Goal: Task Accomplishment & Management: Manage account settings

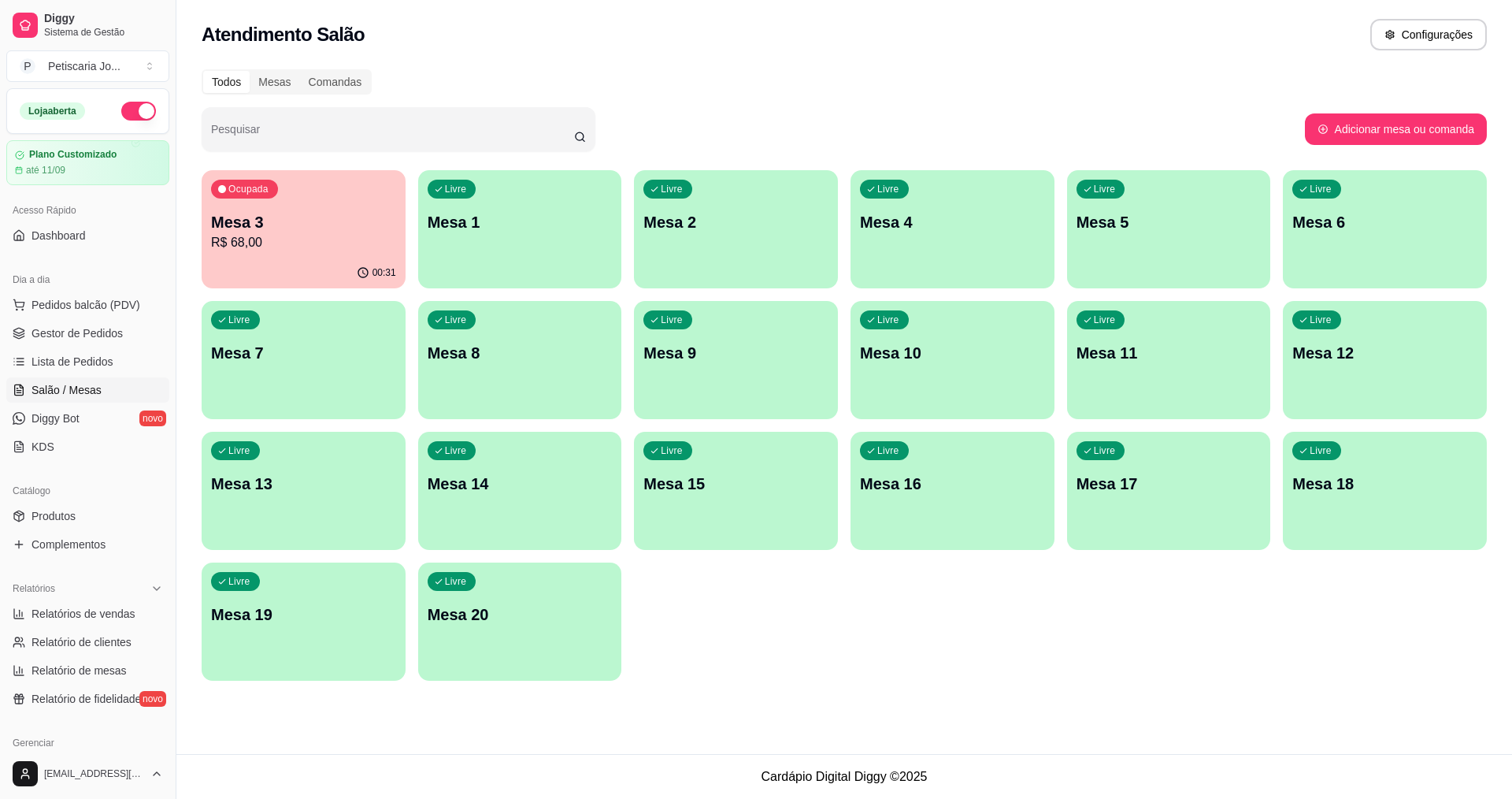
click at [286, 225] on p "Mesa 3" at bounding box center [303, 222] width 185 height 22
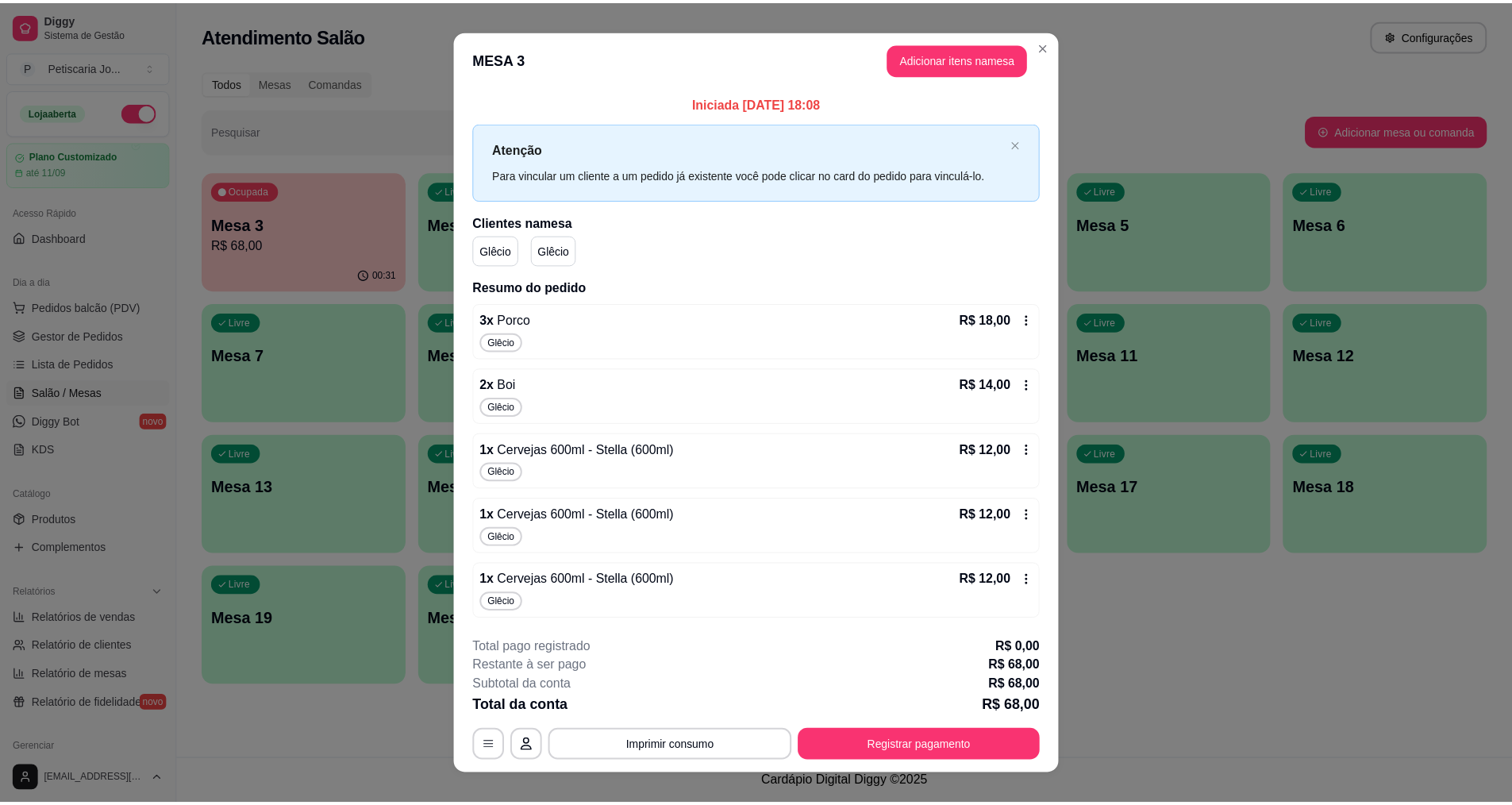
scroll to position [21, 0]
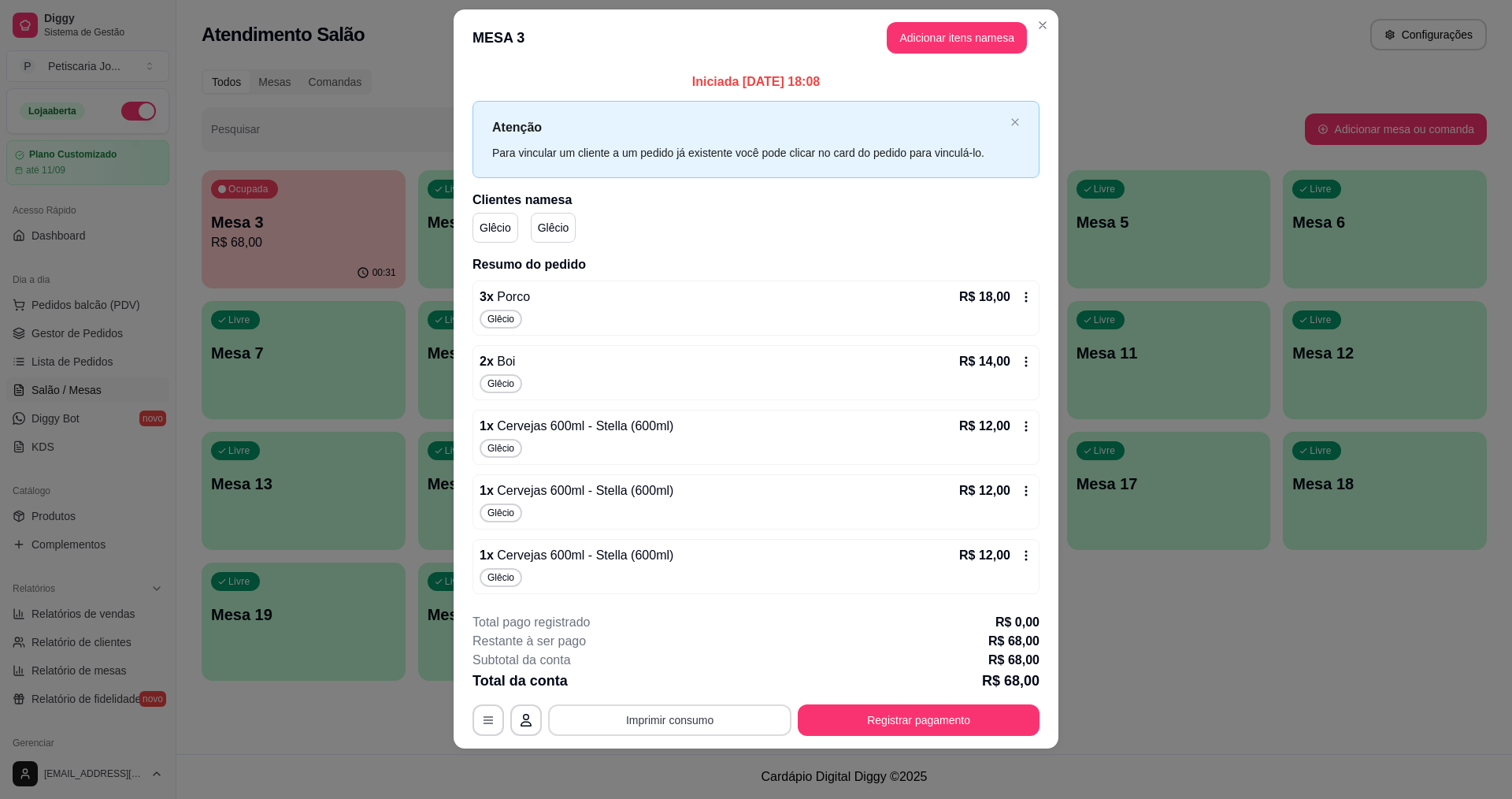
click at [743, 722] on button "Imprimir consumo" at bounding box center [670, 720] width 243 height 31
click at [676, 677] on button "IMPRESSORA" at bounding box center [669, 684] width 110 height 25
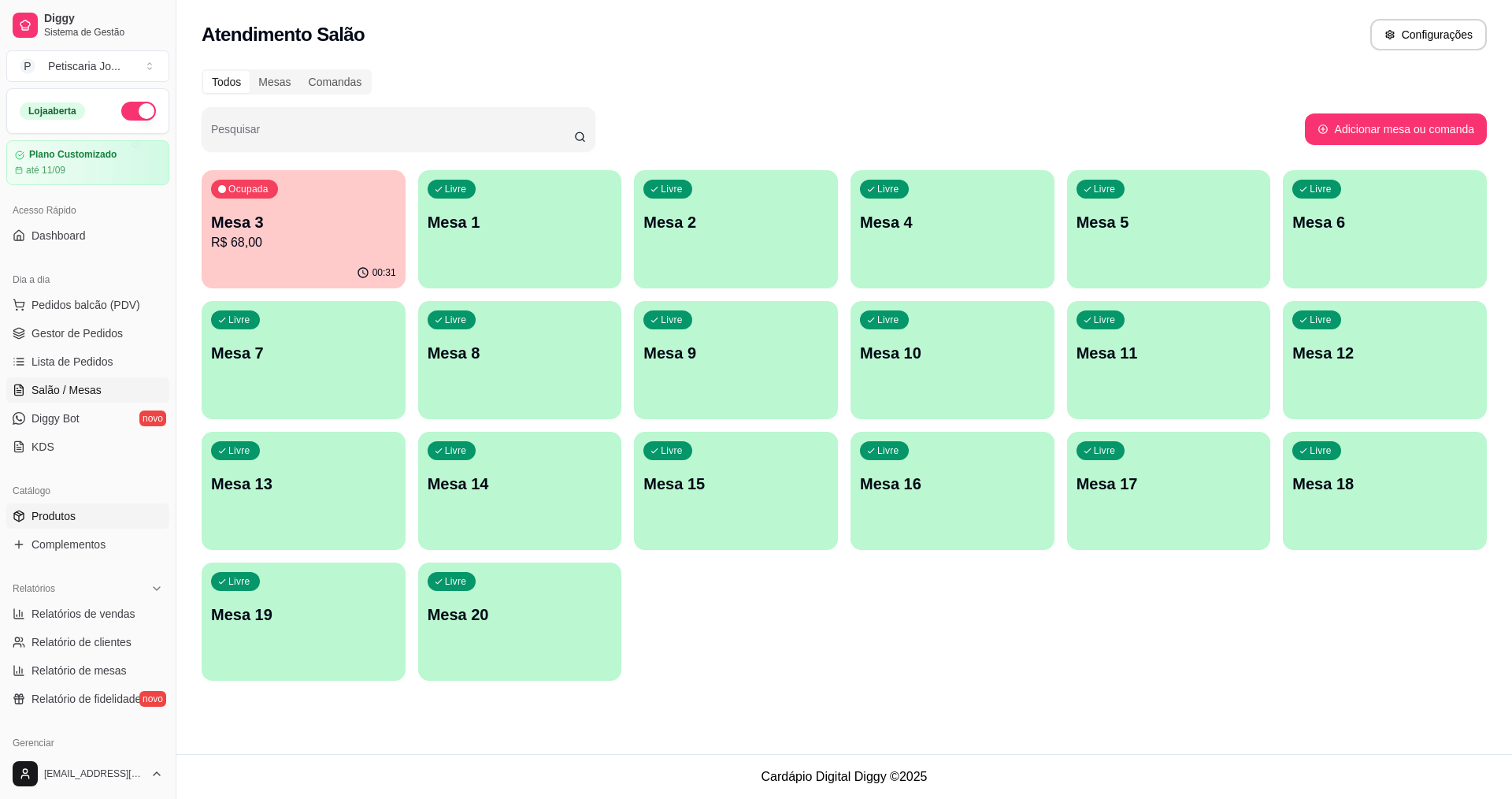
click at [76, 527] on link "Produtos" at bounding box center [88, 515] width 163 height 25
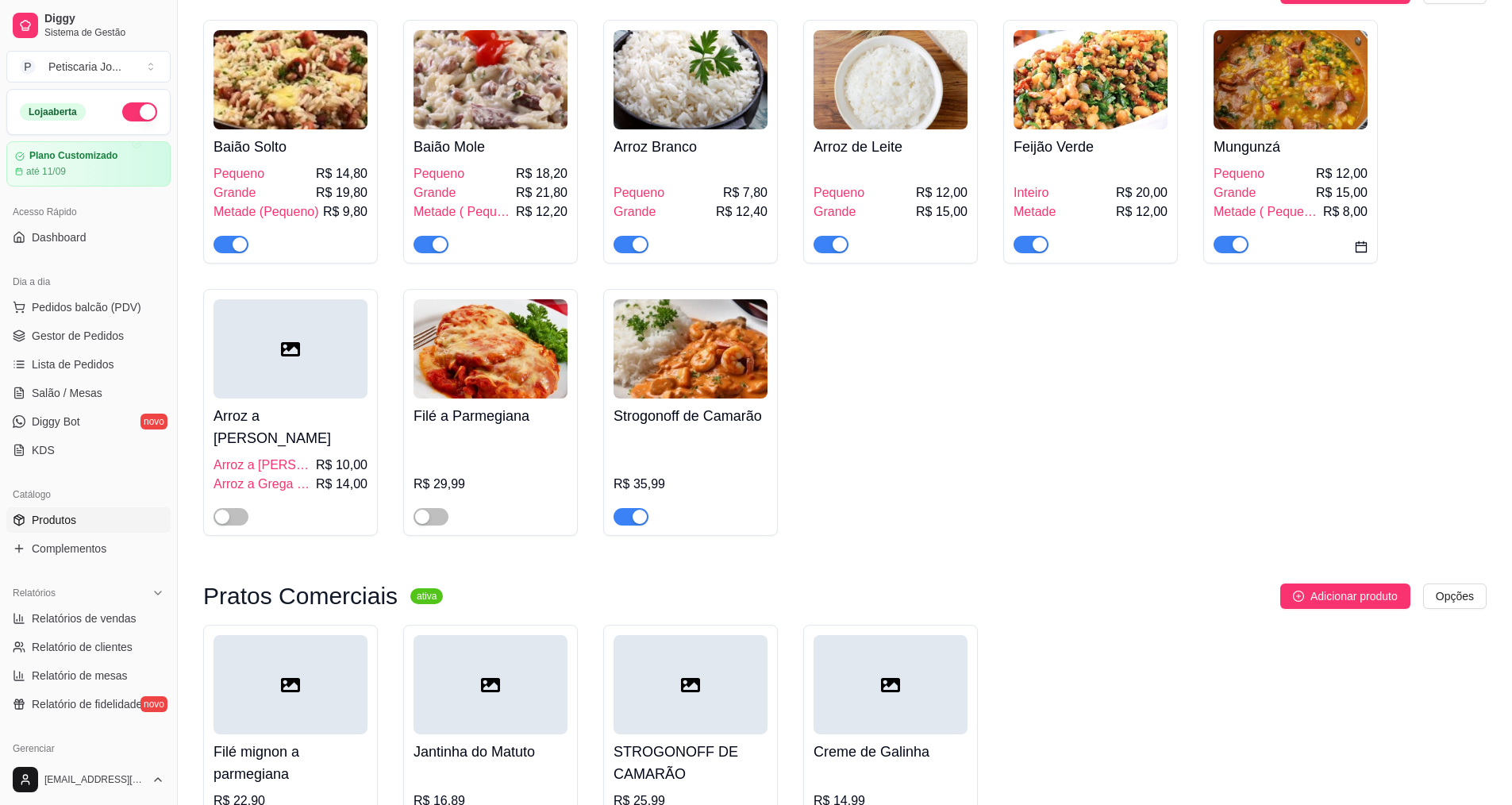
scroll to position [239, 0]
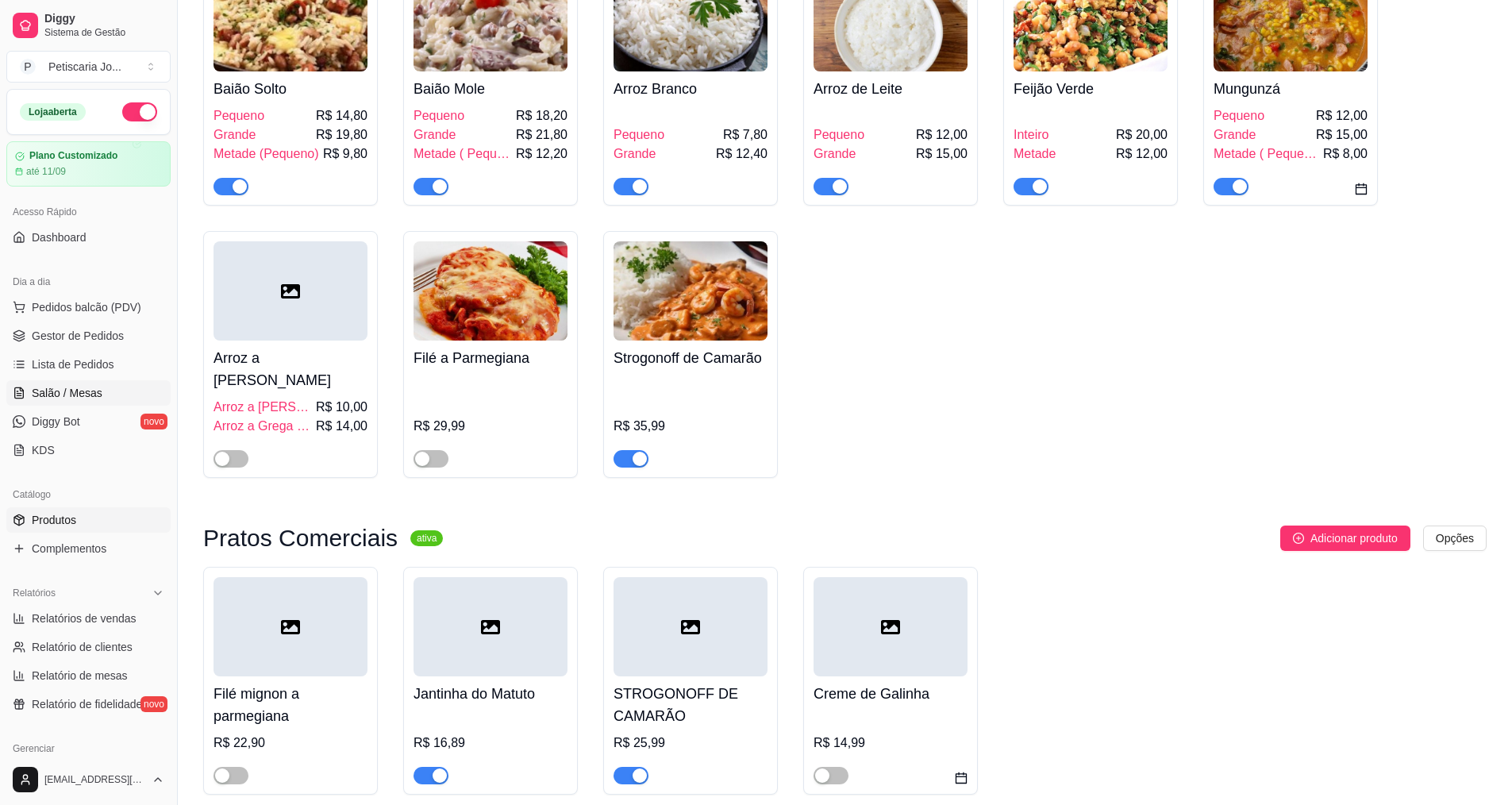
click at [70, 401] on link "Salão / Mesas" at bounding box center [89, 393] width 164 height 26
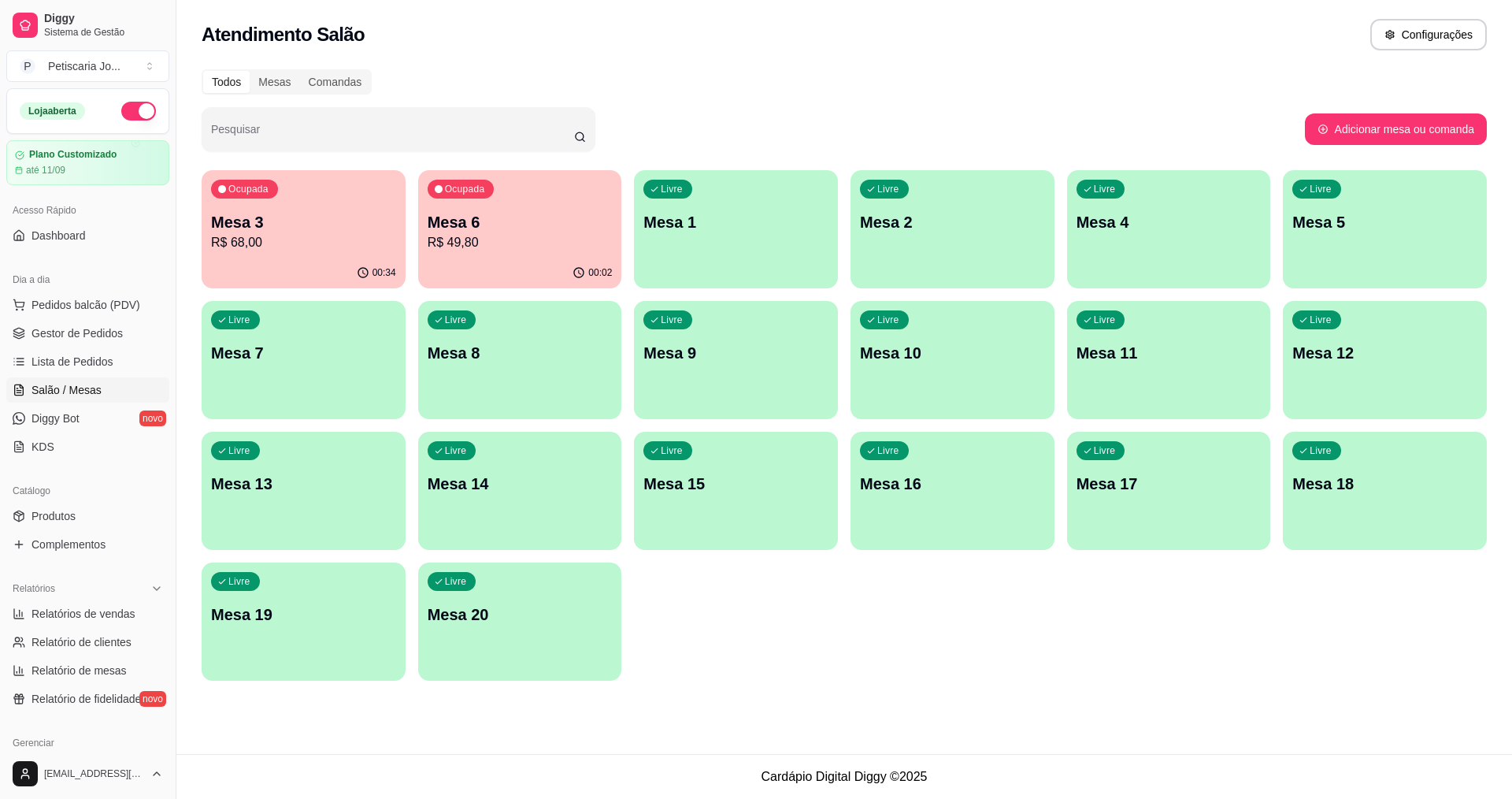
click at [482, 242] on p "R$ 49,80" at bounding box center [519, 242] width 185 height 19
click at [284, 239] on p "R$ 68,00" at bounding box center [303, 242] width 185 height 19
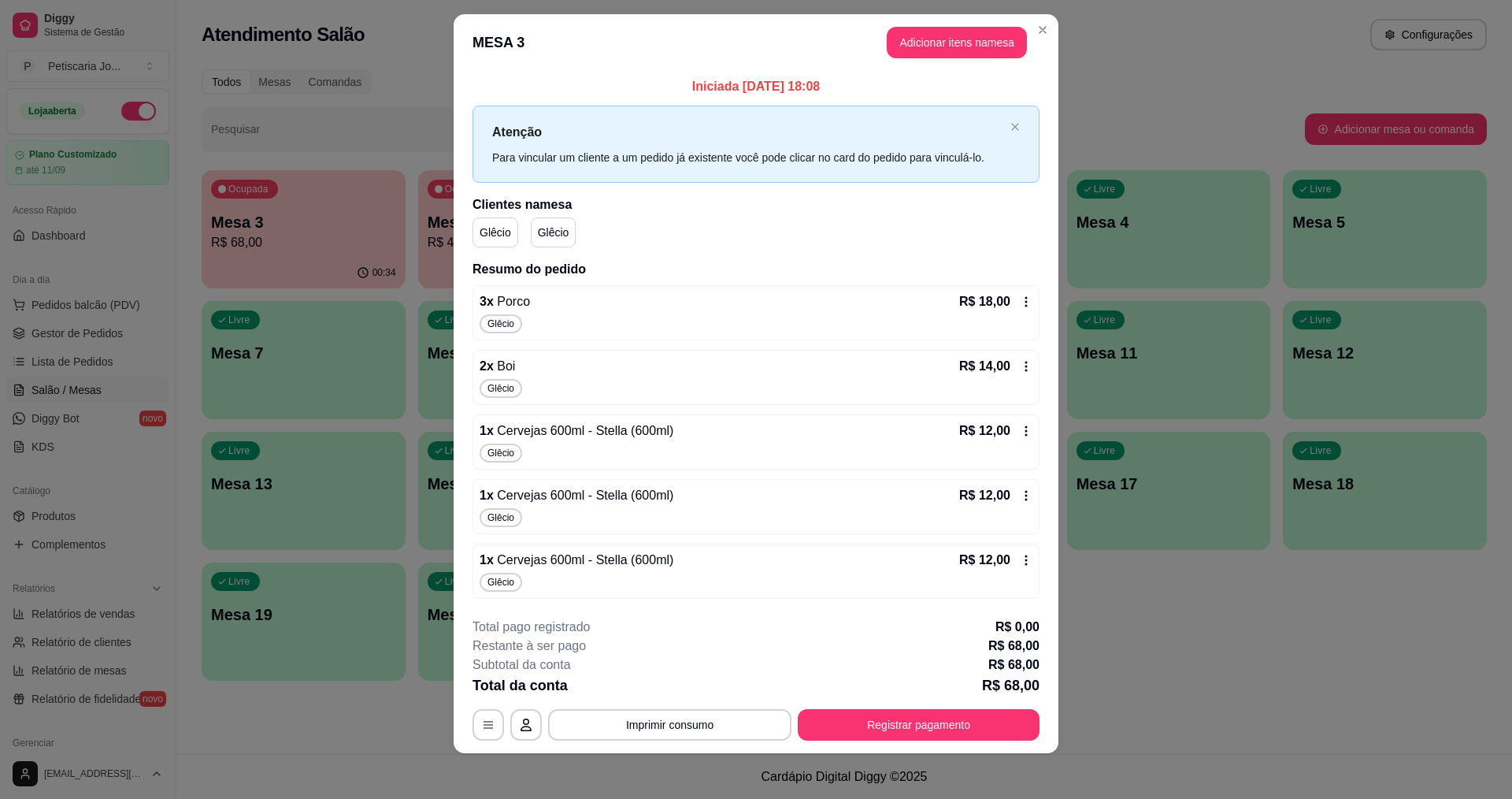
scroll to position [21, 0]
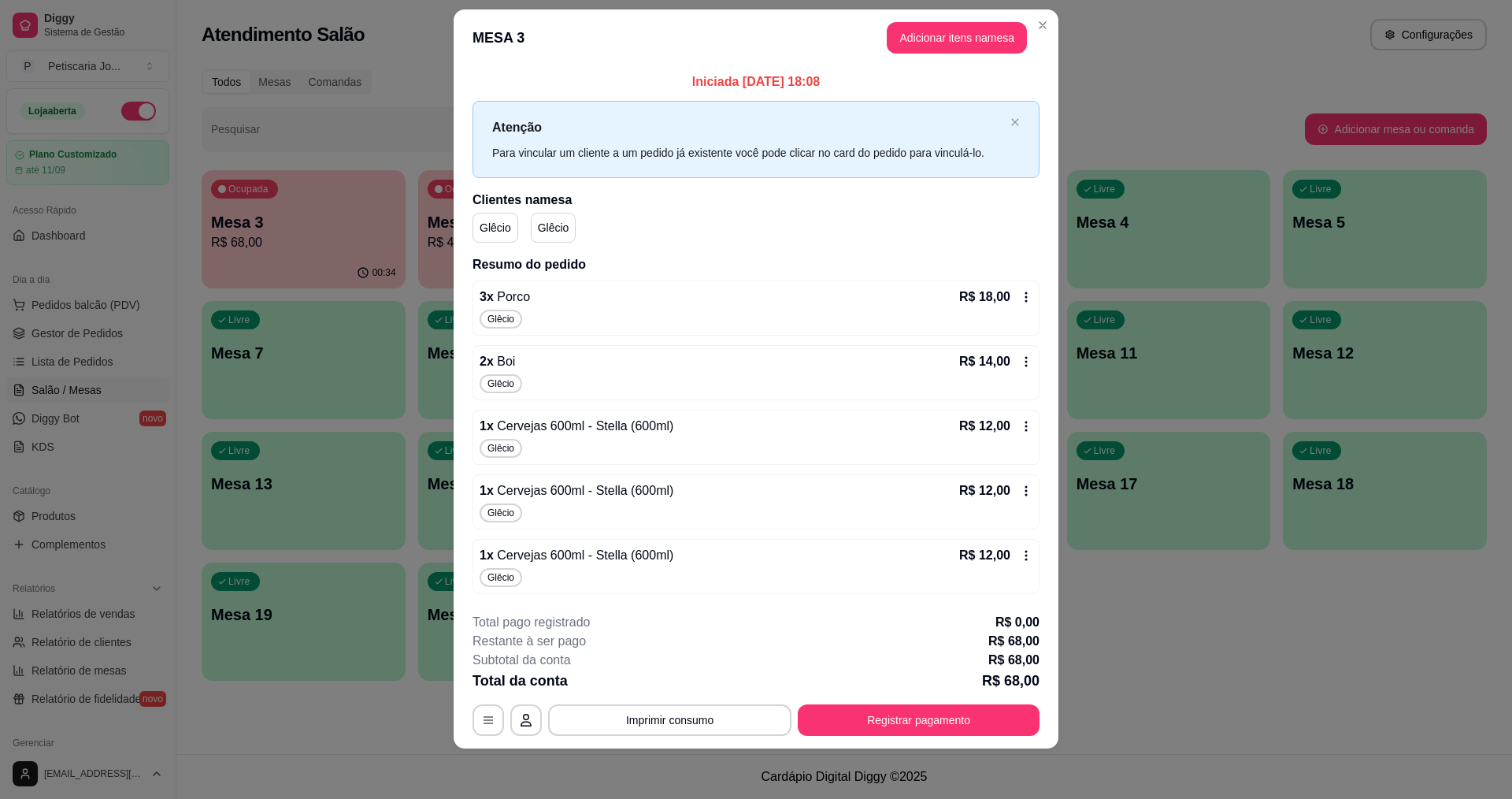
click at [878, 737] on footer "**********" at bounding box center [756, 674] width 605 height 148
click at [878, 727] on button "Registrar pagamento" at bounding box center [919, 720] width 242 height 31
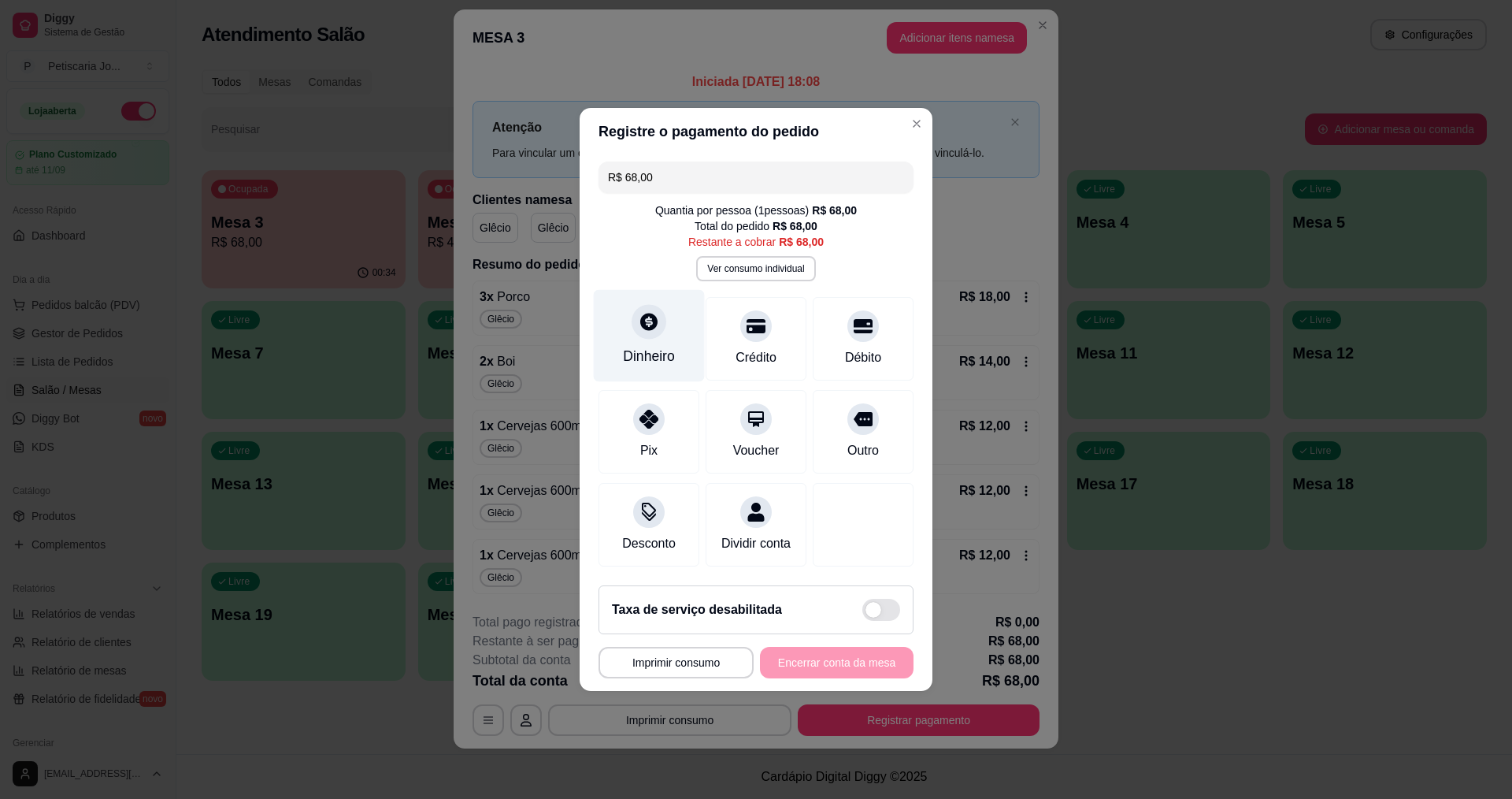
click at [660, 320] on div at bounding box center [649, 321] width 35 height 35
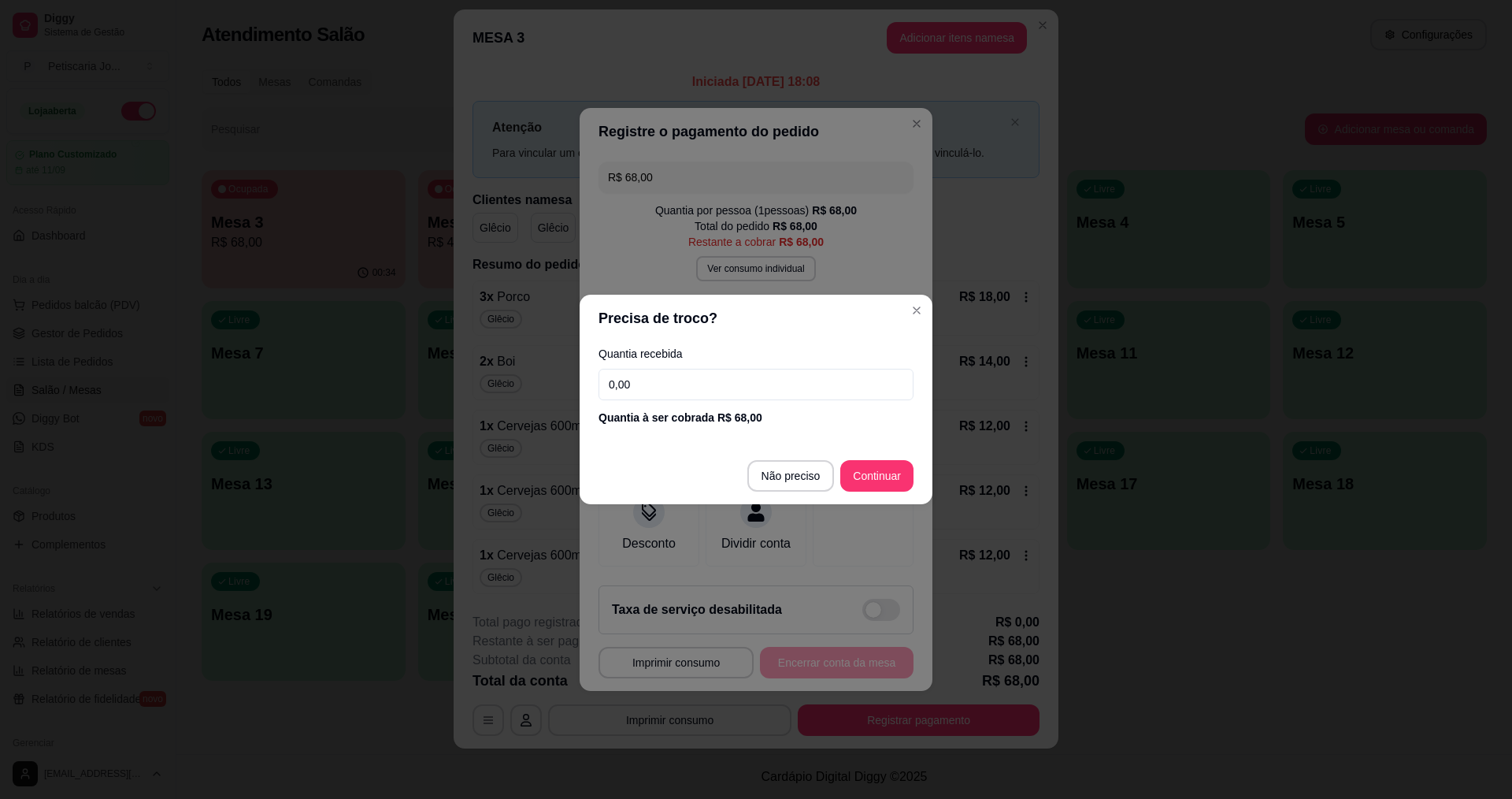
click at [708, 386] on input "0,00" at bounding box center [755, 385] width 315 height 31
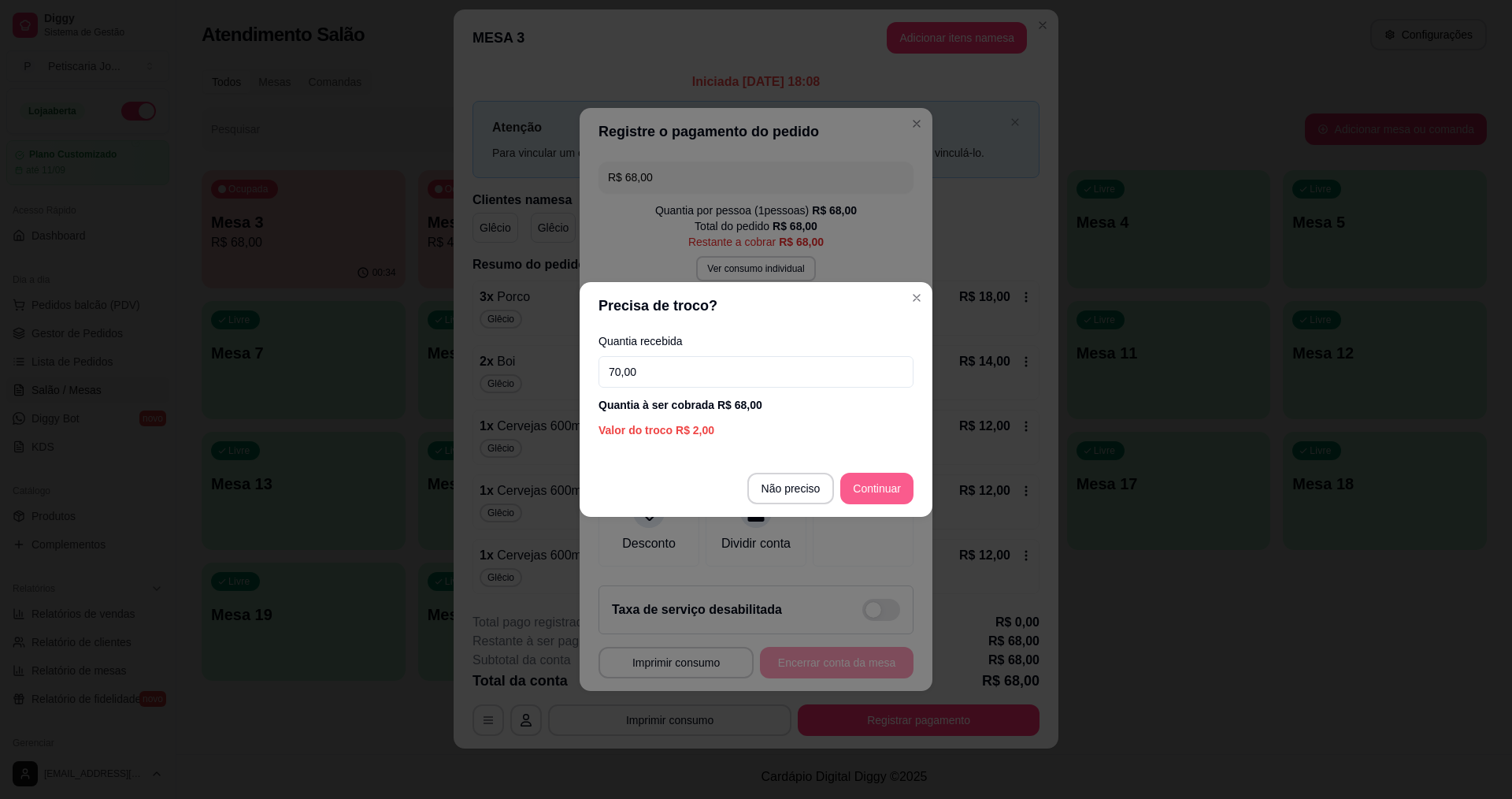
type input "70,00"
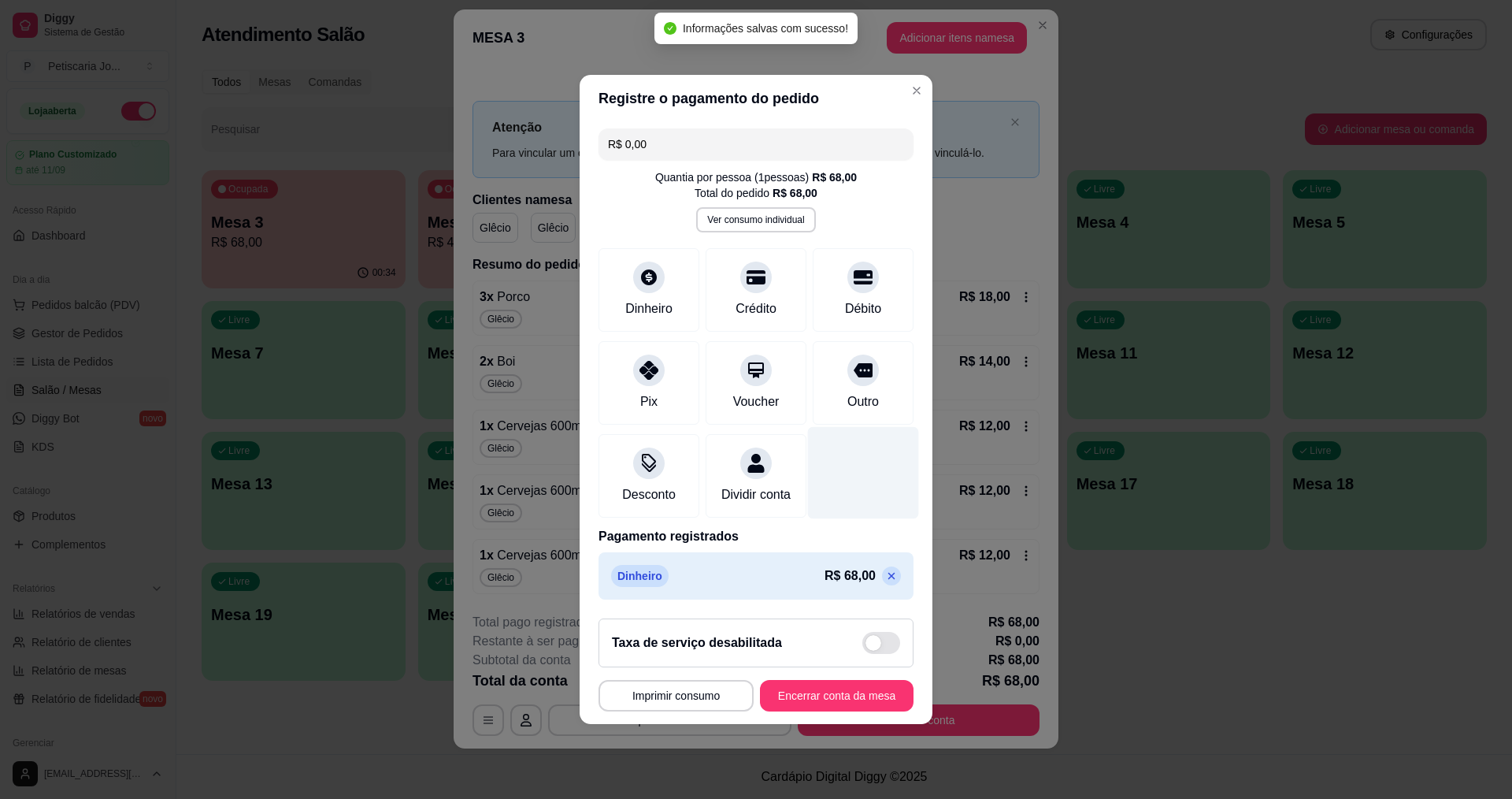
type input "R$ 0,00"
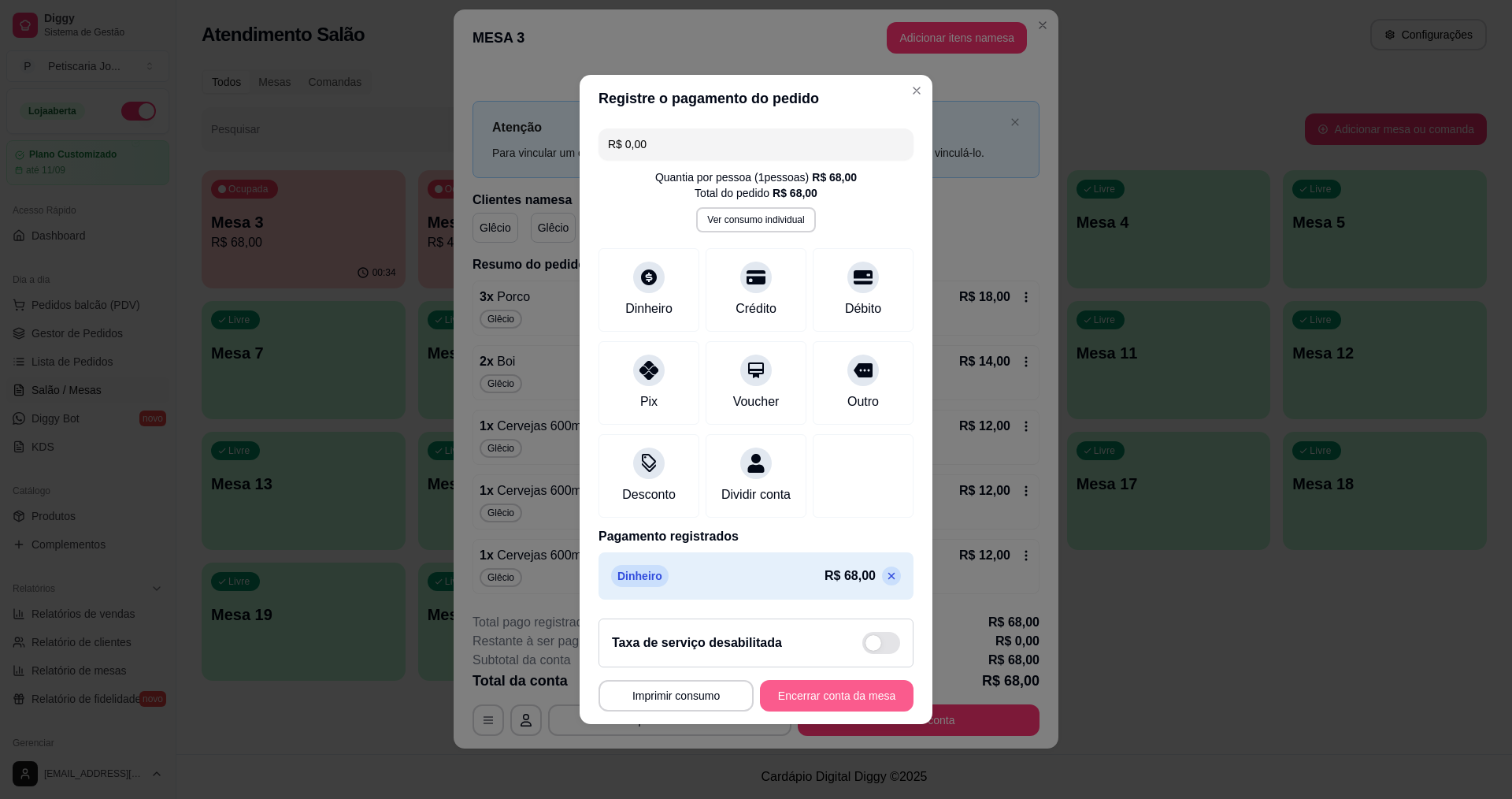
click at [838, 704] on button "Encerrar conta da mesa" at bounding box center [837, 695] width 154 height 31
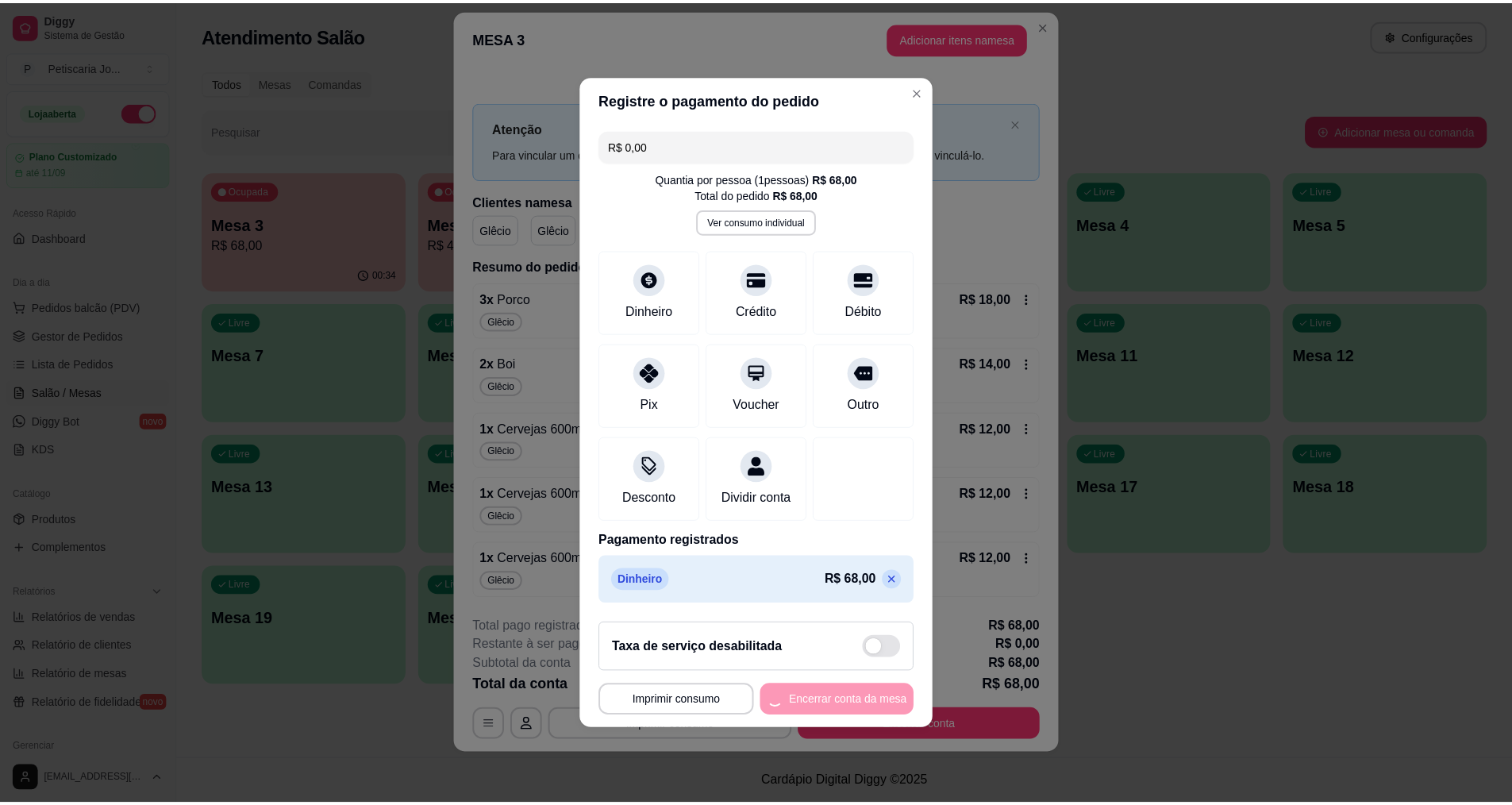
scroll to position [0, 0]
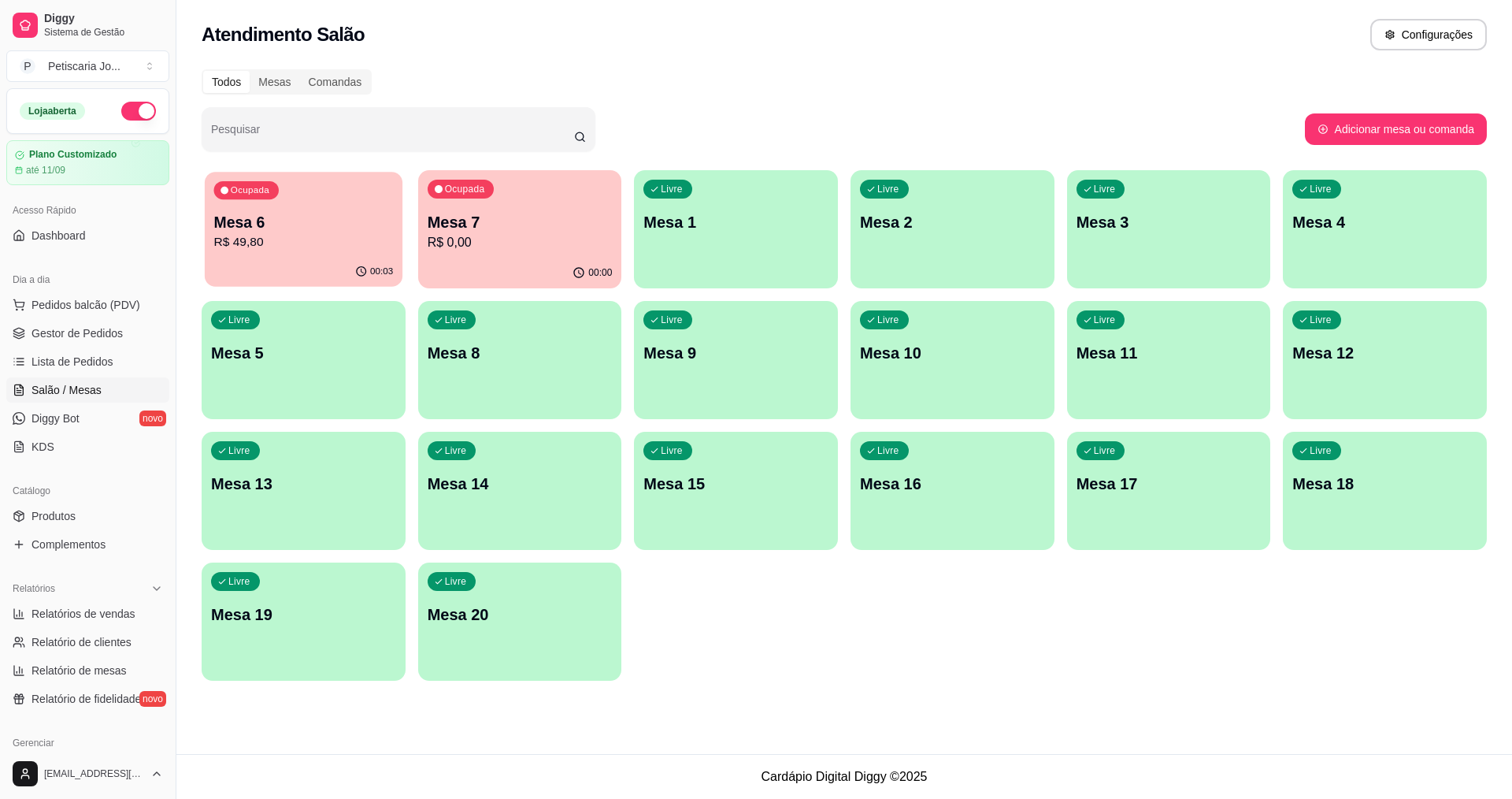
click at [292, 219] on p "Mesa 6" at bounding box center [304, 223] width 180 height 21
click at [505, 227] on p "Mesa 7" at bounding box center [519, 223] width 180 height 21
click at [295, 224] on p "Mesa 6" at bounding box center [303, 222] width 185 height 22
click at [104, 520] on link "Produtos" at bounding box center [88, 515] width 163 height 25
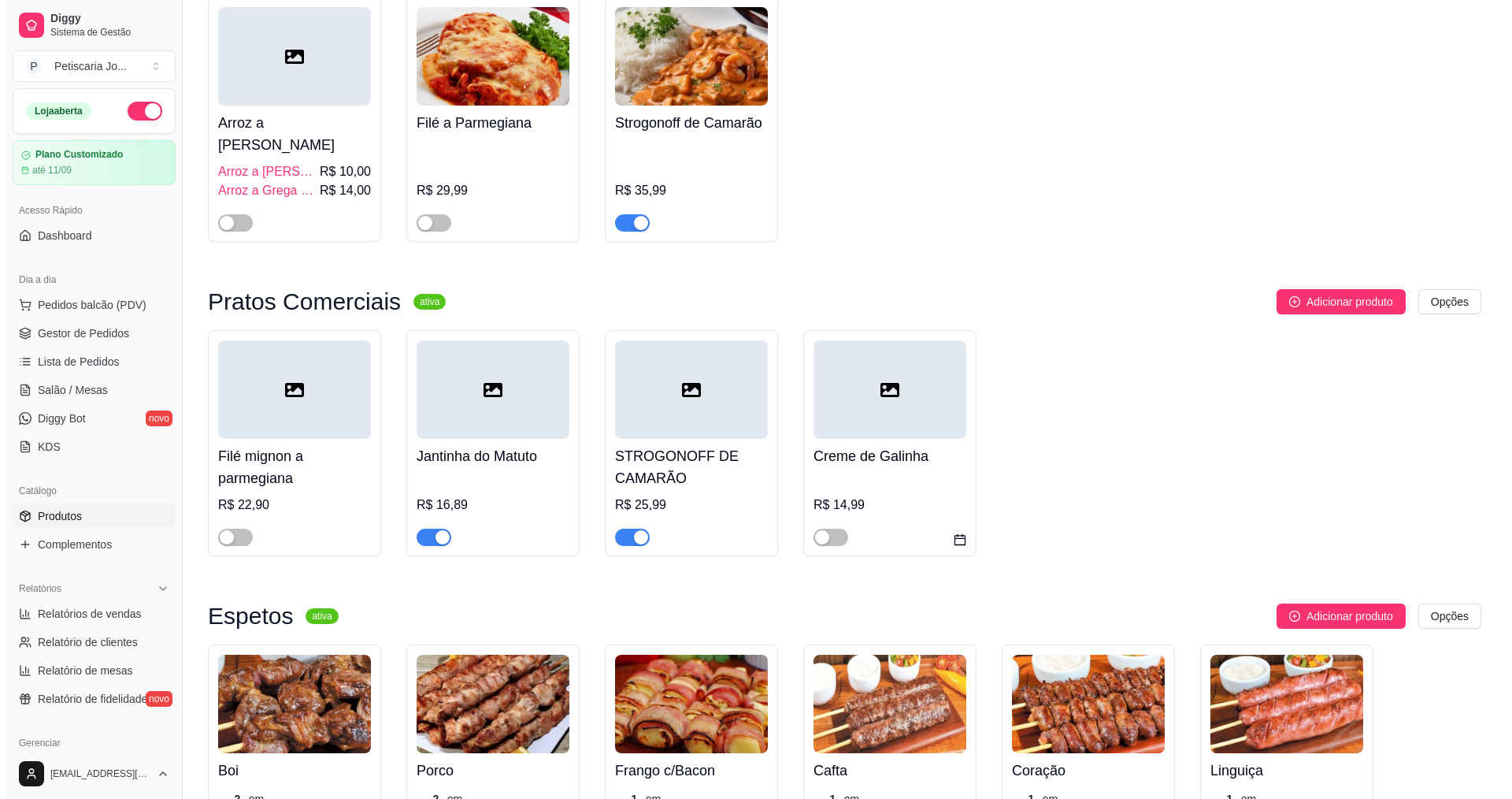
scroll to position [473, 0]
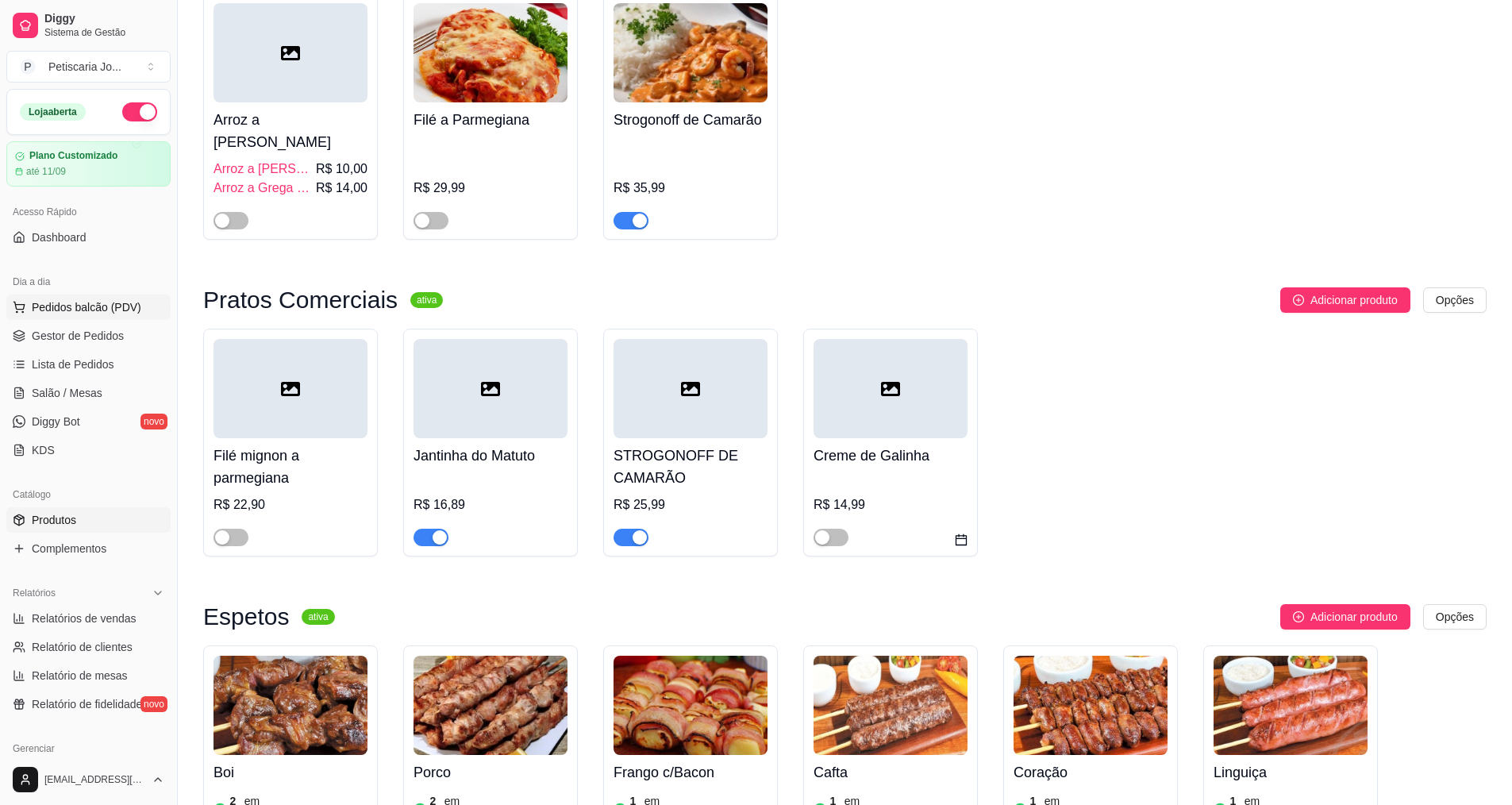
click at [65, 308] on span "Pedidos balcão (PDV)" at bounding box center [86, 306] width 109 height 16
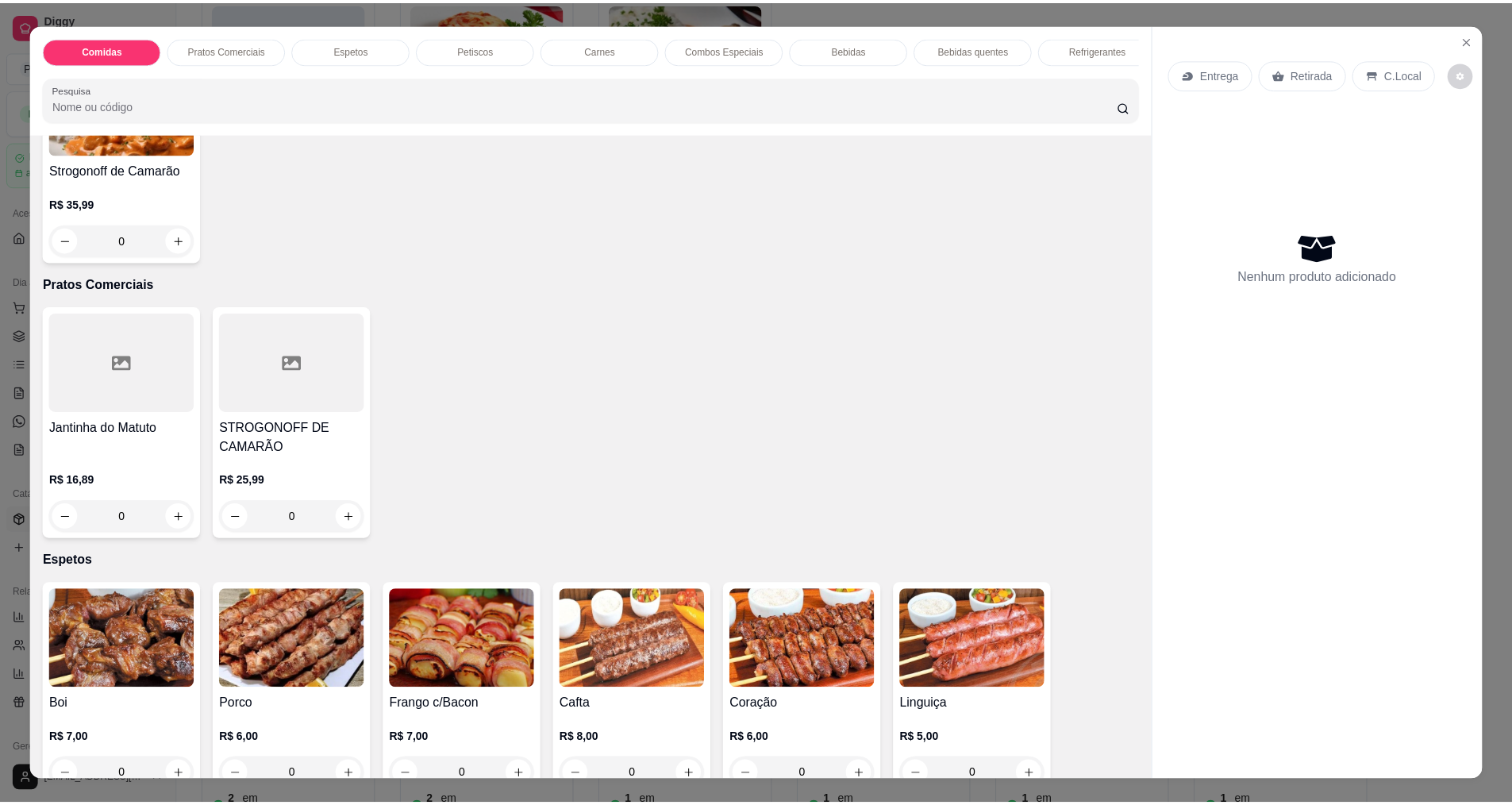
scroll to position [476, 0]
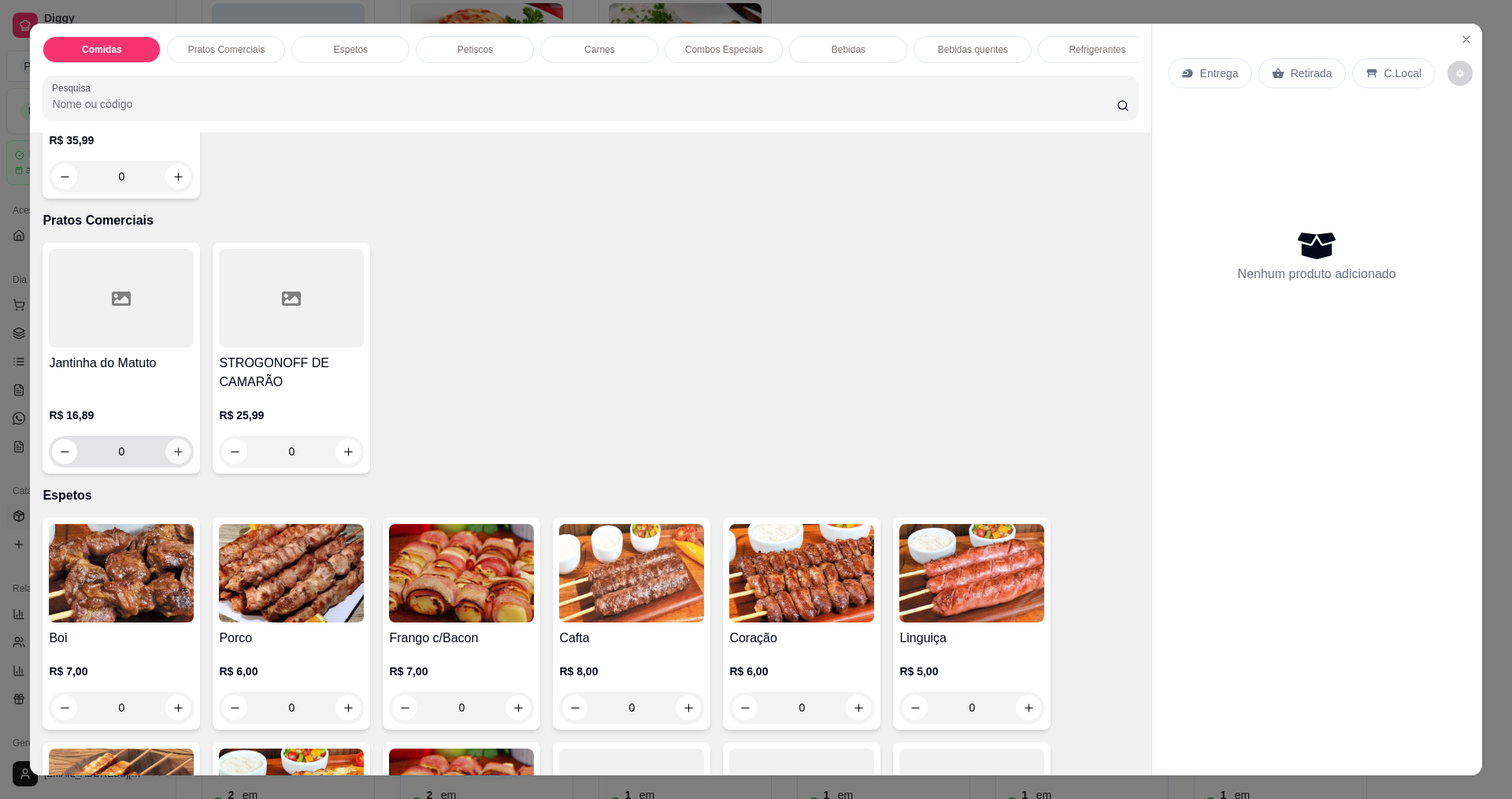
click at [173, 458] on icon "increase-product-quantity" at bounding box center [178, 451] width 12 height 12
type input "1"
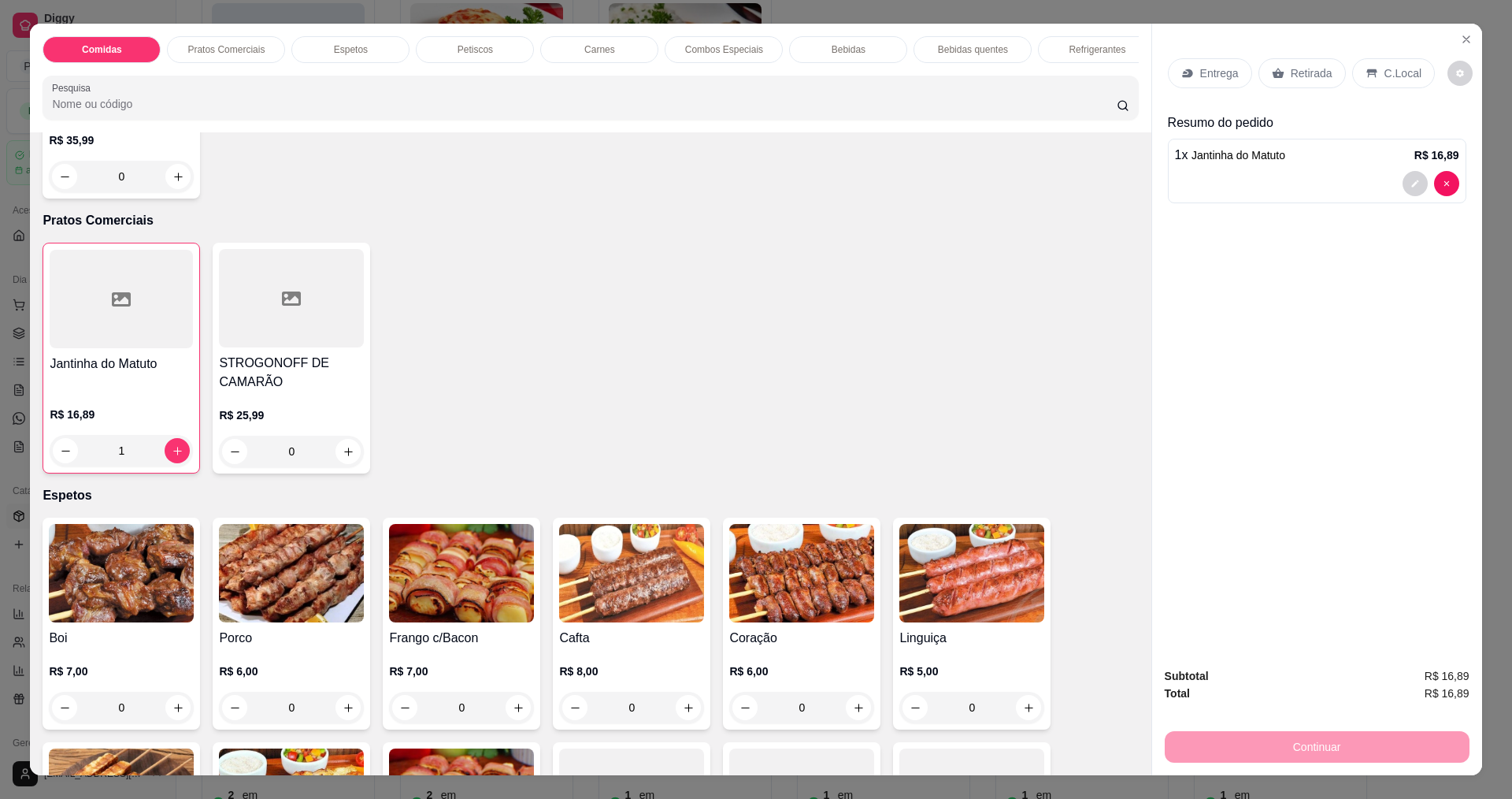
click at [1218, 73] on p "Entrega" at bounding box center [1219, 73] width 39 height 16
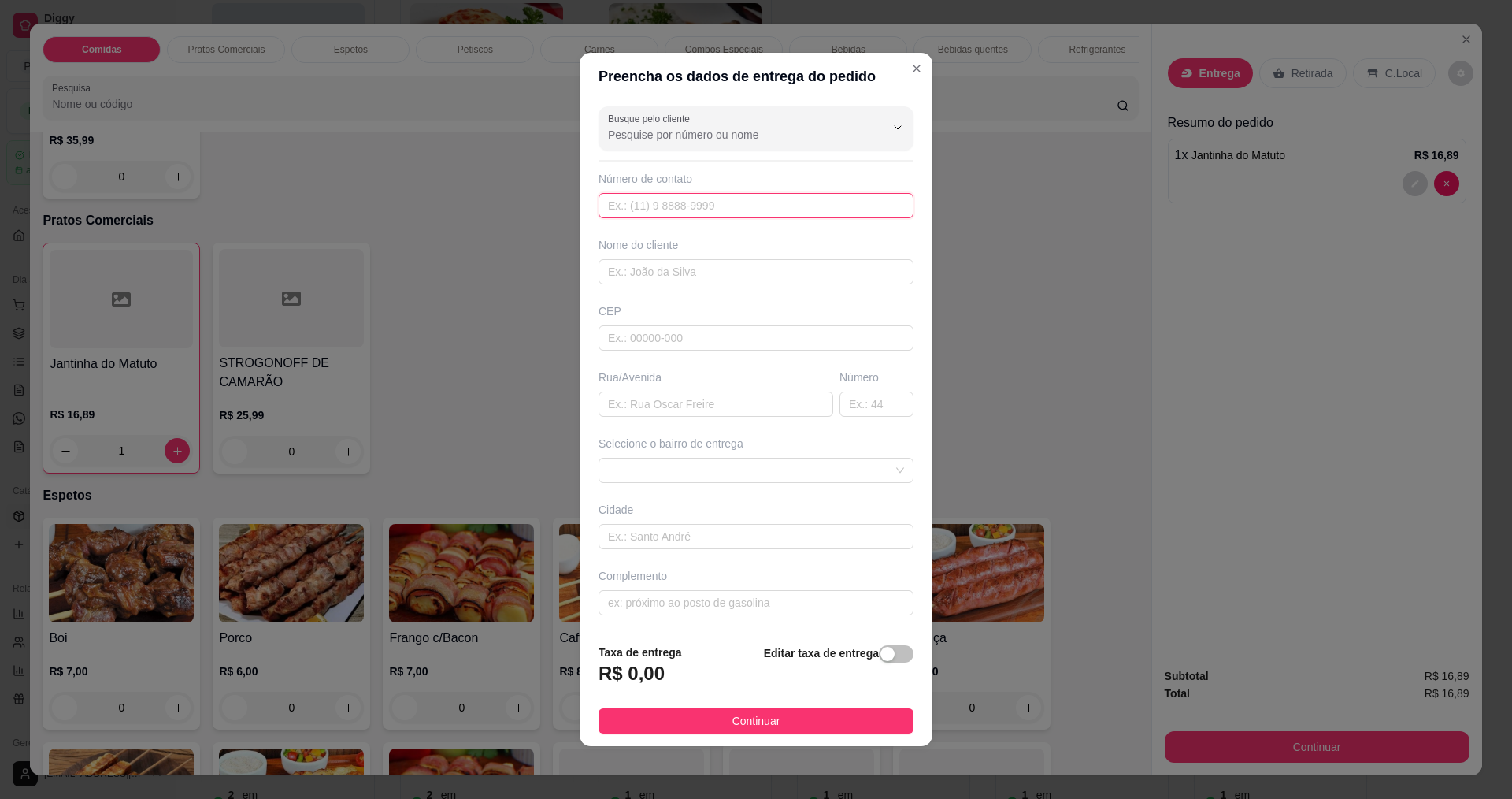
click at [726, 210] on input "text" at bounding box center [755, 206] width 315 height 25
type input "8888-8888"
click at [758, 404] on input "text" at bounding box center [716, 404] width 235 height 25
type input "padre lino aderaldo"
click at [876, 409] on input "text" at bounding box center [877, 404] width 74 height 25
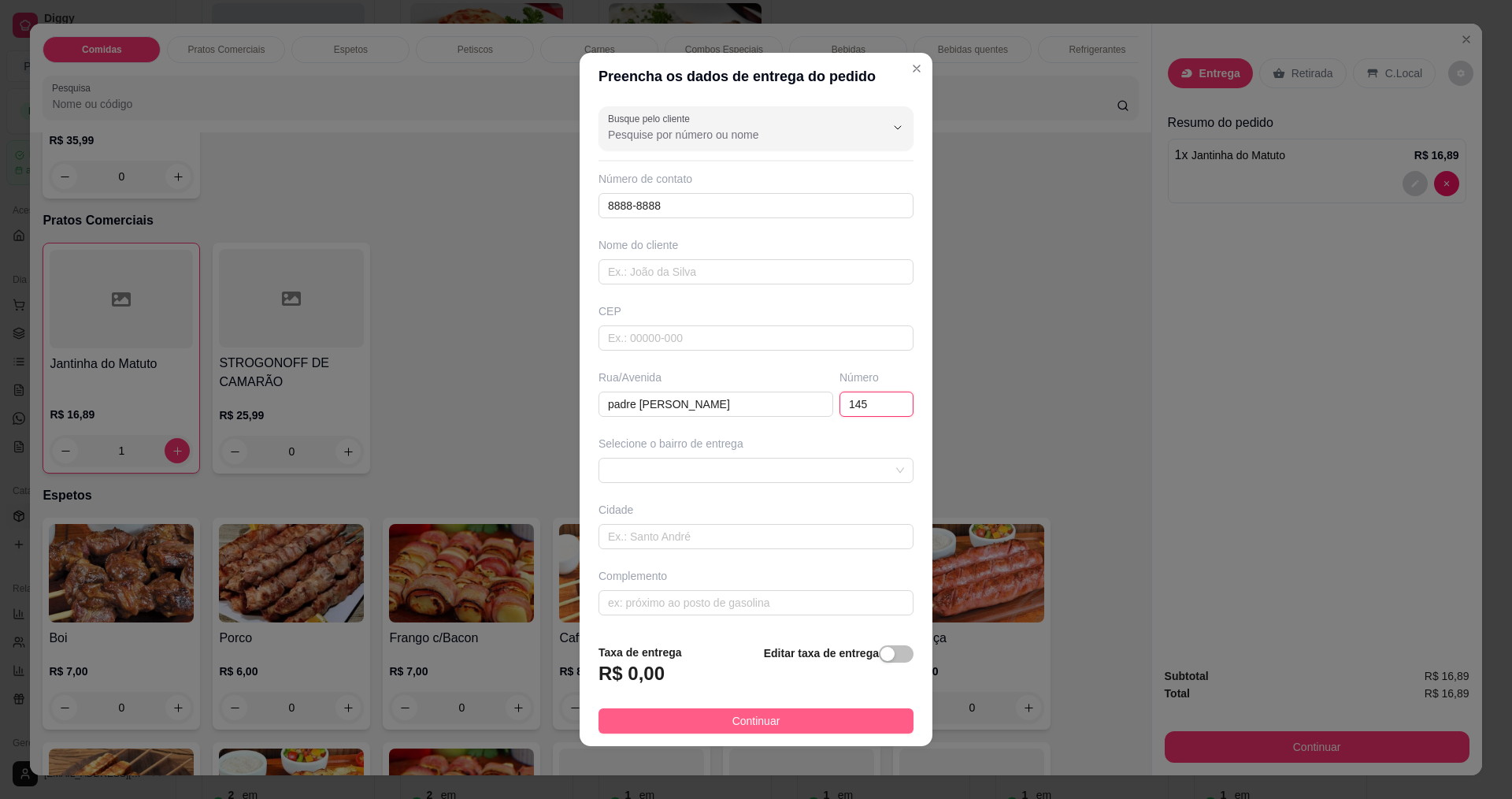
type input "145"
click at [770, 720] on span "Continuar" at bounding box center [756, 720] width 48 height 17
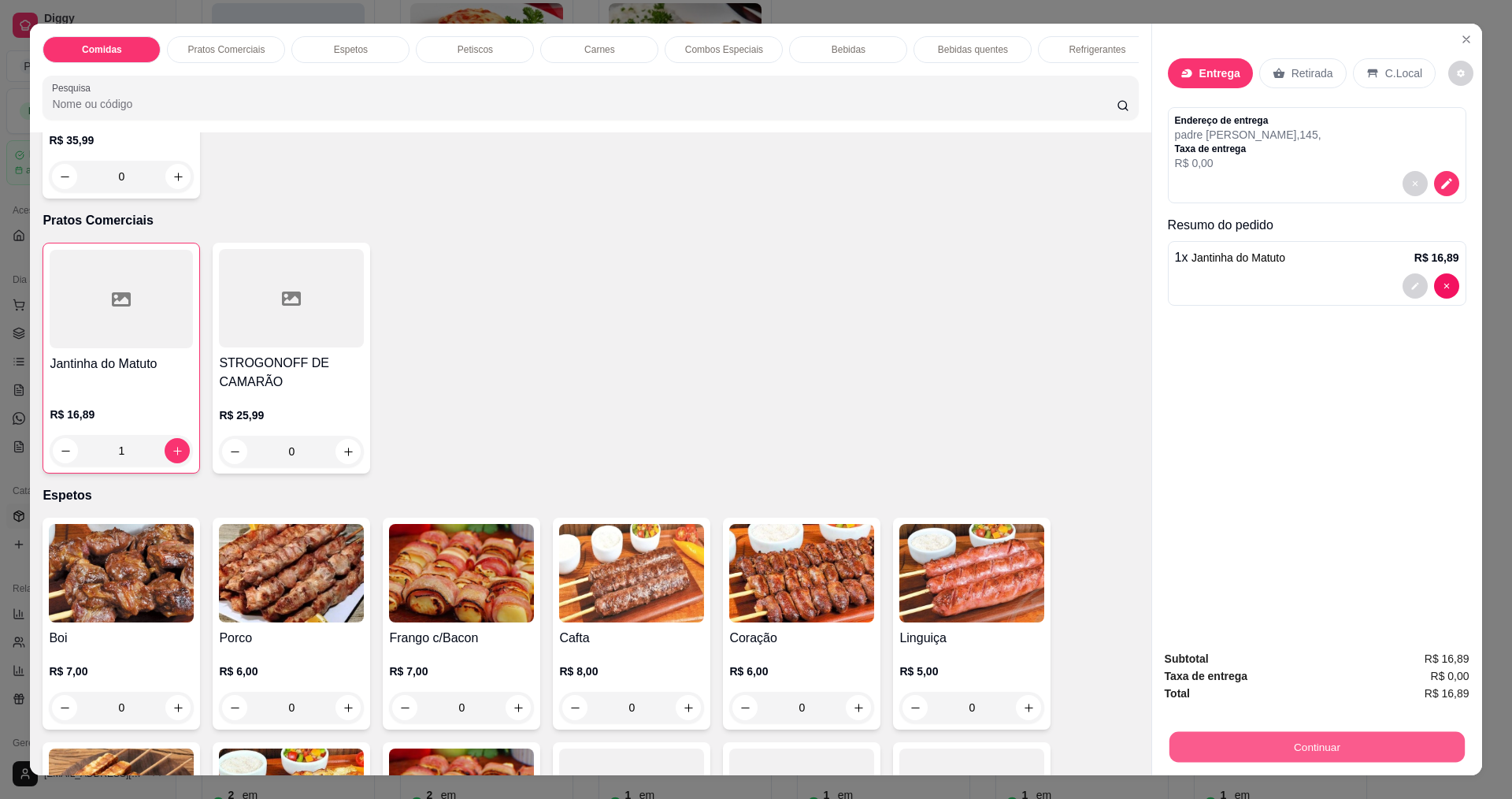
click at [1300, 752] on button "Continuar" at bounding box center [1316, 746] width 295 height 30
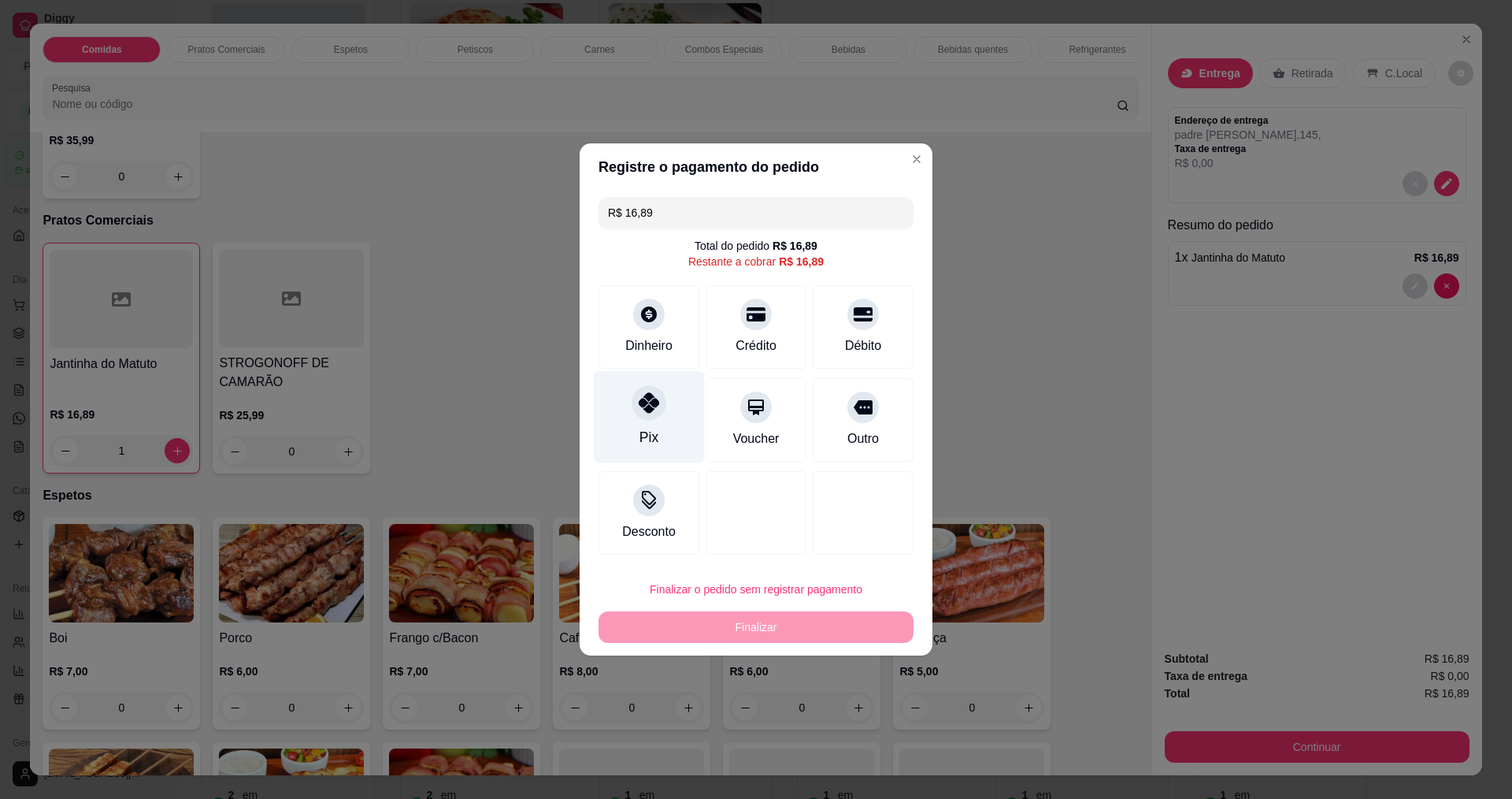
click at [638, 408] on icon at bounding box center [648, 402] width 21 height 21
type input "R$ 0,00"
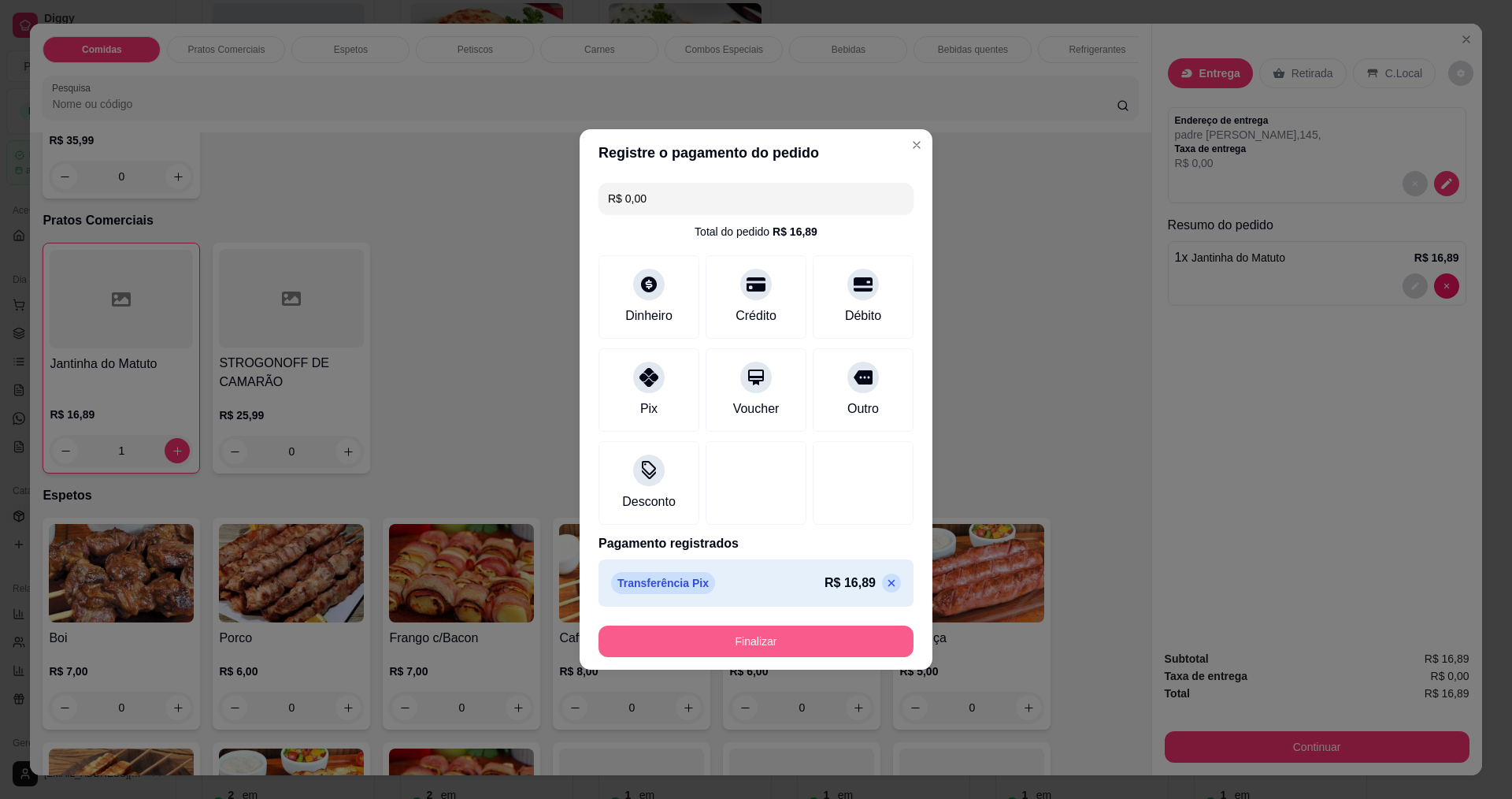
click at [797, 640] on button "Finalizar" at bounding box center [755, 641] width 315 height 31
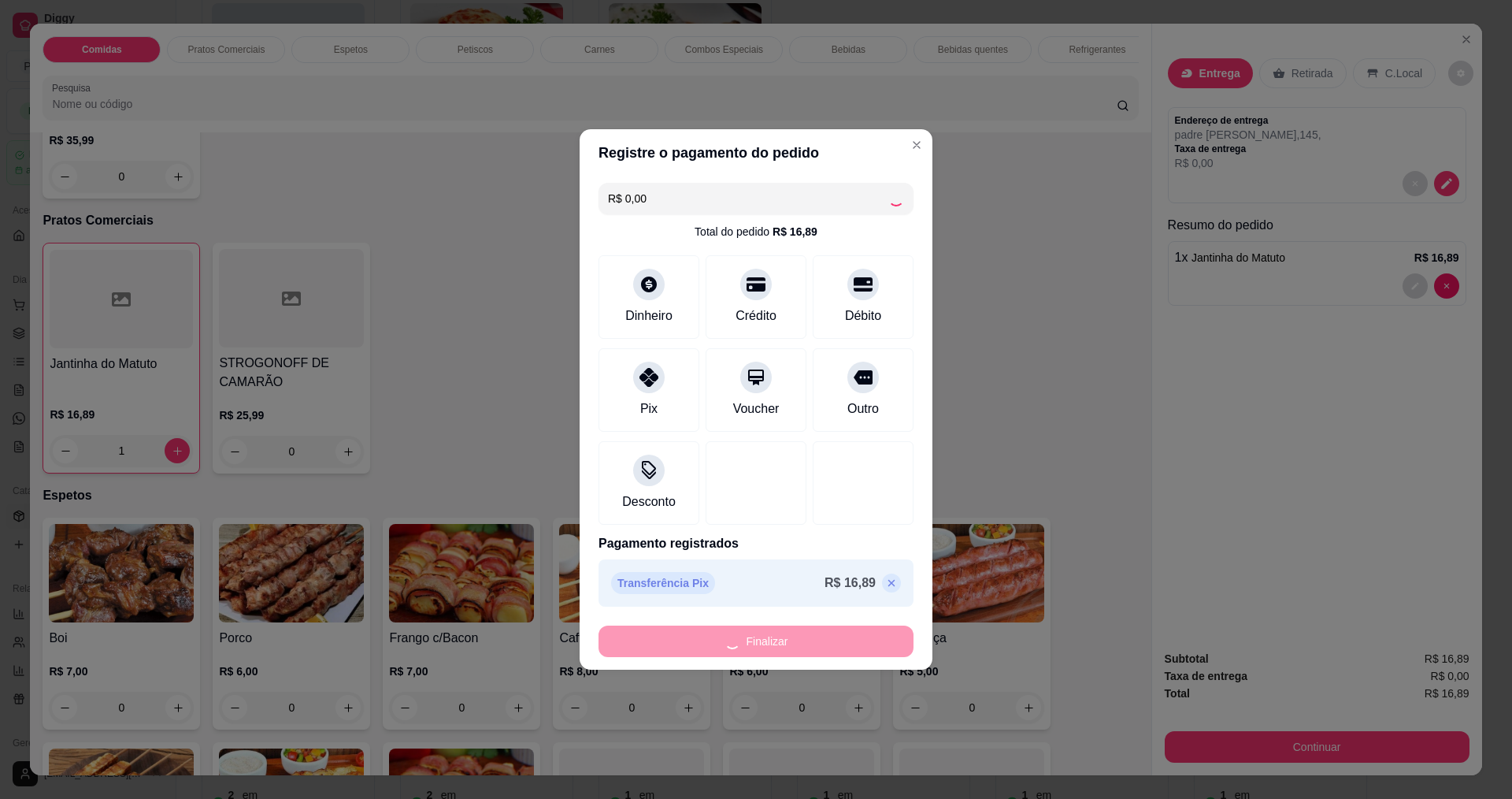
type input "0"
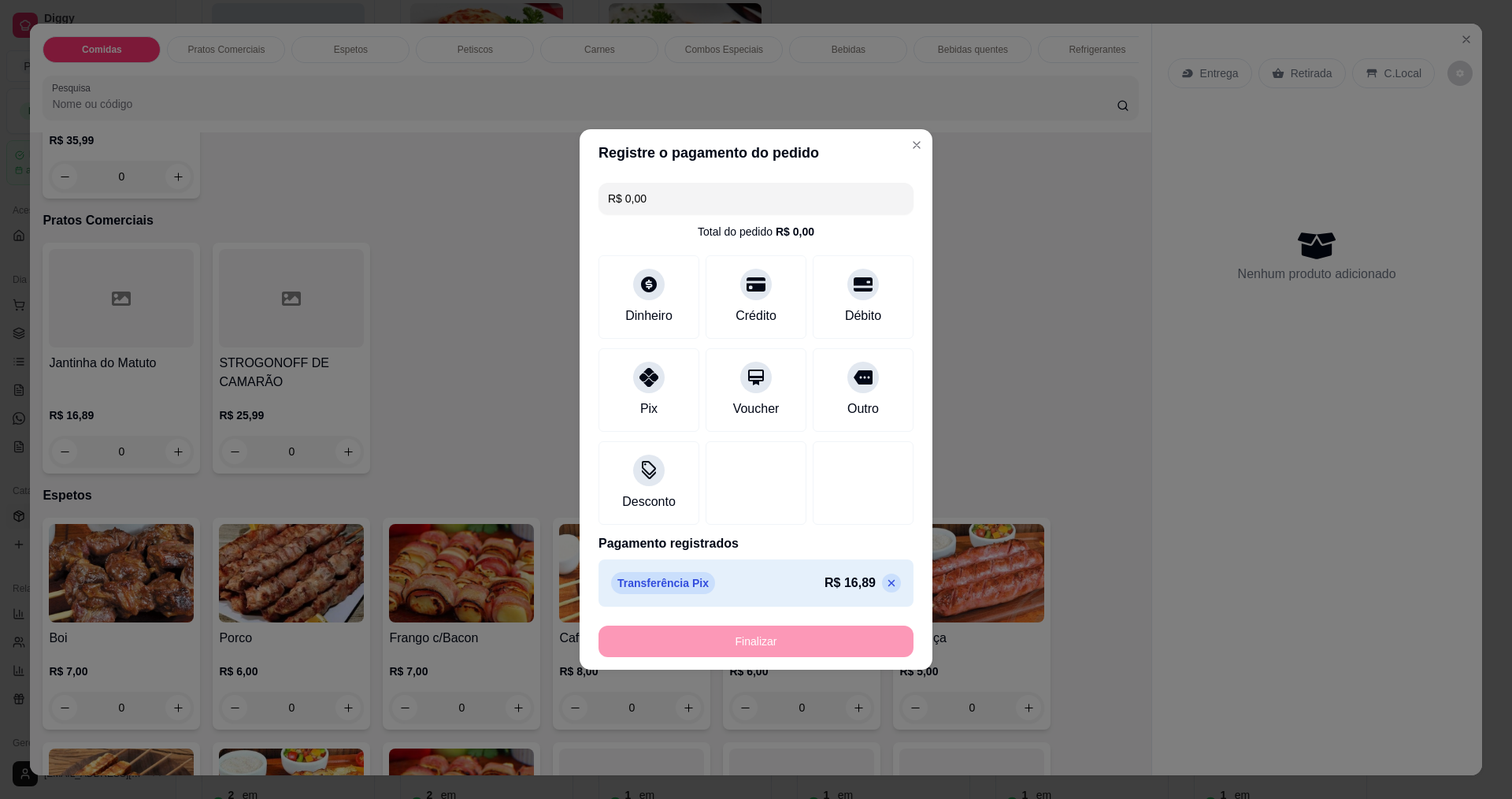
type input "-R$ 16,89"
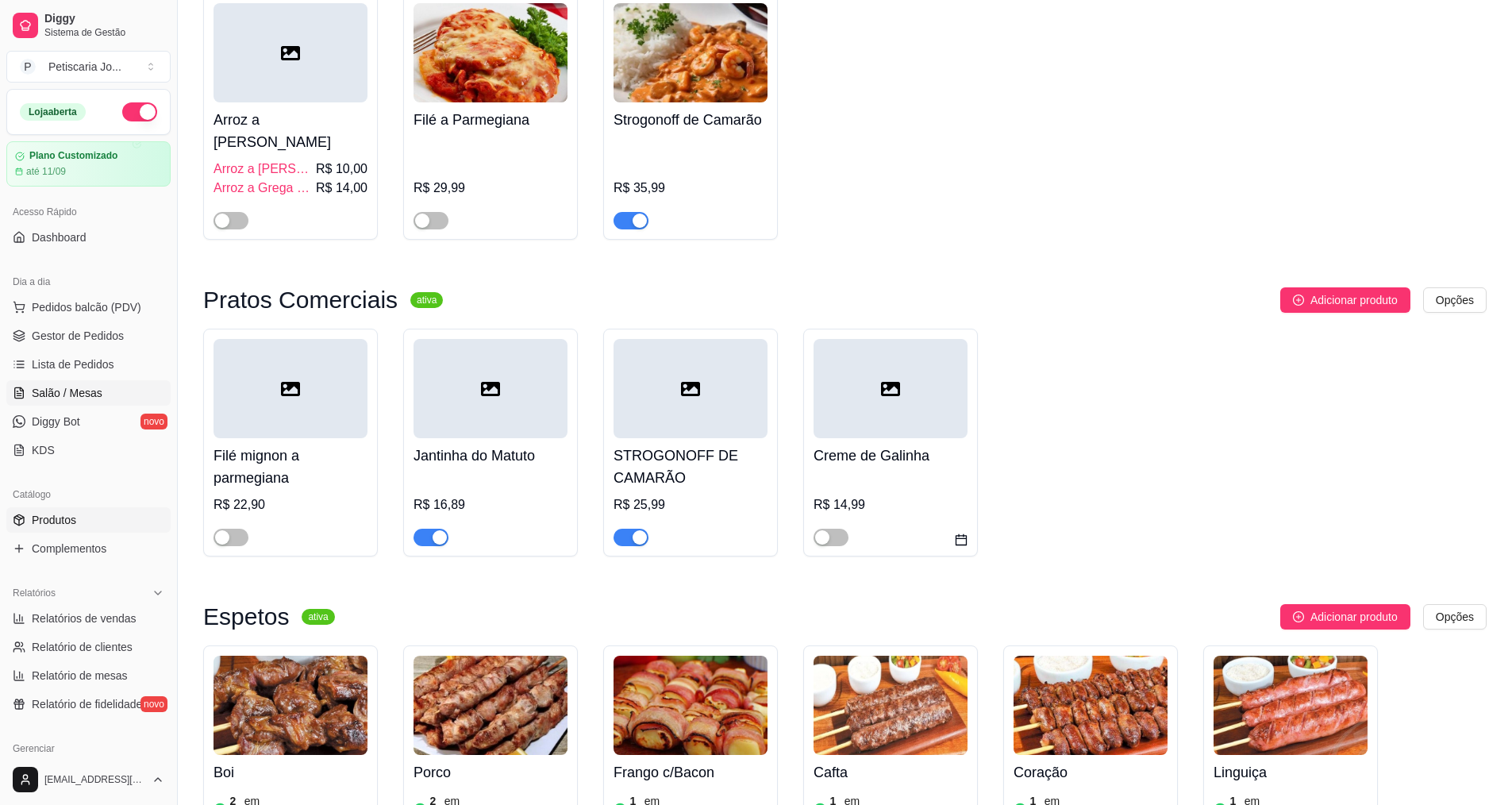
click at [77, 392] on span "Salão / Mesas" at bounding box center [66, 393] width 70 height 16
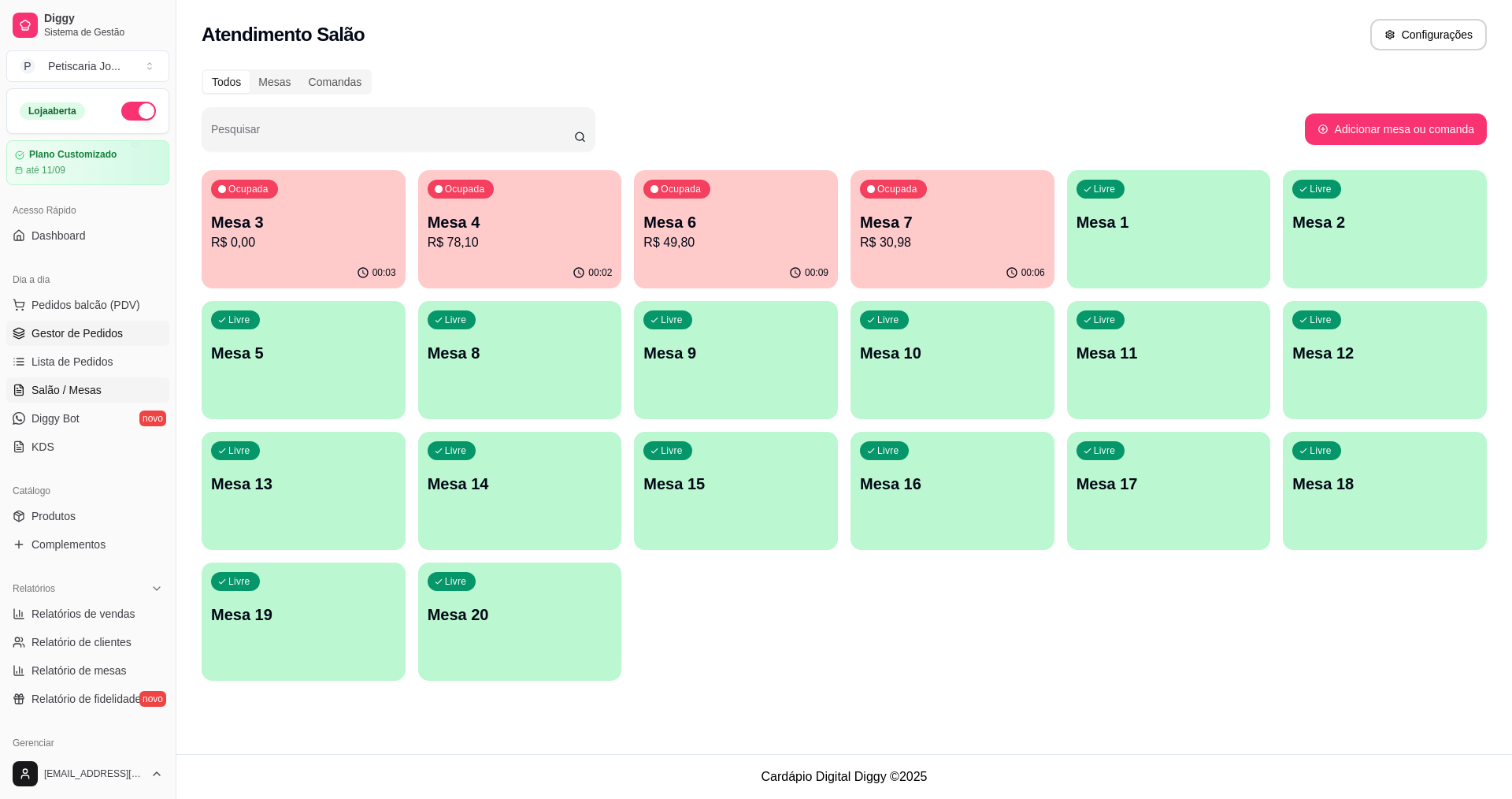
click at [104, 336] on span "Gestor de Pedidos" at bounding box center [76, 333] width 91 height 16
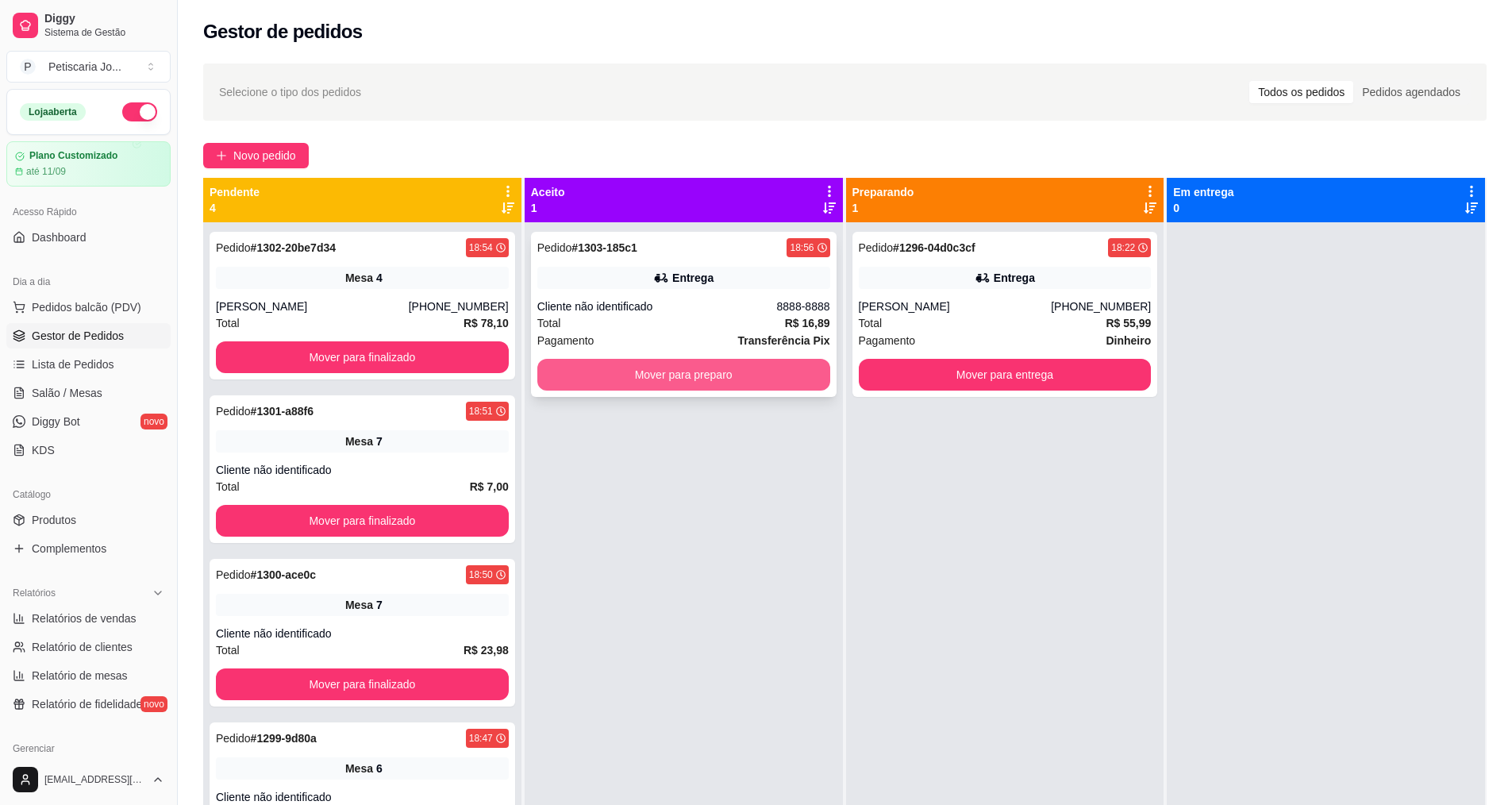
click at [686, 380] on button "Mover para preparo" at bounding box center [684, 374] width 293 height 31
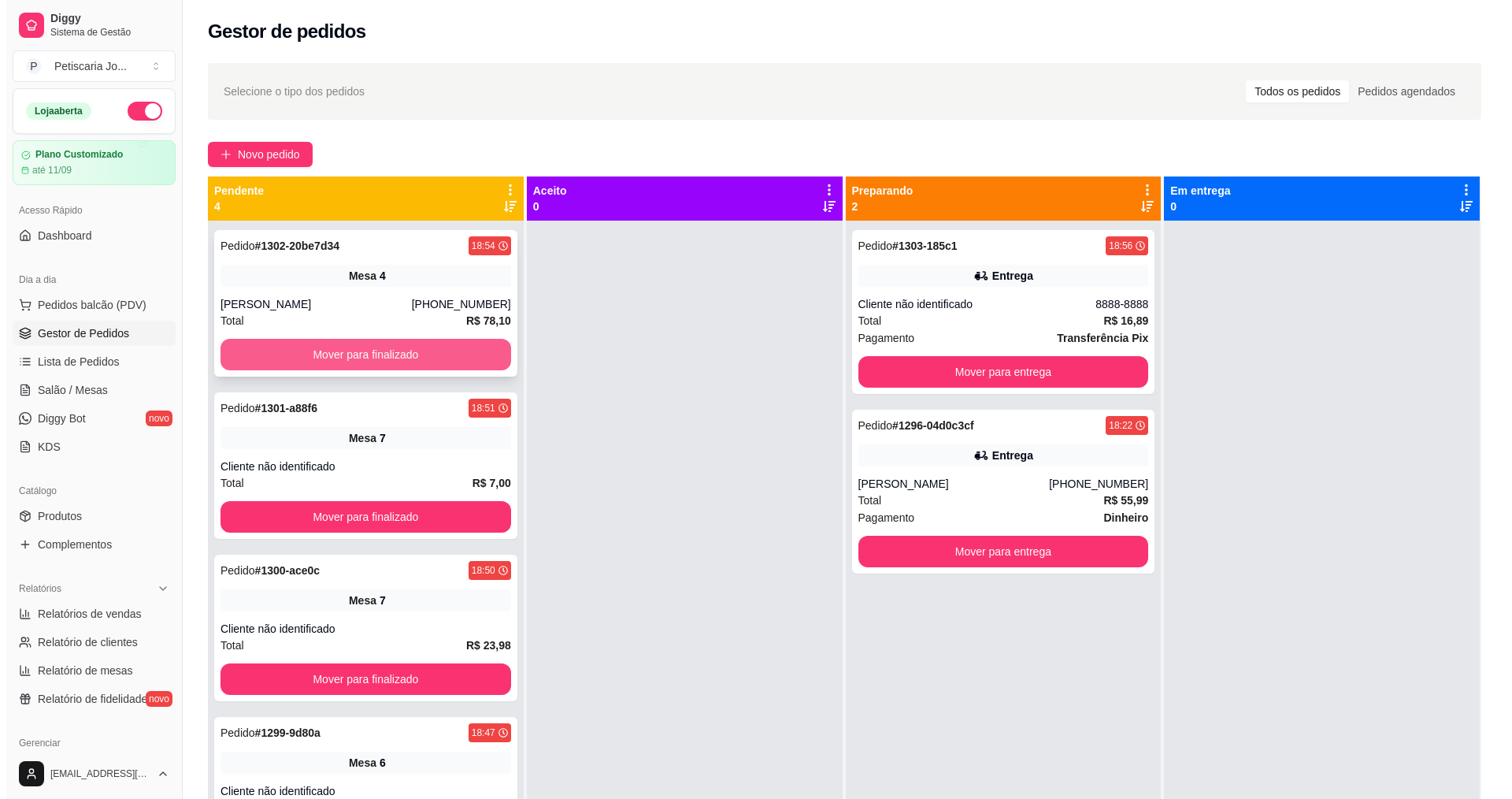
scroll to position [44, 0]
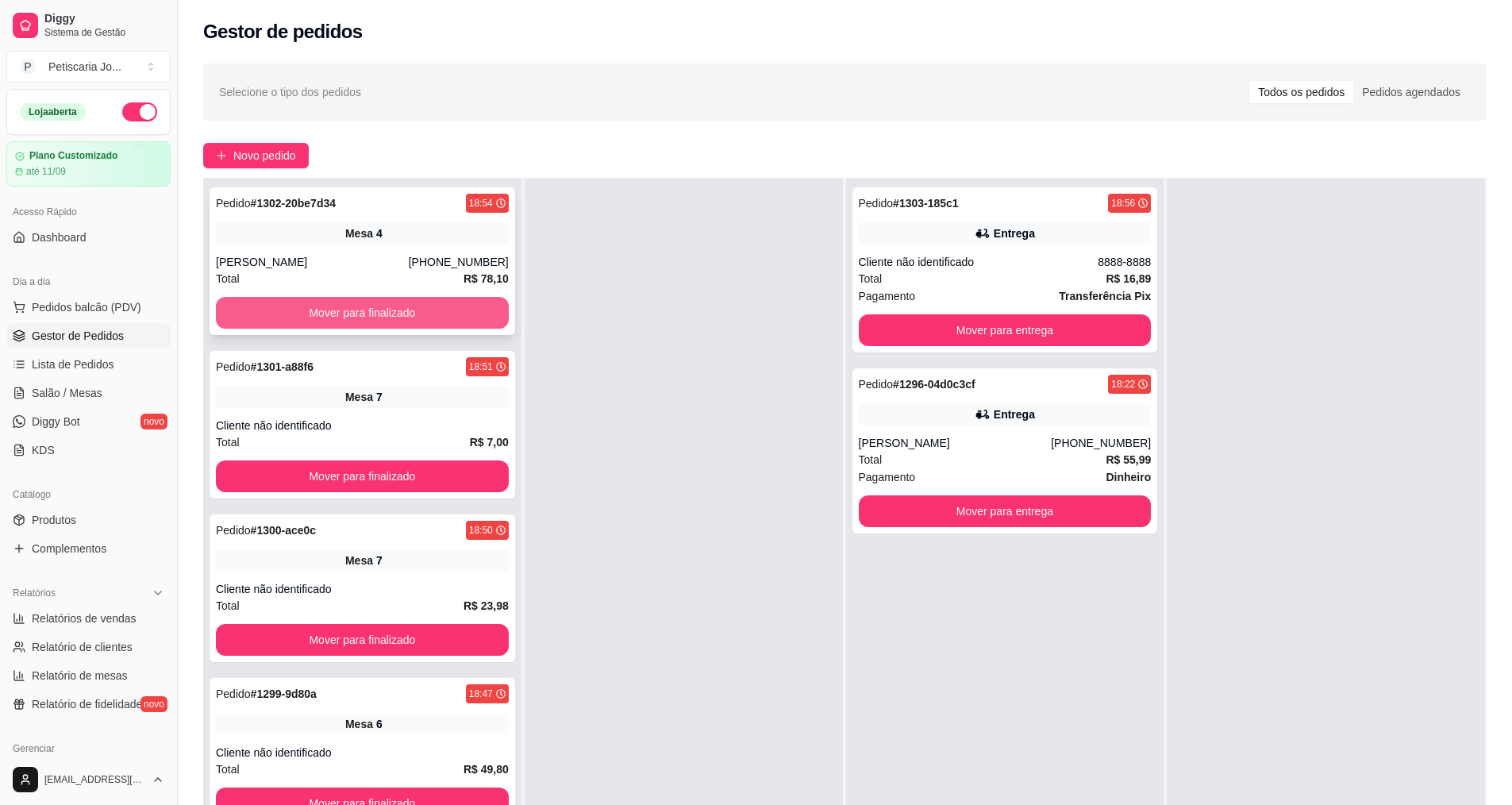
click at [407, 314] on button "Mover para finalizado" at bounding box center [363, 312] width 293 height 31
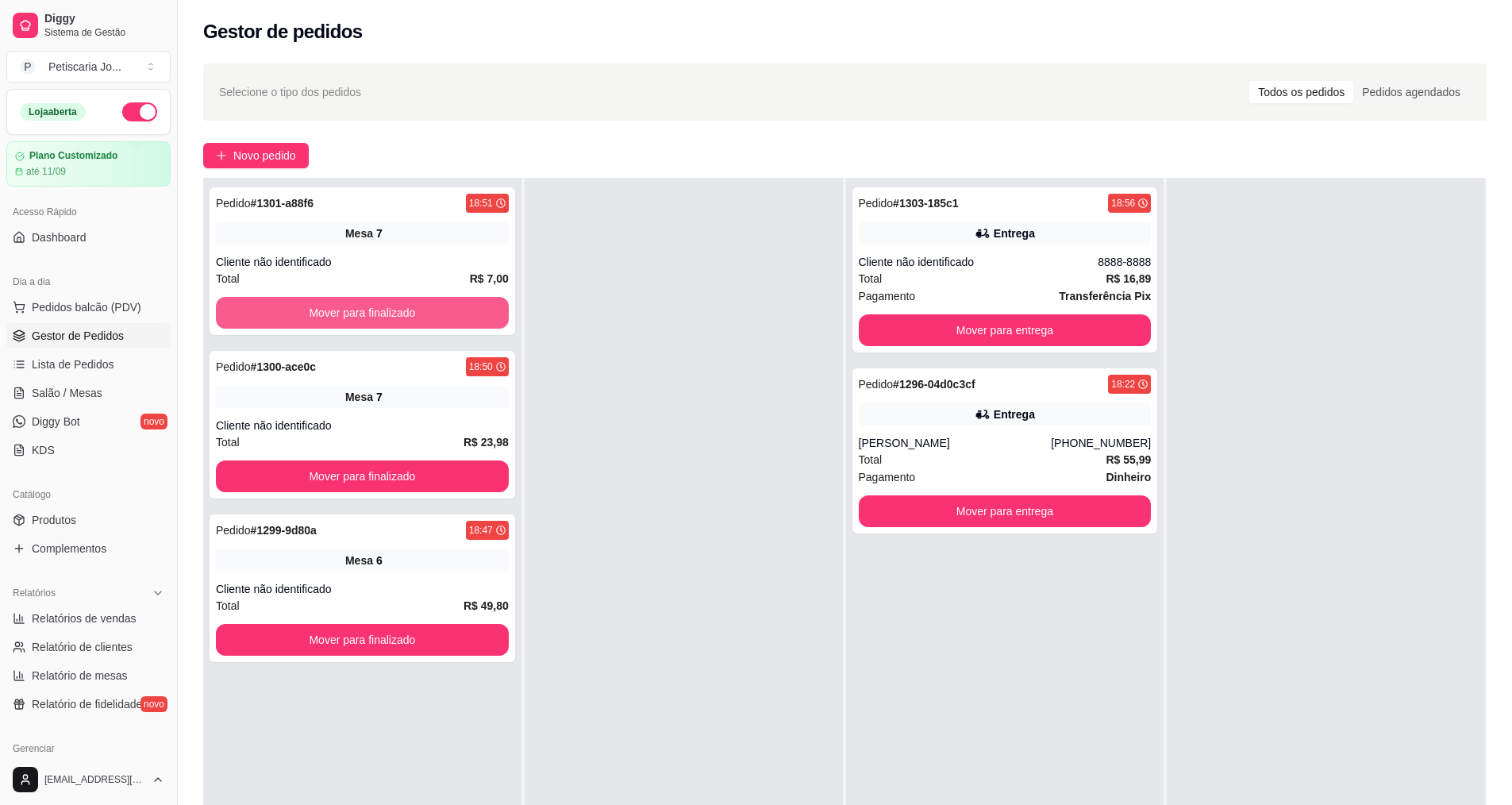
click at [407, 314] on button "Mover para finalizado" at bounding box center [363, 312] width 293 height 31
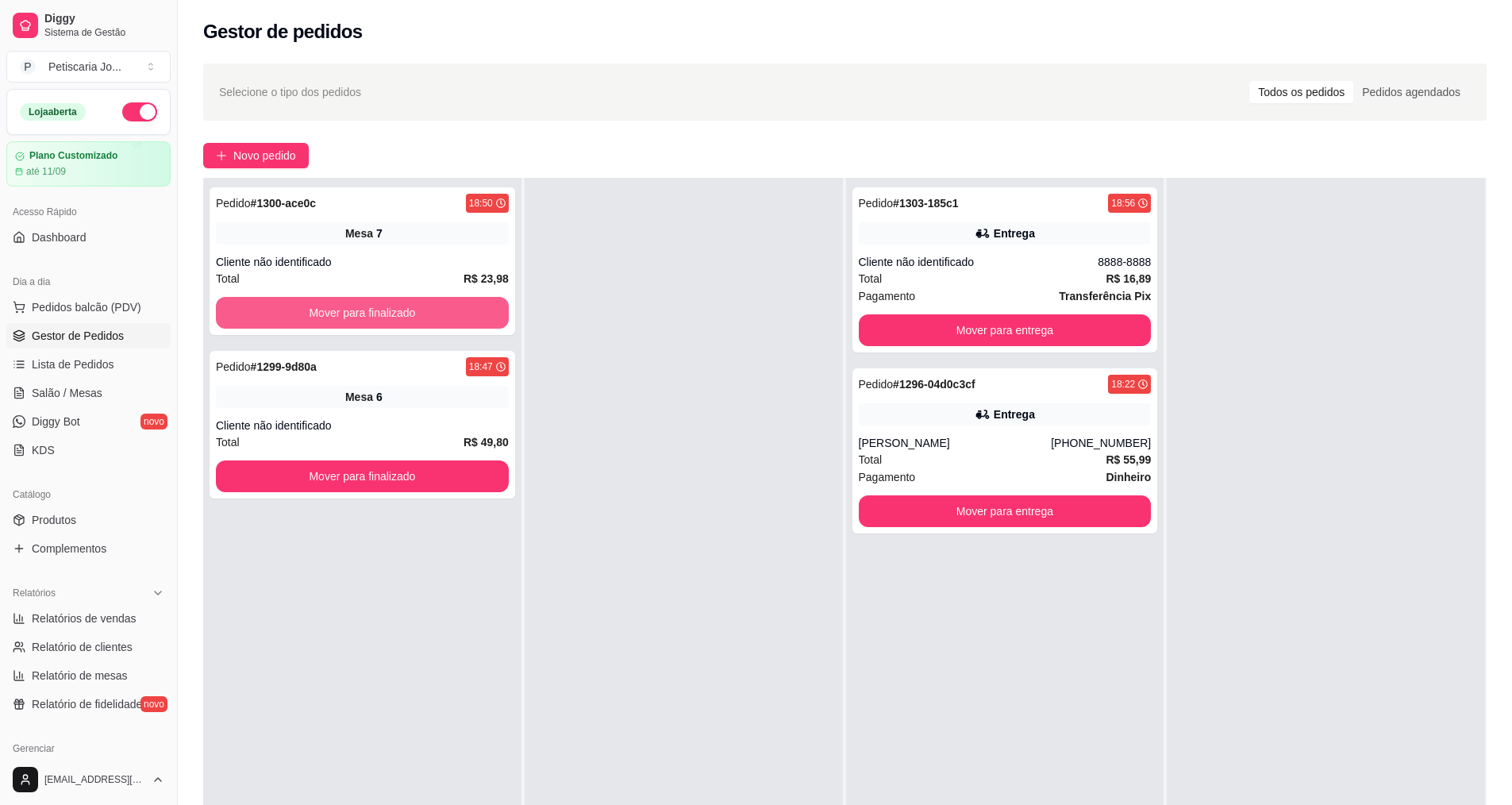
click at [407, 314] on button "Mover para finalizado" at bounding box center [363, 312] width 293 height 31
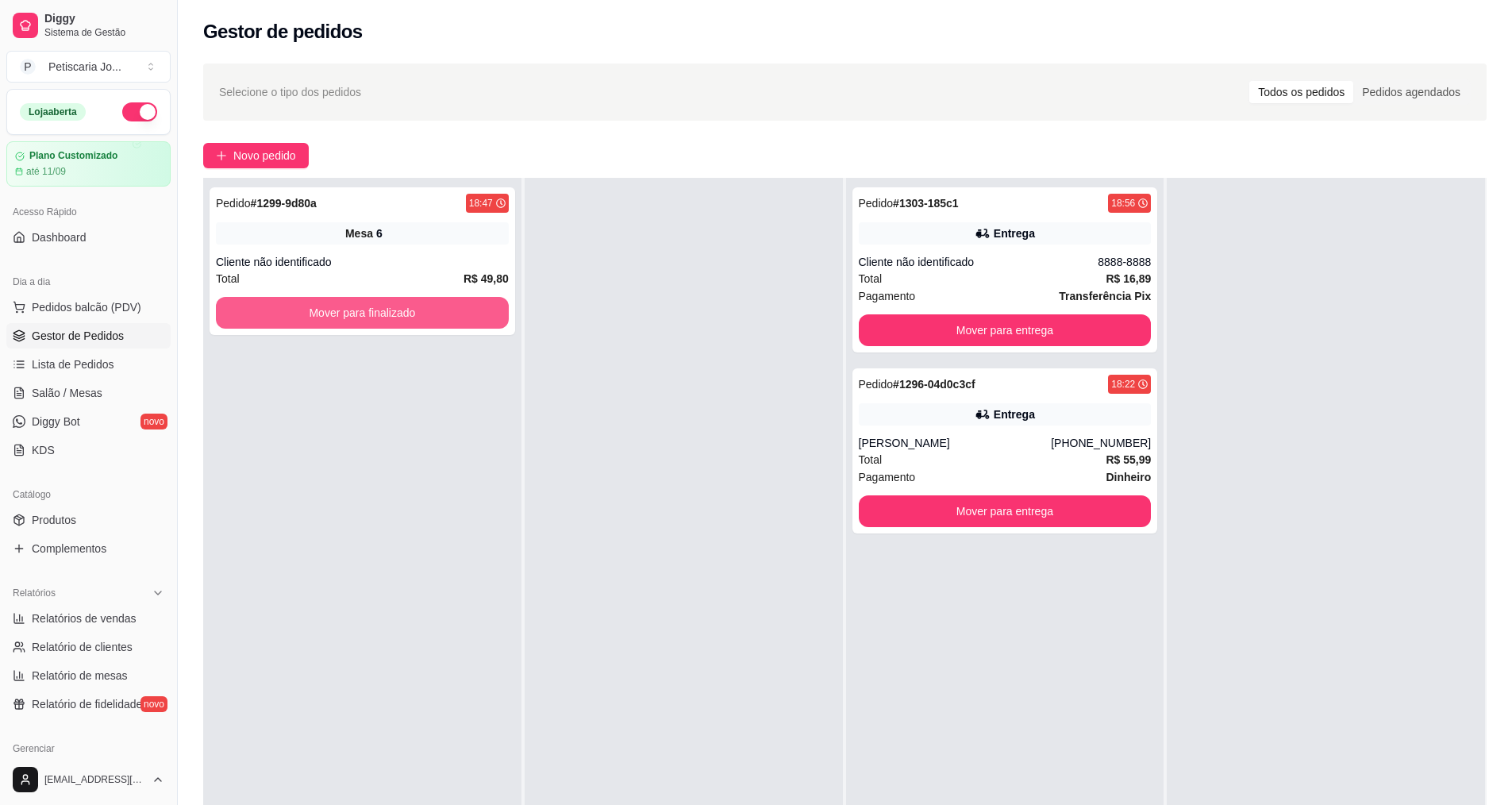
click at [407, 314] on button "Mover para finalizado" at bounding box center [363, 312] width 293 height 31
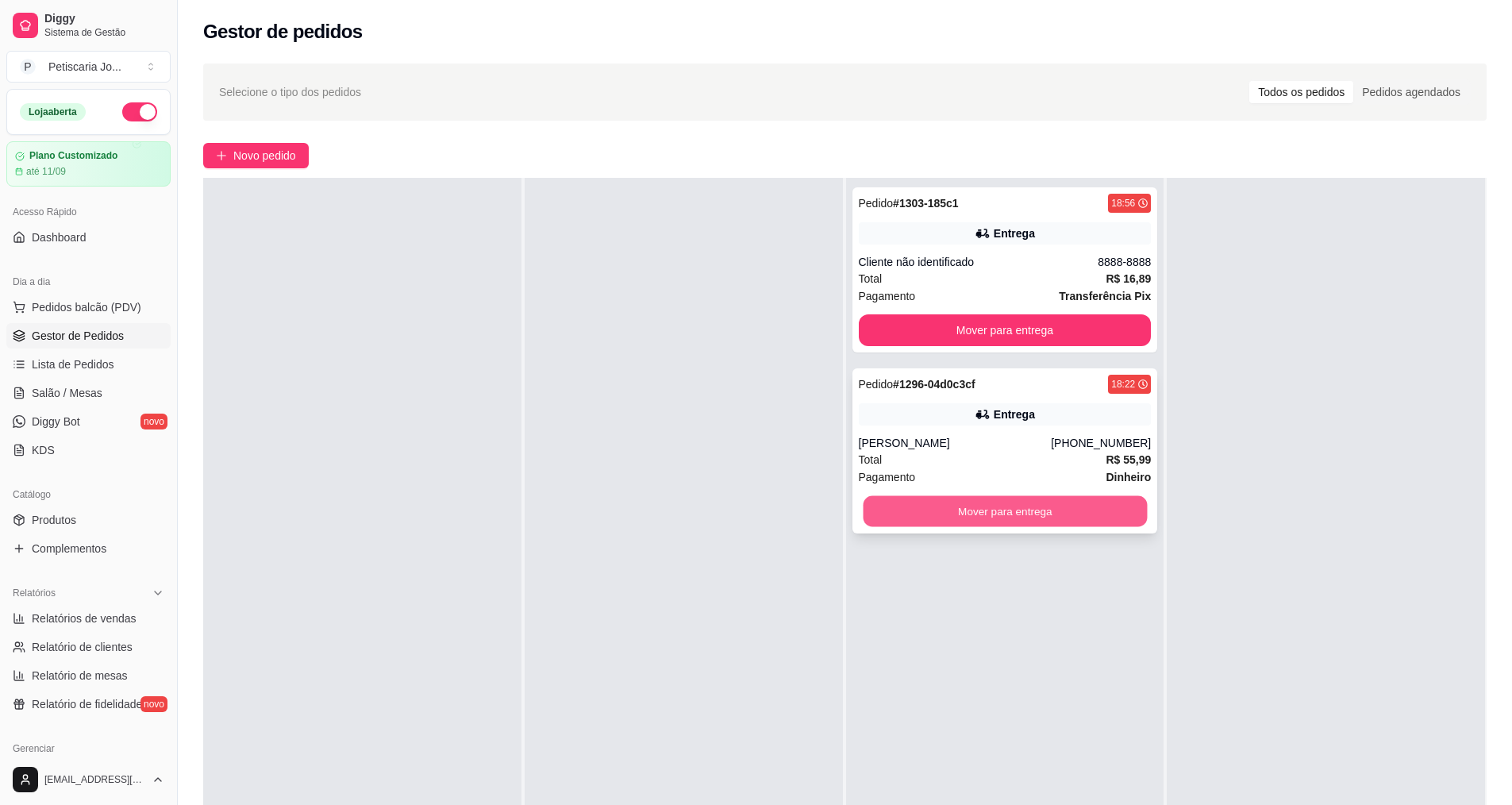
click at [946, 520] on button "Mover para entrega" at bounding box center [1004, 511] width 284 height 31
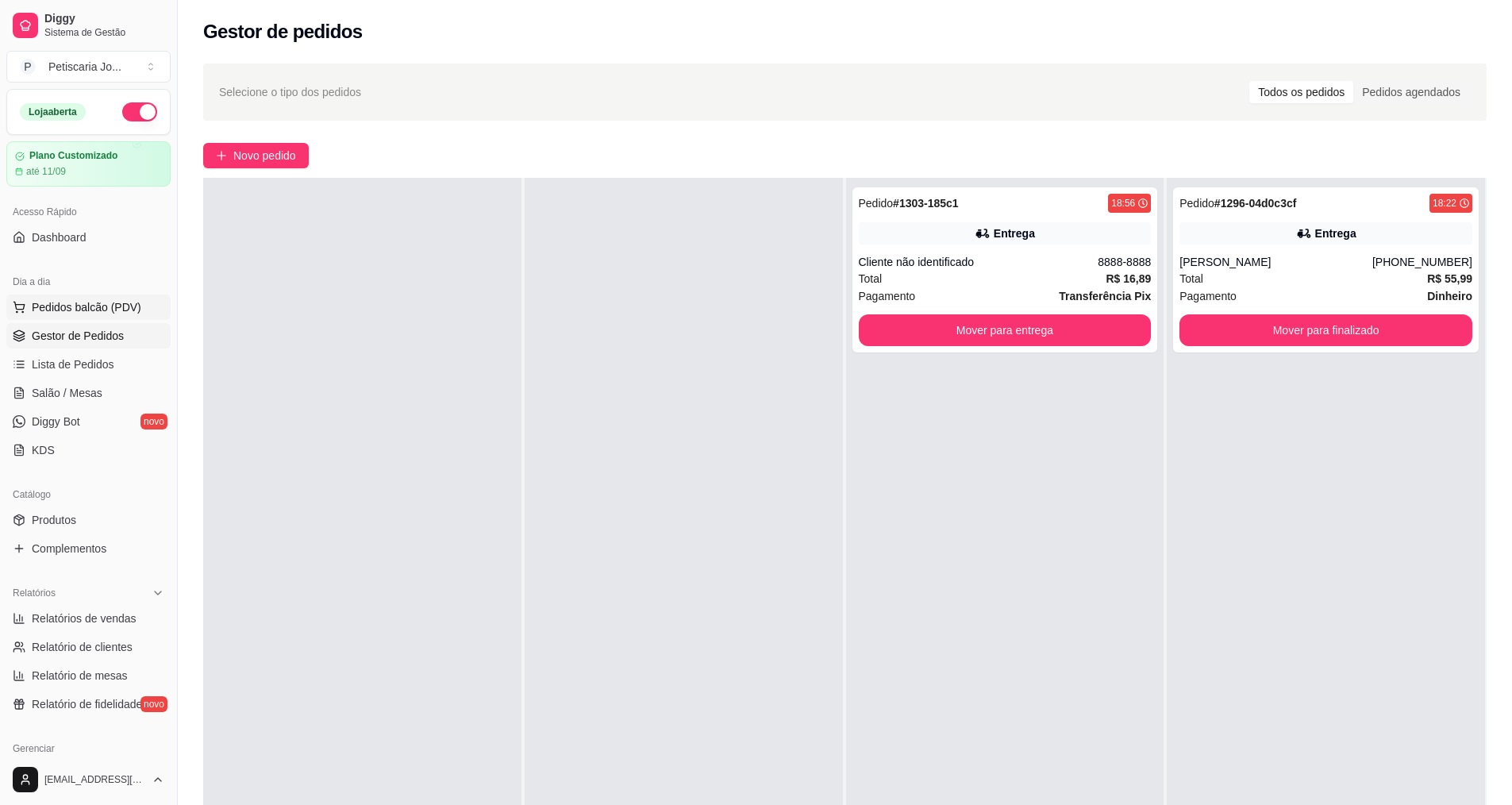
click at [116, 297] on button "Pedidos balcão (PDV)" at bounding box center [89, 307] width 164 height 26
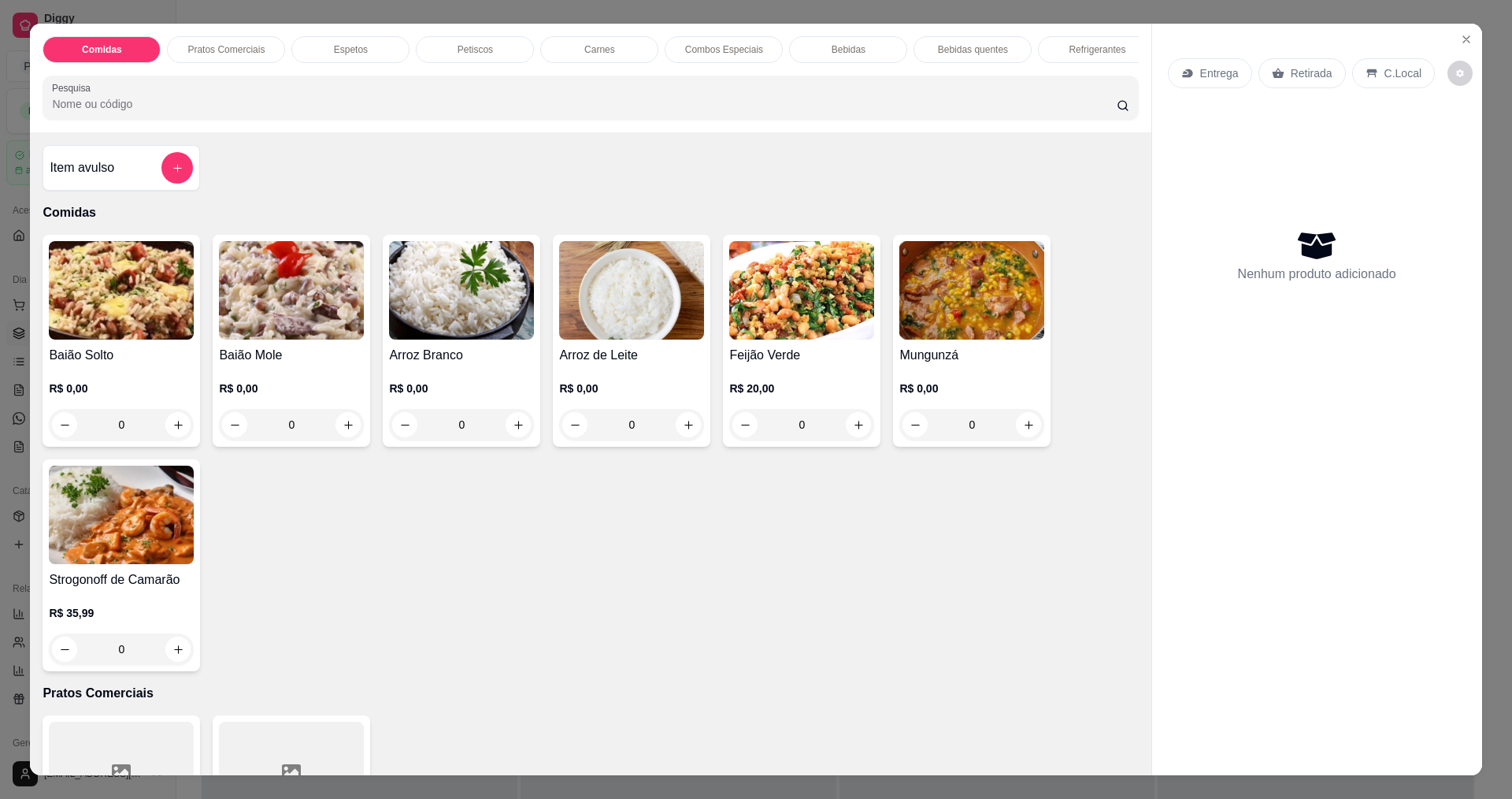
click at [990, 318] on img at bounding box center [972, 290] width 145 height 99
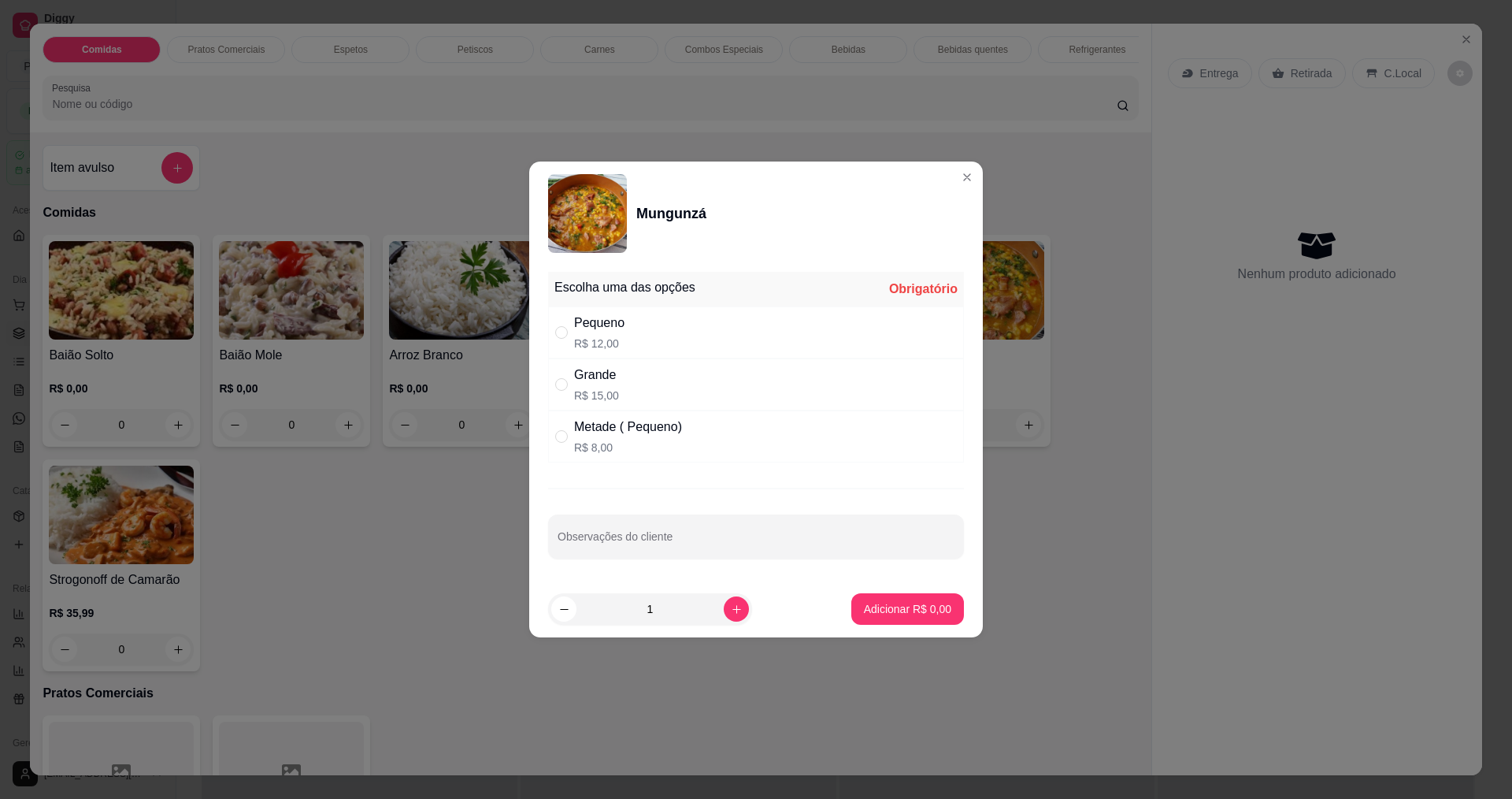
click at [777, 376] on div "Grande R$ 15,00" at bounding box center [756, 384] width 416 height 52
radio input "true"
click at [915, 617] on p "Adicionar R$ 15,00" at bounding box center [905, 608] width 94 height 16
type input "1"
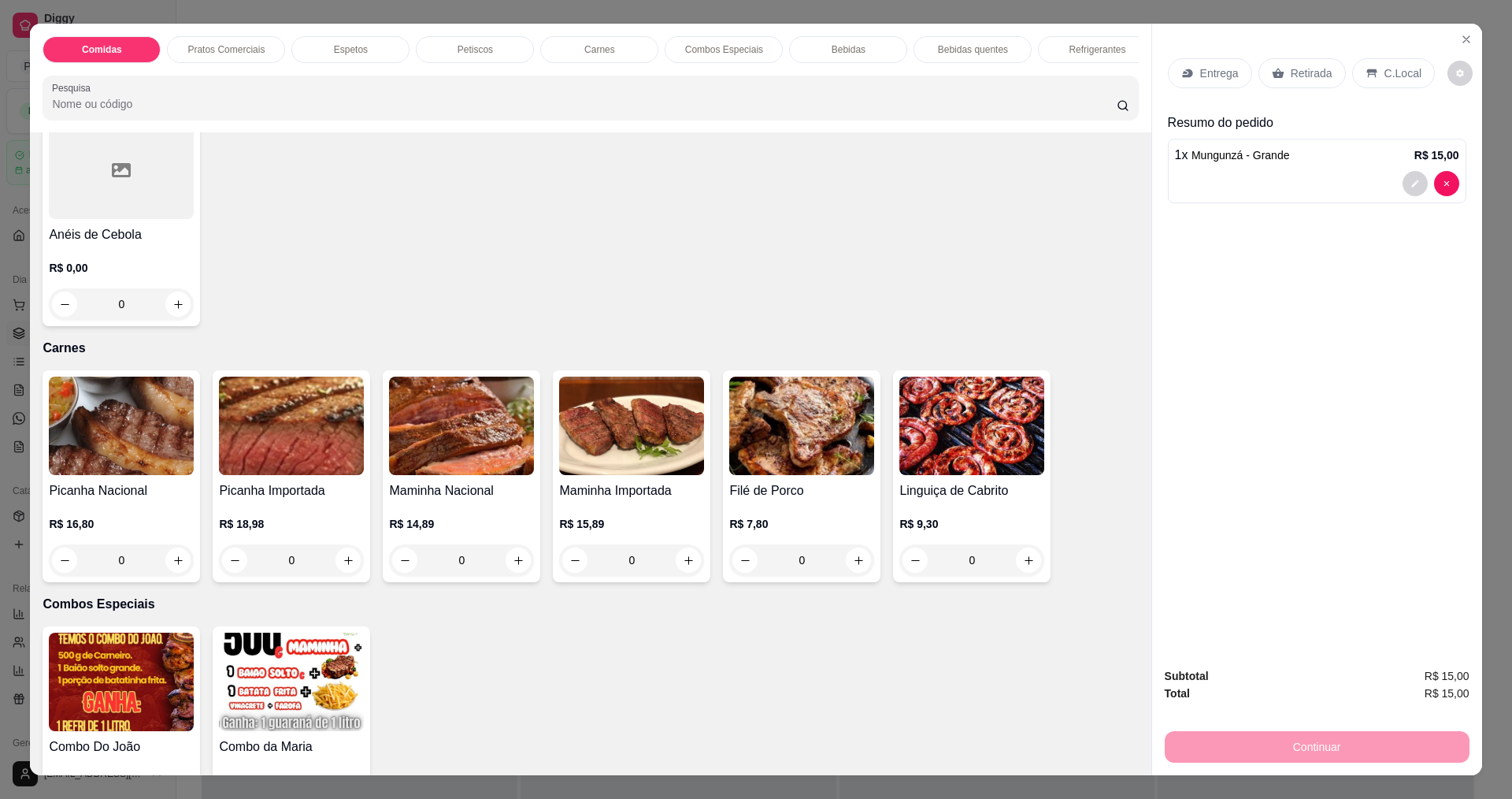
scroll to position [1812, 0]
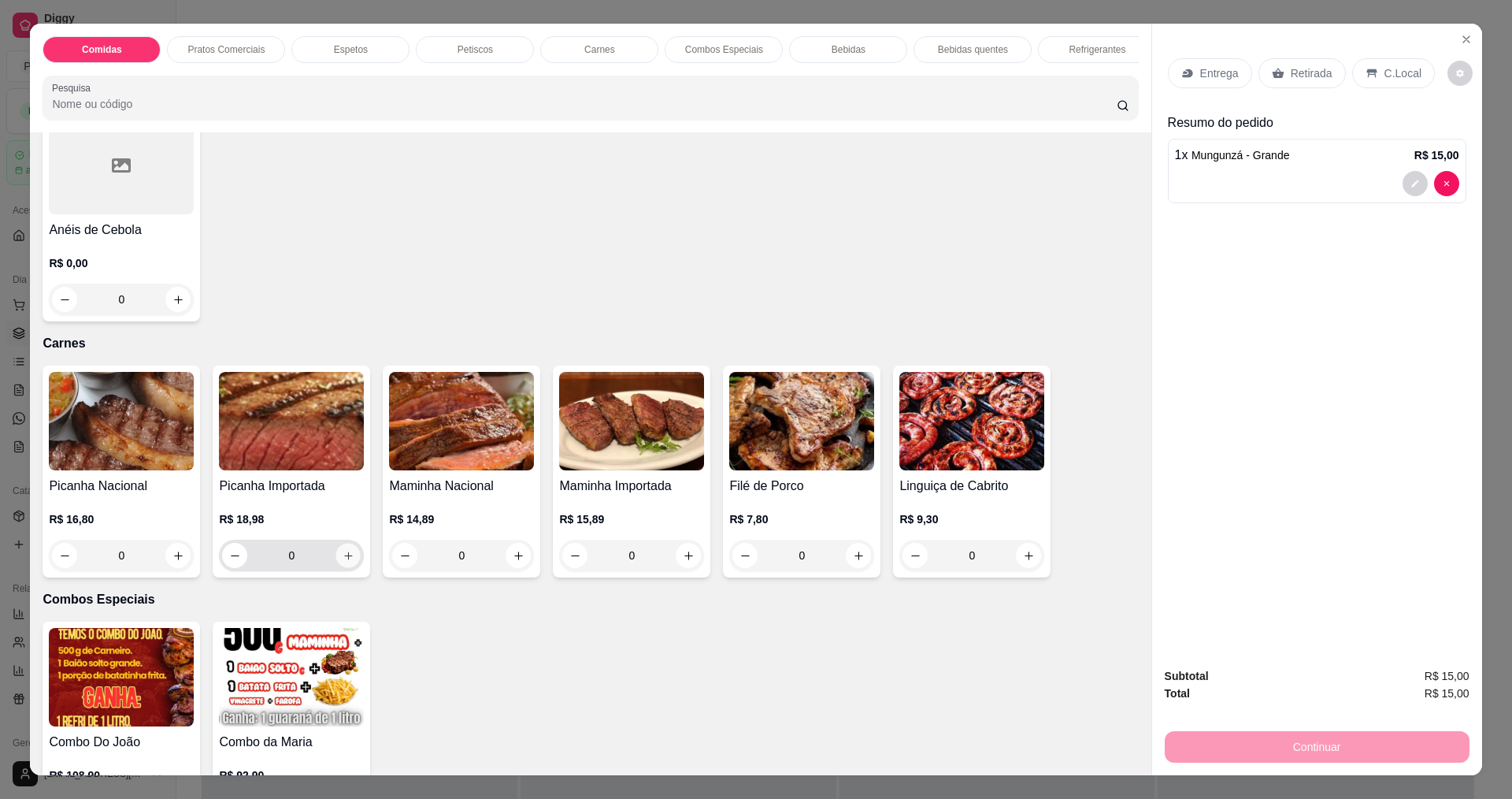
click at [343, 561] on icon "increase-product-quantity" at bounding box center [348, 556] width 12 height 12
click at [342, 562] on icon "increase-product-quantity" at bounding box center [348, 557] width 12 height 12
type input "3"
click at [1205, 77] on p "Entrega" at bounding box center [1219, 73] width 39 height 16
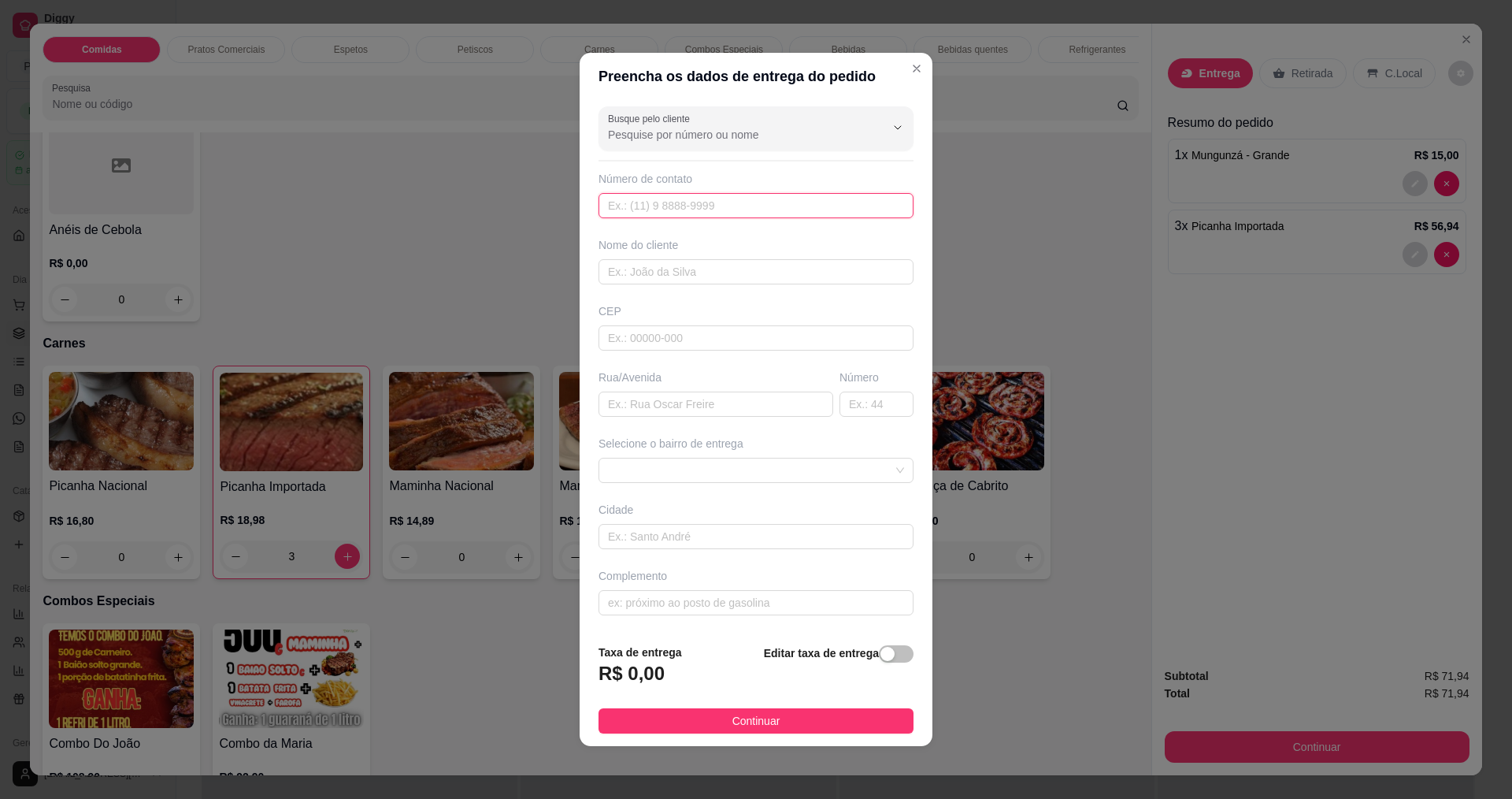
click at [720, 207] on input "text" at bounding box center [755, 206] width 315 height 25
type input "+88 88 88888-8888"
click at [712, 275] on input "text" at bounding box center [755, 271] width 315 height 25
type input "edivania teixeira"
click at [717, 411] on input "text" at bounding box center [716, 404] width 235 height 25
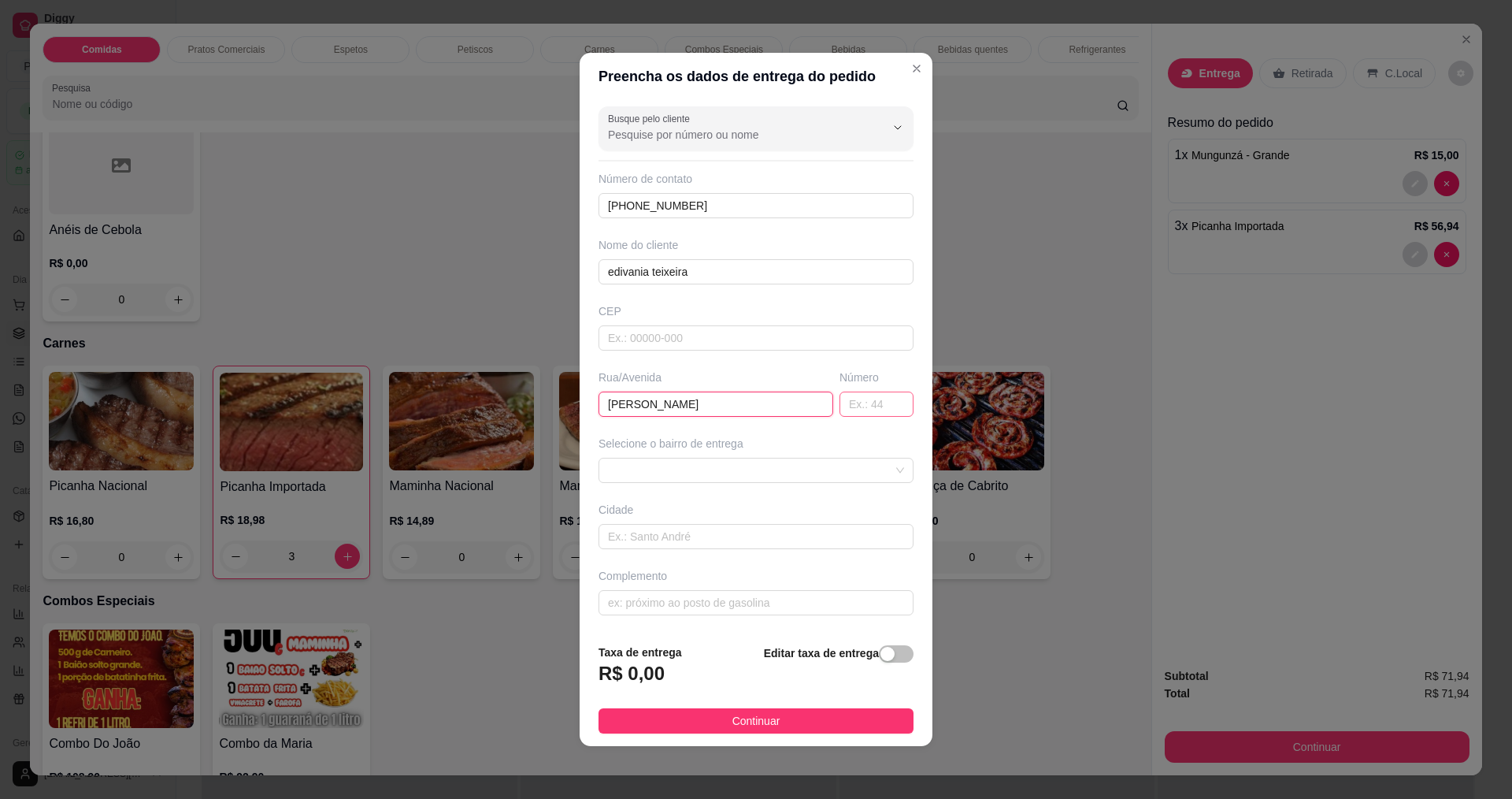
type input "pedro jardim"
click at [885, 410] on input "text" at bounding box center [877, 404] width 74 height 25
type input "64"
click at [754, 728] on span "Continuar" at bounding box center [756, 720] width 48 height 17
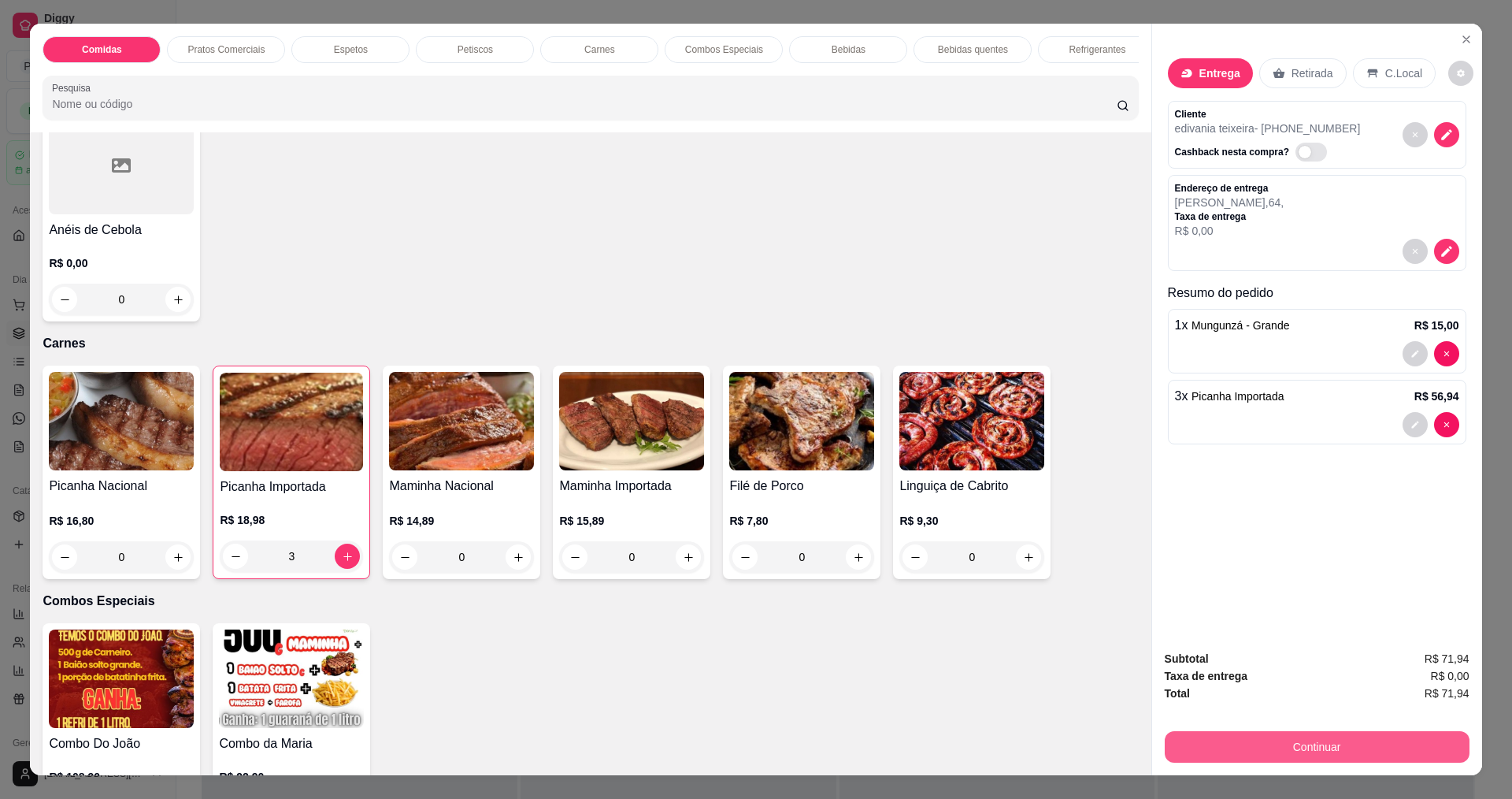
click at [1371, 745] on button "Continuar" at bounding box center [1317, 746] width 305 height 31
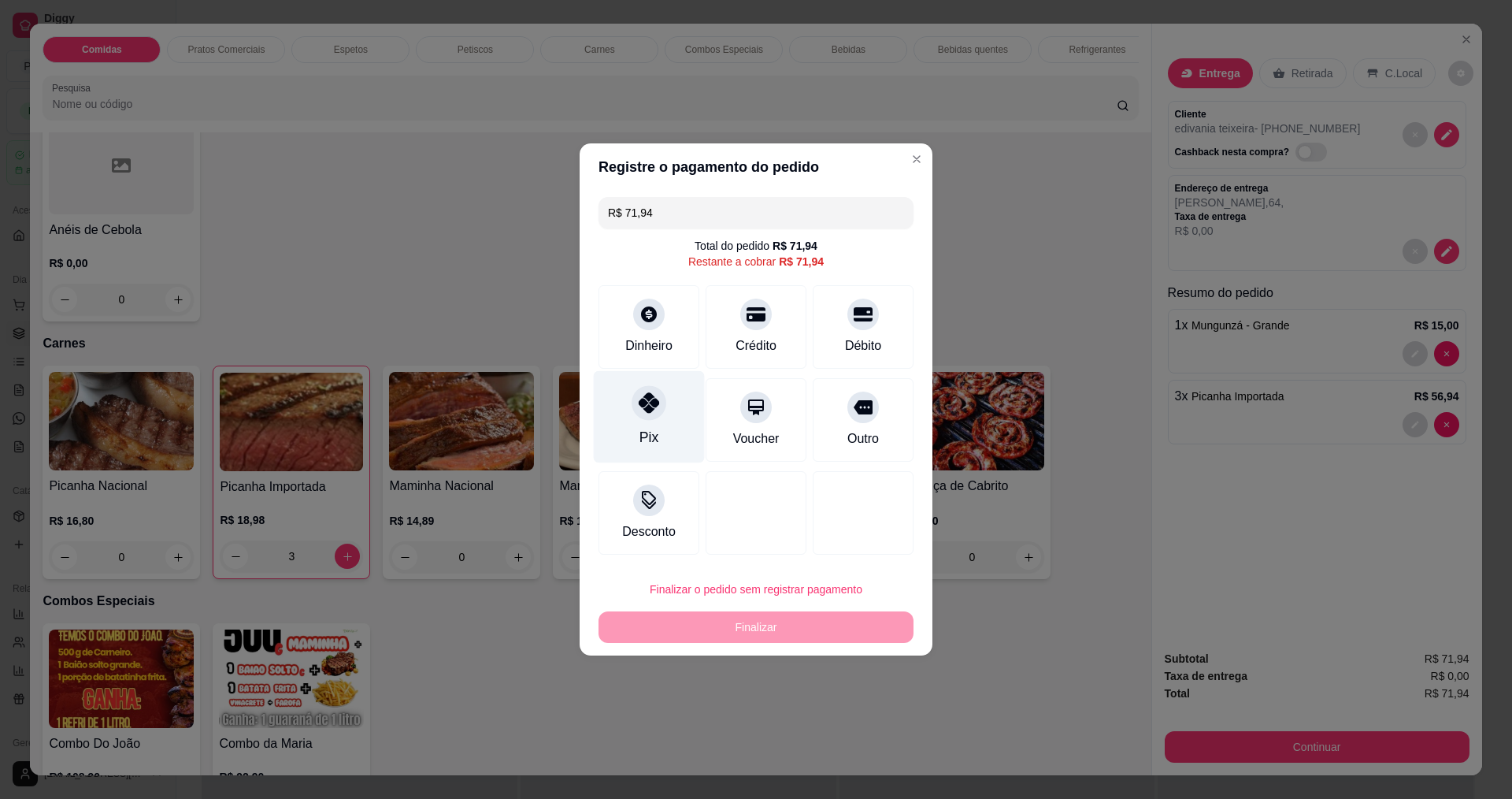
click at [673, 427] on div "Pix" at bounding box center [649, 417] width 111 height 92
type input "R$ 0,00"
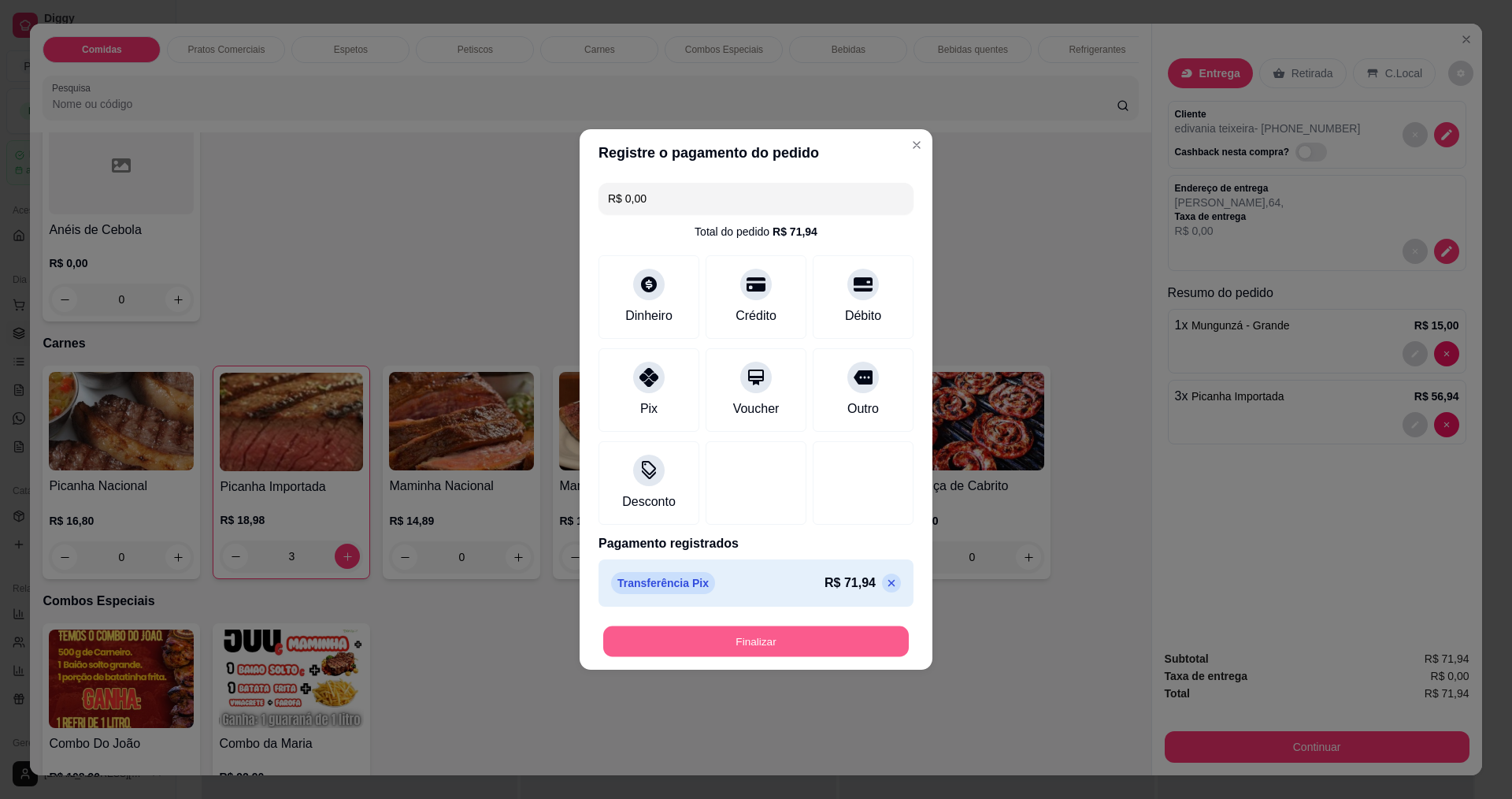
click at [717, 642] on button "Finalizar" at bounding box center [756, 641] width 306 height 30
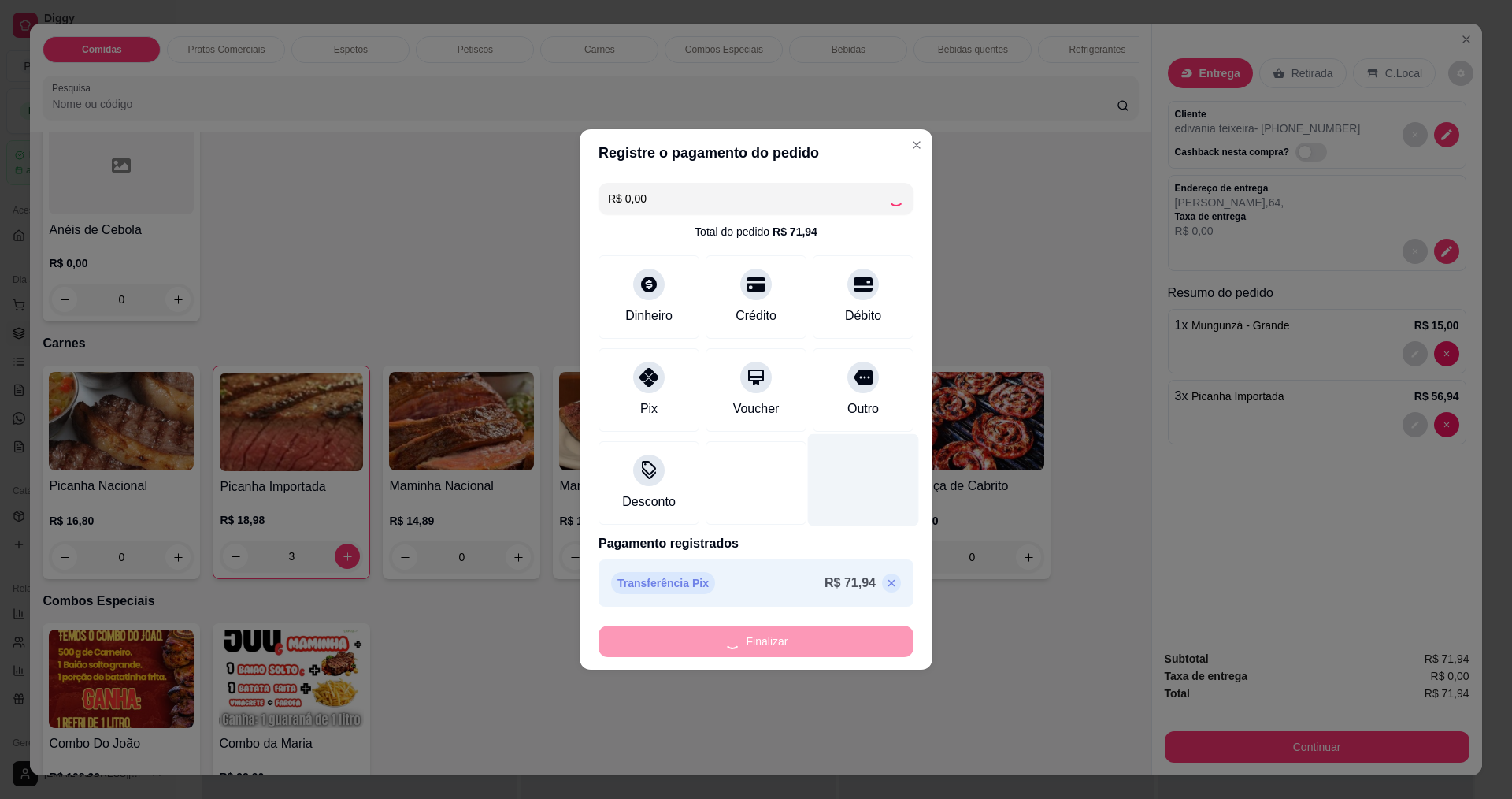
type input "0"
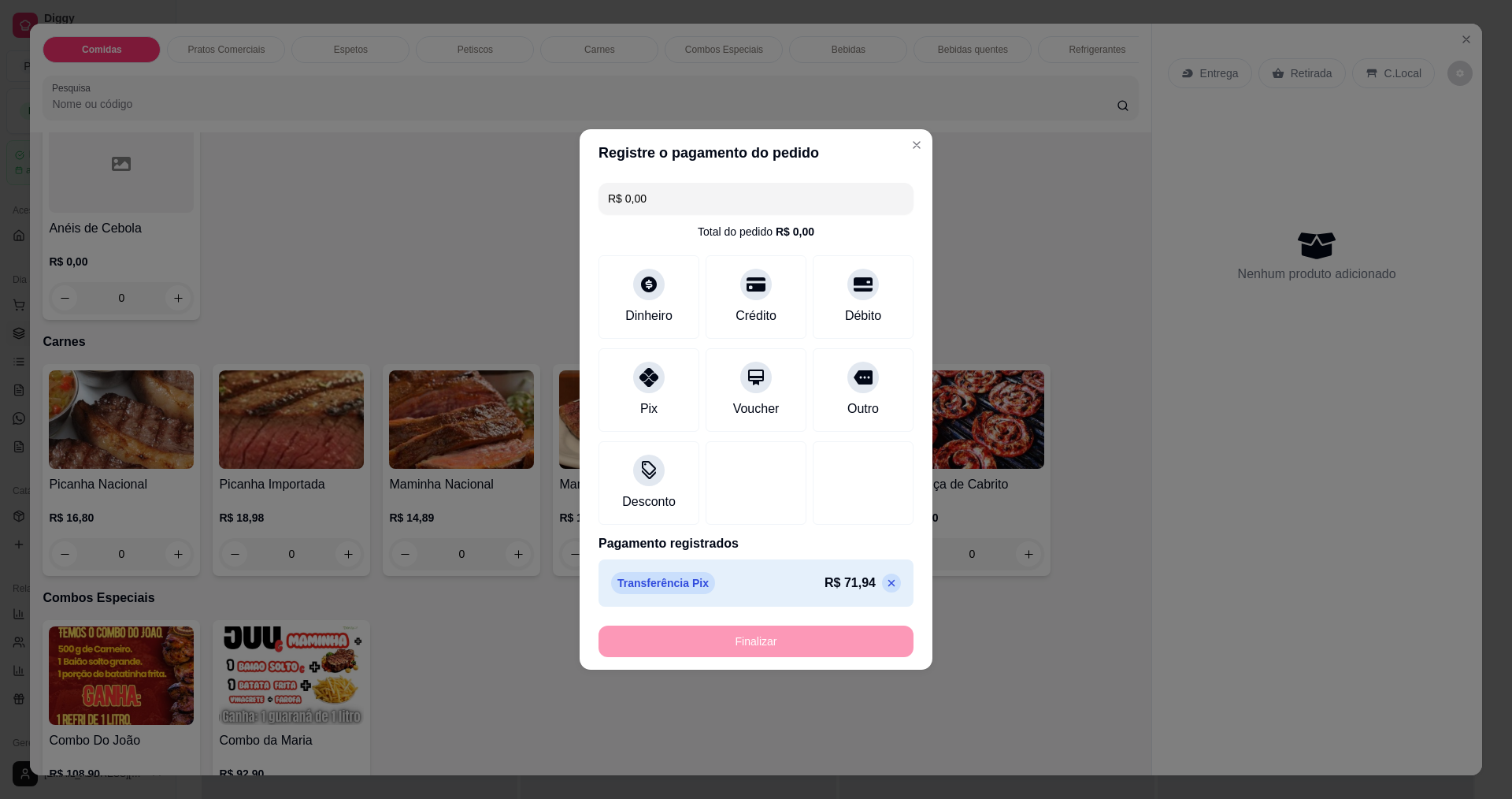
type input "-R$ 71,94"
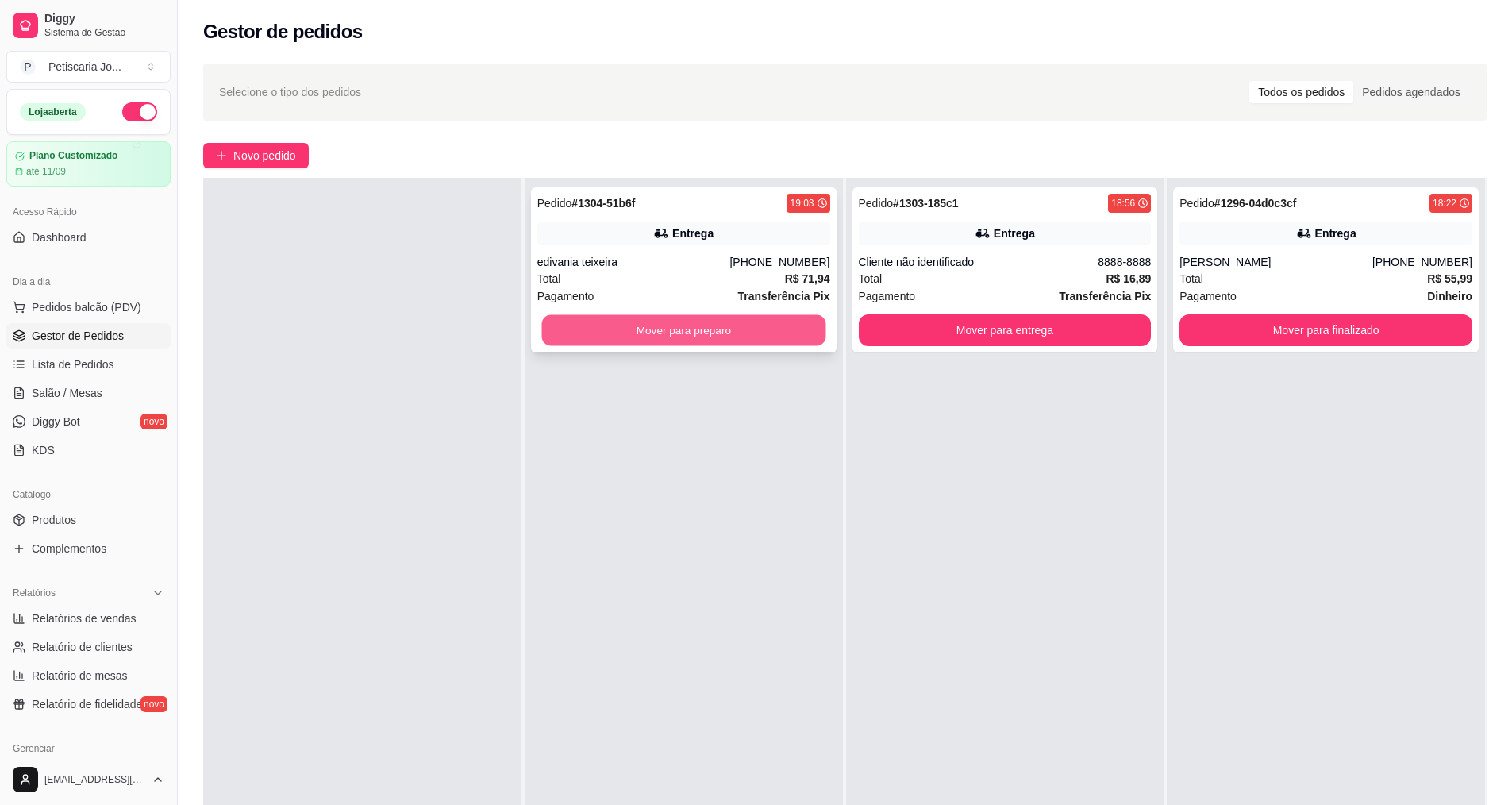
click at [643, 322] on button "Mover para preparo" at bounding box center [683, 330] width 284 height 31
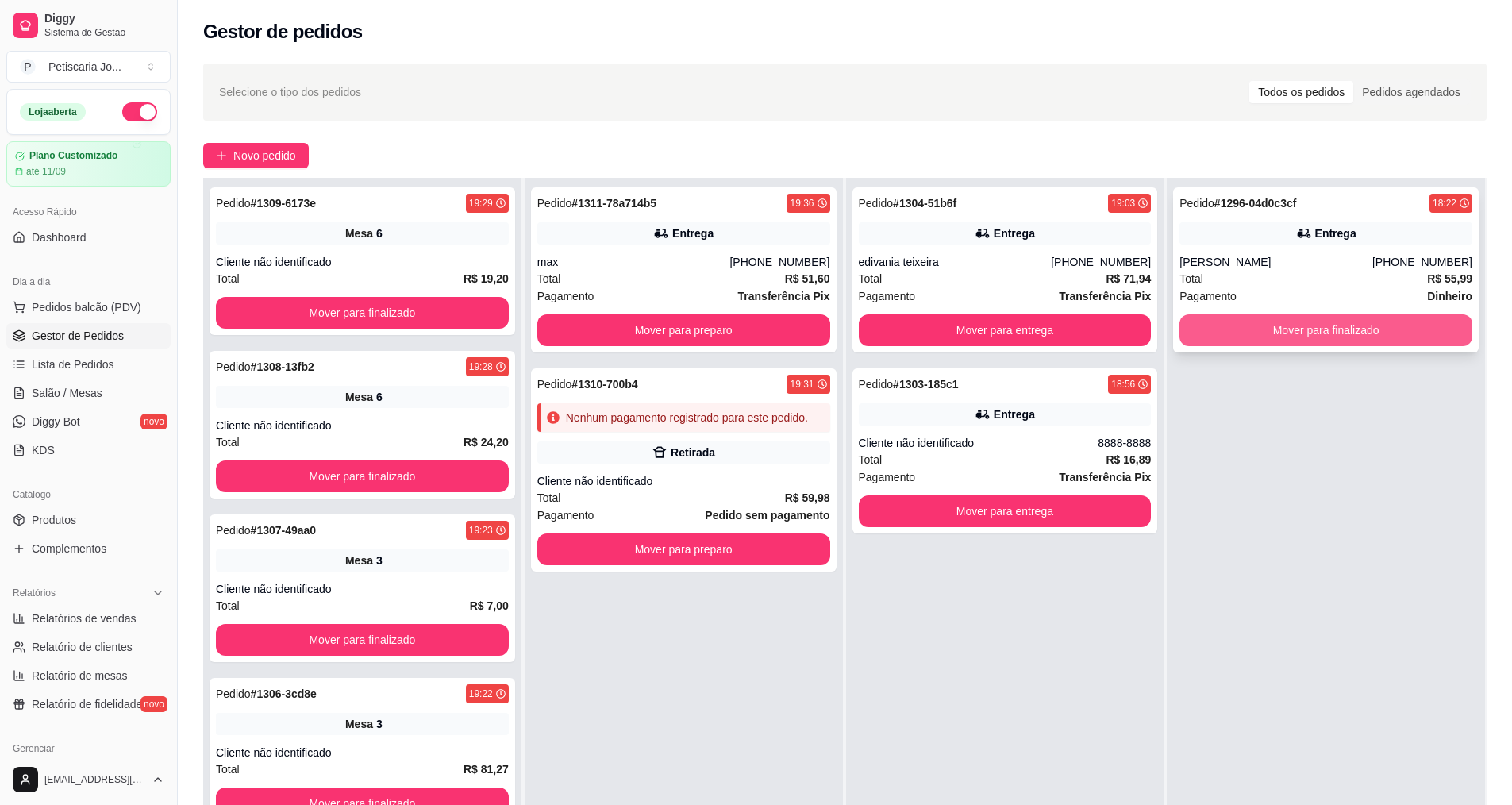
click at [1240, 334] on button "Mover para finalizado" at bounding box center [1326, 330] width 293 height 31
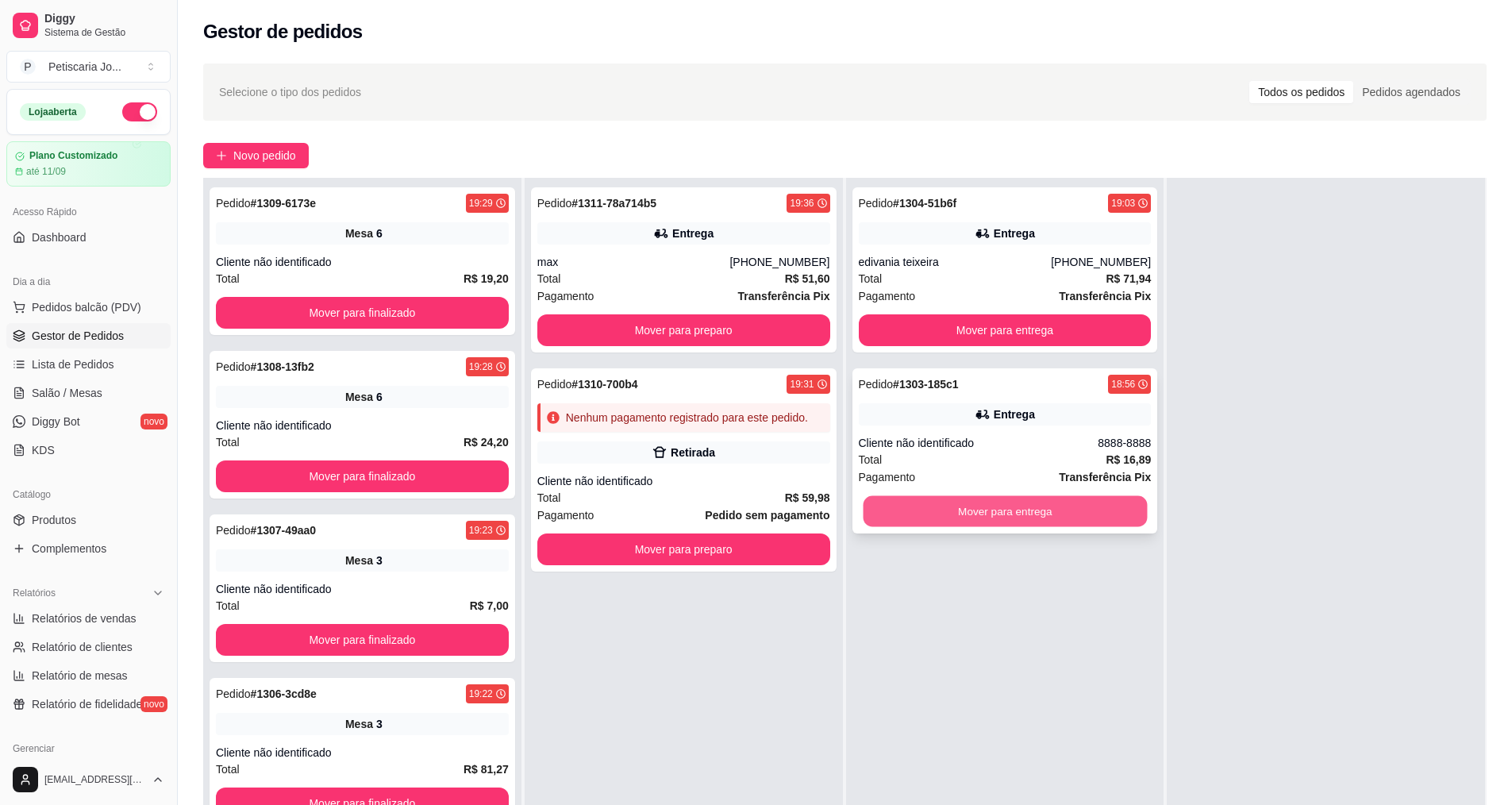
click at [1009, 506] on button "Mover para entrega" at bounding box center [1004, 511] width 284 height 31
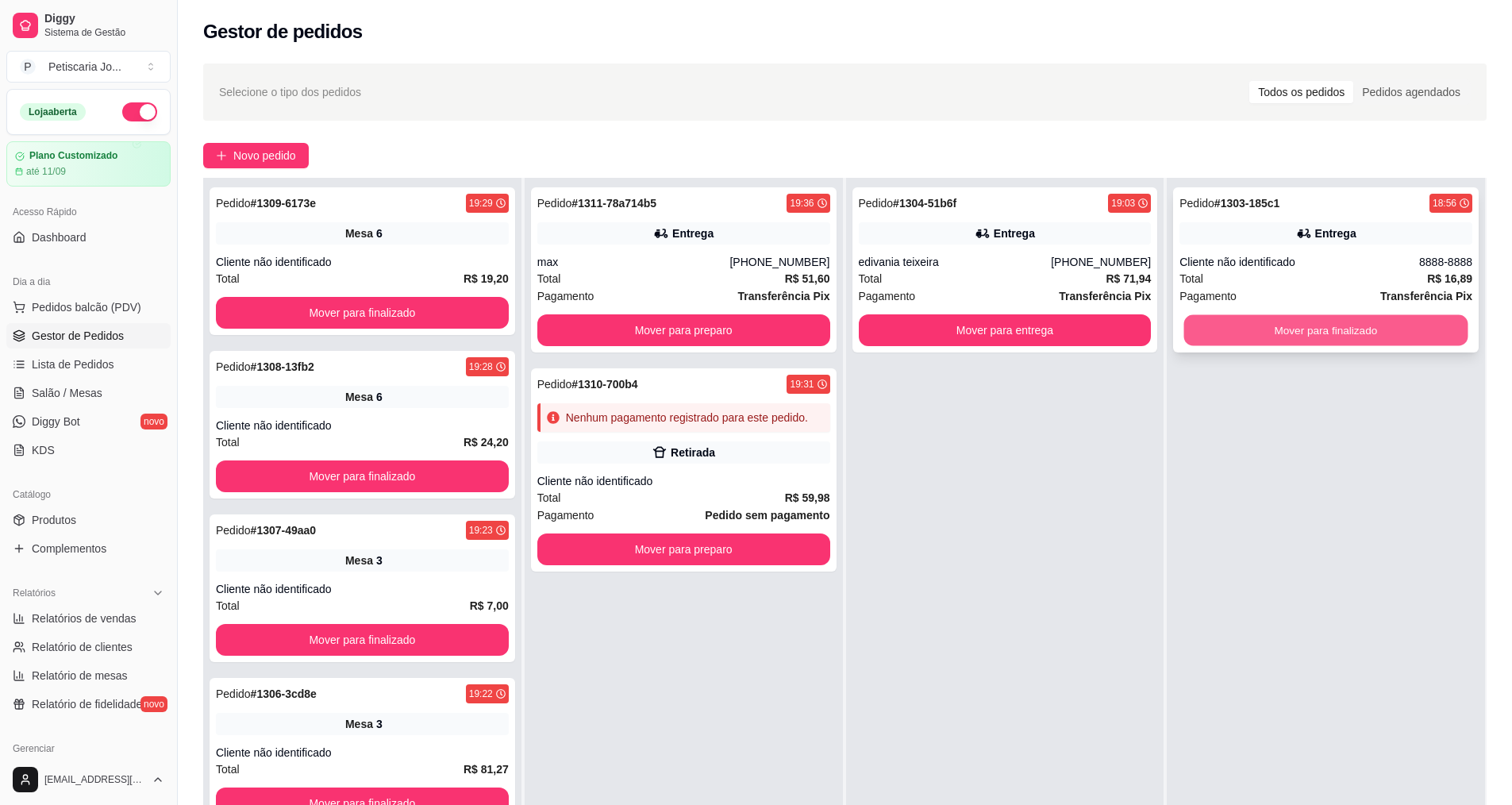
click at [1352, 322] on button "Mover para finalizado" at bounding box center [1326, 330] width 284 height 31
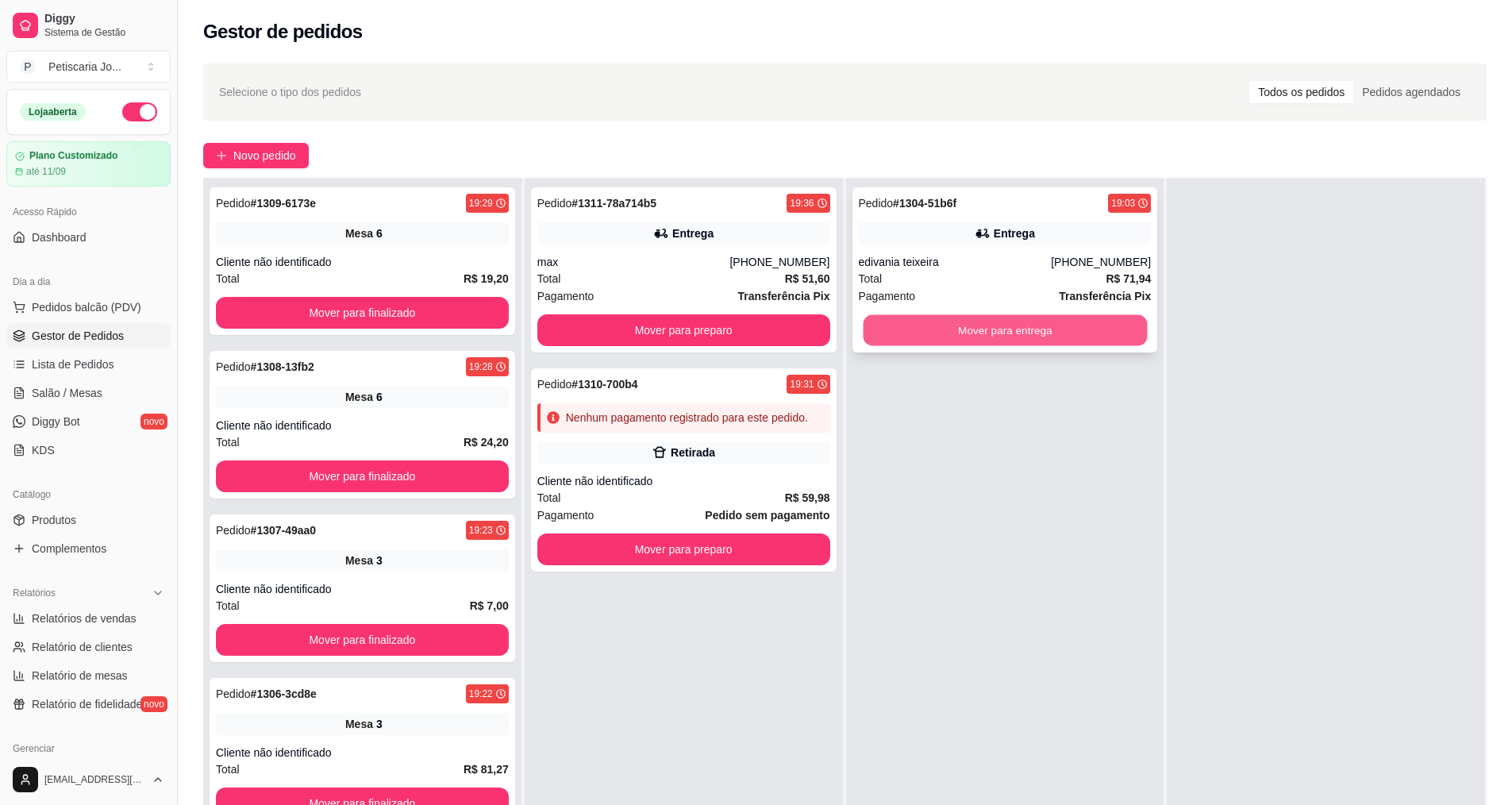
click at [1103, 337] on button "Mover para entrega" at bounding box center [1004, 330] width 284 height 31
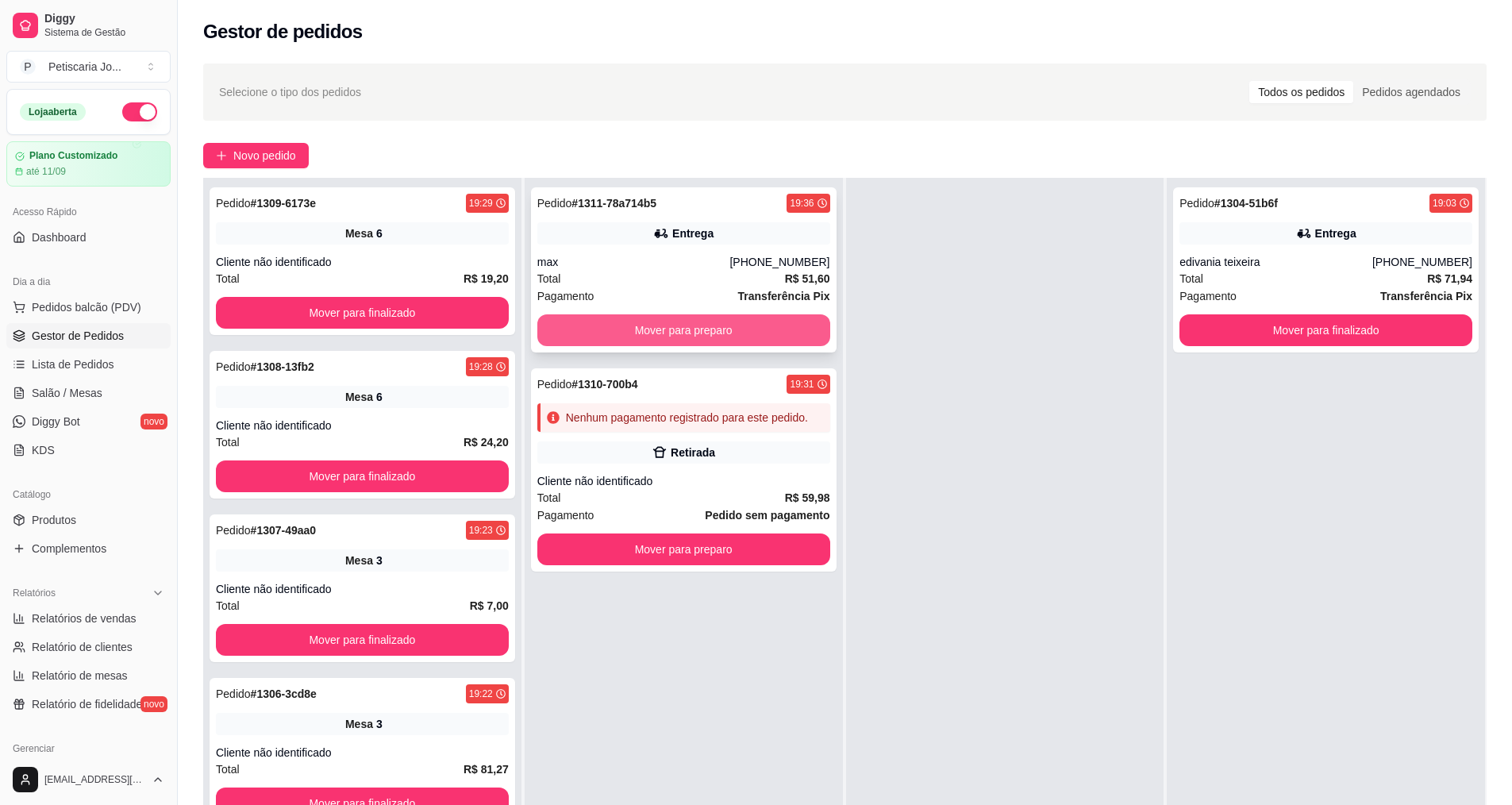
click at [591, 330] on button "Mover para preparo" at bounding box center [684, 330] width 293 height 31
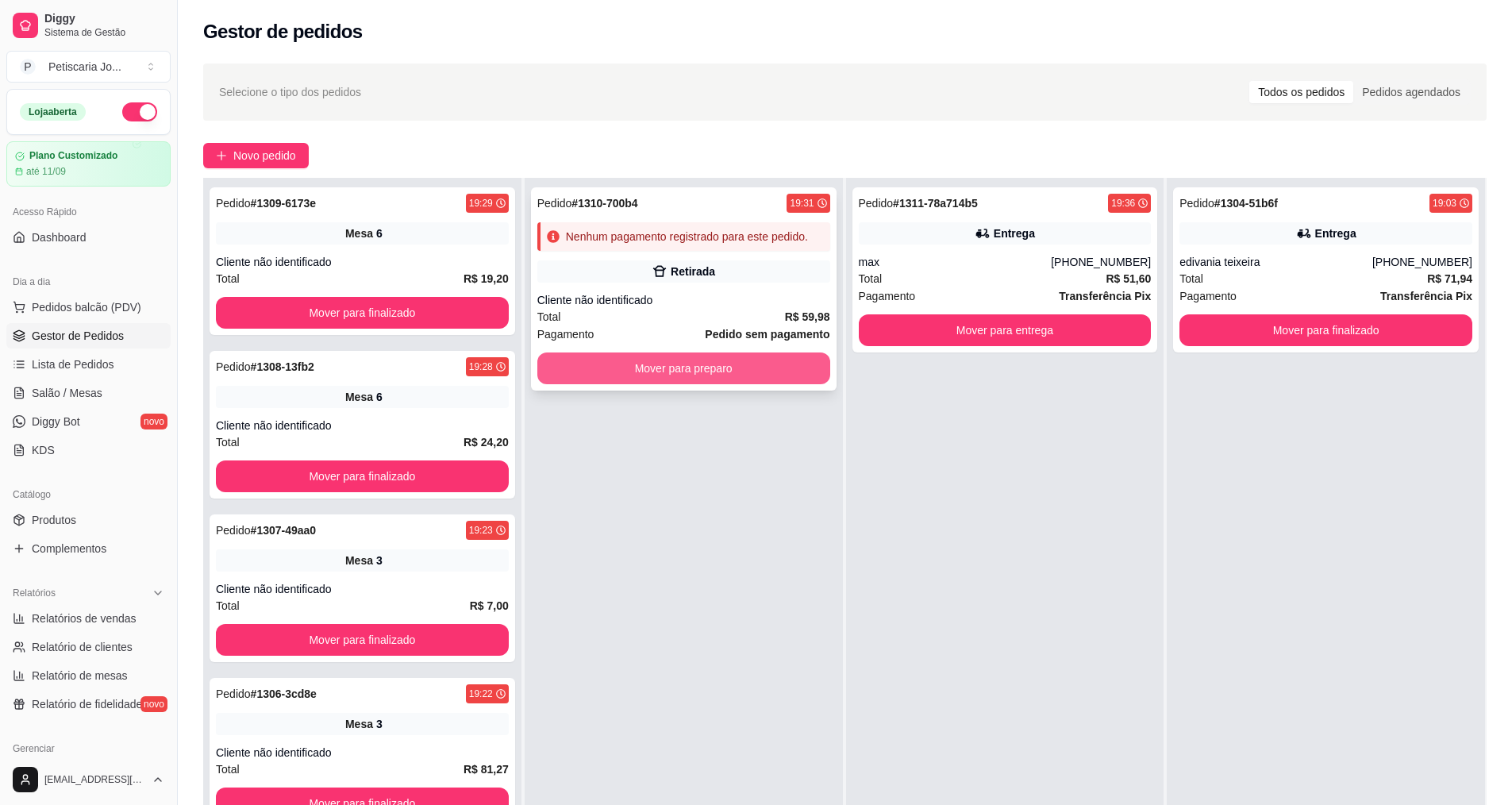
click at [705, 383] on button "Mover para preparo" at bounding box center [684, 369] width 293 height 31
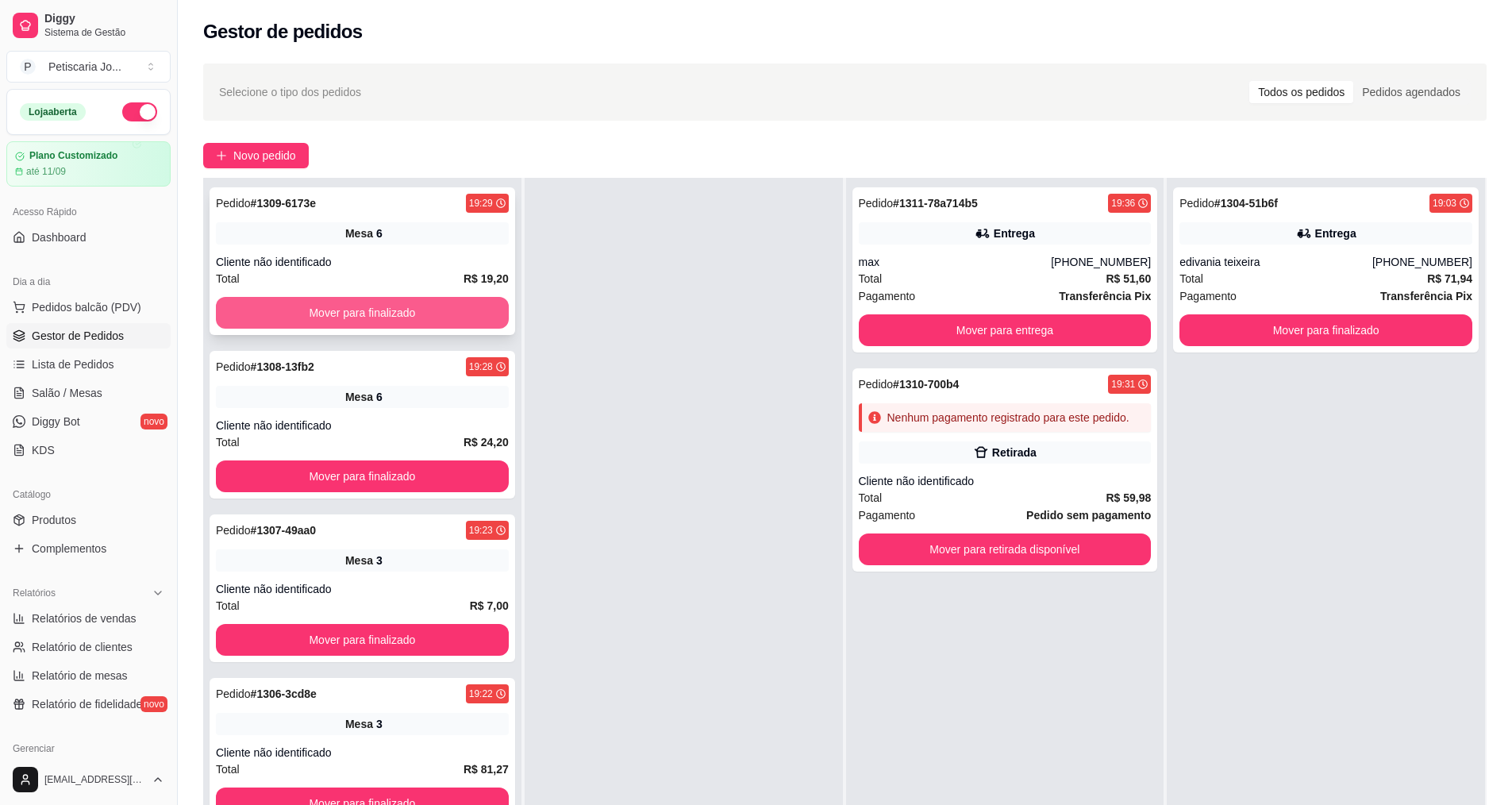
click at [409, 301] on button "Mover para finalizado" at bounding box center [363, 312] width 293 height 31
click at [411, 301] on button "Mover para finalizado" at bounding box center [363, 312] width 293 height 31
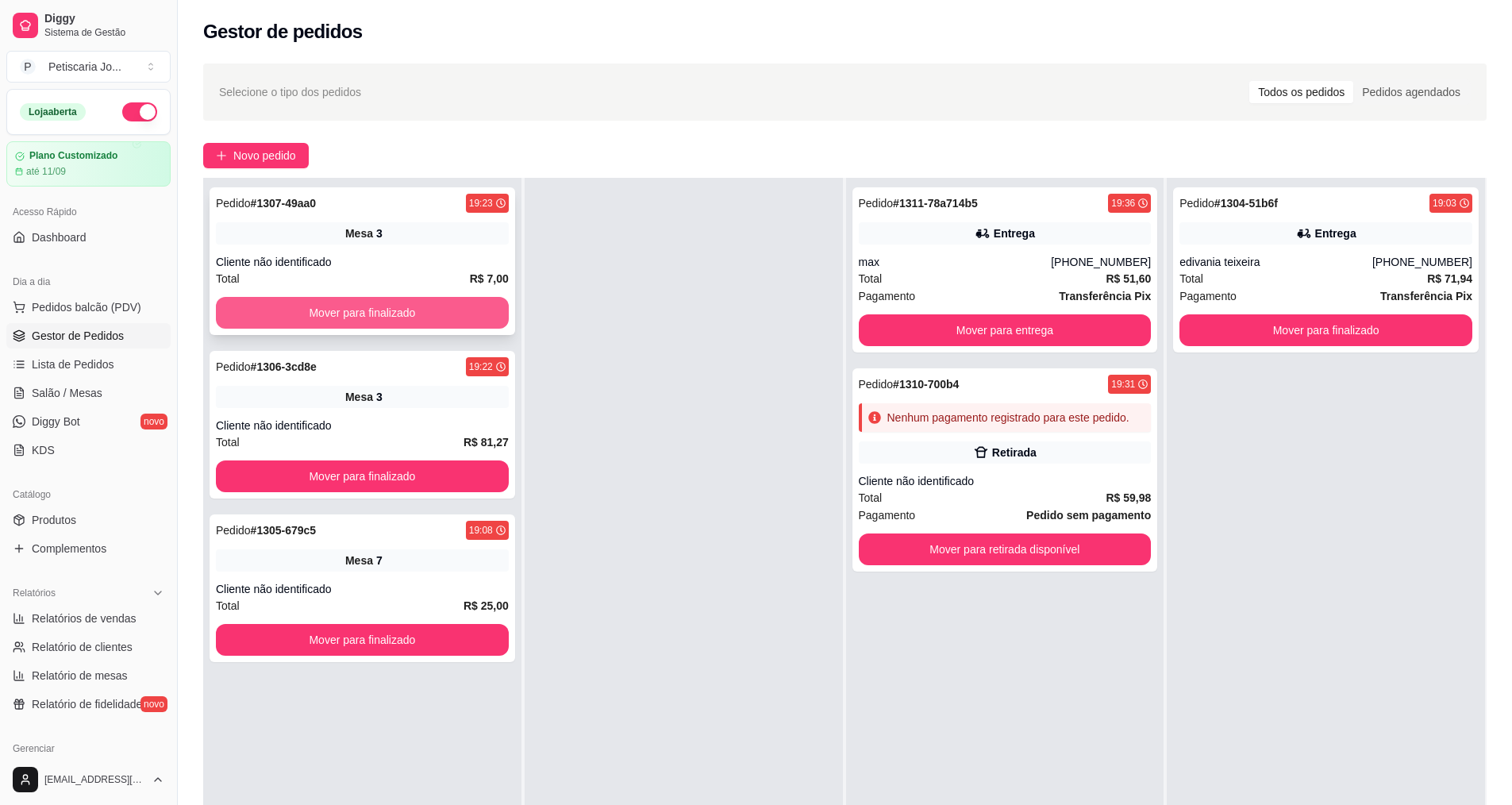
click at [420, 316] on button "Mover para finalizado" at bounding box center [363, 312] width 293 height 31
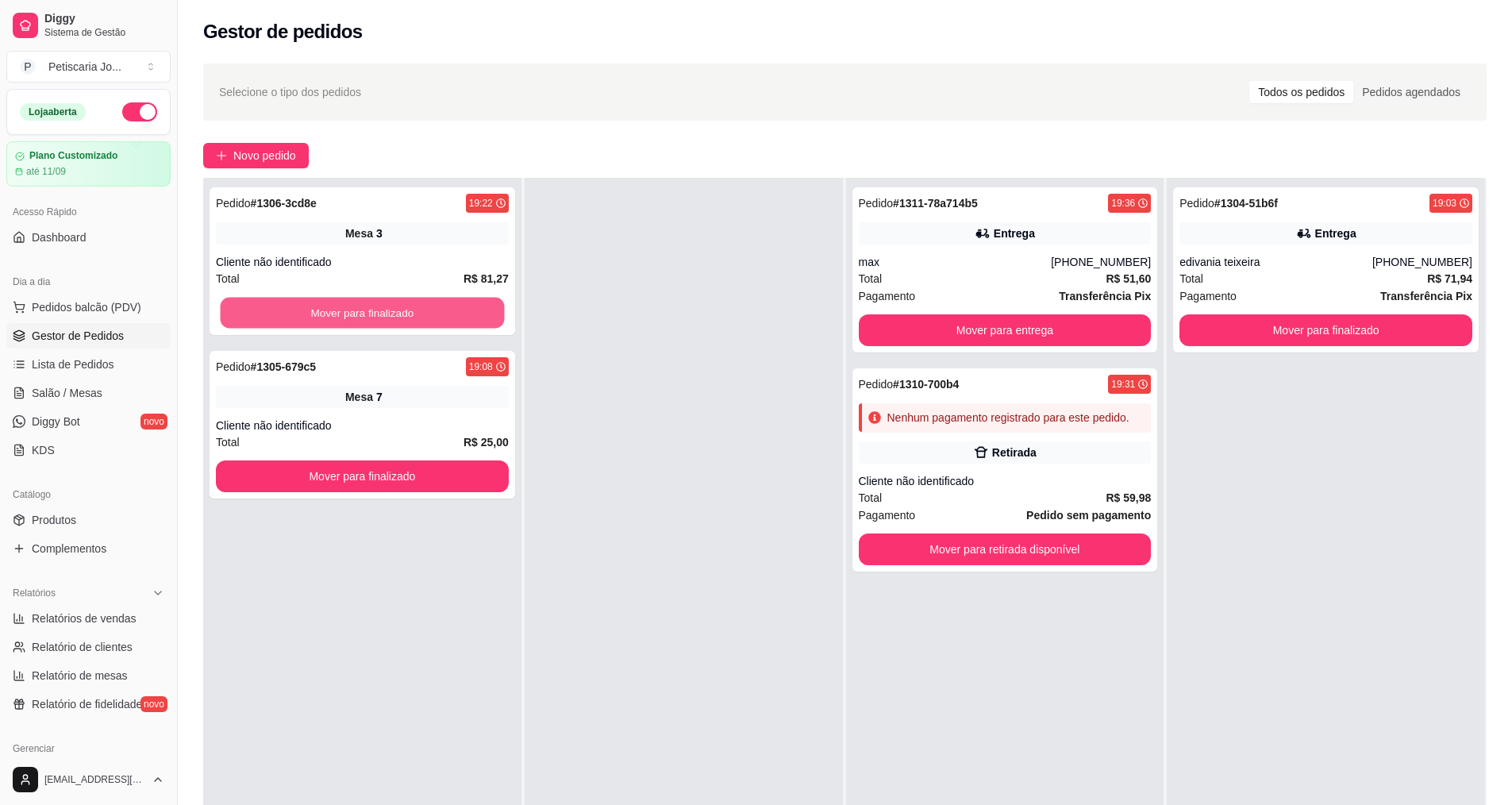
click at [420, 316] on button "Mover para finalizado" at bounding box center [362, 312] width 284 height 31
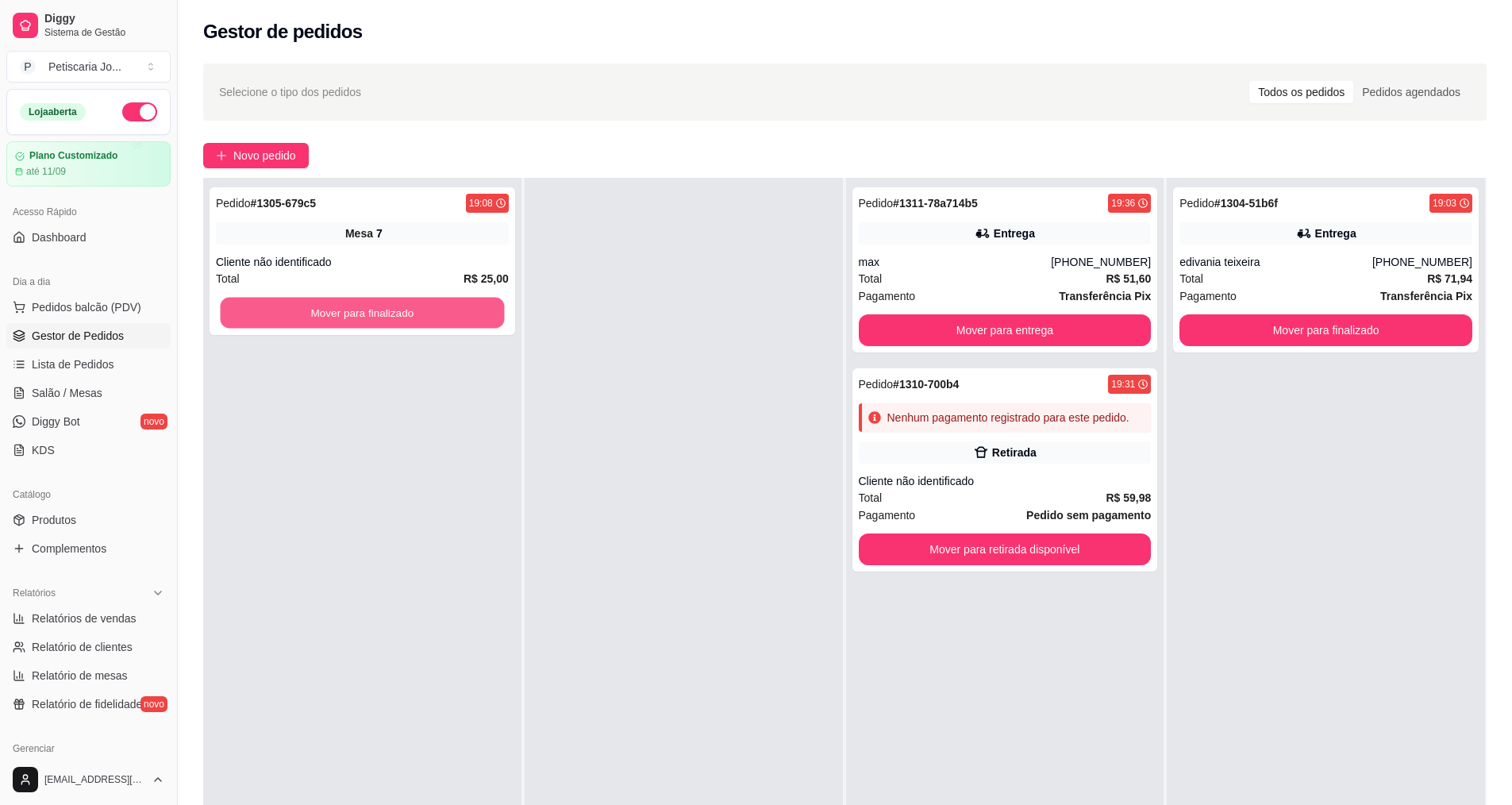
click at [420, 316] on button "Mover para finalizado" at bounding box center [362, 312] width 284 height 31
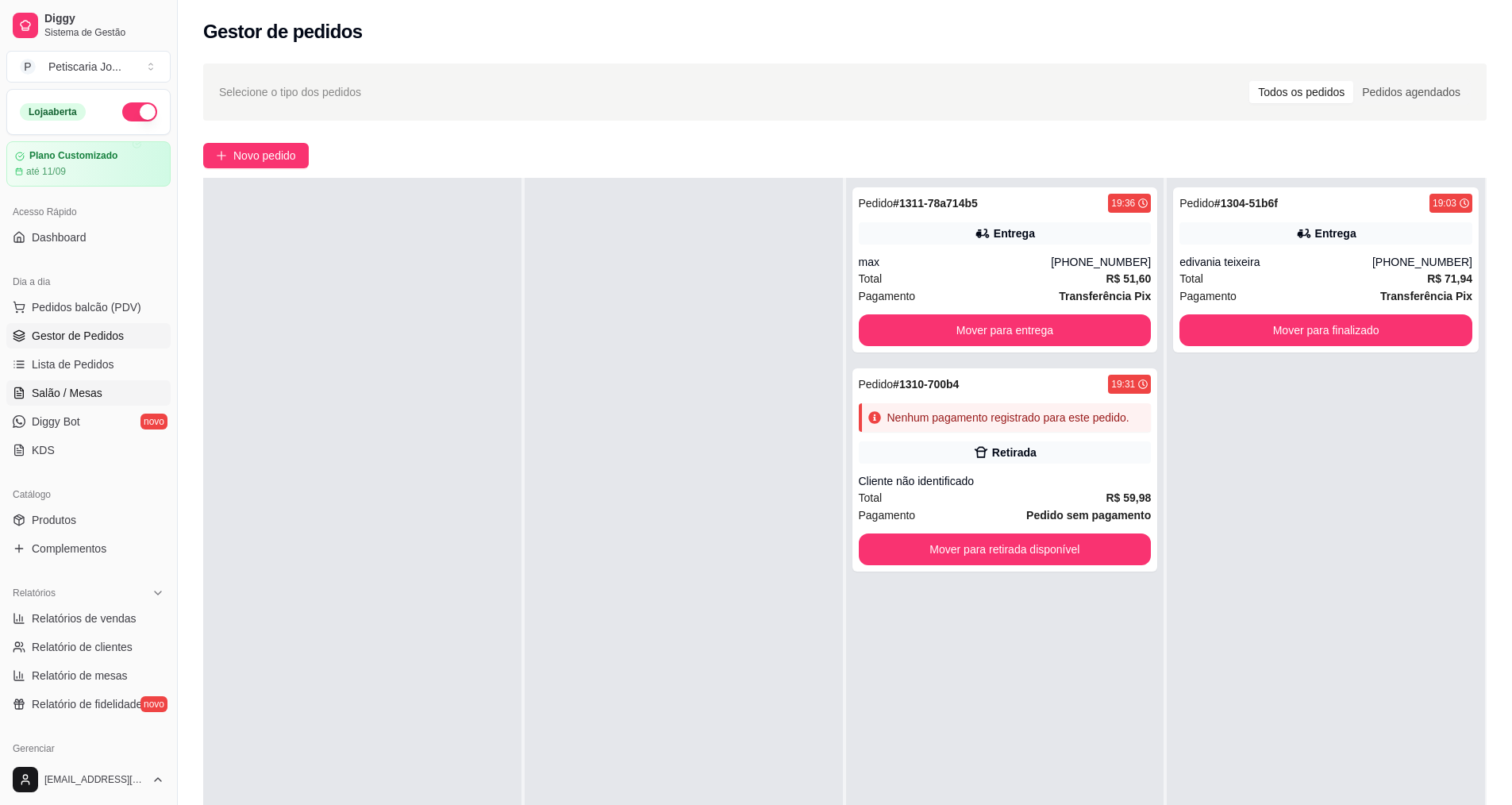
click at [137, 392] on link "Salão / Mesas" at bounding box center [89, 393] width 164 height 26
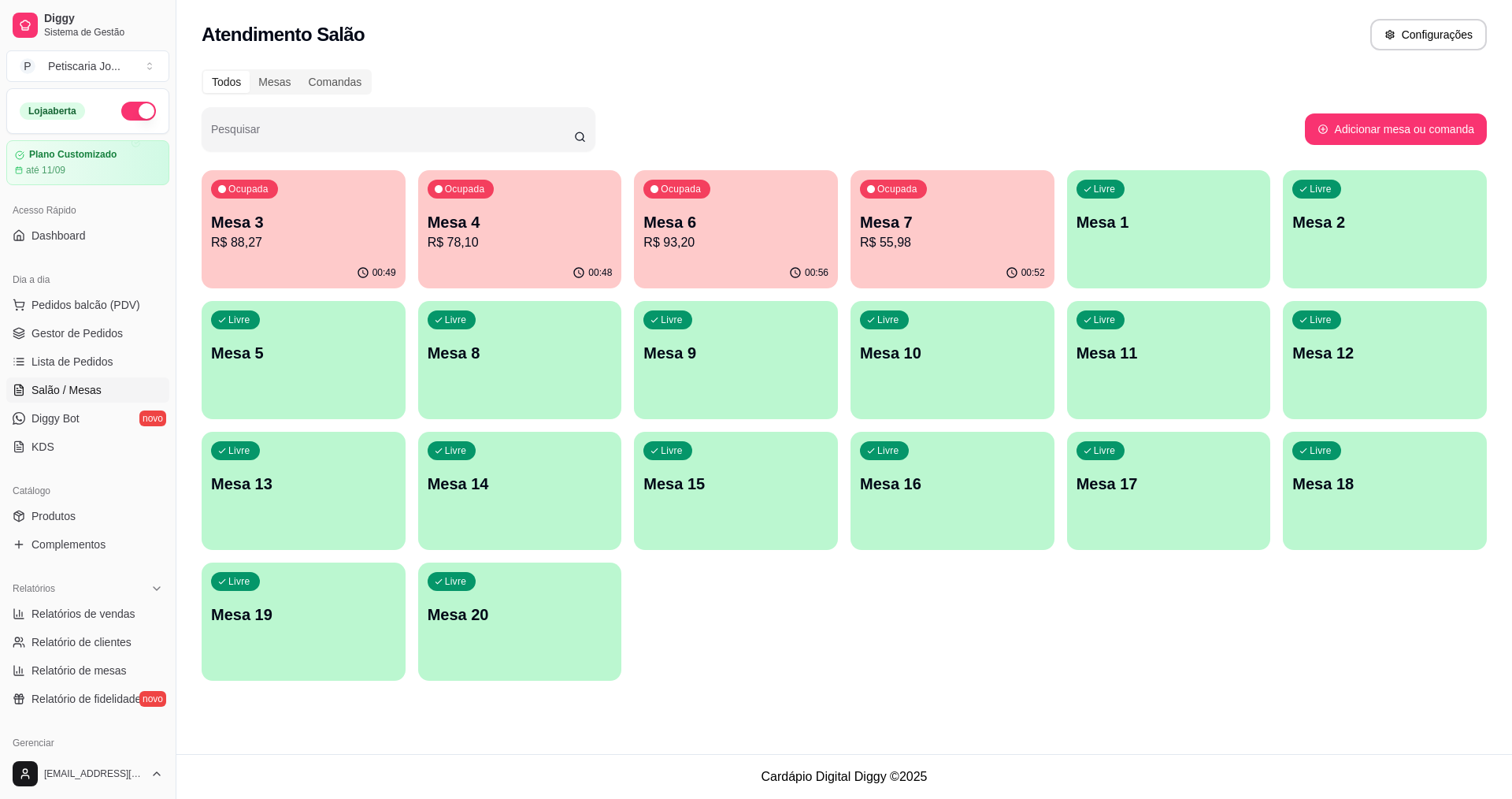
click at [906, 229] on p "Mesa 7" at bounding box center [952, 222] width 185 height 22
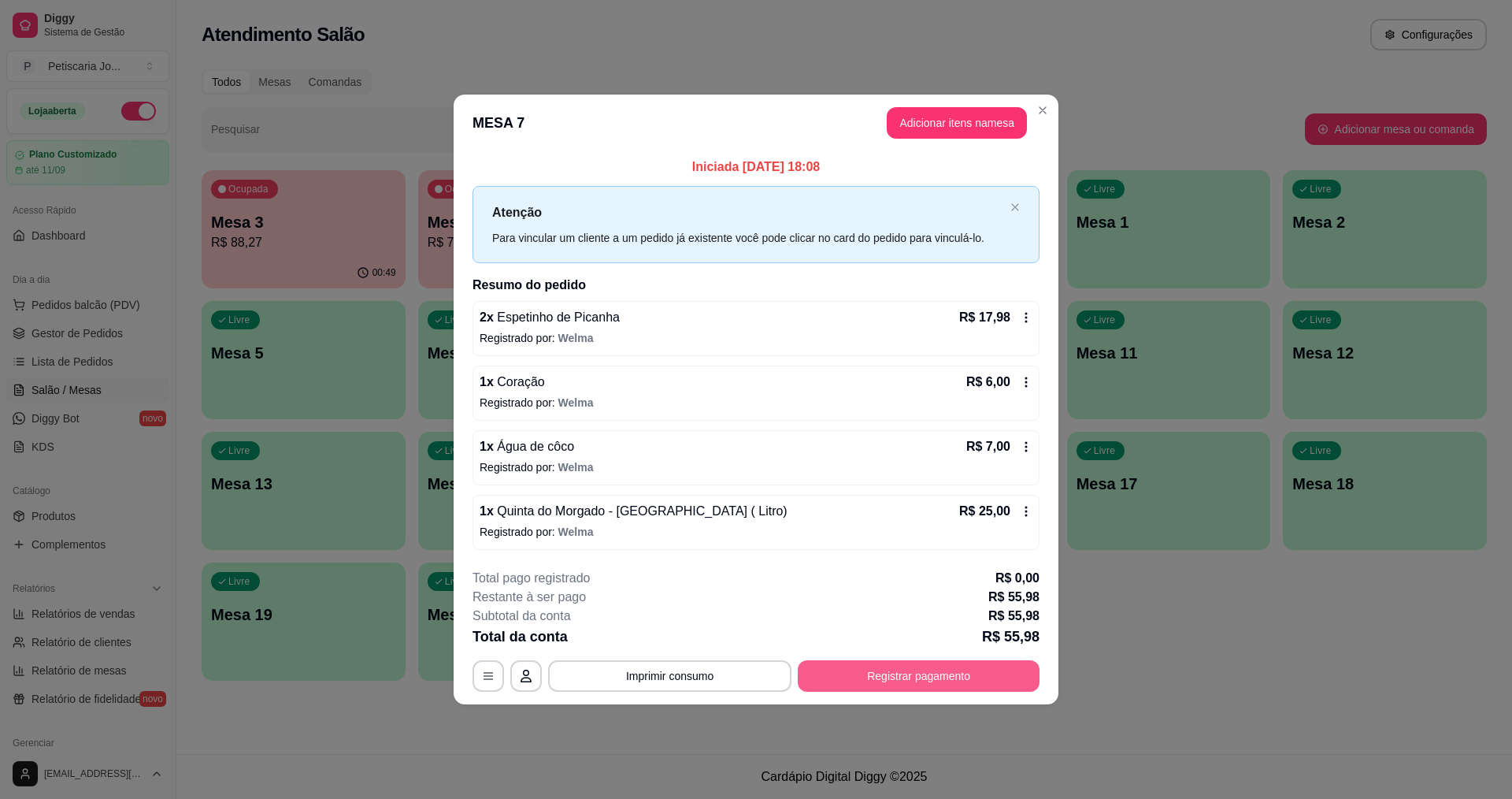
click at [856, 683] on button "Registrar pagamento" at bounding box center [919, 676] width 242 height 31
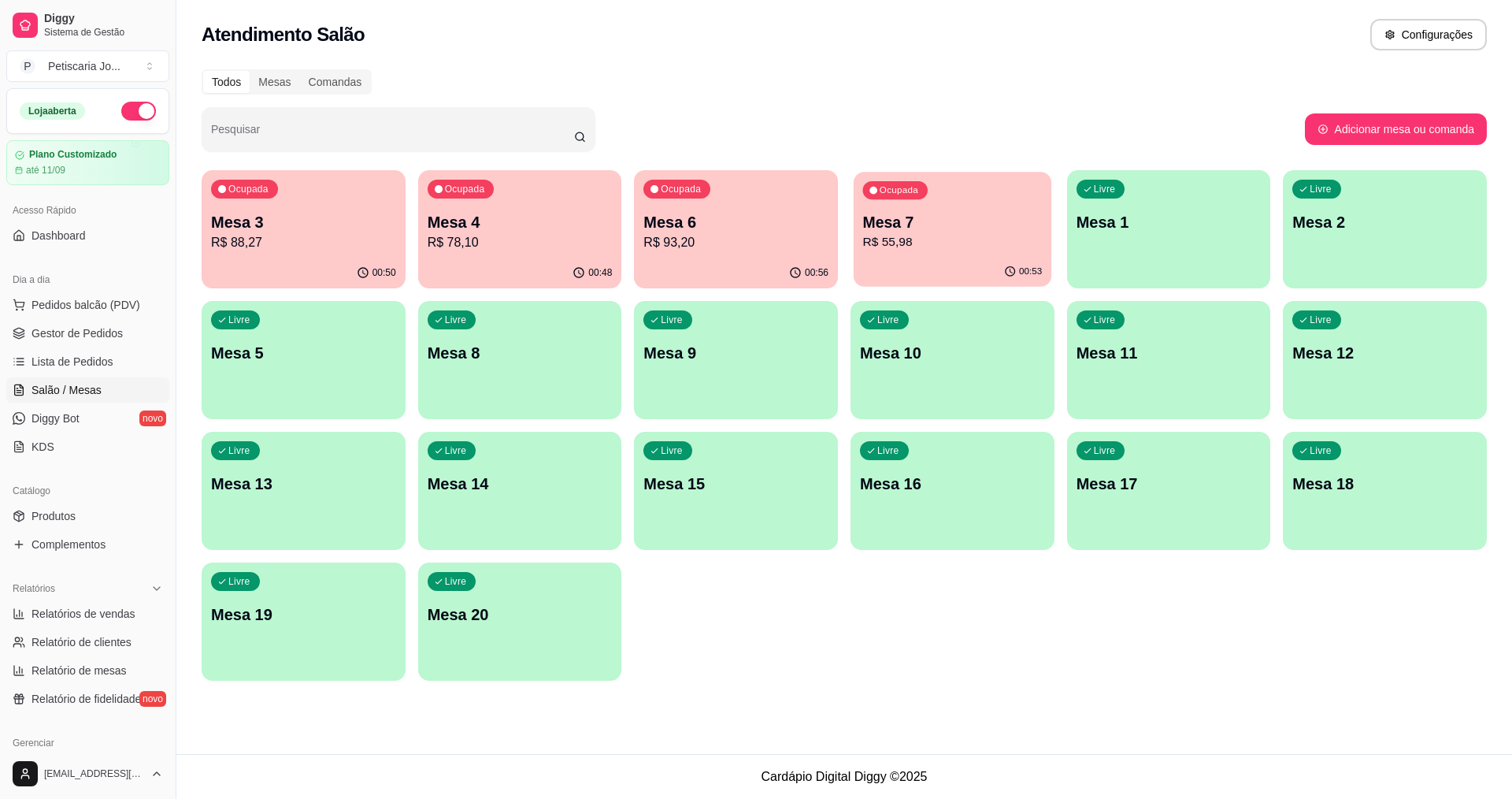
click at [925, 239] on p "R$ 55,98" at bounding box center [952, 242] width 180 height 18
click at [671, 248] on p "R$ 93,20" at bounding box center [736, 242] width 180 height 18
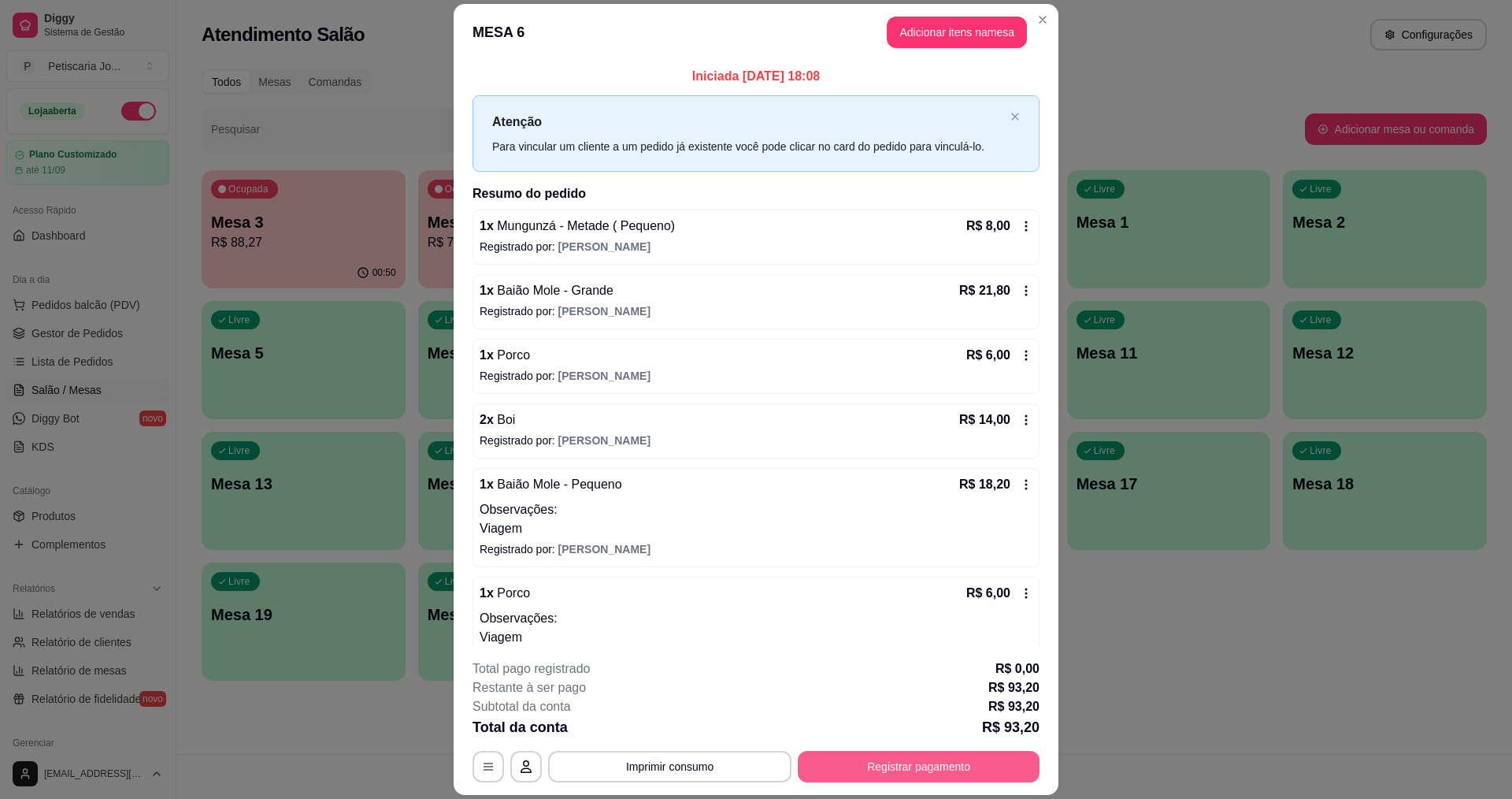
click at [840, 768] on button "Registrar pagamento" at bounding box center [919, 766] width 242 height 31
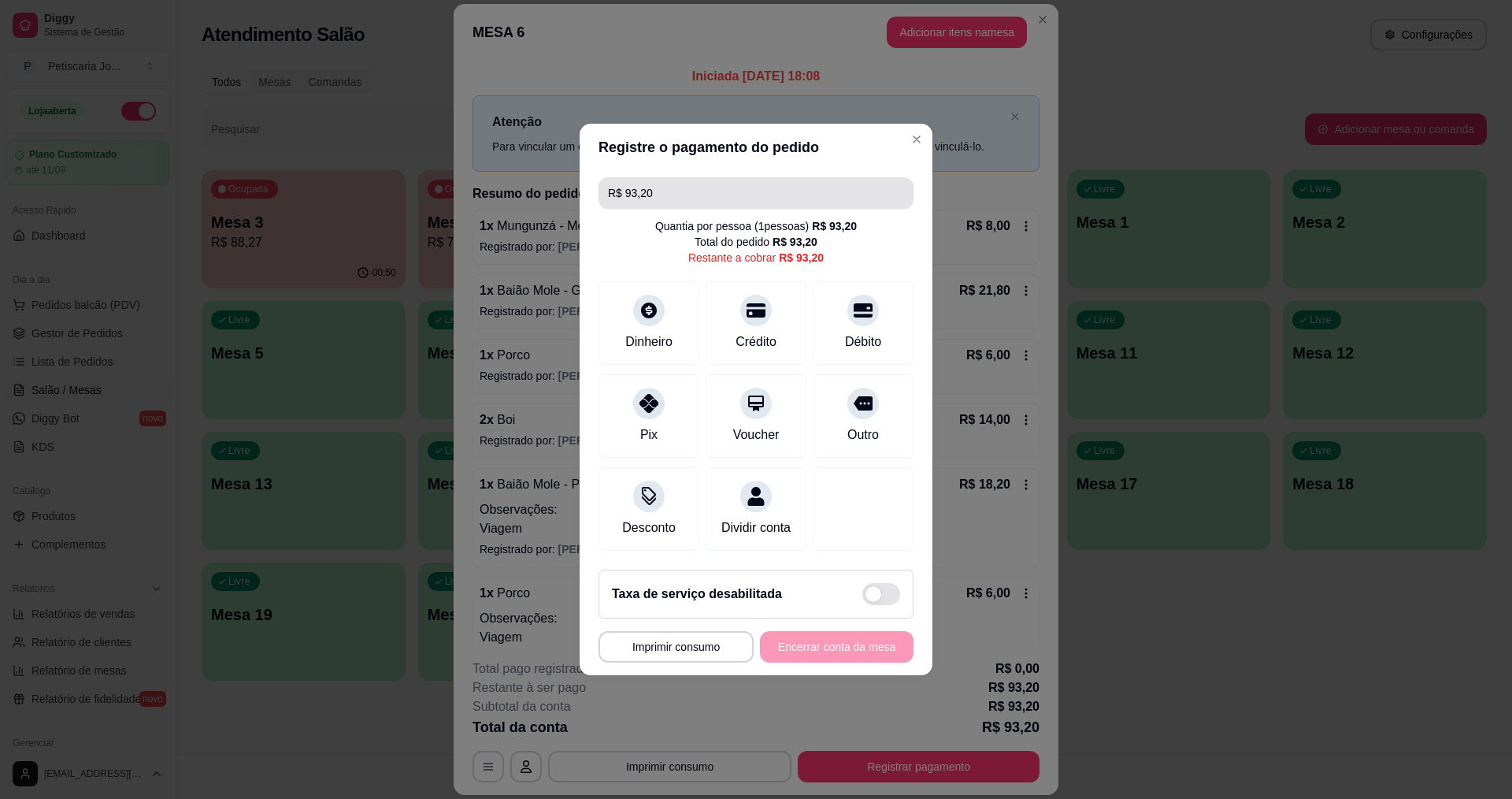
click at [717, 192] on input "R$ 93,20" at bounding box center [756, 193] width 296 height 31
click at [742, 493] on div at bounding box center [756, 492] width 35 height 35
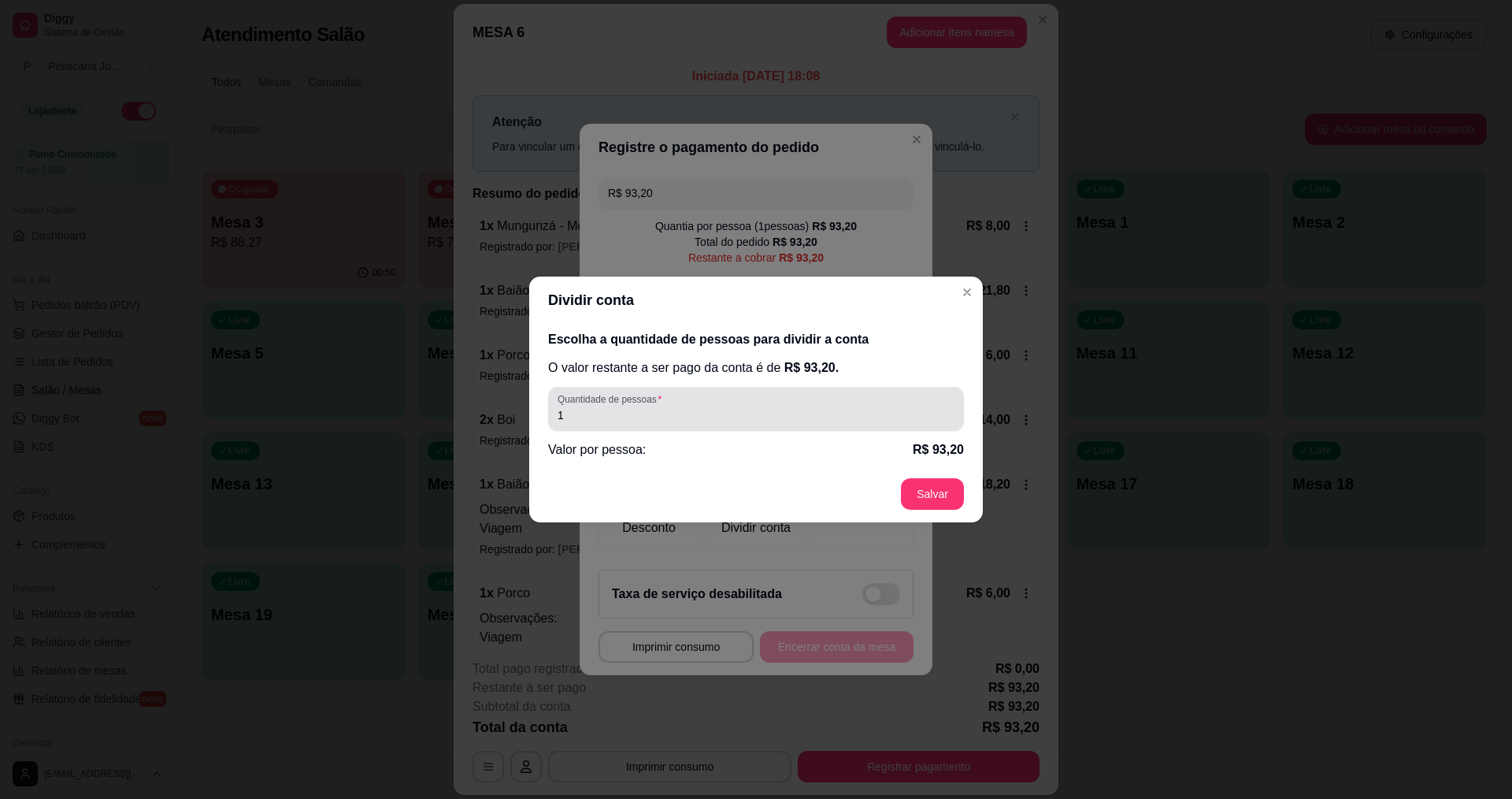
click at [726, 422] on input "1" at bounding box center [756, 415] width 397 height 16
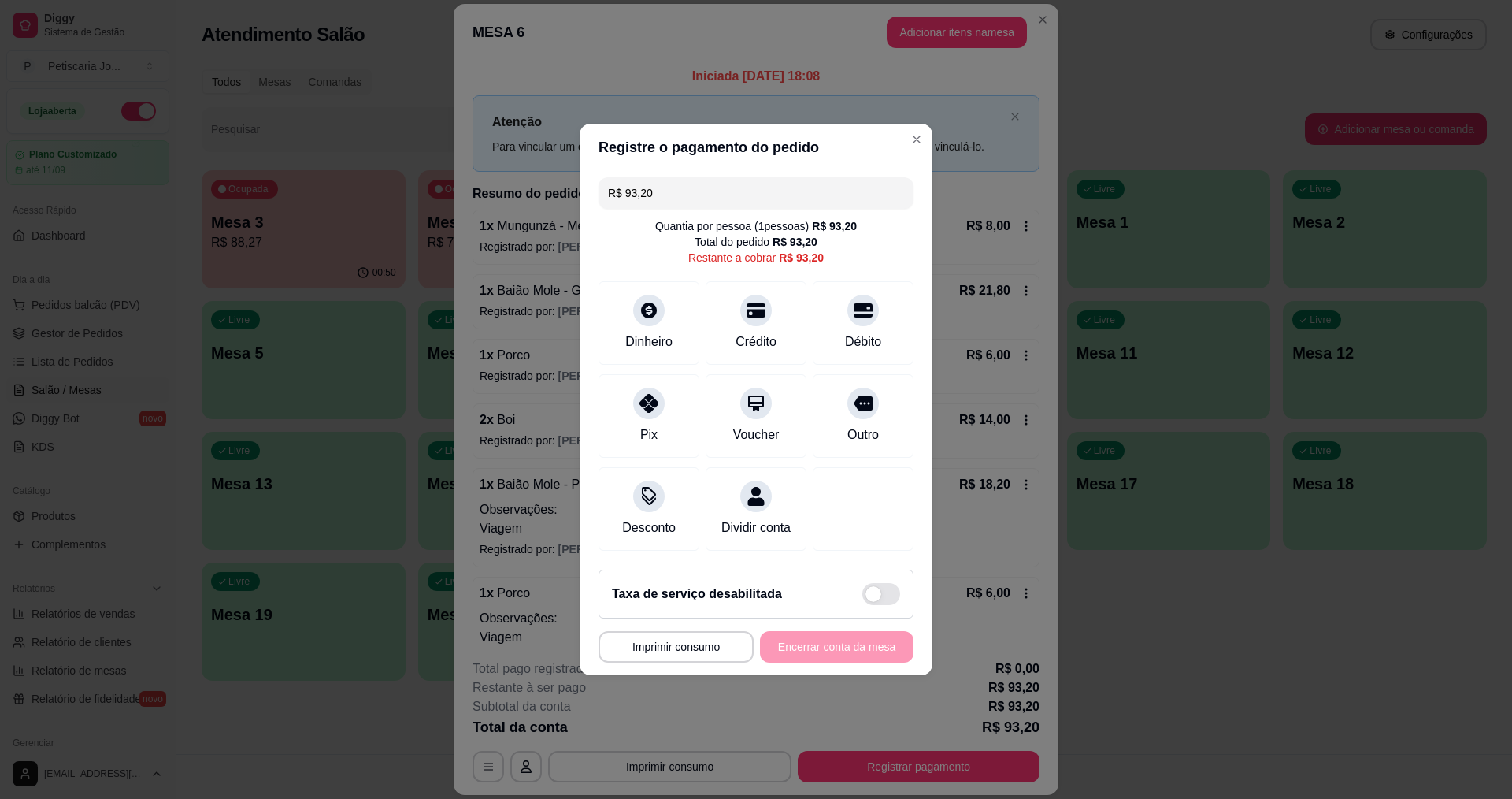
click at [694, 193] on input "R$ 93,20" at bounding box center [756, 193] width 296 height 31
click at [643, 389] on icon at bounding box center [648, 399] width 21 height 21
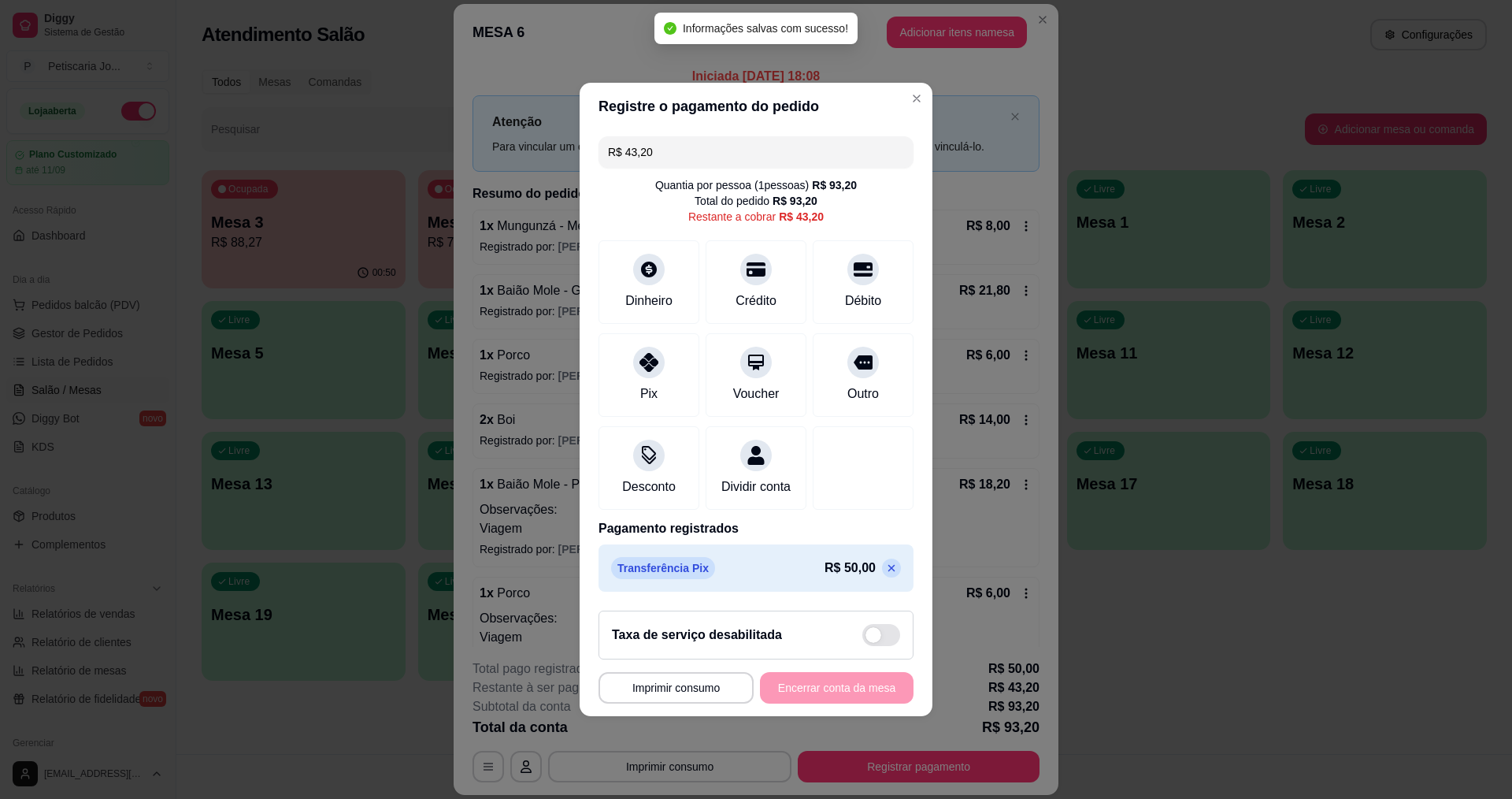
click at [707, 136] on input "R$ 43,20" at bounding box center [756, 152] width 296 height 31
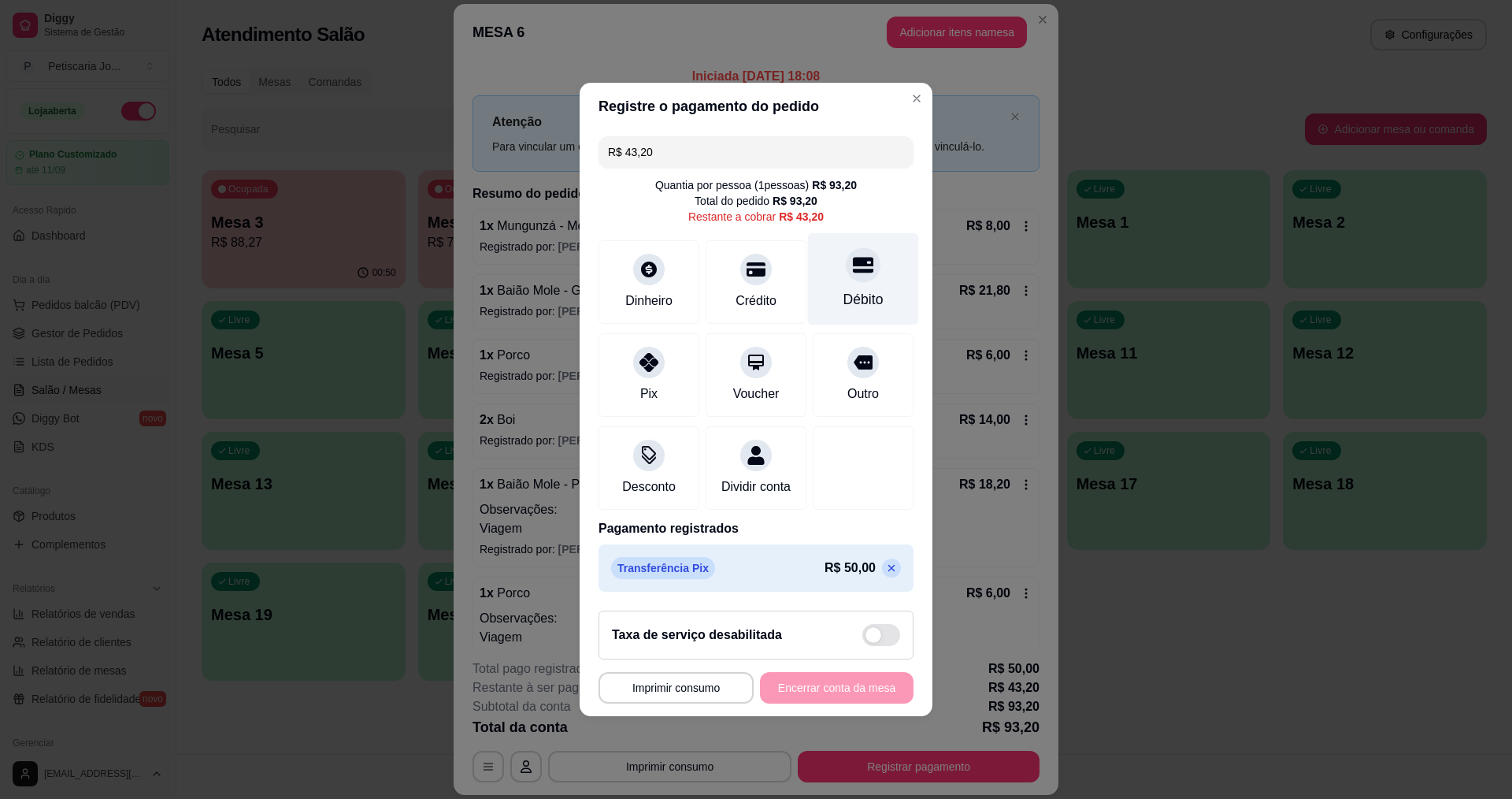
click at [860, 296] on div "Débito" at bounding box center [863, 299] width 40 height 21
type input "R$ 0,00"
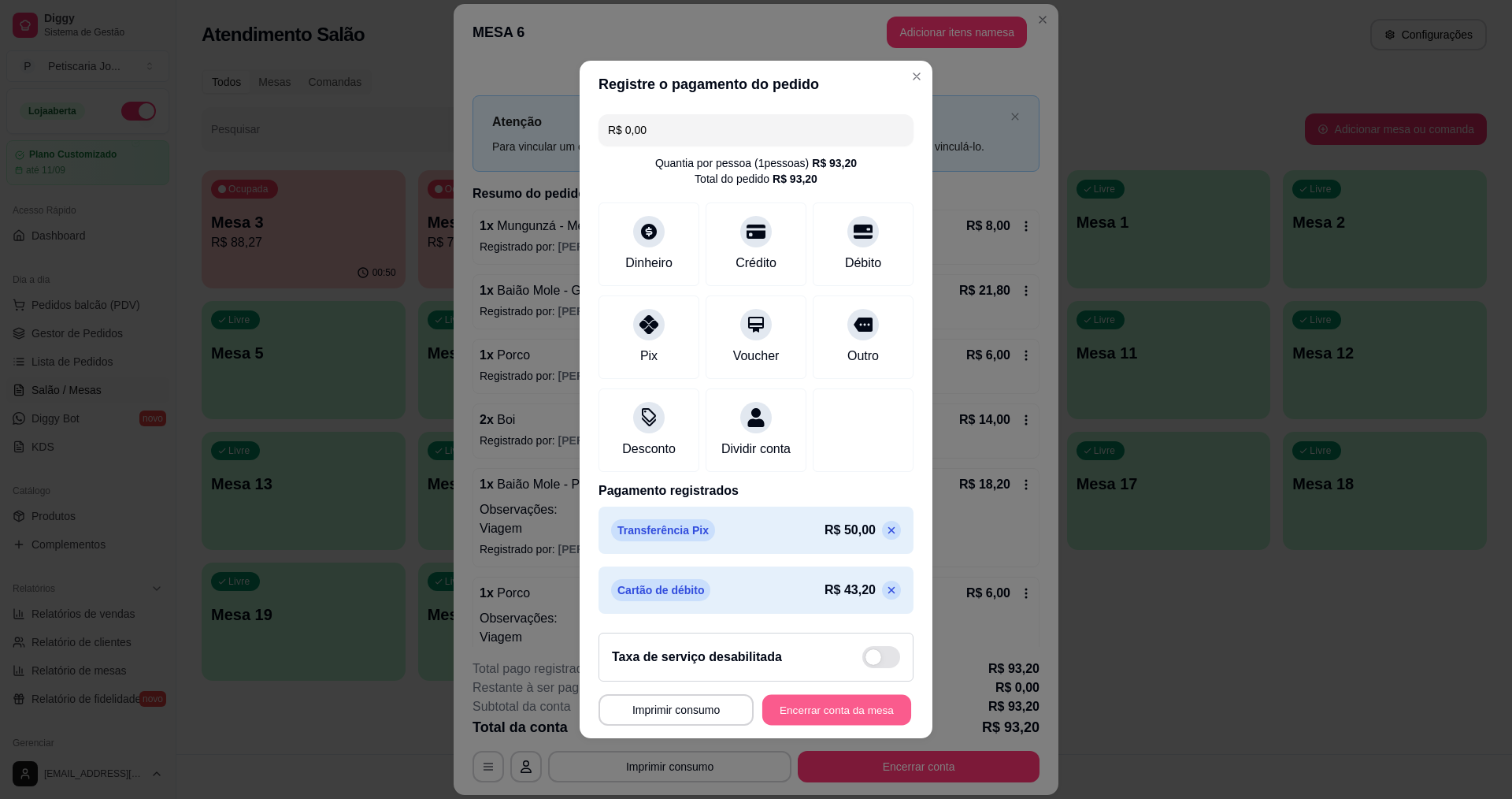
click at [824, 705] on button "Encerrar conta da mesa" at bounding box center [837, 709] width 149 height 30
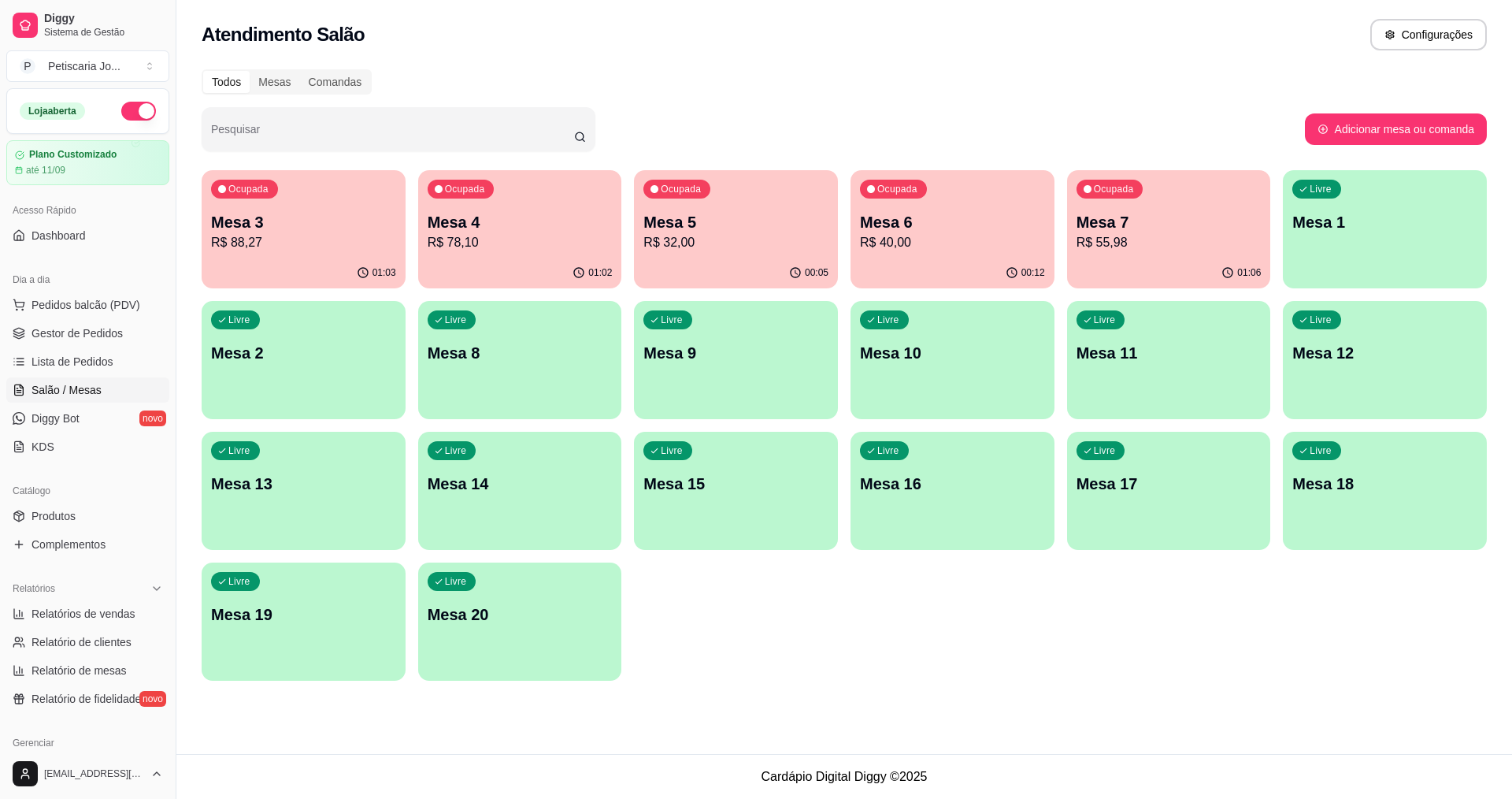
click at [504, 177] on div "Ocupada Mesa 4 R$ 78,10" at bounding box center [520, 214] width 204 height 87
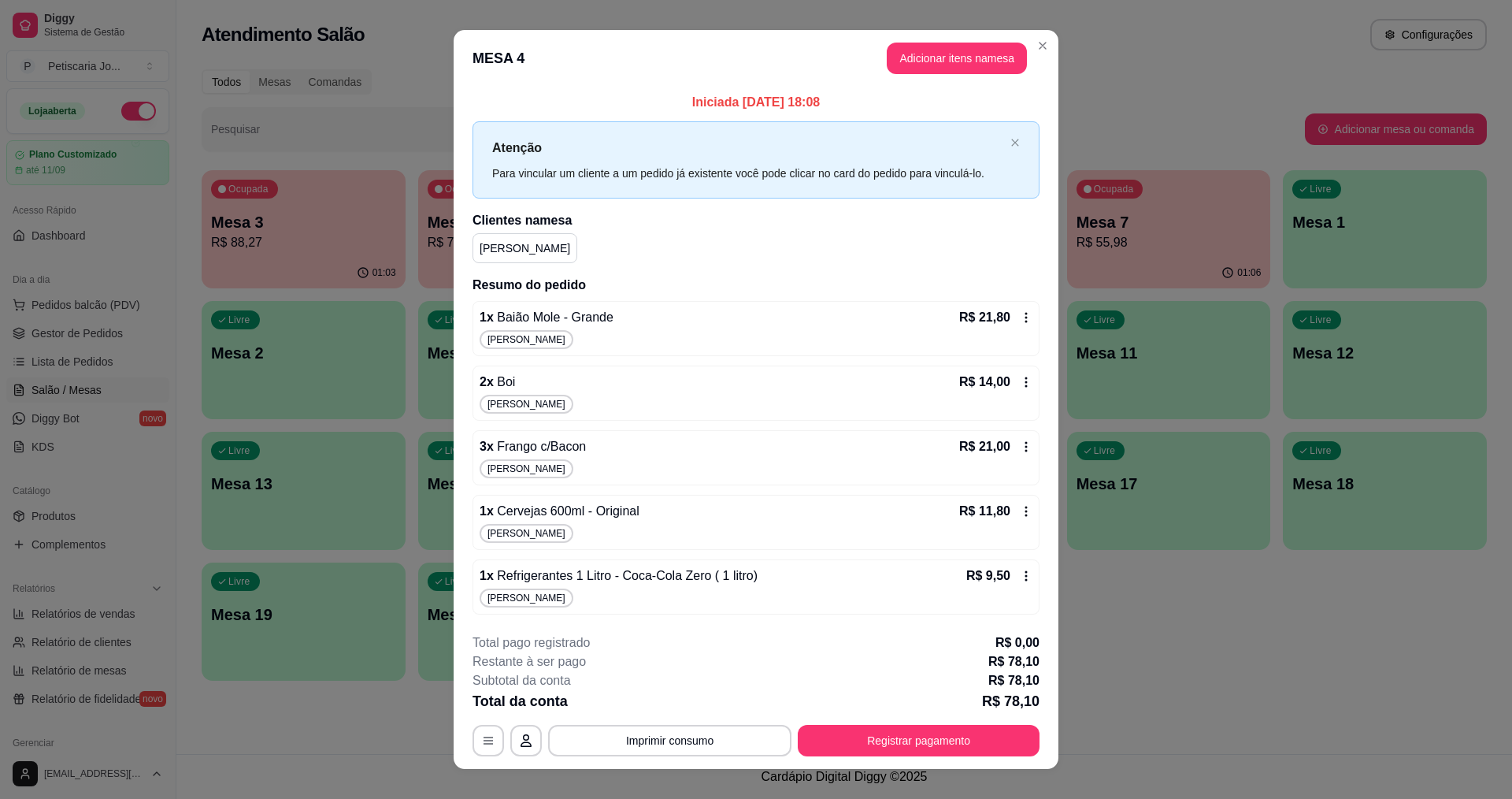
scroll to position [21, 0]
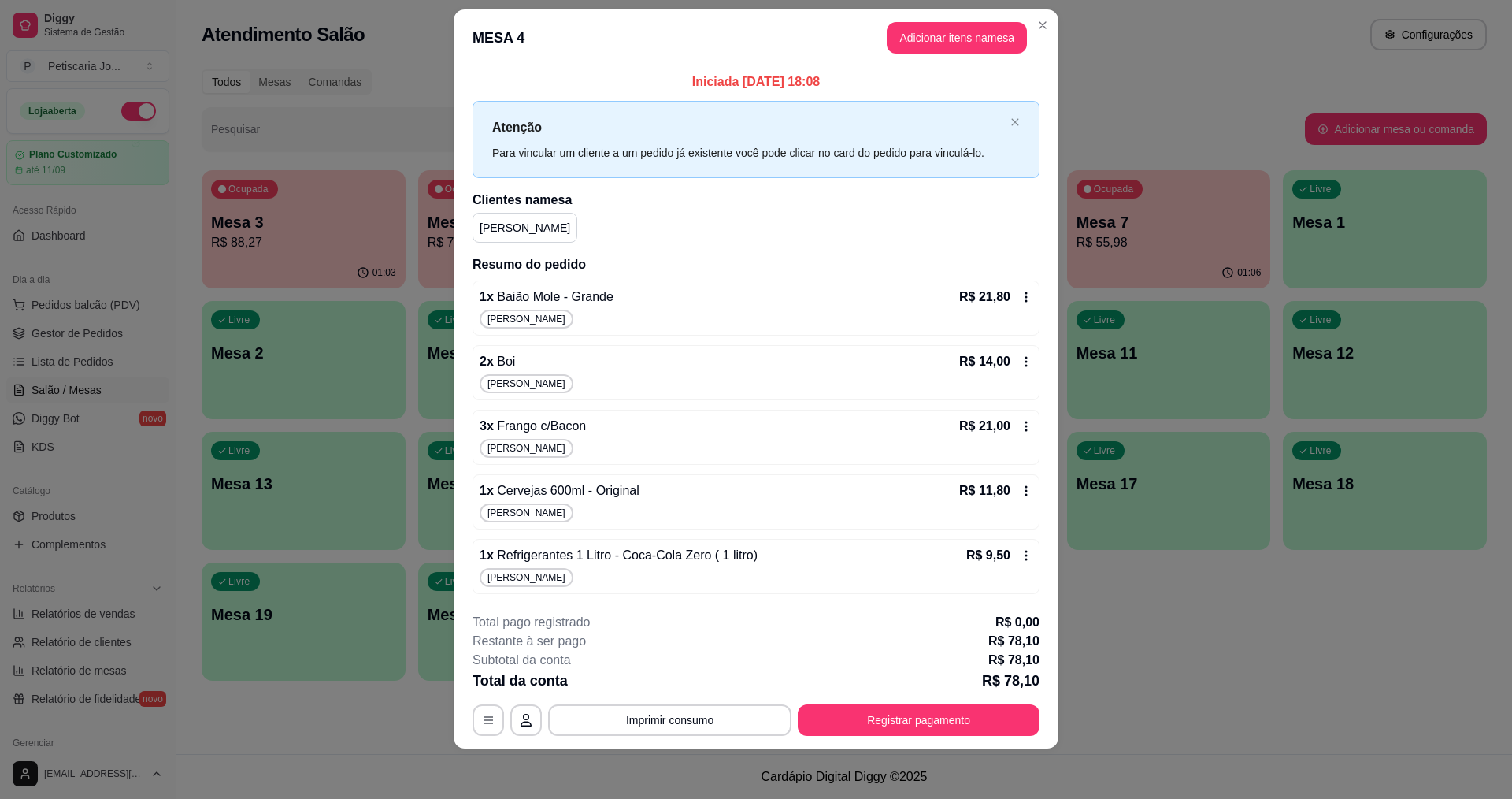
click at [597, 552] on span "Refrigerantes 1 Litro - Coca-Cola Zero ( 1 litro)" at bounding box center [625, 555] width 264 height 13
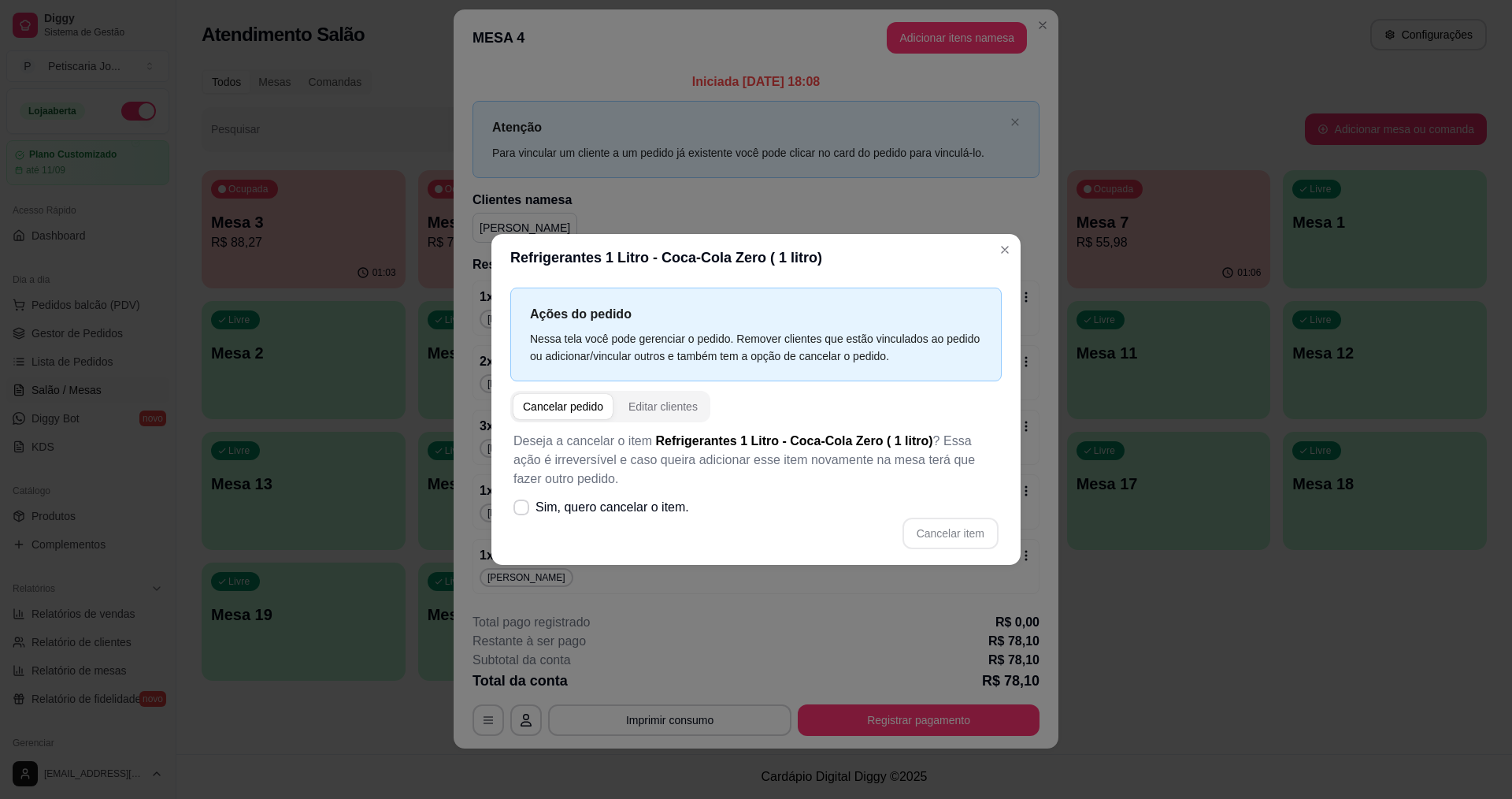
click at [578, 427] on div "Deseja a cancelar o item Refrigerantes 1 Litro - Coca-Cola Zero ( 1 litro) ? Es…" at bounding box center [756, 491] width 491 height 136
click at [524, 501] on span at bounding box center [522, 508] width 15 height 15
click at [523, 510] on input "Sim, quero cancelar o item." at bounding box center [518, 515] width 10 height 10
checkbox input "true"
click at [942, 541] on button "Cancelar item" at bounding box center [950, 533] width 96 height 31
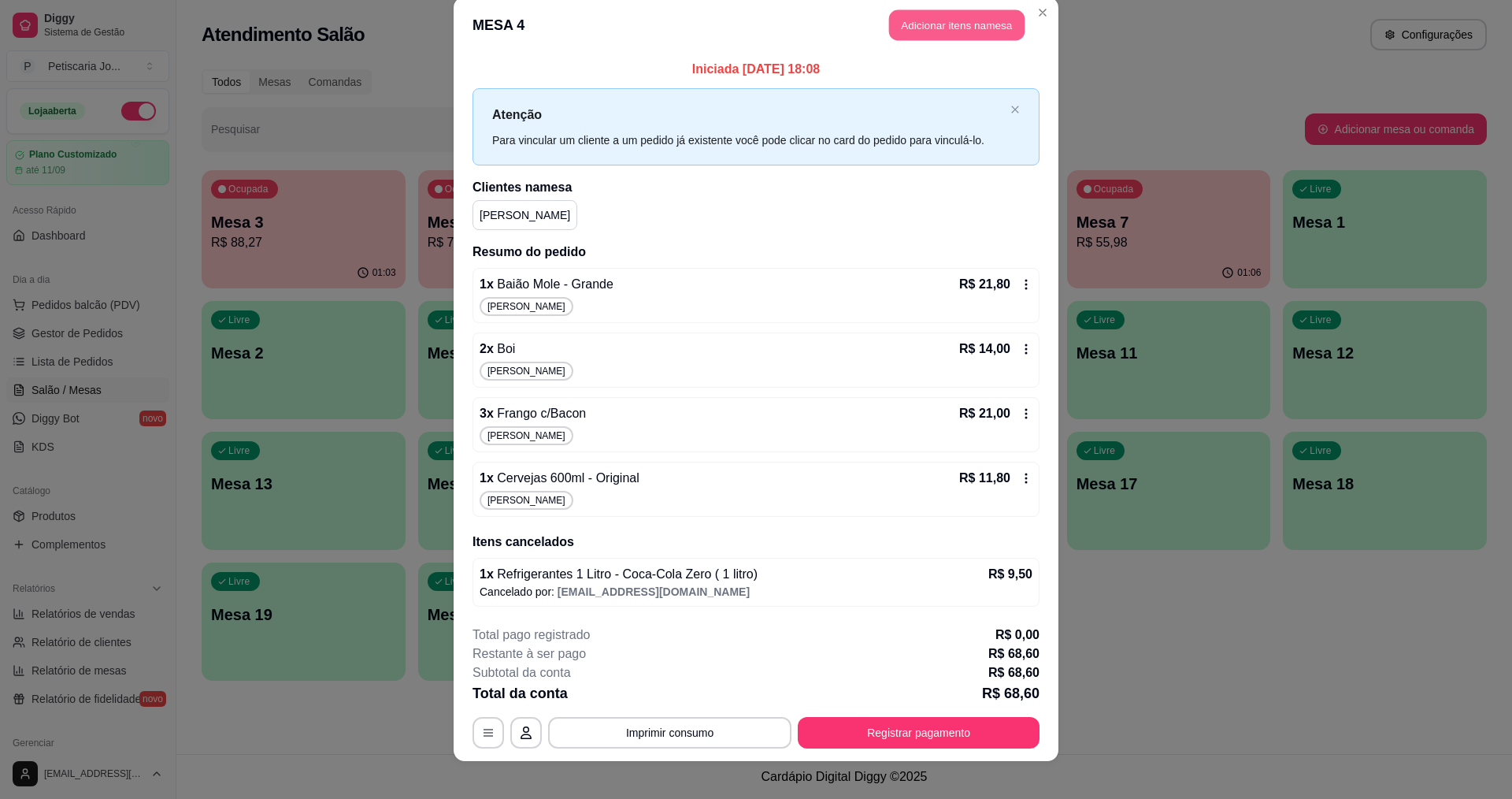
click at [890, 12] on button "Adicionar itens na mesa" at bounding box center [957, 25] width 136 height 30
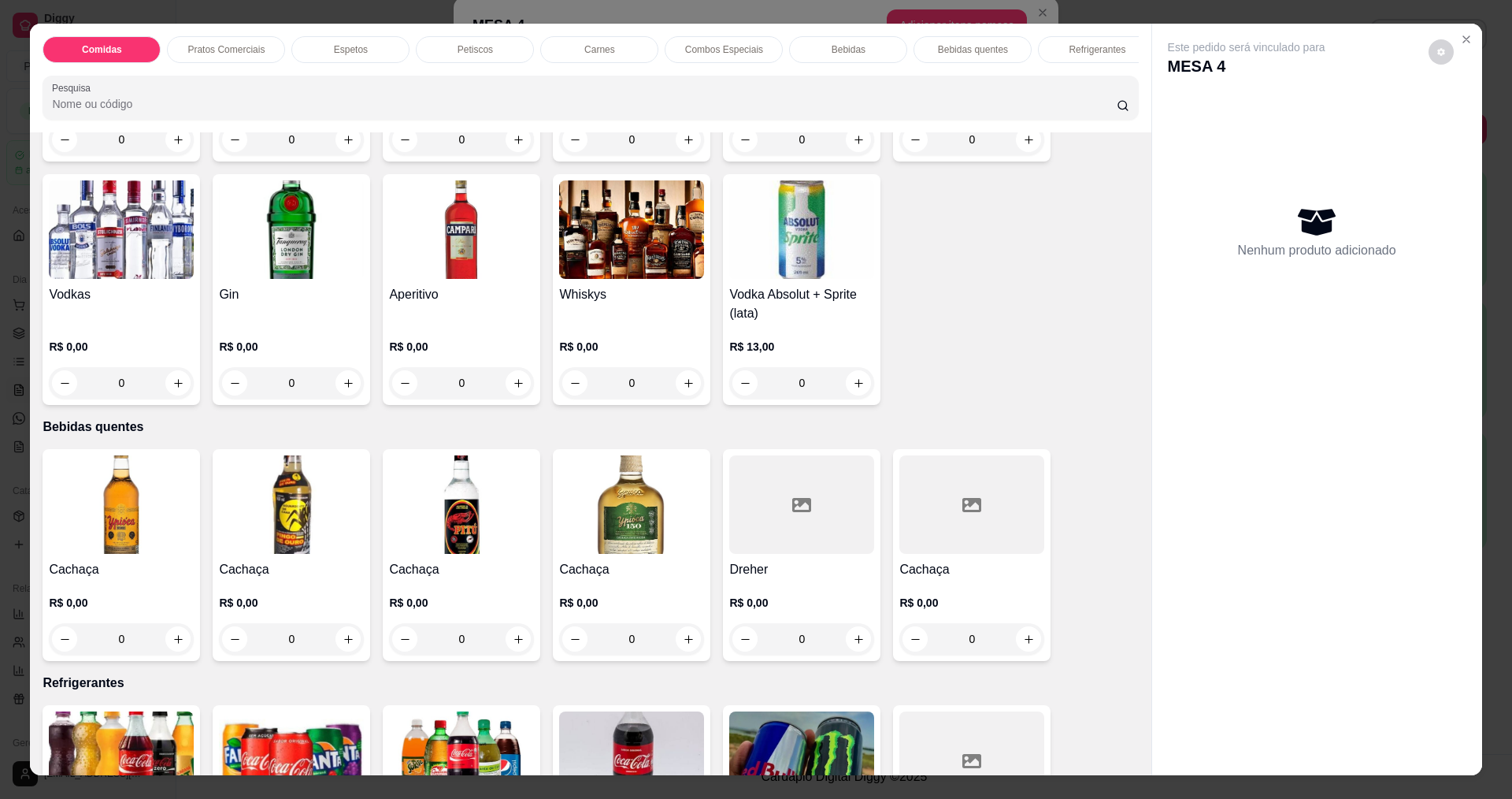
scroll to position [2915, 0]
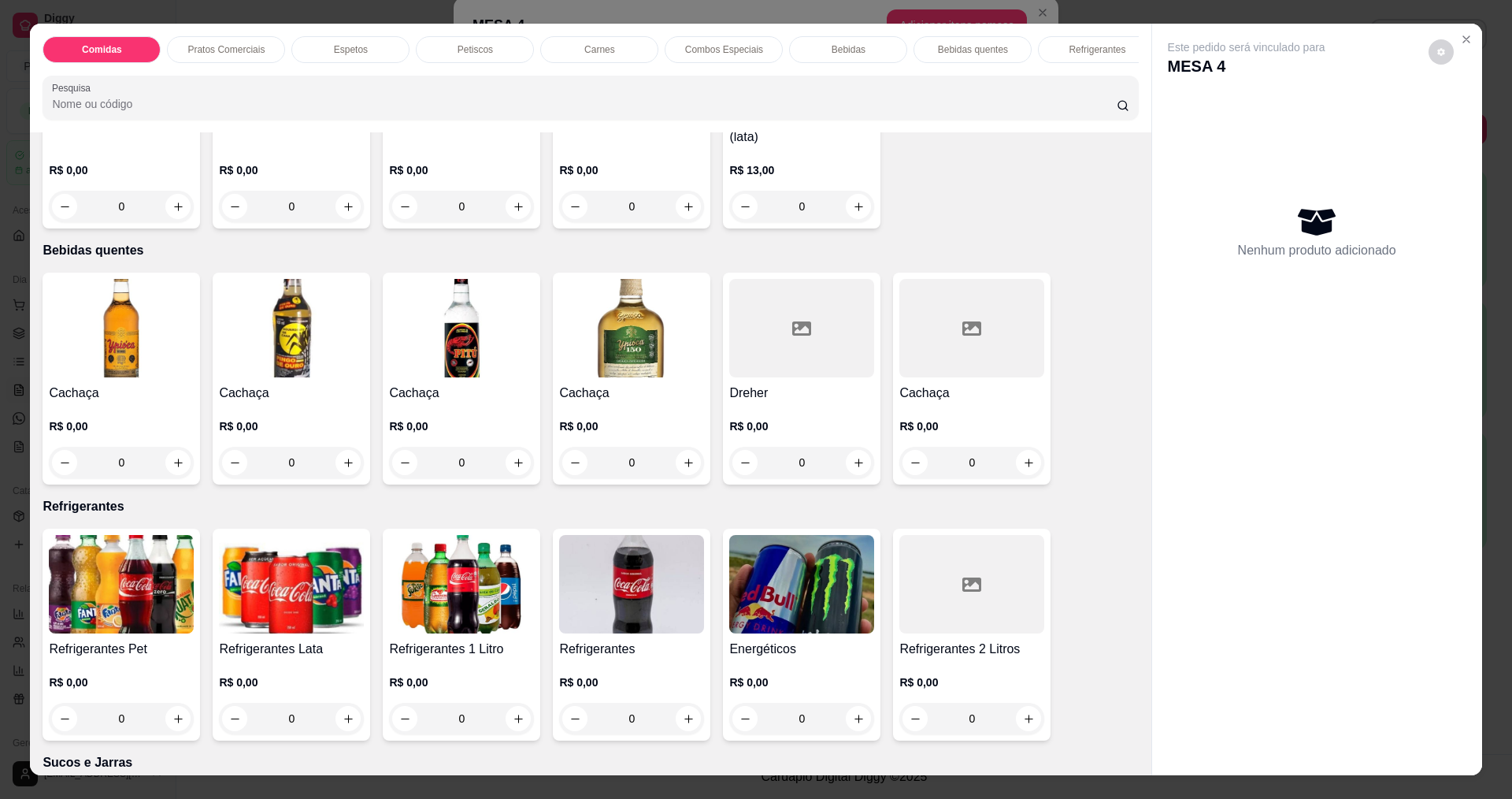
click at [455, 605] on img at bounding box center [461, 584] width 145 height 99
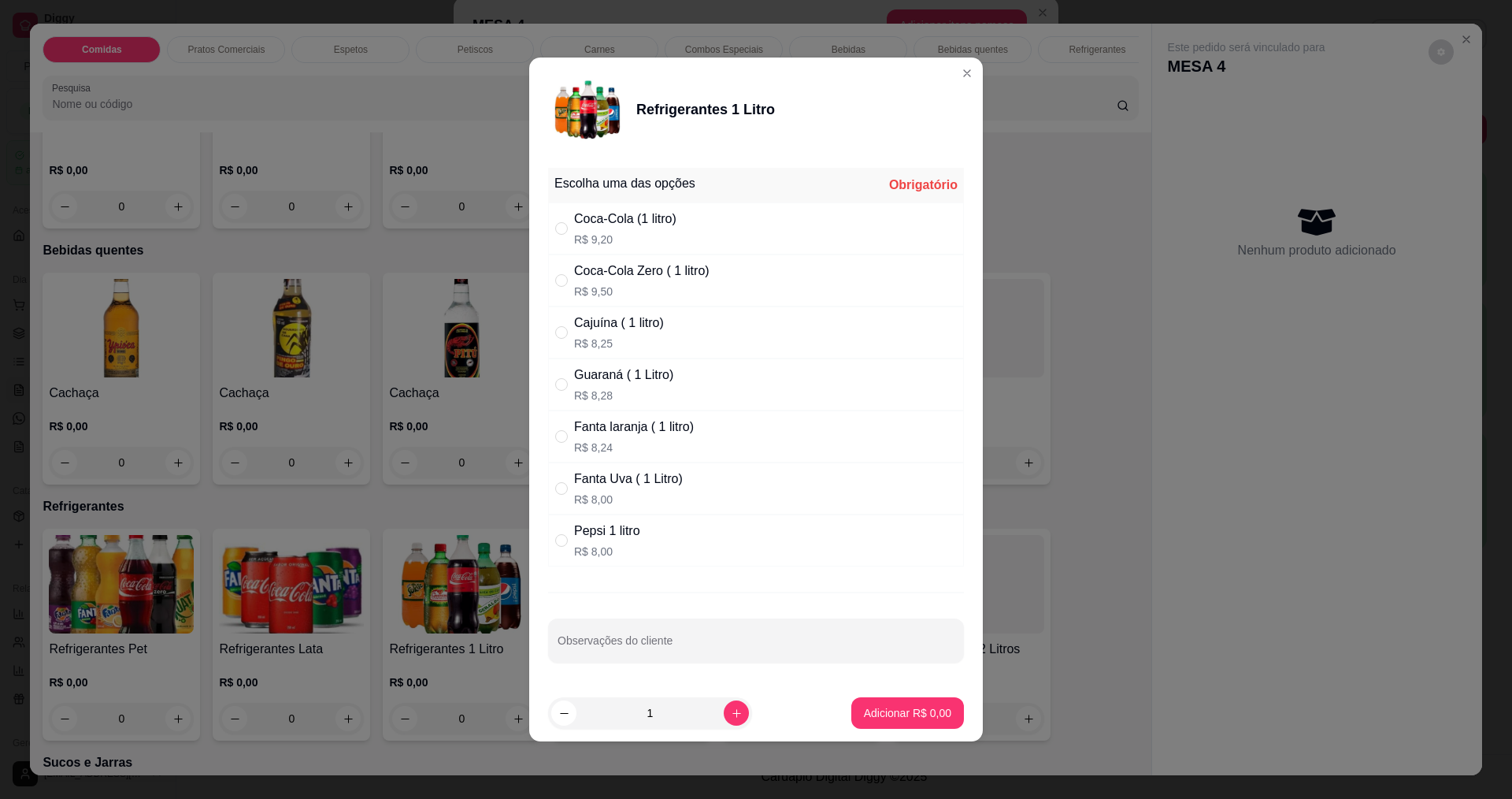
click at [635, 229] on div "Coca-Cola (1 litro) R$ 9,20" at bounding box center [625, 229] width 103 height 38
radio input "true"
click at [880, 719] on p "Adicionar R$ 9,20" at bounding box center [907, 713] width 85 height 15
type input "1"
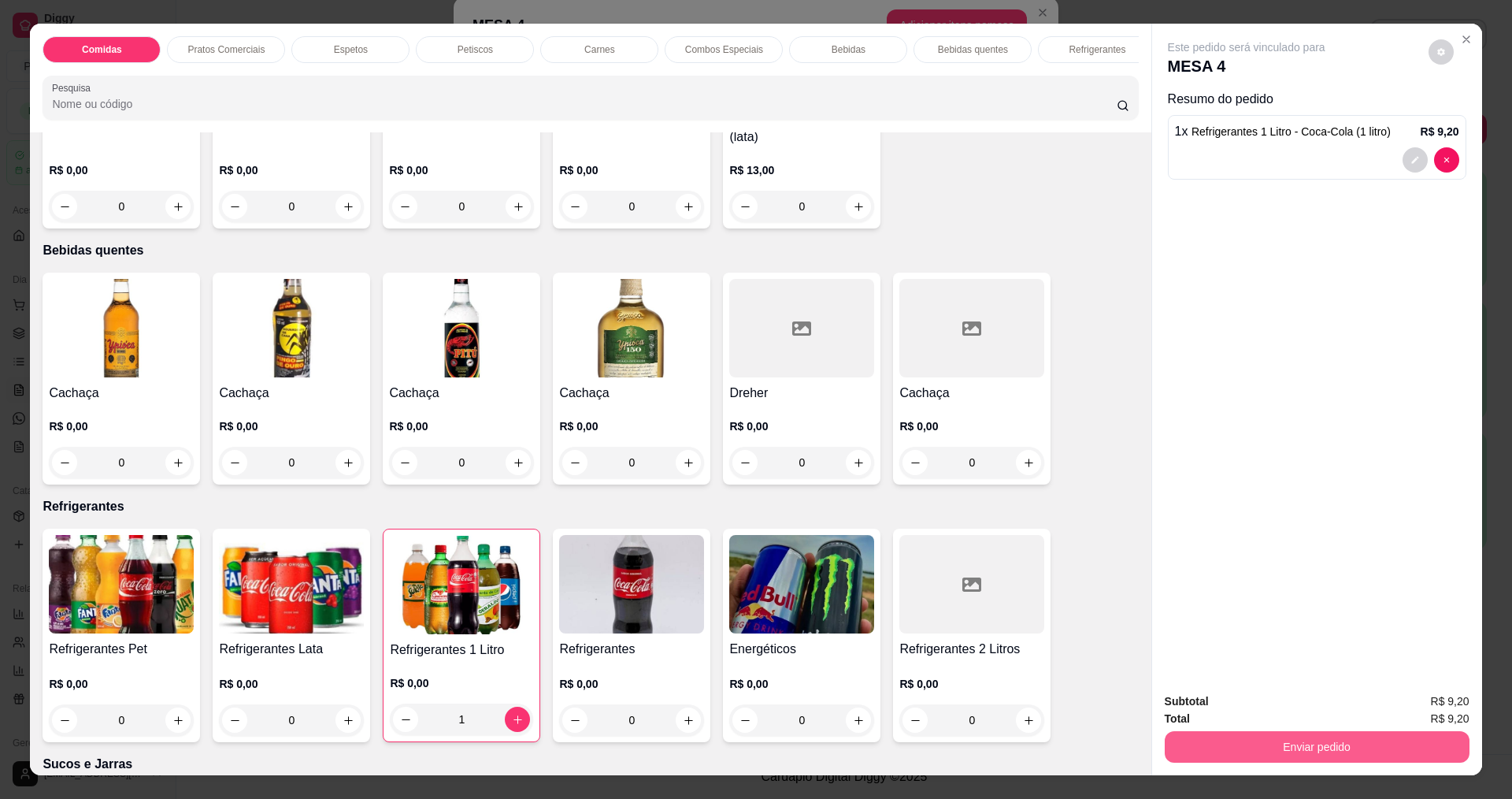
click at [1241, 757] on button "Enviar pedido" at bounding box center [1317, 746] width 305 height 31
click at [1253, 698] on button "Não registrar e enviar pedido" at bounding box center [1265, 707] width 159 height 29
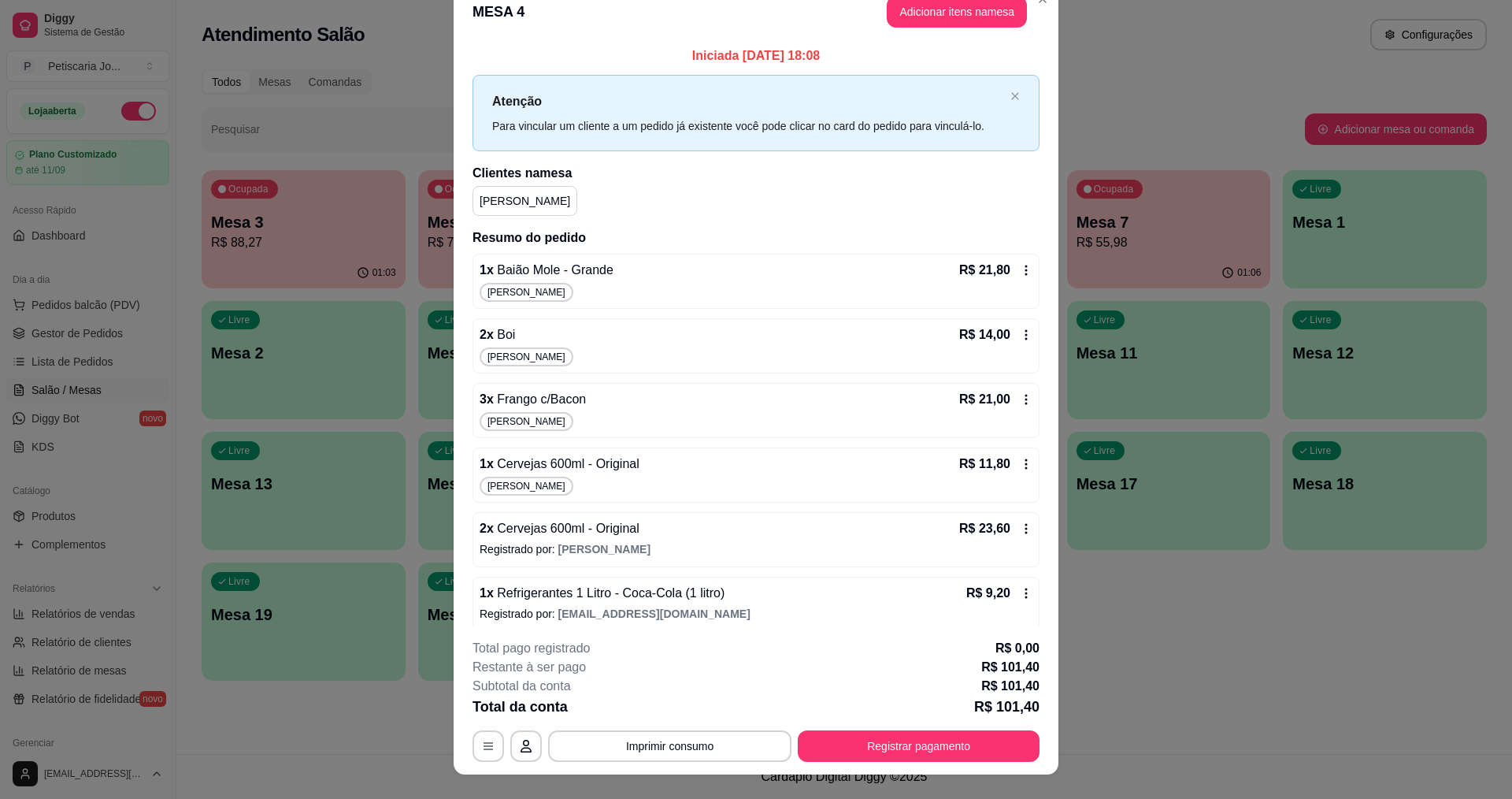
scroll to position [7, 0]
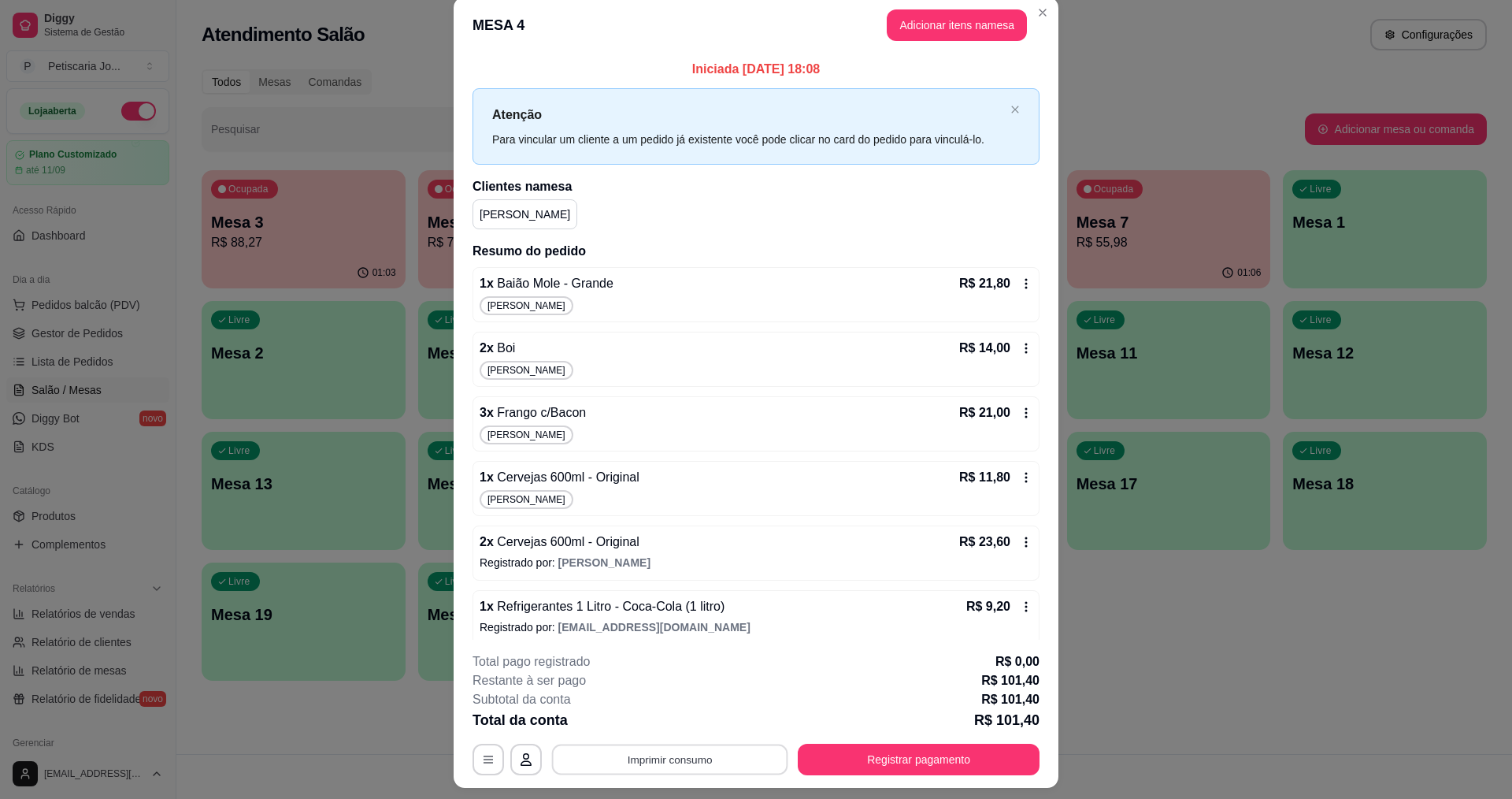
click at [685, 774] on button "Imprimir consumo" at bounding box center [671, 760] width 237 height 30
click at [689, 714] on button "IMPRESSORA" at bounding box center [669, 723] width 114 height 25
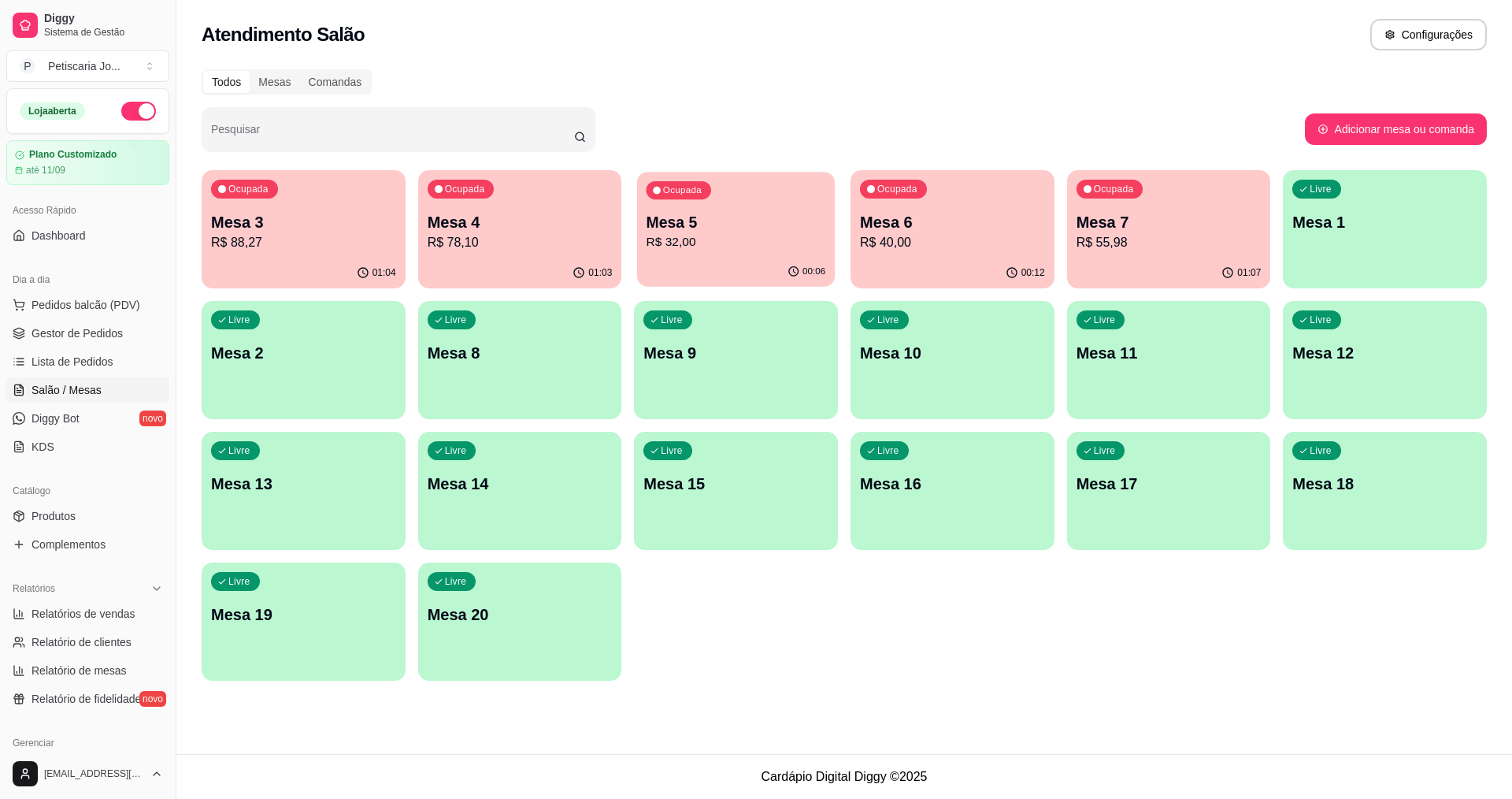
click at [707, 219] on p "Mesa 5" at bounding box center [736, 223] width 180 height 21
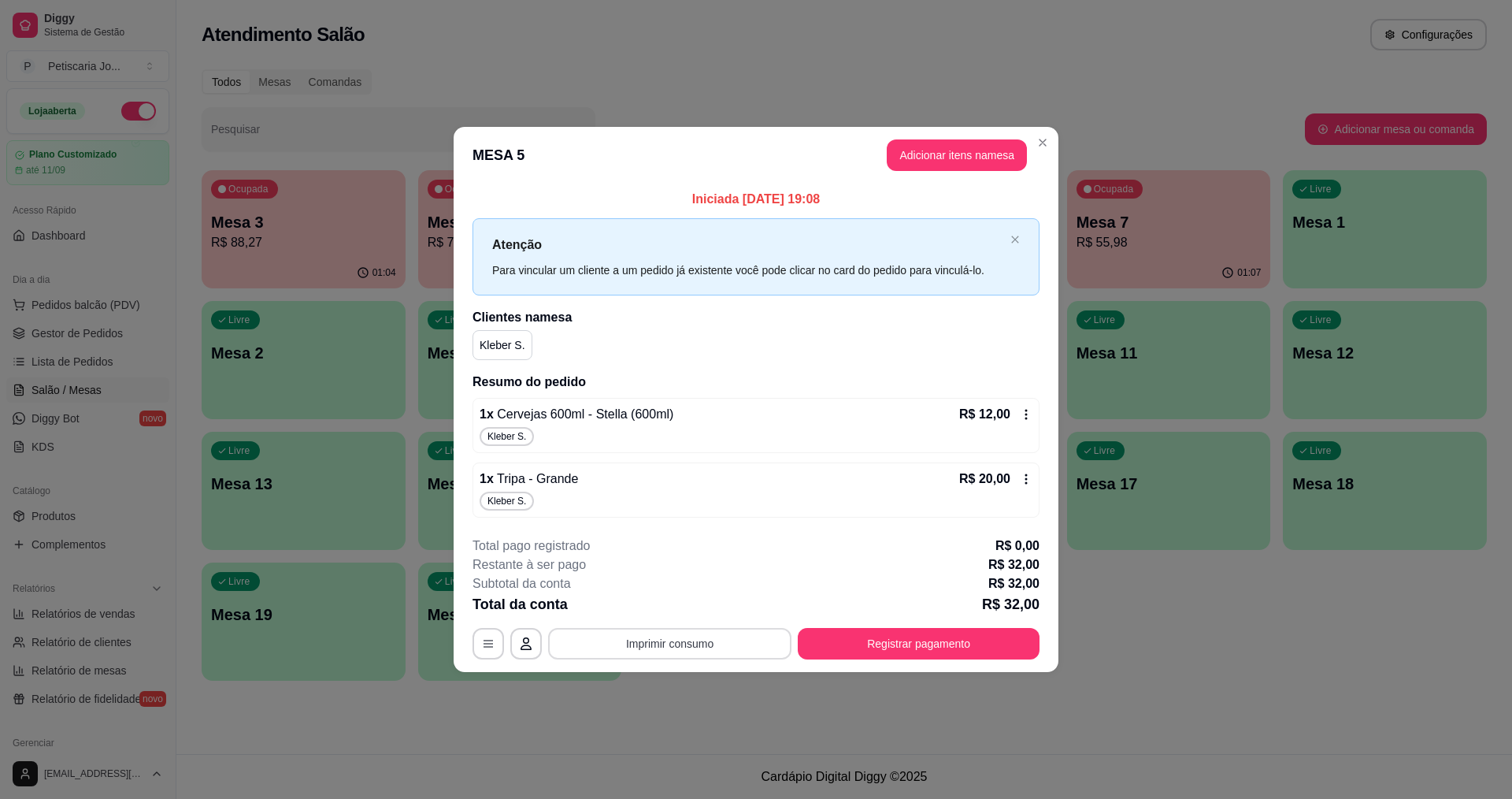
click at [726, 631] on button "Imprimir consumo" at bounding box center [670, 644] width 243 height 31
click at [675, 605] on button "IMPRESSORA" at bounding box center [675, 607] width 110 height 25
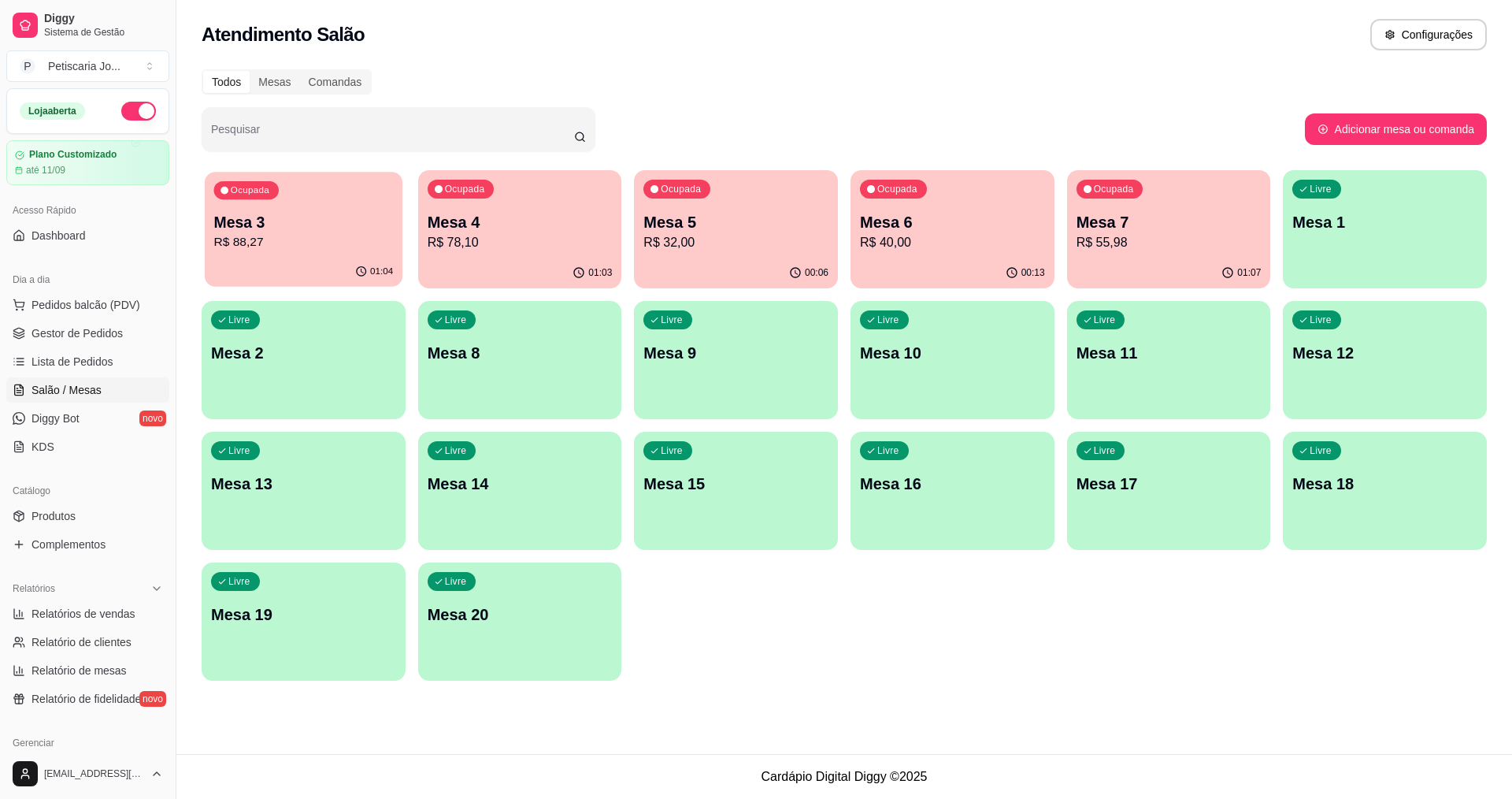
click at [238, 229] on p "Mesa 3" at bounding box center [304, 223] width 180 height 21
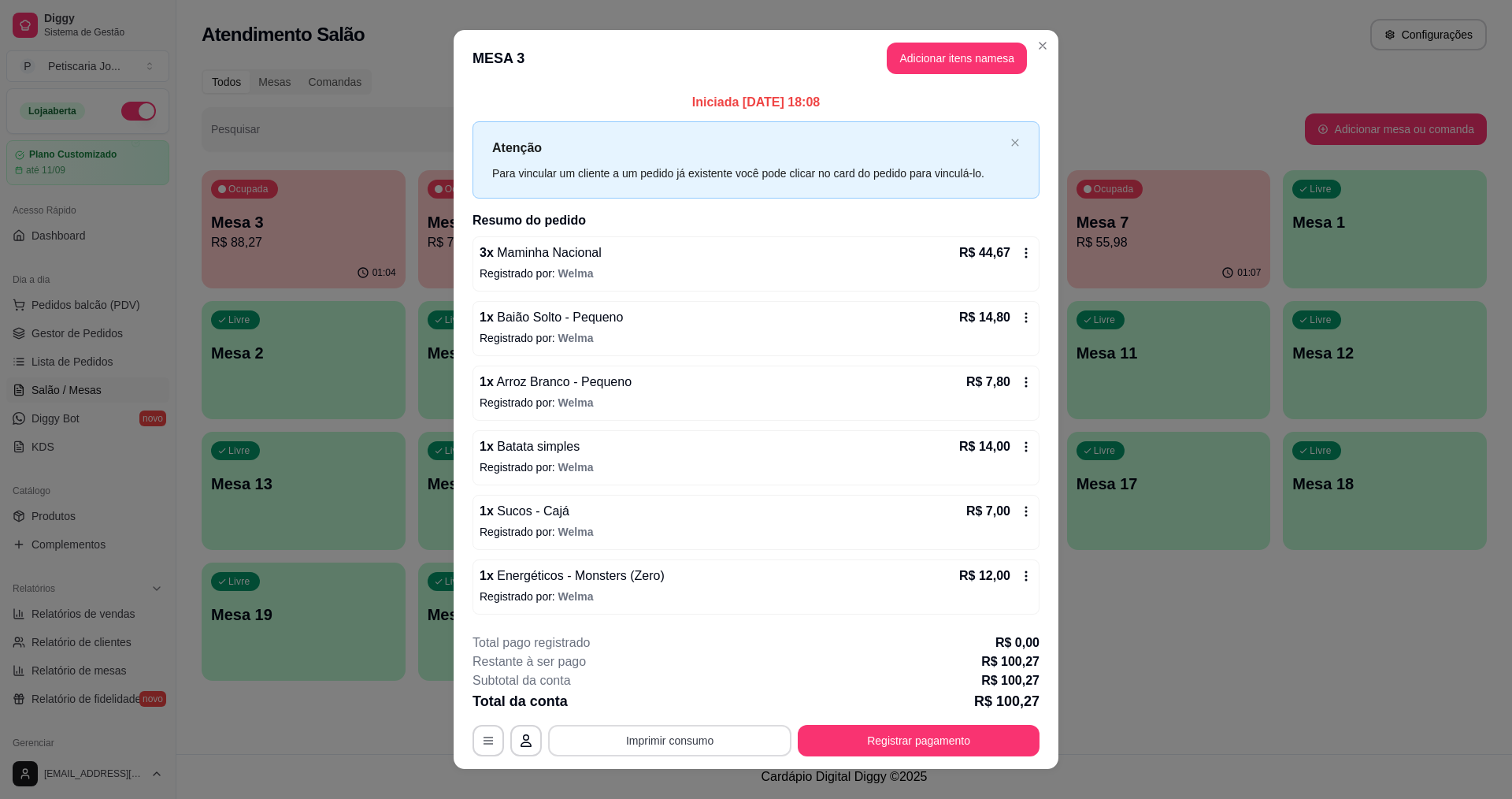
click at [678, 746] on button "Imprimir consumo" at bounding box center [670, 741] width 243 height 31
click at [681, 702] on button "IMPRESSORA" at bounding box center [669, 704] width 114 height 25
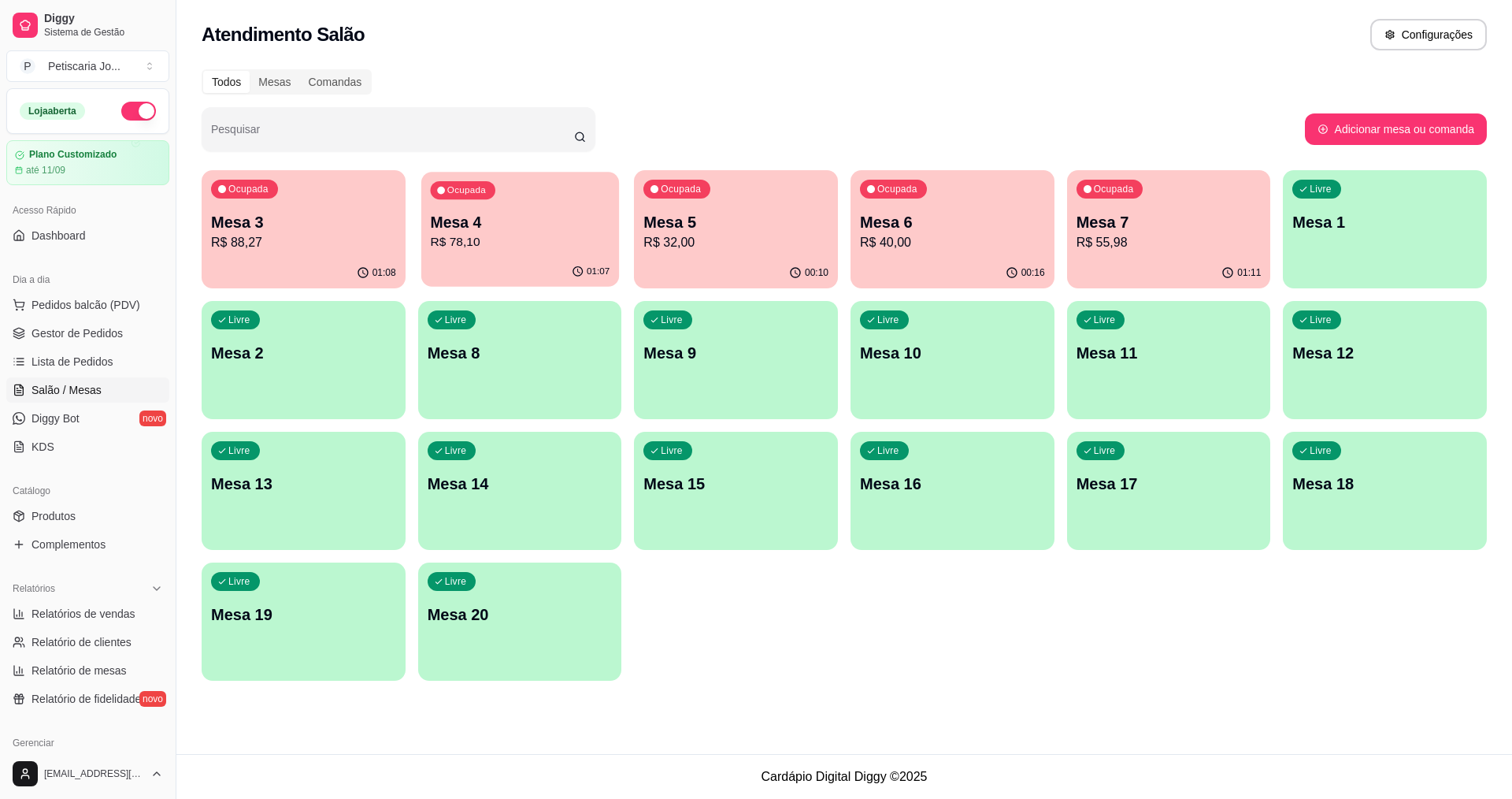
click at [551, 249] on p "R$ 78,10" at bounding box center [519, 242] width 180 height 18
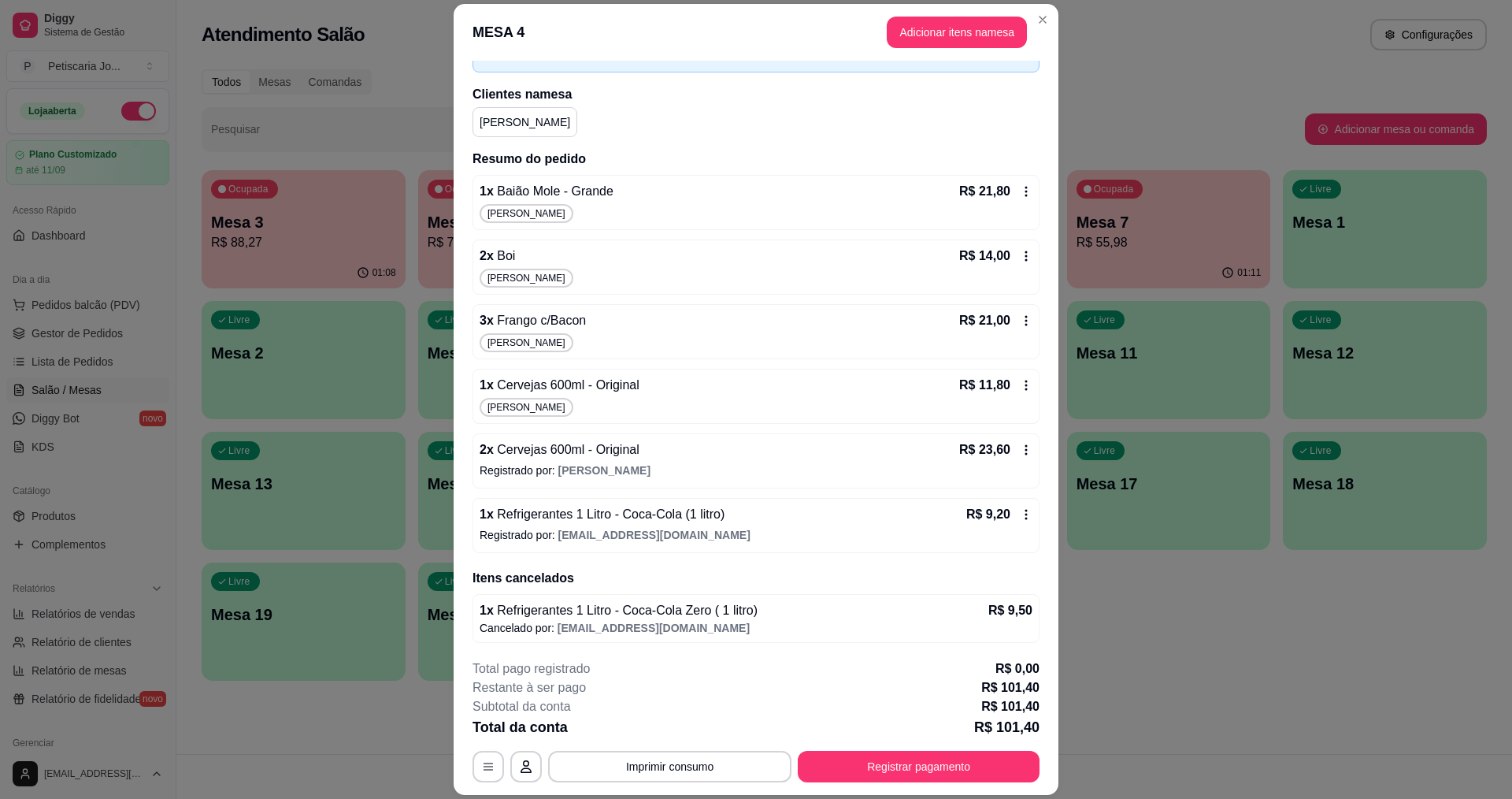
scroll to position [102, 0]
click at [528, 382] on span "Cervejas 600ml - Original" at bounding box center [566, 382] width 145 height 13
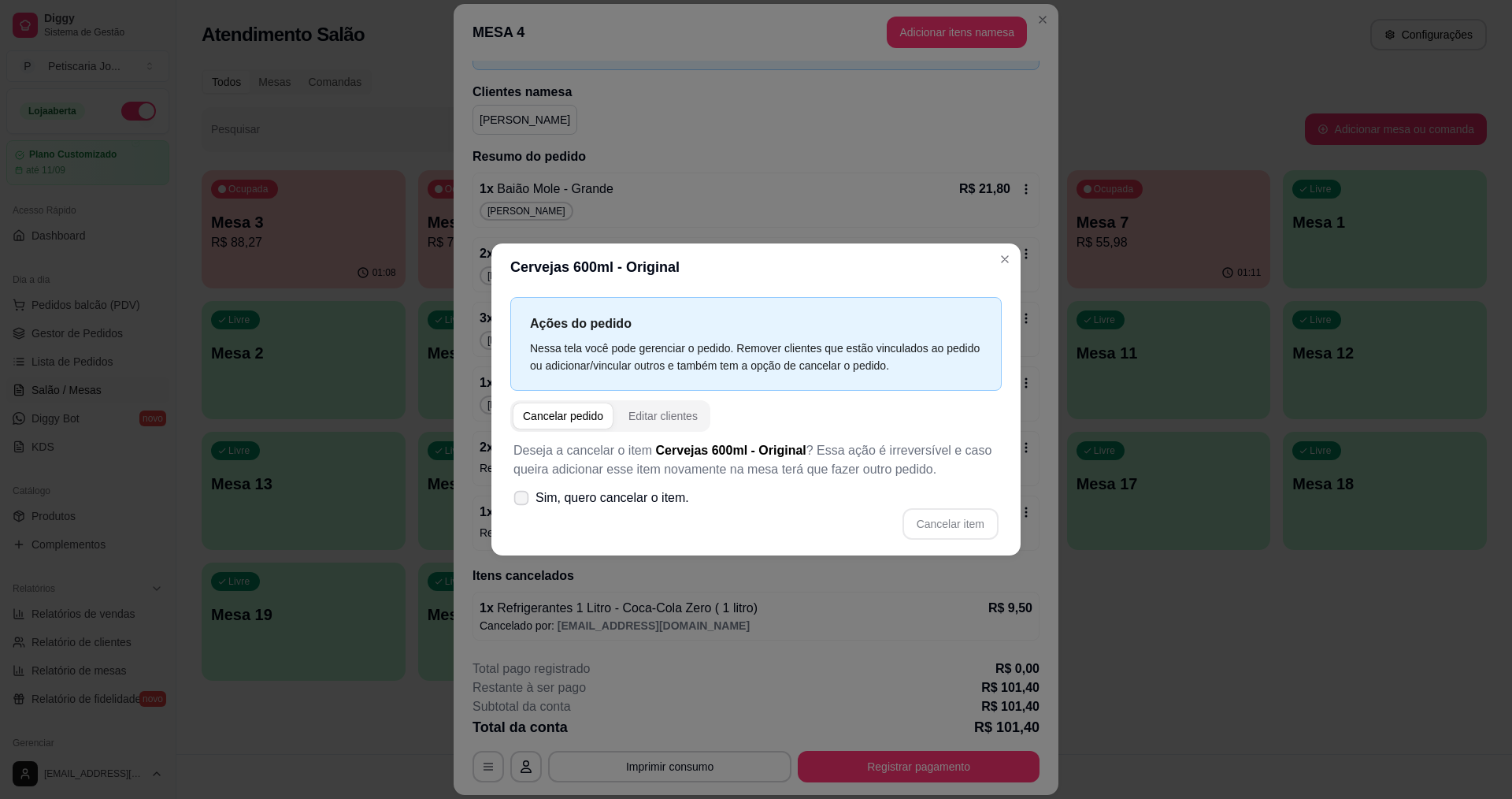
click at [584, 497] on span "Sim, quero cancelar o item." at bounding box center [612, 497] width 154 height 19
click at [523, 501] on input "Sim, quero cancelar o item." at bounding box center [518, 506] width 10 height 10
checkbox input "true"
click at [952, 521] on button "Cancelar item" at bounding box center [950, 524] width 94 height 30
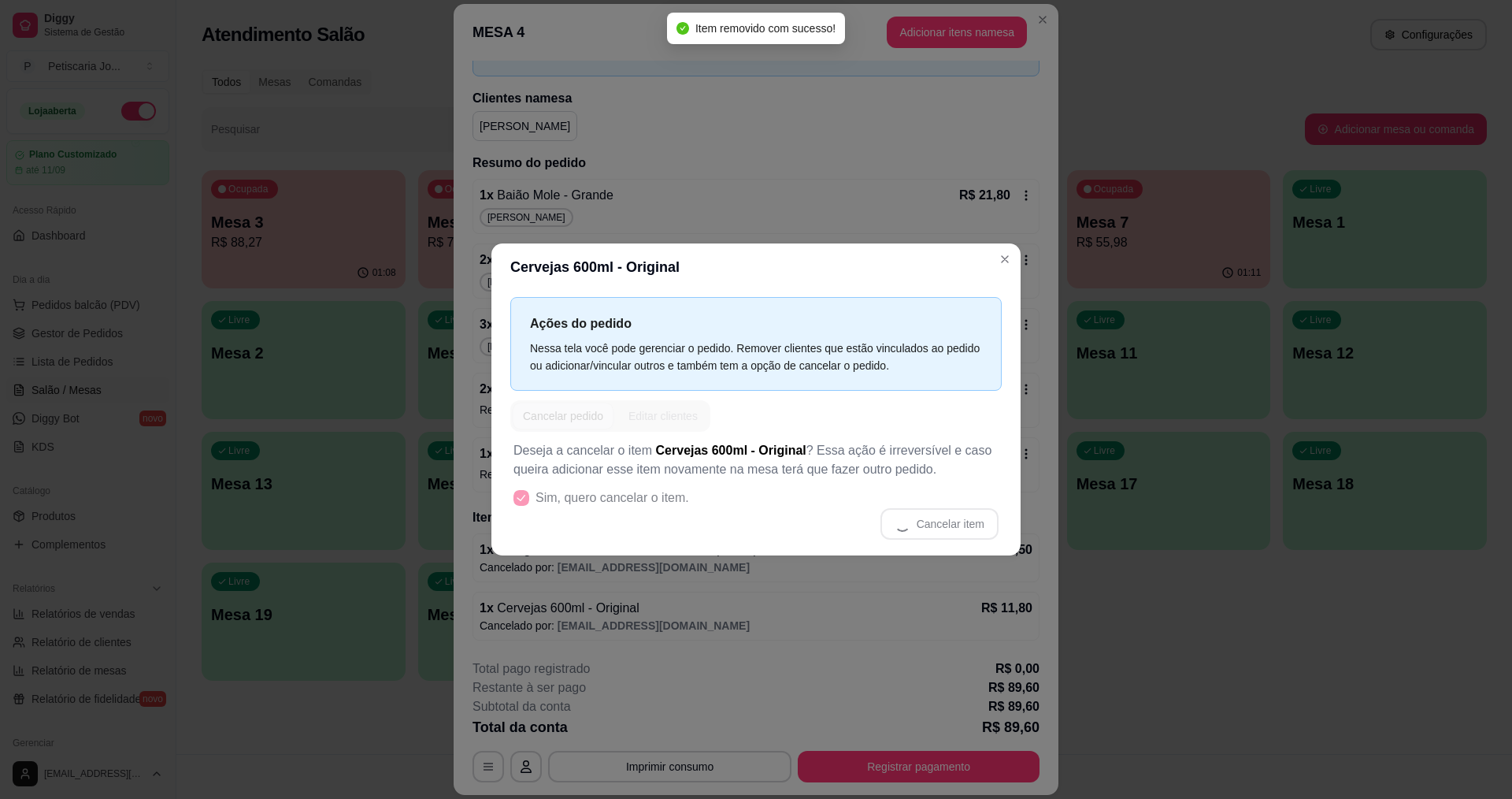
scroll to position [95, 0]
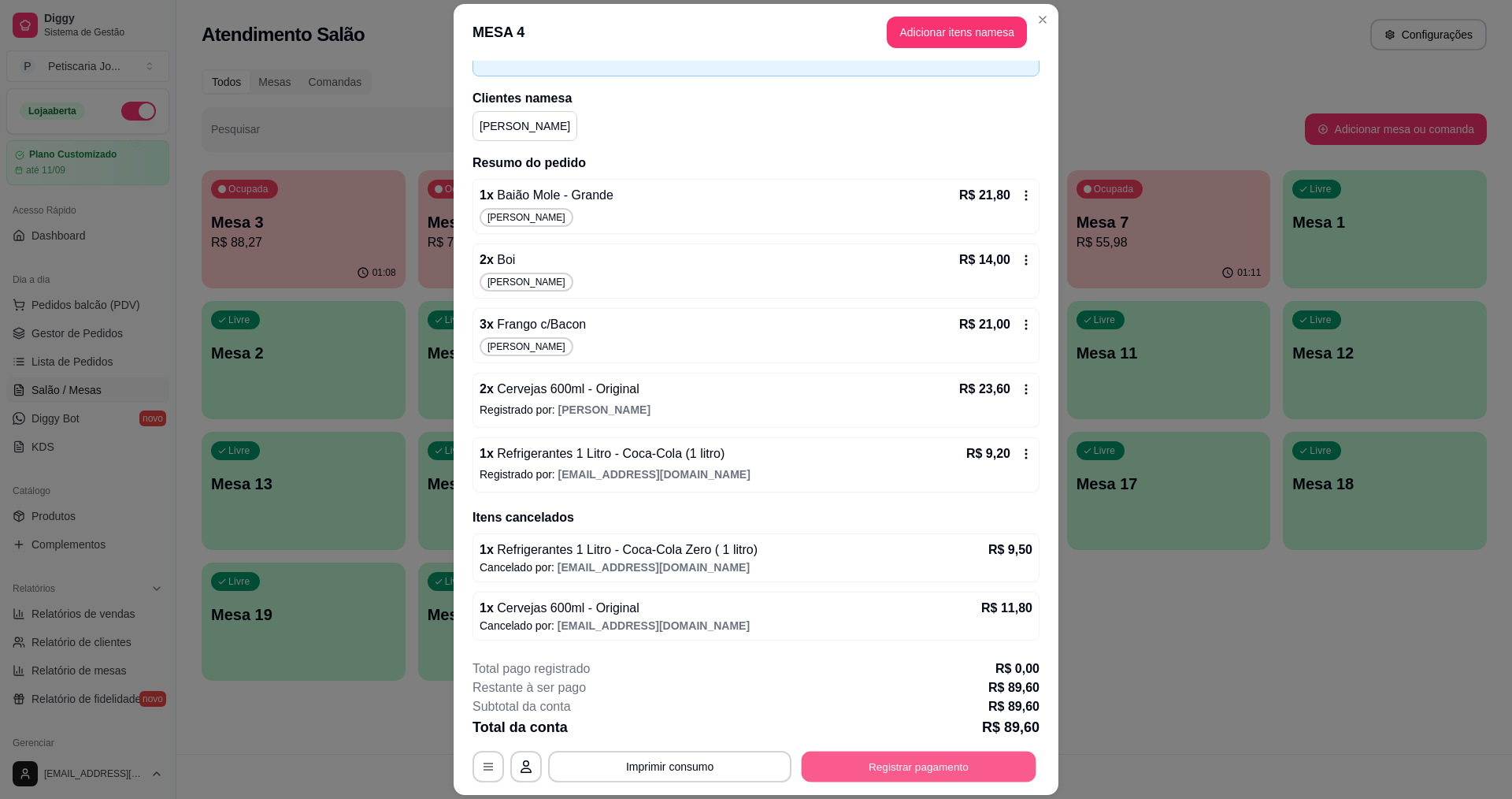
click at [946, 753] on button "Registrar pagamento" at bounding box center [920, 766] width 235 height 30
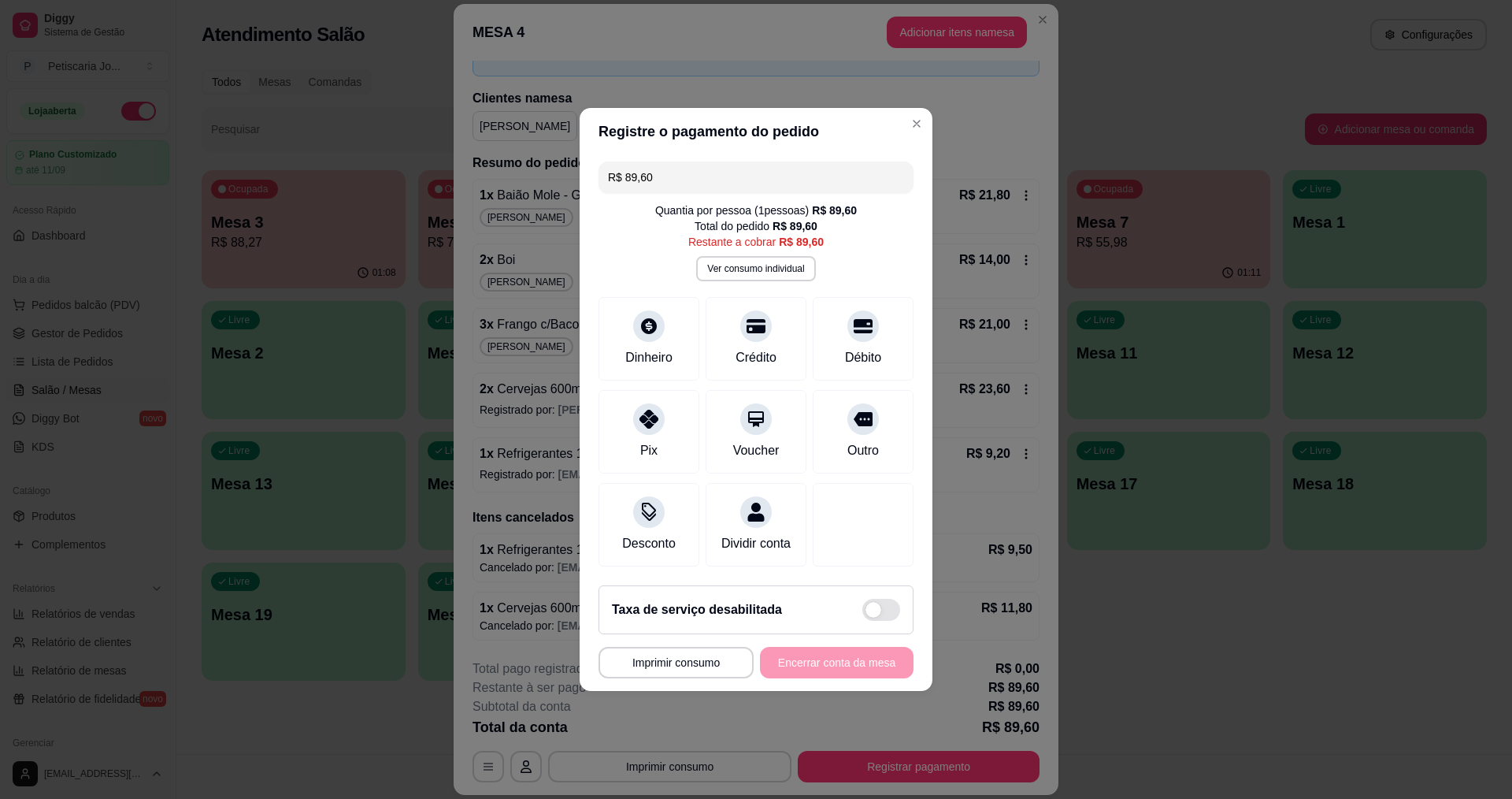
drag, startPoint x: 687, startPoint y: 175, endPoint x: 421, endPoint y: 175, distance: 266.0
click at [421, 175] on div "**********" at bounding box center [756, 400] width 1512 height 799
click at [668, 328] on div "Dinheiro" at bounding box center [649, 336] width 111 height 92
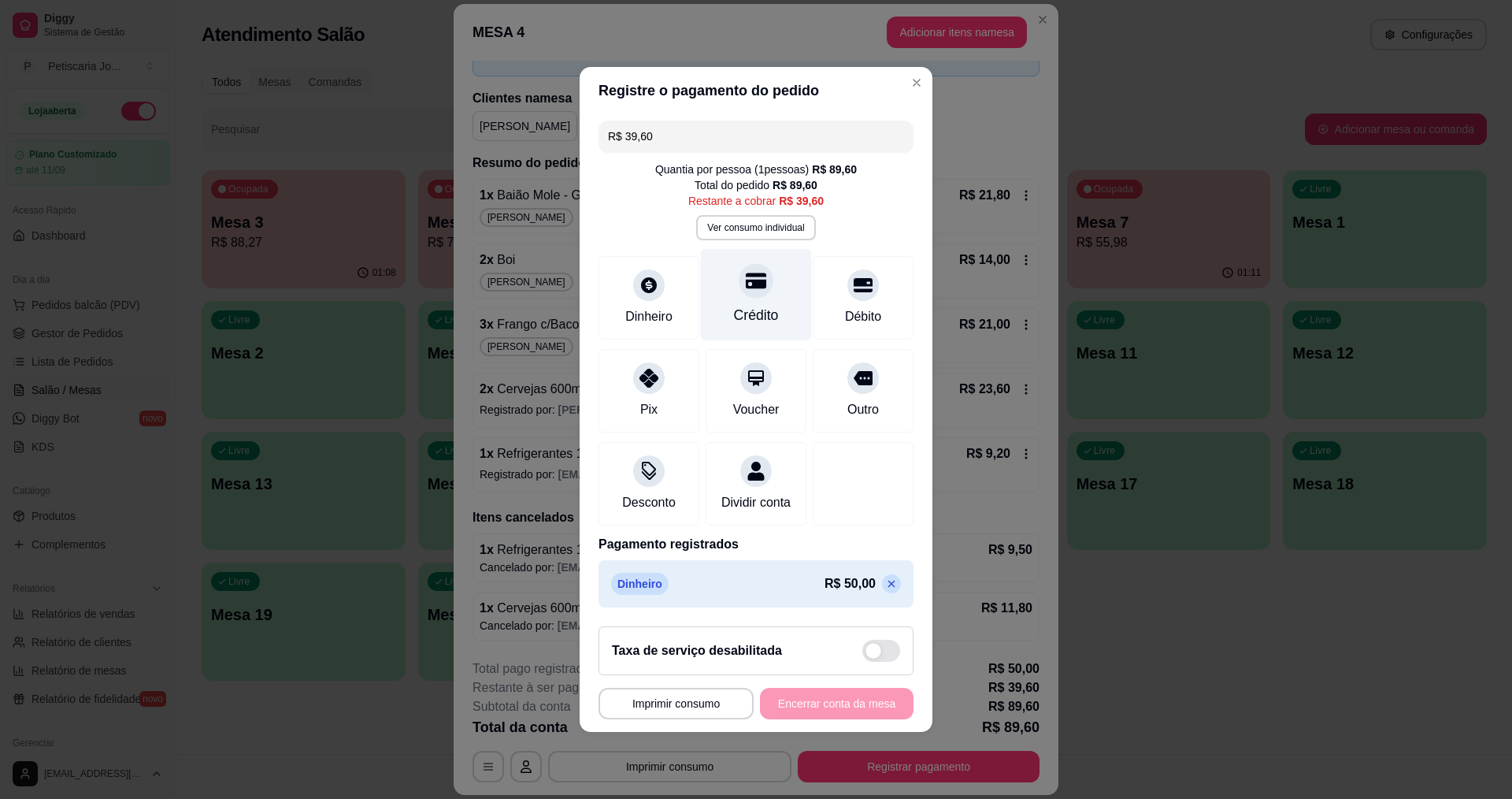
click at [754, 316] on div "Crédito" at bounding box center [756, 315] width 45 height 21
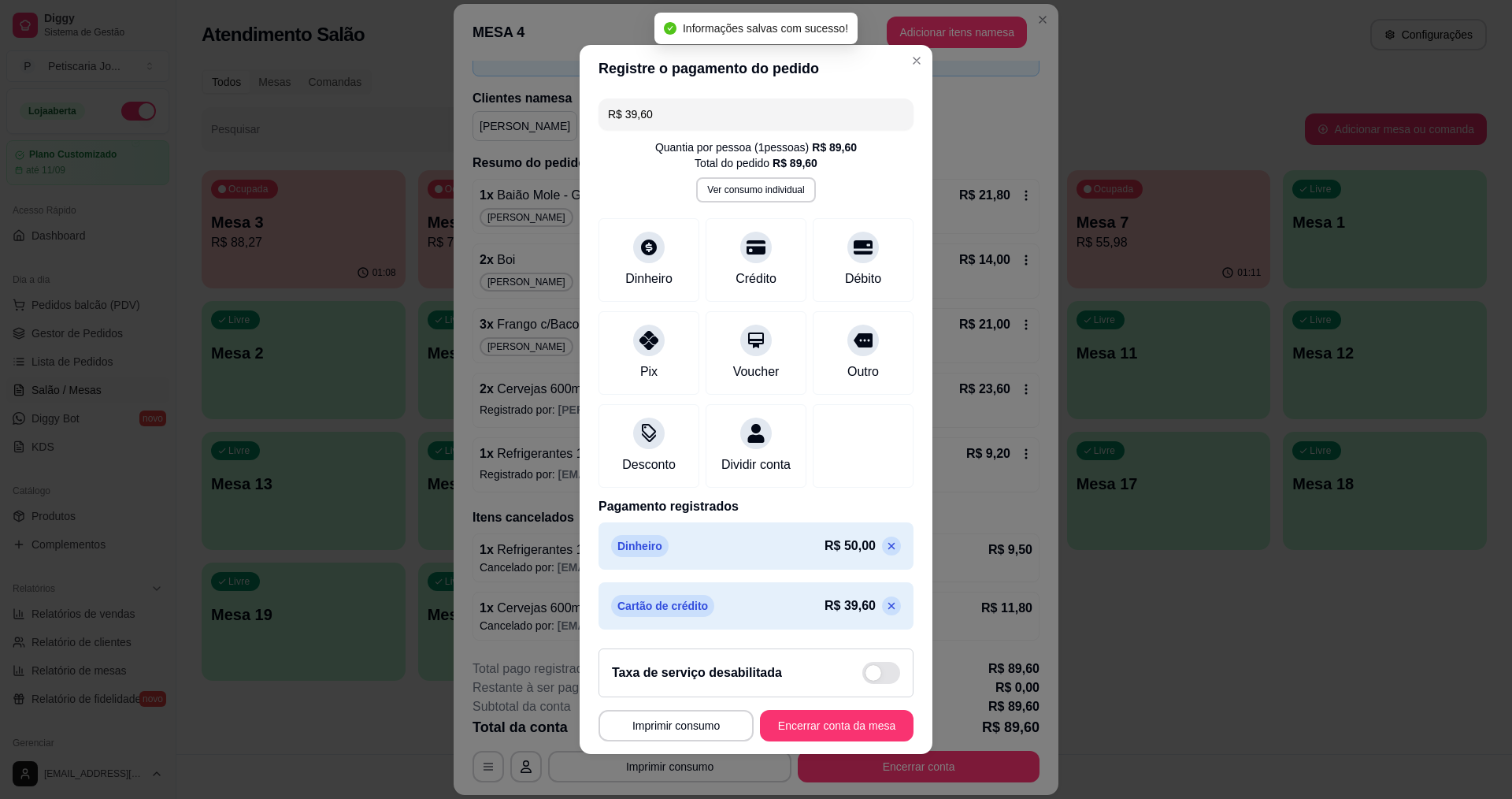
type input "R$ 0,00"
click at [791, 732] on button "Encerrar conta da mesa" at bounding box center [837, 726] width 149 height 30
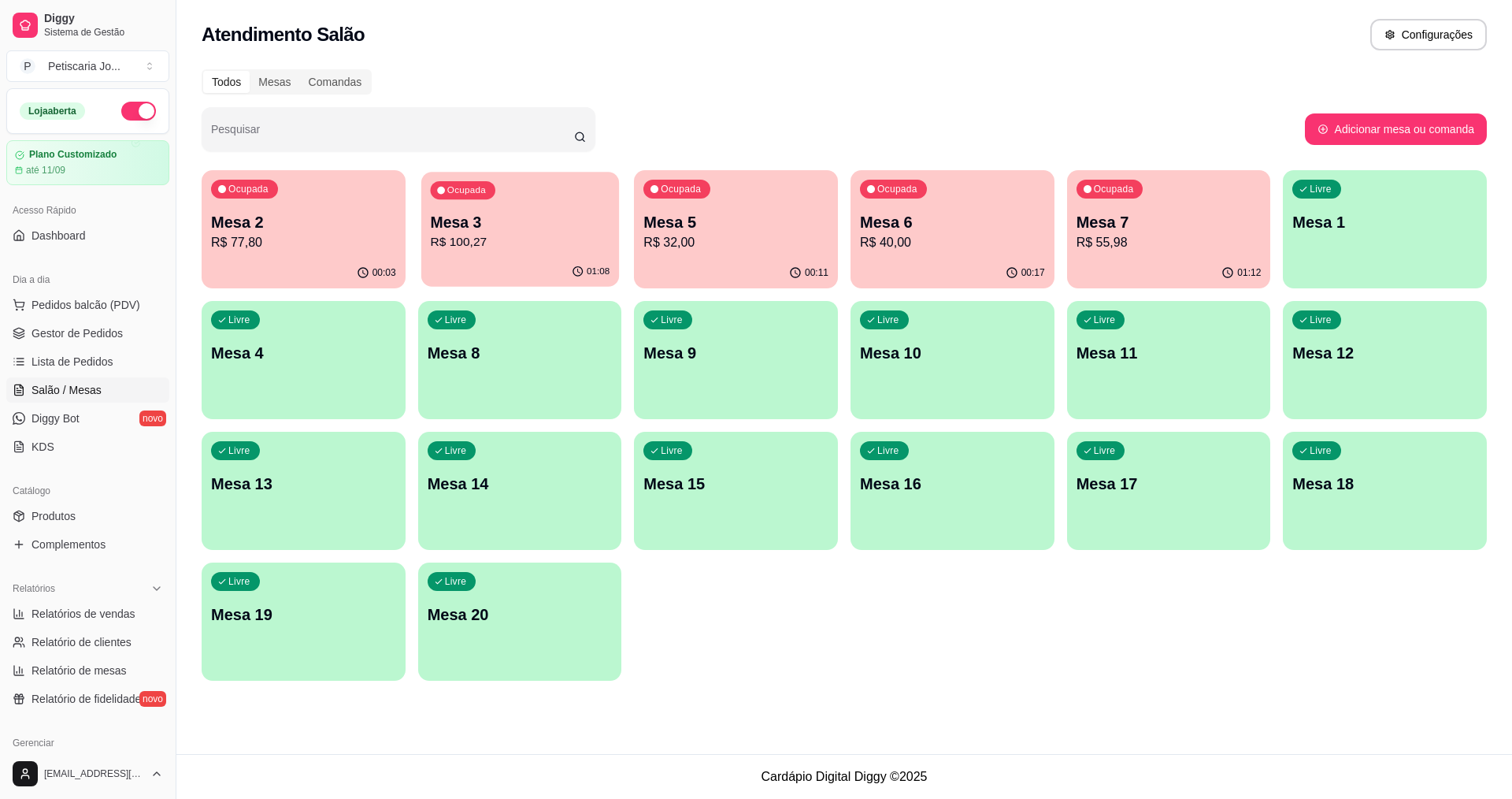
click at [513, 212] on p "Mesa 3" at bounding box center [519, 223] width 180 height 21
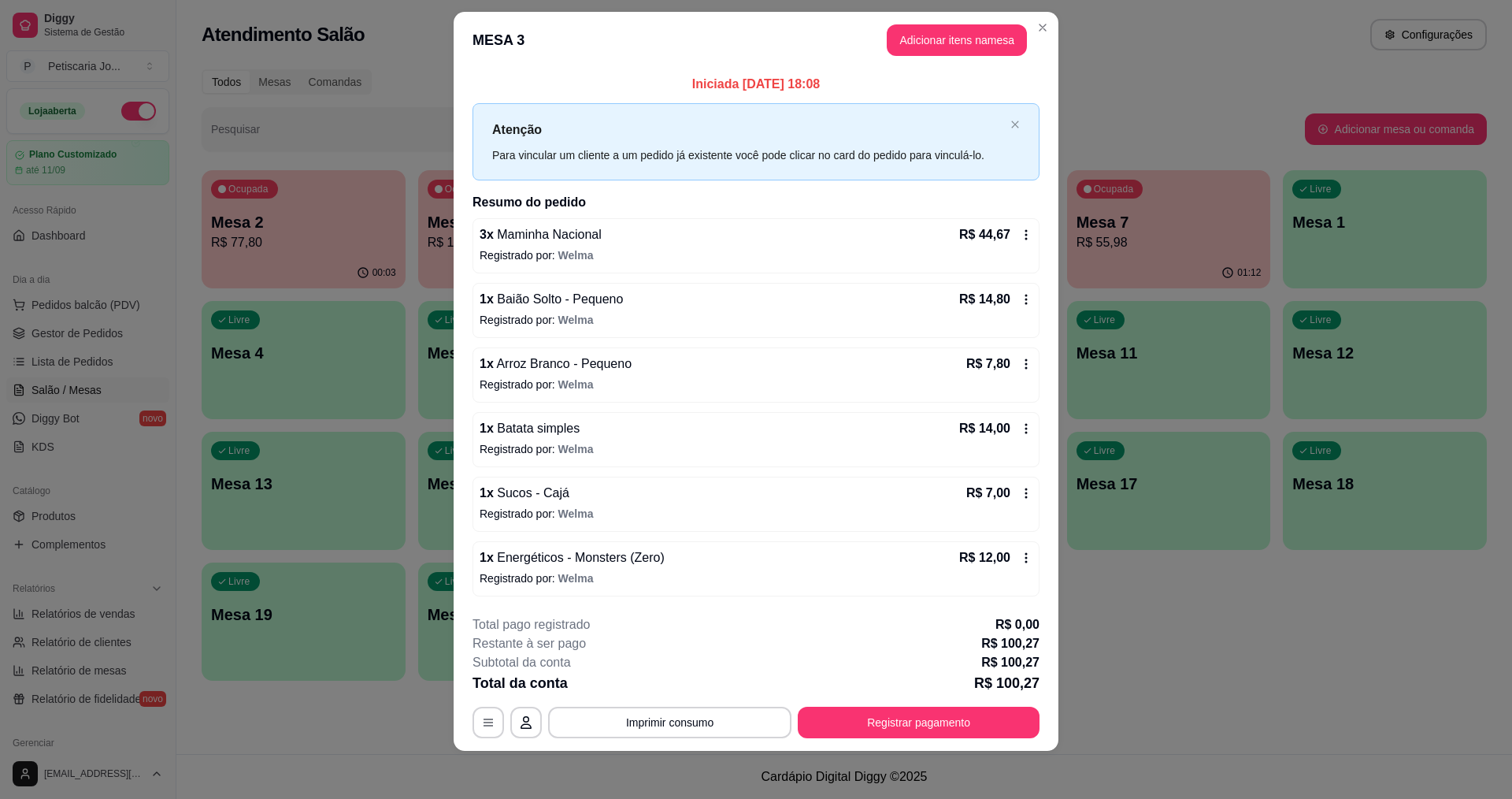
scroll to position [21, 0]
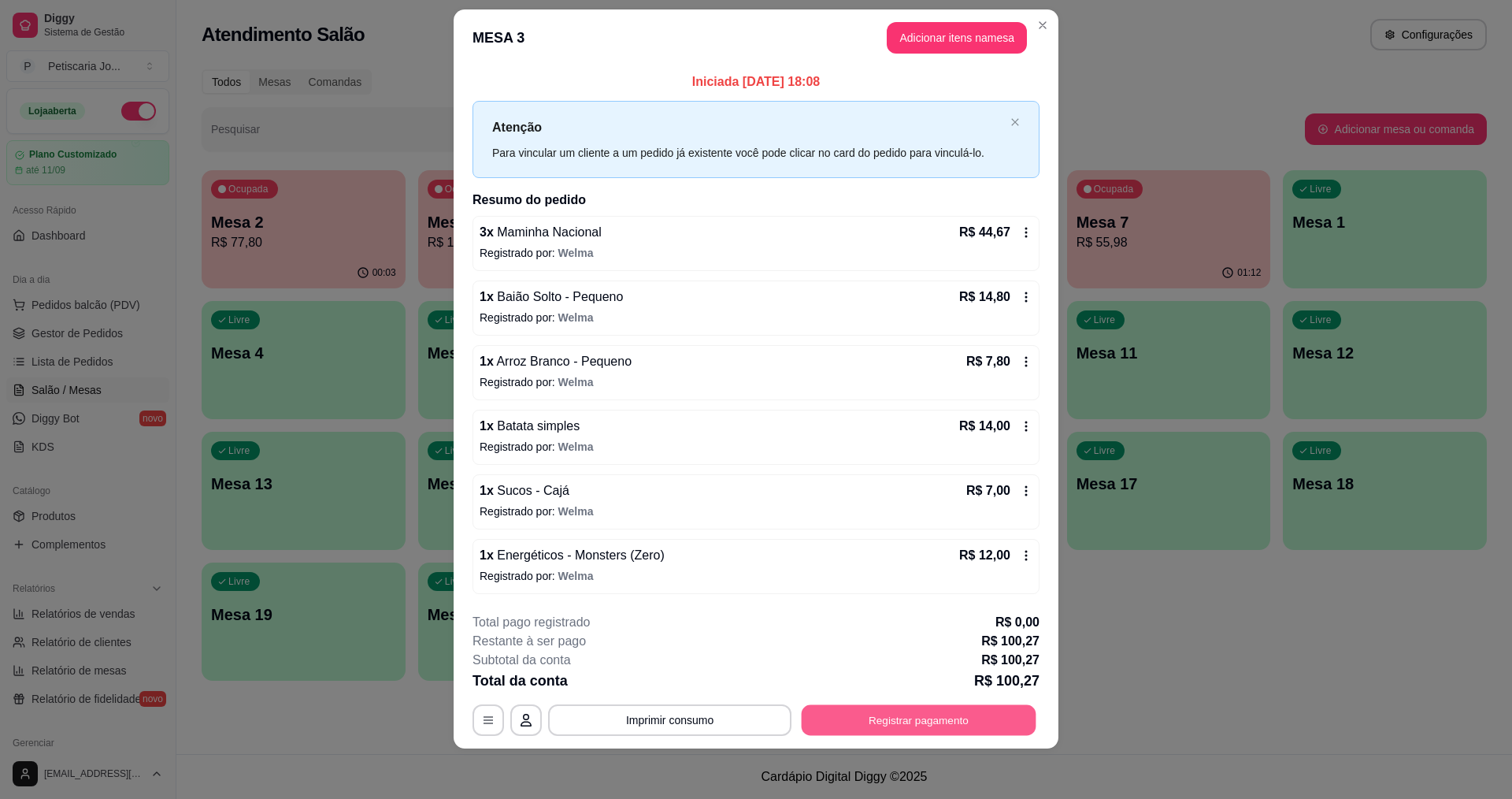
click at [817, 710] on button "Registrar pagamento" at bounding box center [920, 719] width 235 height 30
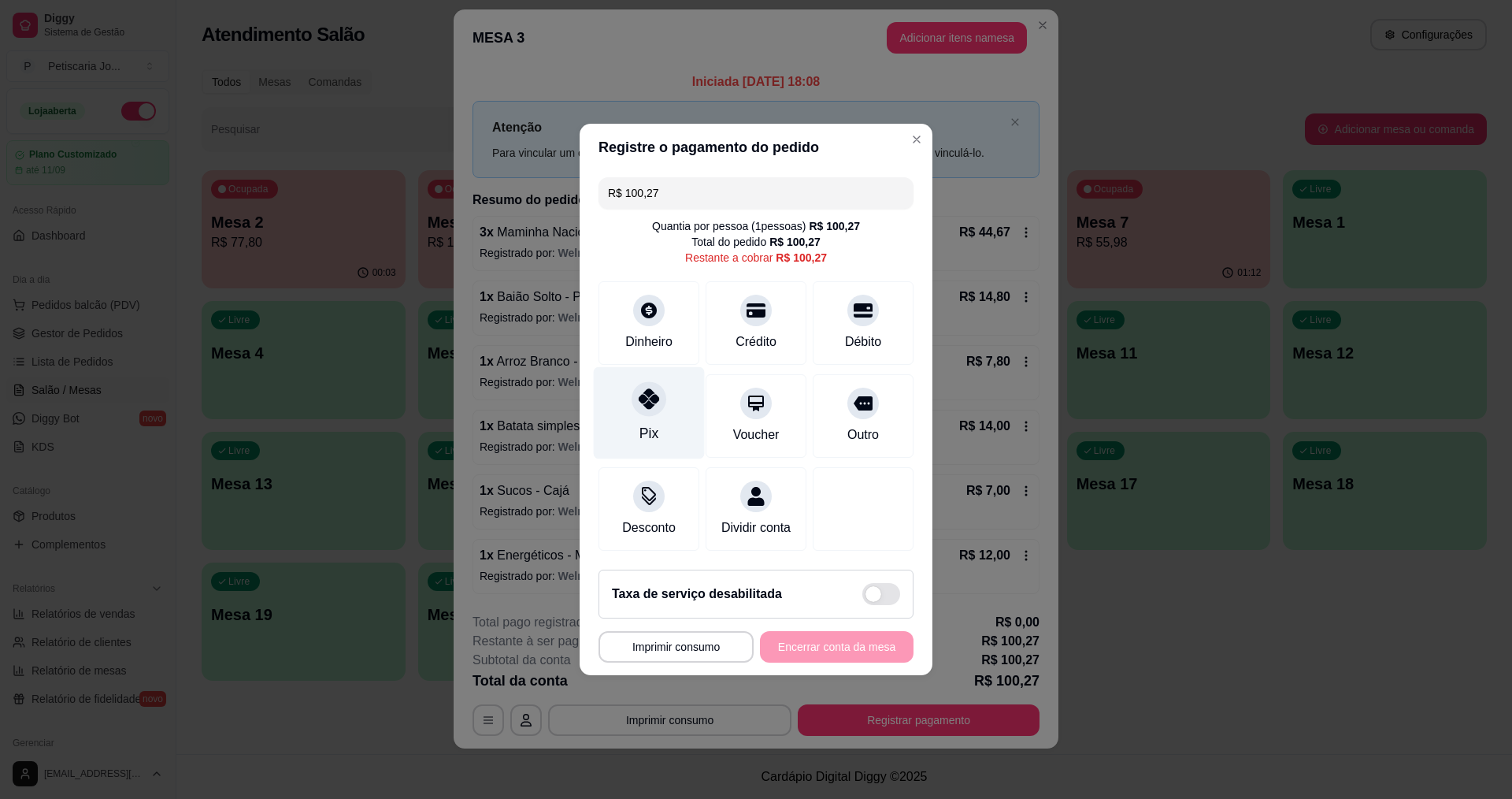
click at [658, 409] on div "Pix" at bounding box center [649, 413] width 111 height 92
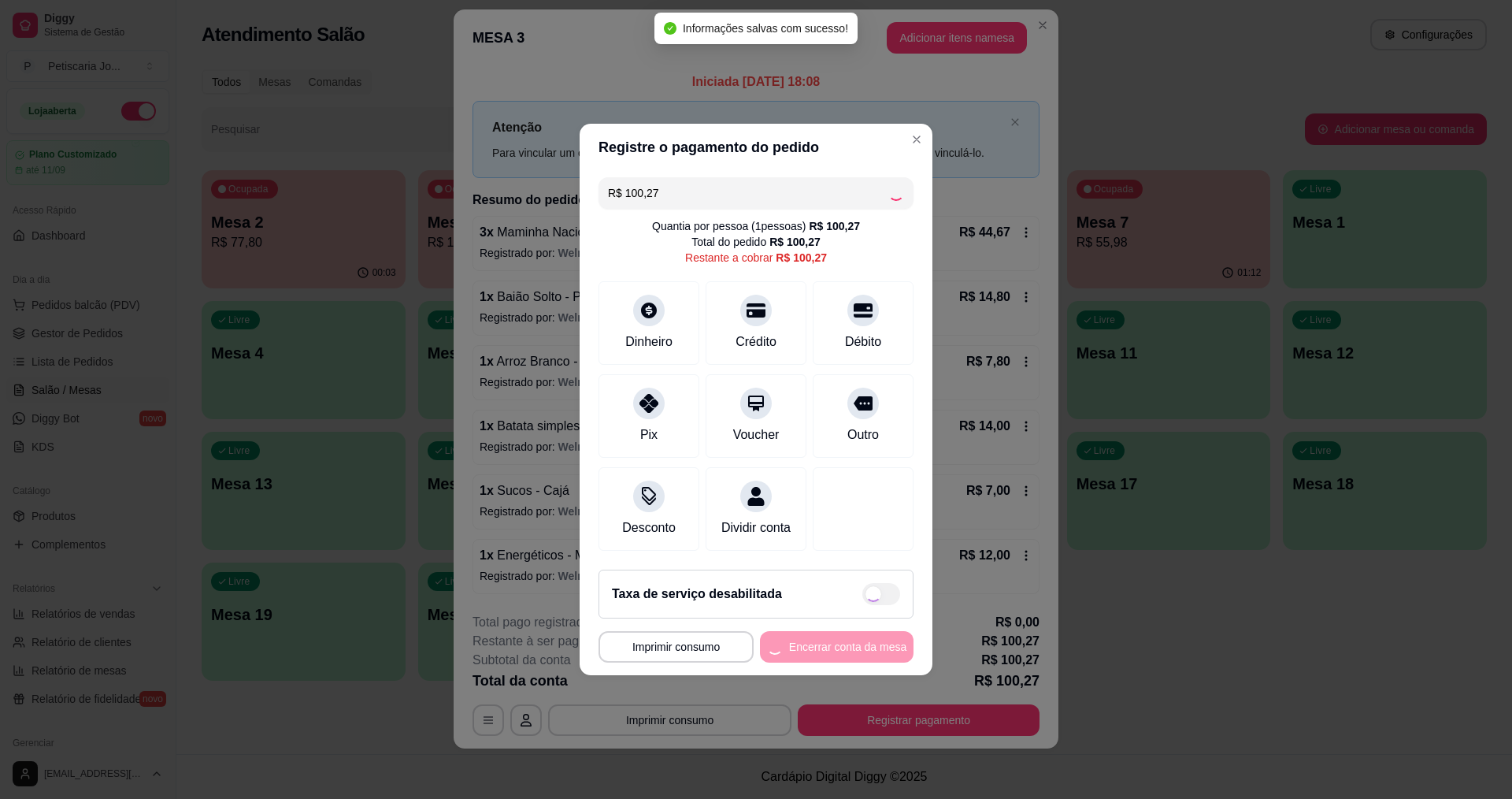
type input "R$ 0,00"
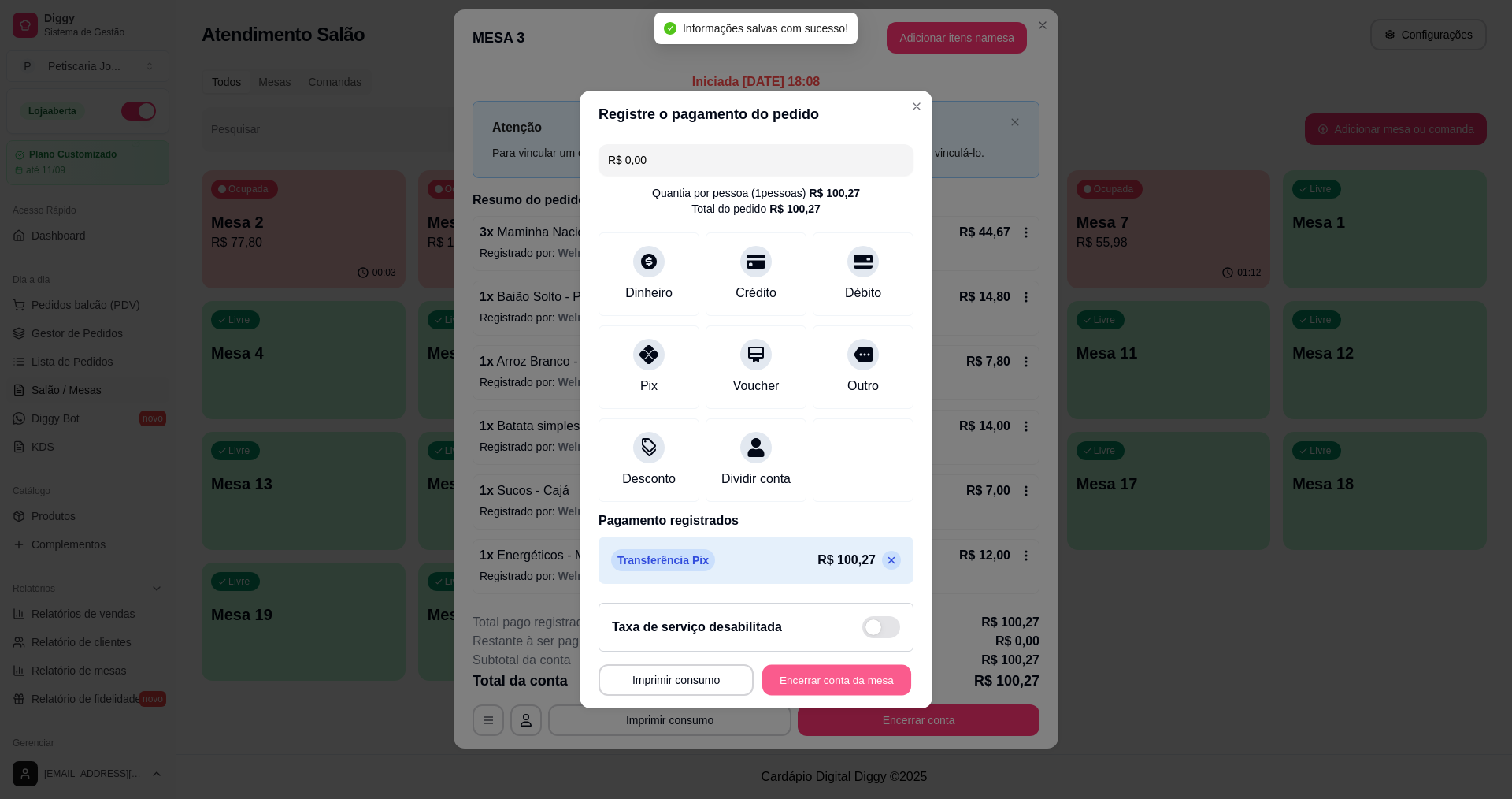
click at [787, 692] on button "Encerrar conta da mesa" at bounding box center [837, 680] width 149 height 30
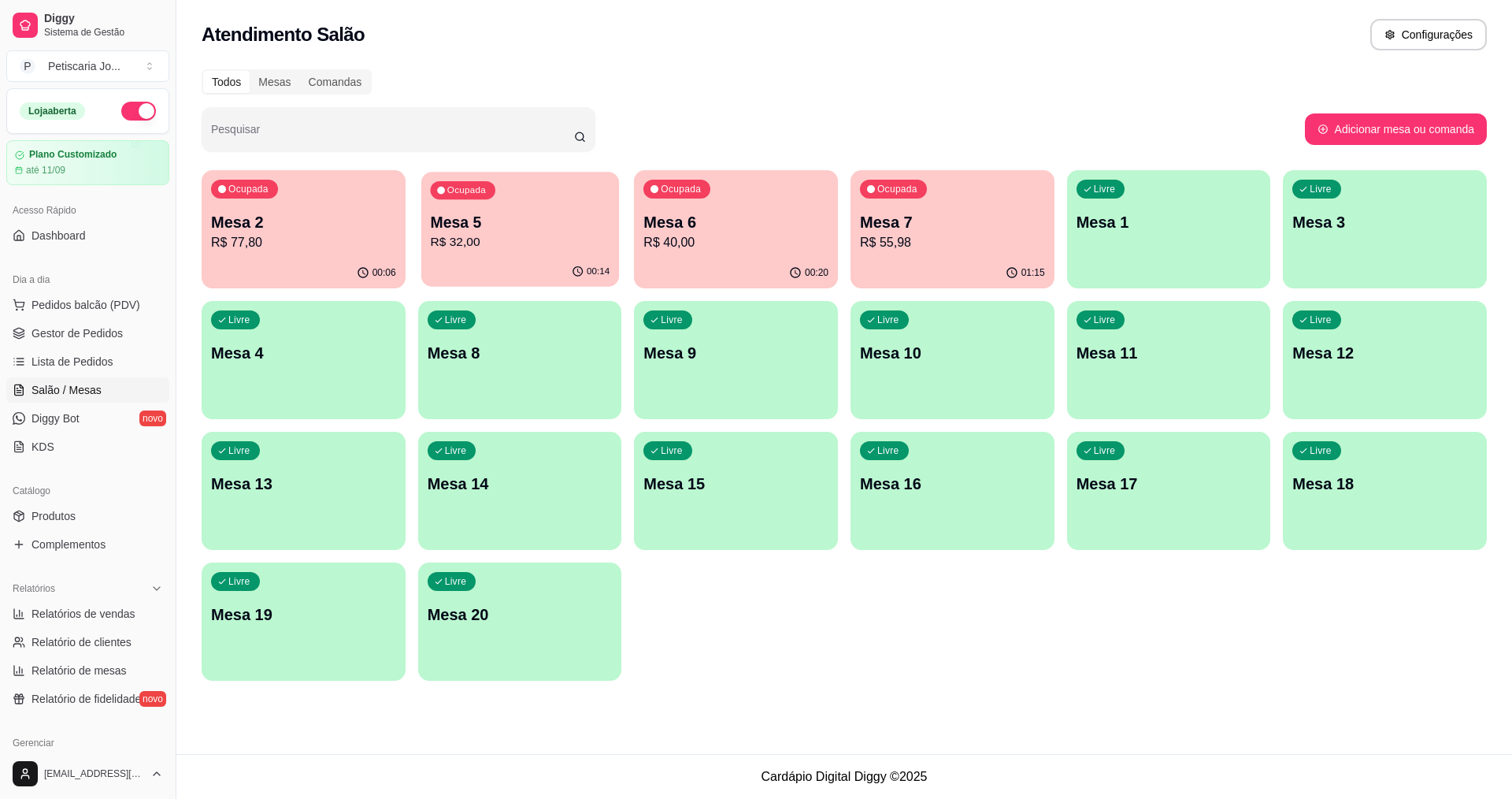
click at [464, 261] on div "00:14" at bounding box center [520, 271] width 198 height 30
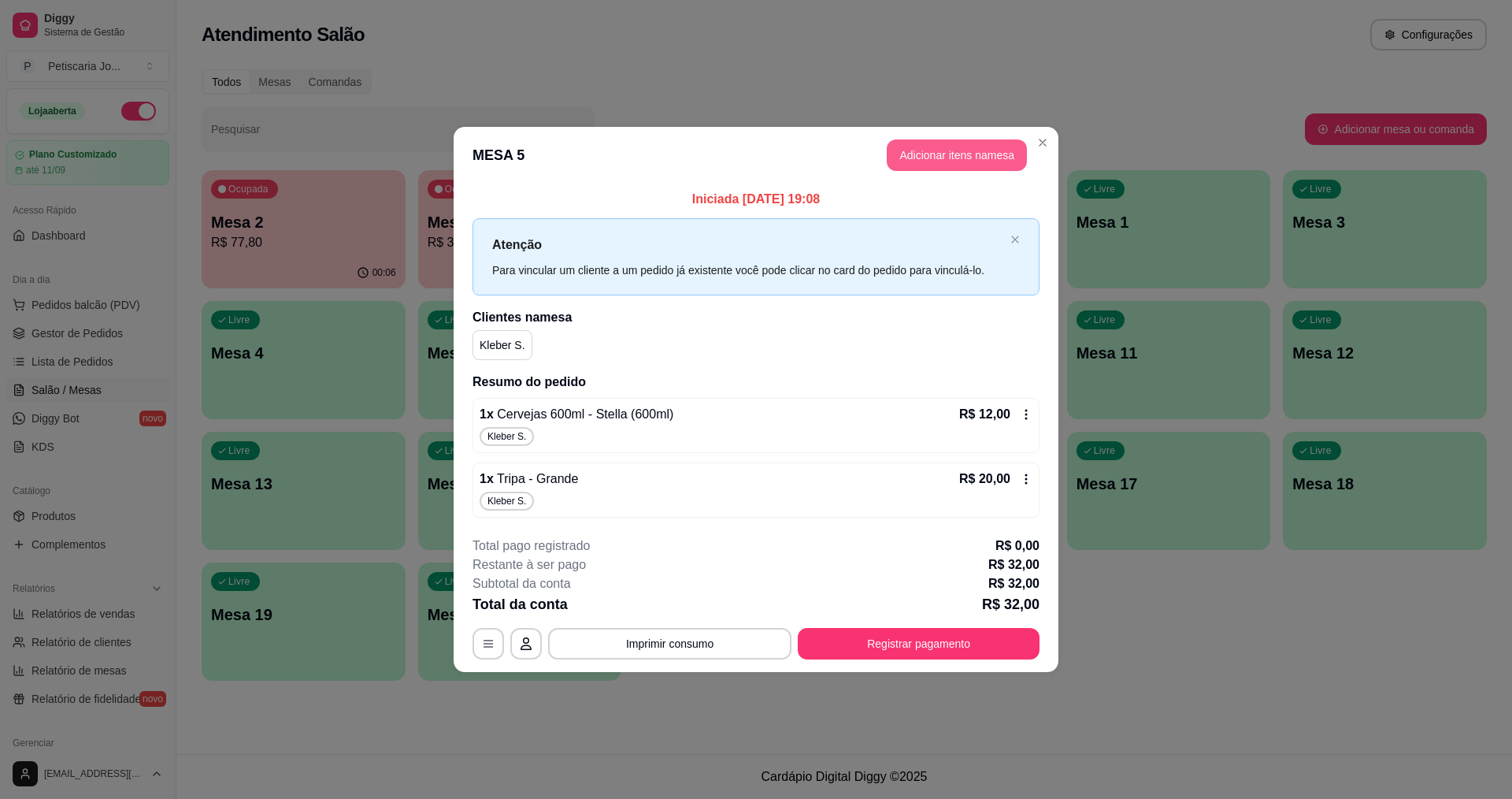
click at [924, 150] on button "Adicionar itens na mesa" at bounding box center [957, 155] width 141 height 31
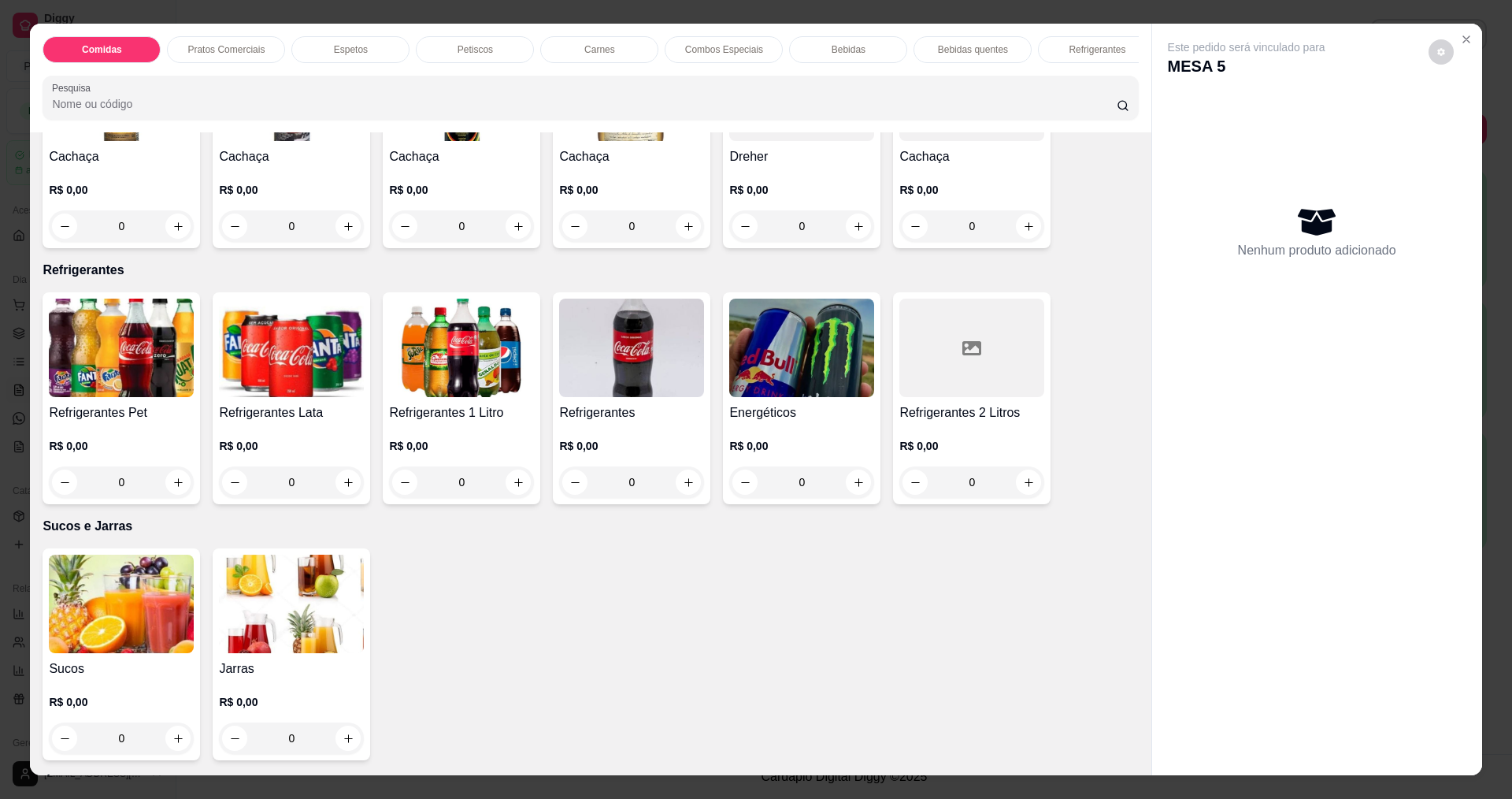
scroll to position [2679, 0]
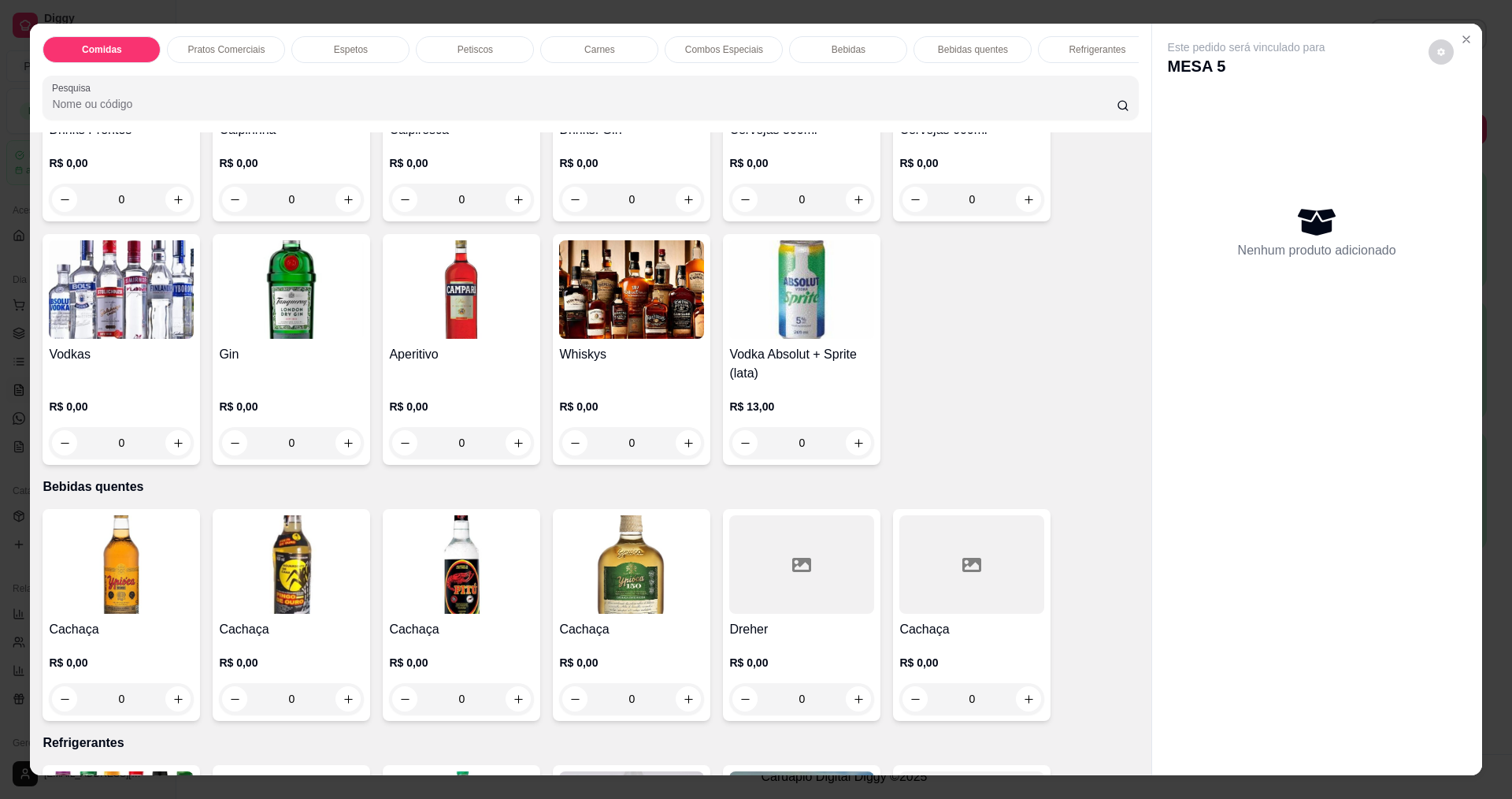
click at [588, 570] on img at bounding box center [631, 565] width 145 height 99
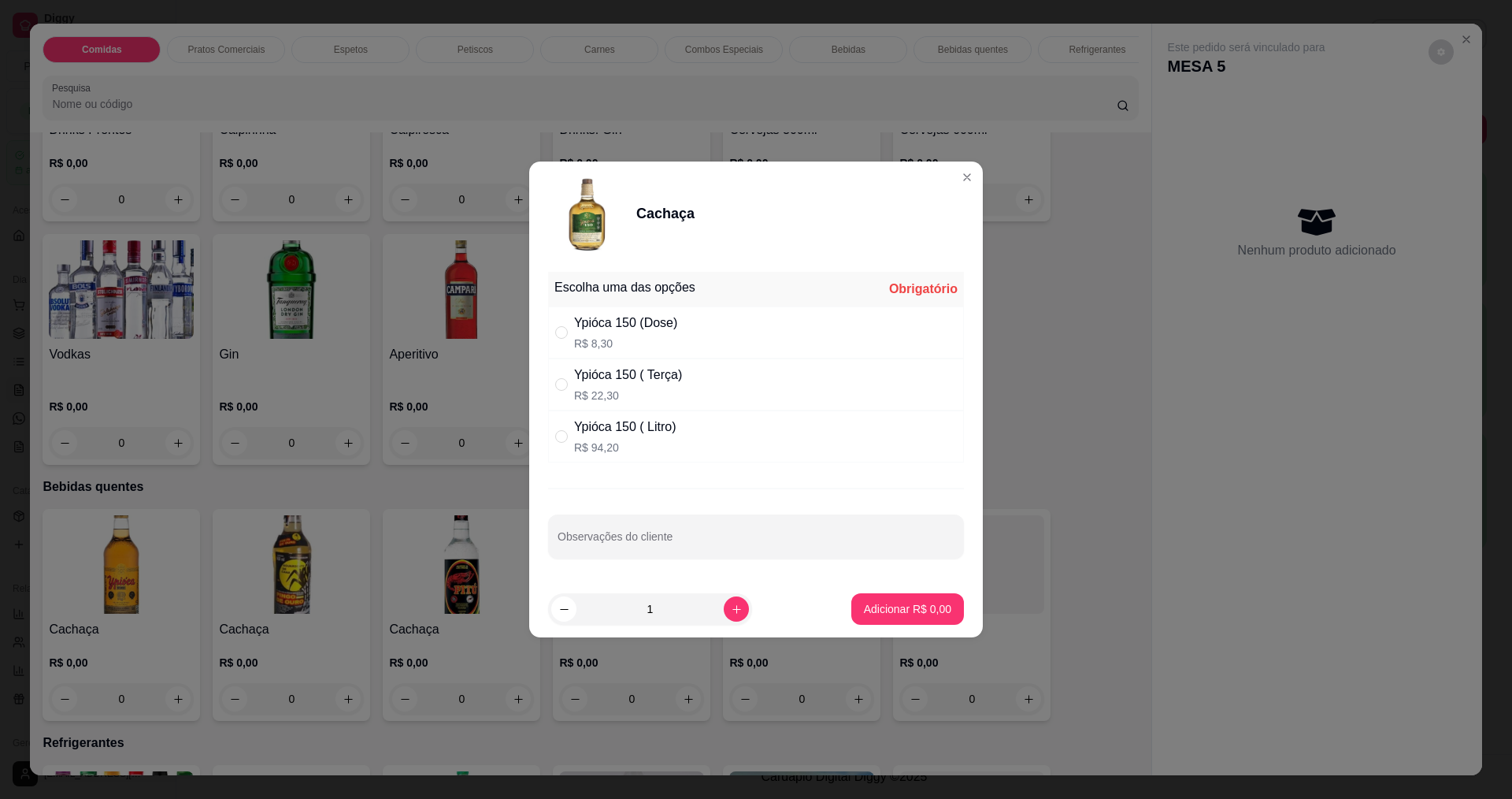
click at [629, 380] on div "Ypióca 150 ( Terça)" at bounding box center [628, 375] width 108 height 19
radio input "true"
click at [874, 603] on p "Adicionar R$ 22,30" at bounding box center [905, 608] width 94 height 16
type input "1"
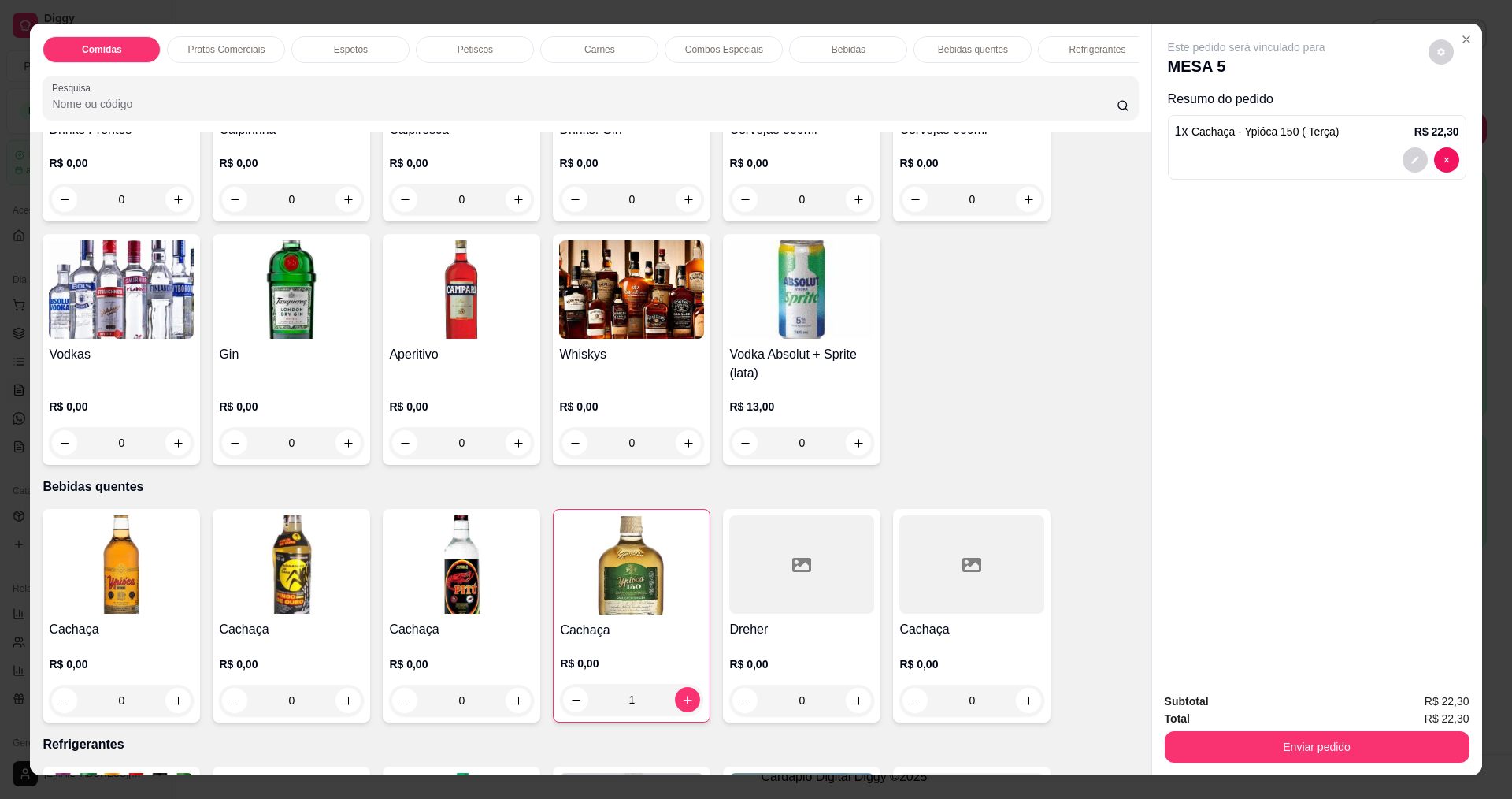
click at [1197, 766] on div "Subtotal R$ 22,30 Total R$ 22,30 Enviar pedido" at bounding box center [1317, 727] width 330 height 95
click at [1210, 744] on button "Enviar pedido" at bounding box center [1317, 746] width 305 height 31
click at [1269, 718] on button "Não registrar e enviar pedido" at bounding box center [1265, 707] width 159 height 29
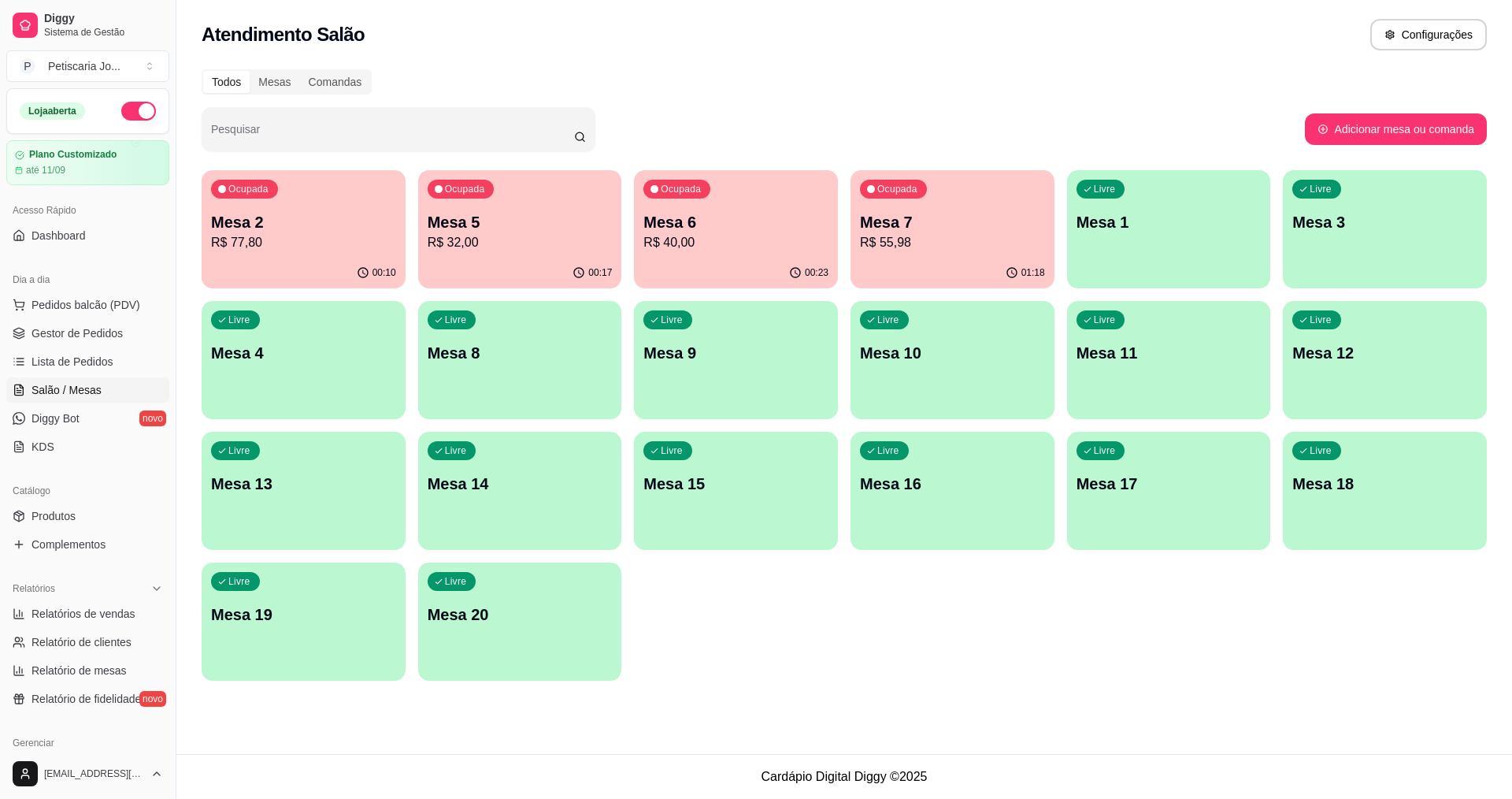
click at [976, 224] on p "Mesa 7" at bounding box center [952, 222] width 185 height 22
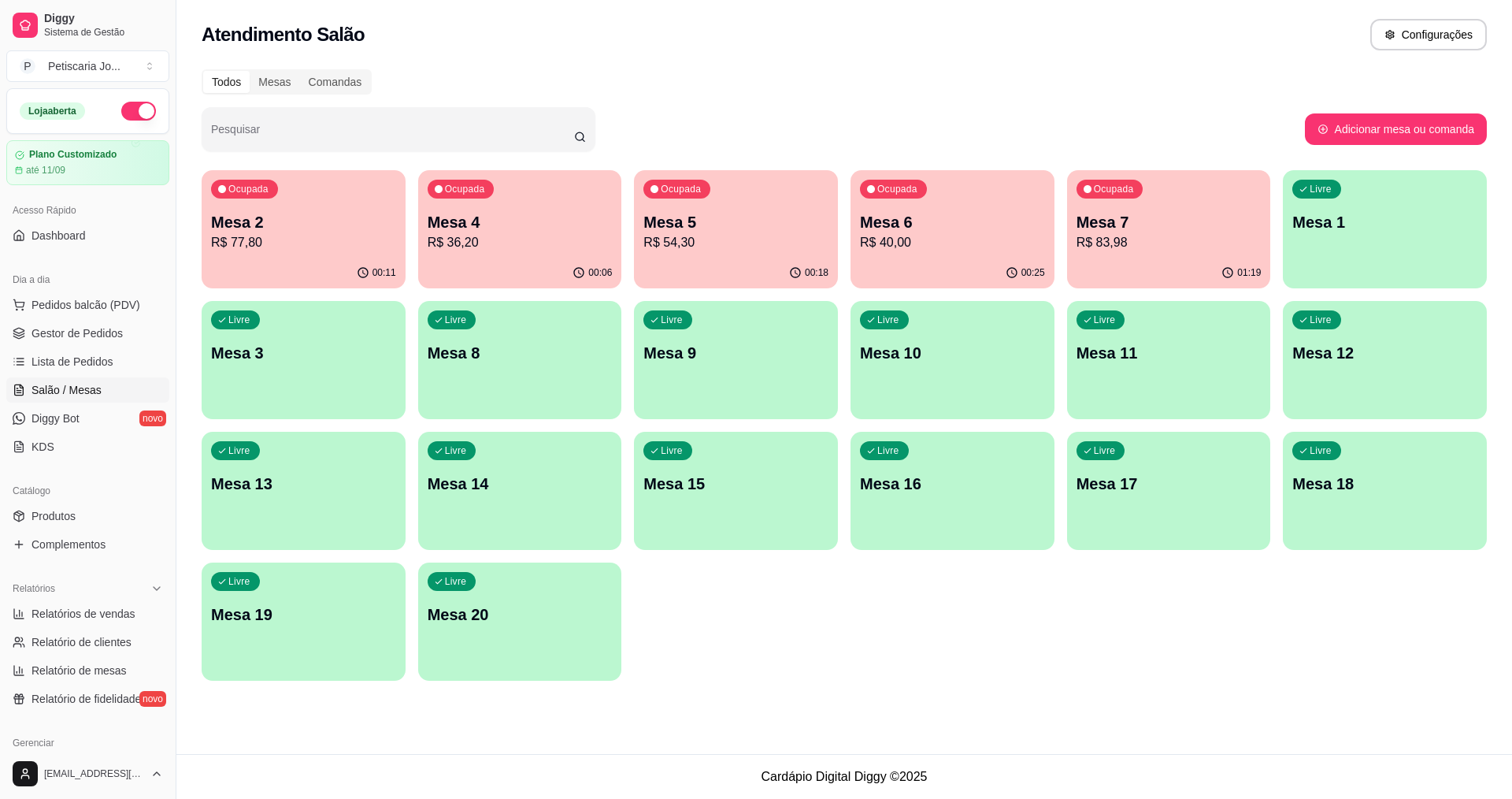
click at [1172, 222] on p "Mesa 7" at bounding box center [1169, 222] width 185 height 22
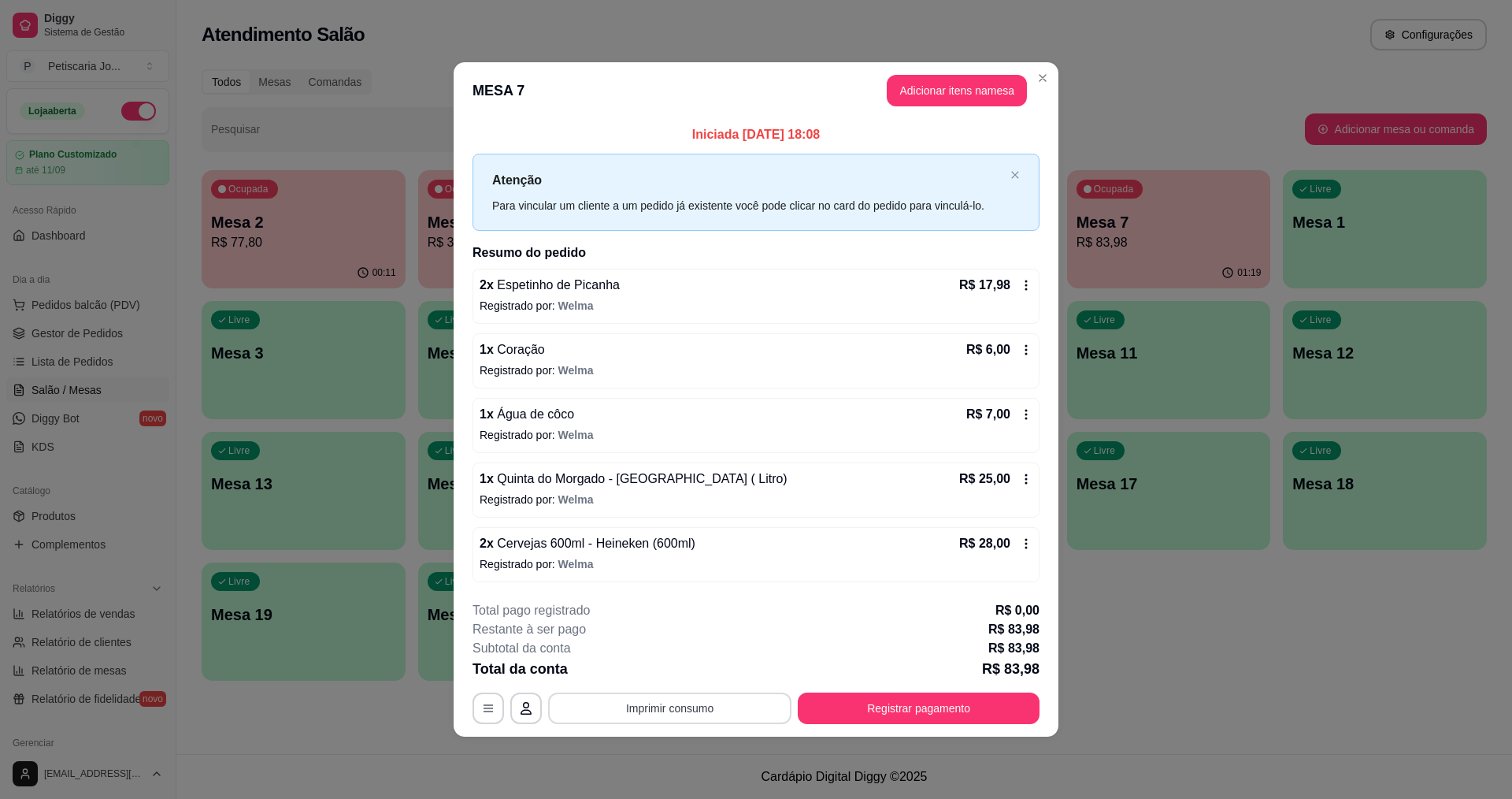
click at [742, 701] on button "Imprimir consumo" at bounding box center [670, 708] width 243 height 31
click at [653, 662] on button "IMPRESSORA" at bounding box center [674, 672] width 114 height 25
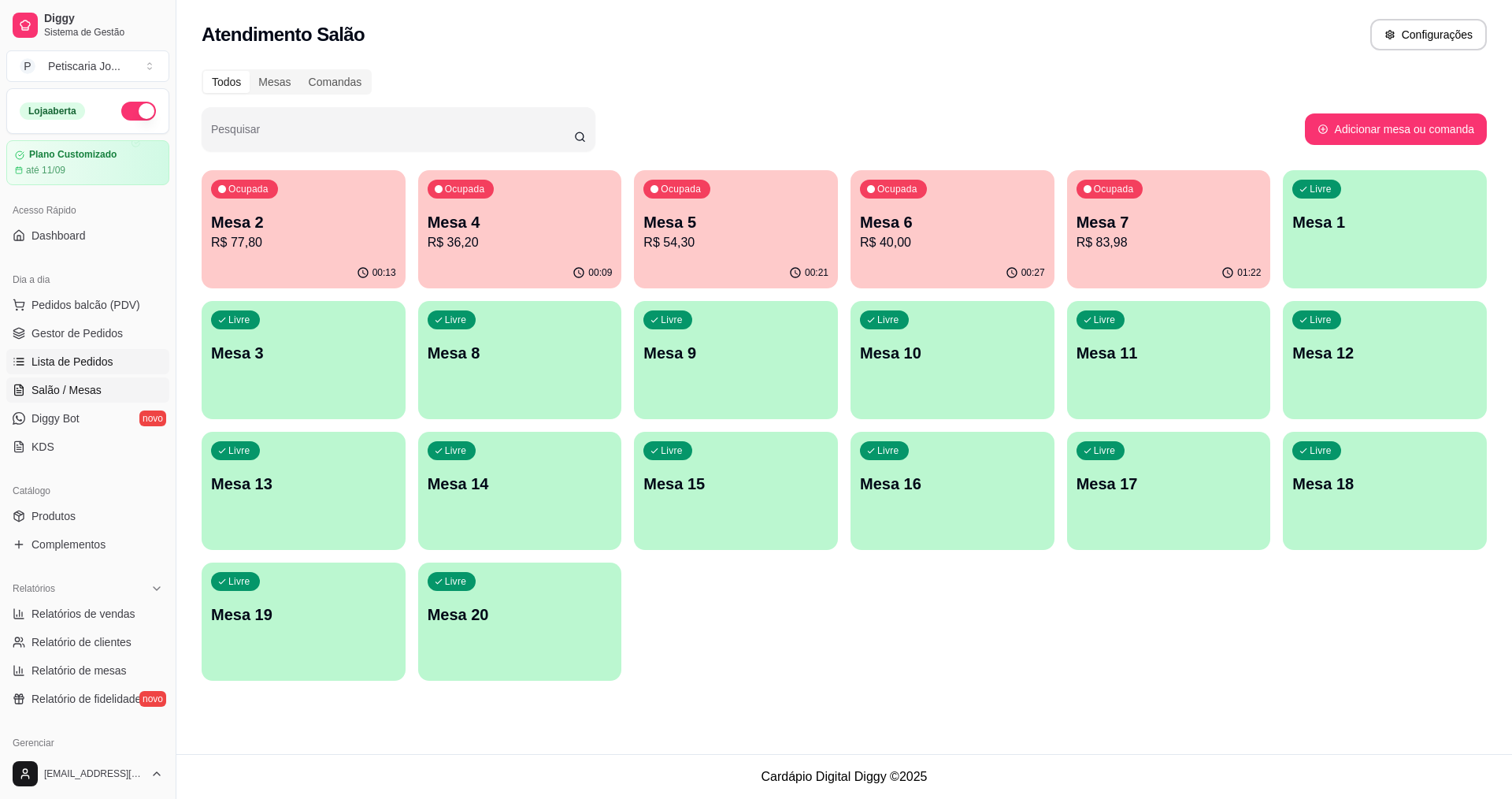
click at [53, 364] on span "Lista de Pedidos" at bounding box center [72, 361] width 82 height 16
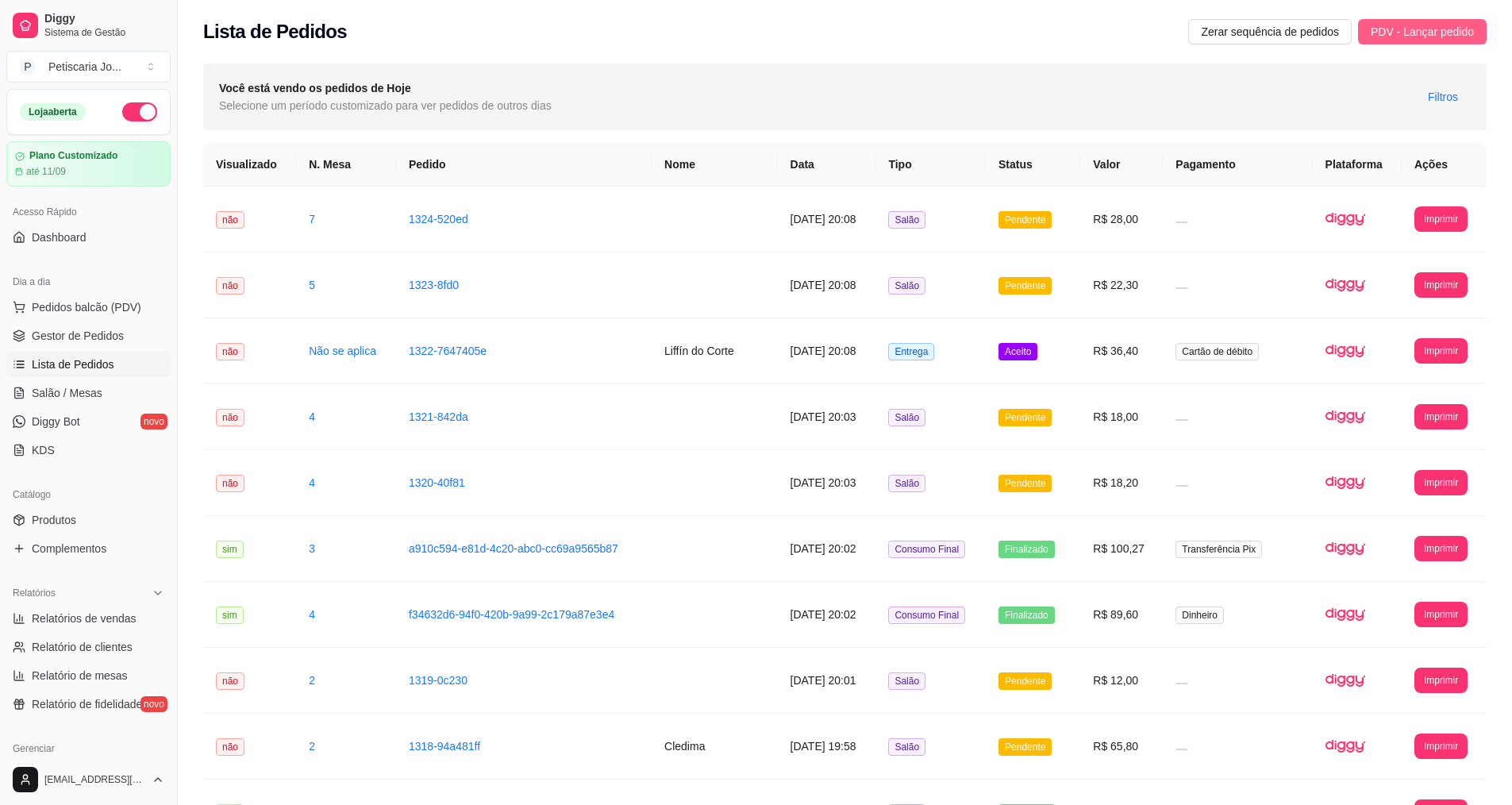
click at [1419, 30] on span "PDV - Lançar pedido" at bounding box center [1422, 31] width 104 height 17
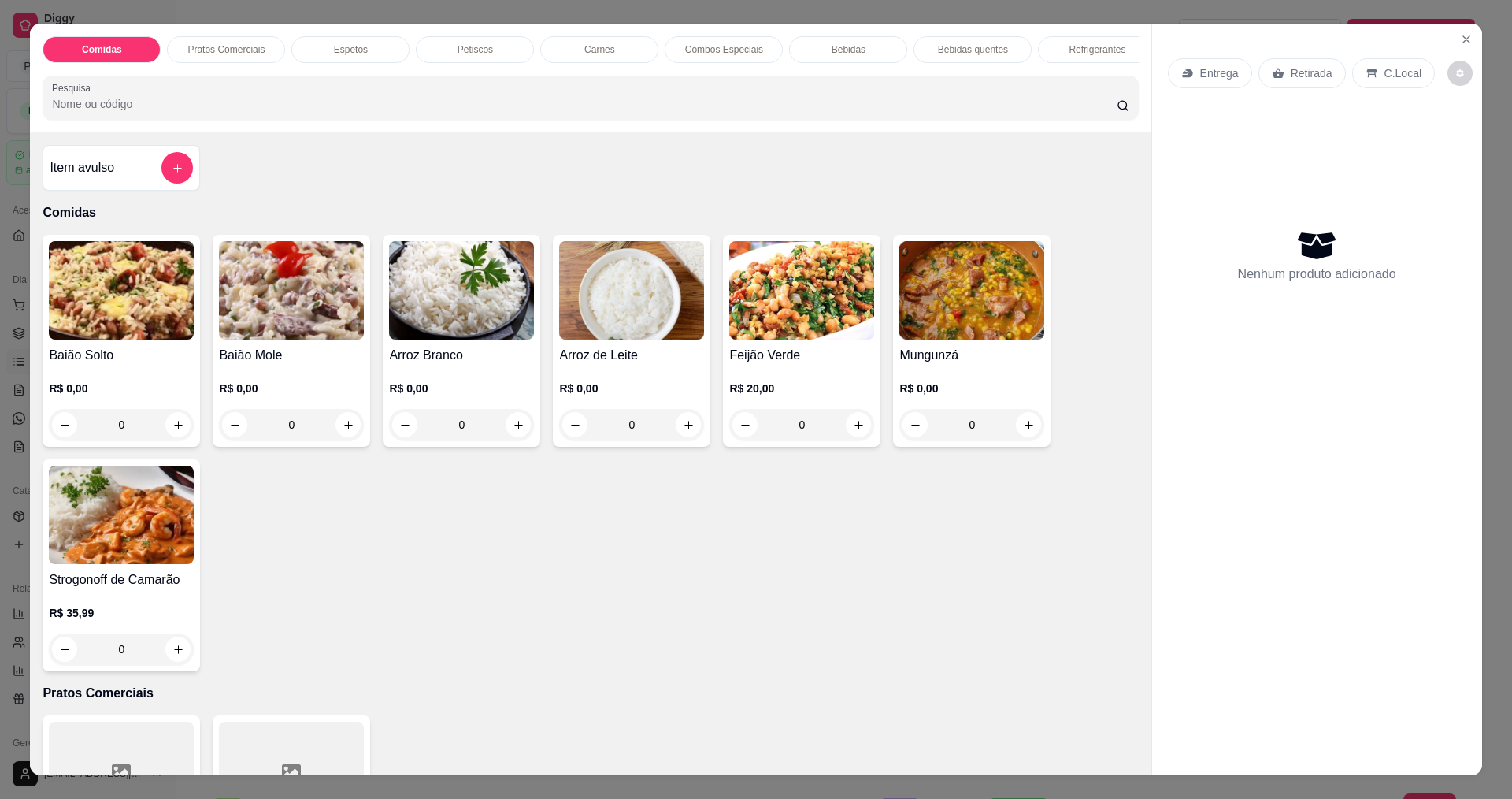
click at [342, 441] on div "0" at bounding box center [291, 424] width 145 height 31
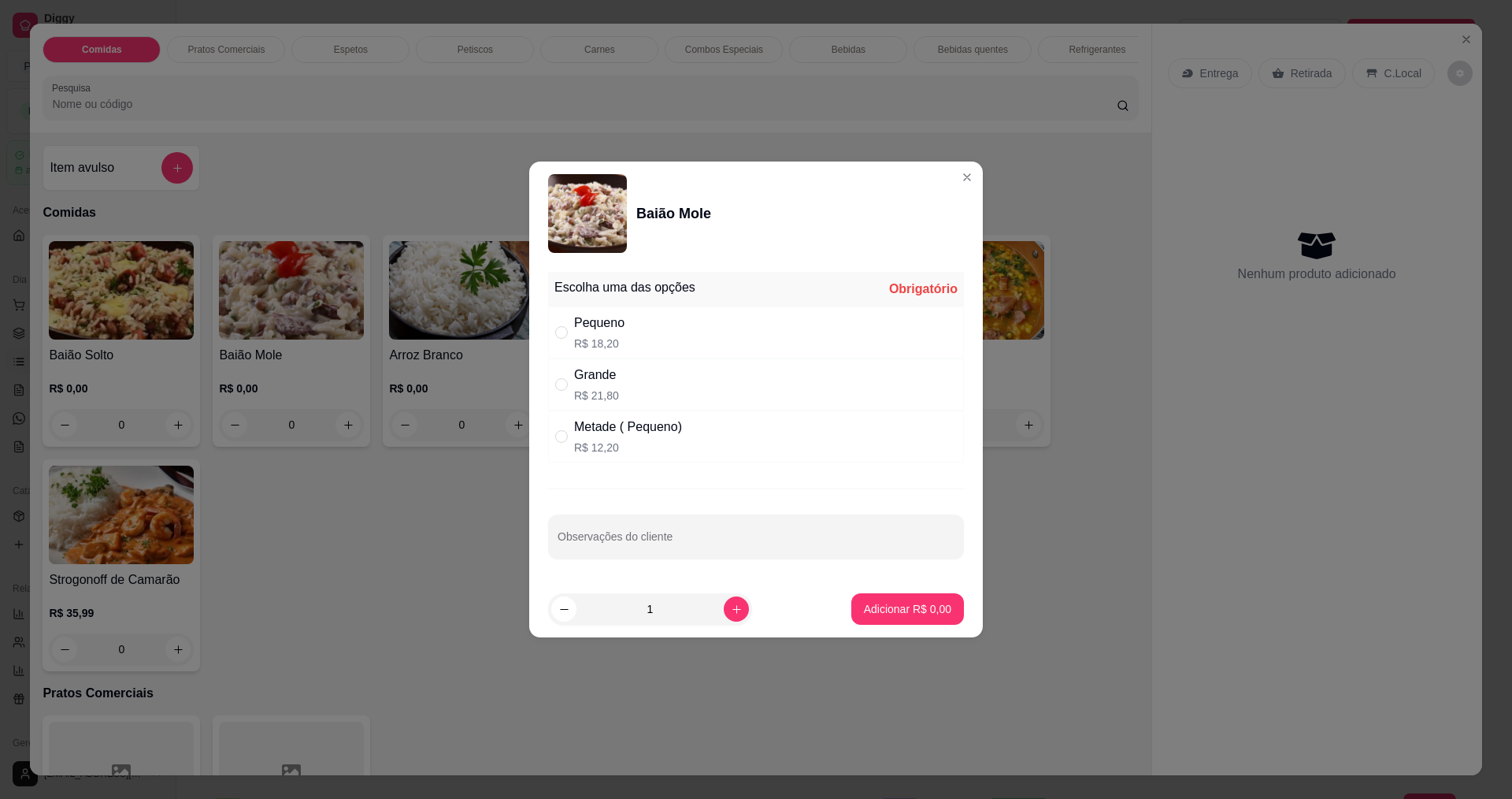
click at [646, 381] on div "Grande R$ 21,80" at bounding box center [756, 384] width 416 height 52
radio input "true"
click at [876, 608] on p "Adicionar R$ 21,80" at bounding box center [905, 608] width 91 height 15
type input "1"
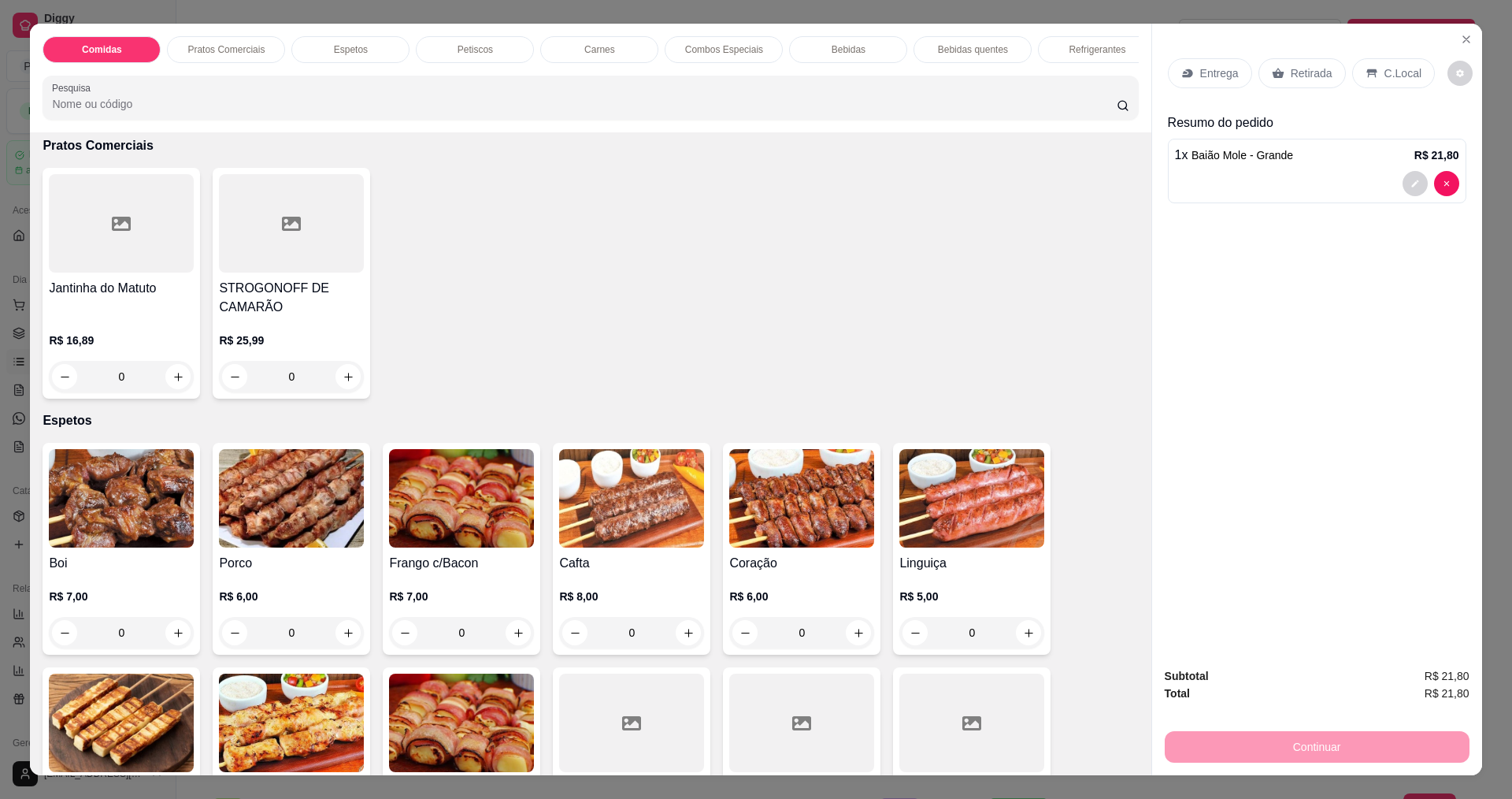
scroll to position [552, 0]
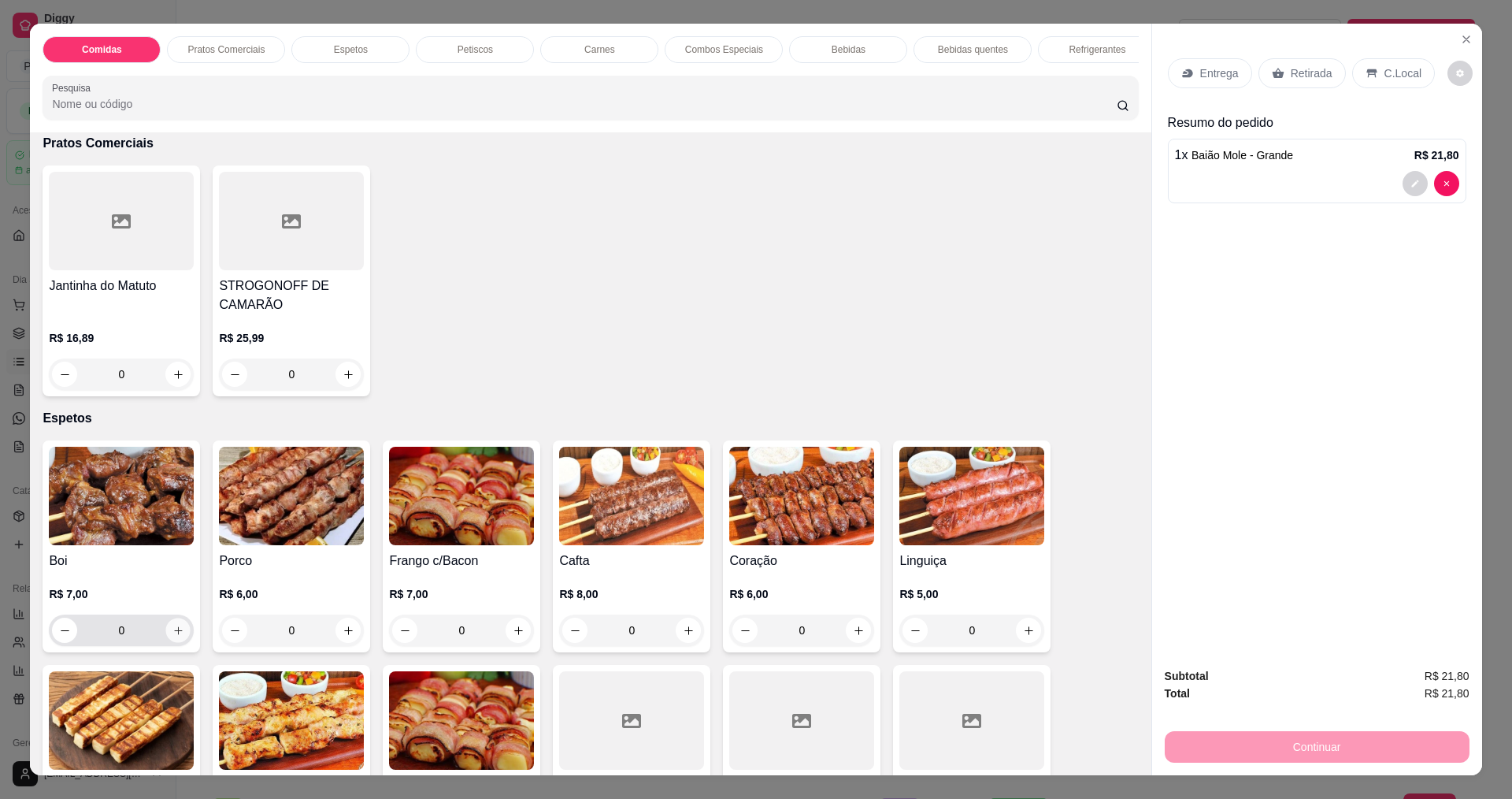
click at [180, 640] on button "increase-product-quantity" at bounding box center [178, 630] width 25 height 25
type input "1"
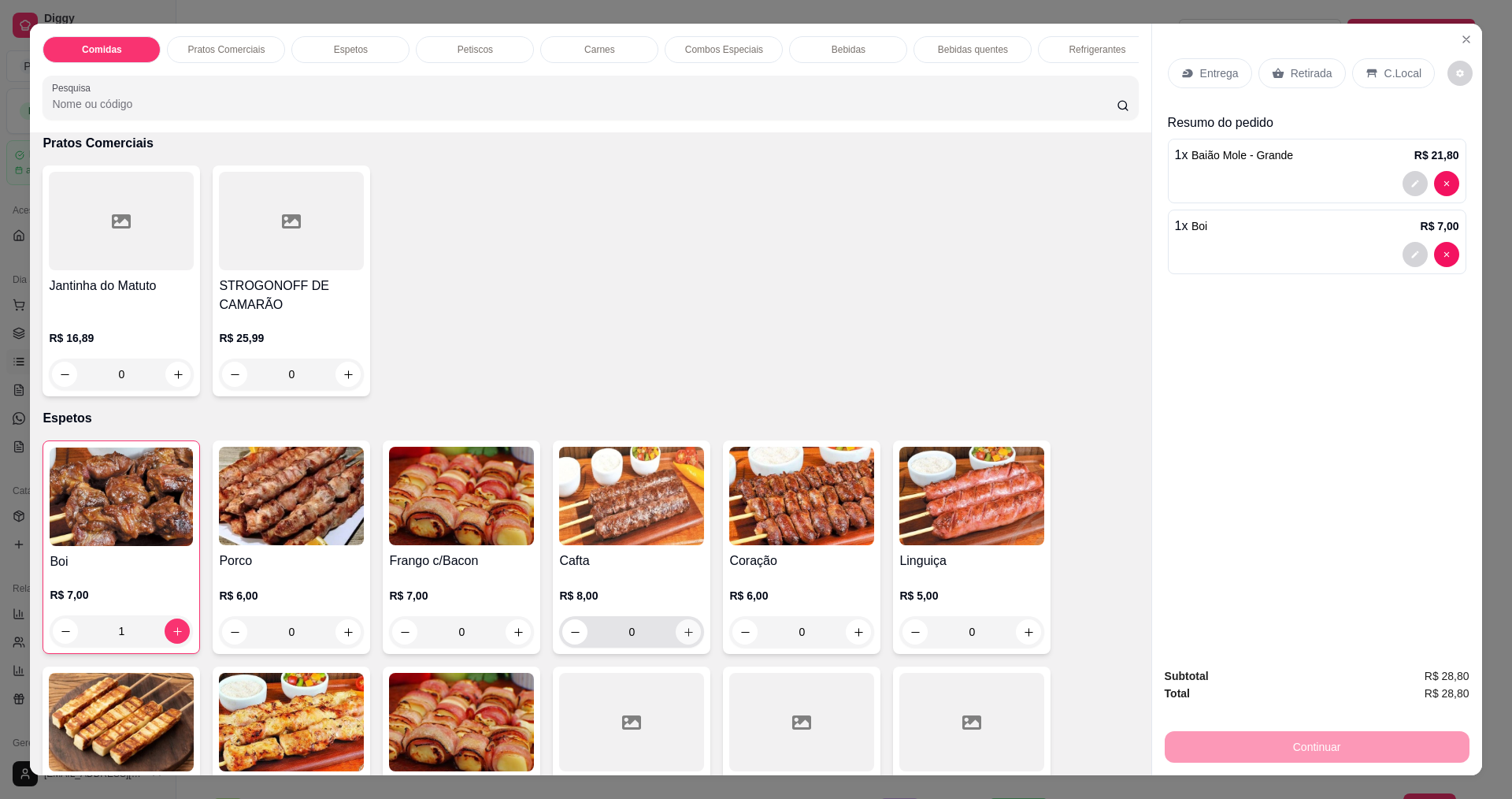
click at [685, 638] on icon "increase-product-quantity" at bounding box center [689, 632] width 12 height 12
type input "1"
click at [1209, 72] on p "Entrega" at bounding box center [1219, 73] width 39 height 16
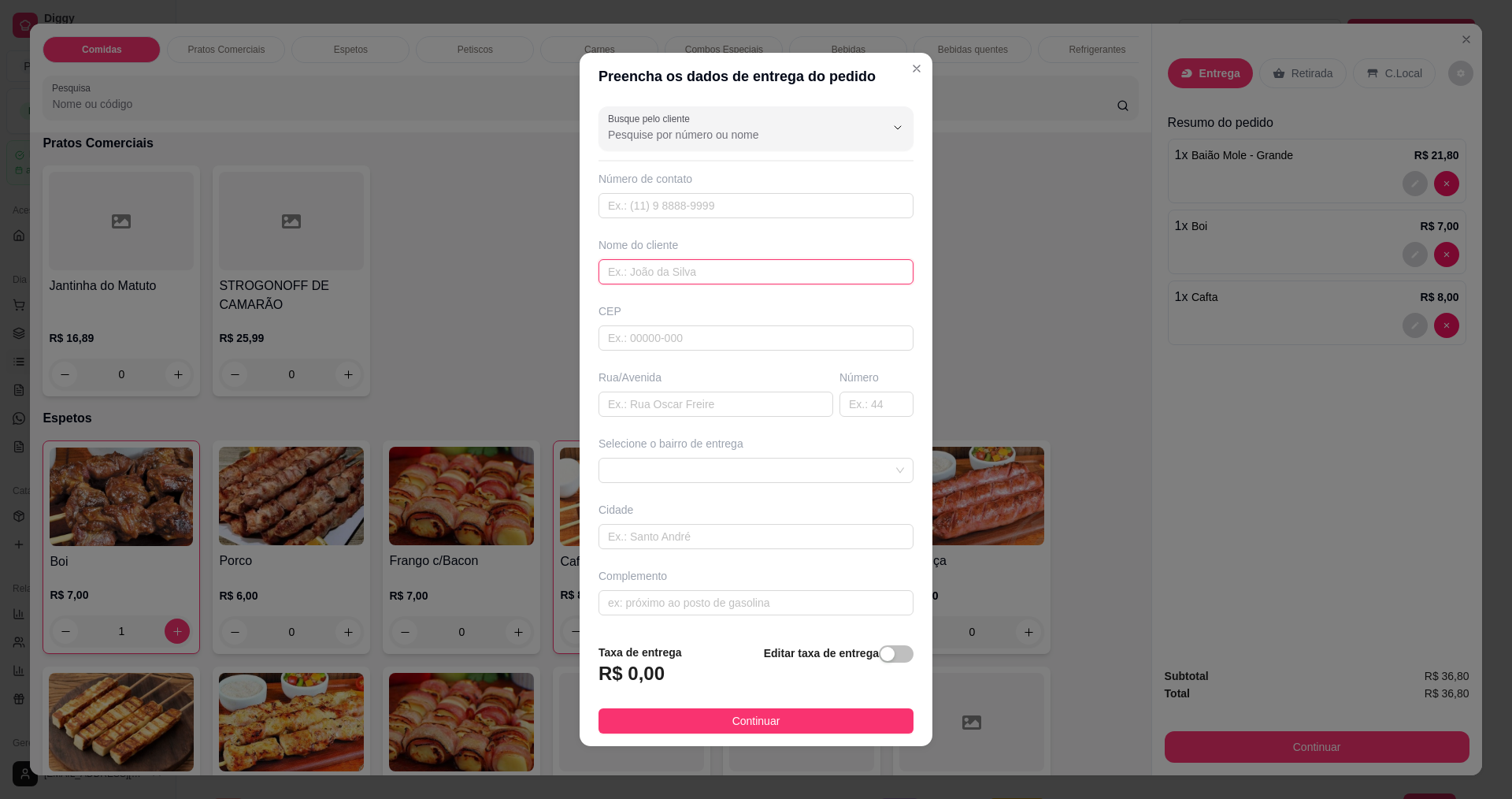
click at [668, 275] on input "text" at bounding box center [755, 271] width 315 height 25
type input "yasmin"
click at [711, 711] on button "Continuar" at bounding box center [755, 721] width 315 height 25
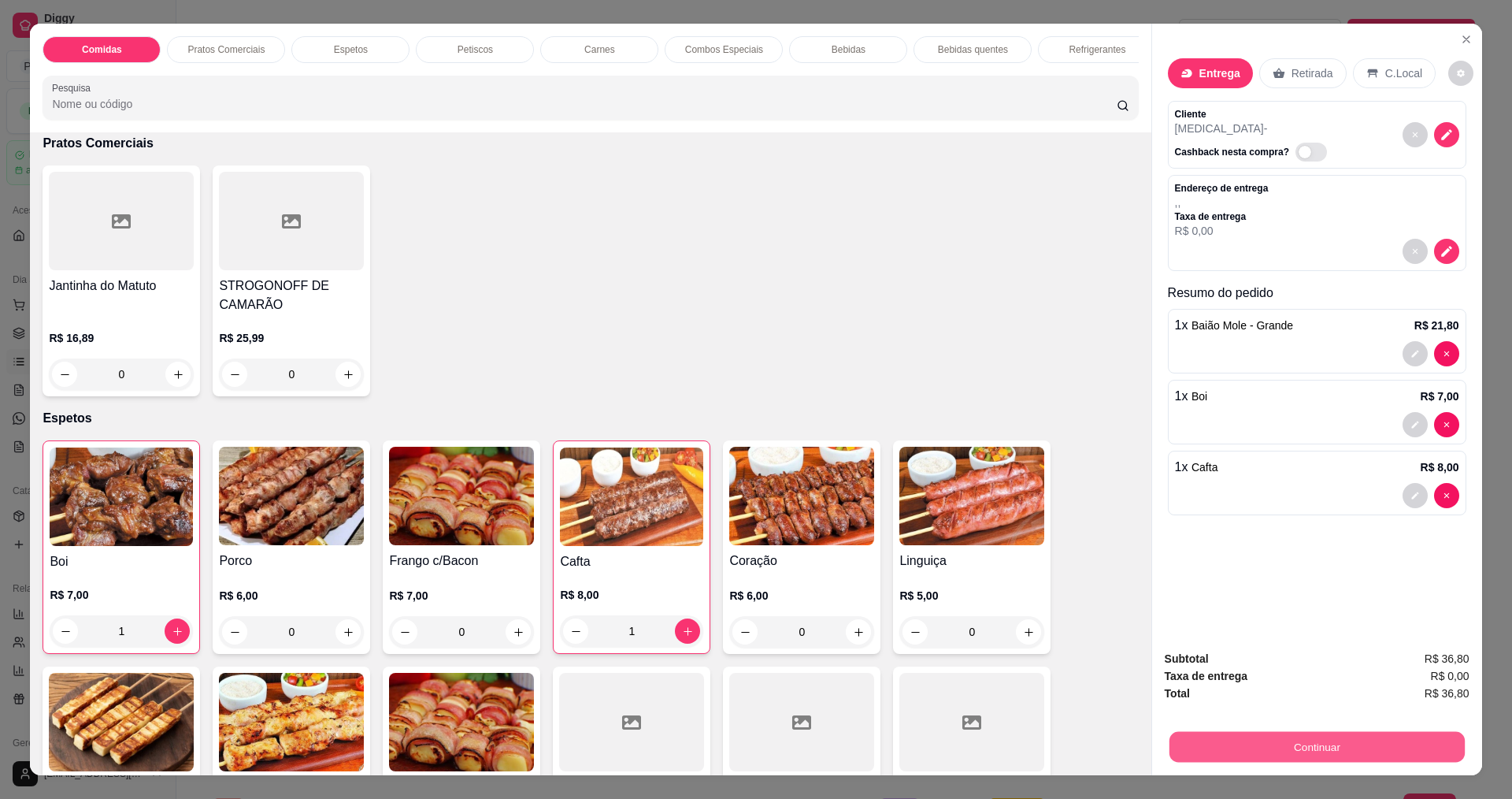
click at [1367, 741] on button "Continuar" at bounding box center [1316, 746] width 295 height 30
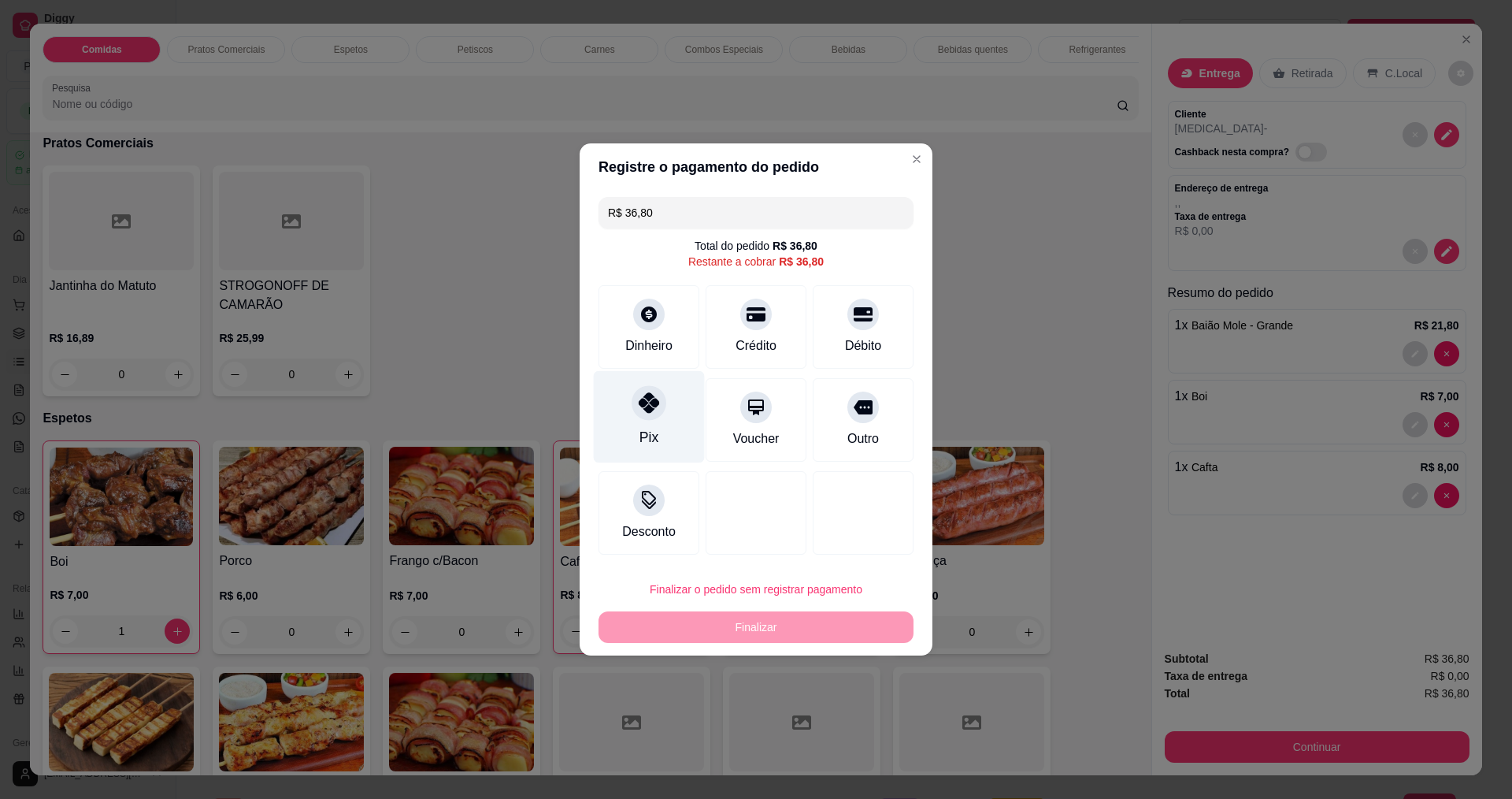
click at [662, 411] on div at bounding box center [649, 403] width 35 height 35
type input "R$ 0,00"
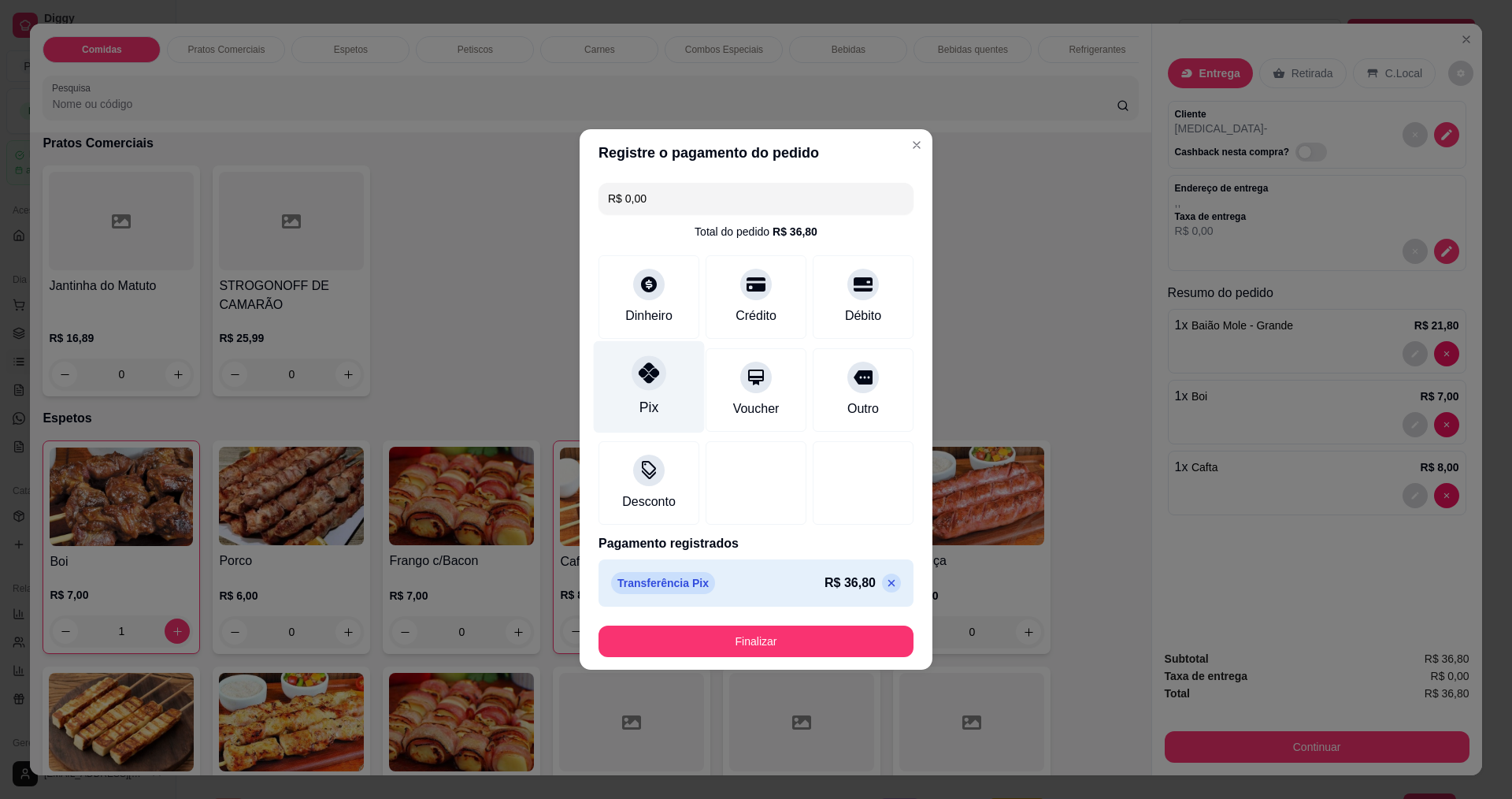
click at [649, 373] on icon at bounding box center [648, 372] width 21 height 21
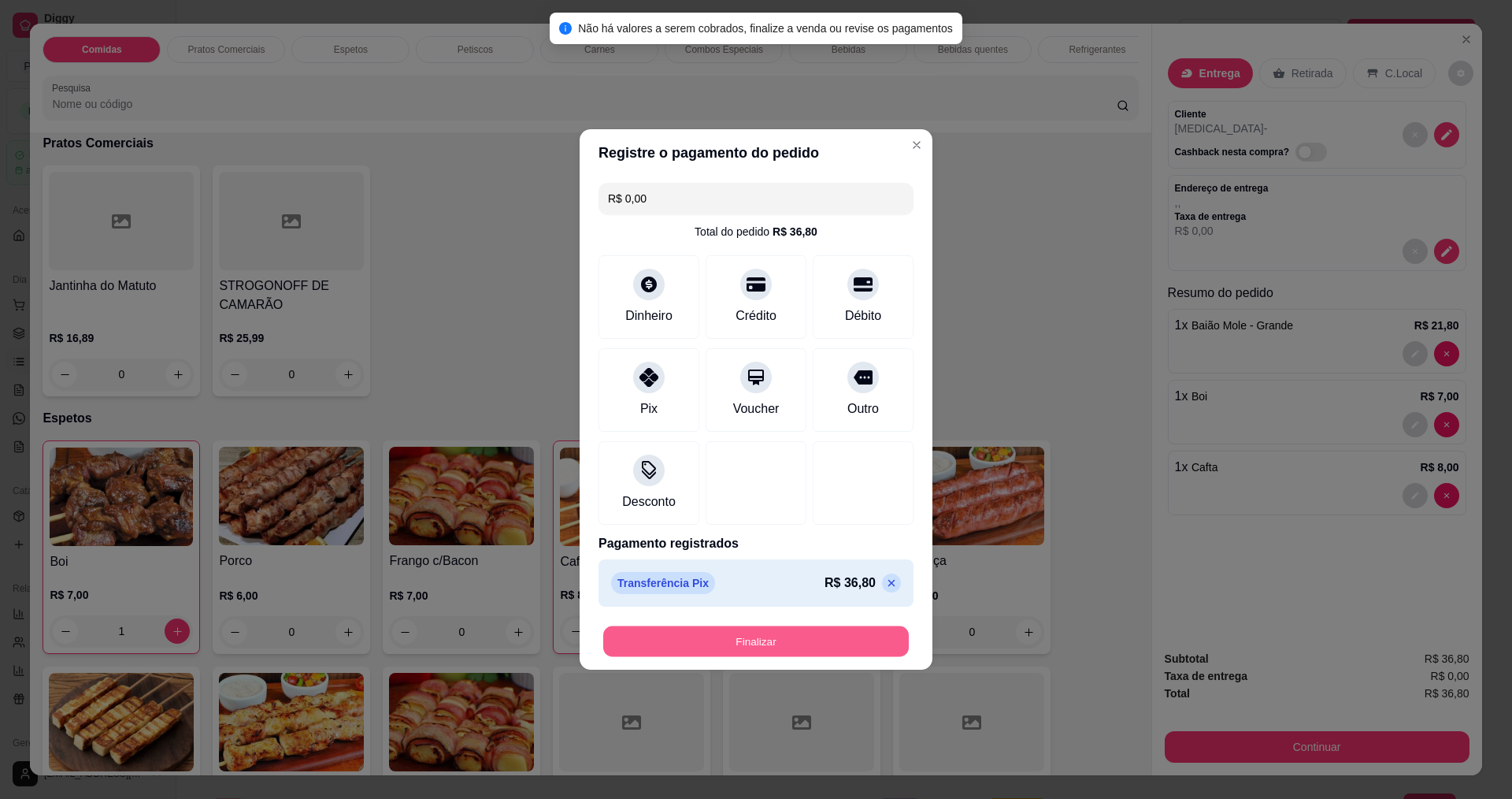
click at [785, 635] on button "Finalizar" at bounding box center [756, 641] width 306 height 30
type input "0"
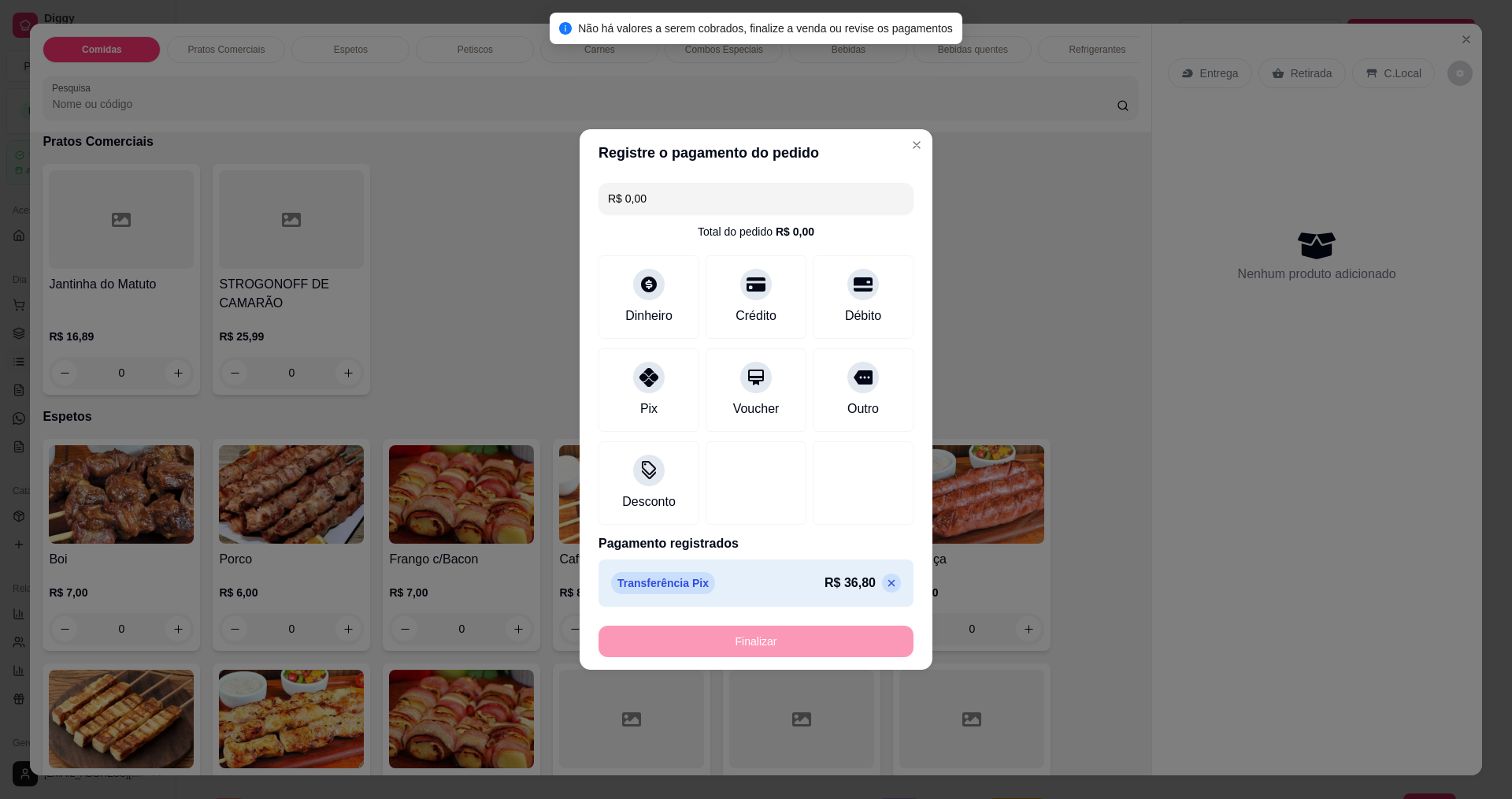
type input "-R$ 36,80"
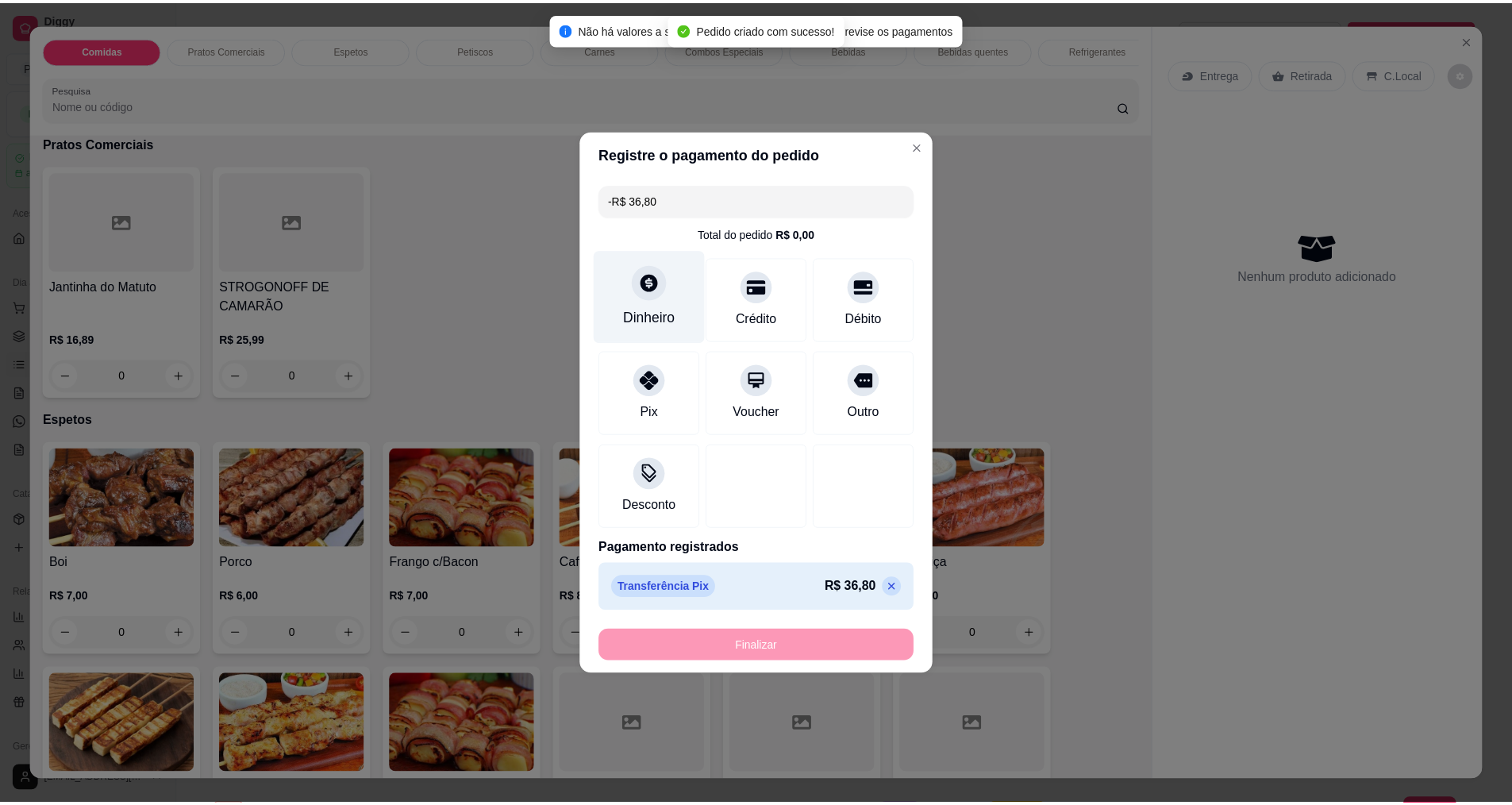
scroll to position [554, 0]
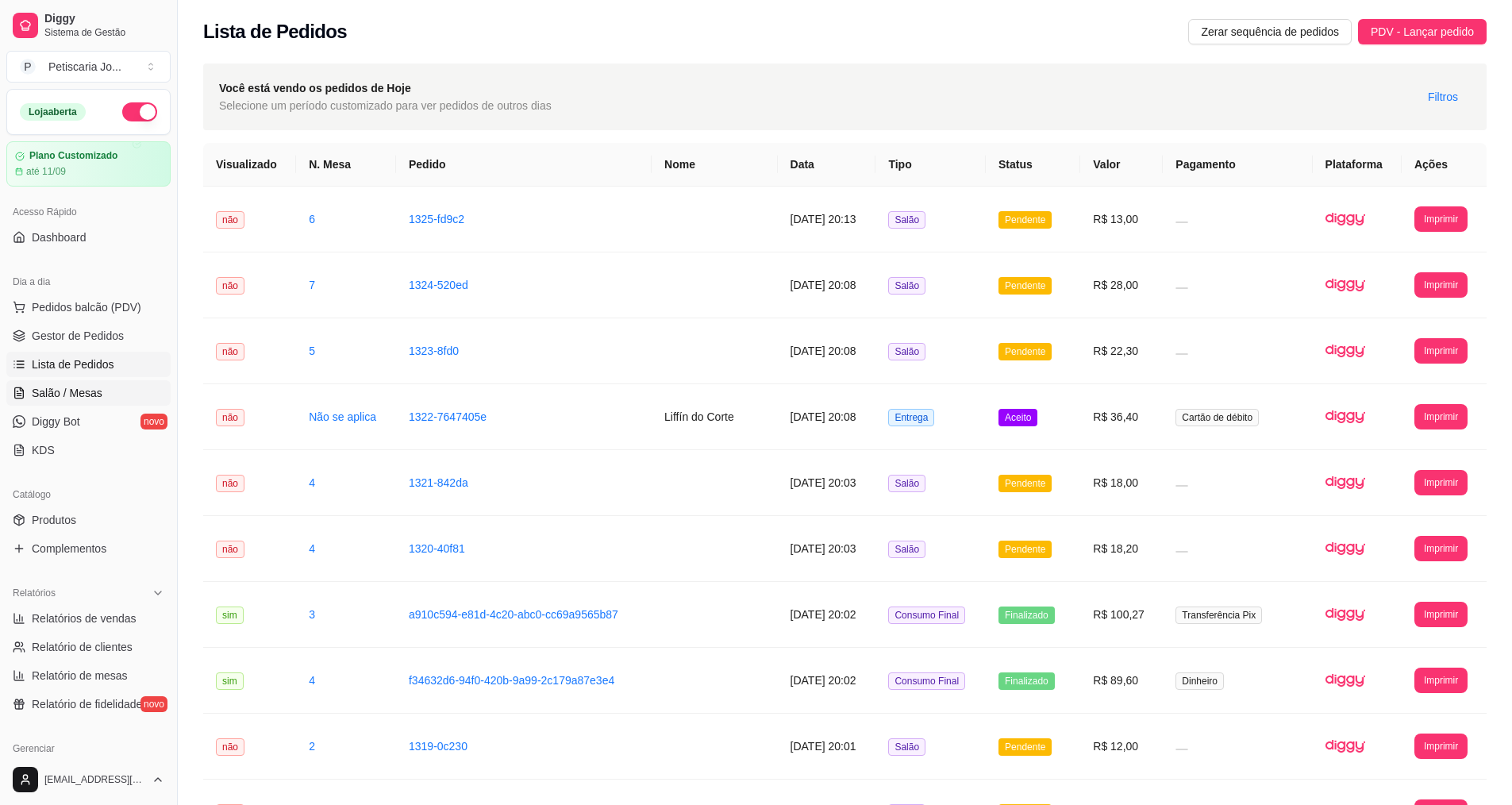
click at [86, 392] on span "Salão / Mesas" at bounding box center [66, 393] width 70 height 16
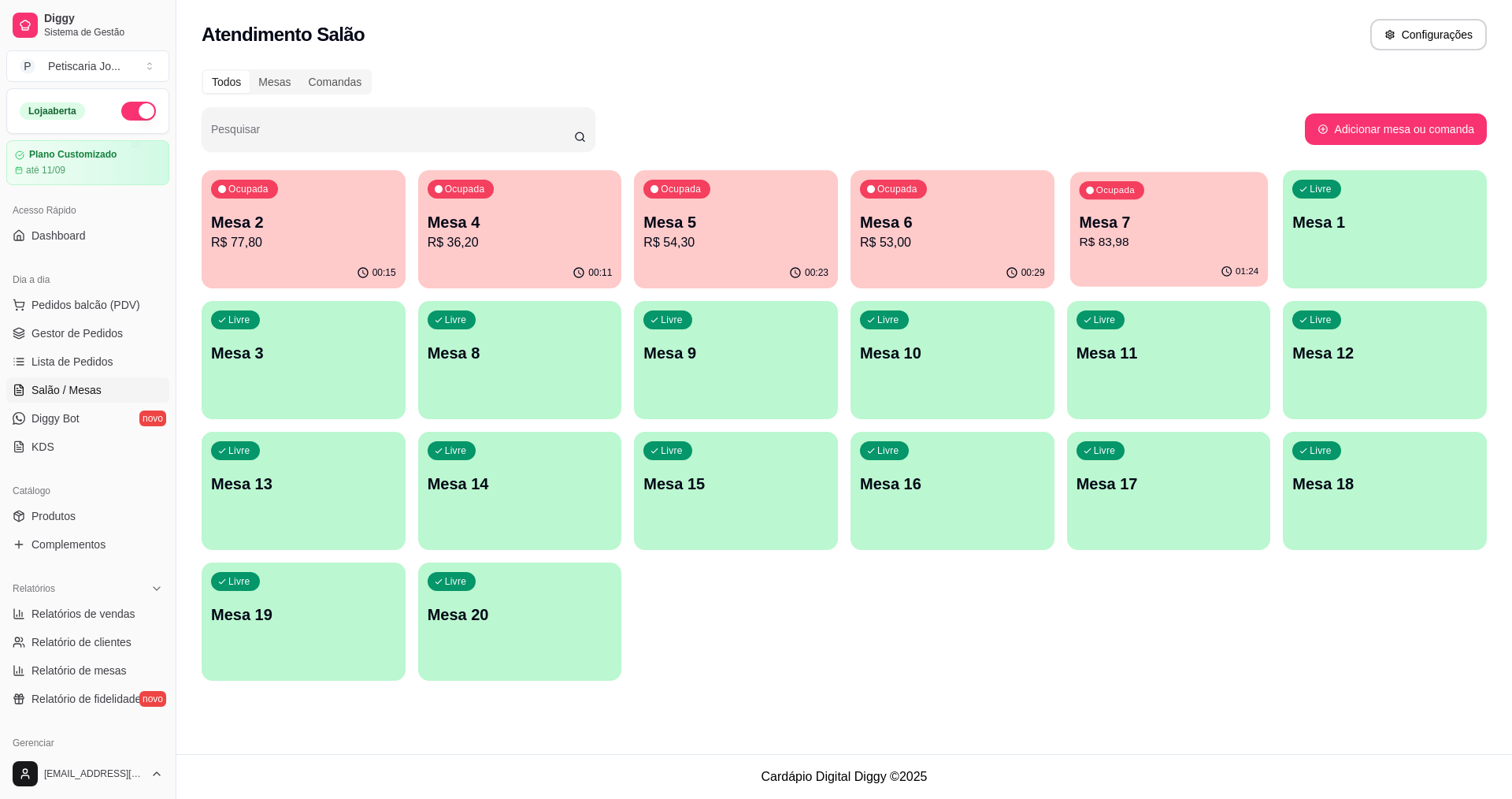
click at [1157, 229] on p "Mesa 7" at bounding box center [1169, 223] width 180 height 21
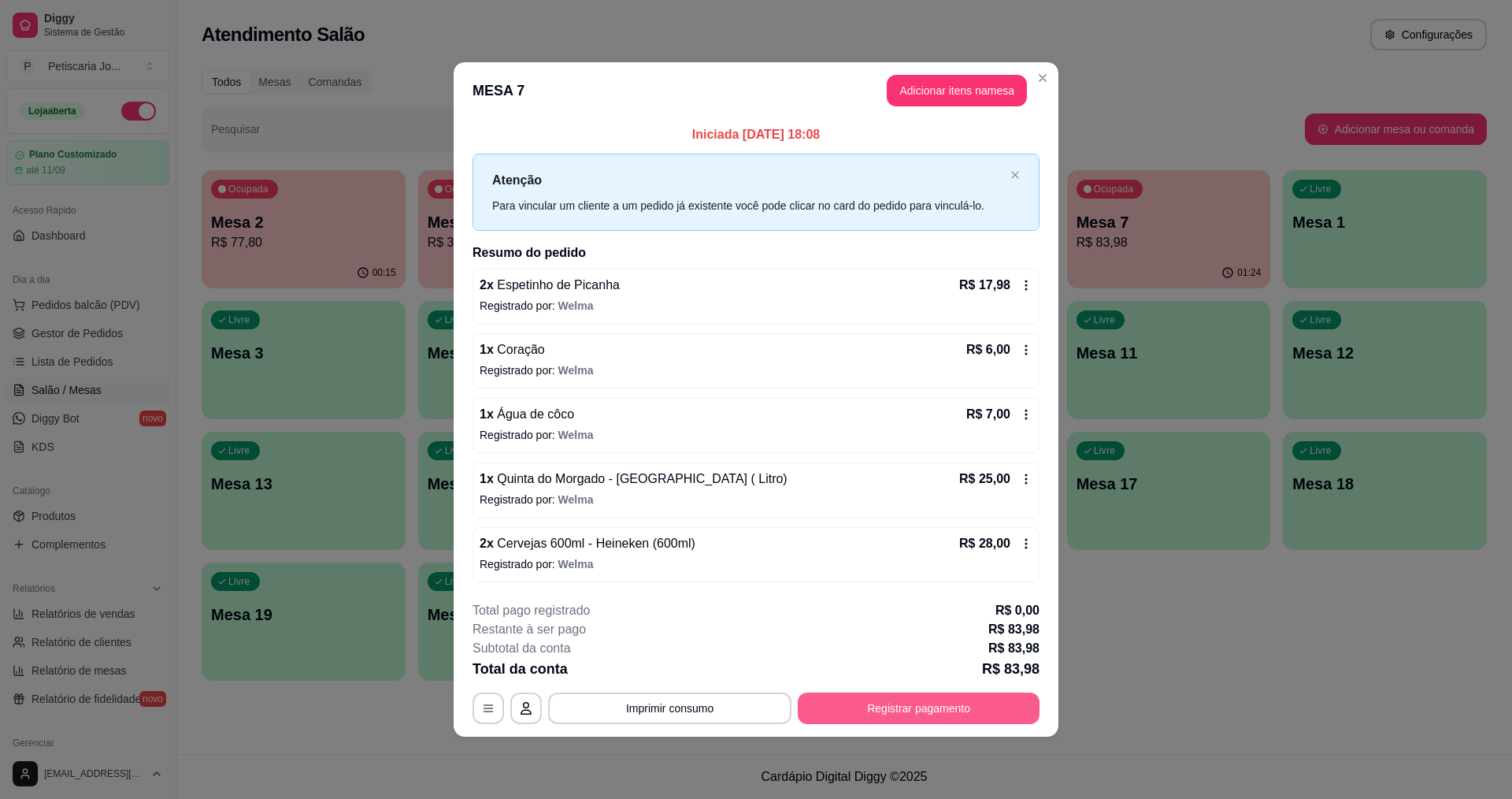
click at [869, 698] on button "Registrar pagamento" at bounding box center [919, 708] width 242 height 31
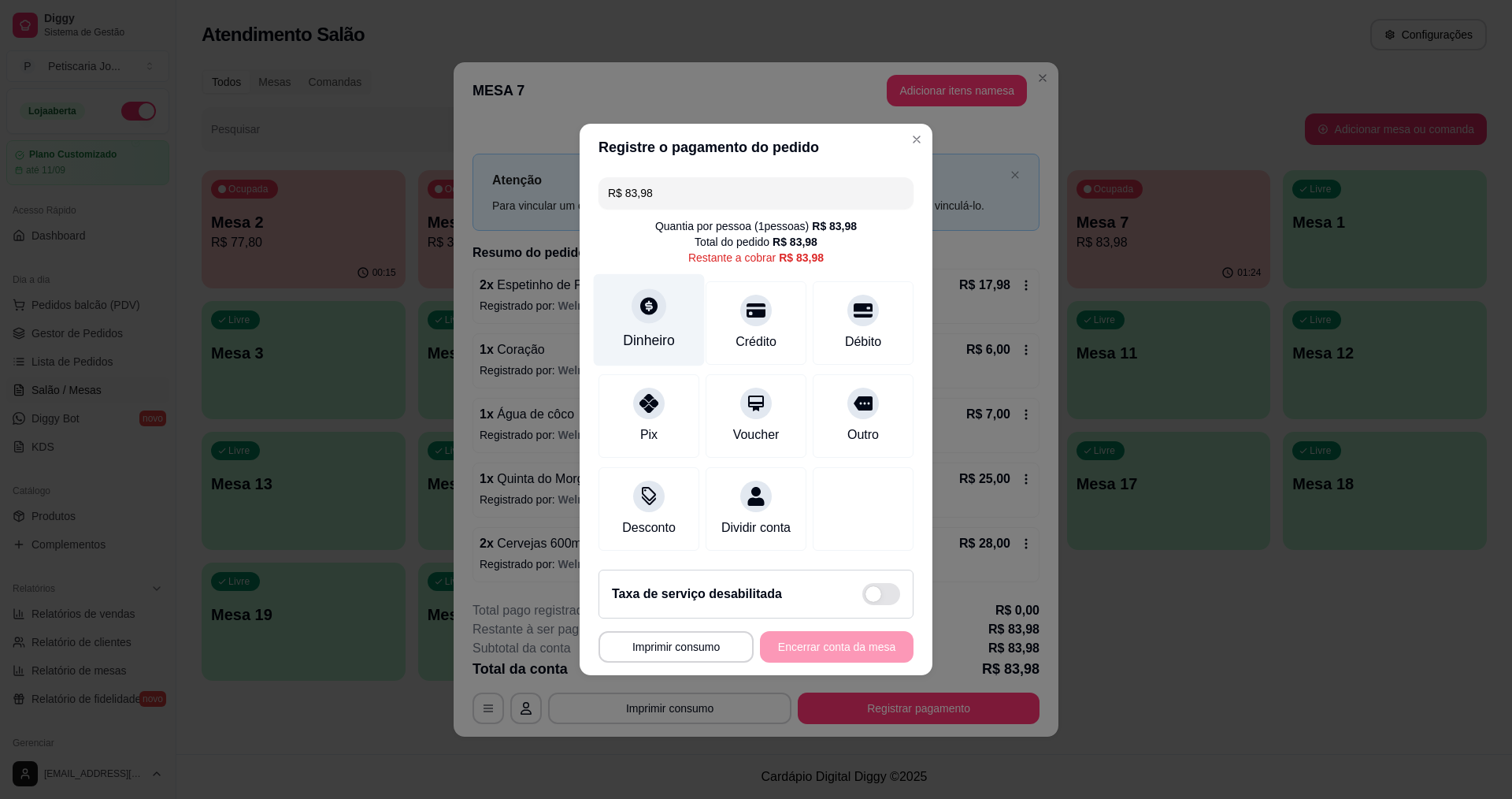
click at [648, 295] on icon at bounding box center [648, 305] width 21 height 21
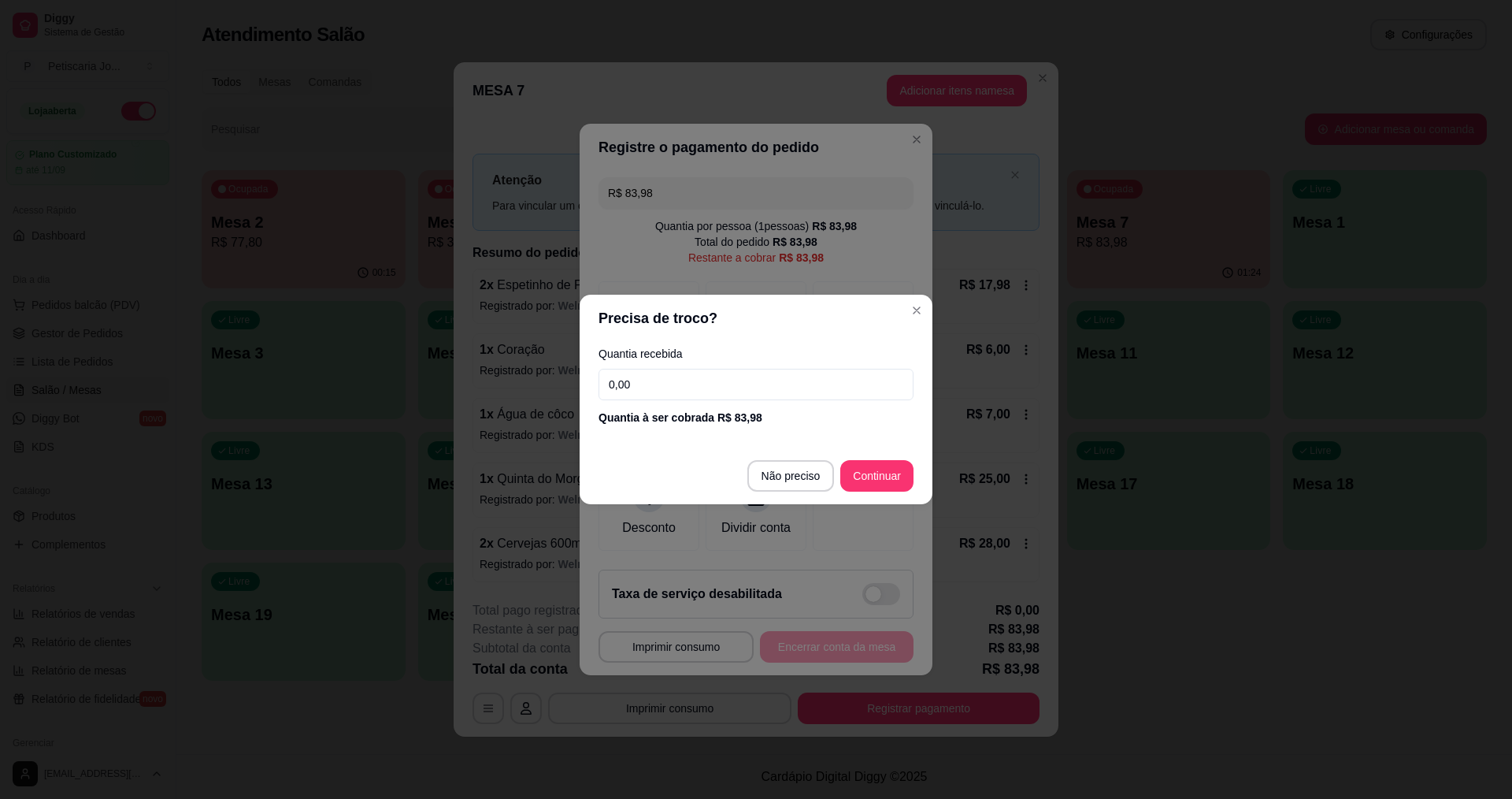
click at [744, 379] on input "0,00" at bounding box center [755, 385] width 315 height 31
type input "28,00"
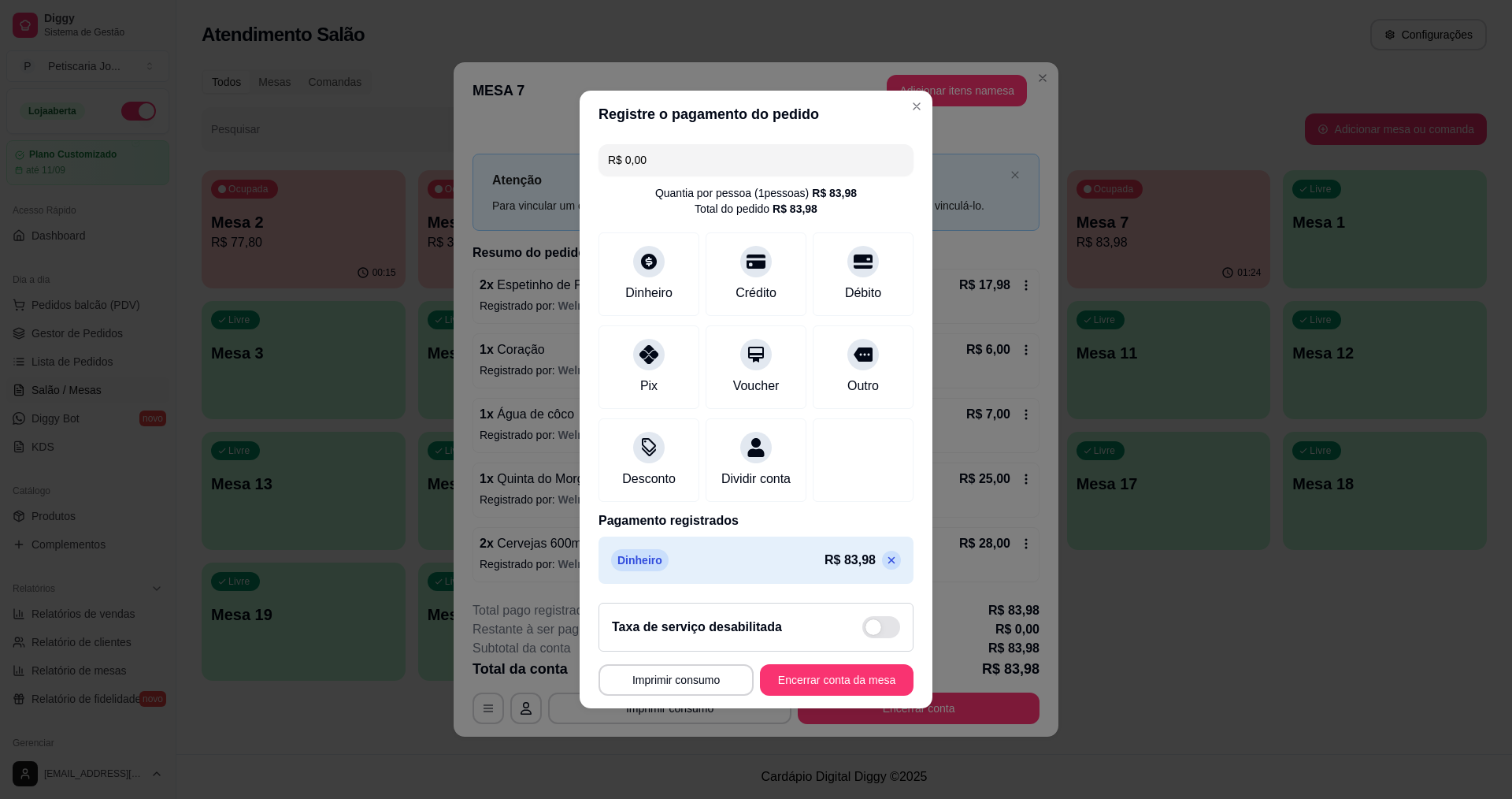
click at [885, 566] on icon at bounding box center [891, 560] width 12 height 12
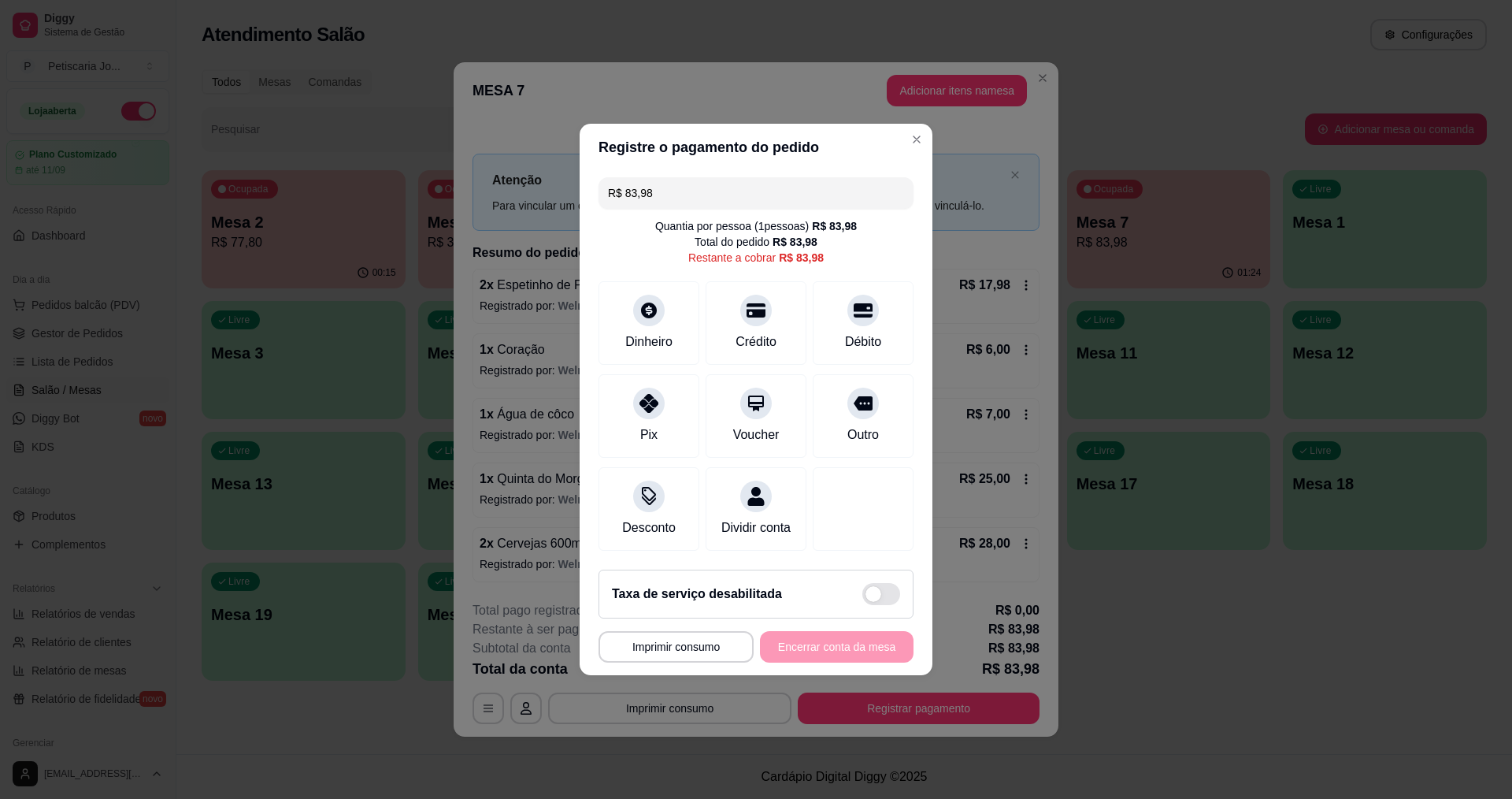
drag, startPoint x: 664, startPoint y: 188, endPoint x: 546, endPoint y: 145, distance: 125.6
click at [546, 145] on div "**********" at bounding box center [756, 400] width 1512 height 799
click at [648, 310] on div at bounding box center [649, 306] width 35 height 35
drag, startPoint x: 680, startPoint y: 186, endPoint x: 260, endPoint y: 87, distance: 431.5
click at [260, 88] on div "**********" at bounding box center [756, 400] width 1512 height 799
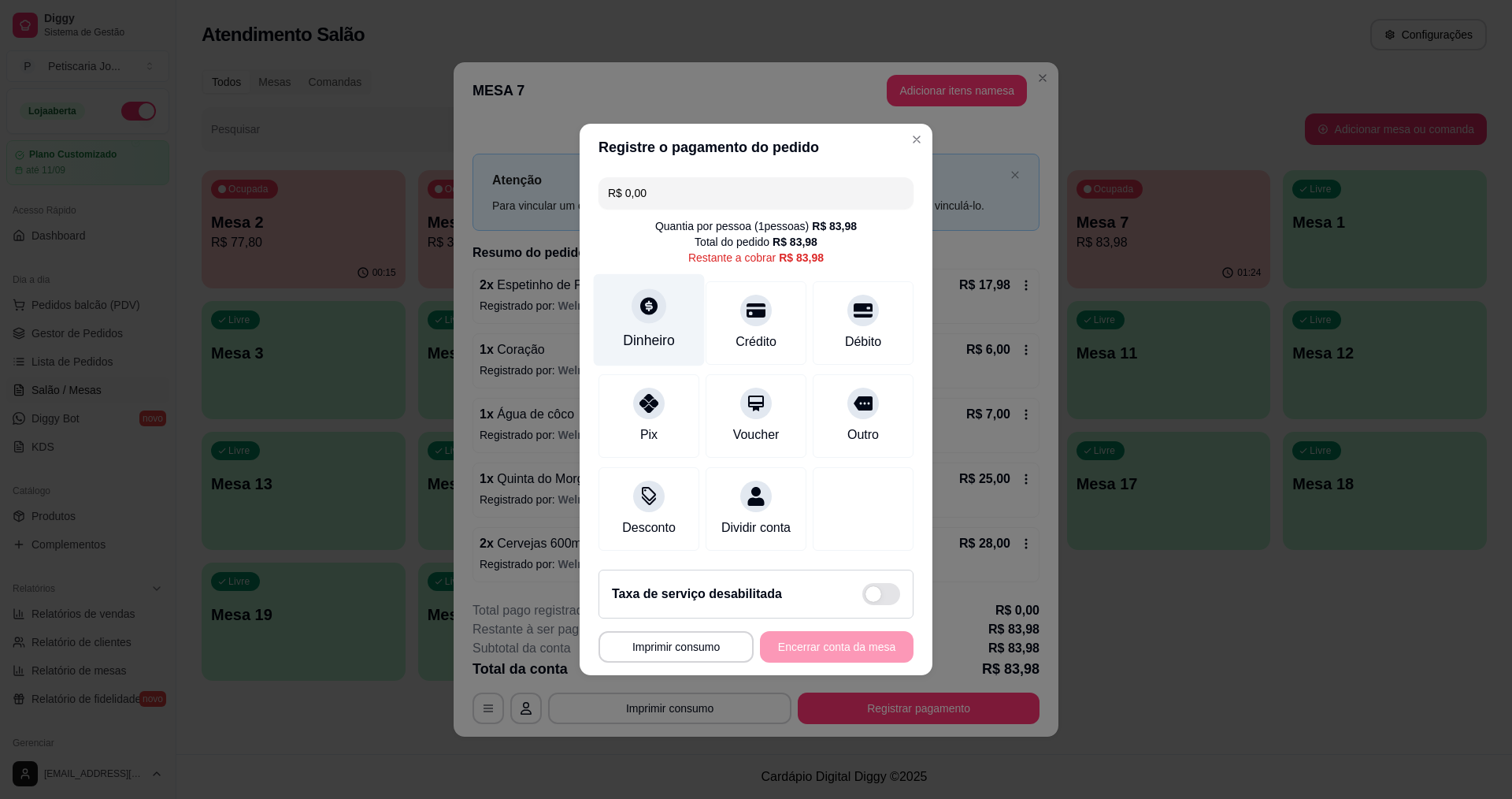
click at [639, 330] on div "Dinheiro" at bounding box center [648, 340] width 52 height 21
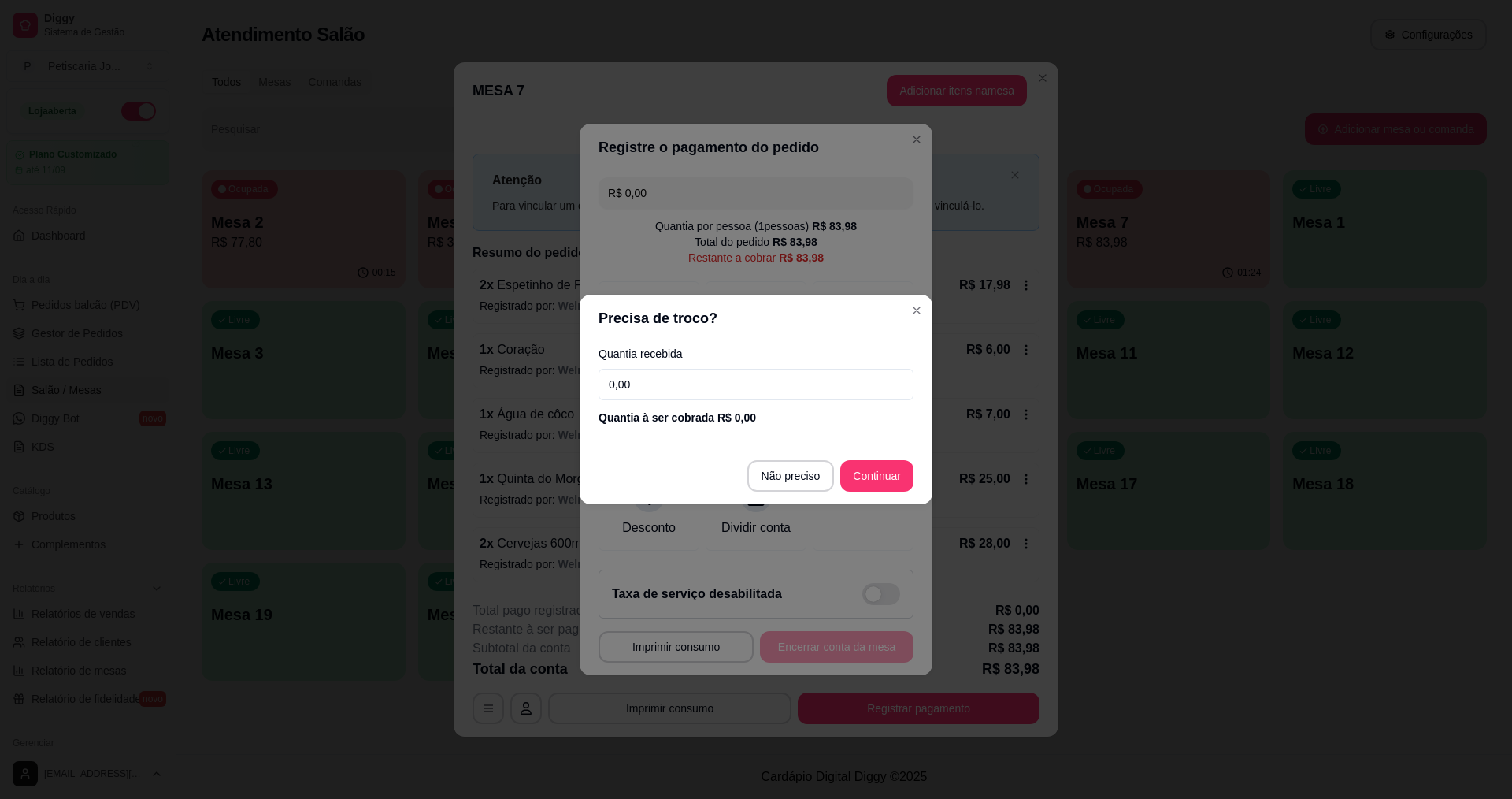
click at [643, 386] on input "0,00" at bounding box center [755, 385] width 315 height 31
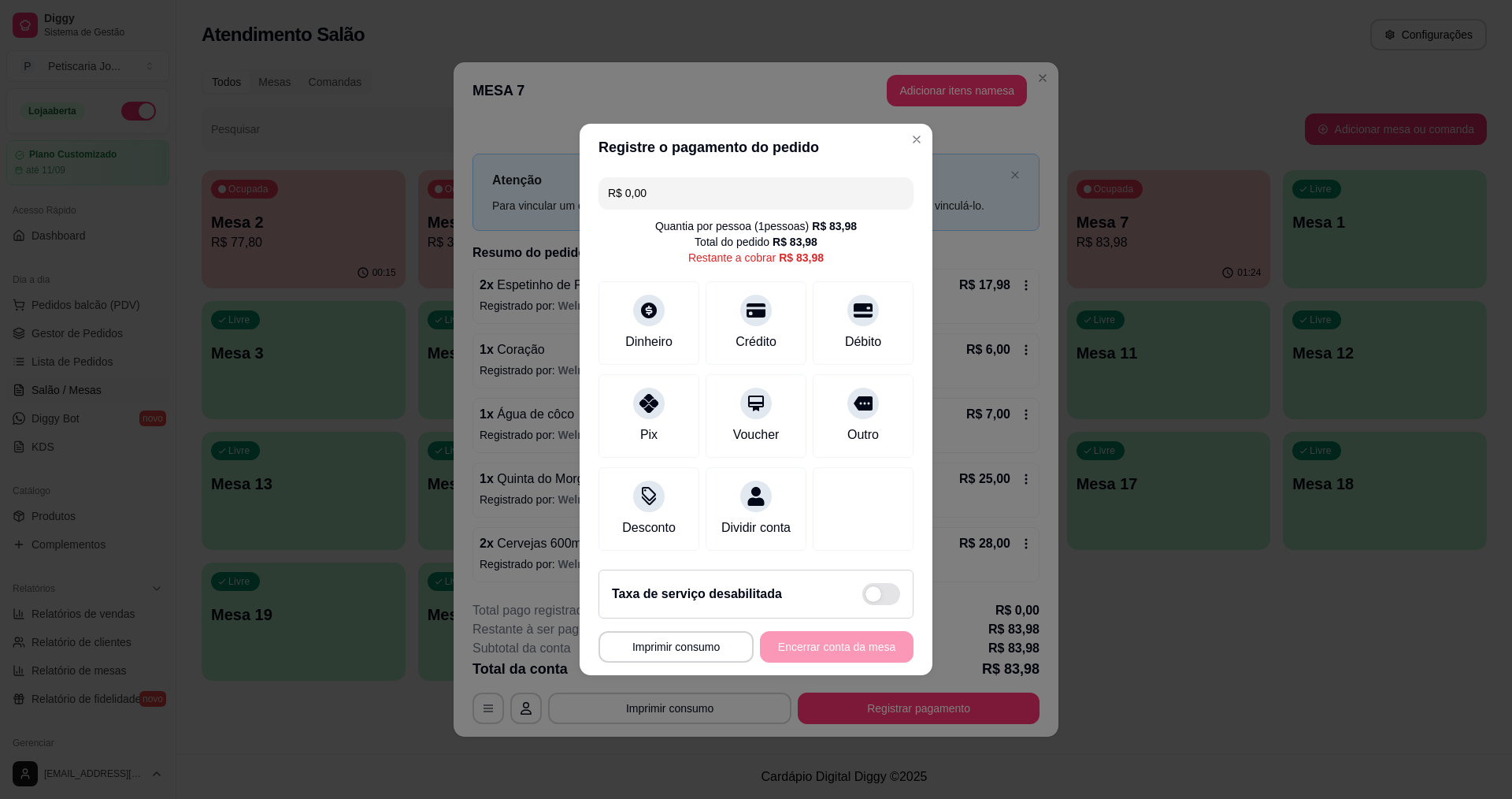
click at [742, 179] on input "R$ 0,00" at bounding box center [756, 193] width 296 height 31
type input "R$ 83,98"
click at [647, 316] on div "Dinheiro" at bounding box center [649, 321] width 111 height 92
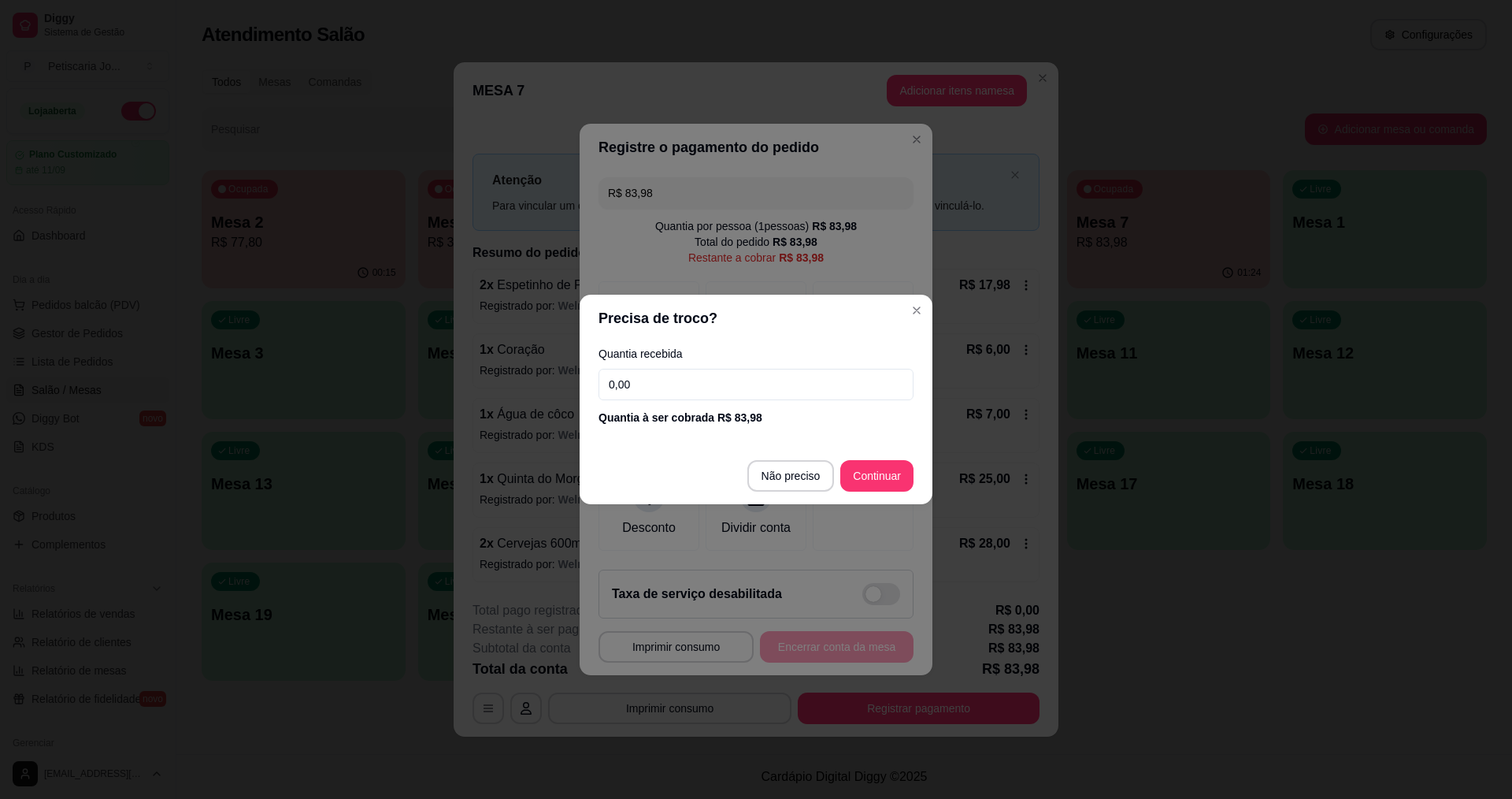
click at [691, 372] on input "0,00" at bounding box center [755, 385] width 315 height 31
type input "28,00"
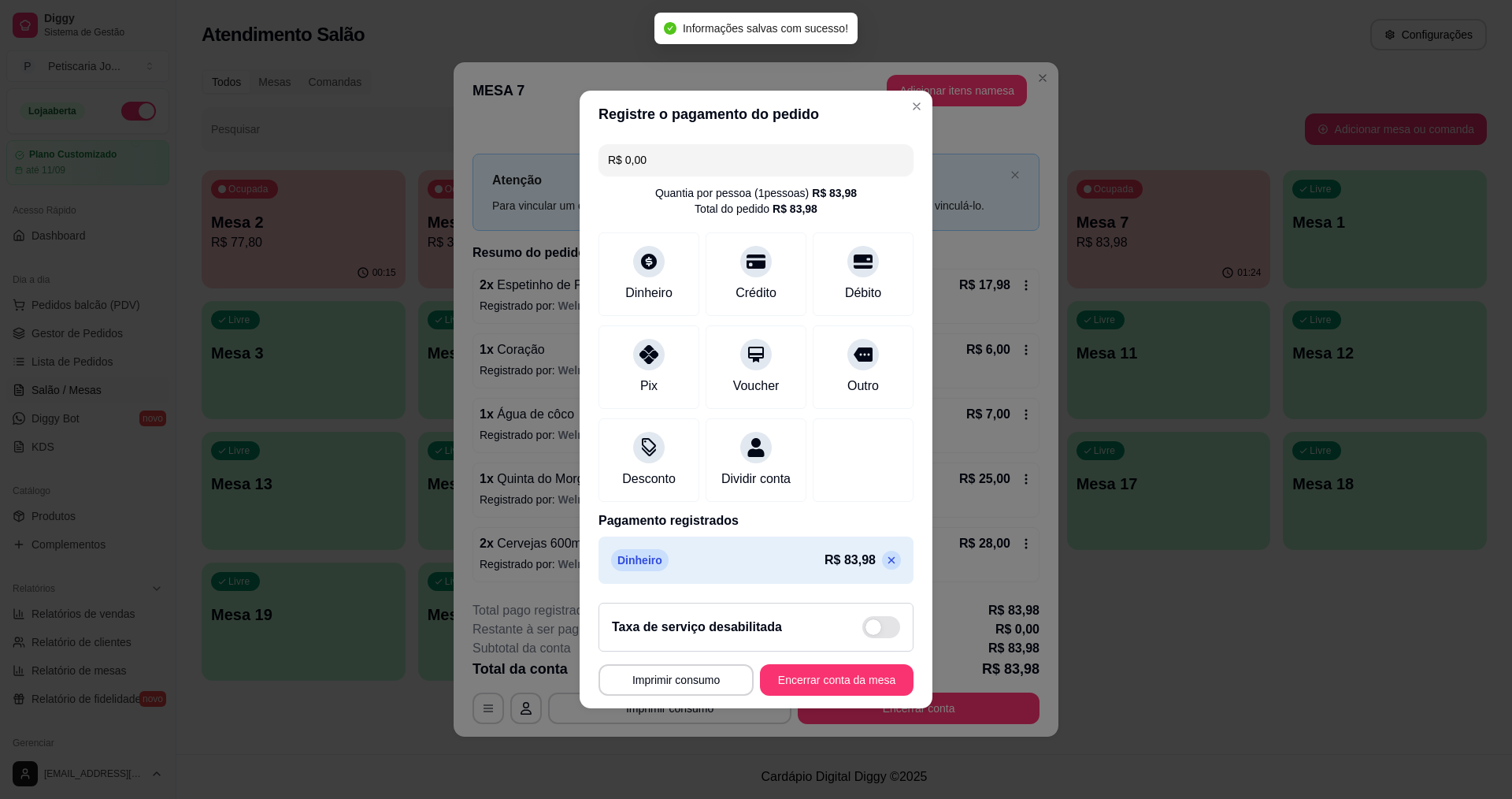
click at [882, 566] on p at bounding box center [891, 560] width 19 height 19
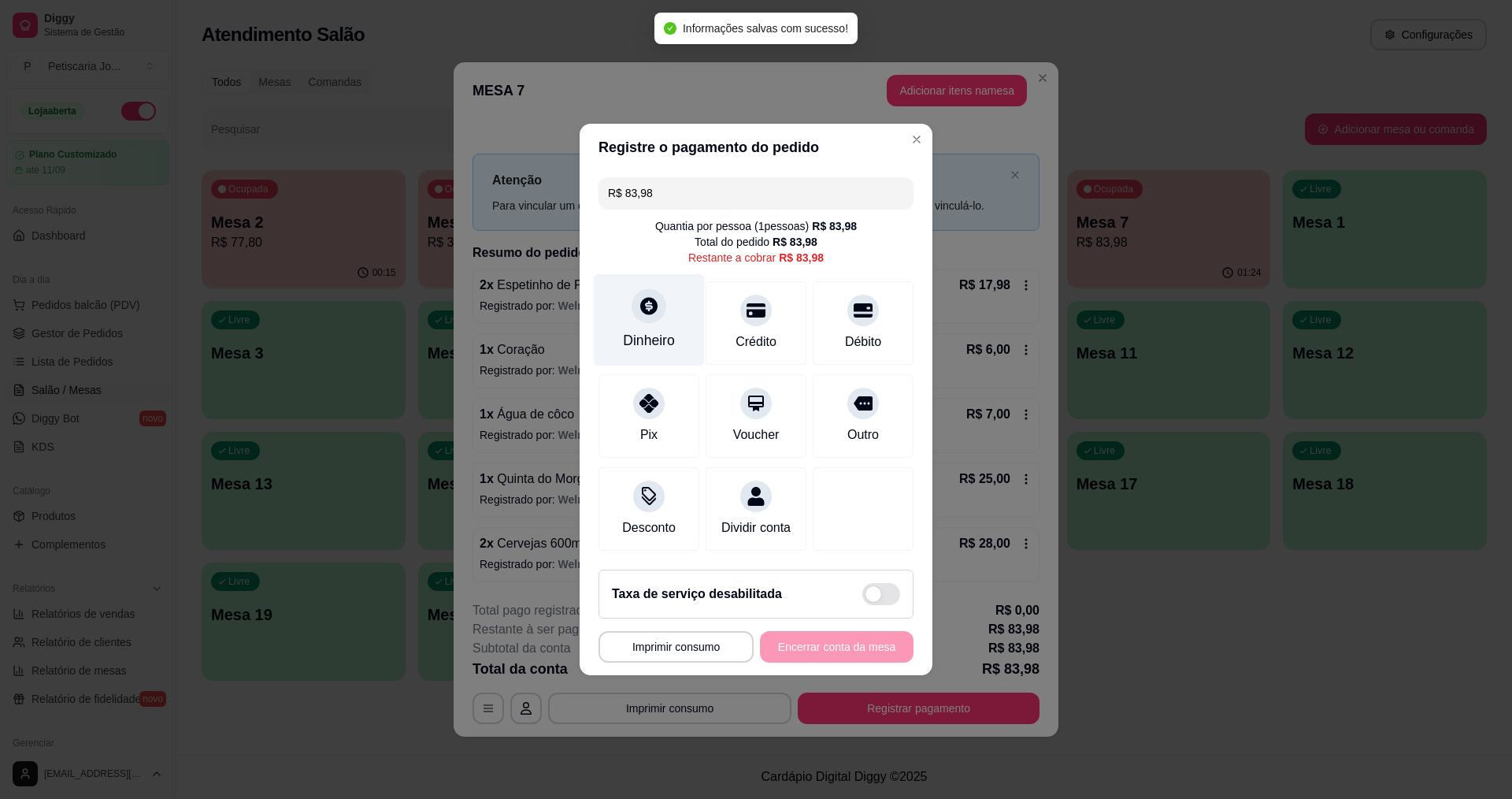
click at [643, 275] on div "Dinheiro" at bounding box center [649, 321] width 111 height 92
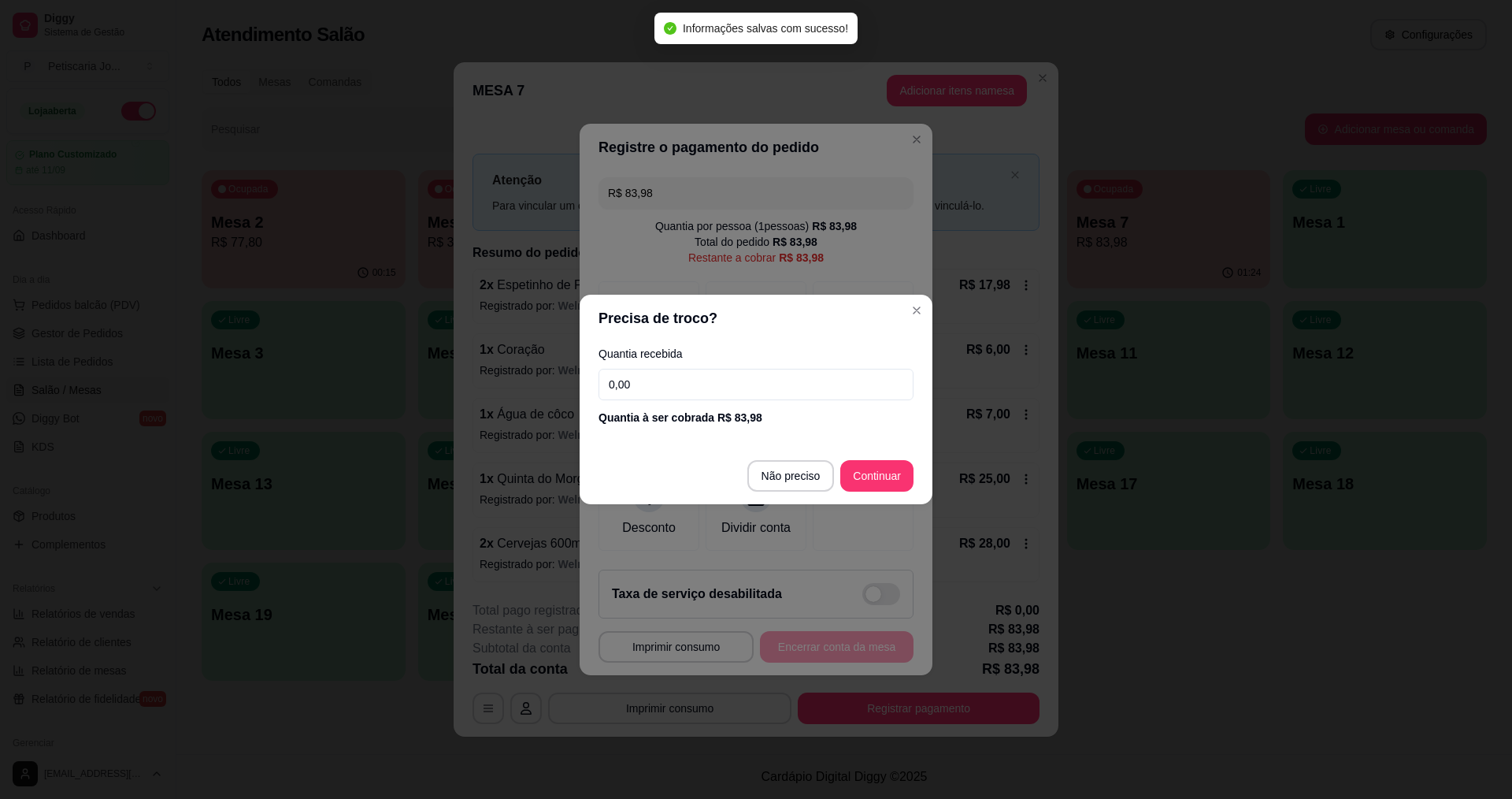
click at [635, 388] on input "0,00" at bounding box center [755, 385] width 315 height 31
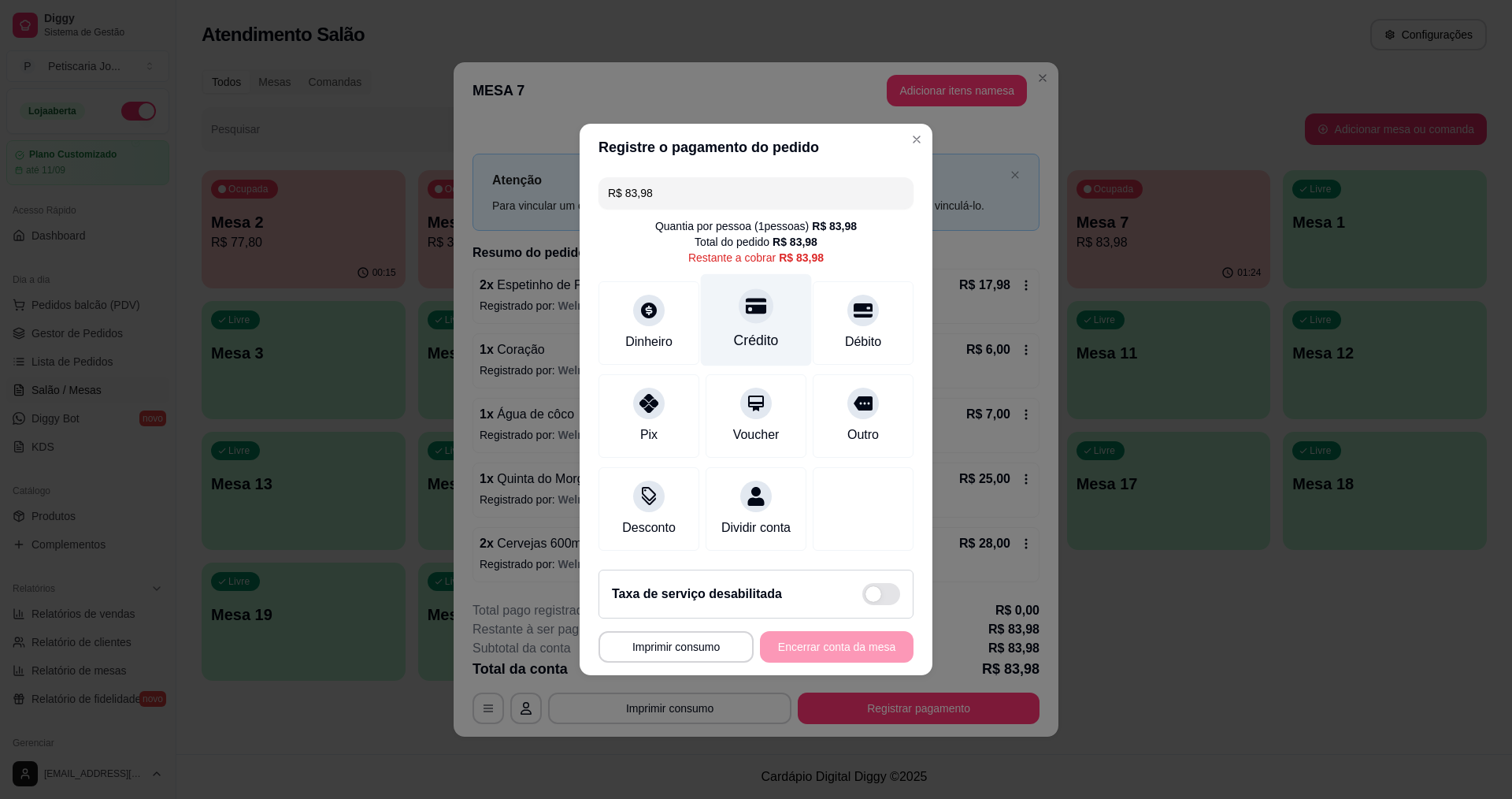
click at [760, 316] on div "Crédito" at bounding box center [756, 321] width 111 height 92
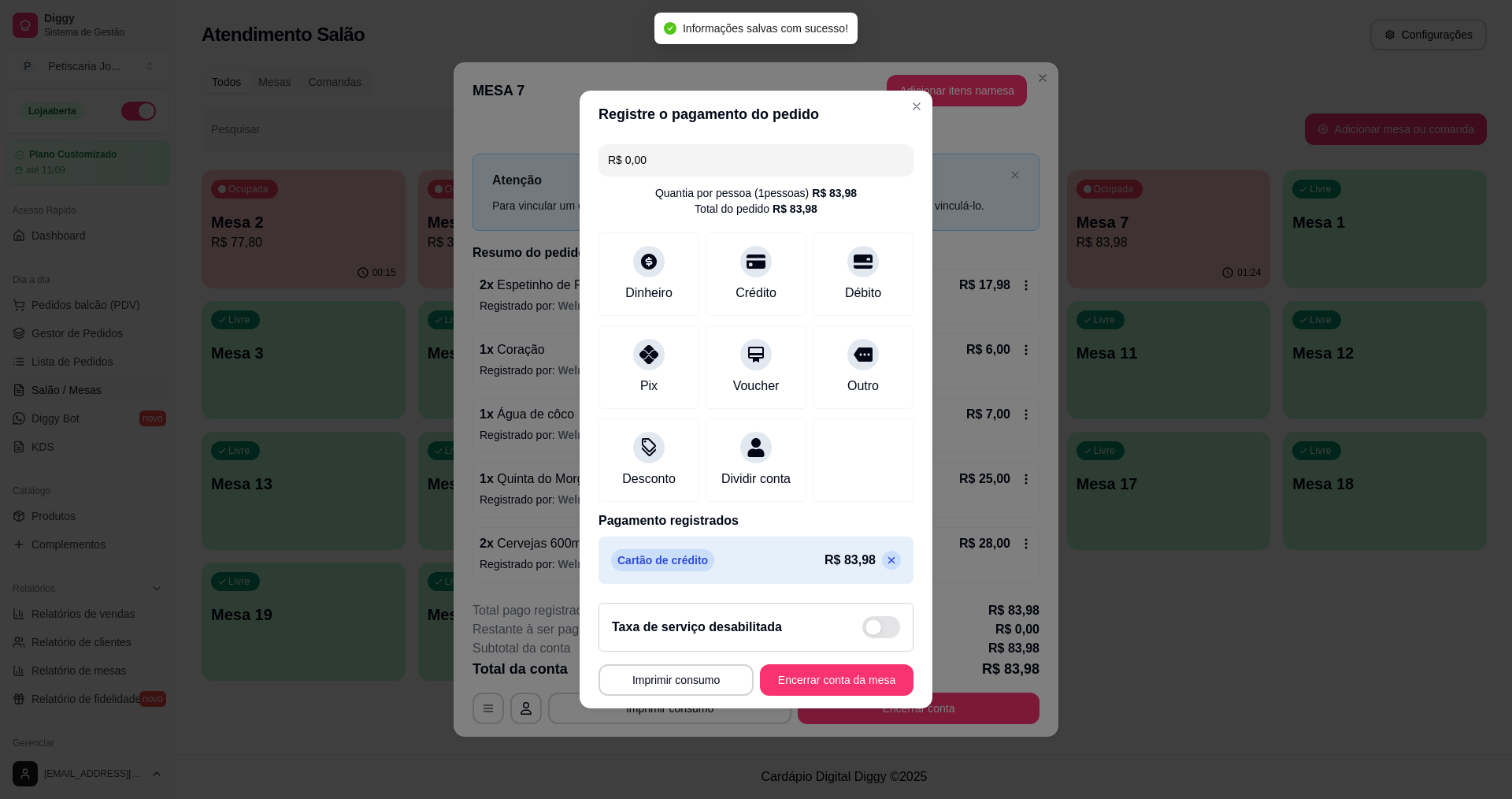
drag, startPoint x: 679, startPoint y: 150, endPoint x: 449, endPoint y: 132, distance: 230.7
click at [449, 132] on div "**********" at bounding box center [756, 400] width 1512 height 799
click at [885, 566] on icon at bounding box center [891, 560] width 12 height 12
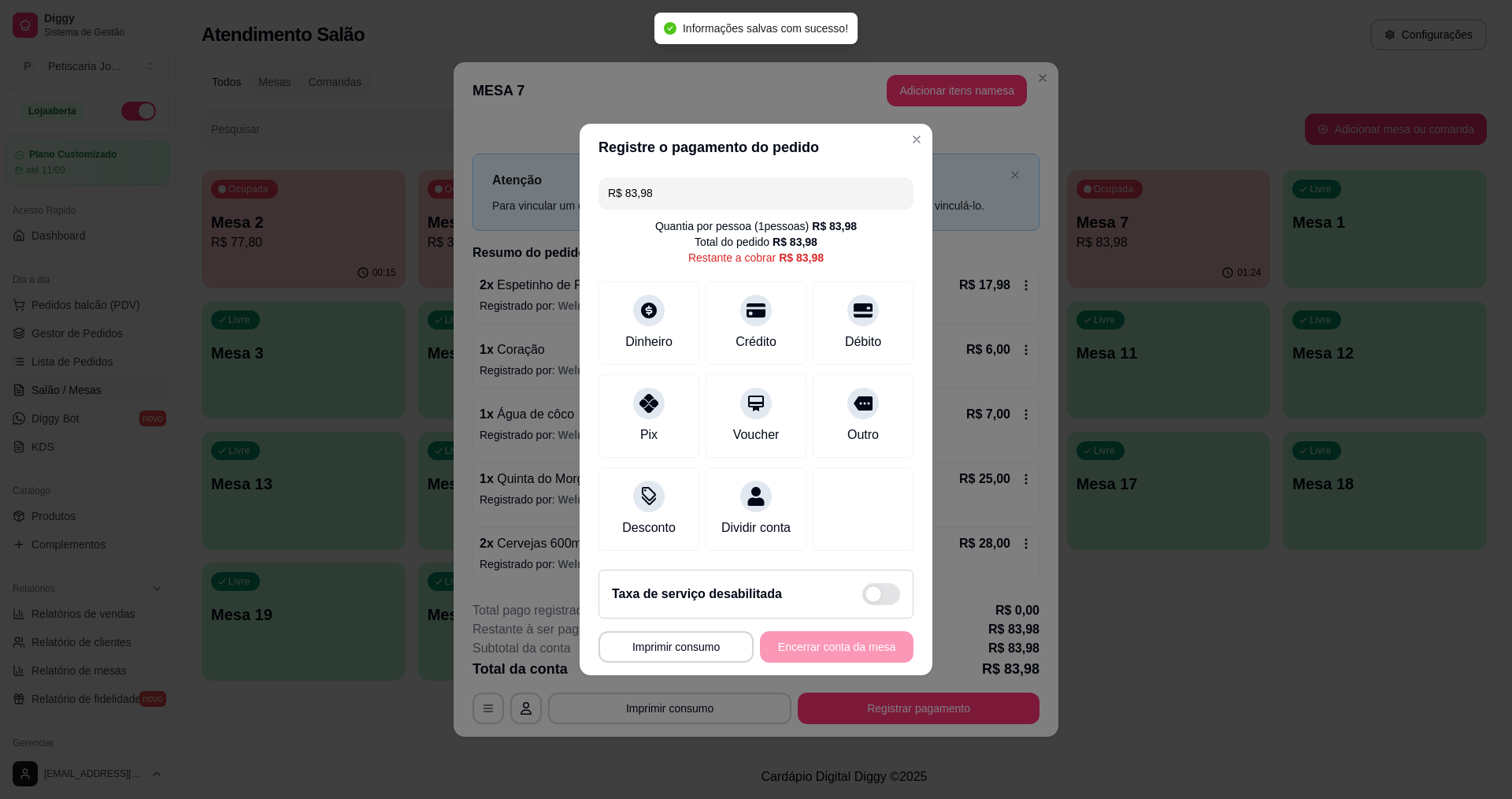
drag, startPoint x: 696, startPoint y: 187, endPoint x: 592, endPoint y: 174, distance: 104.8
click at [592, 174] on div "R$ 83,98 Quantia por pessoa ( 1 pessoas) R$ 83,98 Total do pedido R$ 83,98 Rest…" at bounding box center [755, 364] width 353 height 386
click at [751, 307] on icon at bounding box center [756, 305] width 21 height 21
type input "R$ 28,00"
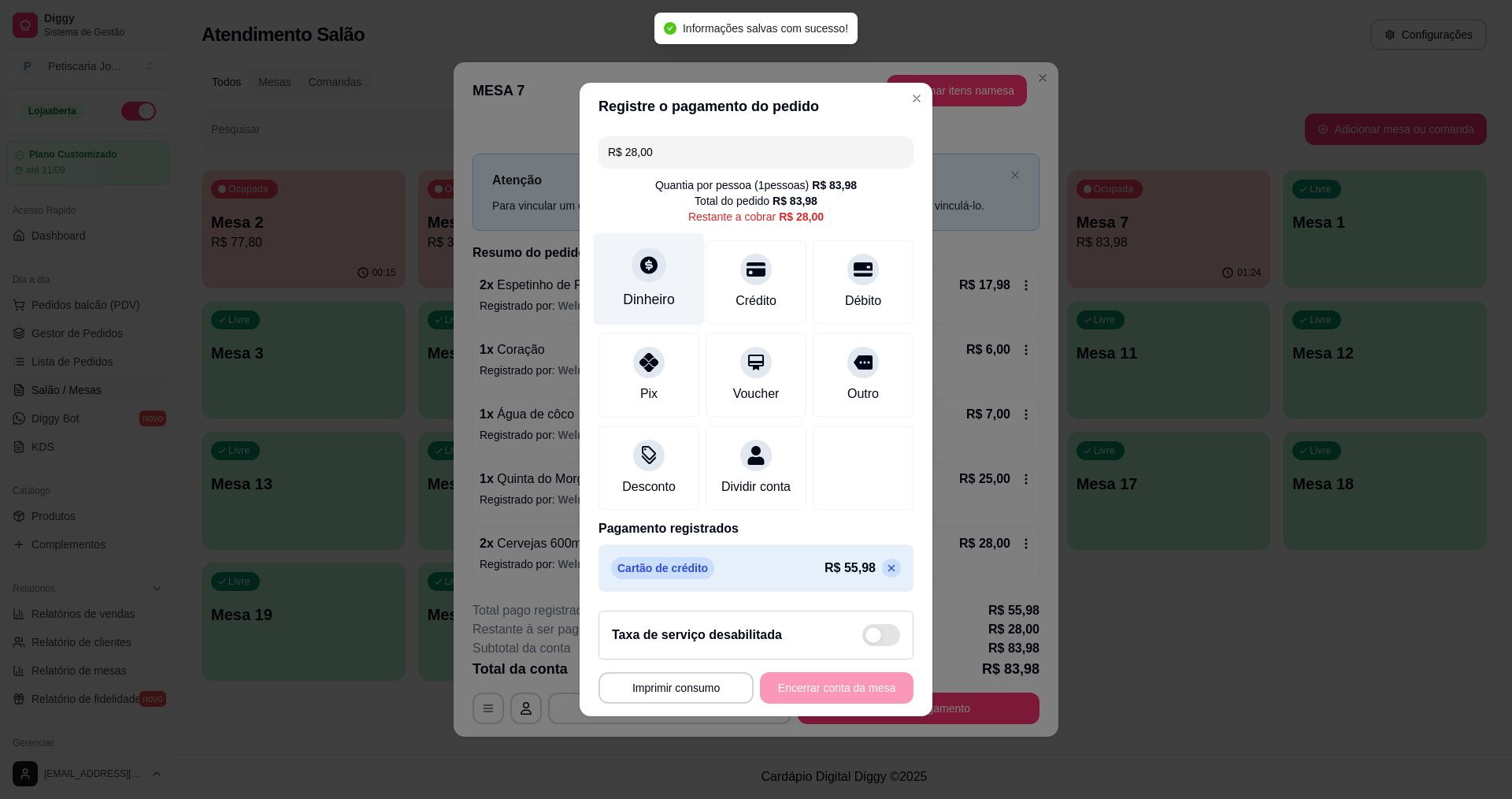
click at [648, 266] on icon at bounding box center [648, 265] width 21 height 21
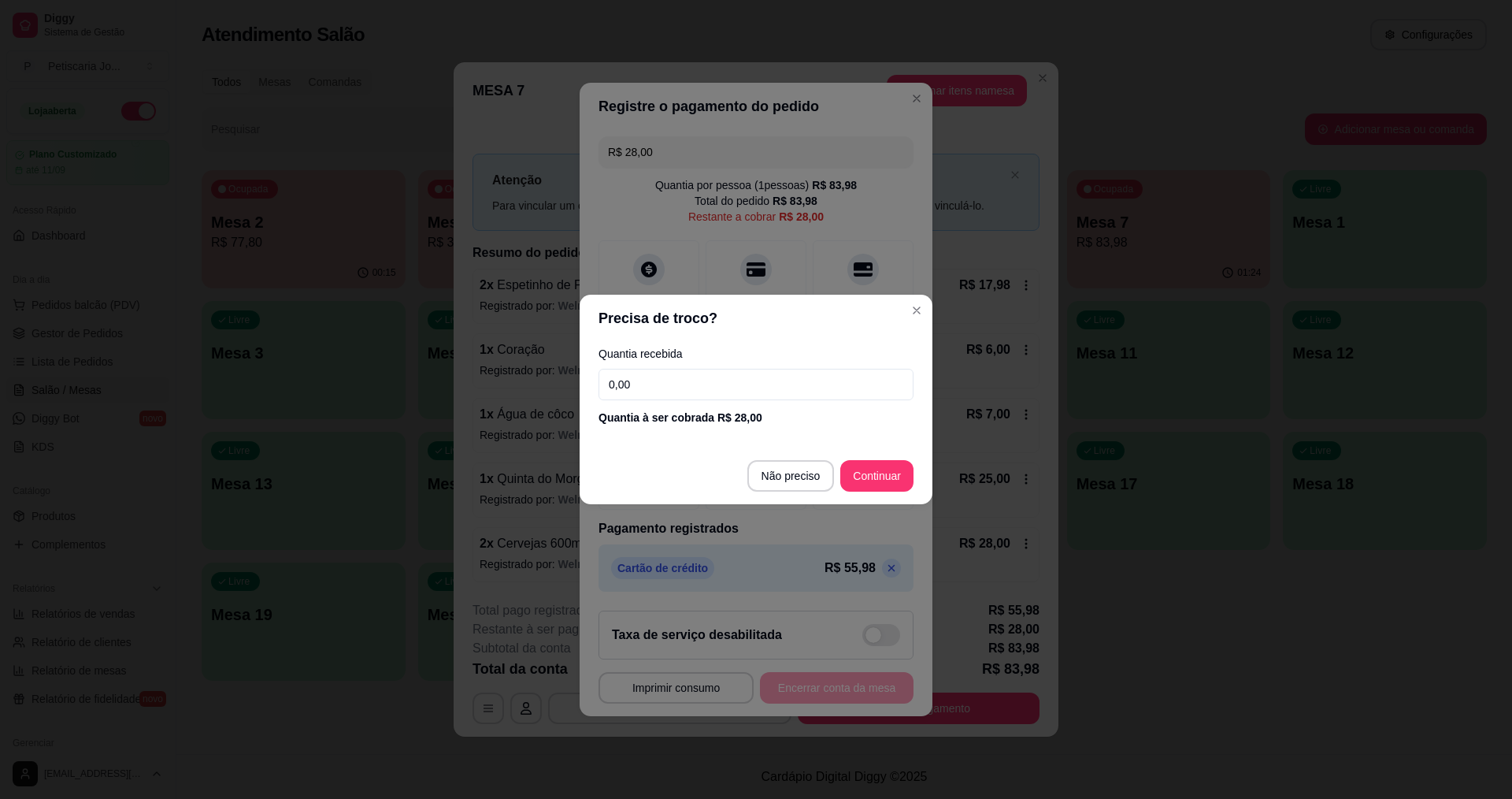
click at [683, 376] on input "0,00" at bounding box center [755, 385] width 315 height 31
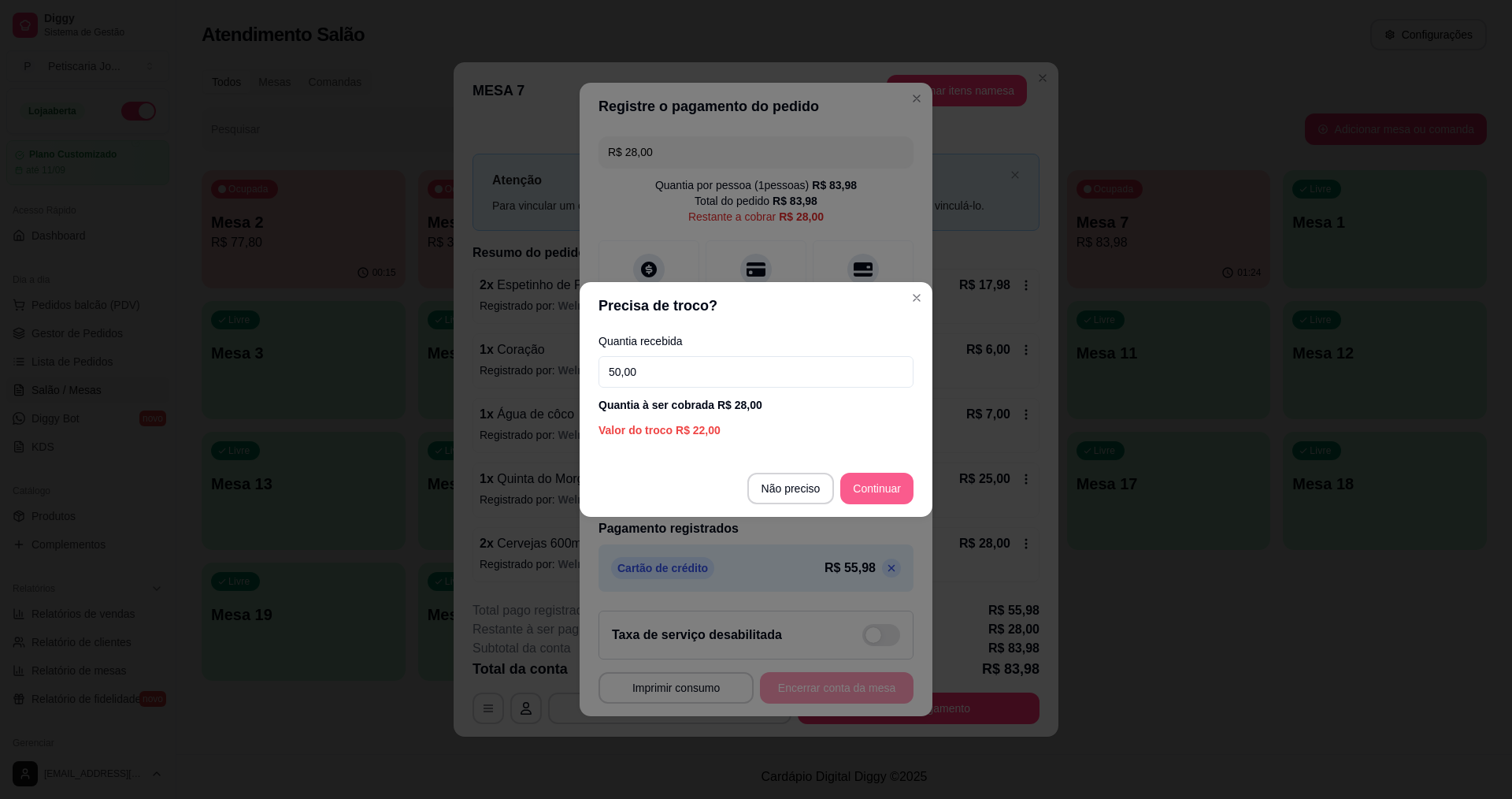
type input "50,00"
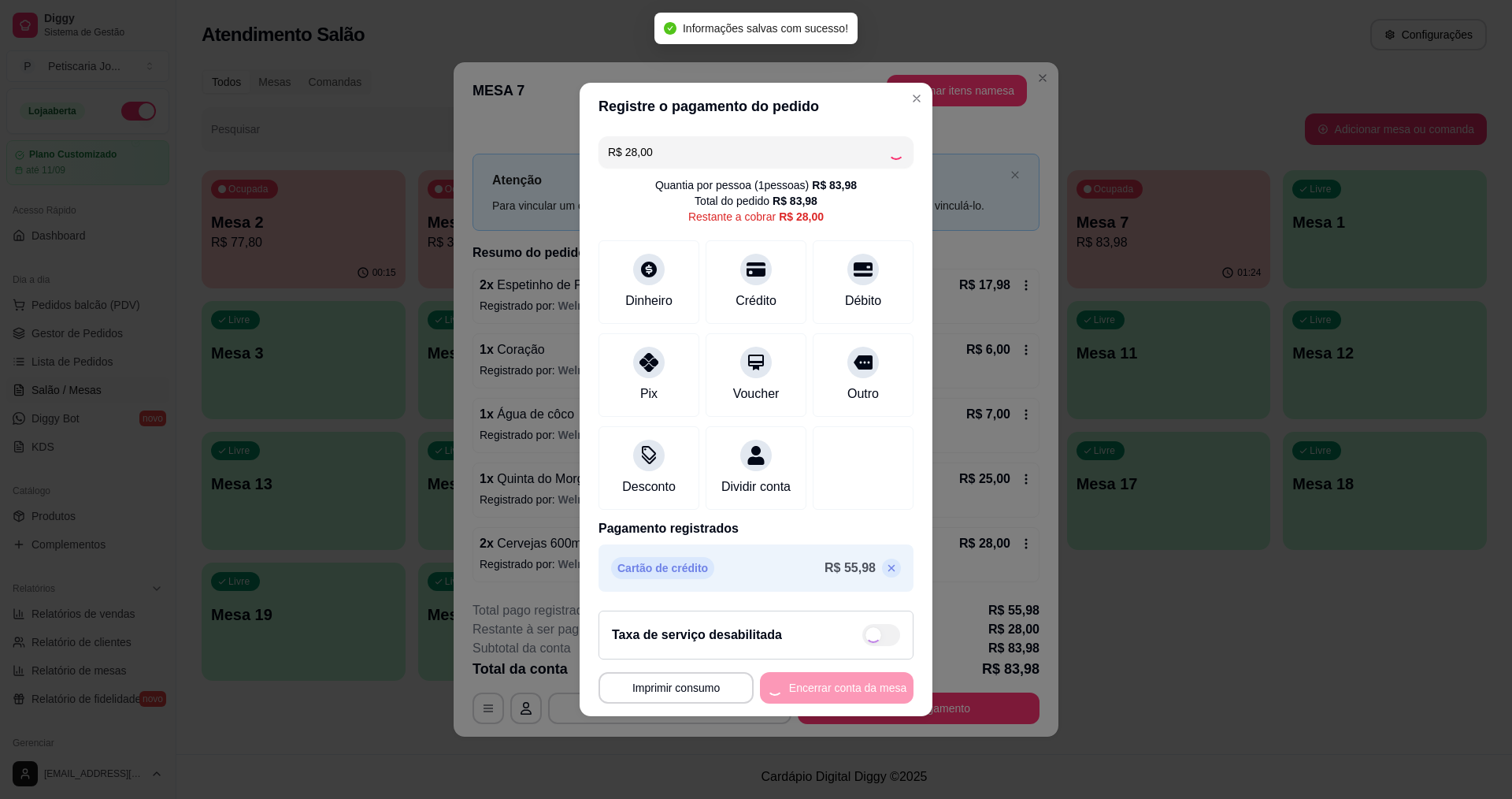
type input "R$ 0,00"
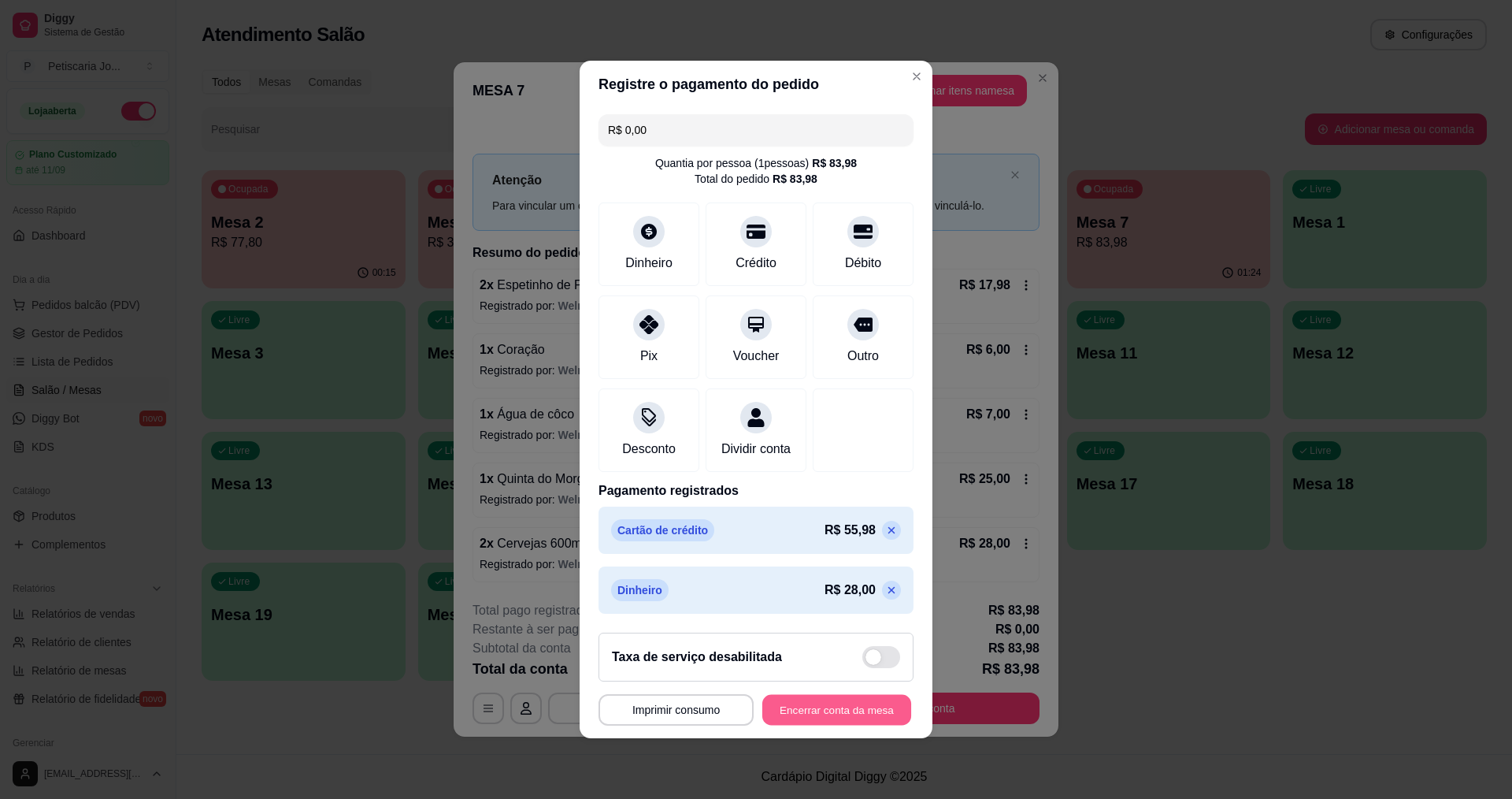
click at [883, 716] on button "Encerrar conta da mesa" at bounding box center [837, 709] width 149 height 30
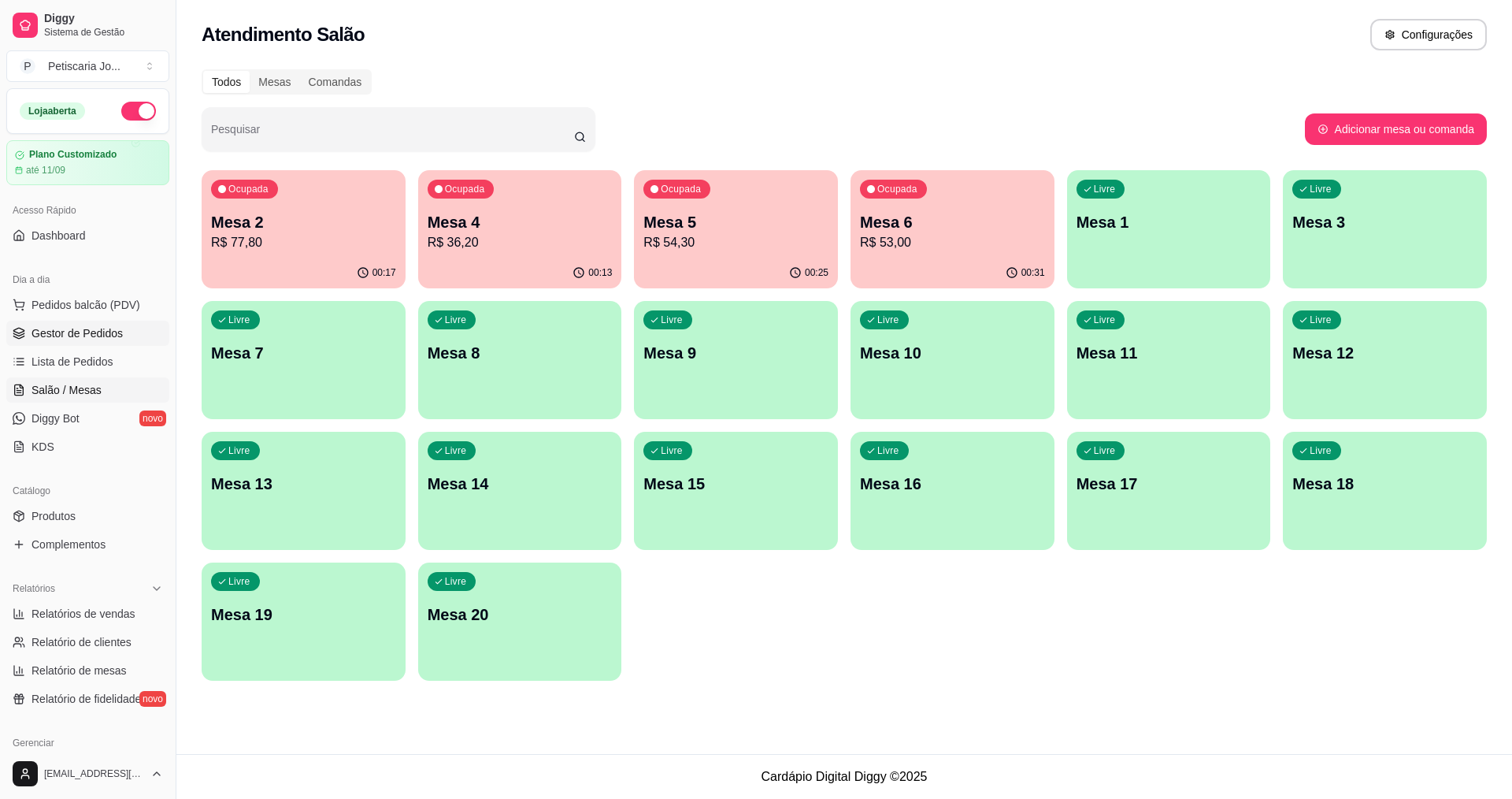
drag, startPoint x: 45, startPoint y: 333, endPoint x: 280, endPoint y: 388, distance: 241.4
click at [46, 333] on span "Gestor de Pedidos" at bounding box center [76, 333] width 91 height 16
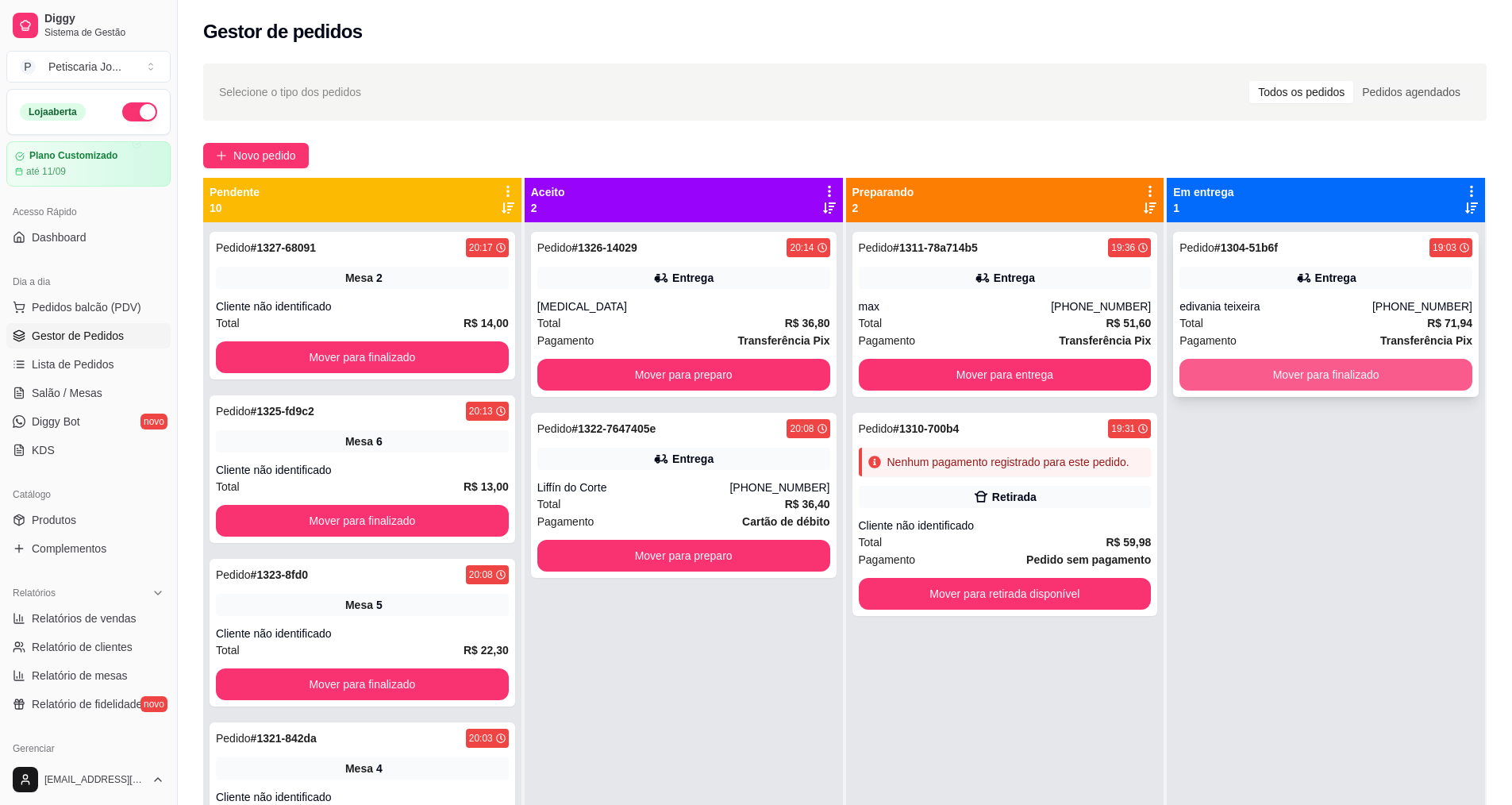
click at [1371, 361] on button "Mover para finalizado" at bounding box center [1326, 374] width 293 height 31
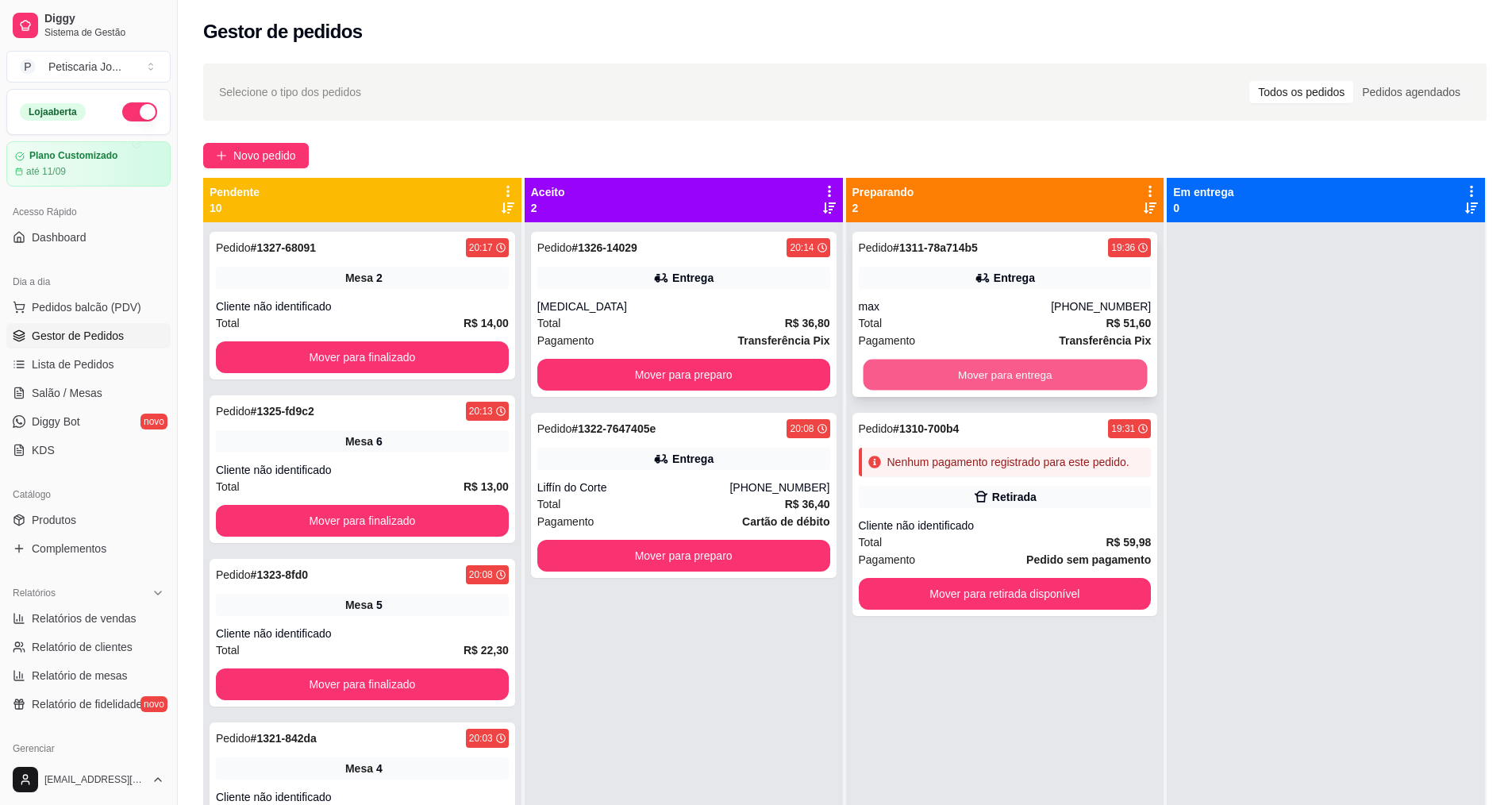
click at [1050, 364] on button "Mover para entrega" at bounding box center [1004, 374] width 284 height 31
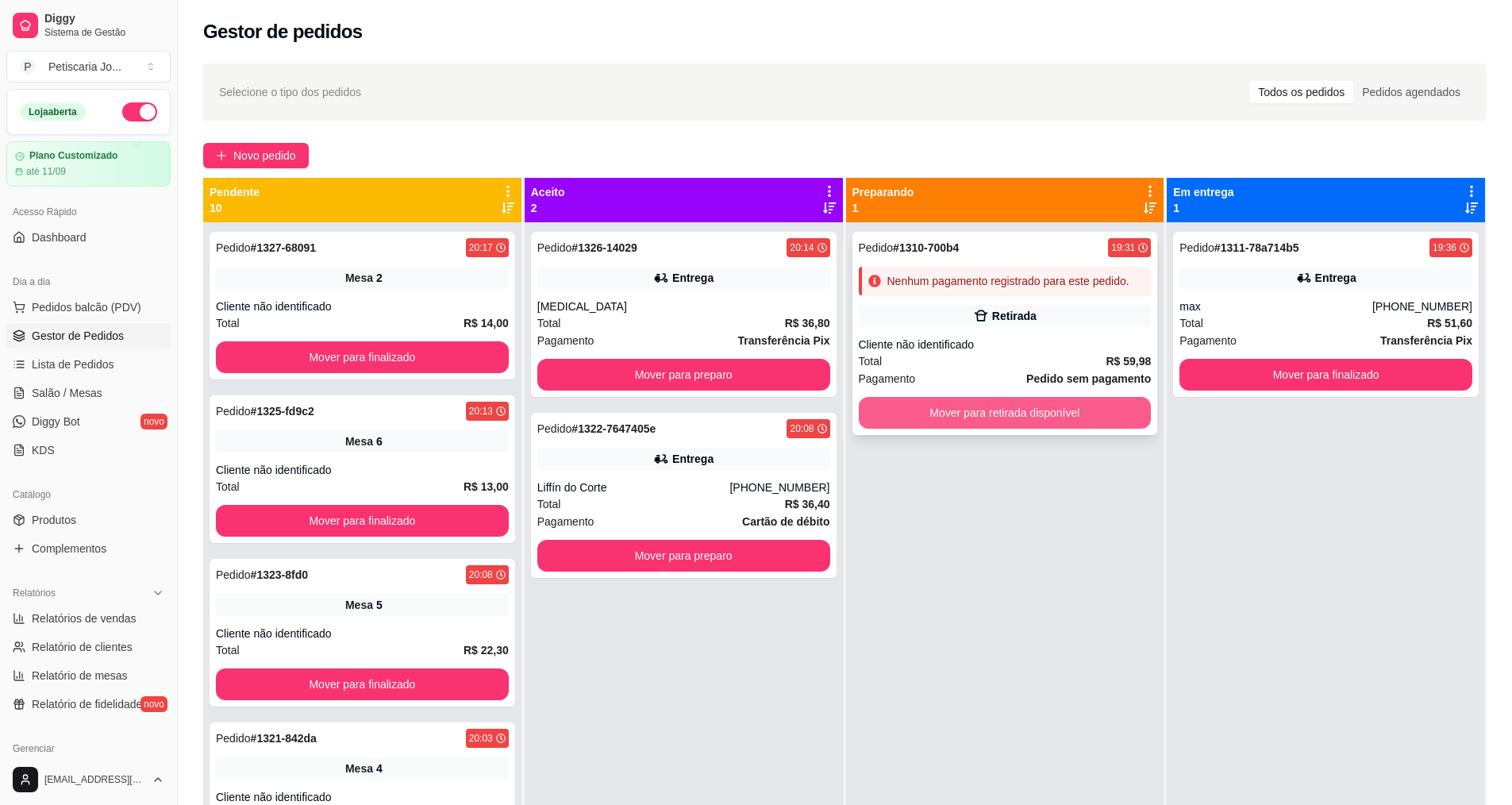
click at [1049, 421] on button "Mover para retirada disponível" at bounding box center [1005, 412] width 293 height 31
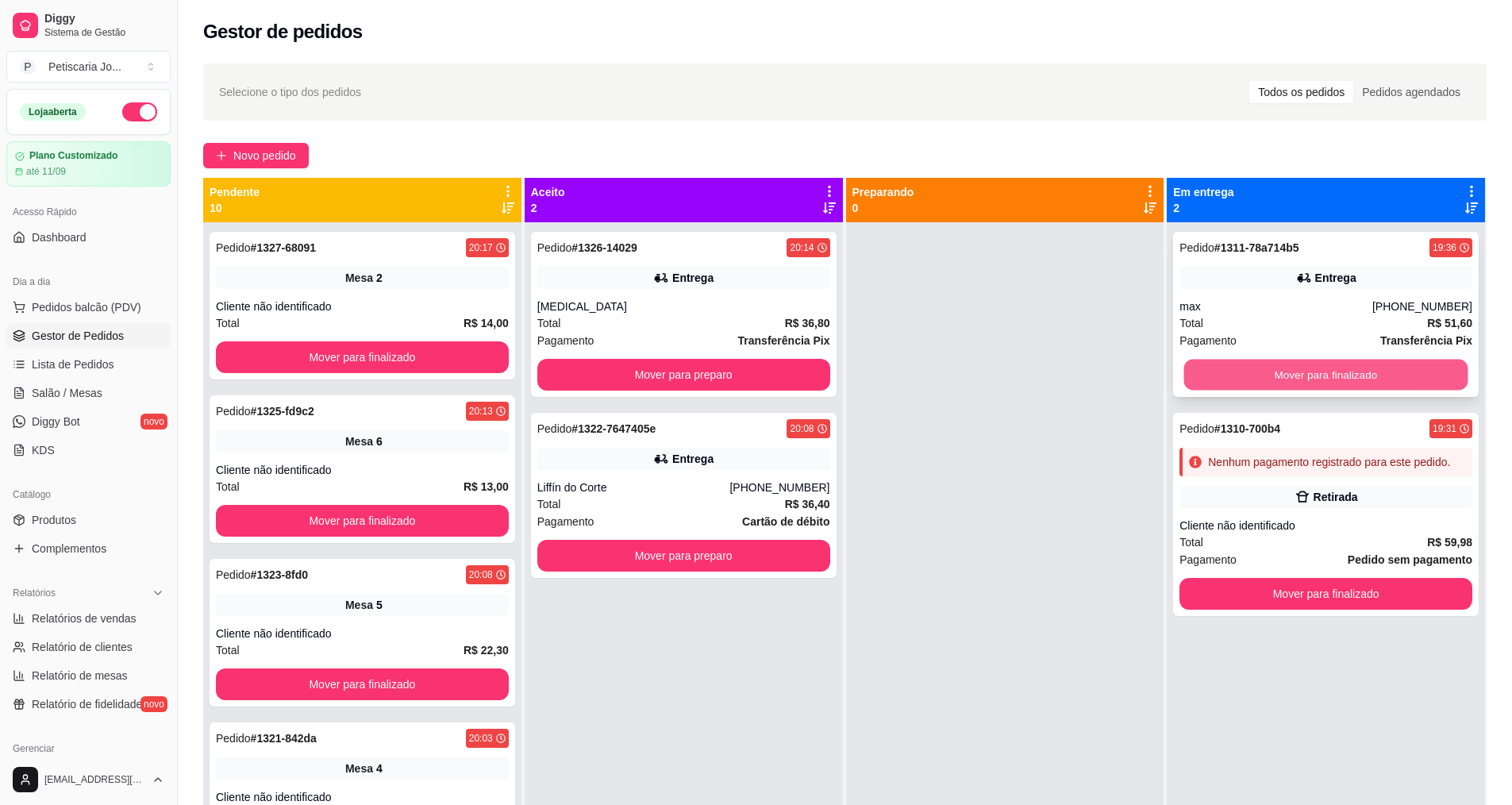
click at [1409, 364] on button "Mover para finalizado" at bounding box center [1326, 374] width 284 height 31
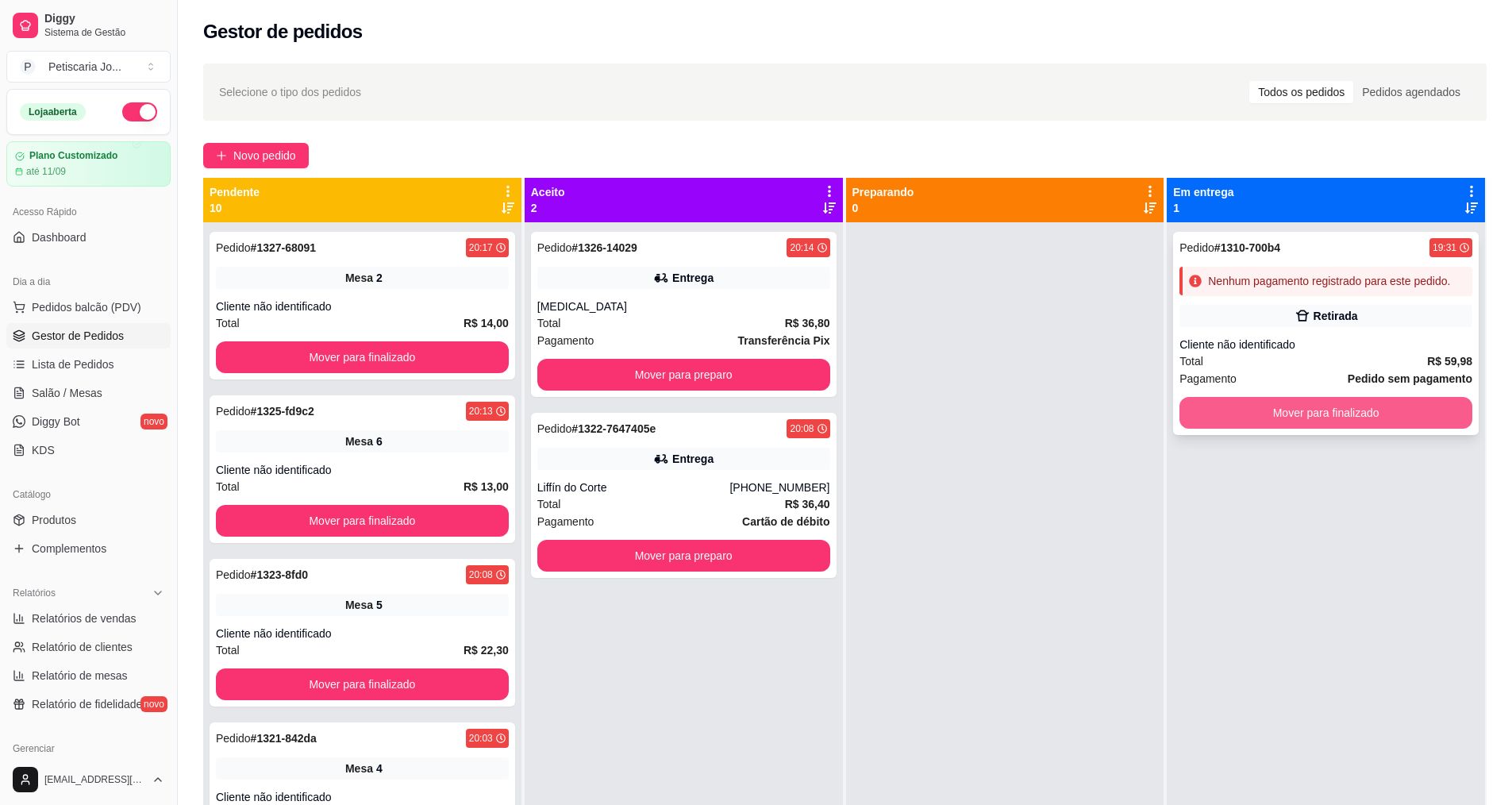
click at [1244, 418] on button "Mover para finalizado" at bounding box center [1326, 412] width 293 height 31
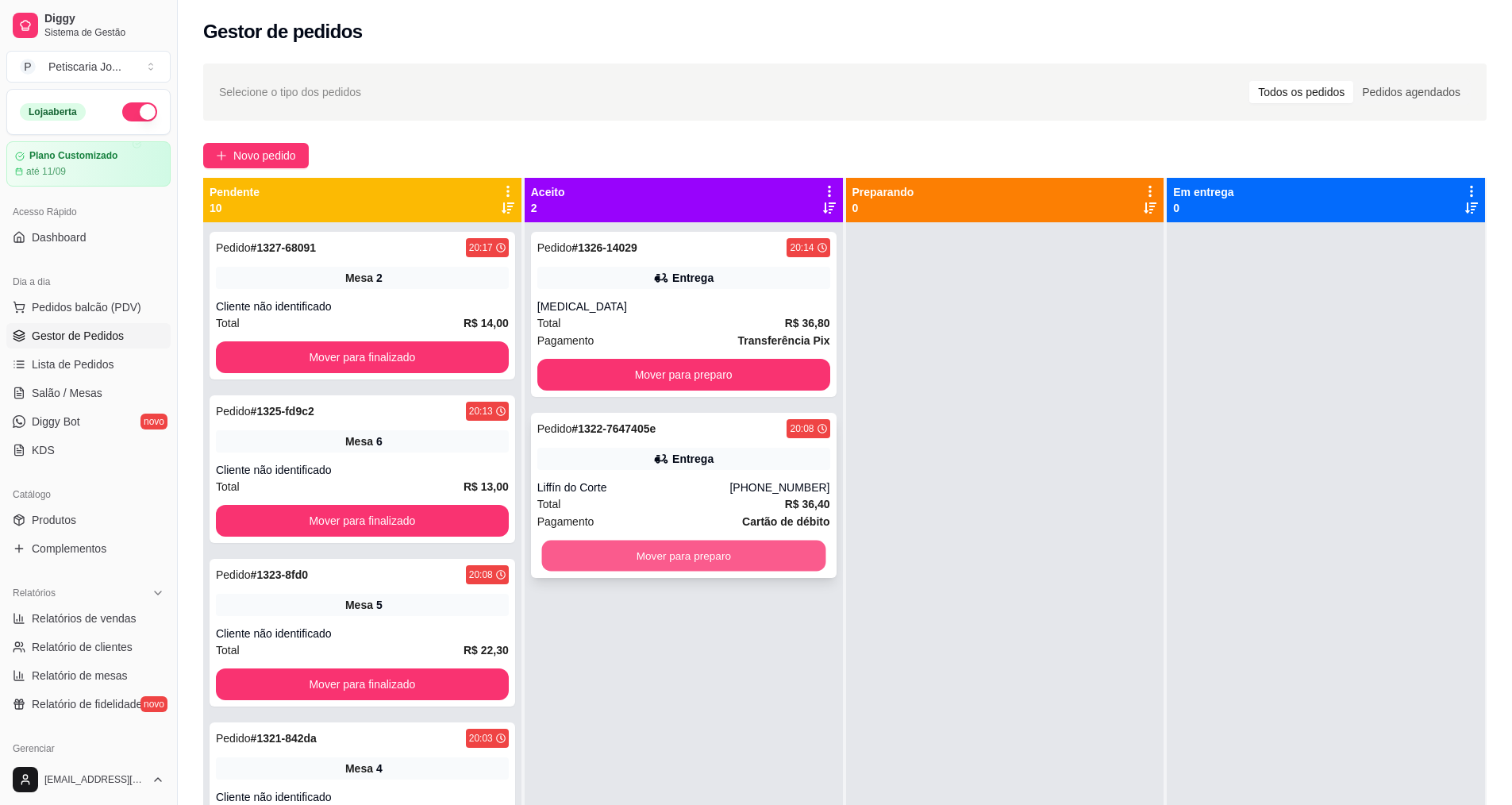
click at [703, 559] on button "Mover para preparo" at bounding box center [683, 556] width 284 height 31
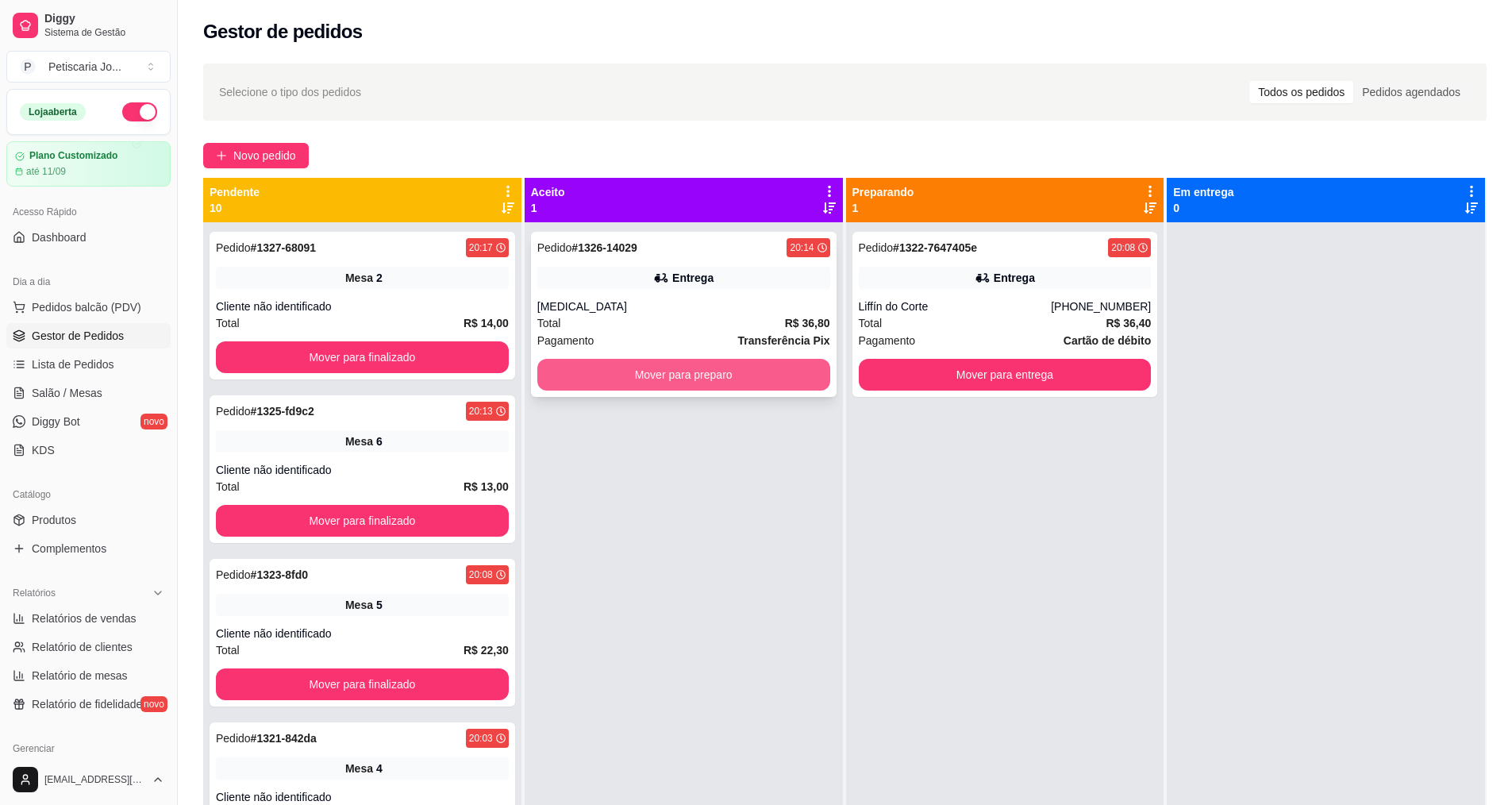
click at [735, 386] on button "Mover para preparo" at bounding box center [684, 374] width 293 height 31
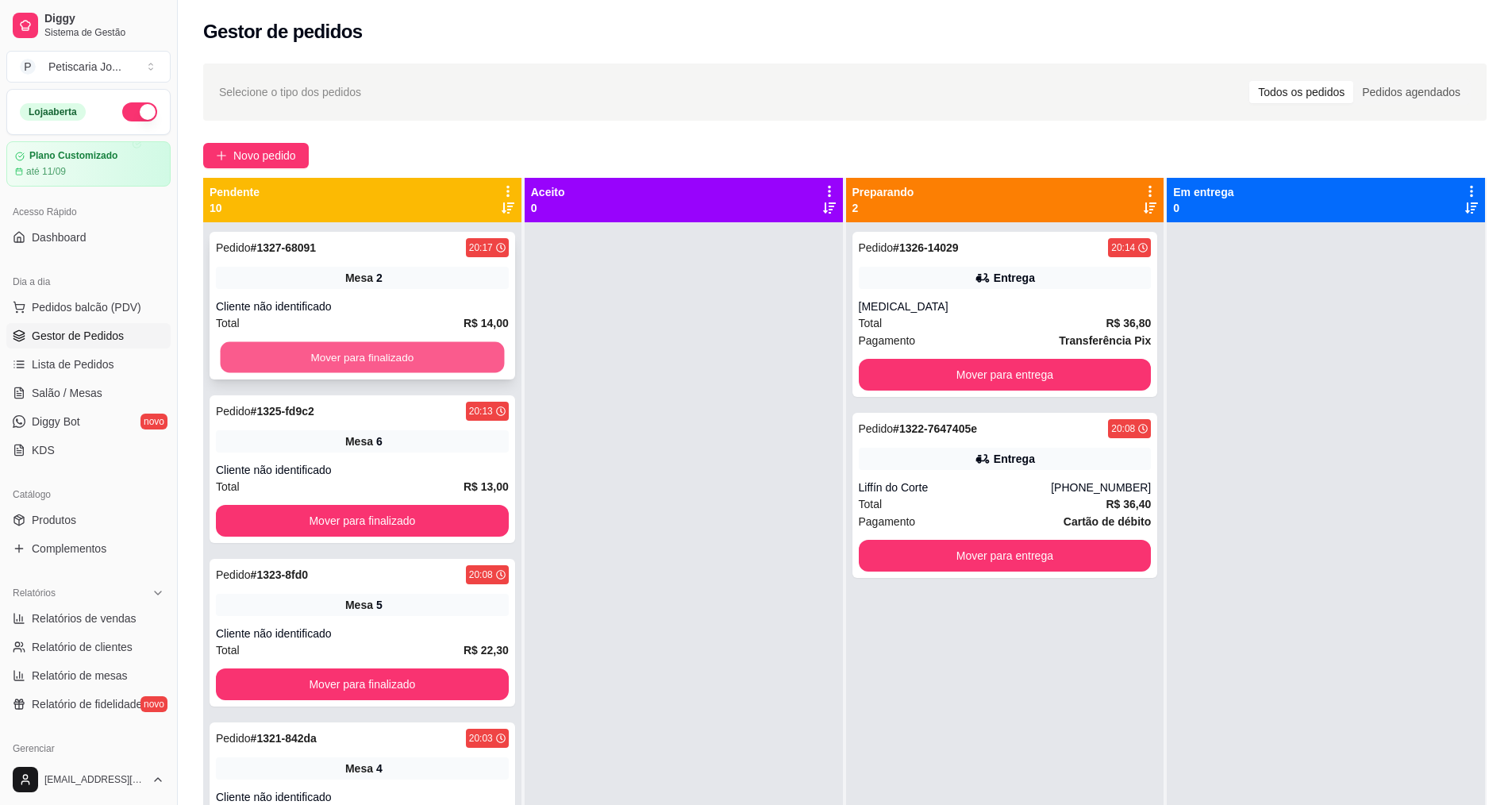
click at [443, 357] on button "Mover para finalizado" at bounding box center [362, 357] width 284 height 31
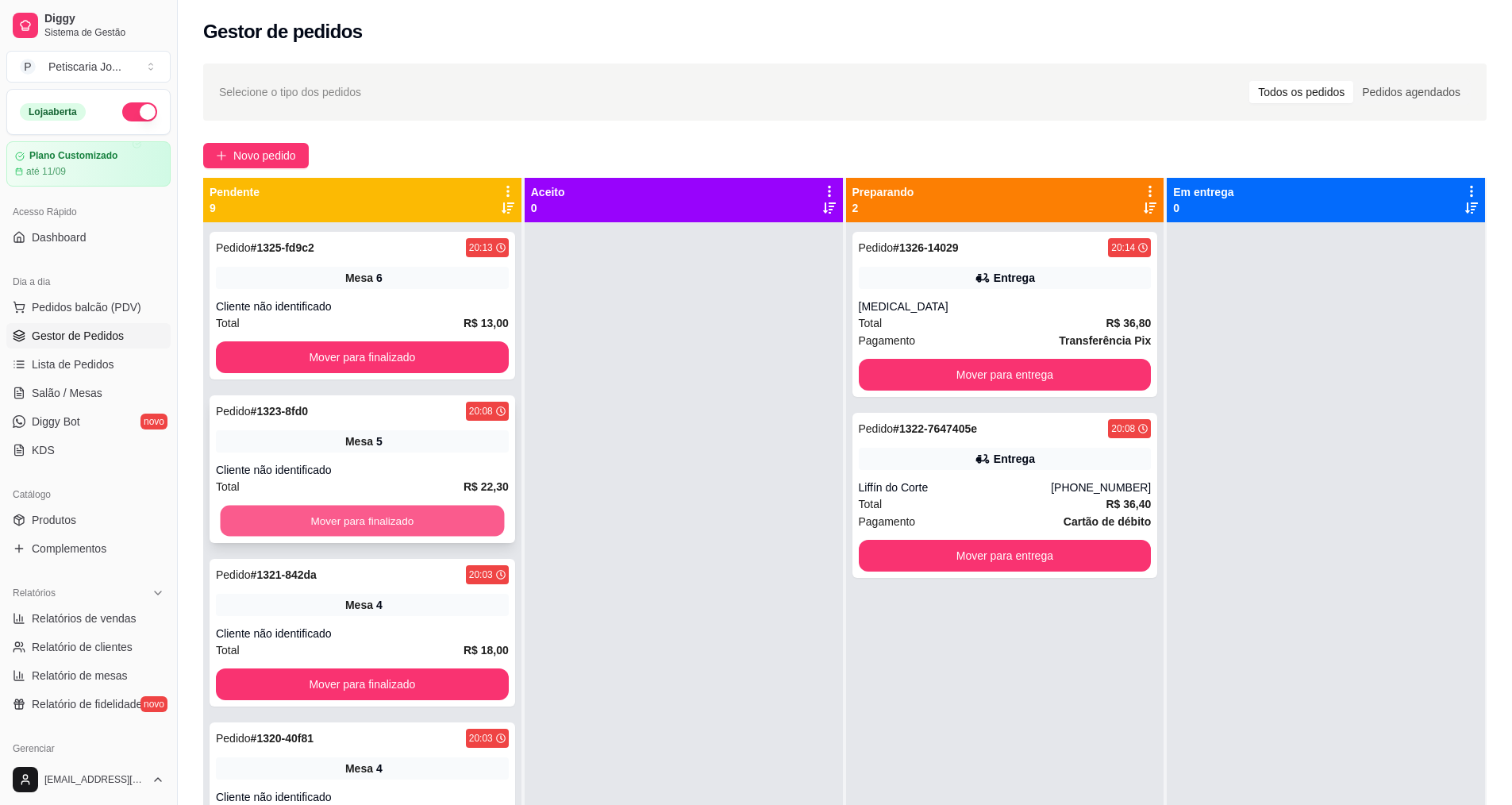
click at [379, 525] on button "Mover para finalizado" at bounding box center [362, 521] width 284 height 31
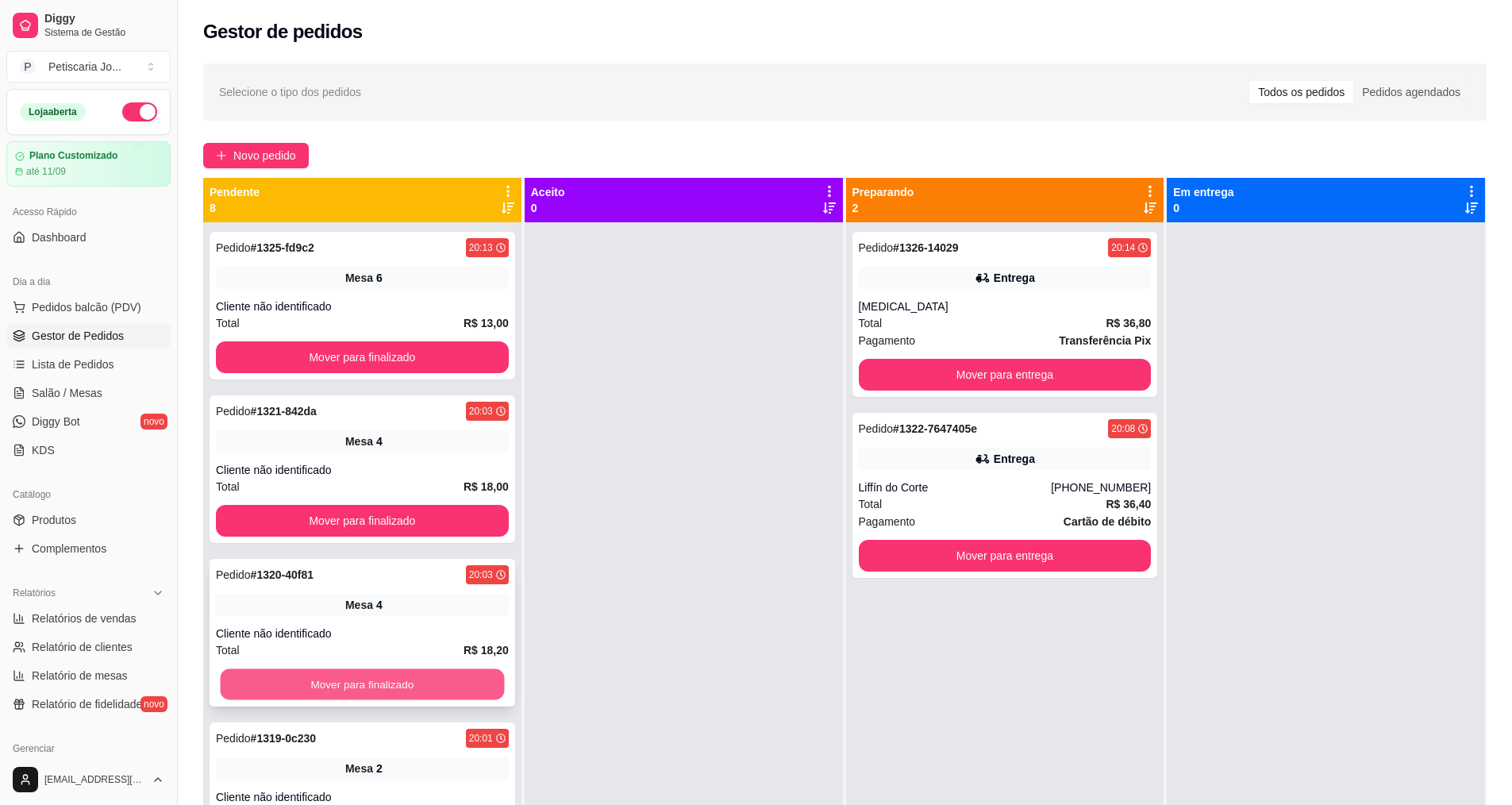
click at [372, 686] on button "Mover para finalizado" at bounding box center [362, 684] width 284 height 31
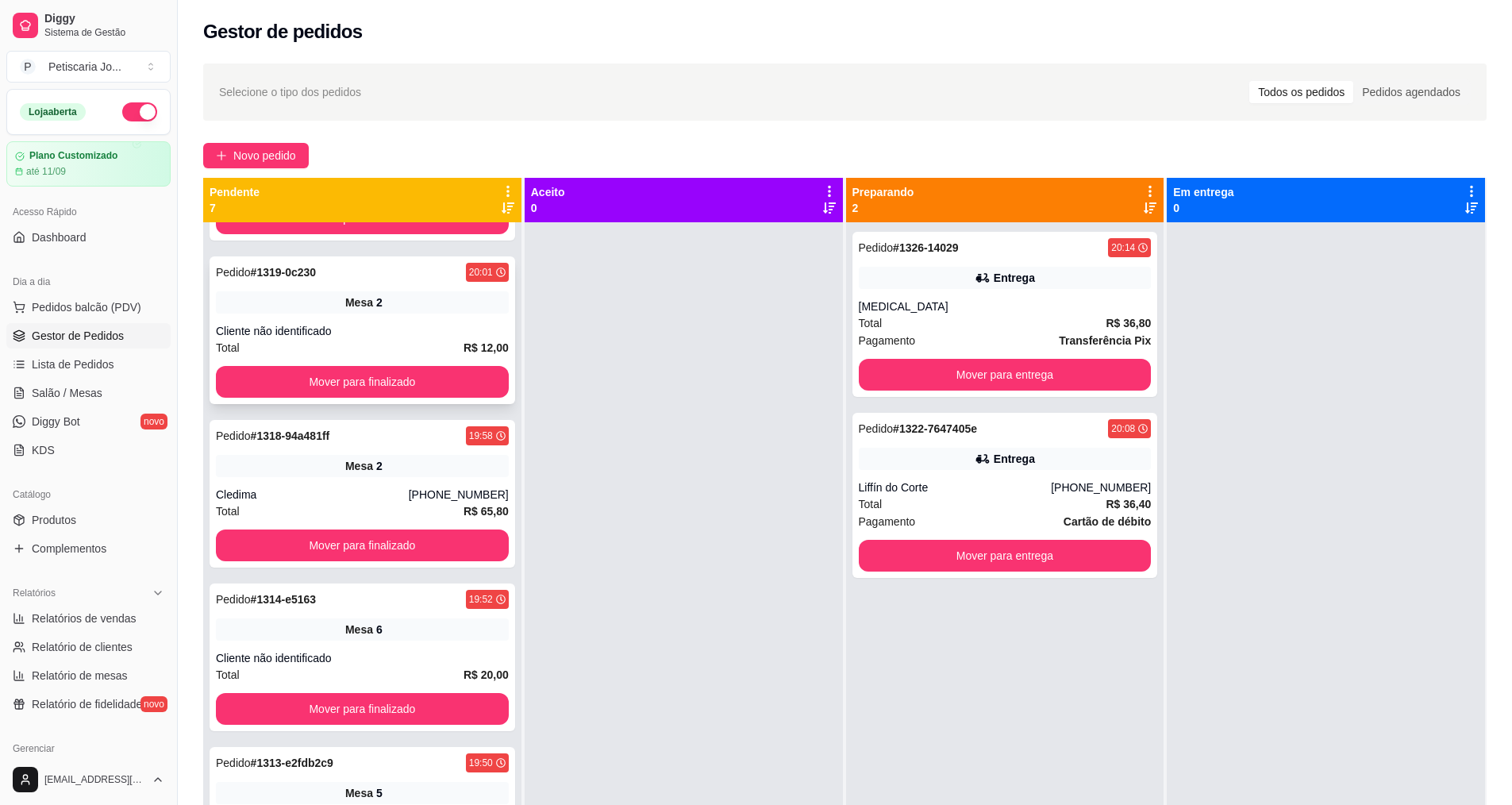
scroll to position [317, 0]
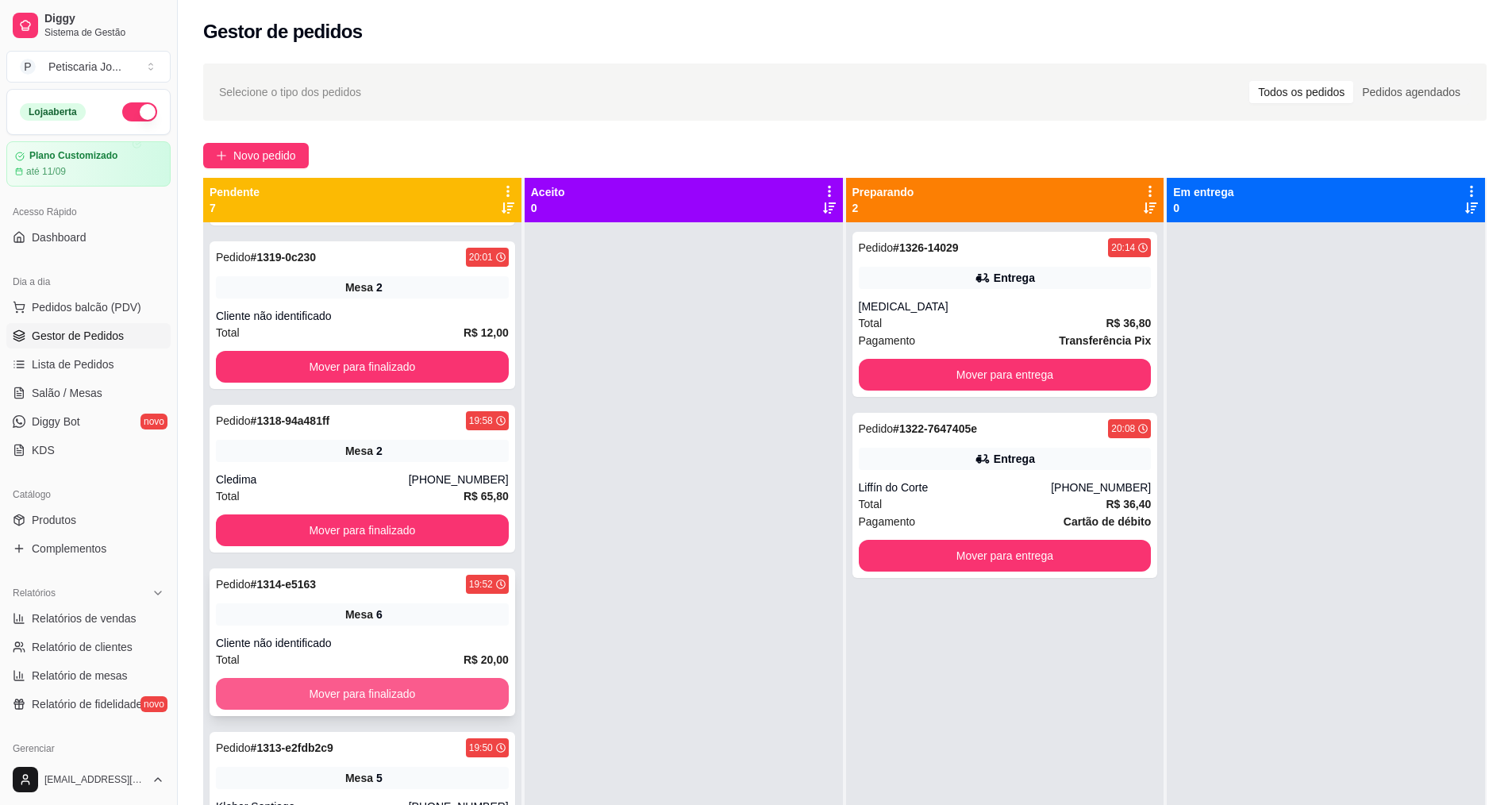
click at [410, 696] on button "Mover para finalizado" at bounding box center [363, 694] width 293 height 31
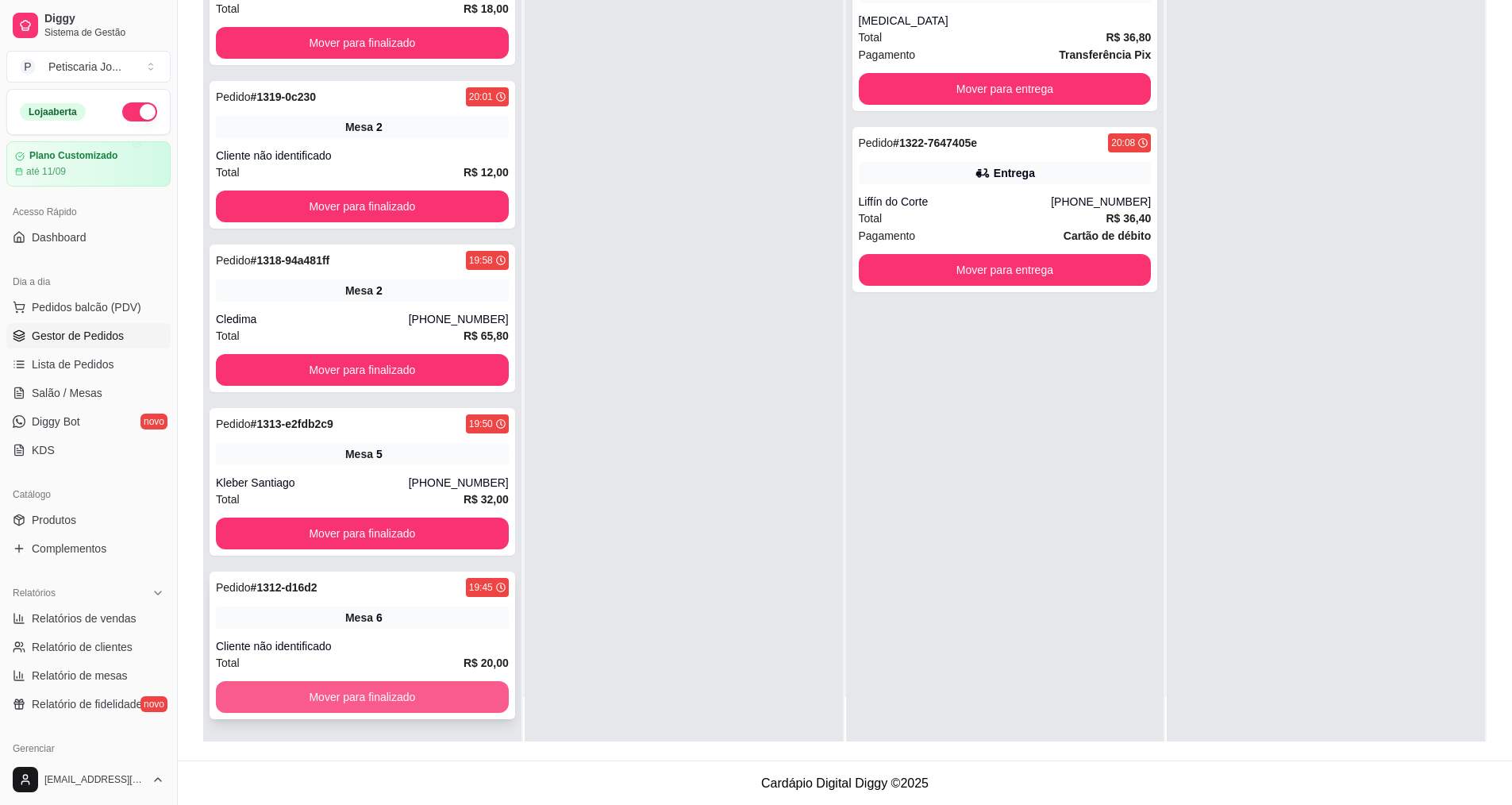
scroll to position [242, 0]
click at [368, 694] on button "Mover para finalizado" at bounding box center [363, 696] width 293 height 31
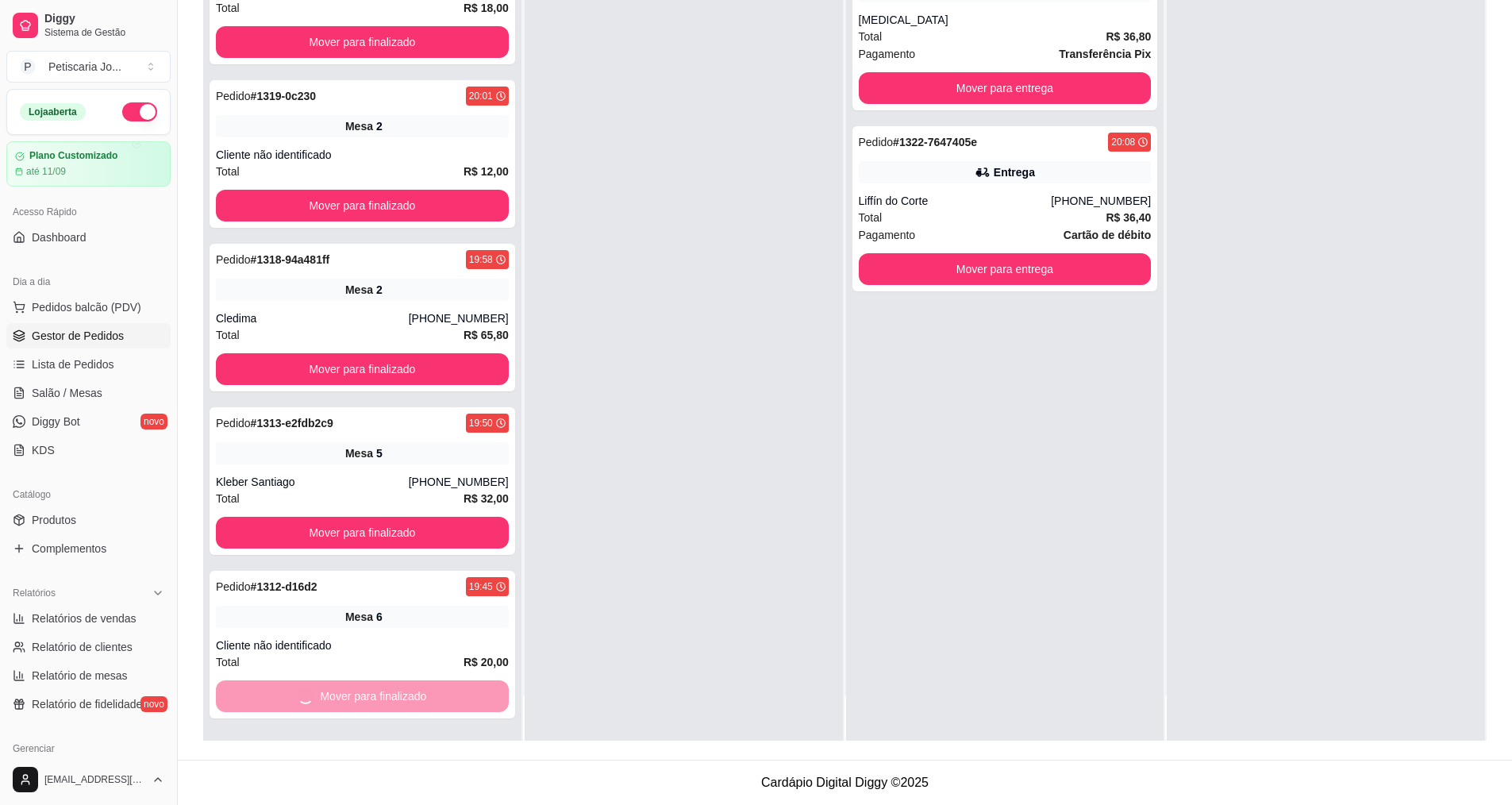
scroll to position [29, 0]
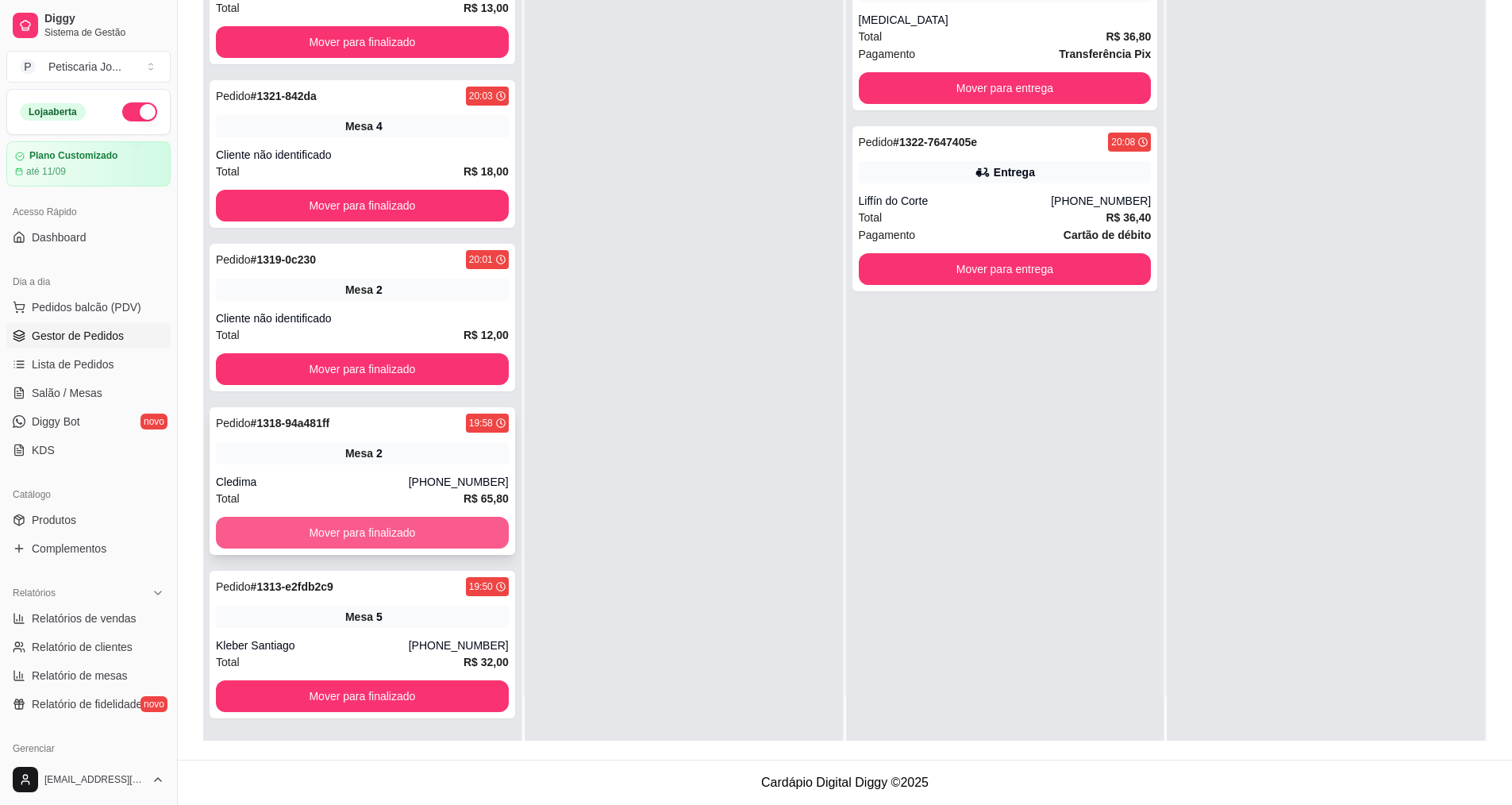
click at [433, 530] on button "Mover para finalizado" at bounding box center [363, 533] width 293 height 31
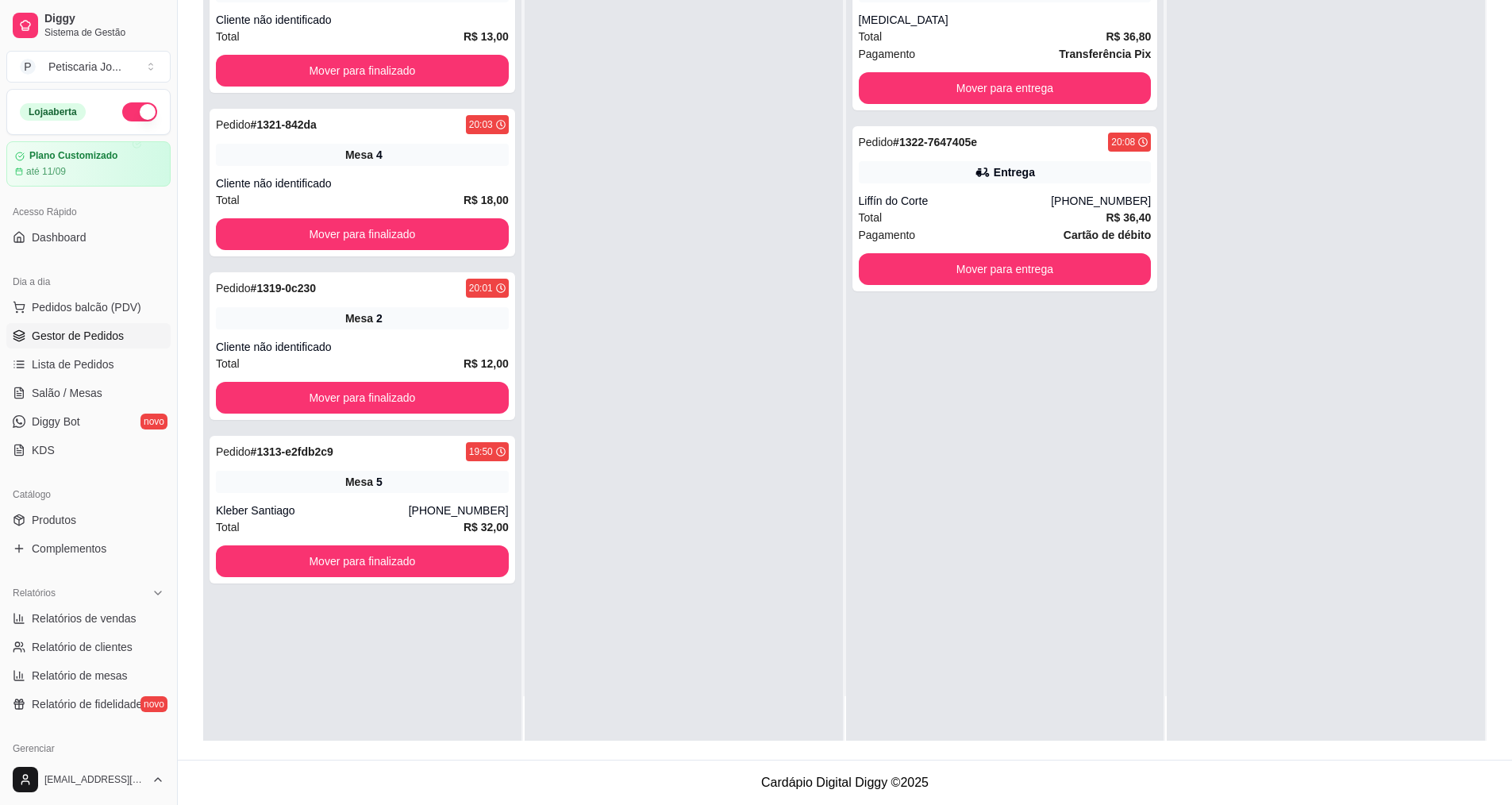
scroll to position [0, 0]
click at [407, 547] on div "Pedido # 1313-e2fdb2c9 19:50 Mesa 5 Kleber Santiago (88) 99915-2177 Total R$ 32…" at bounding box center [362, 509] width 306 height 147
click at [441, 563] on button "Mover para finalizado" at bounding box center [363, 561] width 293 height 31
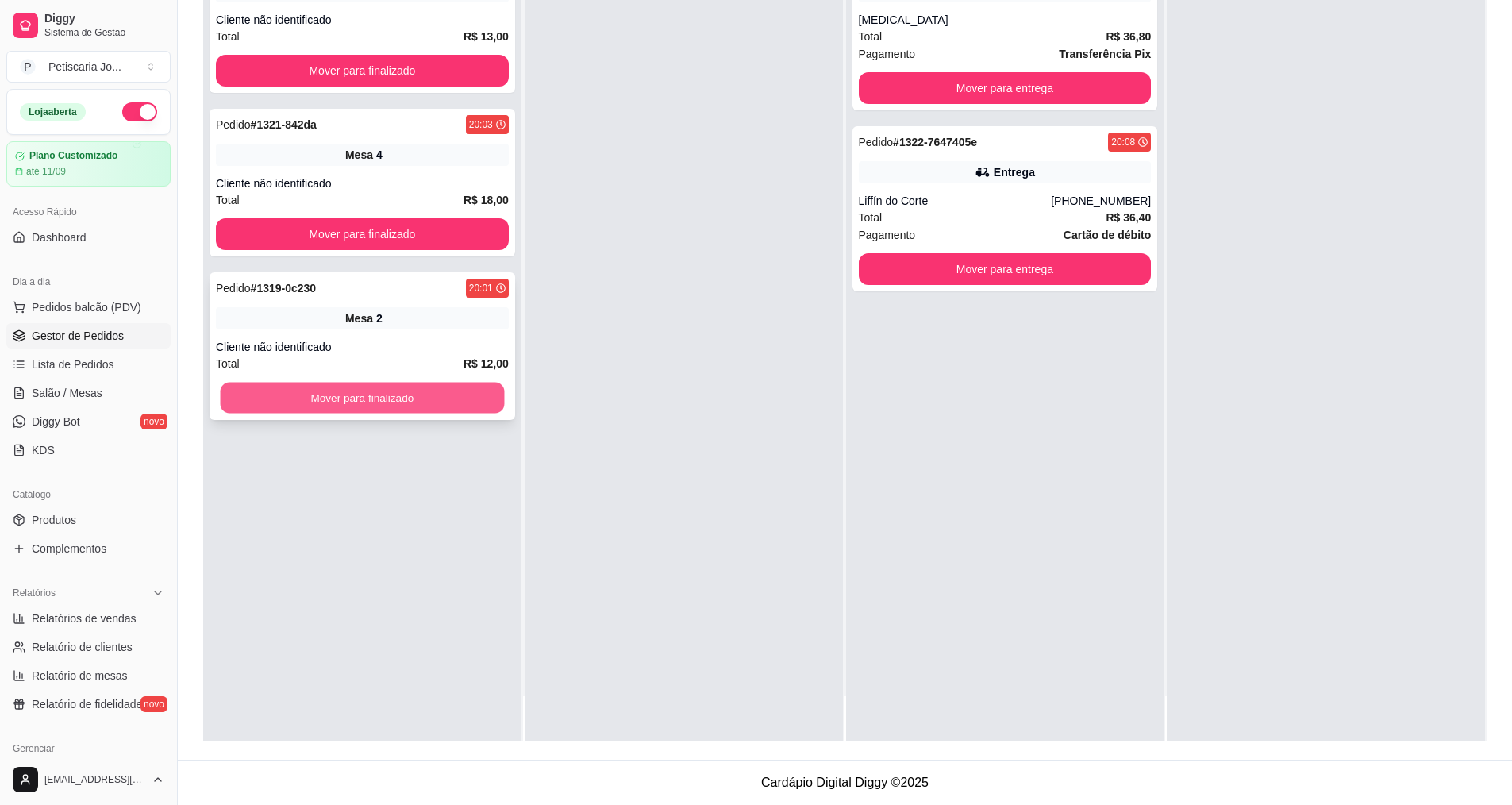
click at [456, 412] on button "Mover para finalizado" at bounding box center [362, 398] width 284 height 31
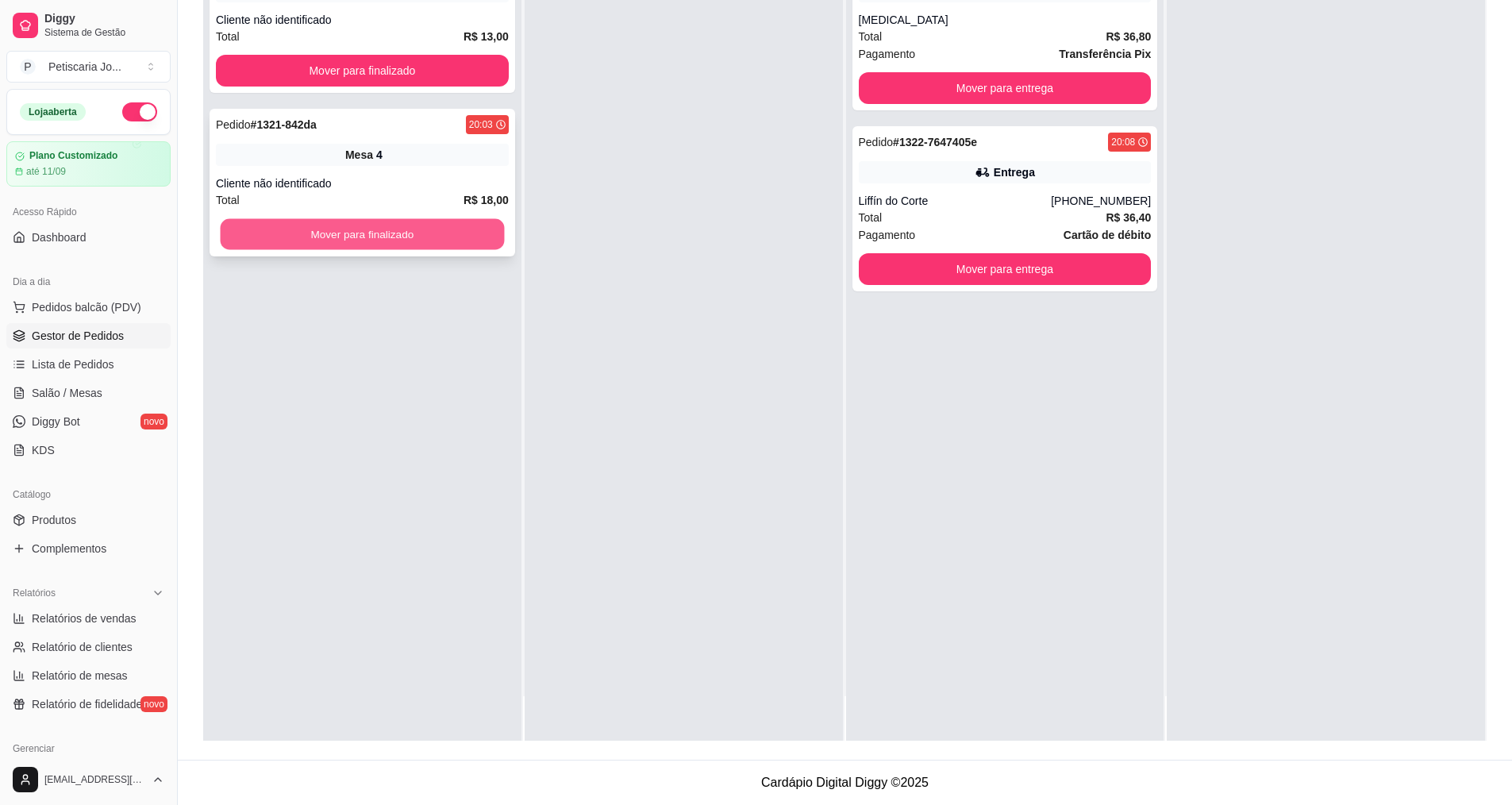
click at [463, 222] on button "Mover para finalizado" at bounding box center [362, 234] width 284 height 31
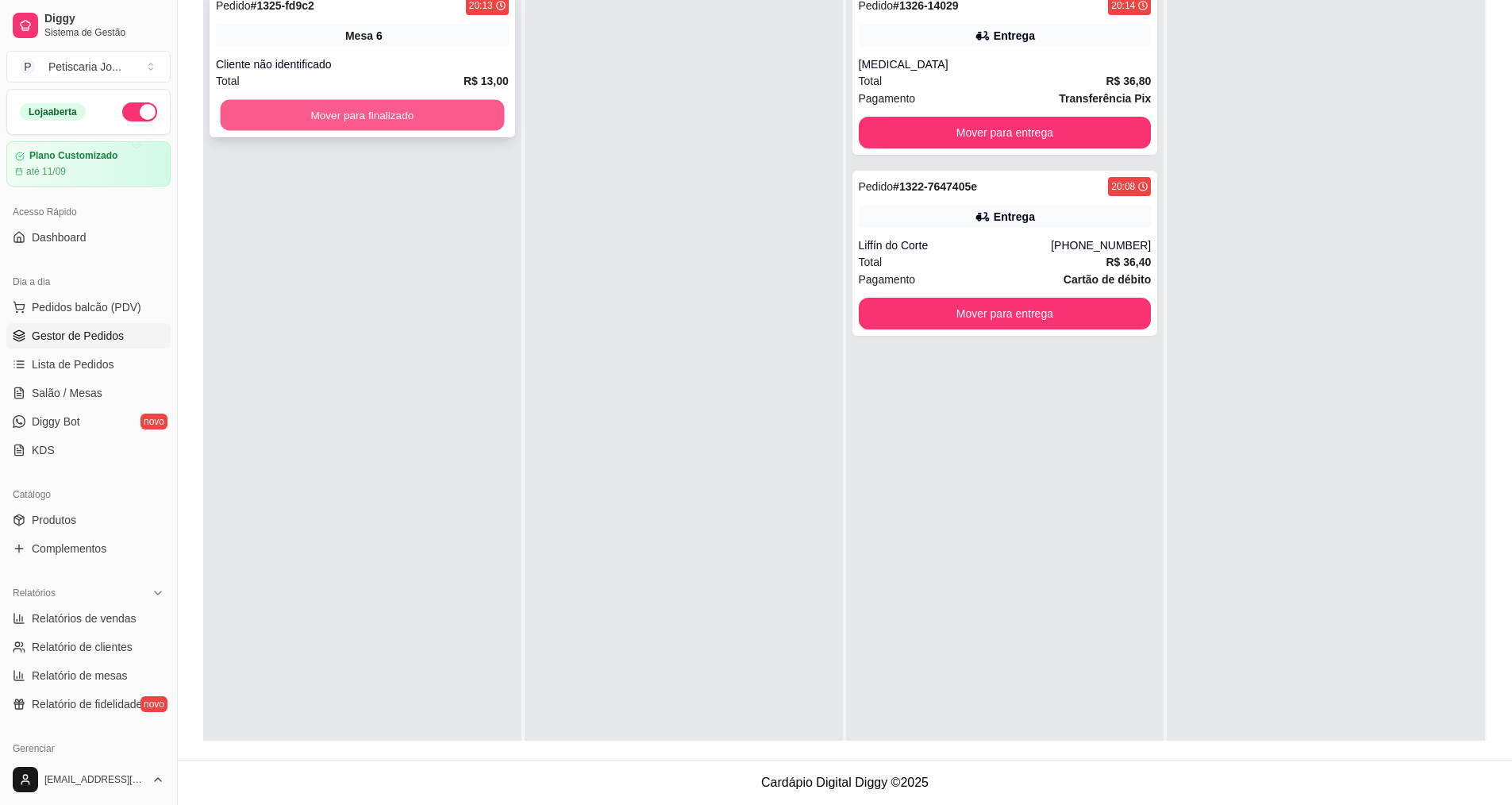
click at [464, 123] on button "Mover para finalizado" at bounding box center [362, 115] width 284 height 31
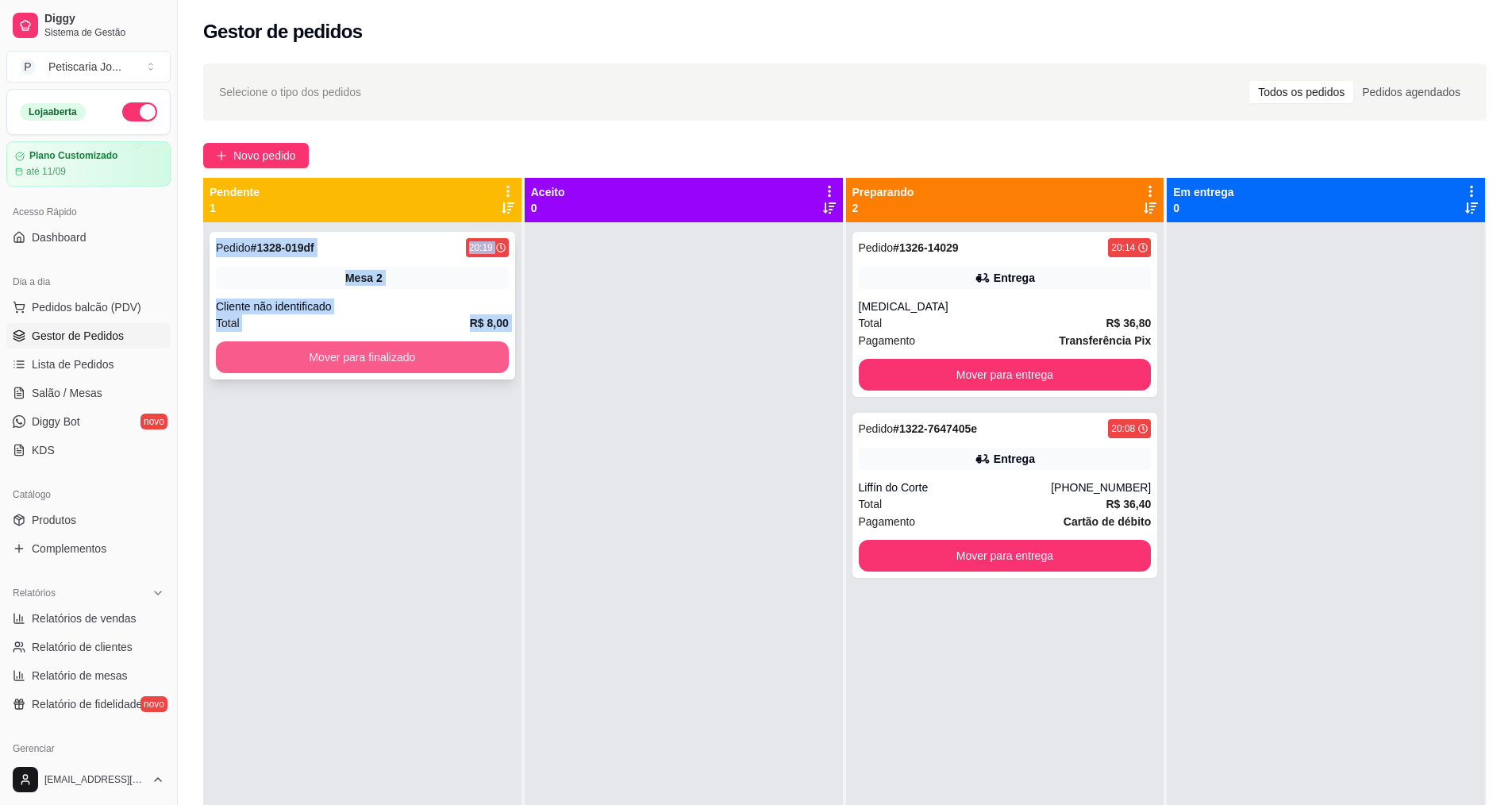
click at [325, 349] on button "Mover para finalizado" at bounding box center [363, 357] width 293 height 31
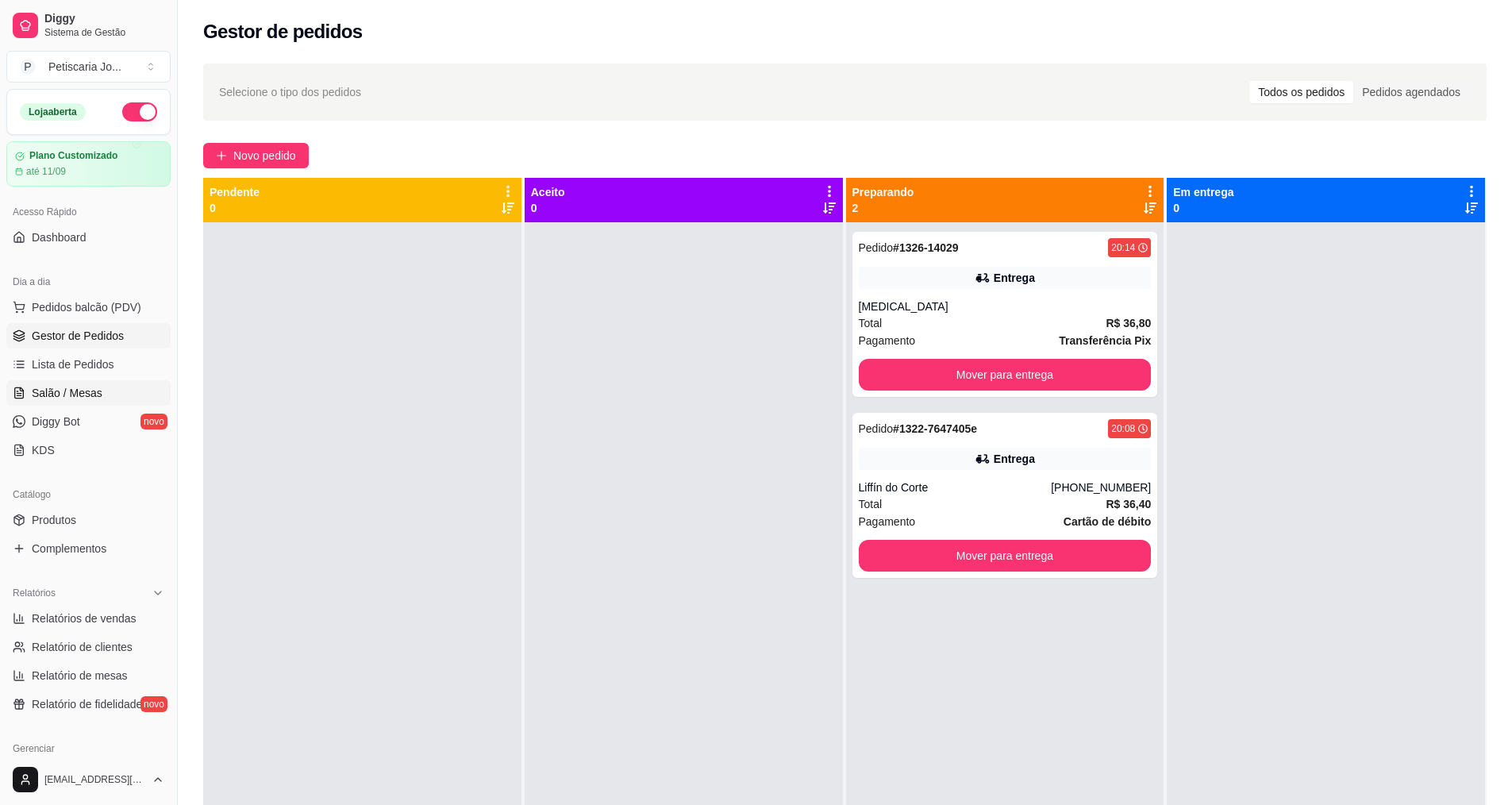
click at [89, 398] on span "Salão / Mesas" at bounding box center [66, 393] width 70 height 16
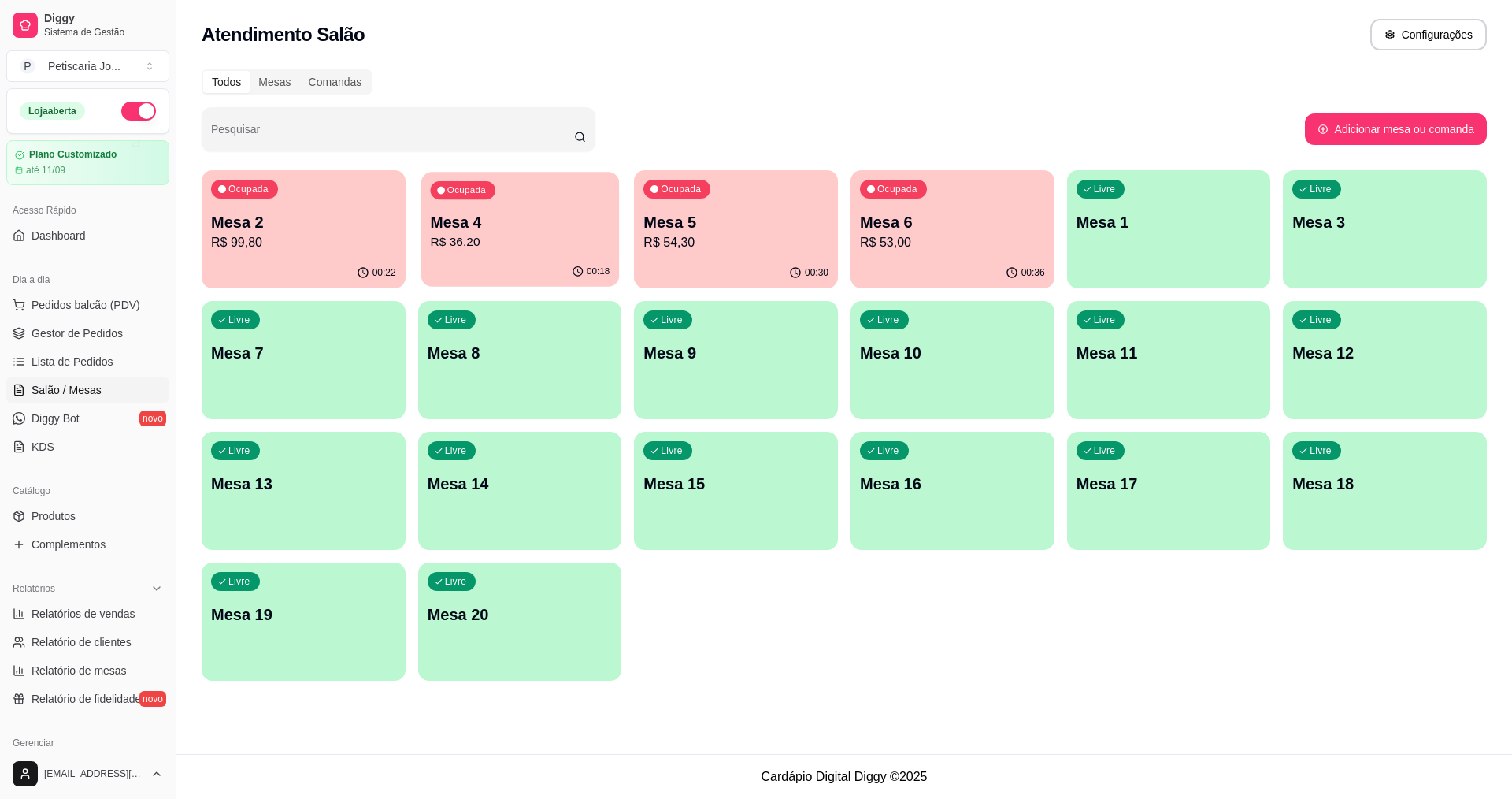
click at [494, 226] on p "Mesa 4" at bounding box center [519, 223] width 180 height 21
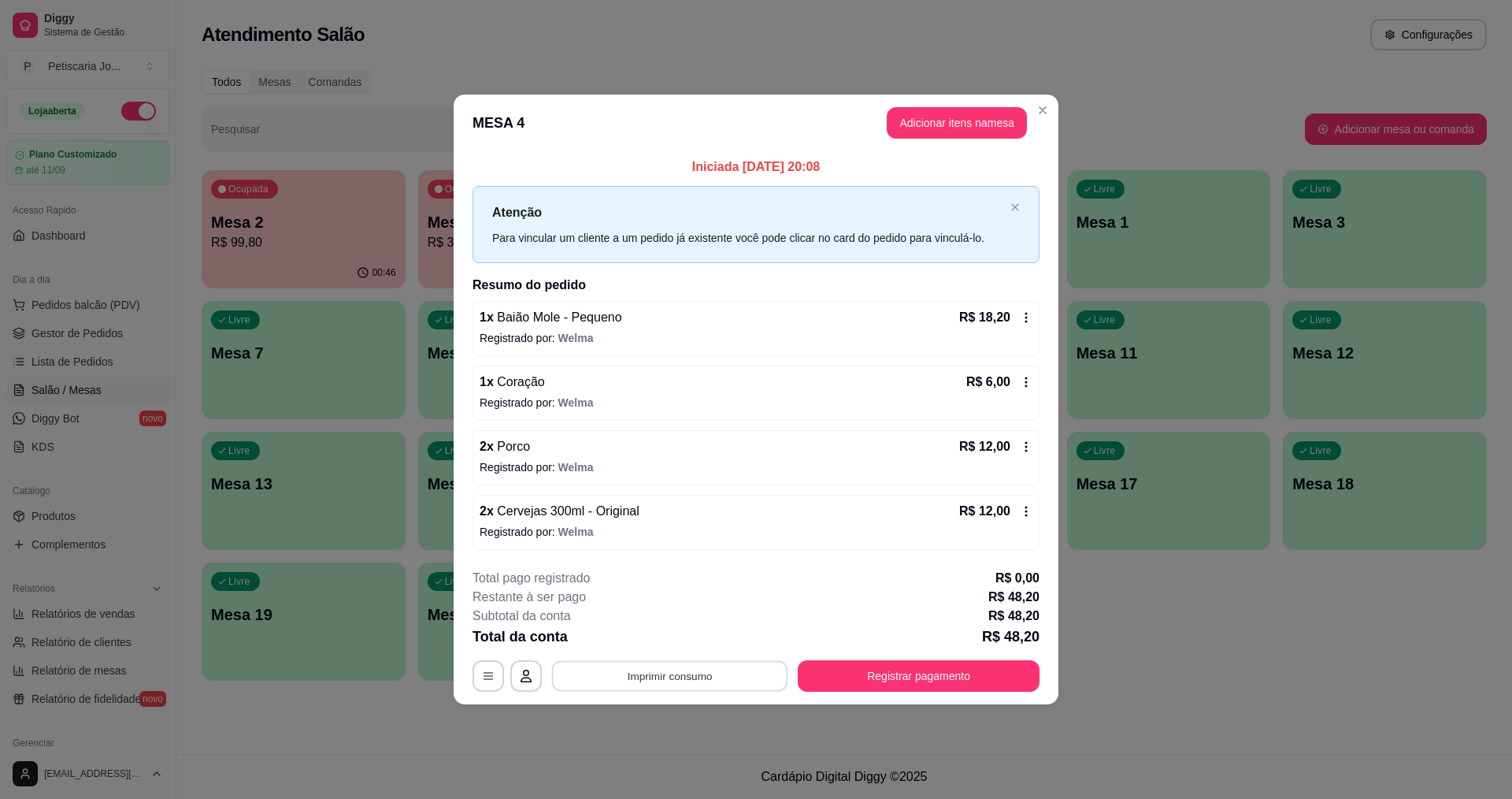
click at [679, 681] on button "Imprimir consumo" at bounding box center [671, 675] width 237 height 30
click at [676, 630] on button "IMPRESSORA" at bounding box center [674, 640] width 114 height 25
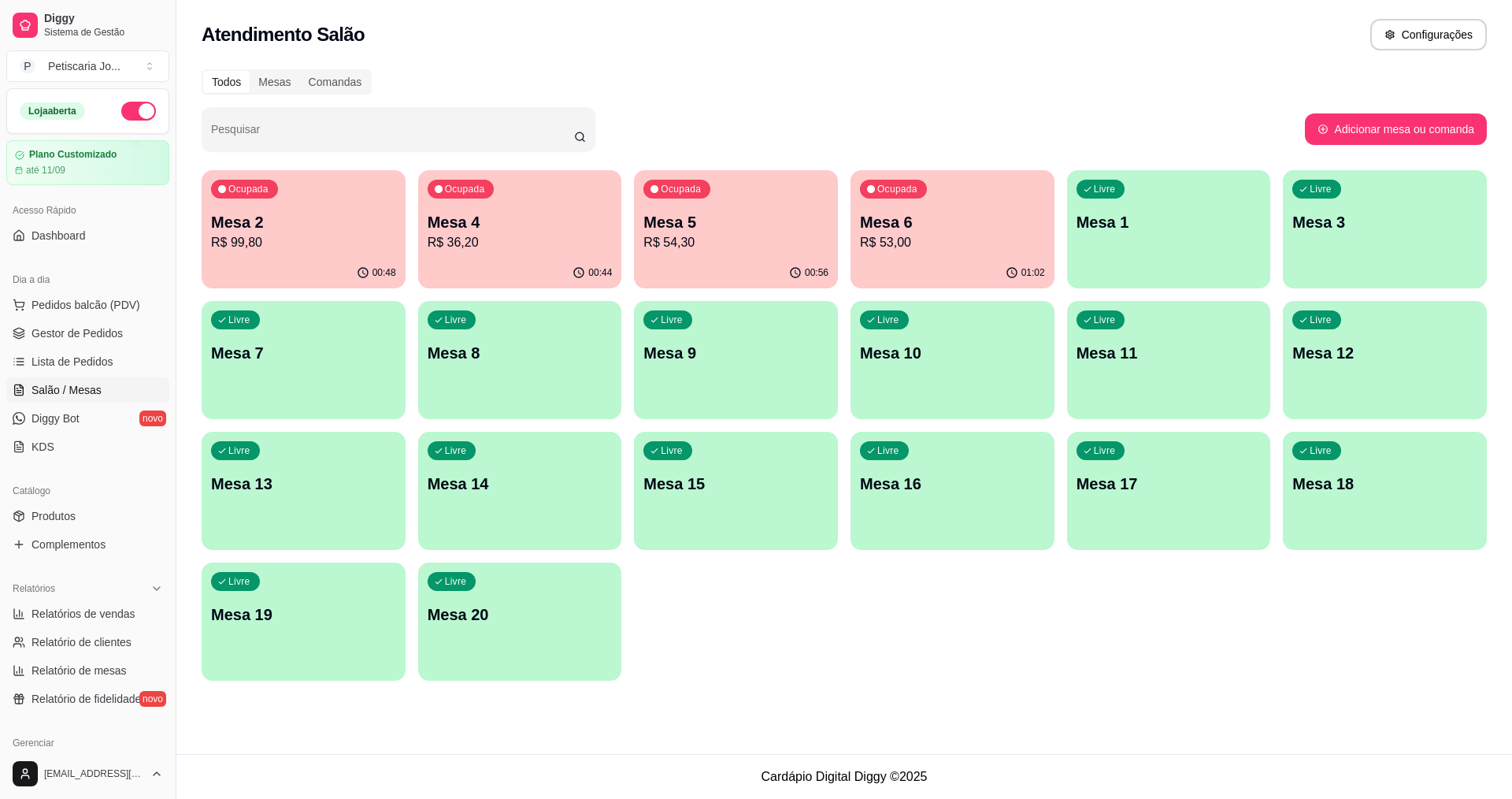
click at [77, 346] on ul "Pedidos balcão (PDV) Gestor de Pedidos Lista de Pedidos Salão / Mesas Diggy Bot…" at bounding box center [88, 376] width 163 height 167
click at [82, 334] on span "Gestor de Pedidos" at bounding box center [76, 333] width 91 height 16
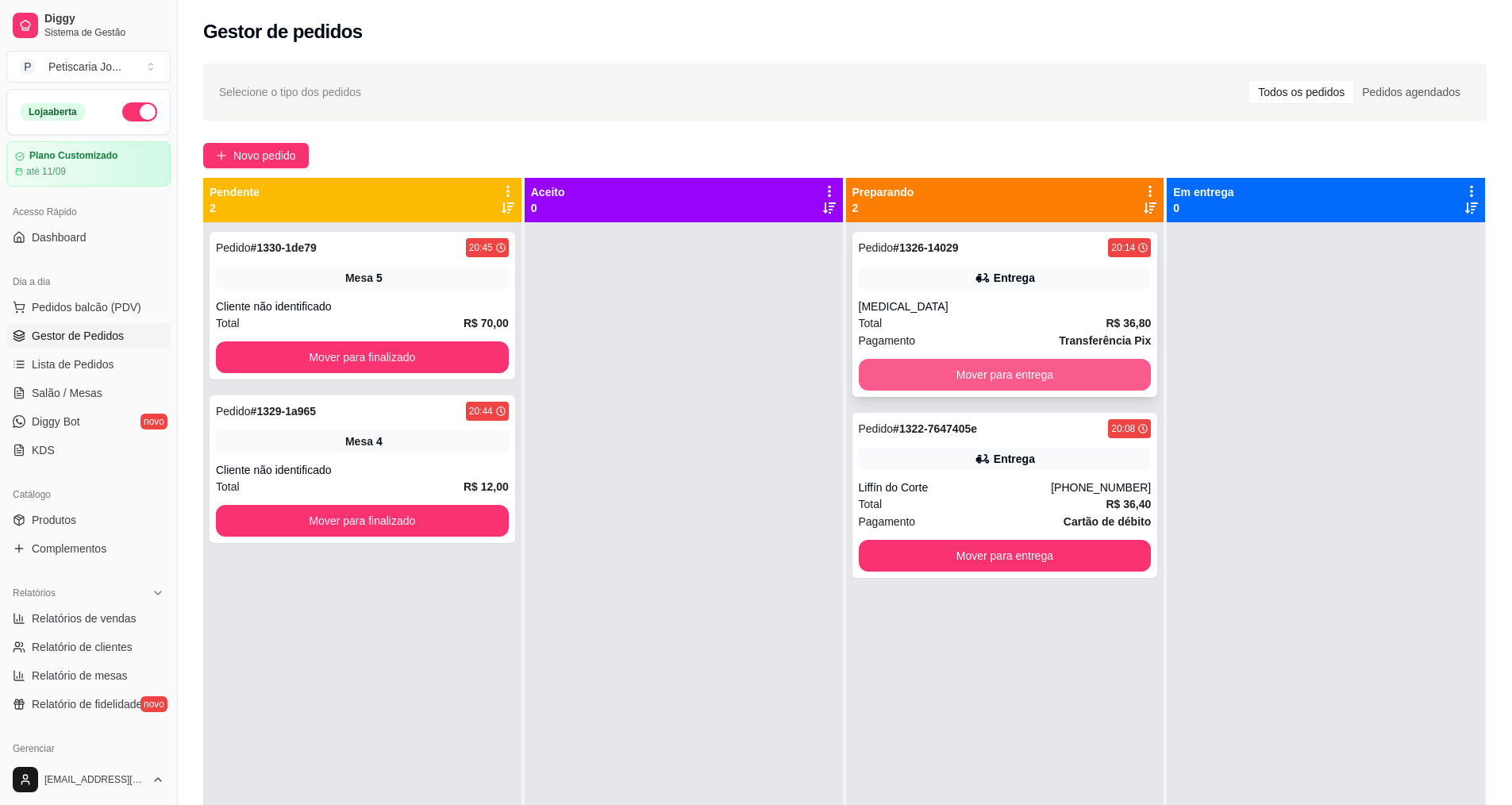
click at [970, 373] on button "Mover para entrega" at bounding box center [1005, 374] width 293 height 31
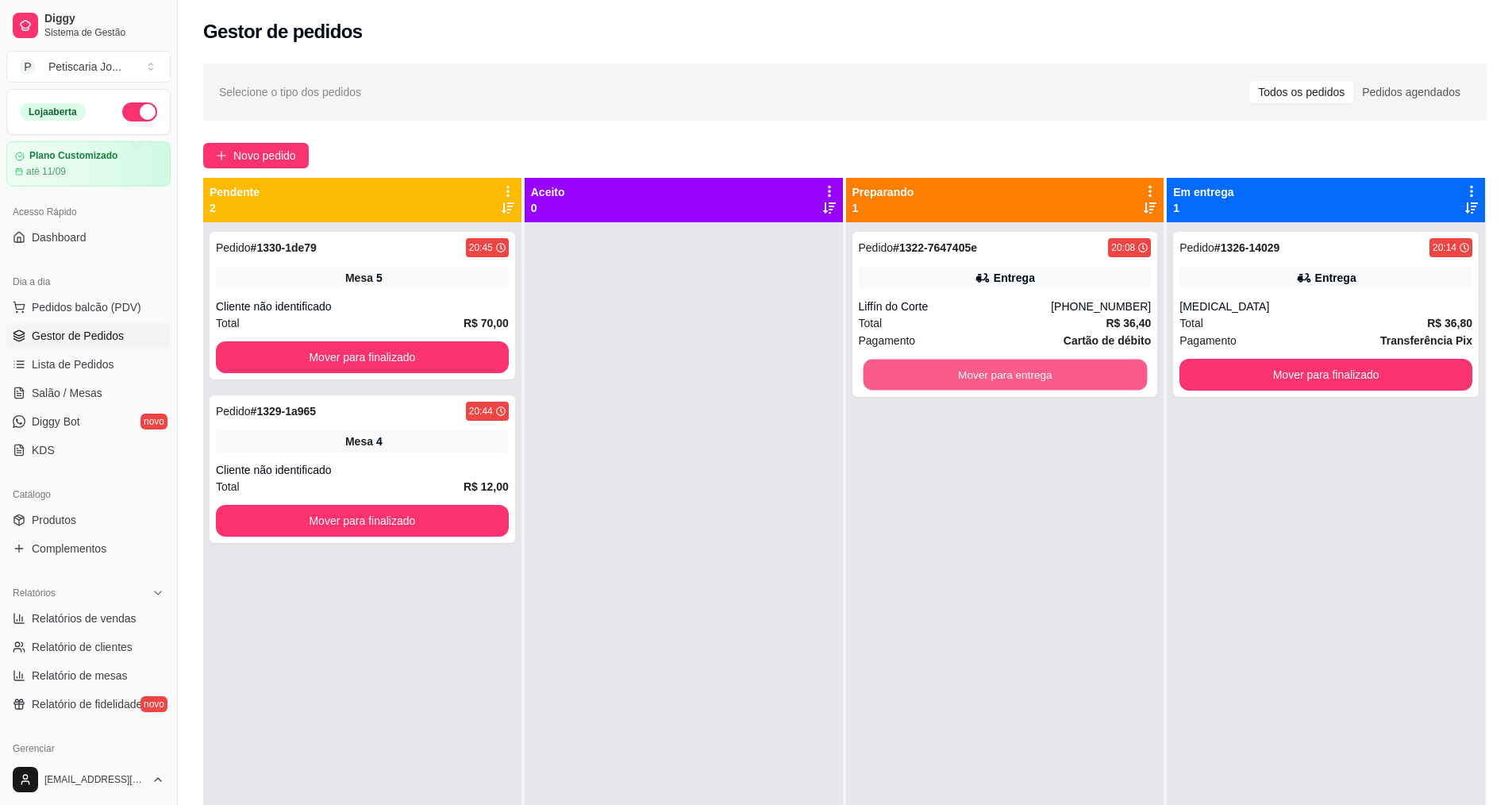
click at [970, 373] on button "Mover para entrega" at bounding box center [1004, 374] width 284 height 31
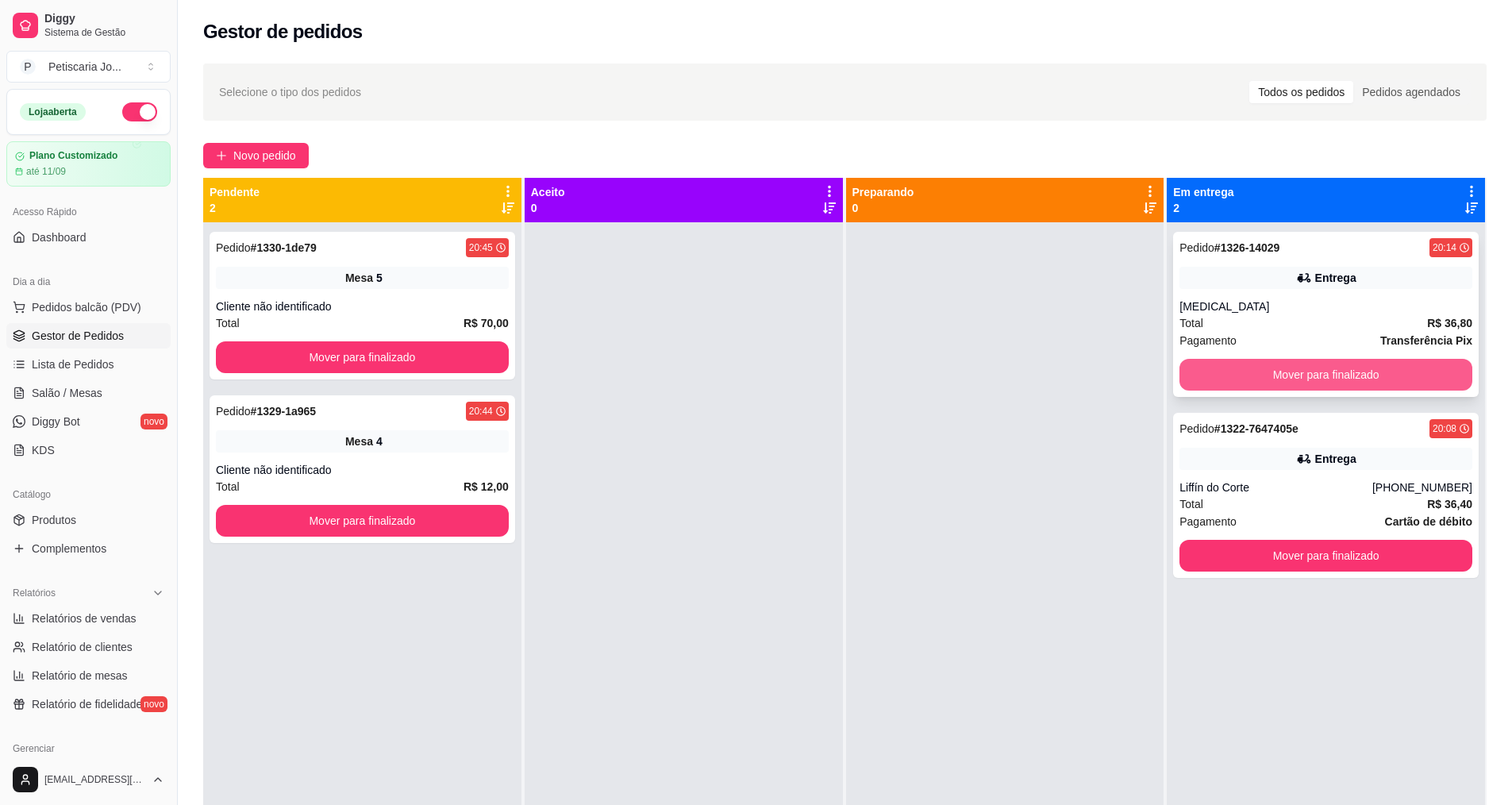
click at [1291, 386] on button "Mover para finalizado" at bounding box center [1326, 374] width 293 height 31
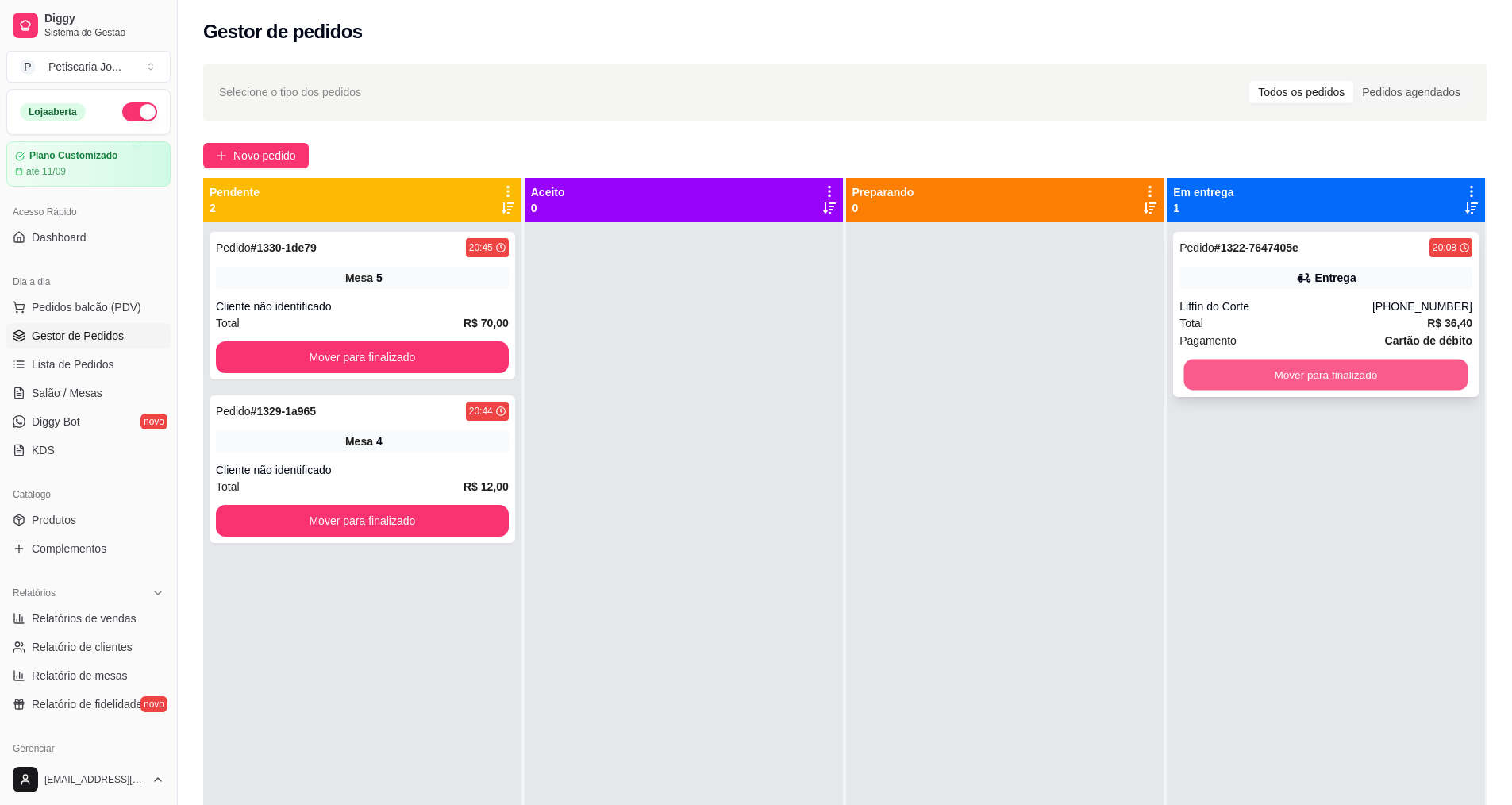
click at [1291, 383] on button "Mover para finalizado" at bounding box center [1326, 374] width 284 height 31
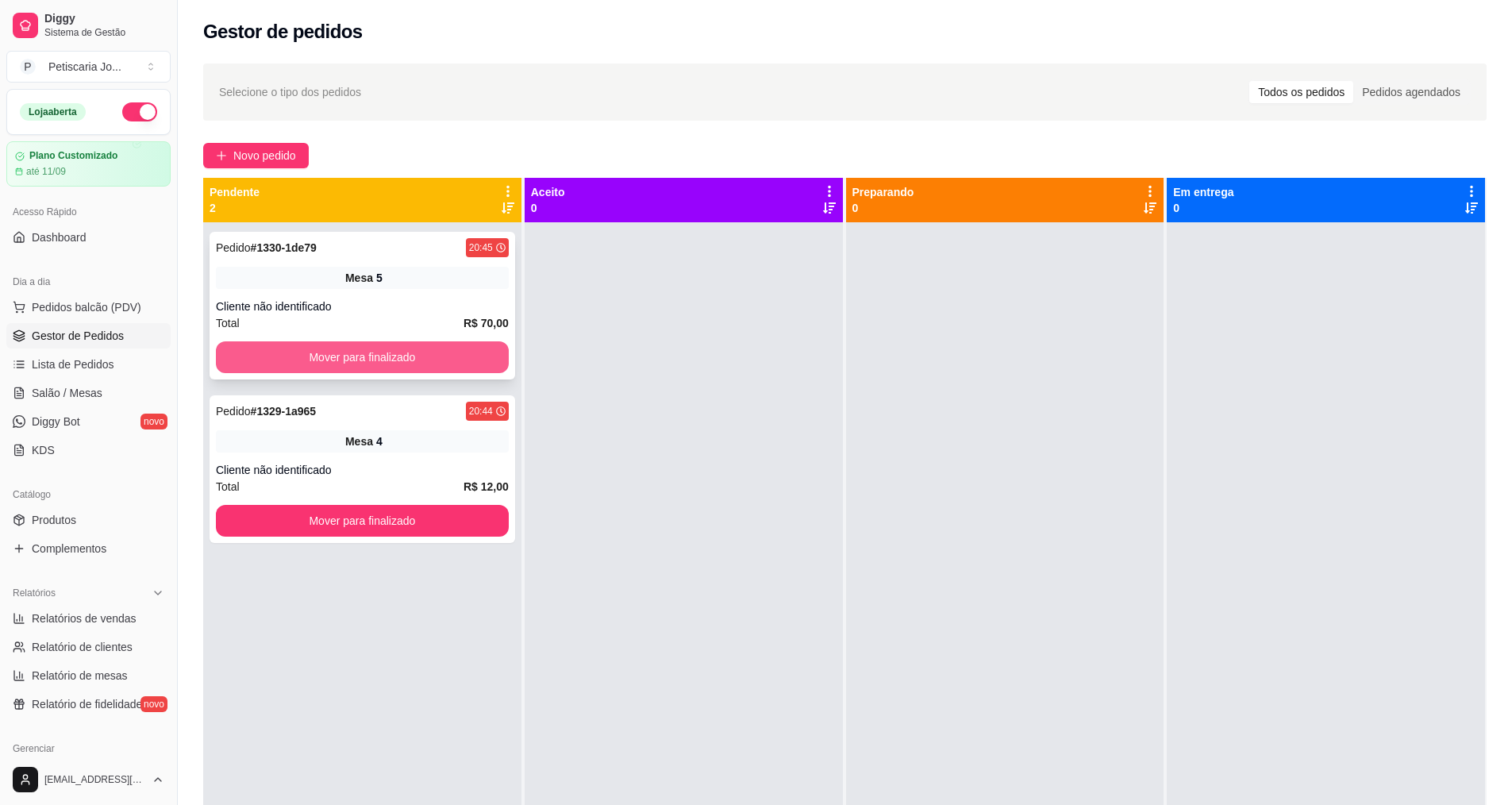
click at [359, 353] on button "Mover para finalizado" at bounding box center [363, 357] width 293 height 31
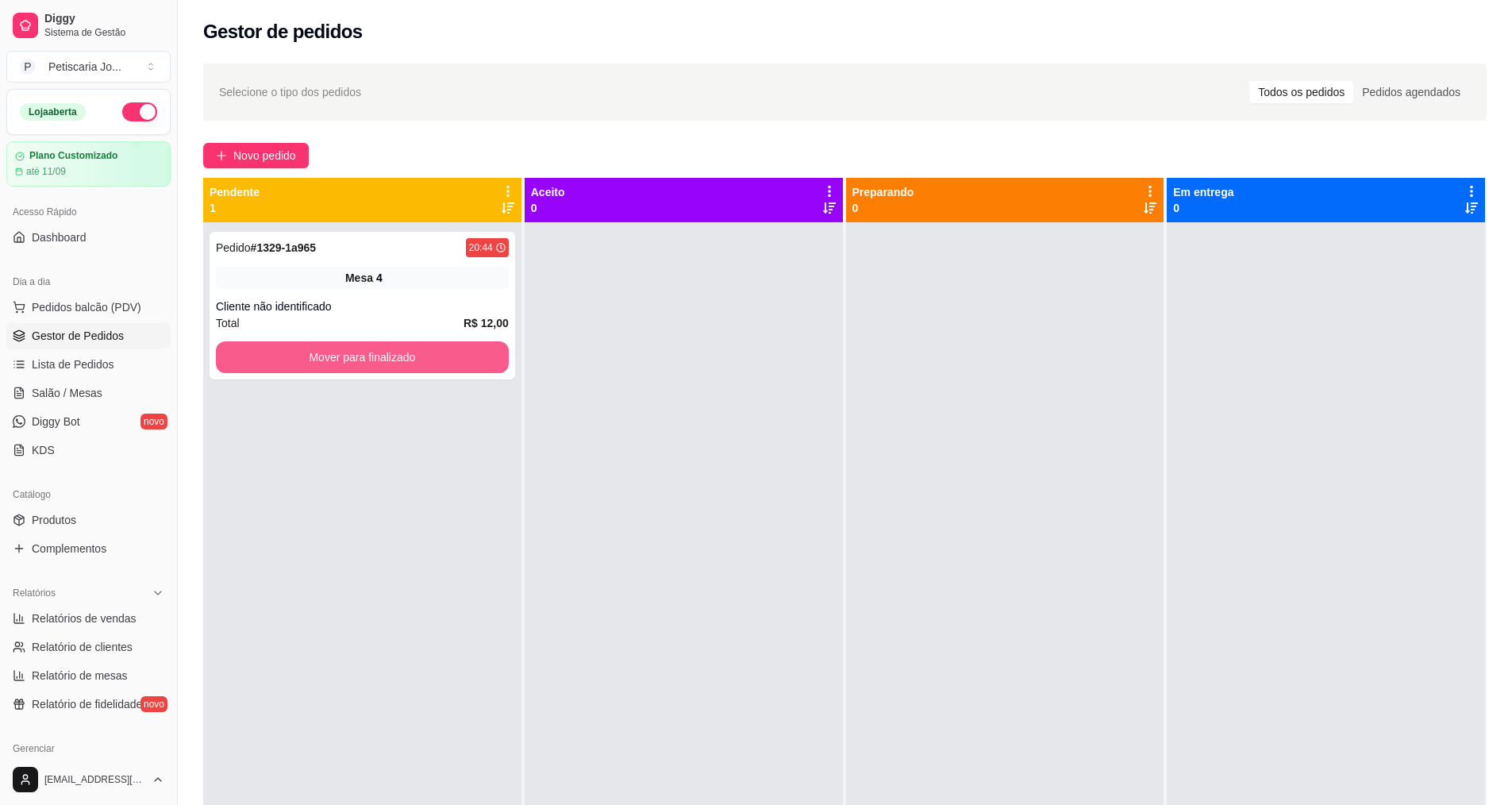
click at [359, 353] on button "Mover para finalizado" at bounding box center [363, 357] width 293 height 31
click at [91, 393] on span "Salão / Mesas" at bounding box center [66, 393] width 70 height 16
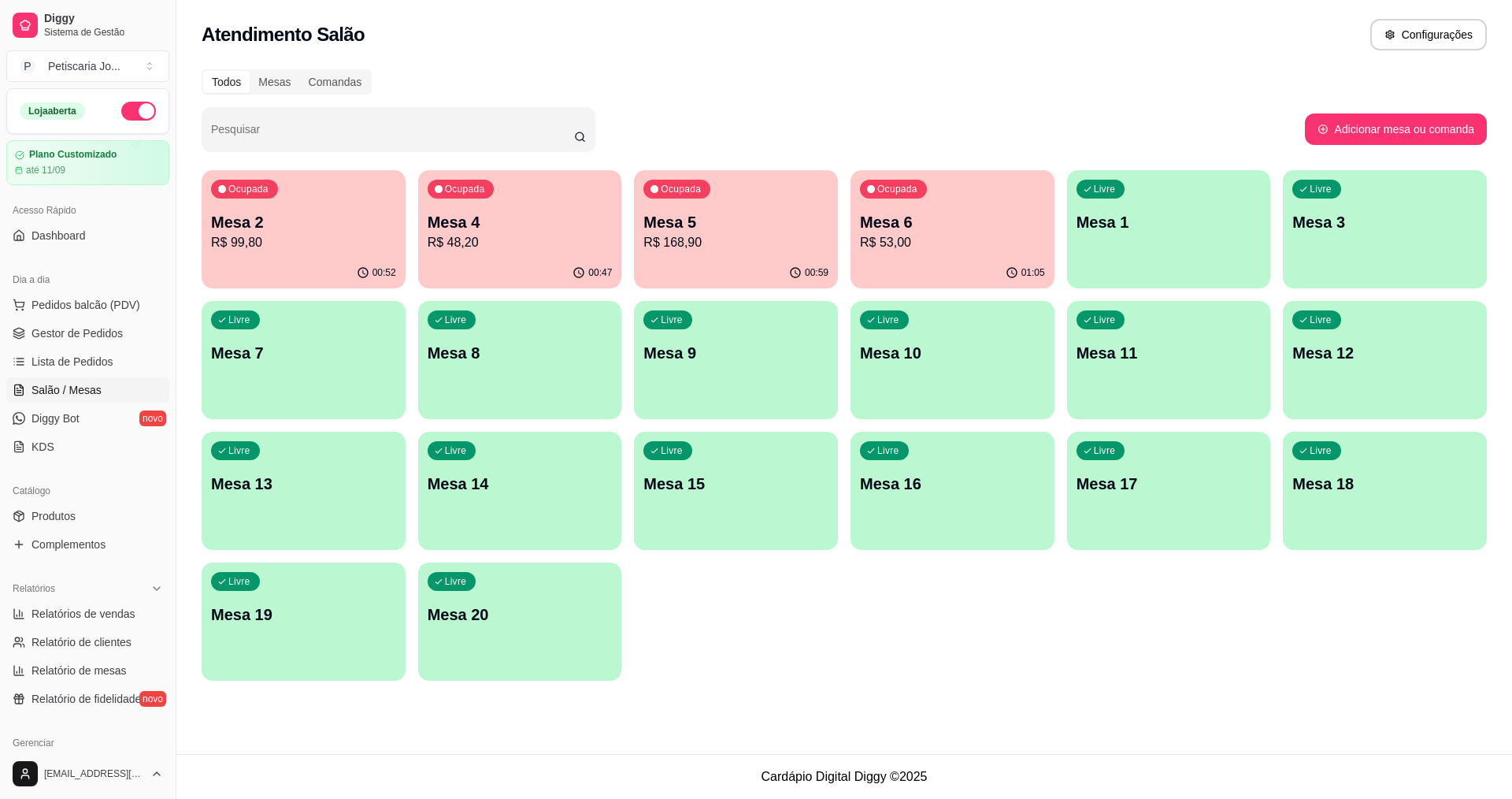
click at [748, 236] on p "R$ 168,90" at bounding box center [735, 242] width 185 height 19
click at [284, 221] on p "Mesa 2" at bounding box center [303, 222] width 185 height 22
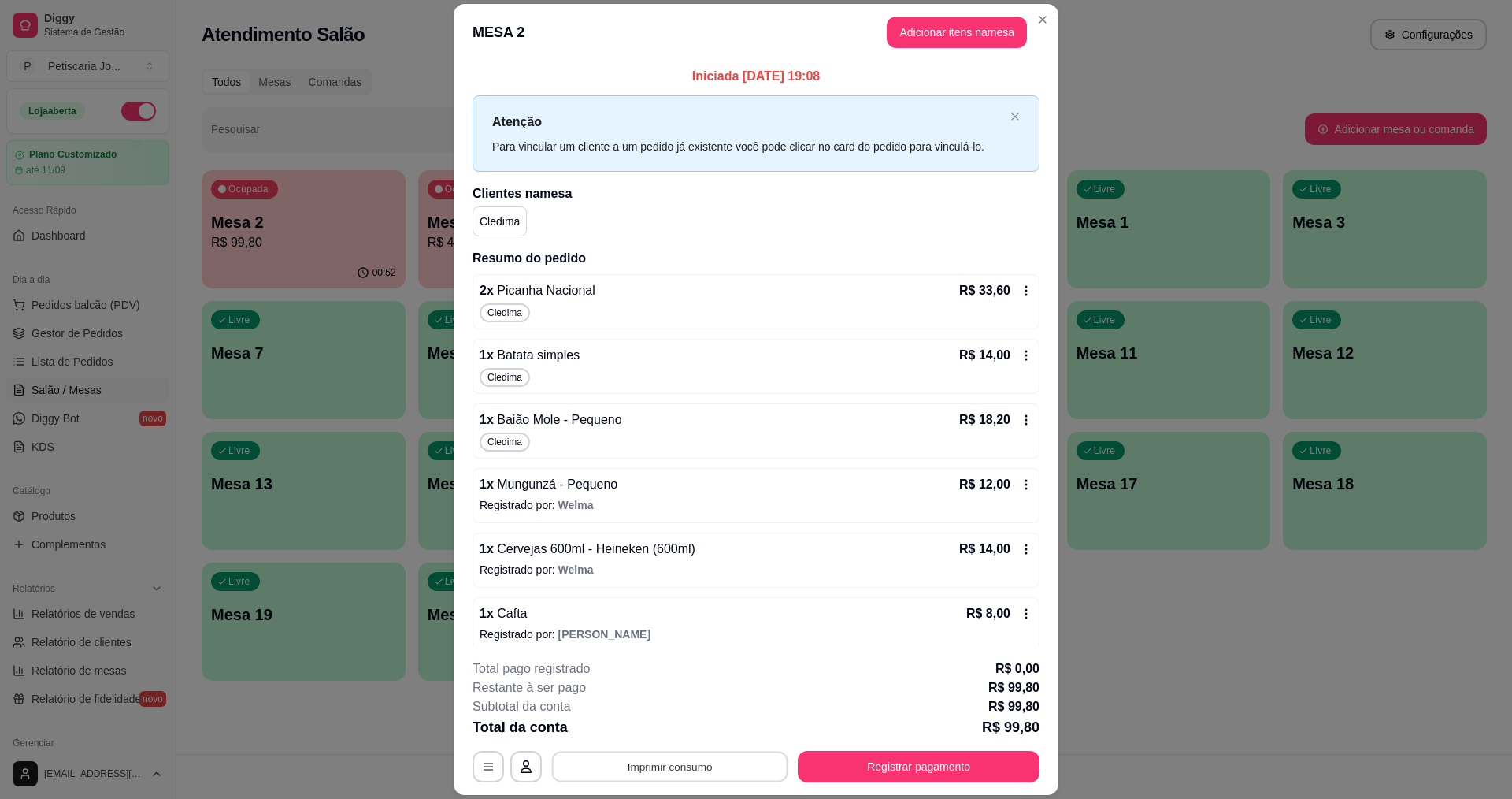
click at [677, 766] on button "Imprimir consumo" at bounding box center [671, 766] width 237 height 30
click at [677, 729] on button "IMPRESSORA" at bounding box center [669, 730] width 110 height 25
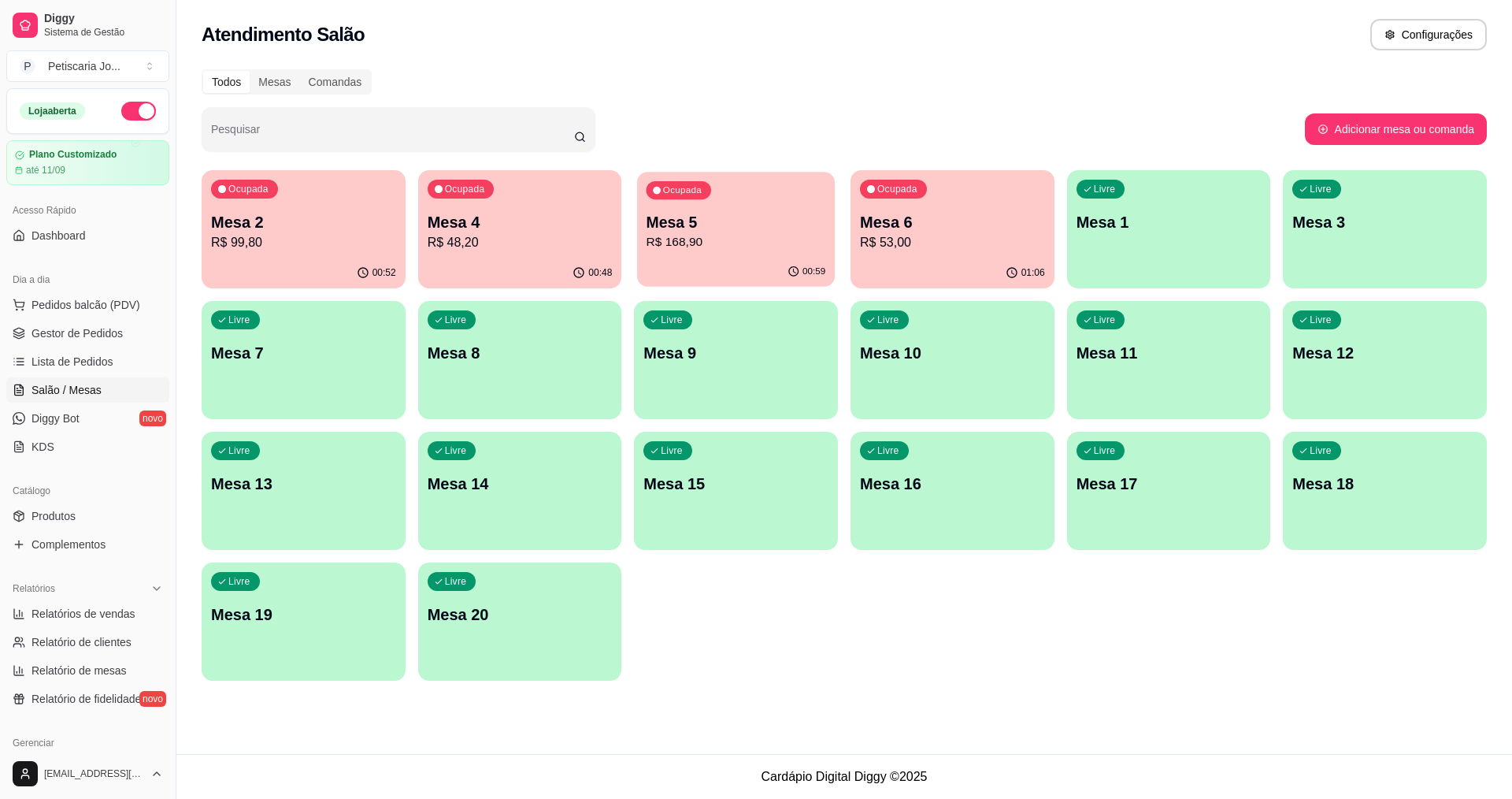
click at [823, 237] on p "R$ 168,90" at bounding box center [736, 242] width 180 height 18
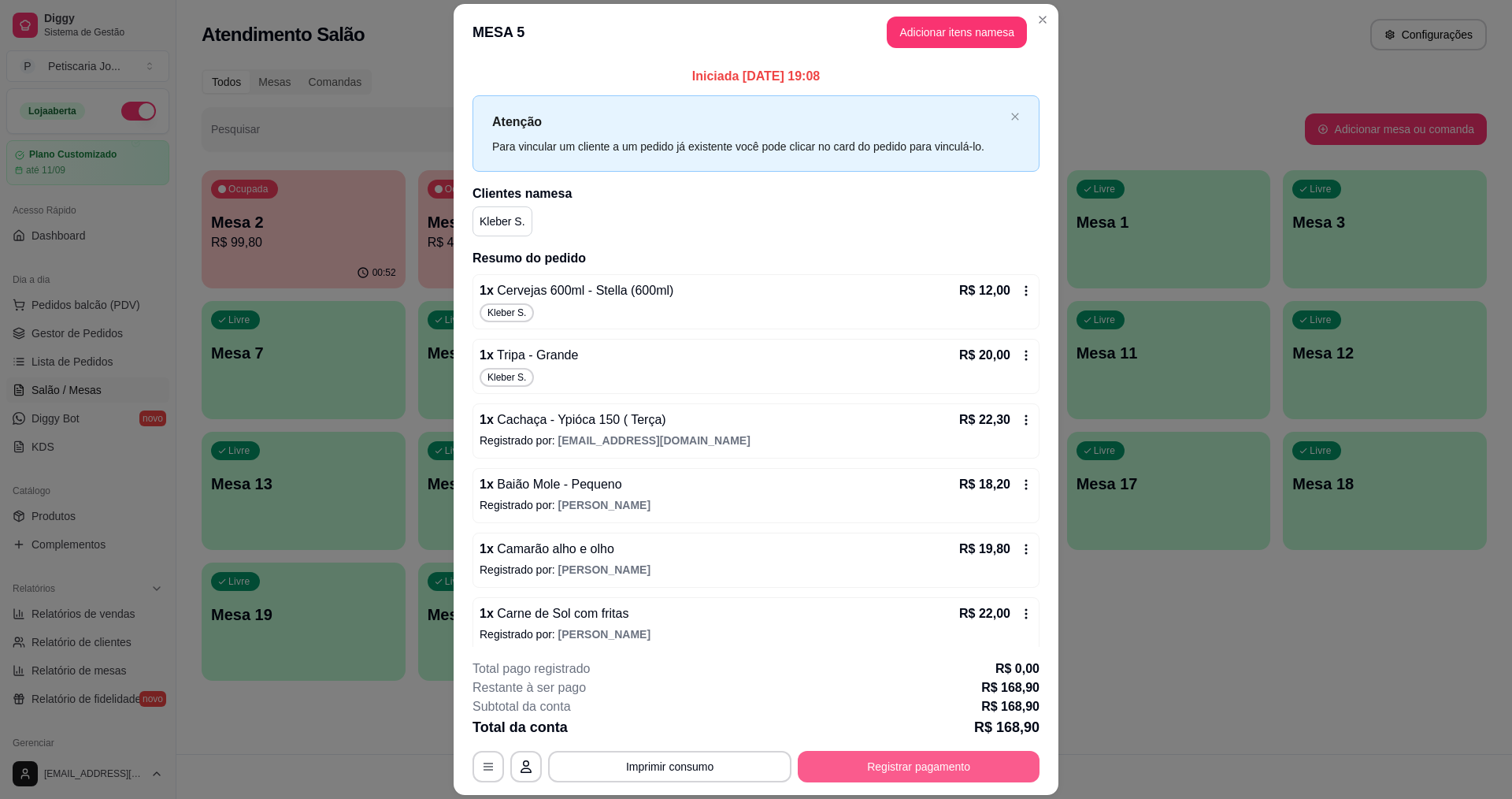
click at [855, 771] on button "Registrar pagamento" at bounding box center [919, 766] width 242 height 31
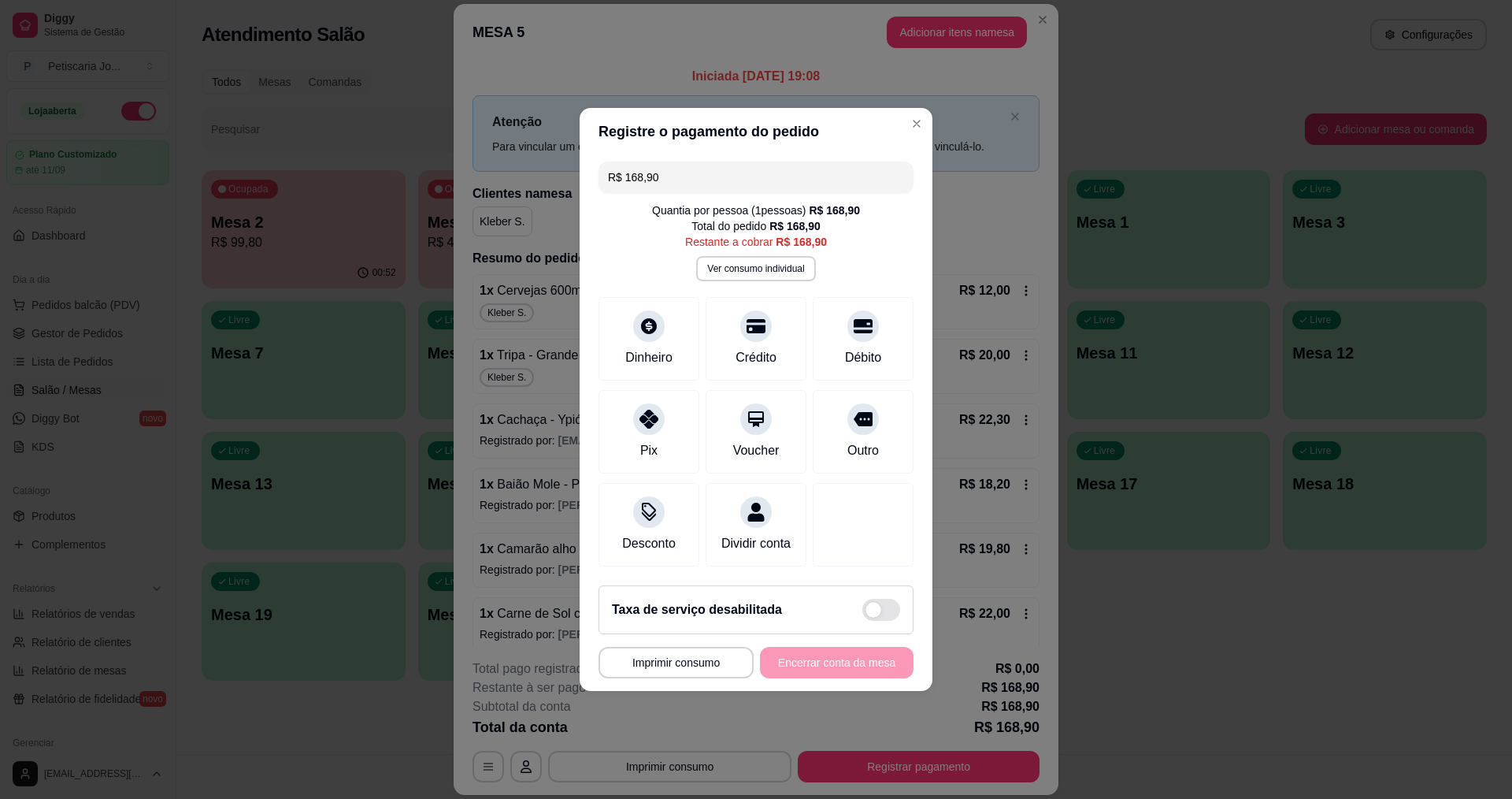
drag, startPoint x: 684, startPoint y: 171, endPoint x: 343, endPoint y: 104, distance: 347.5
click at [343, 104] on div "**********" at bounding box center [756, 400] width 1512 height 799
type input "R$ 0,15"
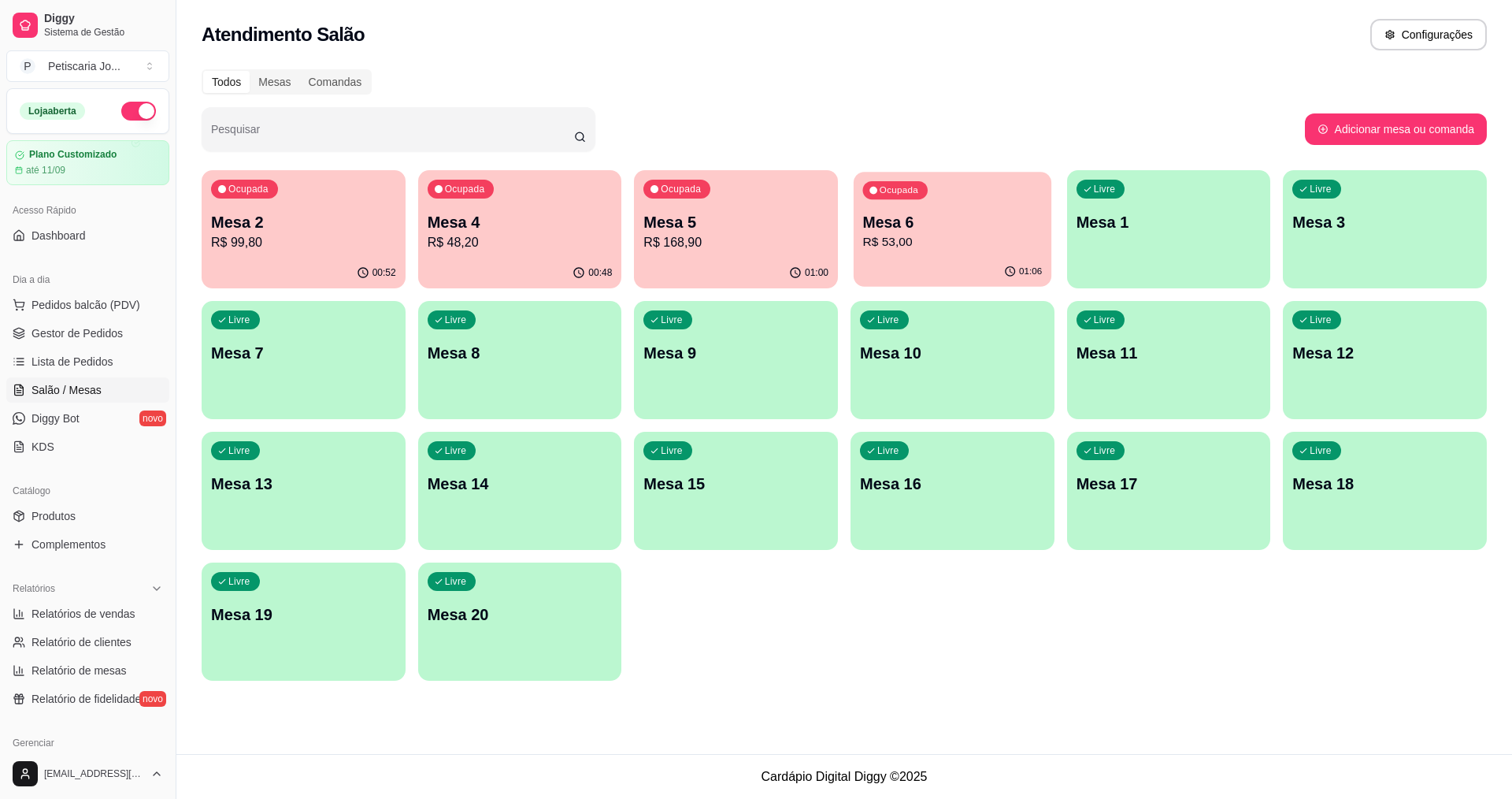
click at [972, 251] on p "R$ 53,00" at bounding box center [952, 242] width 180 height 18
click at [488, 243] on p "R$ 48,20" at bounding box center [519, 242] width 185 height 19
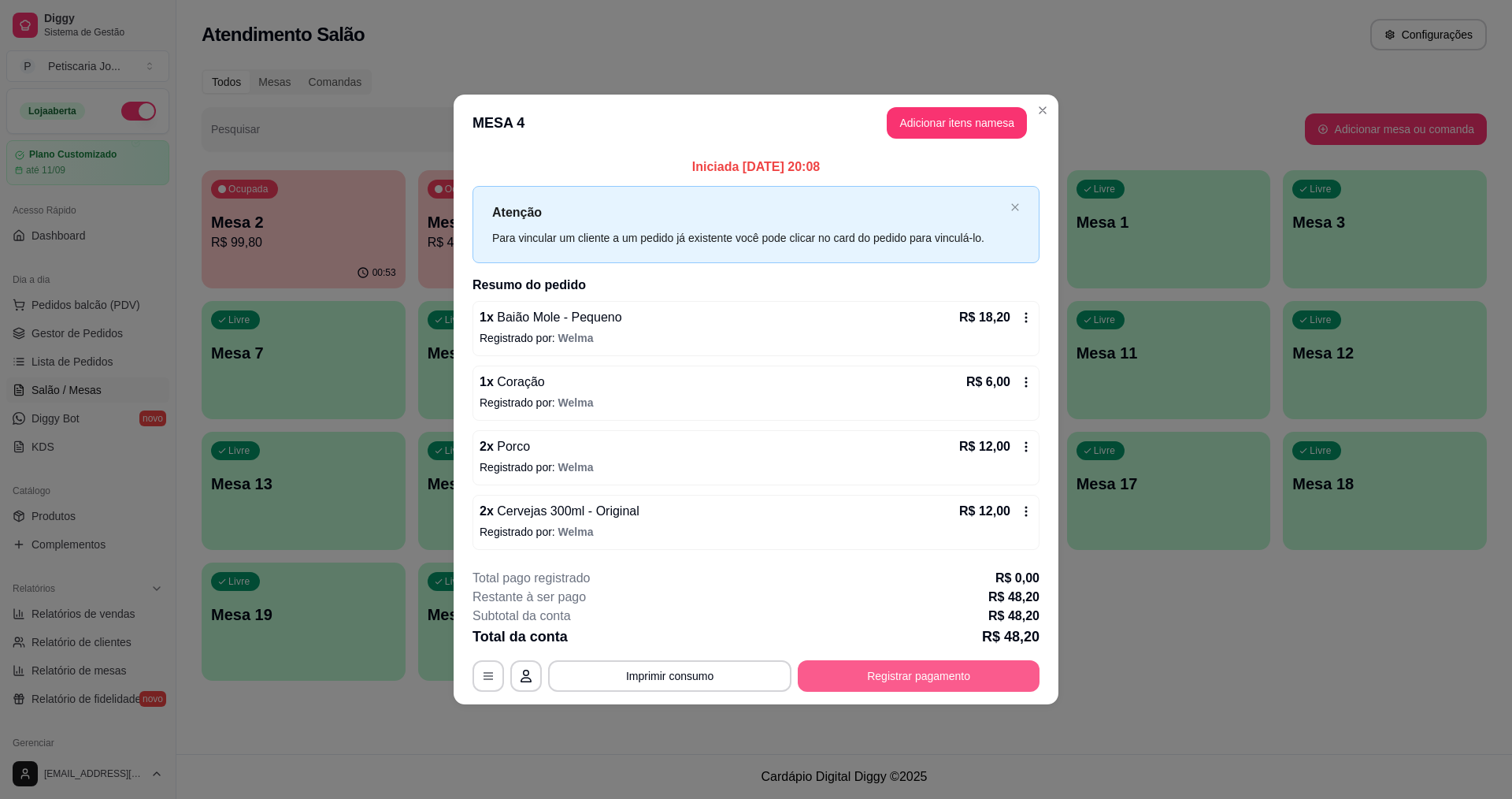
click at [970, 670] on button "Registrar pagamento" at bounding box center [919, 676] width 242 height 31
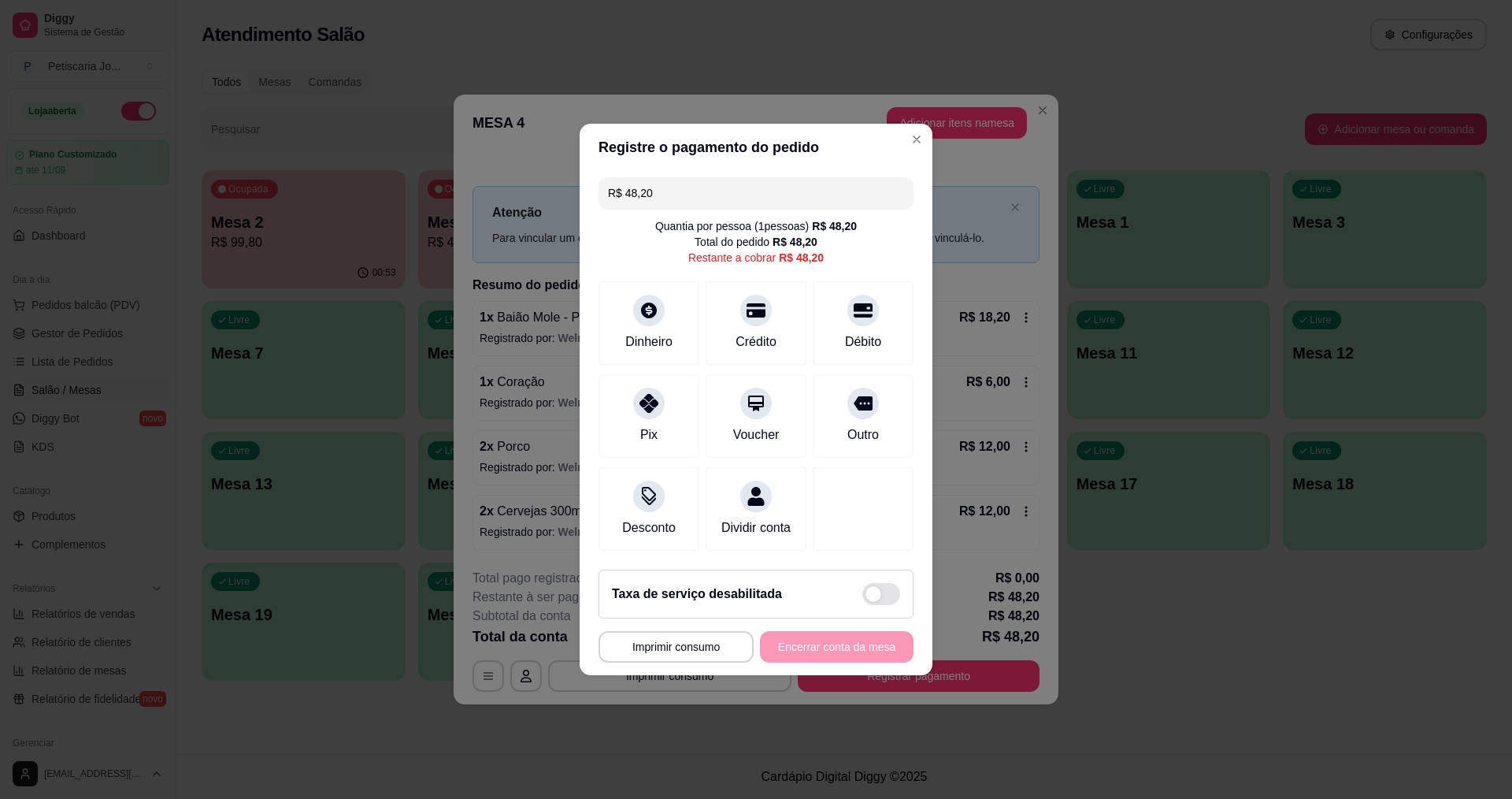
click at [666, 189] on input "R$ 48,20" at bounding box center [756, 193] width 296 height 31
drag, startPoint x: 668, startPoint y: 179, endPoint x: 574, endPoint y: 178, distance: 94.0
click at [574, 178] on div "**********" at bounding box center [756, 400] width 1512 height 799
click at [746, 298] on icon at bounding box center [756, 306] width 21 height 16
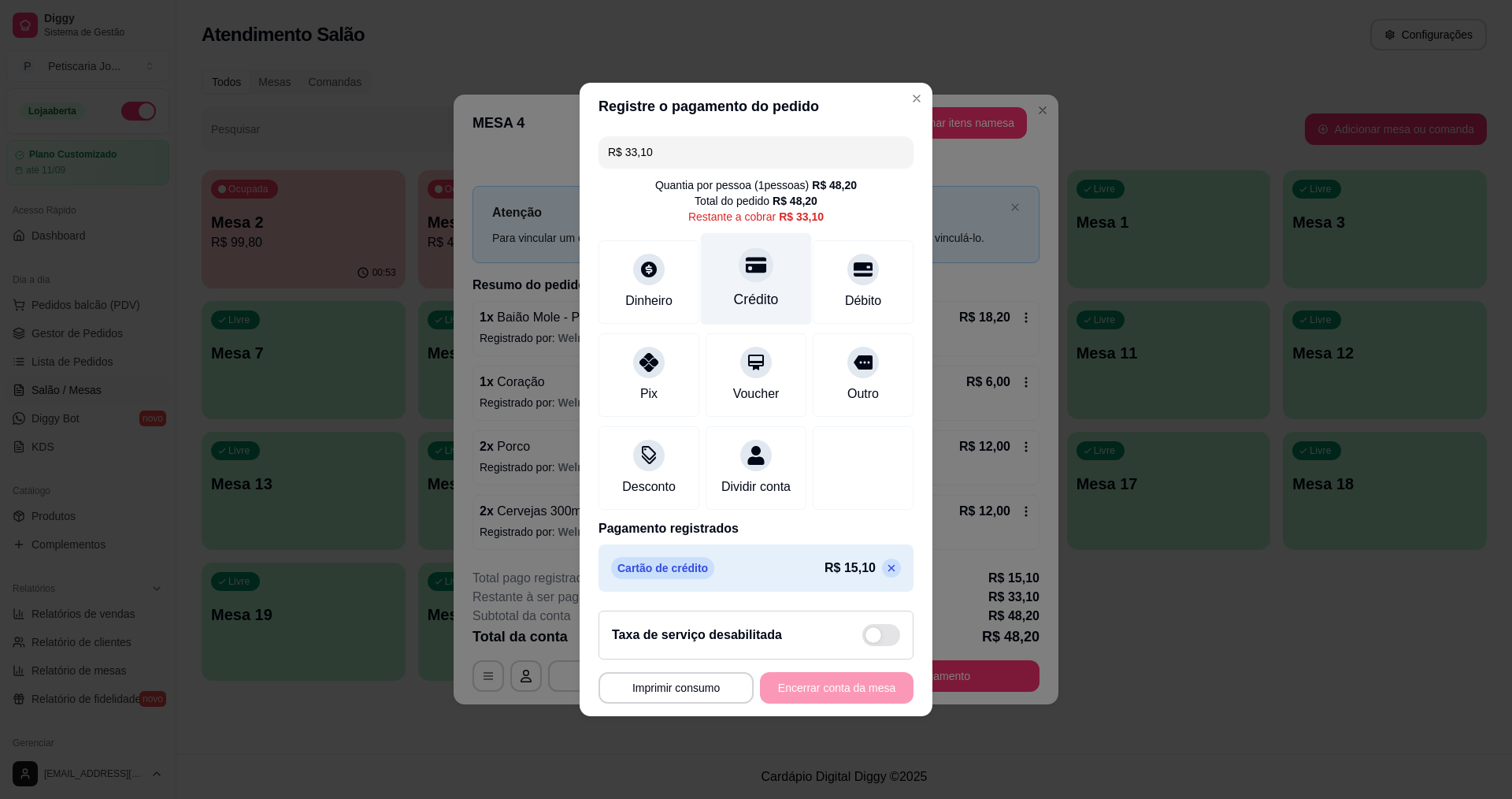
click at [750, 265] on icon at bounding box center [756, 265] width 21 height 21
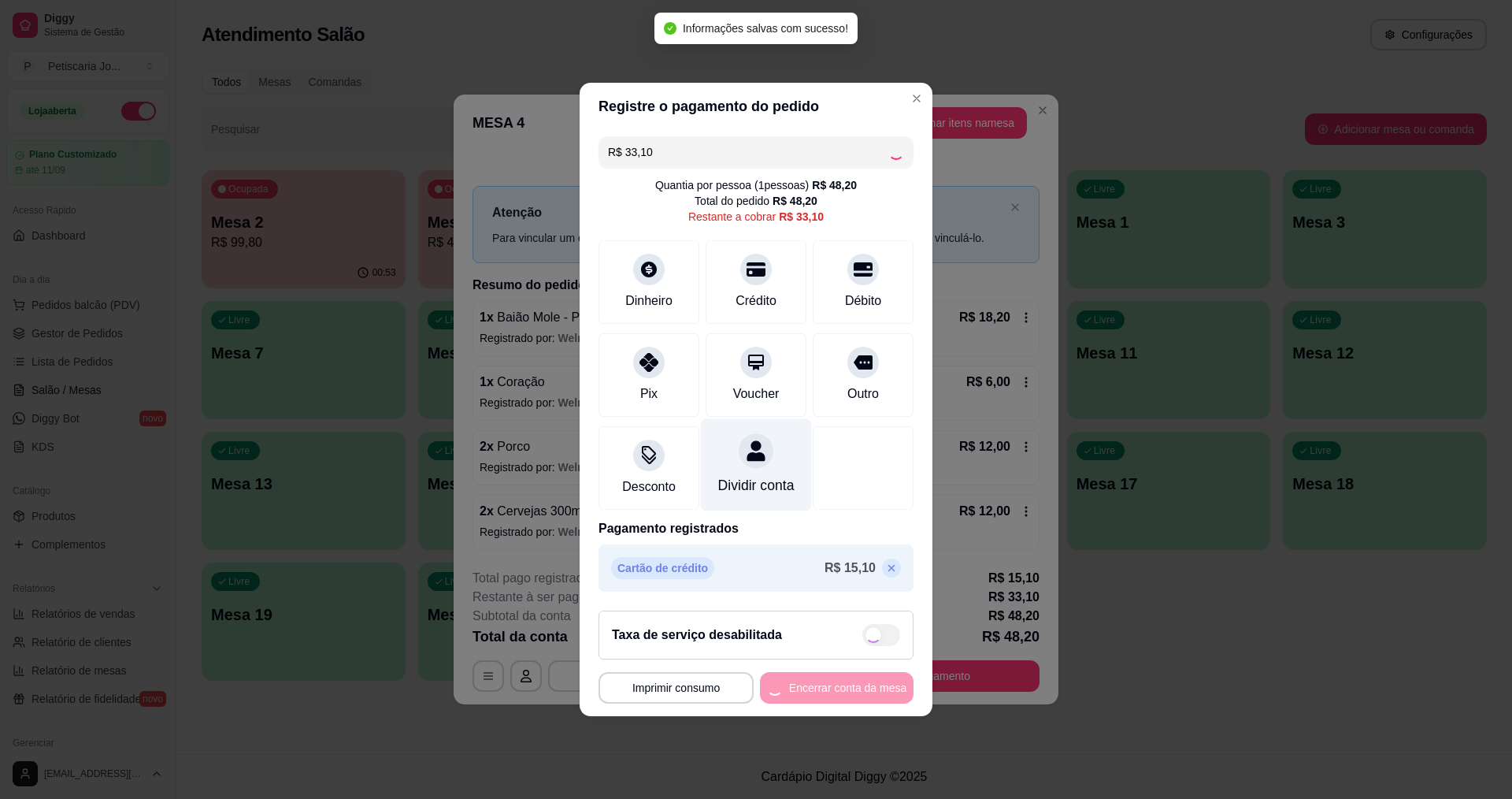
type input "R$ 0,00"
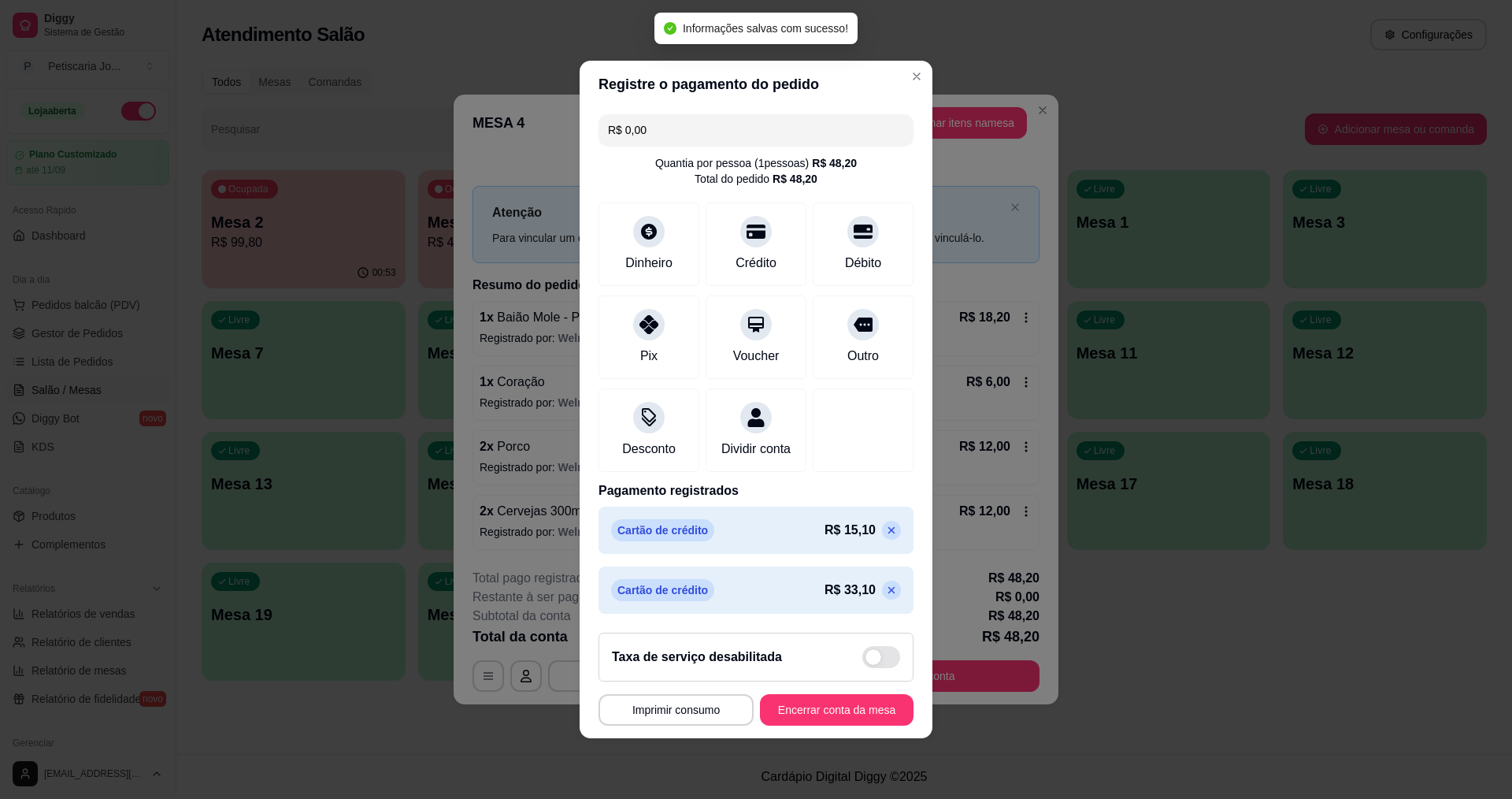
click at [803, 695] on footer "**********" at bounding box center [755, 679] width 353 height 118
click at [837, 724] on button "Encerrar conta da mesa" at bounding box center [837, 709] width 149 height 30
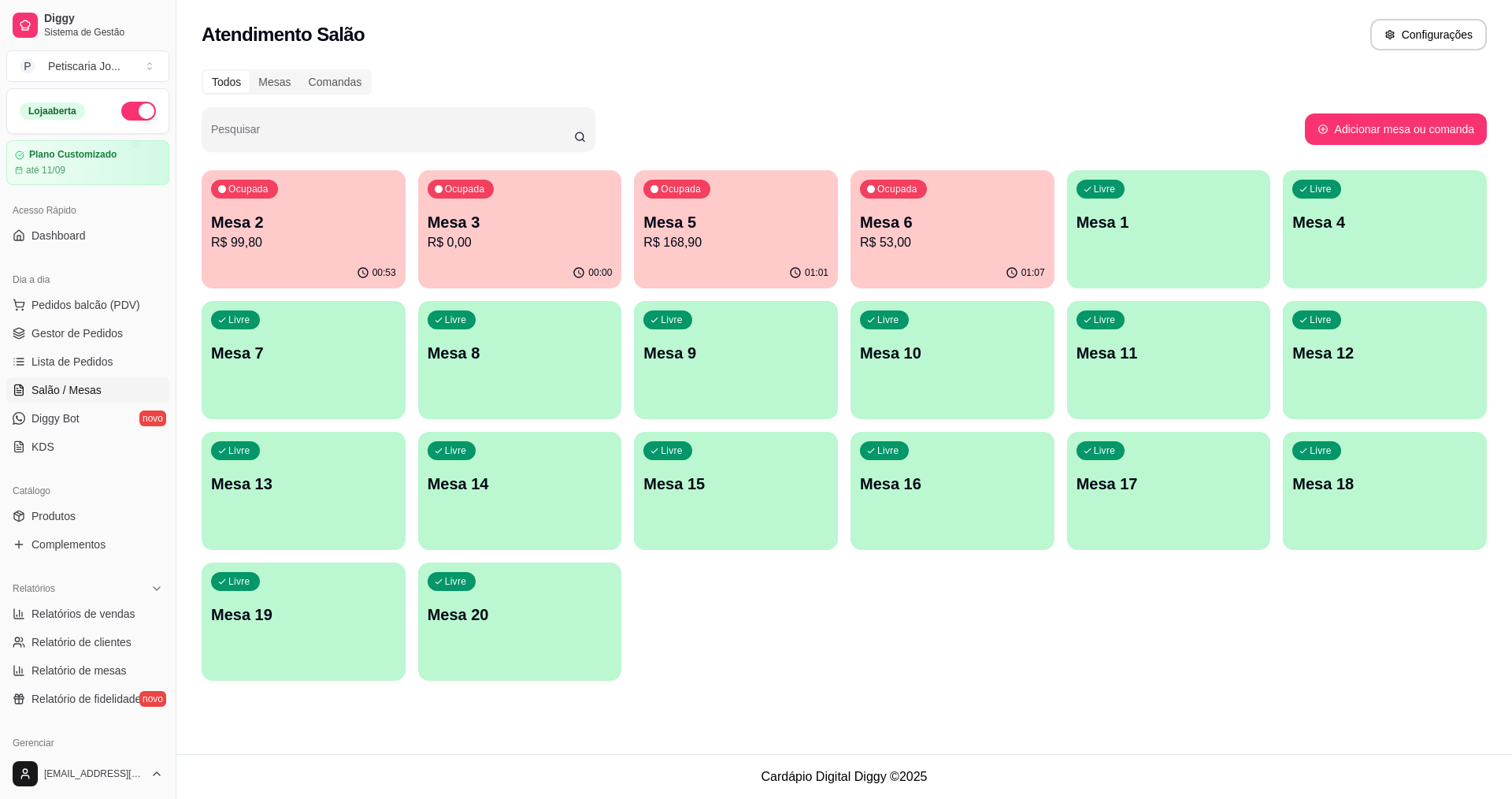
click at [304, 256] on div "Ocupada Mesa 2 R$ 99,80" at bounding box center [303, 214] width 204 height 87
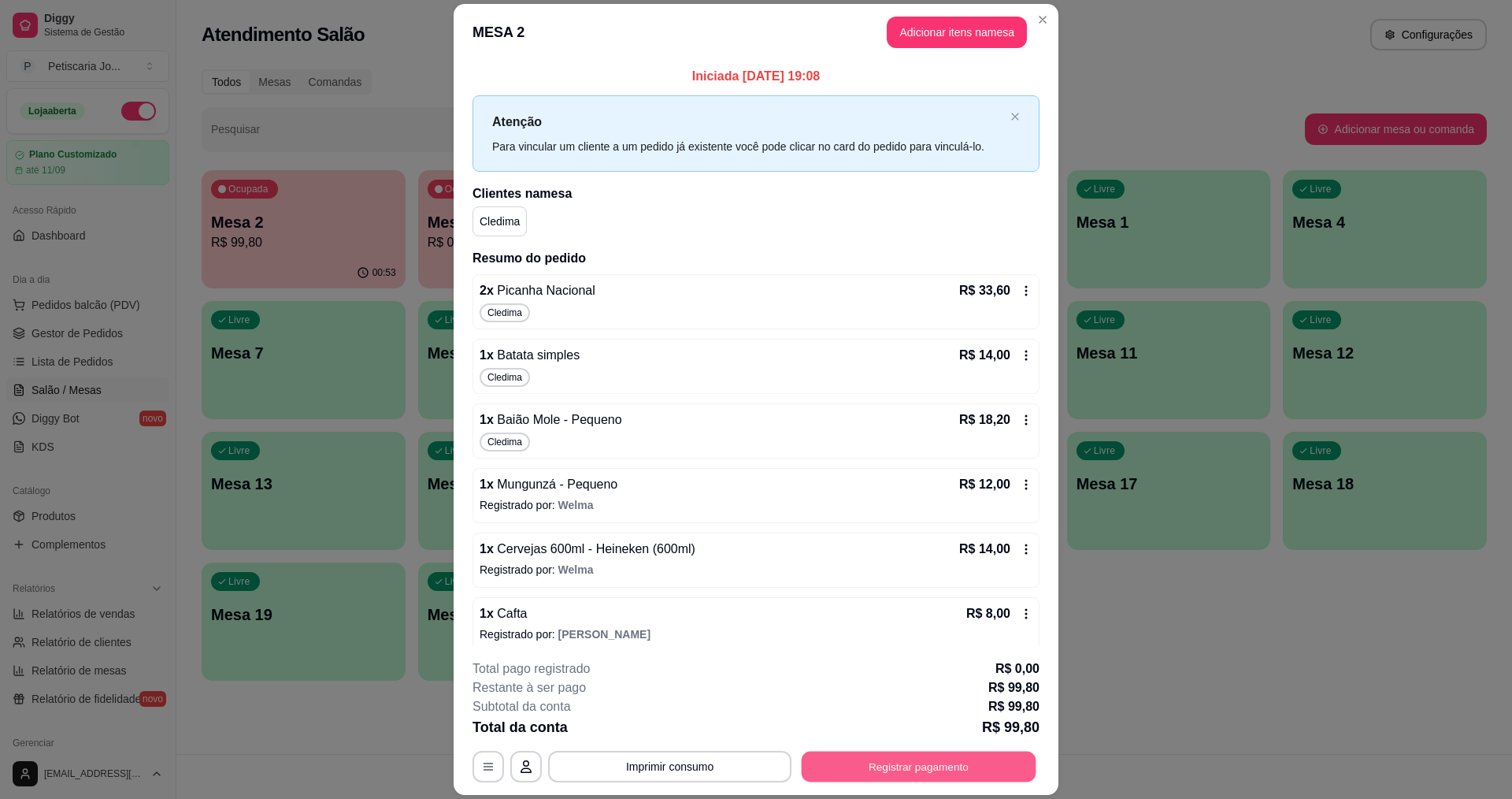
click at [913, 771] on button "Registrar pagamento" at bounding box center [920, 766] width 235 height 30
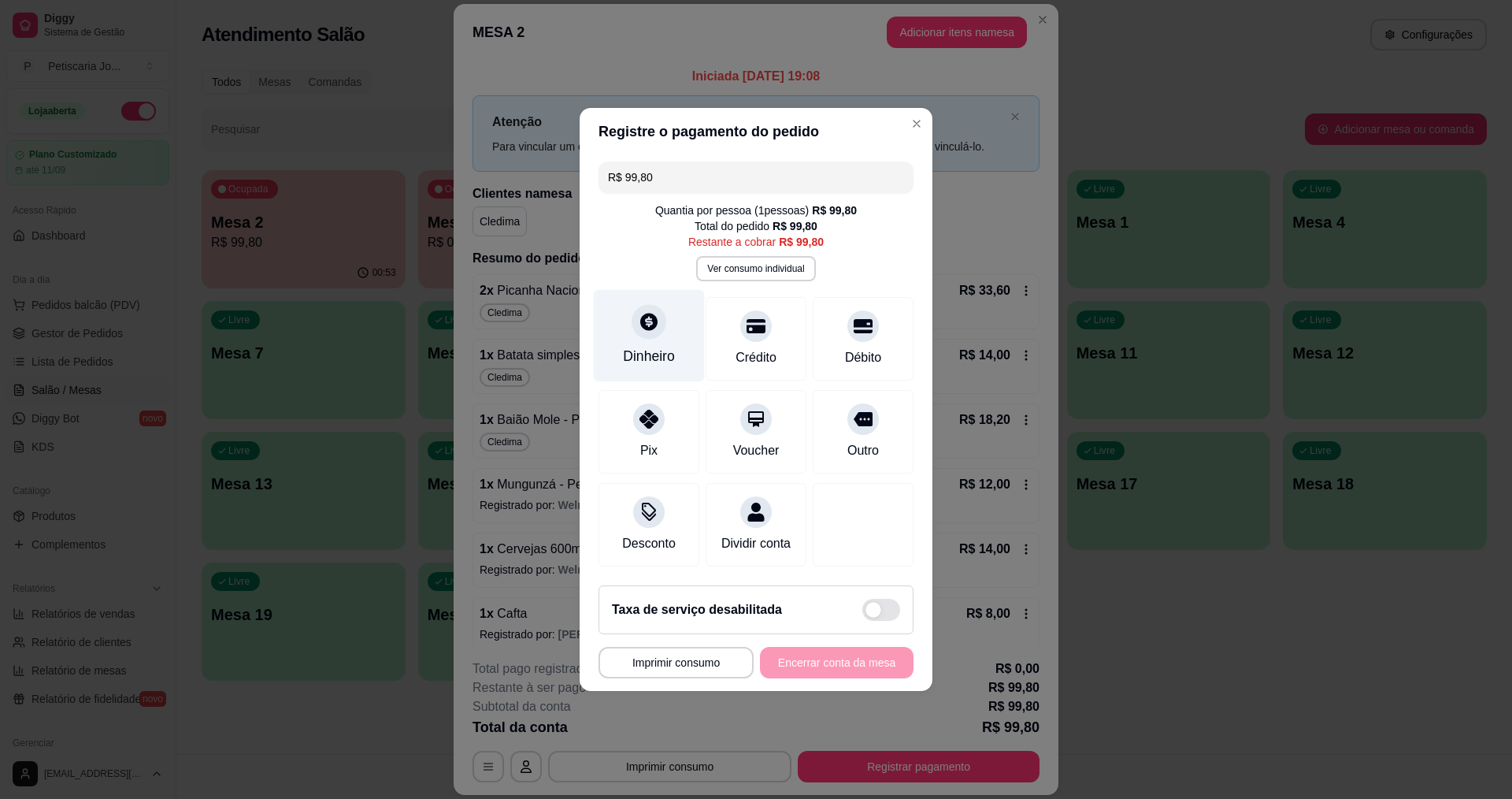
click at [655, 346] on div "Dinheiro" at bounding box center [648, 356] width 52 height 21
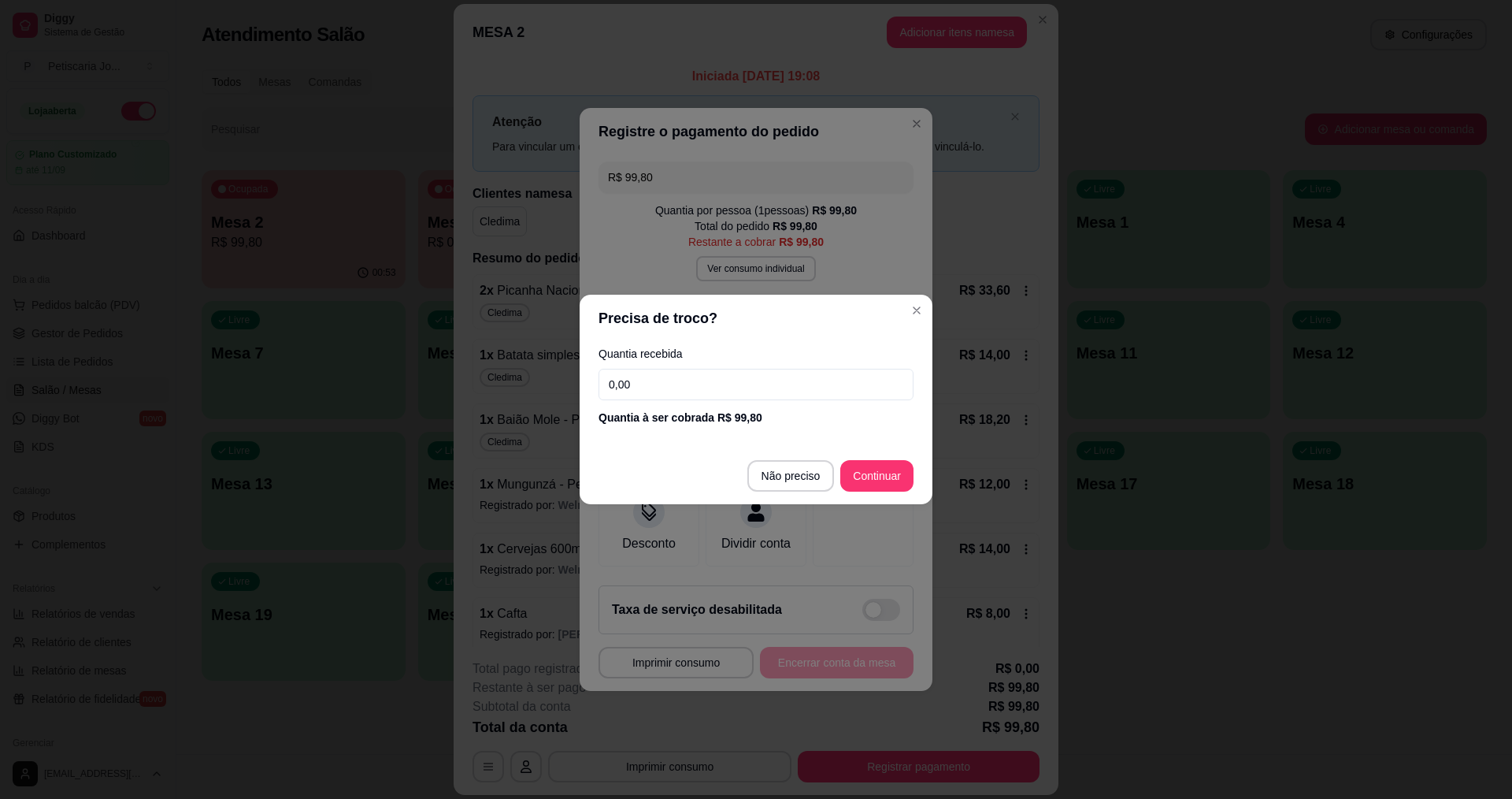
click at [722, 399] on input "0,00" at bounding box center [755, 385] width 315 height 31
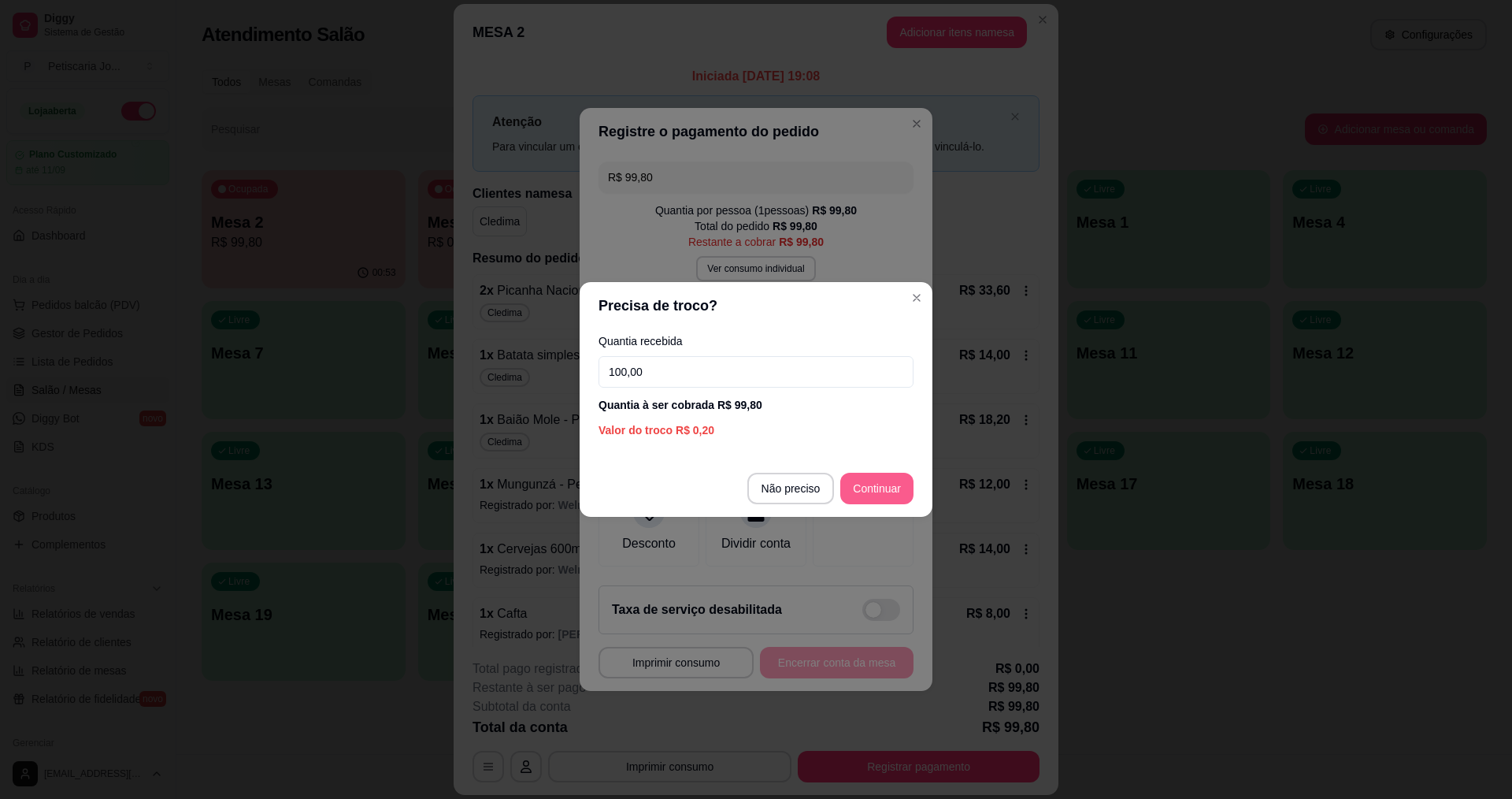
type input "100,00"
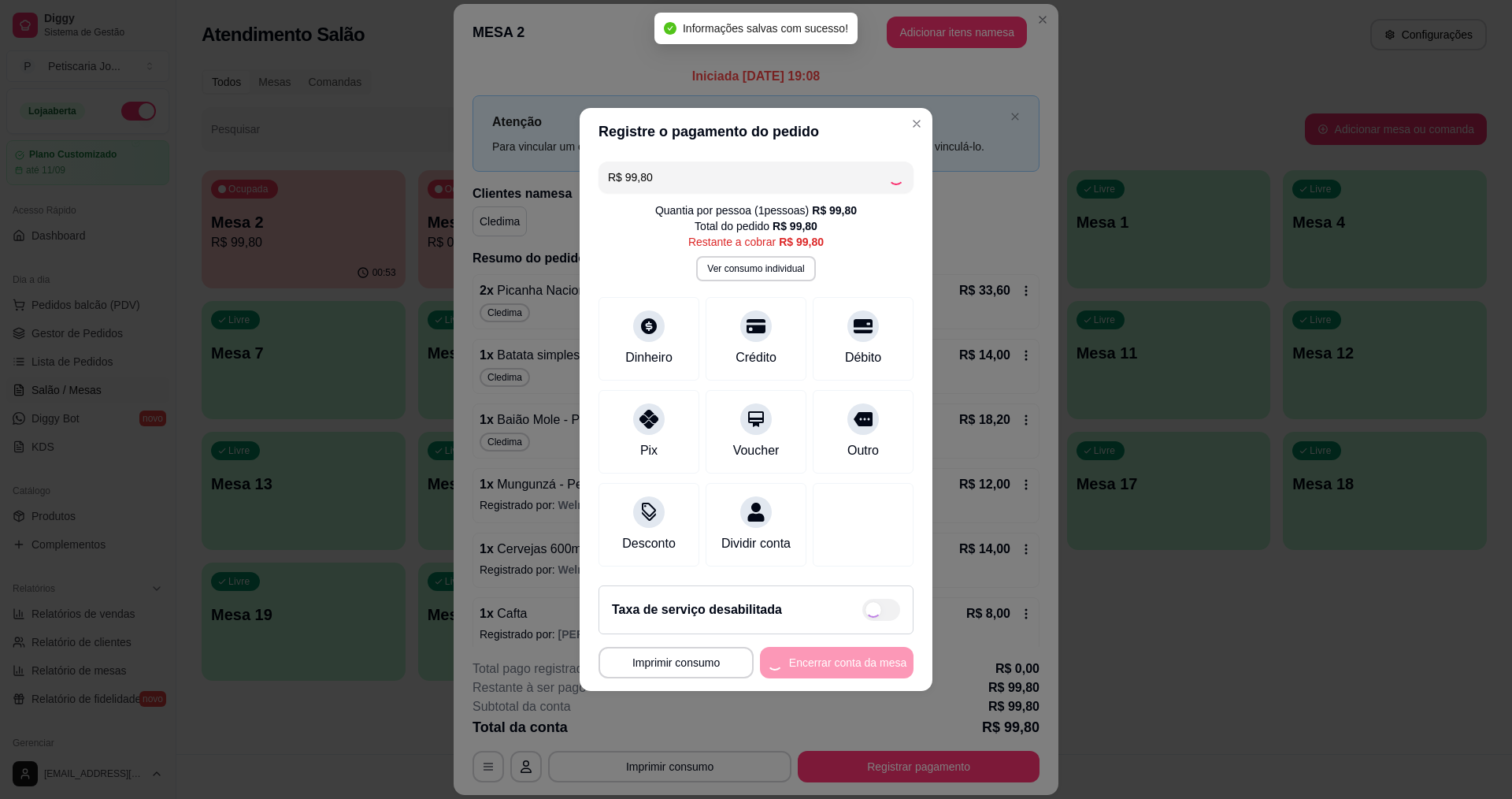
type input "R$ 0,00"
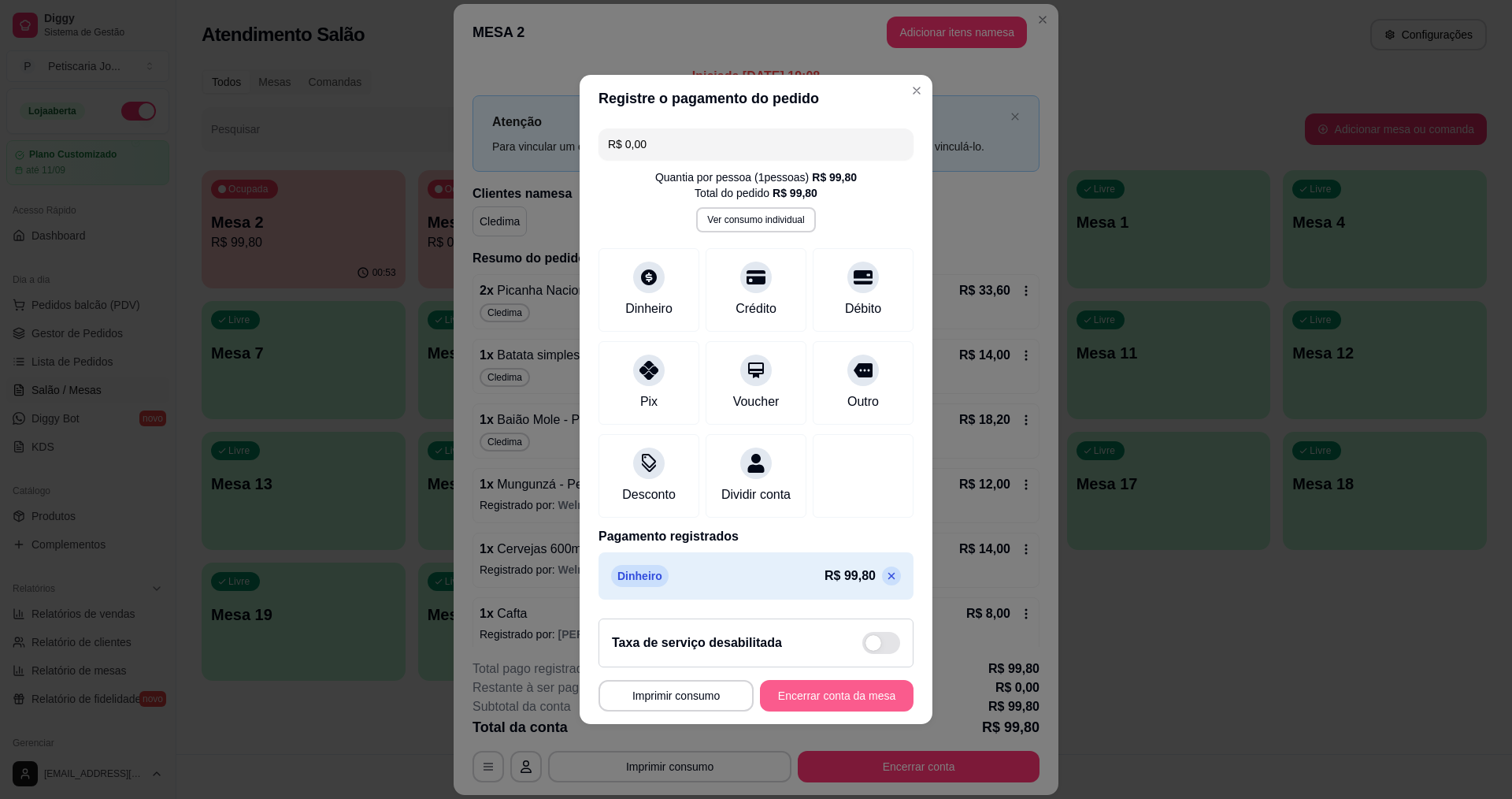
click at [823, 696] on button "Encerrar conta da mesa" at bounding box center [837, 695] width 154 height 31
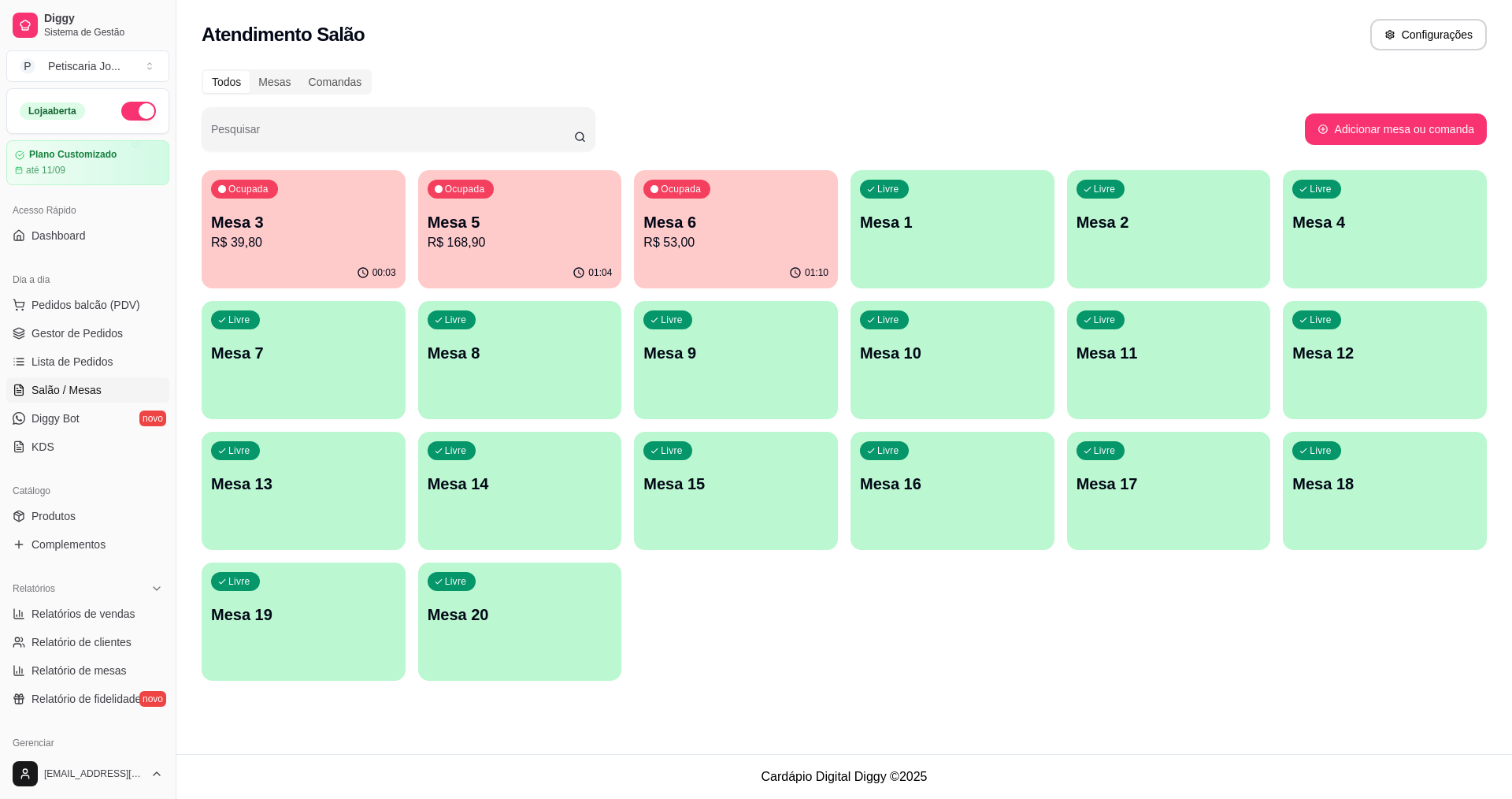
click at [256, 270] on div "00:03" at bounding box center [303, 272] width 204 height 30
click at [743, 242] on p "R$ 53,00" at bounding box center [736, 242] width 180 height 18
click at [504, 247] on p "R$ 168,90" at bounding box center [519, 242] width 185 height 19
click at [48, 516] on span "Produtos" at bounding box center [53, 515] width 44 height 16
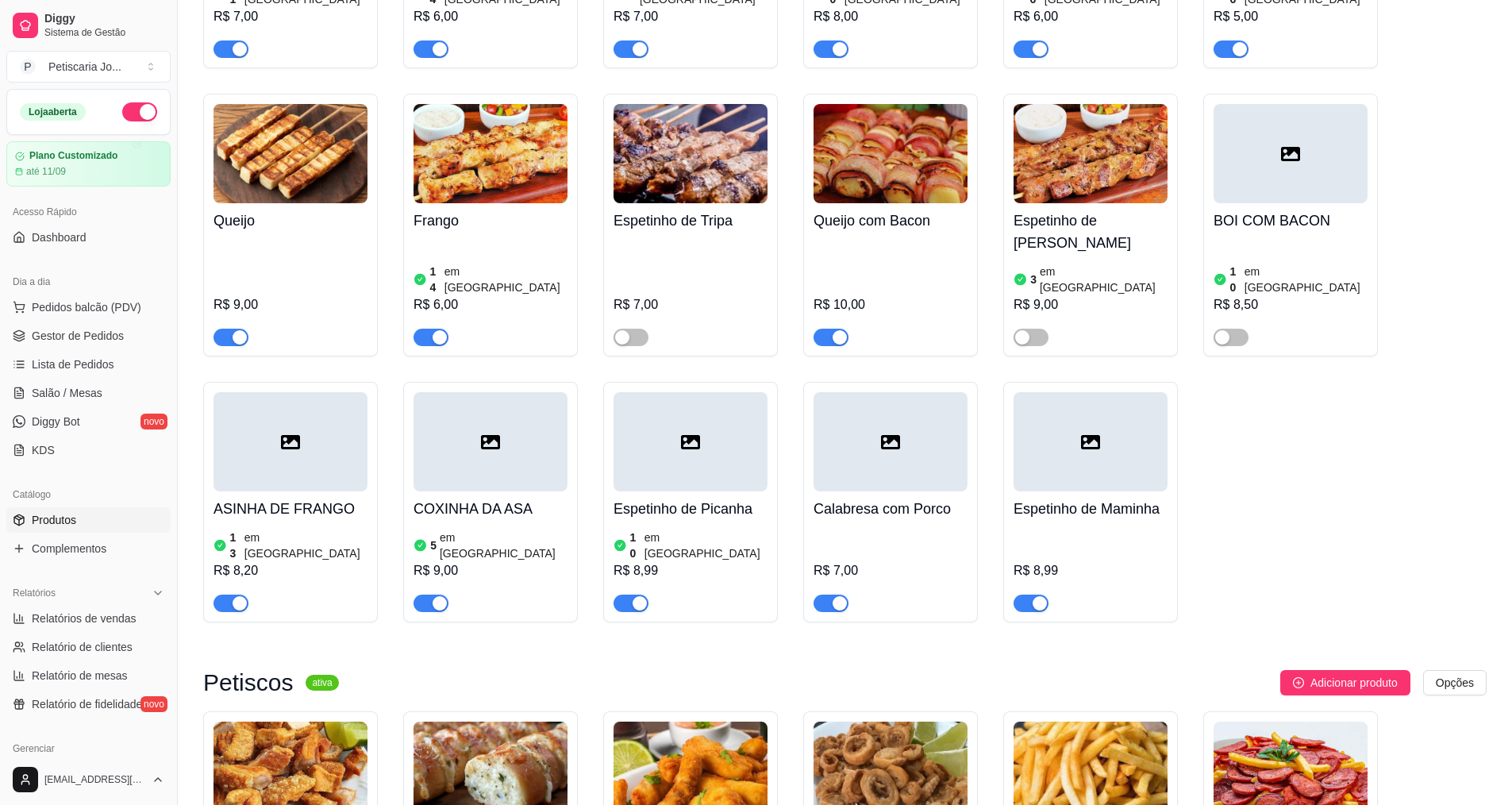
scroll to position [1349, 0]
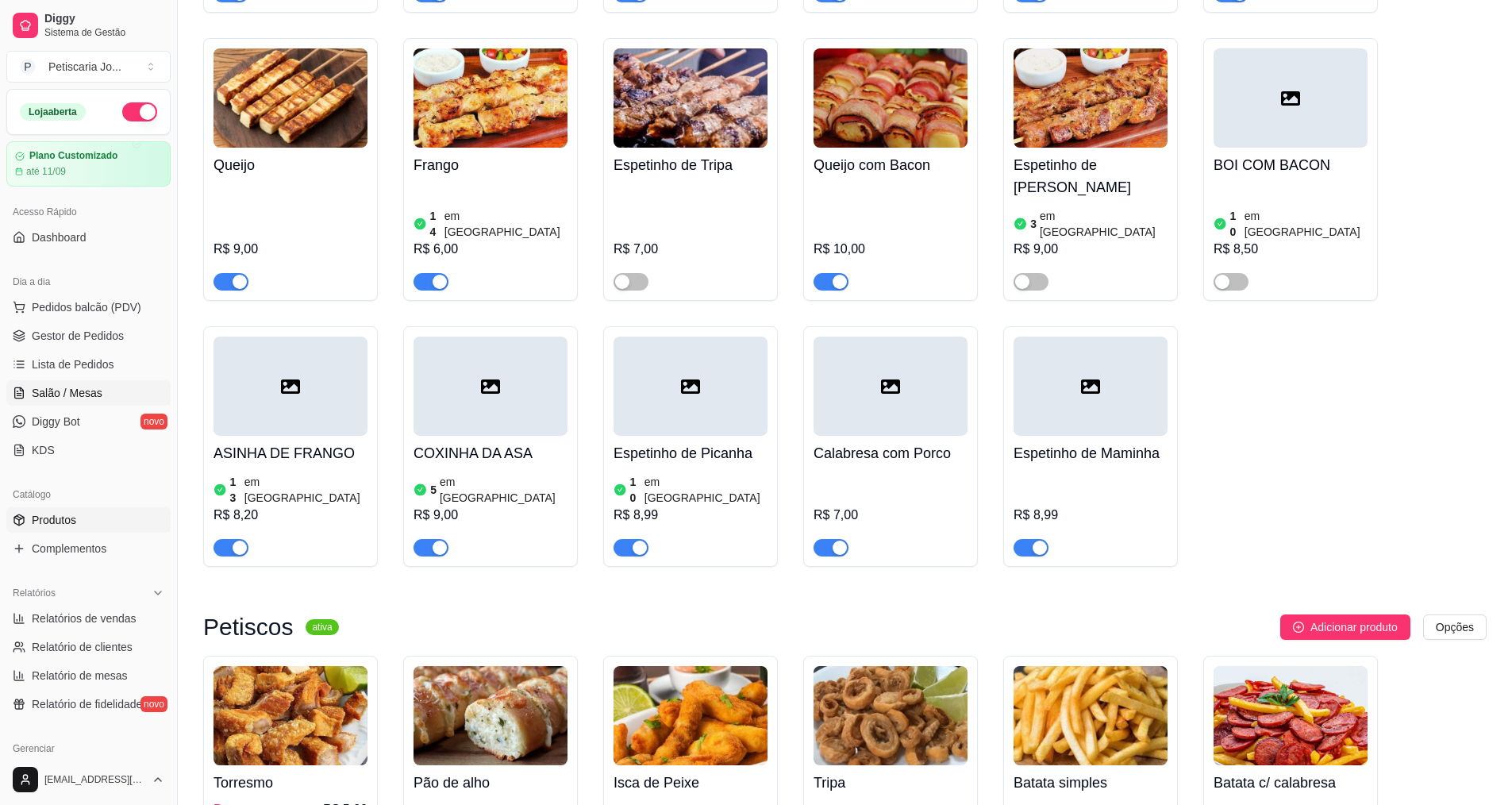
click at [41, 393] on span "Salão / Mesas" at bounding box center [66, 393] width 70 height 16
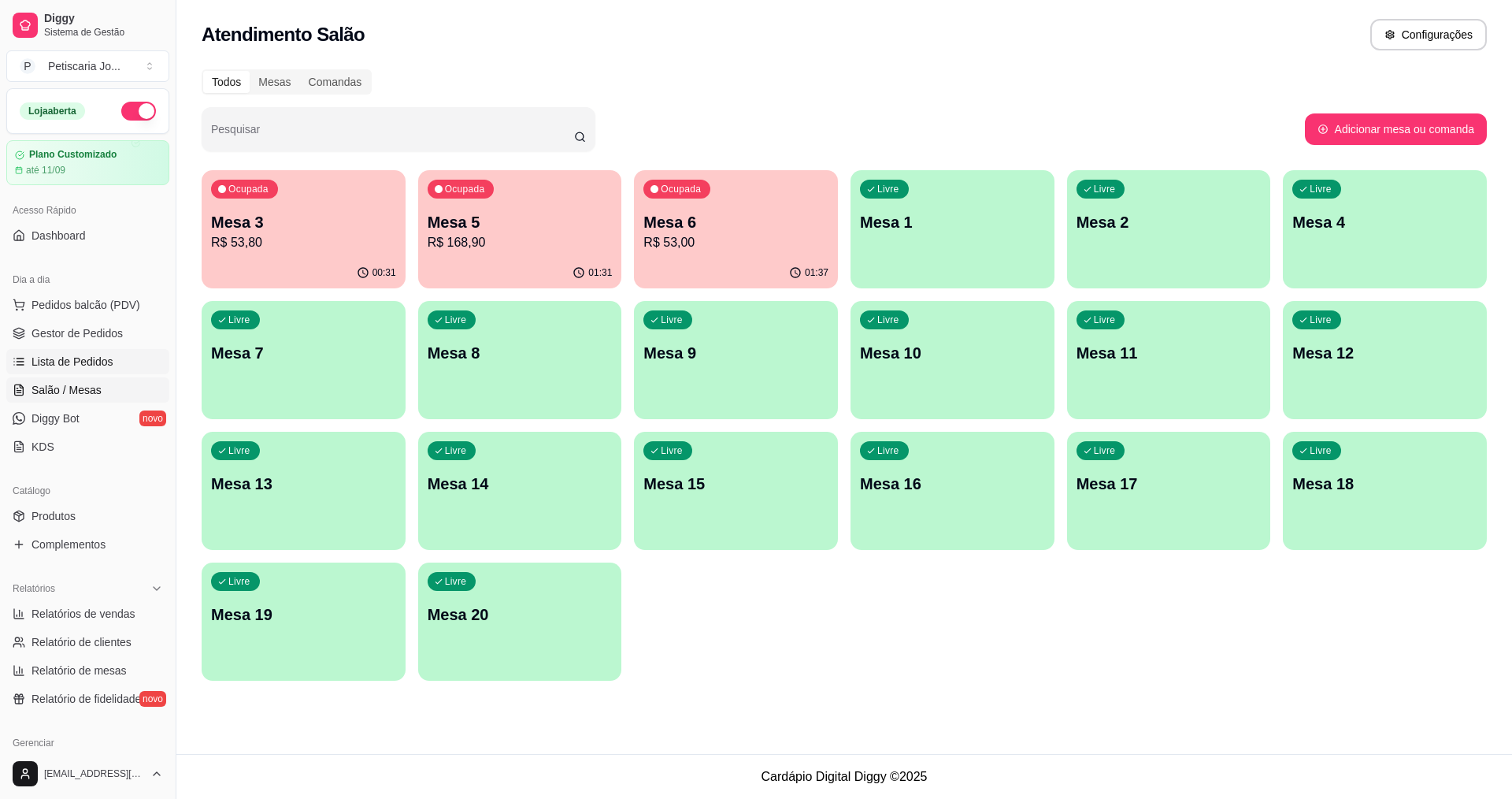
click at [68, 367] on span "Lista de Pedidos" at bounding box center [72, 361] width 82 height 16
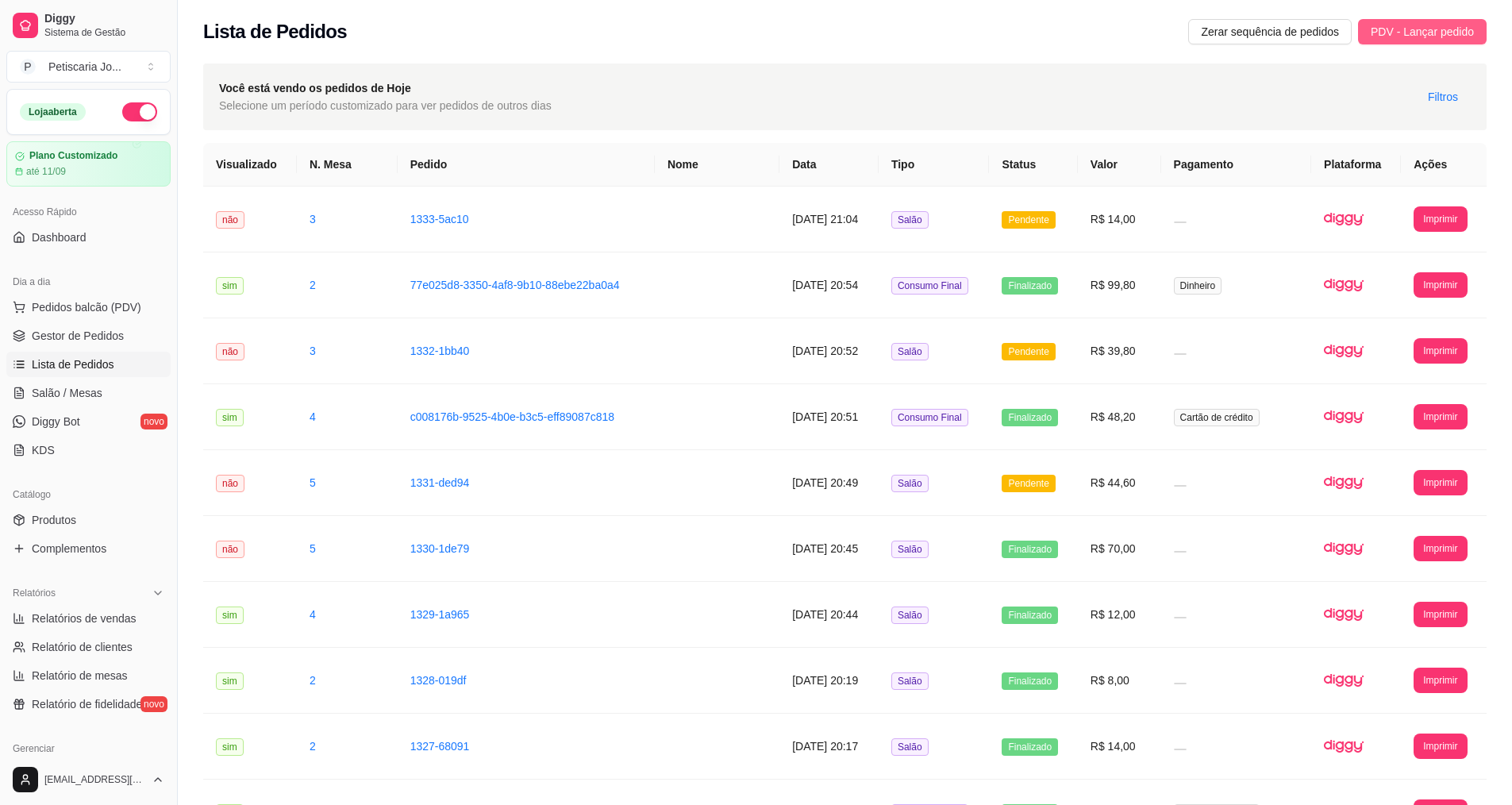
click at [1404, 27] on span "PDV - Lançar pedido" at bounding box center [1422, 31] width 104 height 17
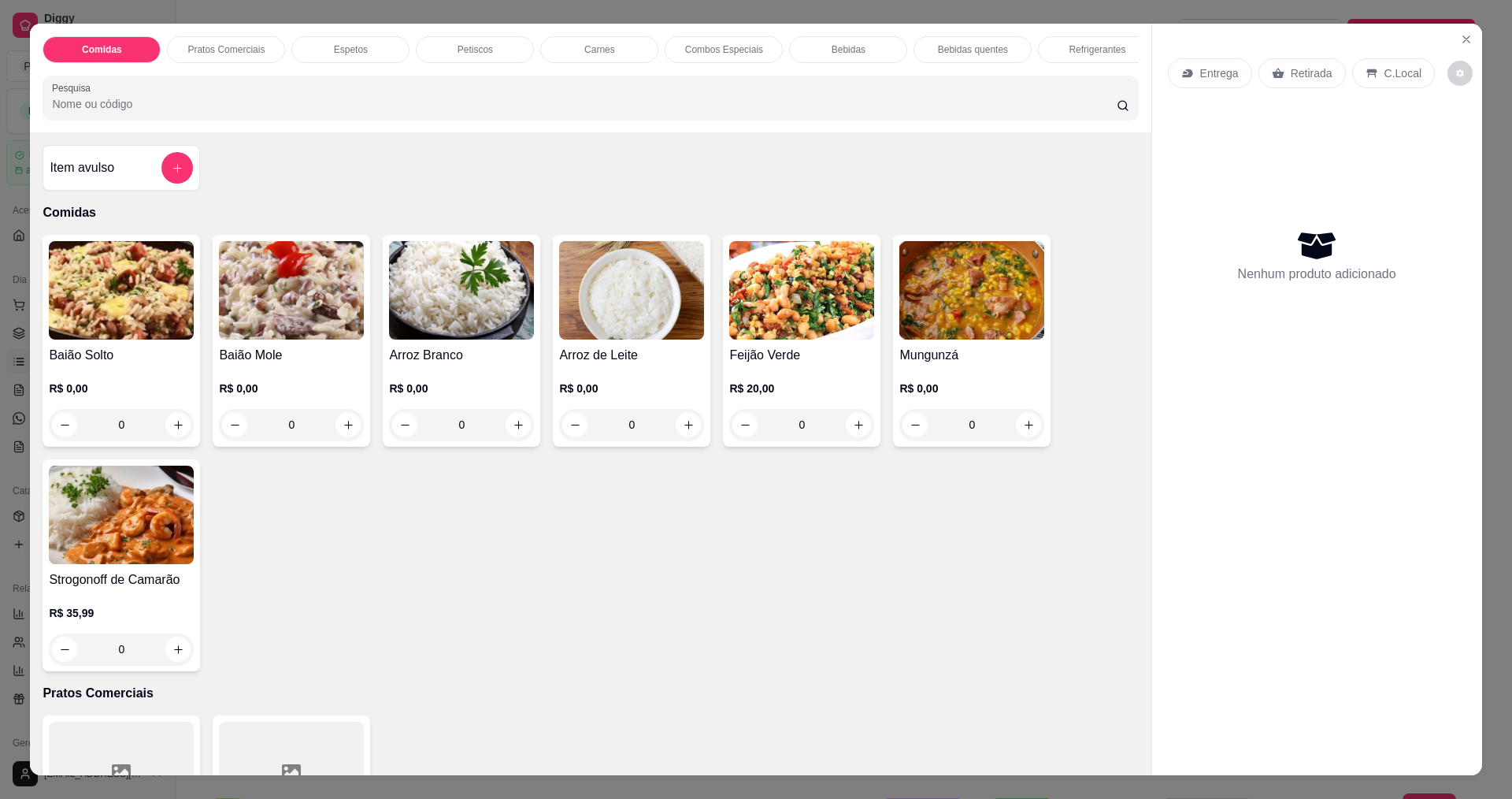
click at [1012, 434] on div "0" at bounding box center [972, 424] width 145 height 31
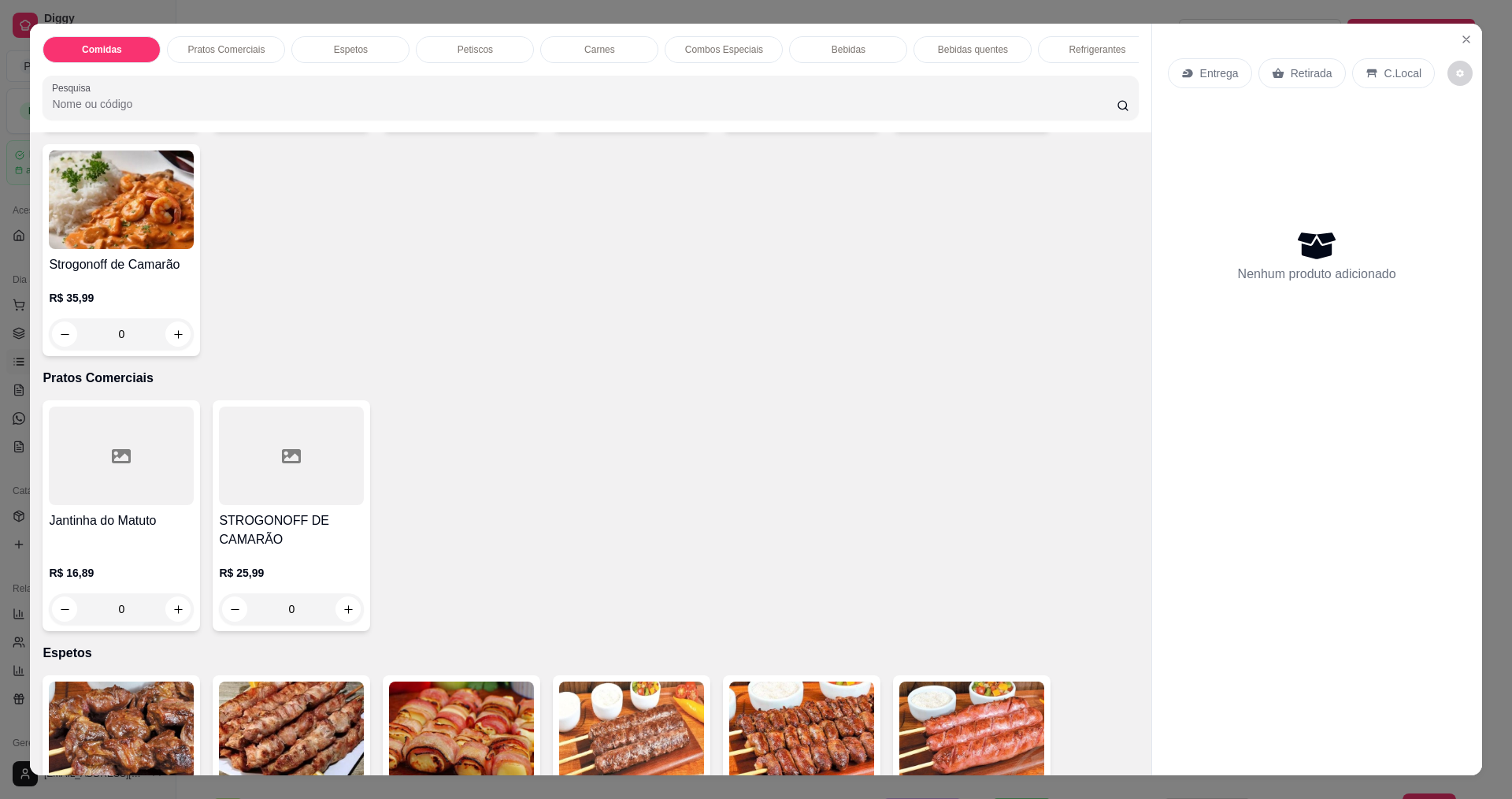
scroll to position [709, 0]
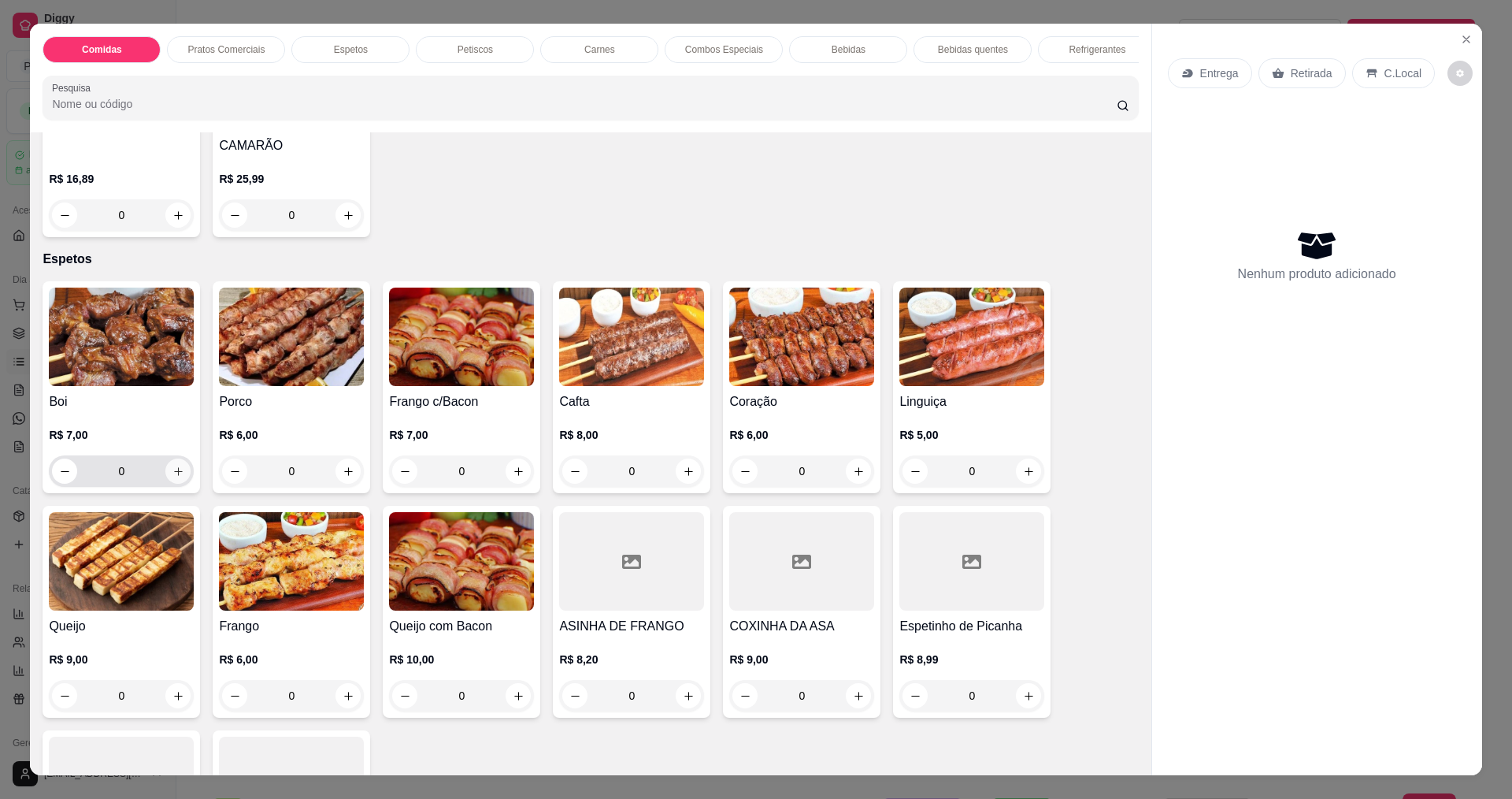
click at [173, 483] on button "increase-product-quantity" at bounding box center [177, 471] width 25 height 25
click at [173, 478] on icon "increase-product-quantity" at bounding box center [178, 471] width 12 height 12
type input "2"
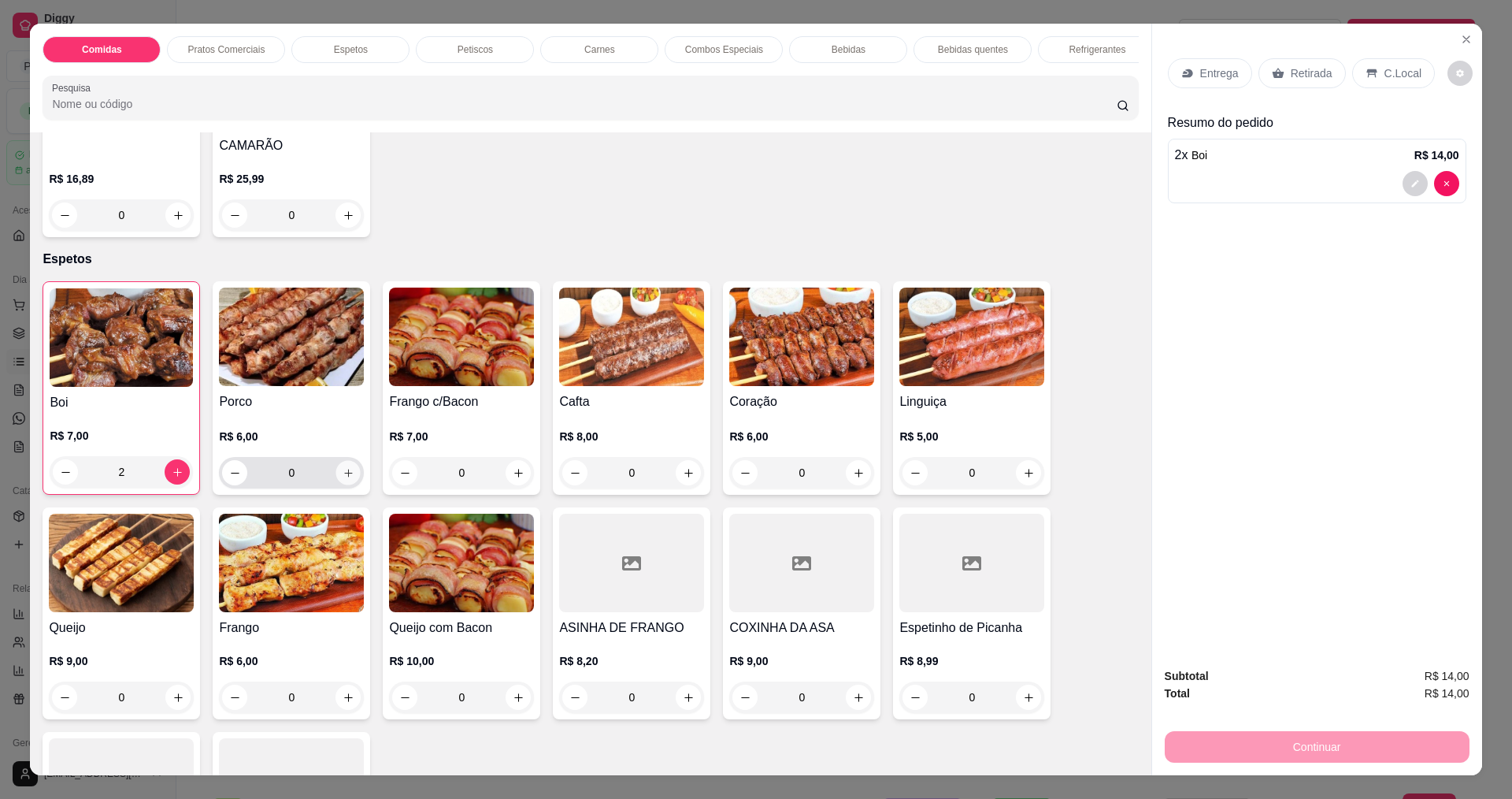
click at [351, 485] on button "increase-product-quantity" at bounding box center [348, 473] width 25 height 25
type input "1"
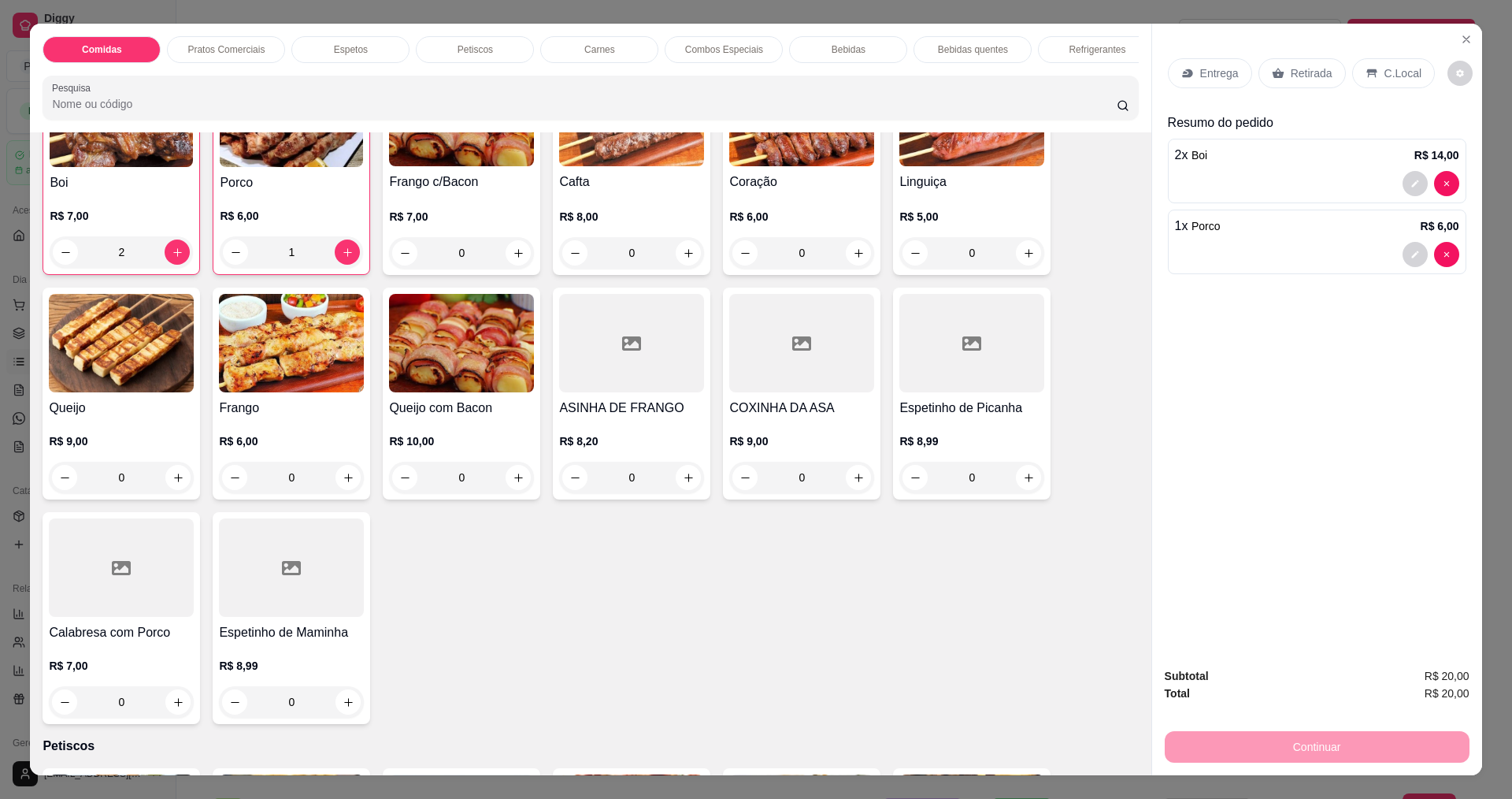
scroll to position [945, 0]
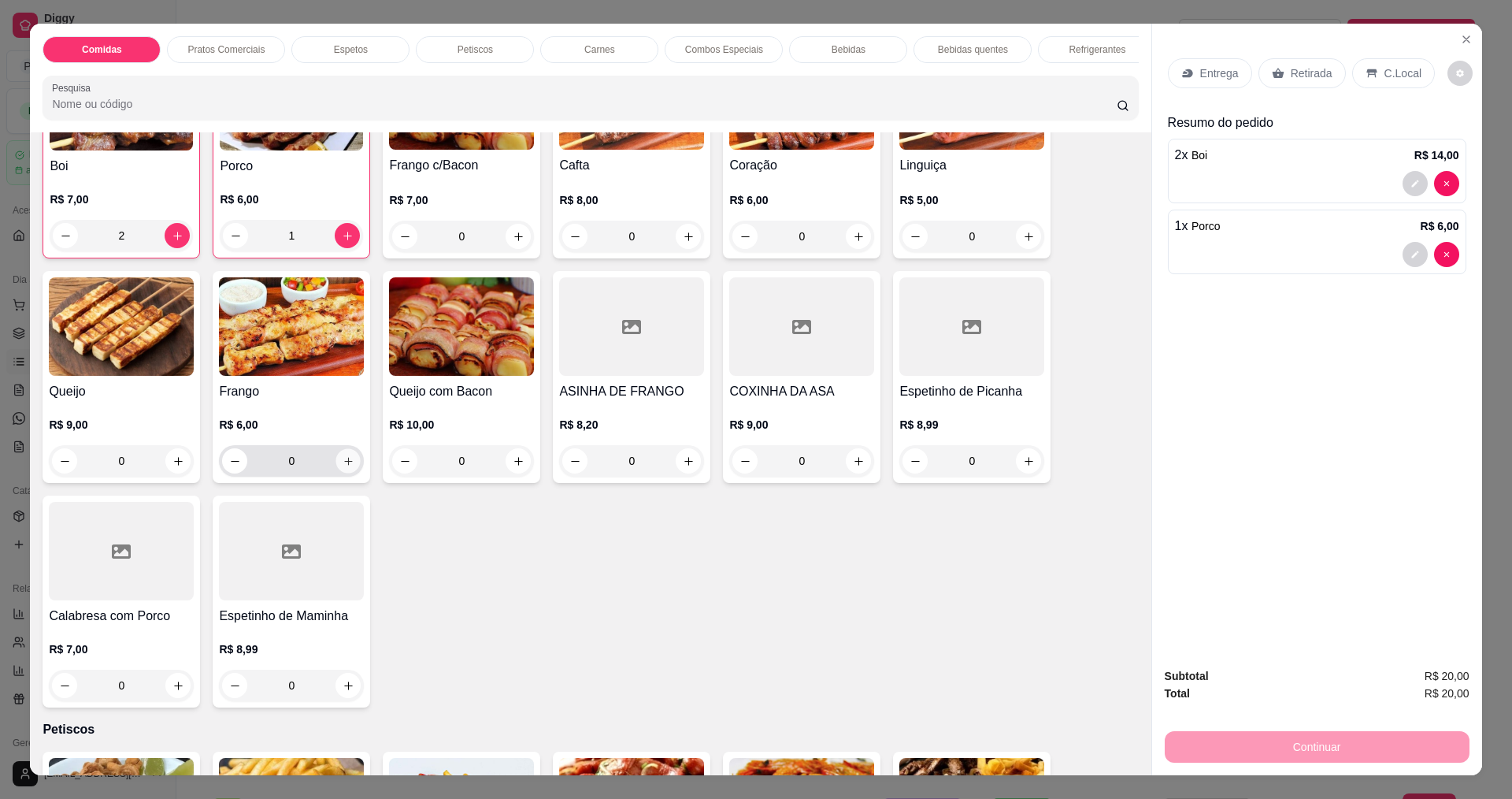
click at [349, 473] on button "increase-product-quantity" at bounding box center [348, 461] width 25 height 25
type input "1"
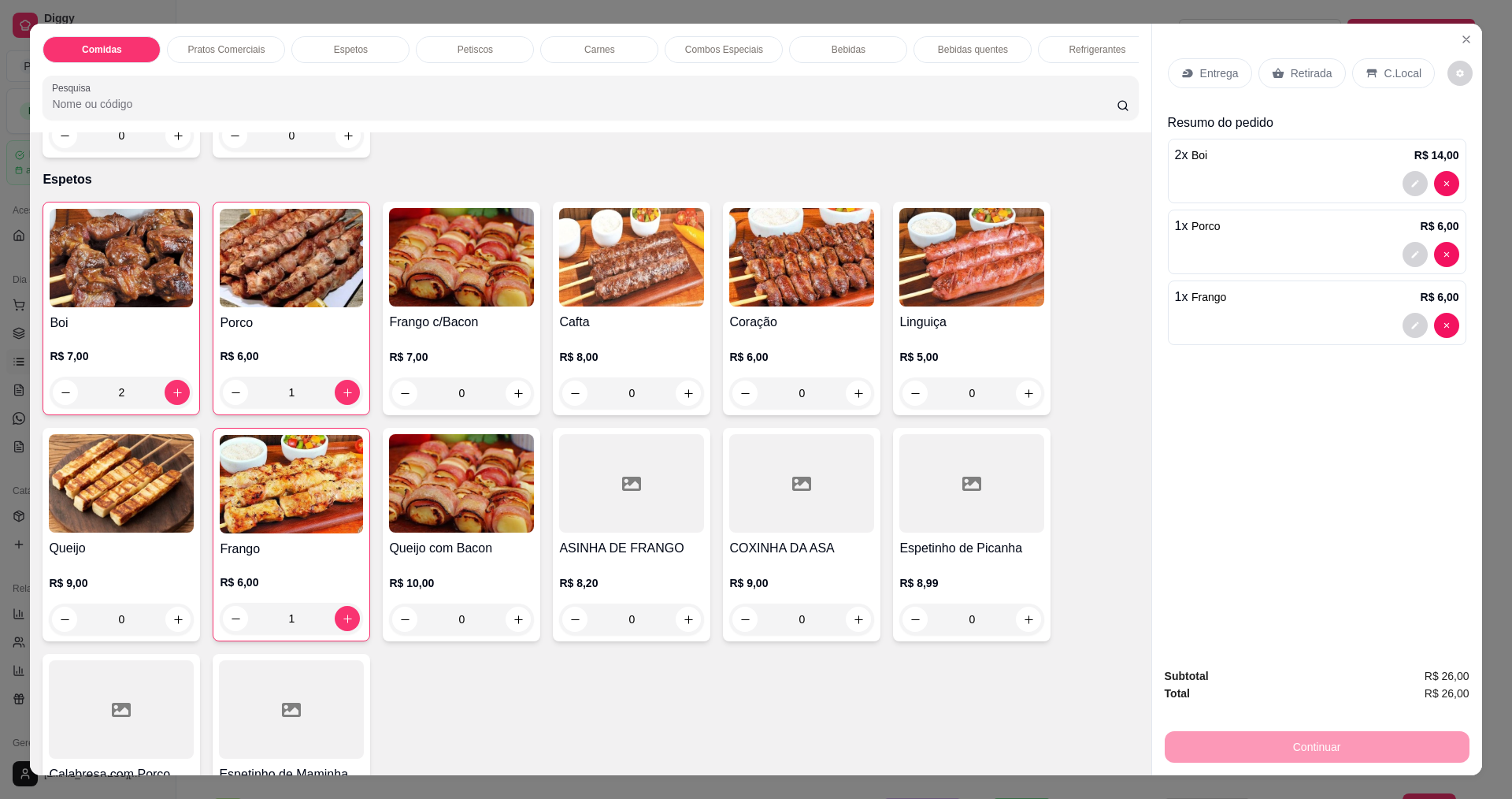
scroll to position [787, 0]
click at [514, 407] on button "increase-product-quantity" at bounding box center [518, 394] width 25 height 25
type input "1"
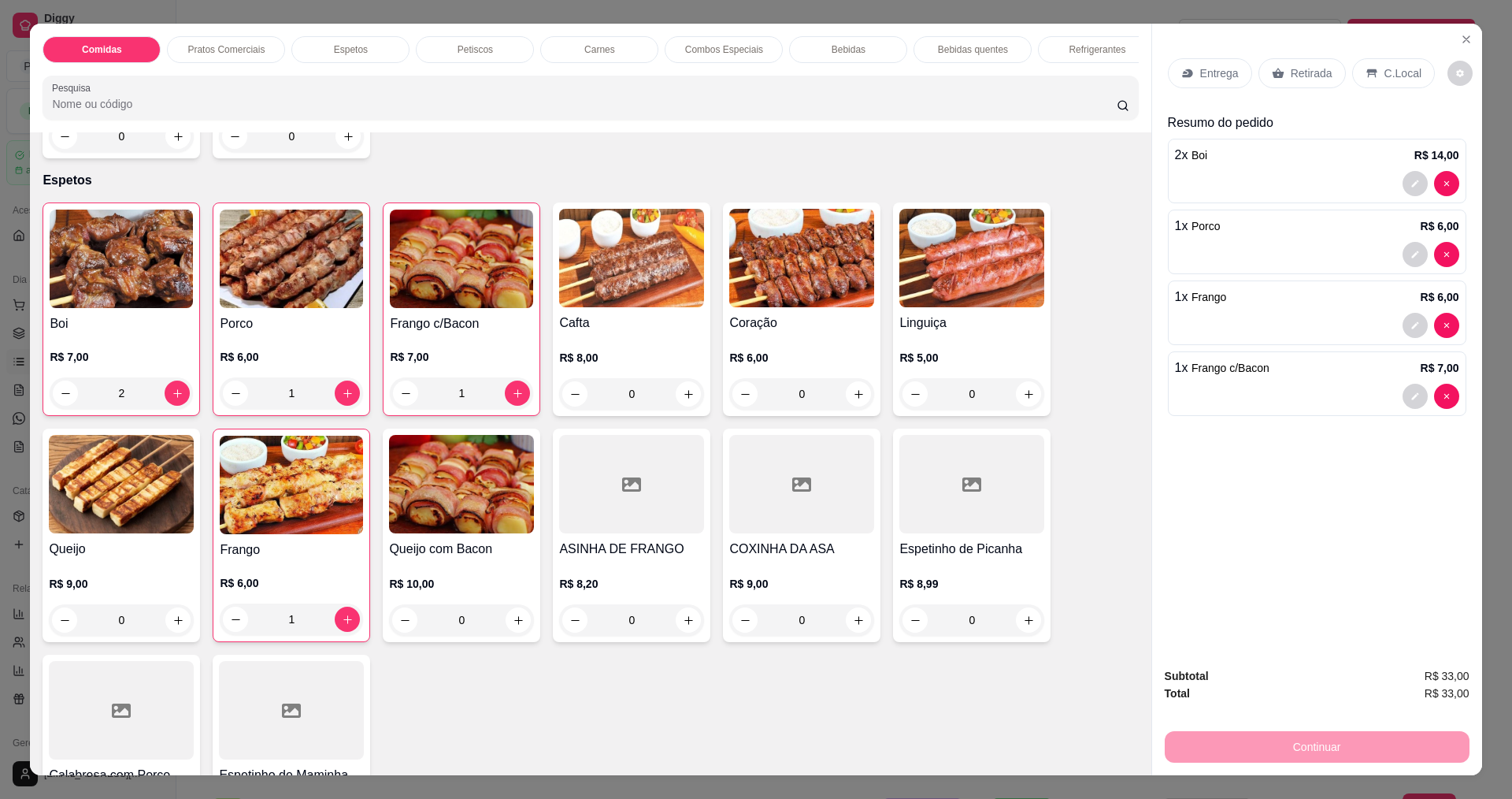
click at [1204, 78] on p "Entrega" at bounding box center [1219, 73] width 39 height 16
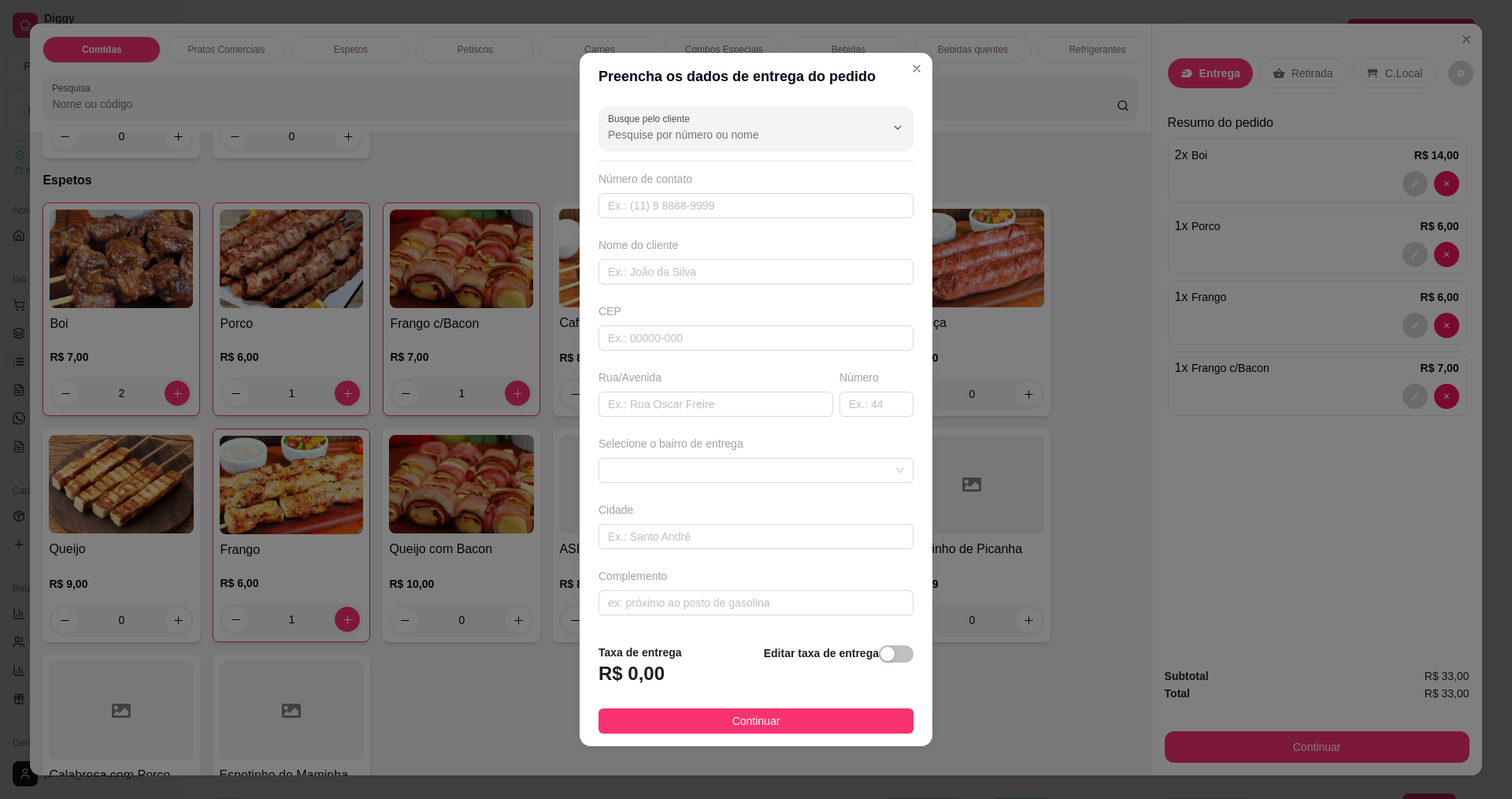
click at [639, 373] on div "Rua/Avenida" at bounding box center [716, 377] width 235 height 16
click at [639, 382] on div "Rua/Avenida" at bounding box center [716, 377] width 235 height 16
click at [657, 383] on div "Rua/Avenida" at bounding box center [716, 377] width 235 height 16
click at [674, 381] on div "Rua/Avenida" at bounding box center [716, 377] width 235 height 16
click at [768, 381] on div "Rua/Avenida" at bounding box center [716, 377] width 235 height 16
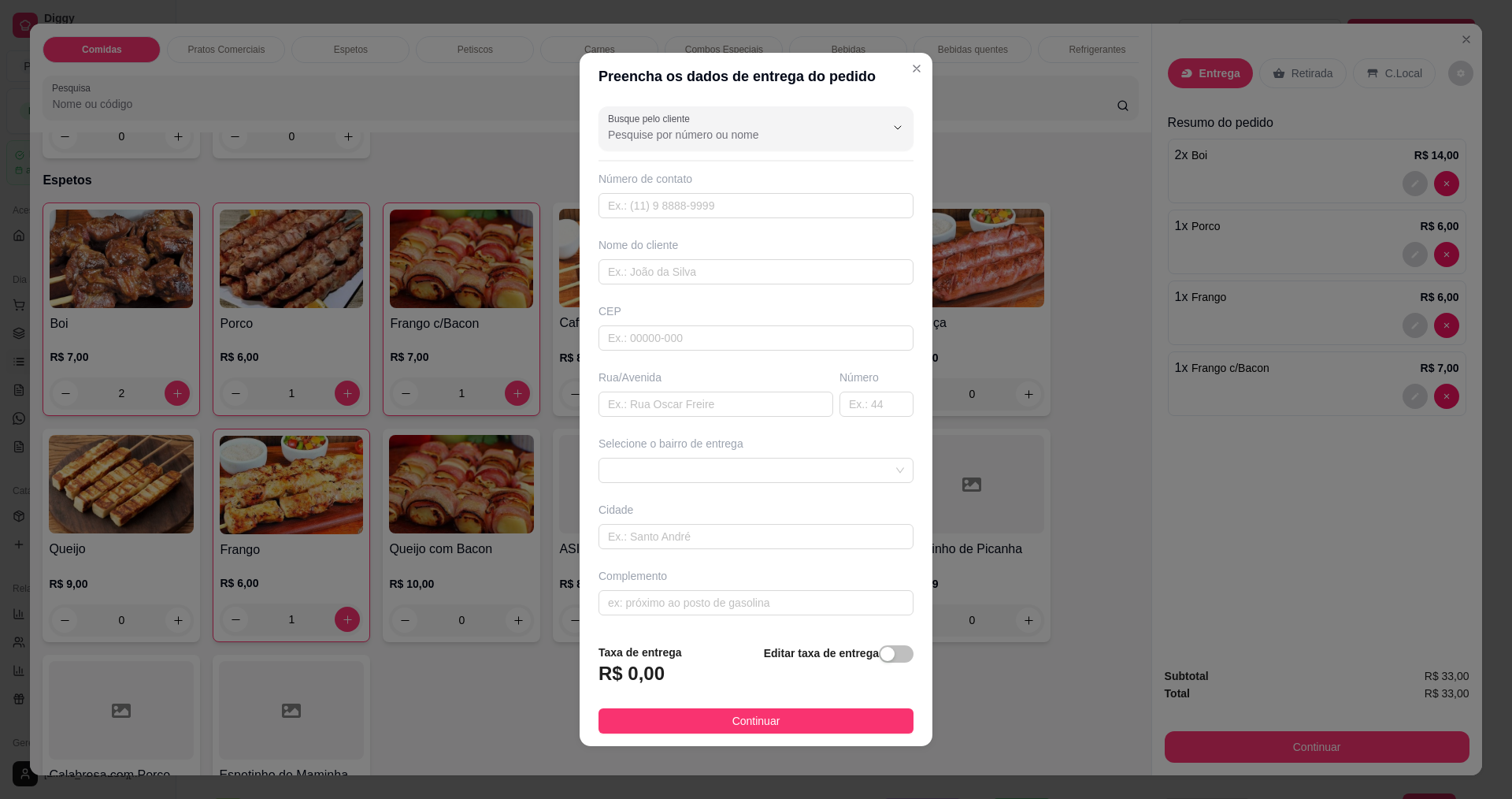
click at [696, 423] on div "Busque pelo cliente Número de contato Nome do cliente CEP Rua/Avenida Número Se…" at bounding box center [755, 366] width 353 height 531
click at [708, 398] on input "text" at bounding box center [716, 404] width 235 height 25
type input "r"
type input "RUA CIRDES BORGES"
click at [879, 407] on input "text" at bounding box center [877, 404] width 74 height 25
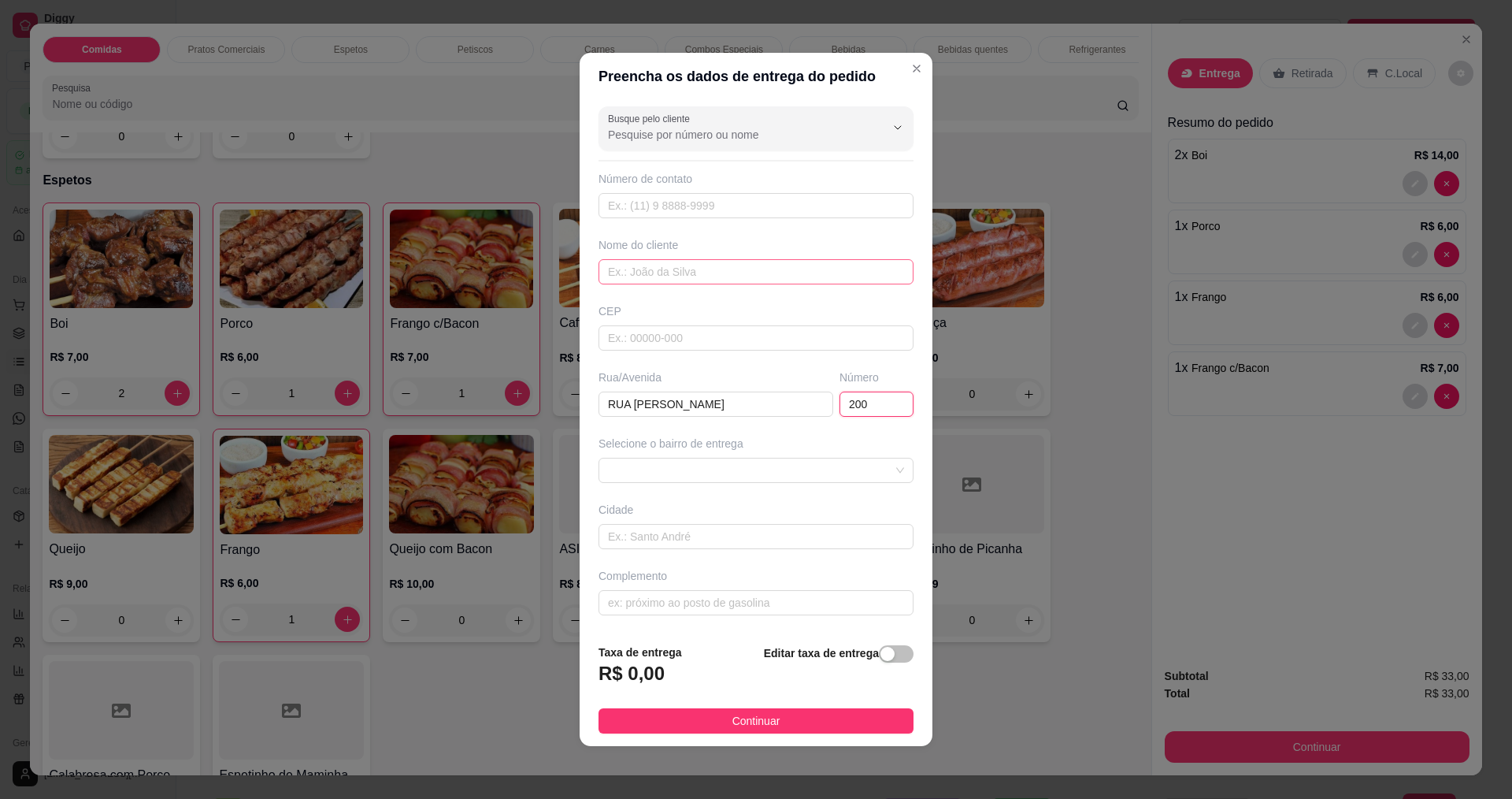
type input "200"
click at [666, 264] on input "text" at bounding box center [755, 271] width 315 height 25
type input "ISADORA"
click at [732, 723] on span "Continuar" at bounding box center [756, 720] width 48 height 17
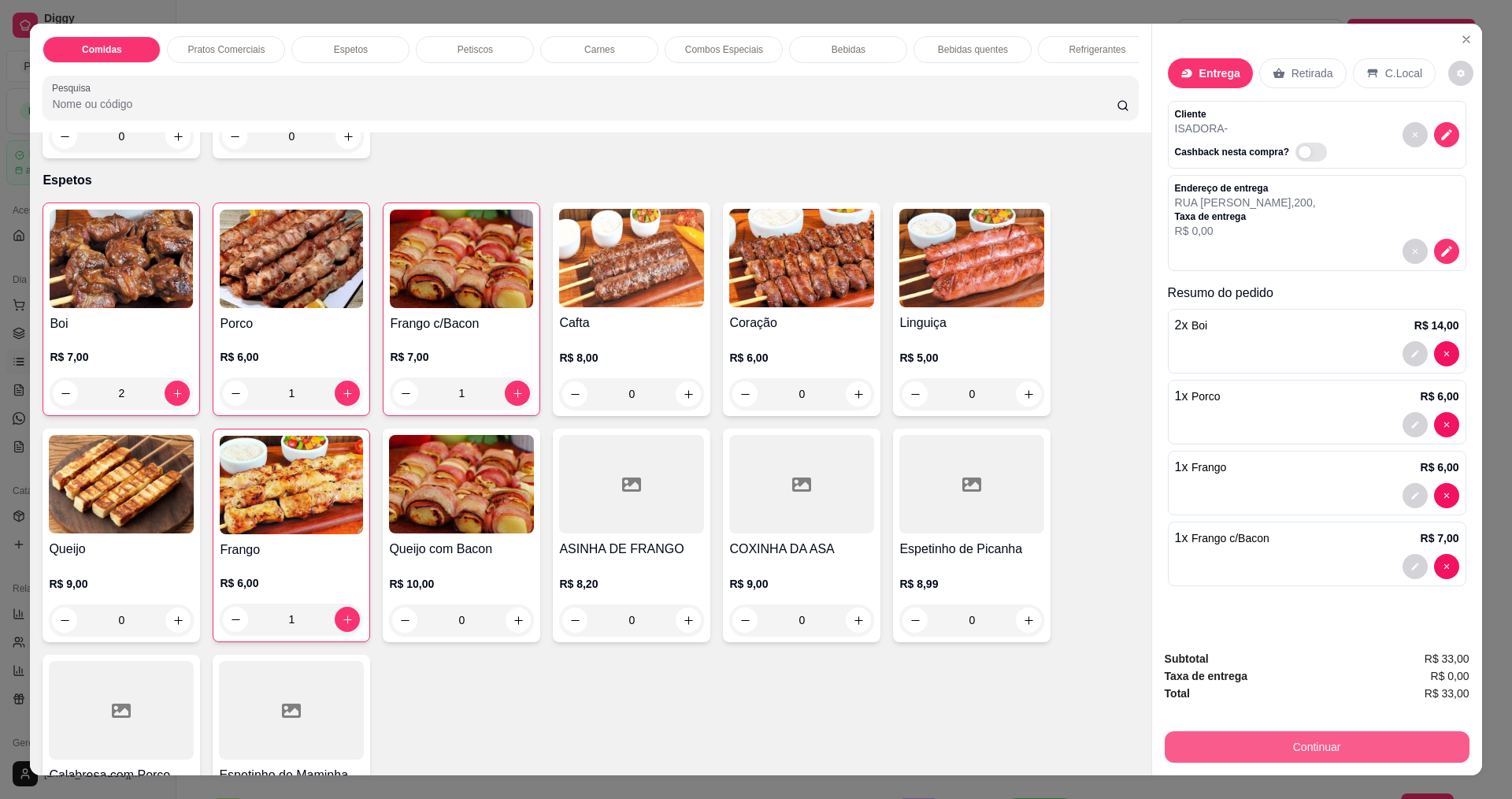
click at [1336, 751] on button "Continuar" at bounding box center [1317, 746] width 305 height 31
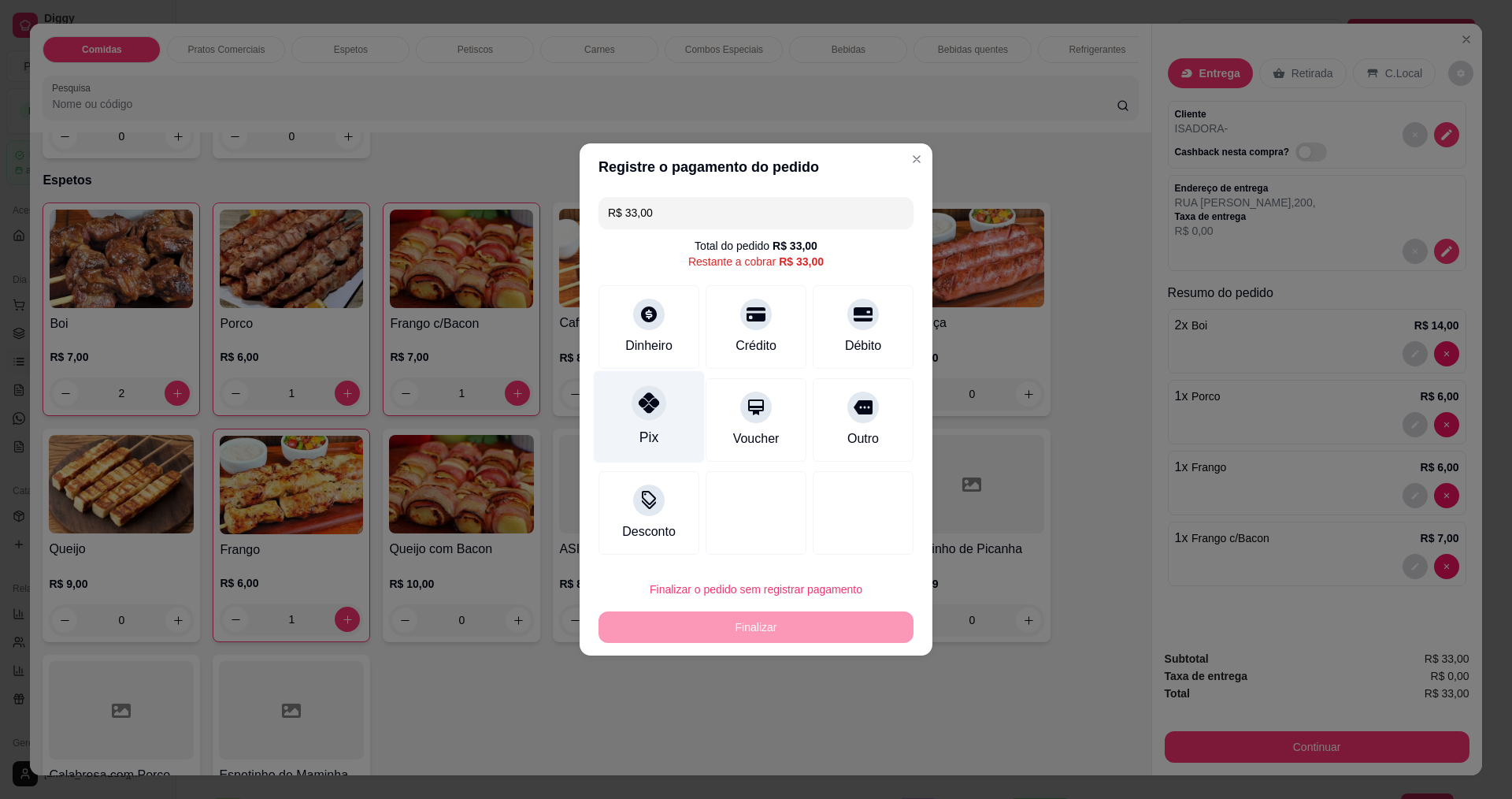
click at [642, 403] on icon at bounding box center [648, 402] width 21 height 21
type input "R$ 0,00"
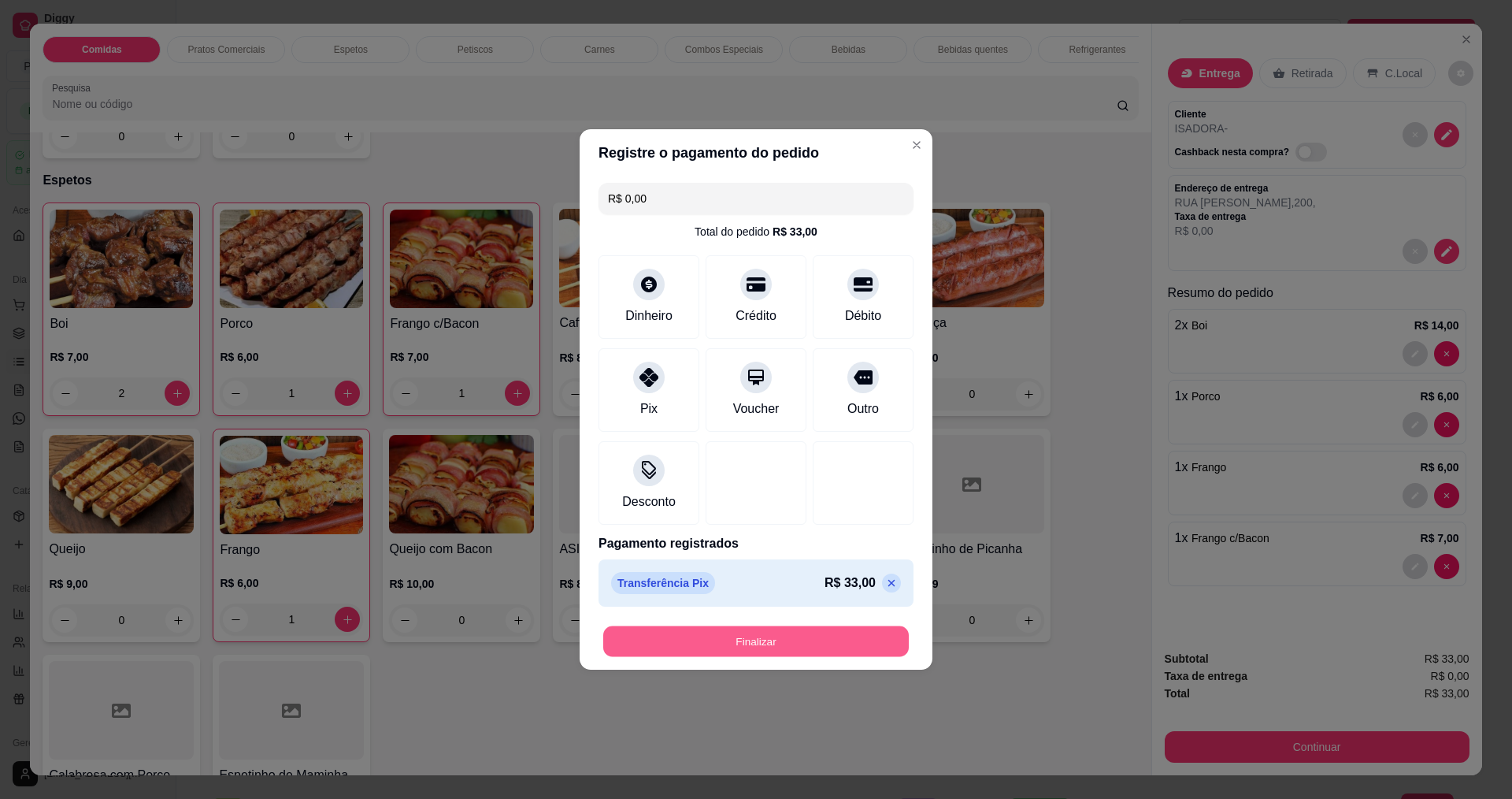
click at [778, 639] on button "Finalizar" at bounding box center [756, 641] width 306 height 30
type input "0"
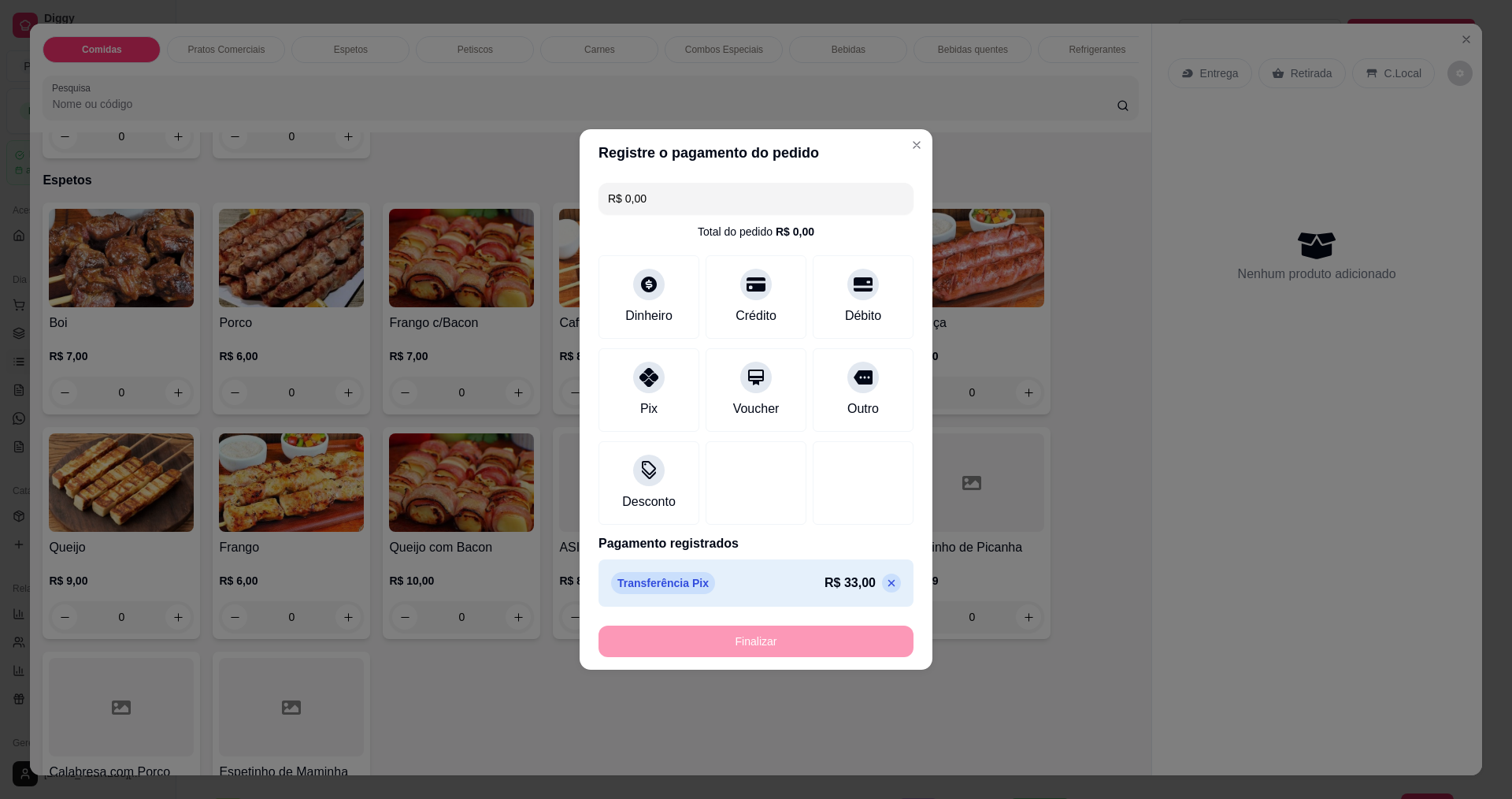
type input "-R$ 33,00"
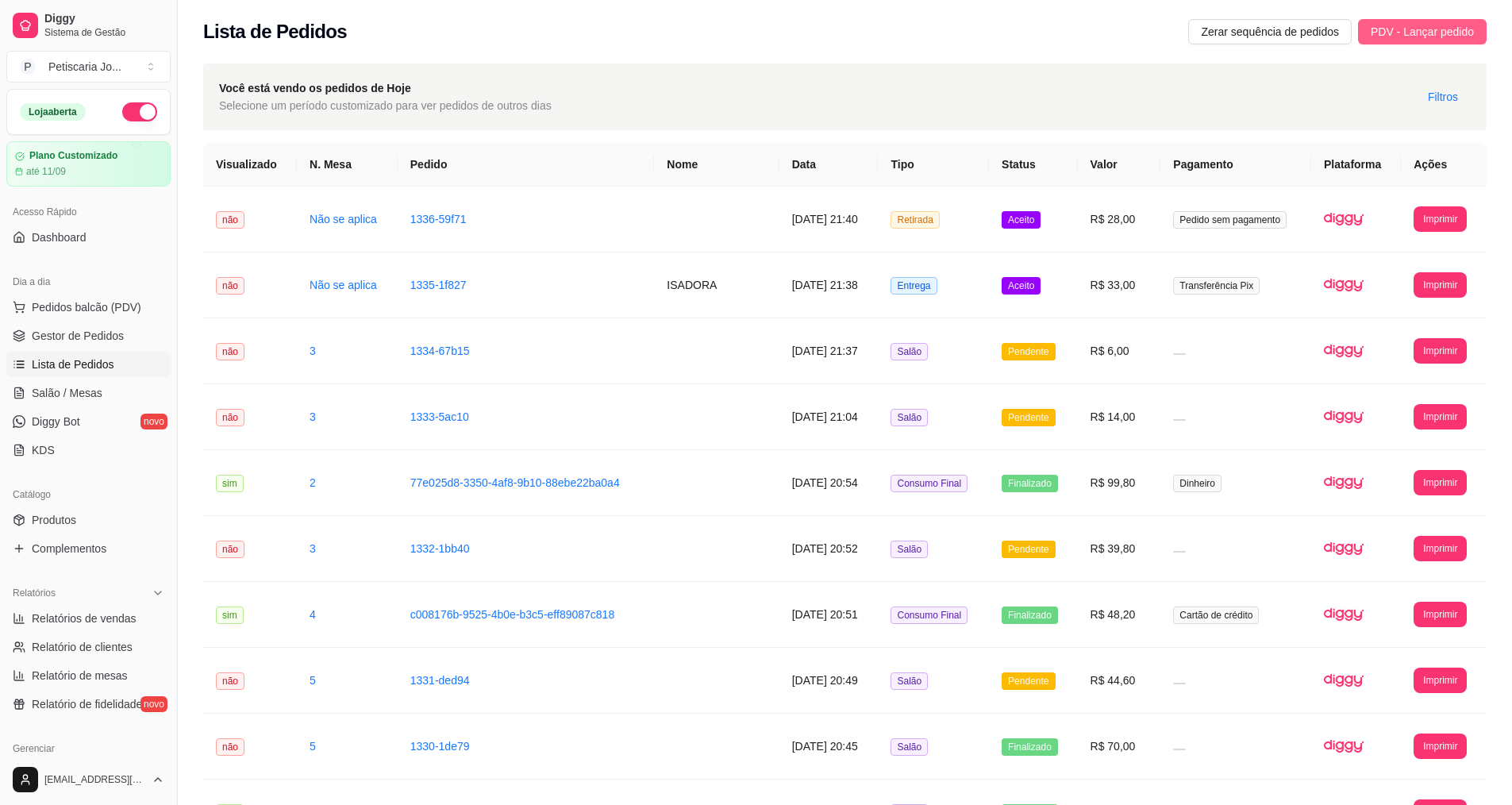
click at [1431, 27] on span "PDV - Lançar pedido" at bounding box center [1422, 31] width 104 height 17
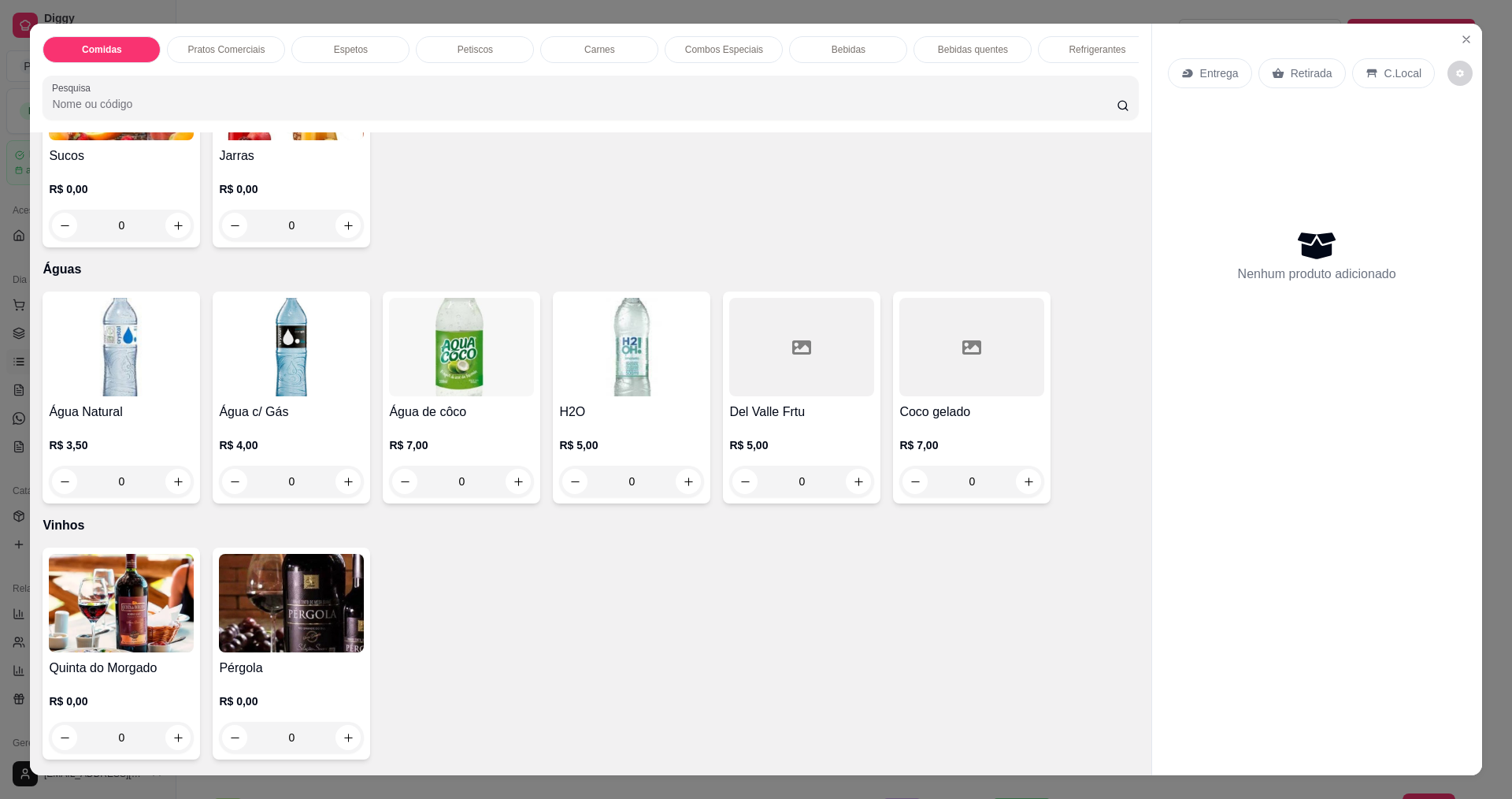
scroll to position [3703, 0]
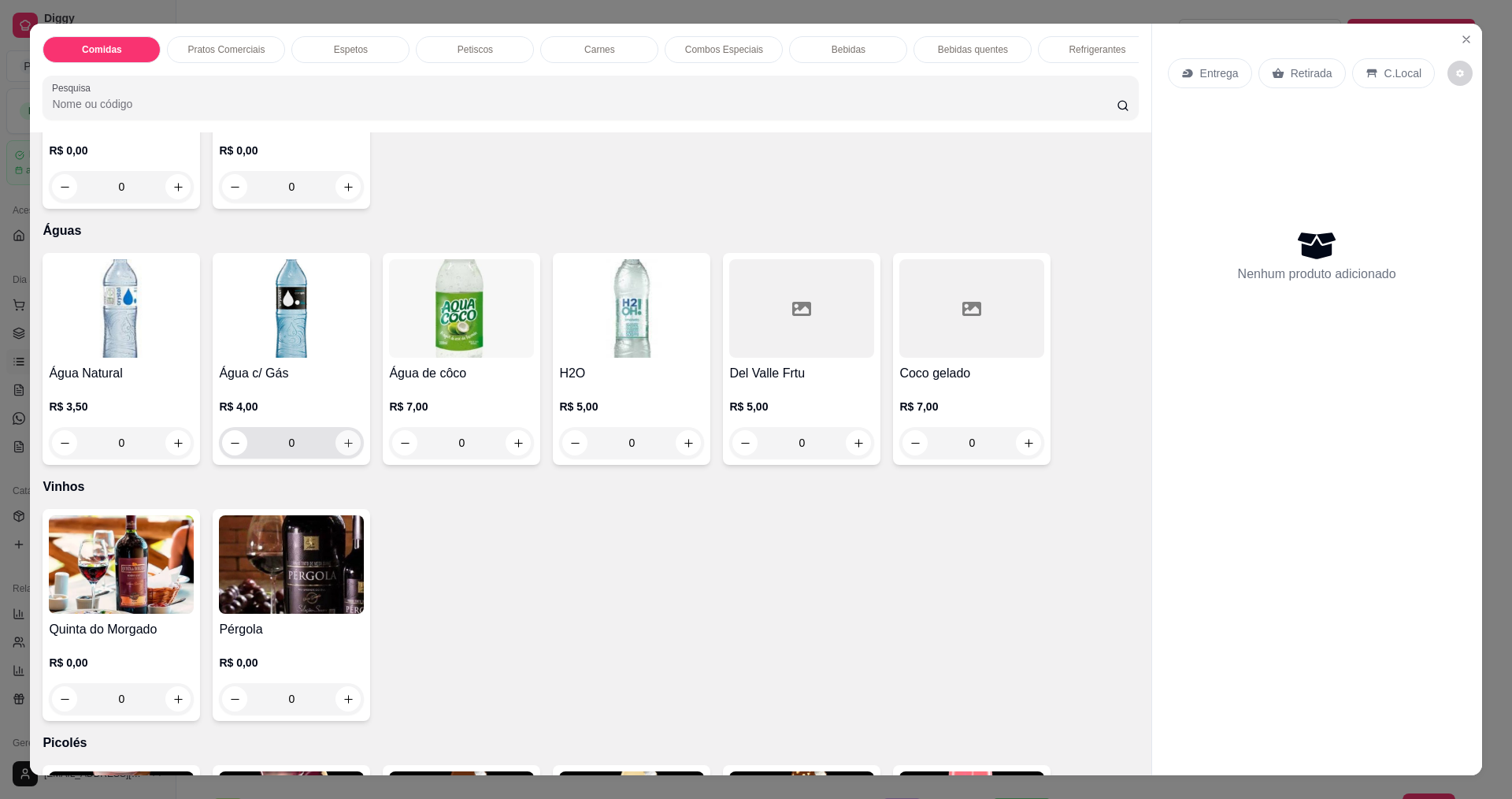
click at [339, 455] on button "increase-product-quantity" at bounding box center [348, 442] width 25 height 25
type input "1"
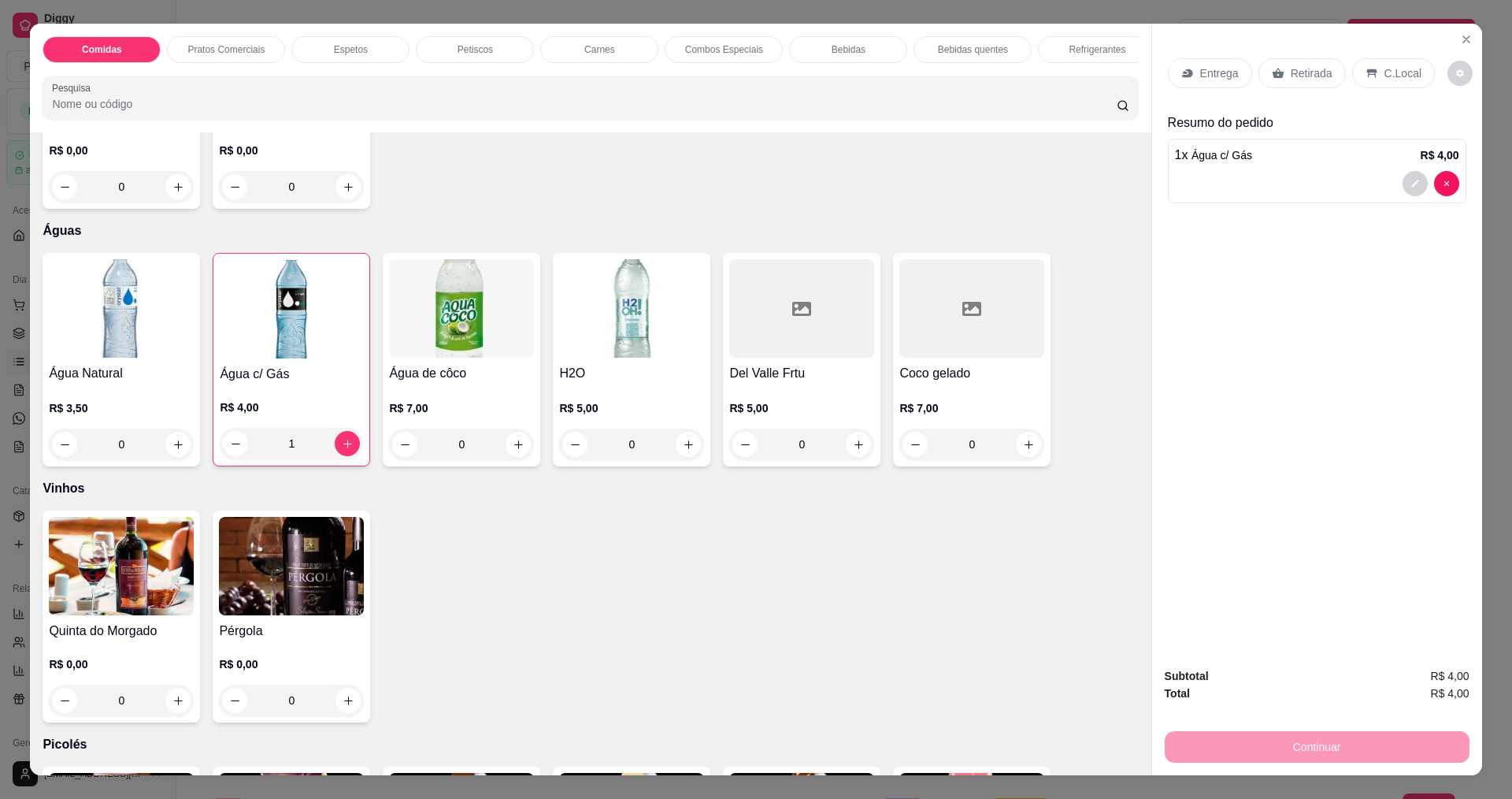
click at [1307, 387] on div "Entrega Retirada C.Local Resumo do pedido 1 x Água c/ Gás R$ 4,00" at bounding box center [1317, 339] width 330 height 630
click at [1397, 62] on div "C.Local" at bounding box center [1394, 73] width 83 height 30
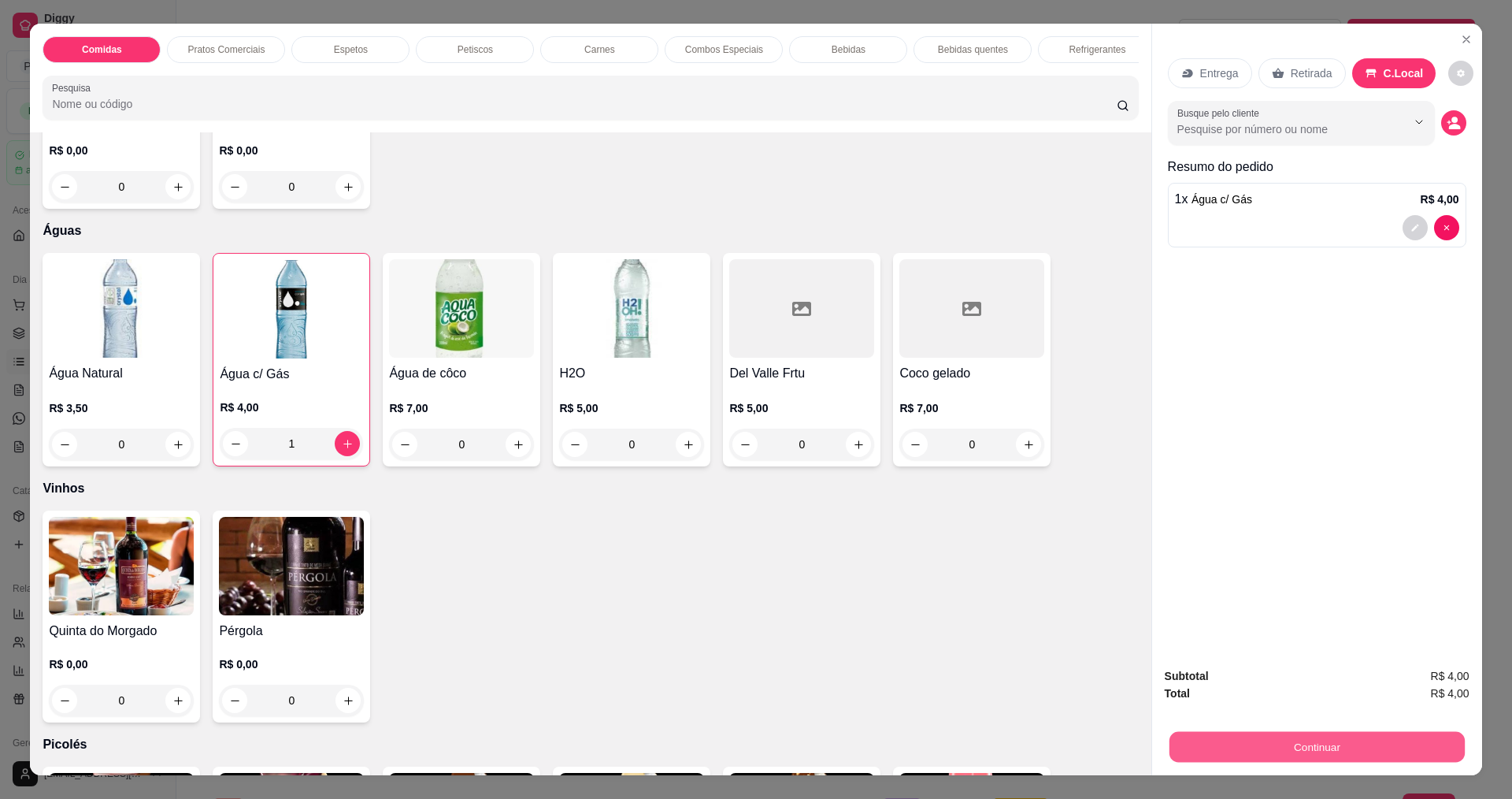
click at [1412, 746] on button "Continuar" at bounding box center [1316, 746] width 295 height 30
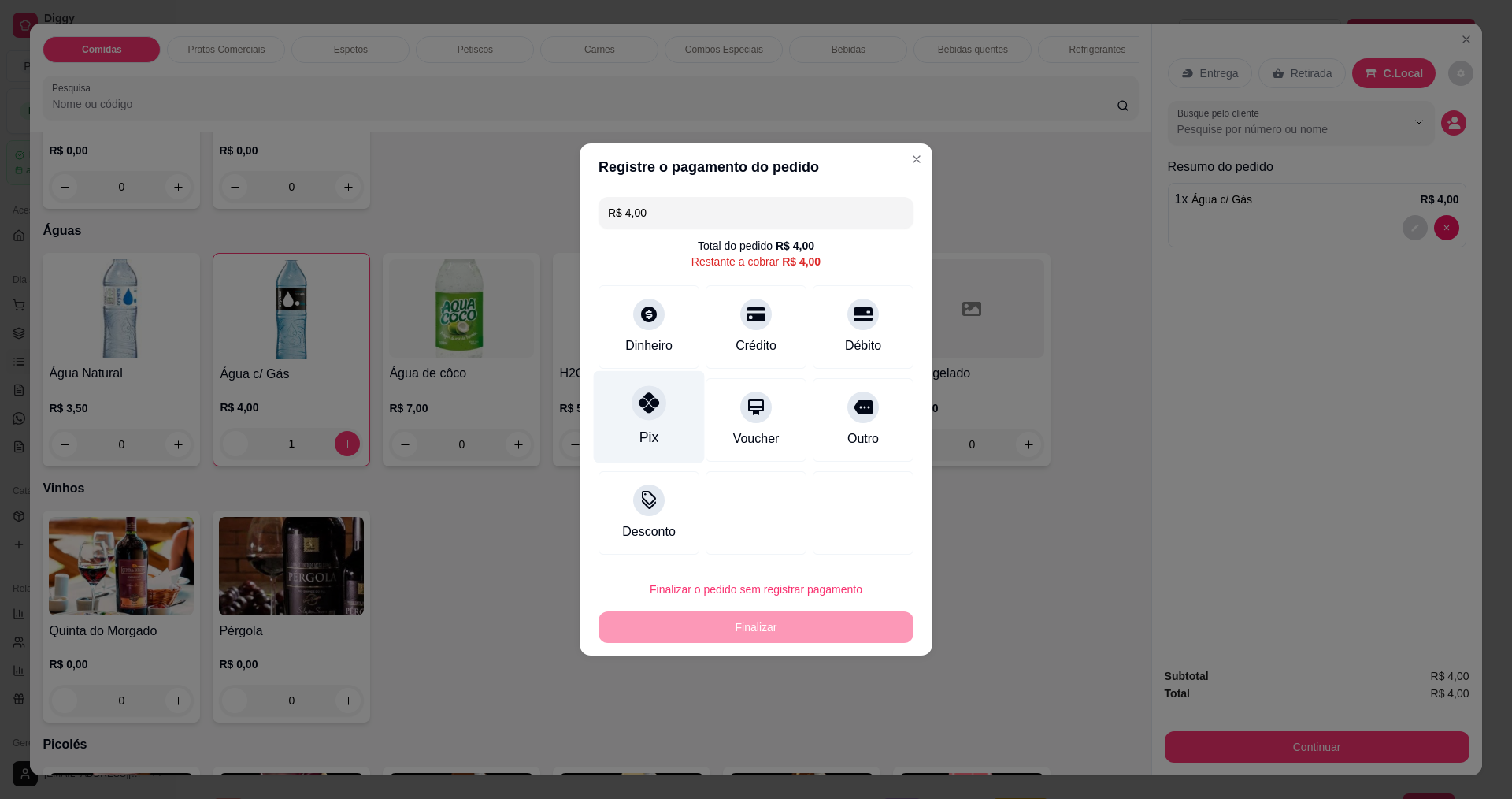
click at [650, 404] on icon at bounding box center [648, 402] width 21 height 21
type input "R$ 0,00"
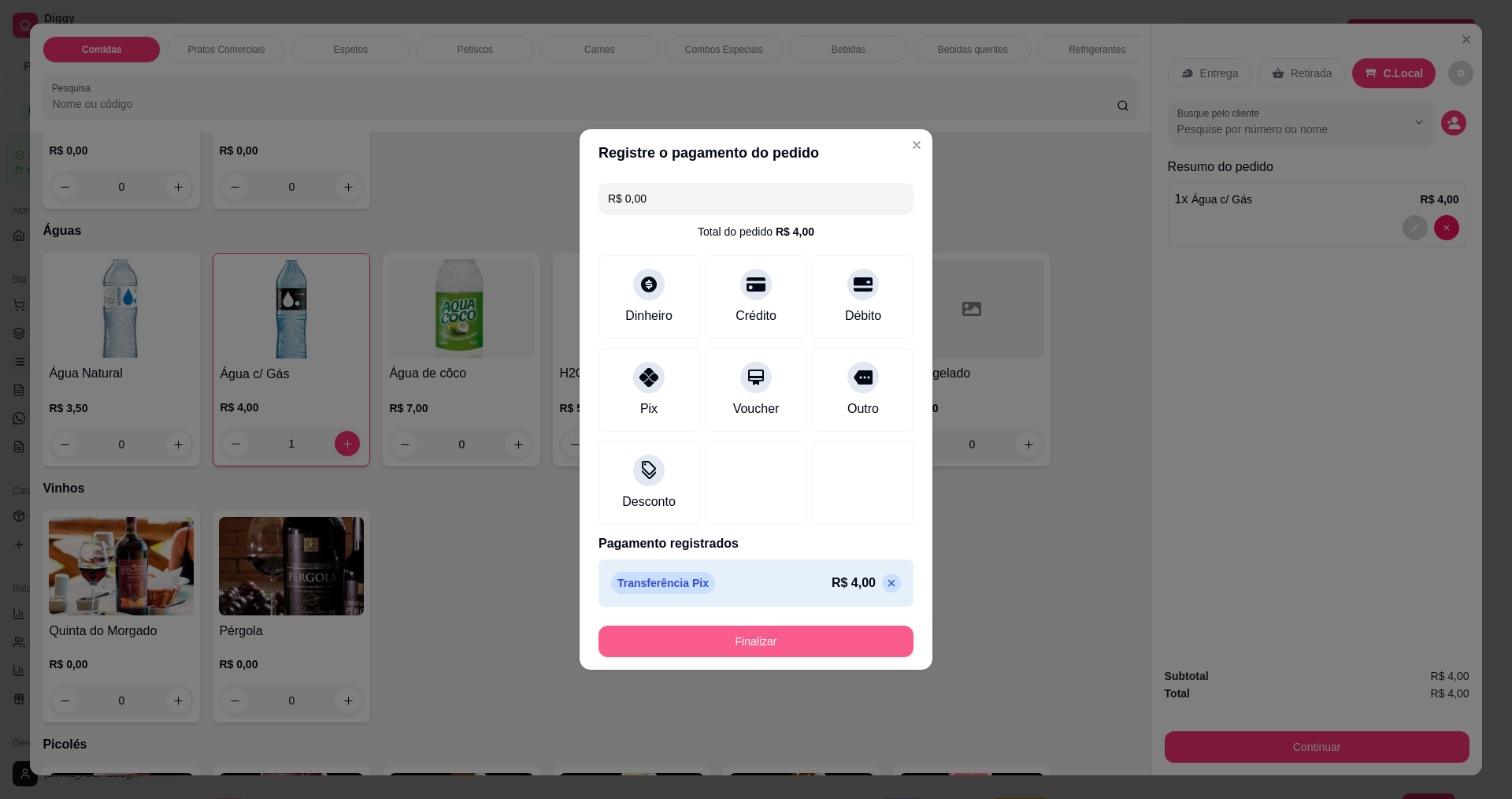
click at [824, 651] on button "Finalizar" at bounding box center [755, 641] width 315 height 31
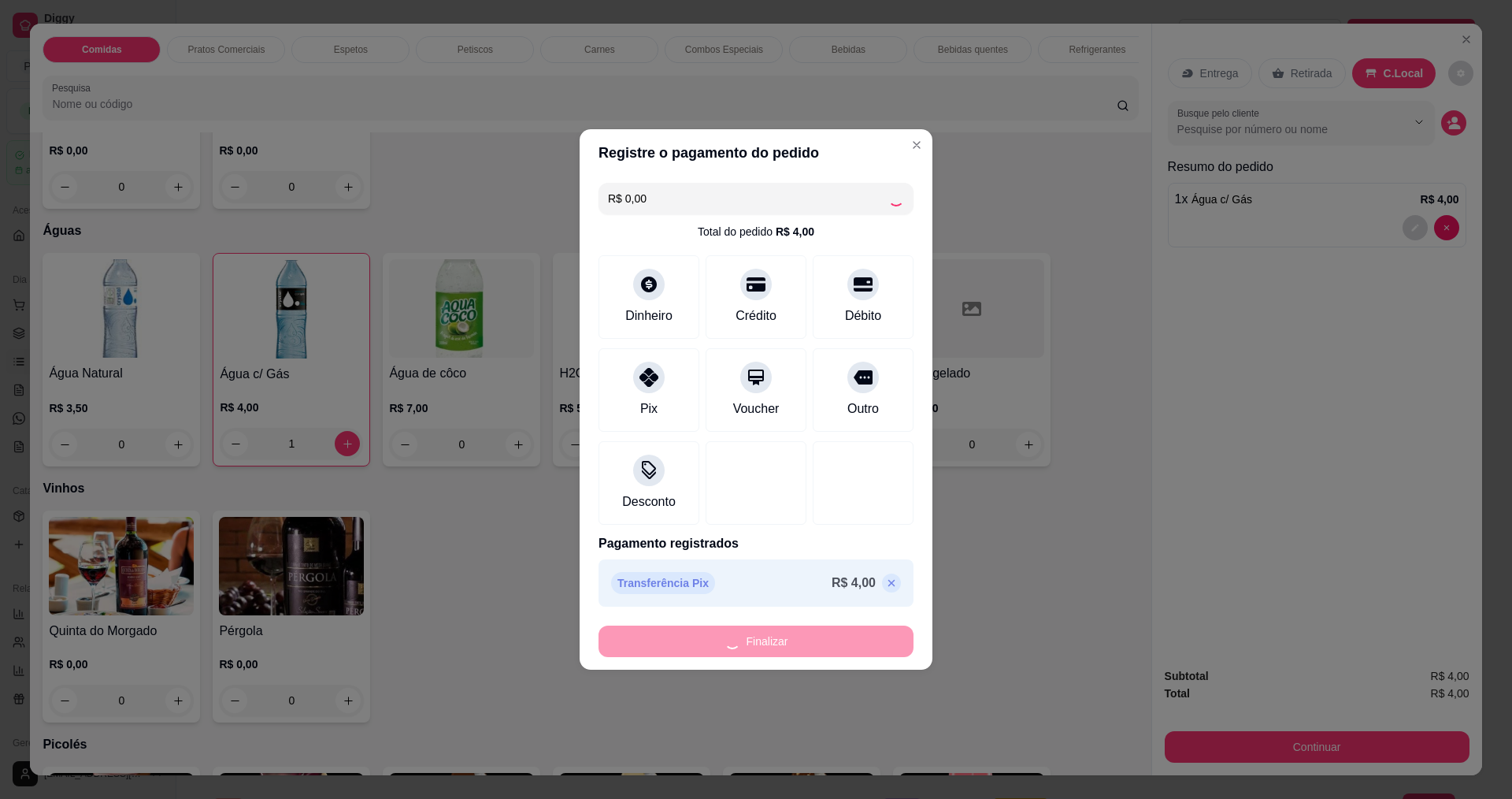
type input "0"
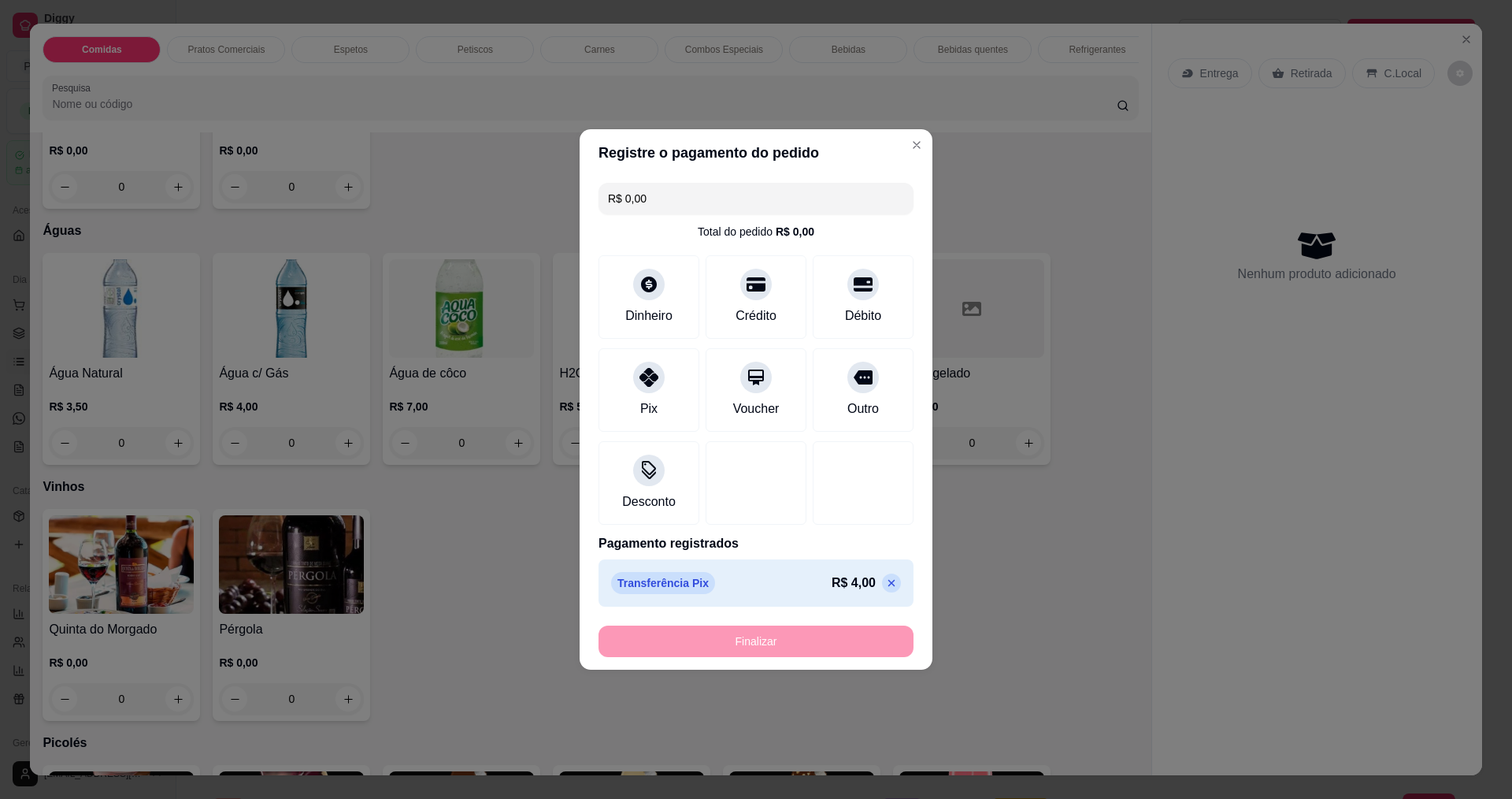
type input "-R$ 4,00"
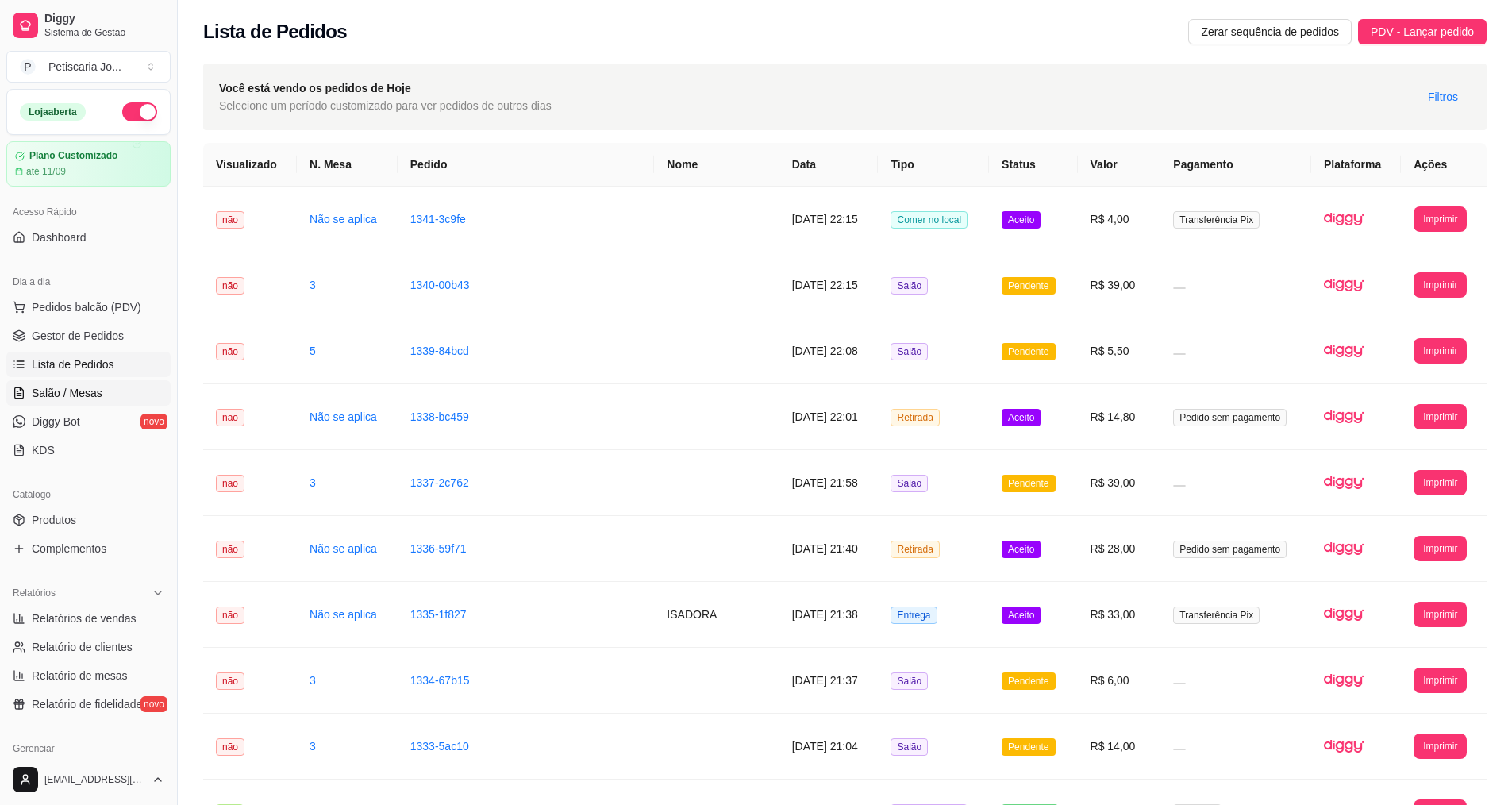
click at [55, 398] on span "Salão / Mesas" at bounding box center [66, 393] width 70 height 16
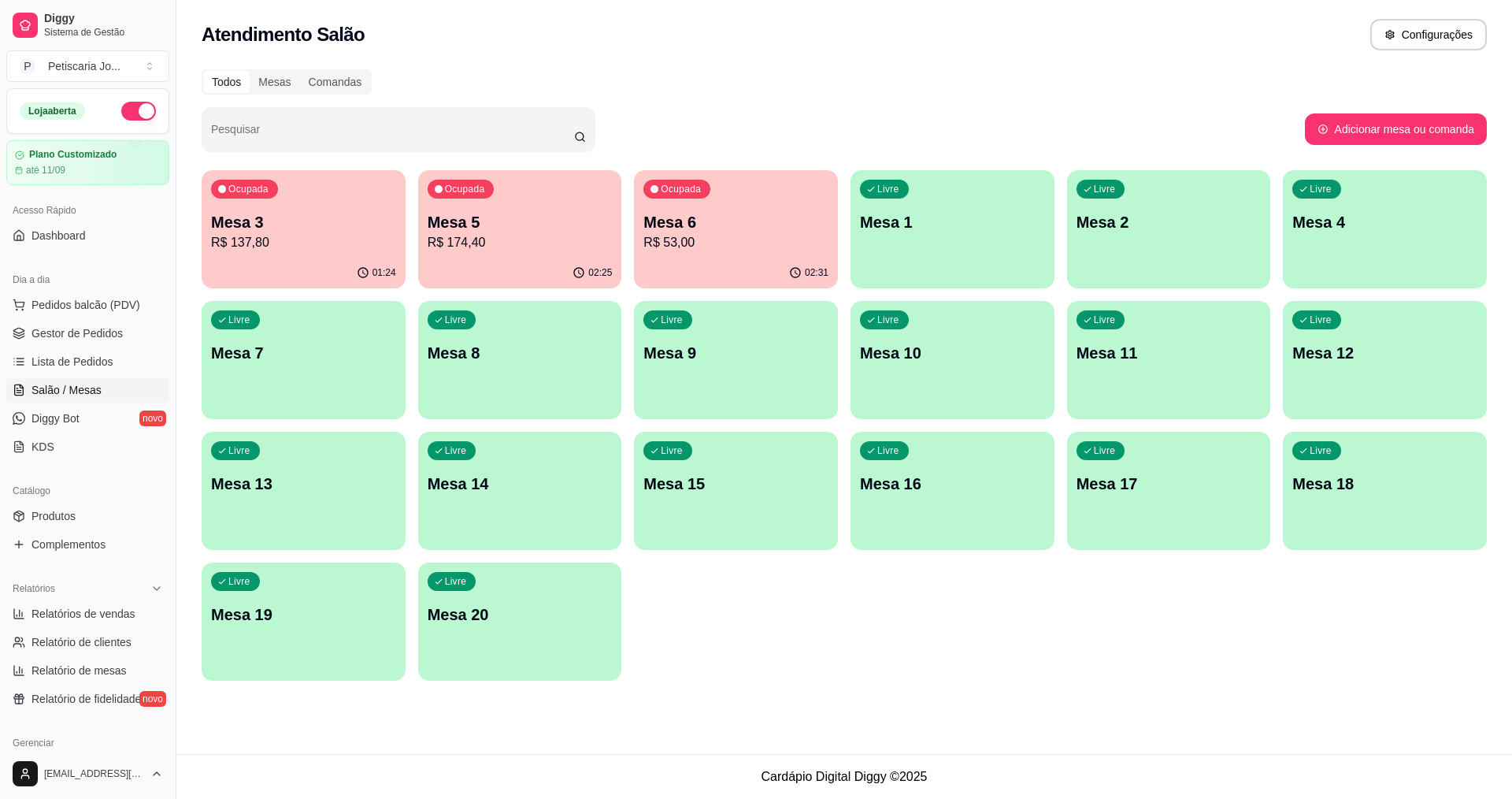
click at [256, 223] on p "Mesa 3" at bounding box center [303, 222] width 185 height 22
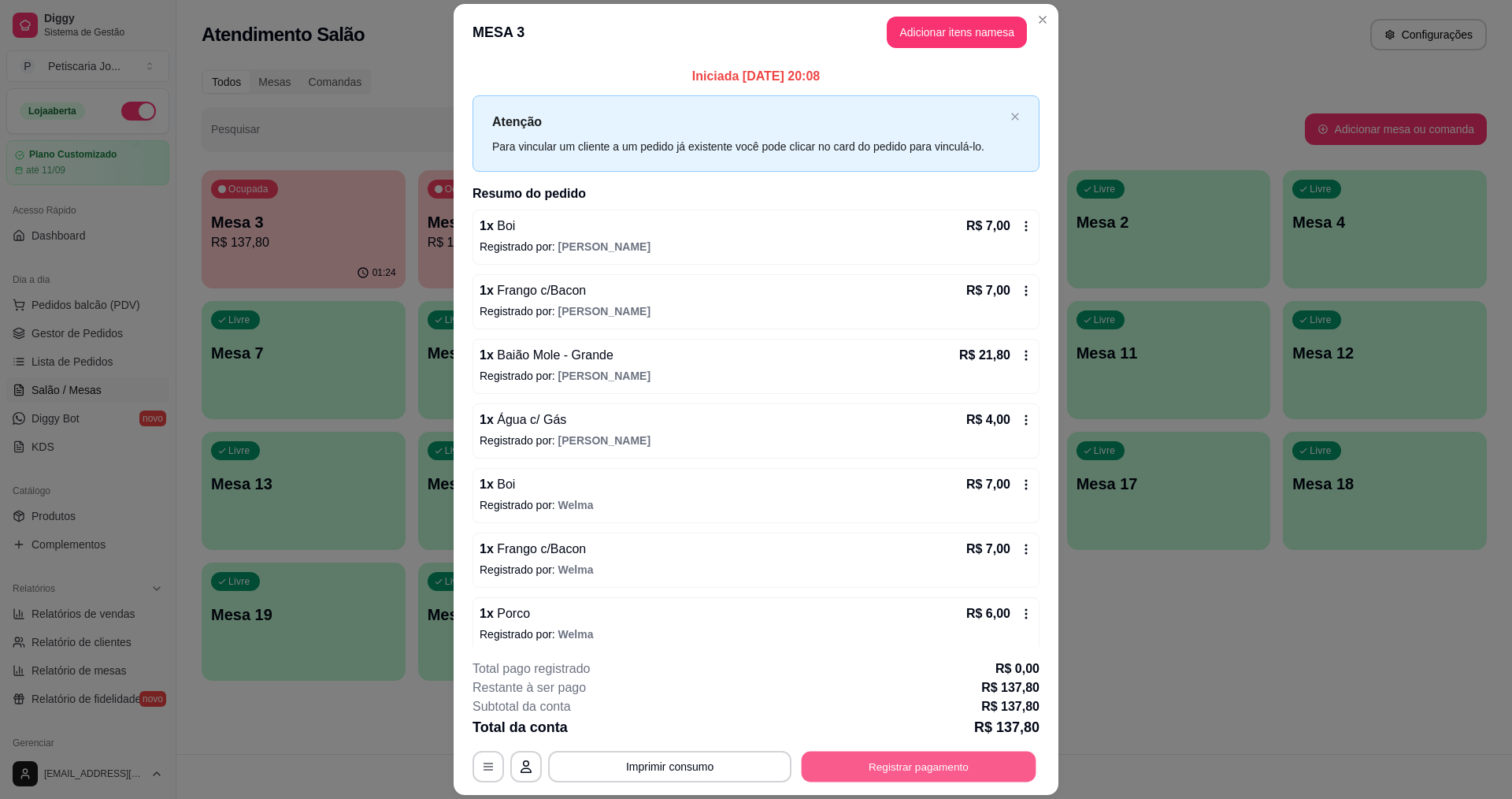
click at [882, 767] on button "Registrar pagamento" at bounding box center [920, 766] width 235 height 30
click at [708, 755] on button "Imprimir consumo" at bounding box center [670, 766] width 243 height 31
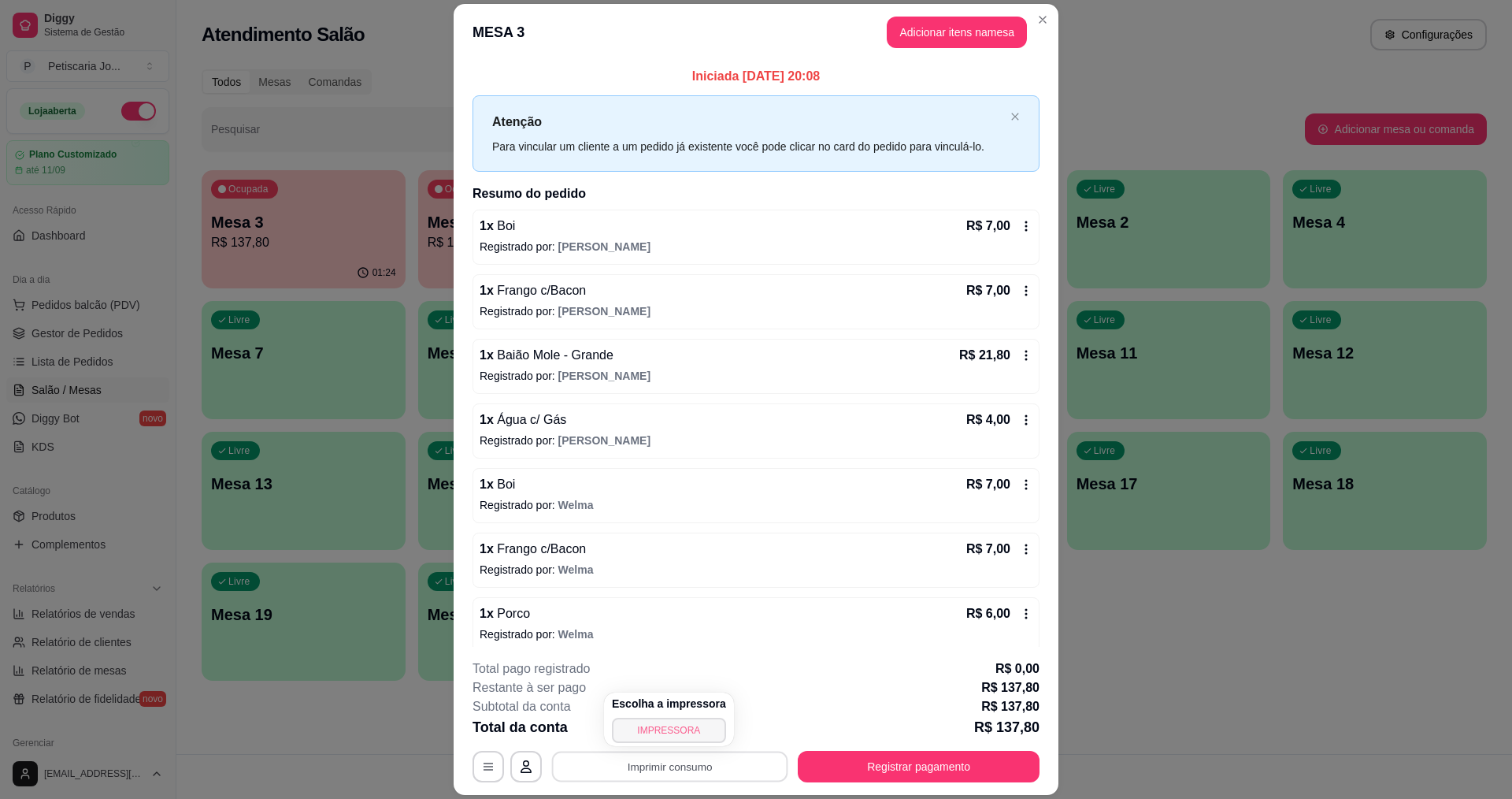
click at [666, 735] on button "IMPRESSORA" at bounding box center [669, 730] width 114 height 25
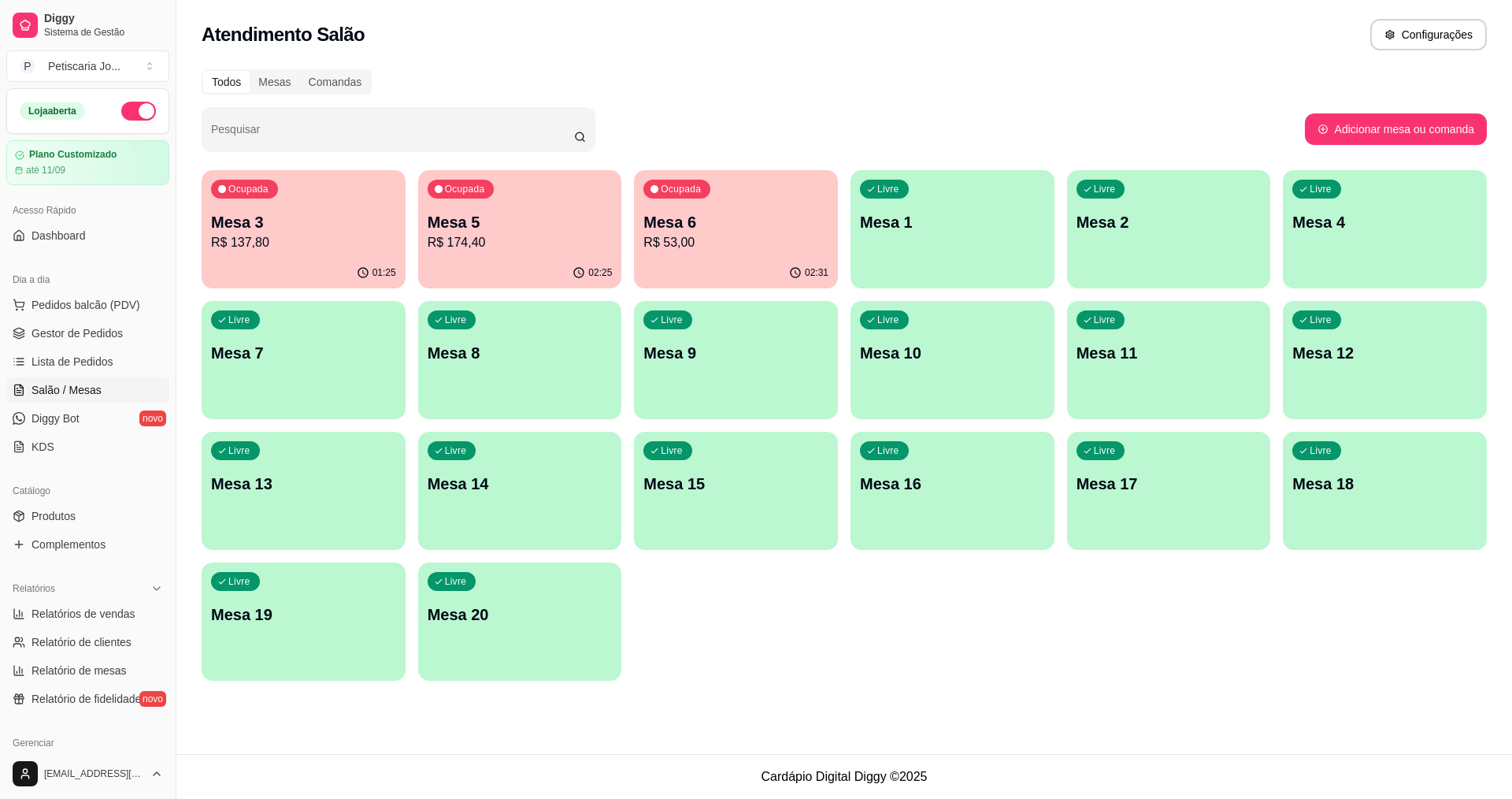
click at [333, 227] on p "Mesa 3" at bounding box center [303, 222] width 185 height 22
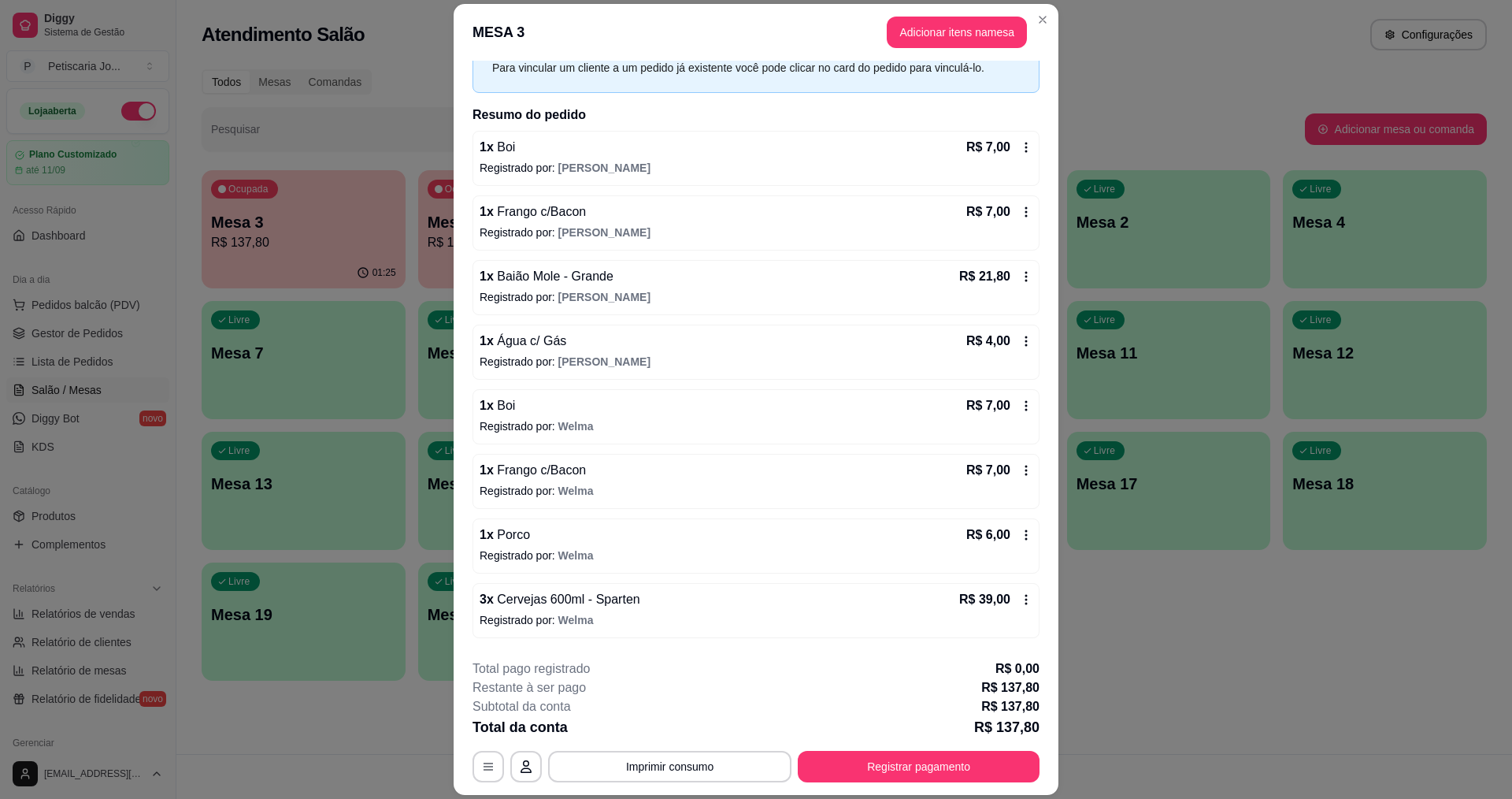
scroll to position [141, 0]
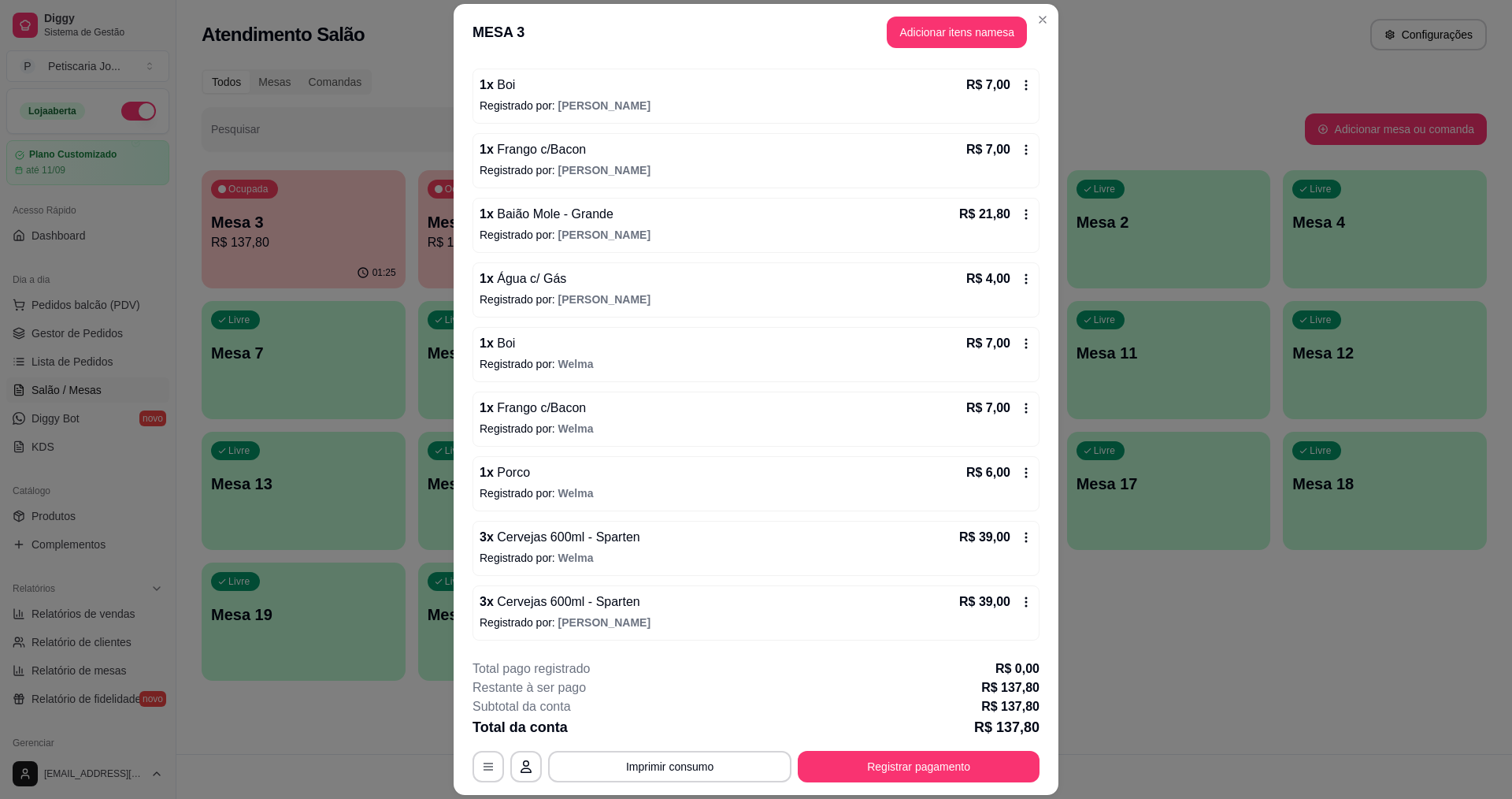
click at [1020, 536] on icon at bounding box center [1026, 537] width 12 height 12
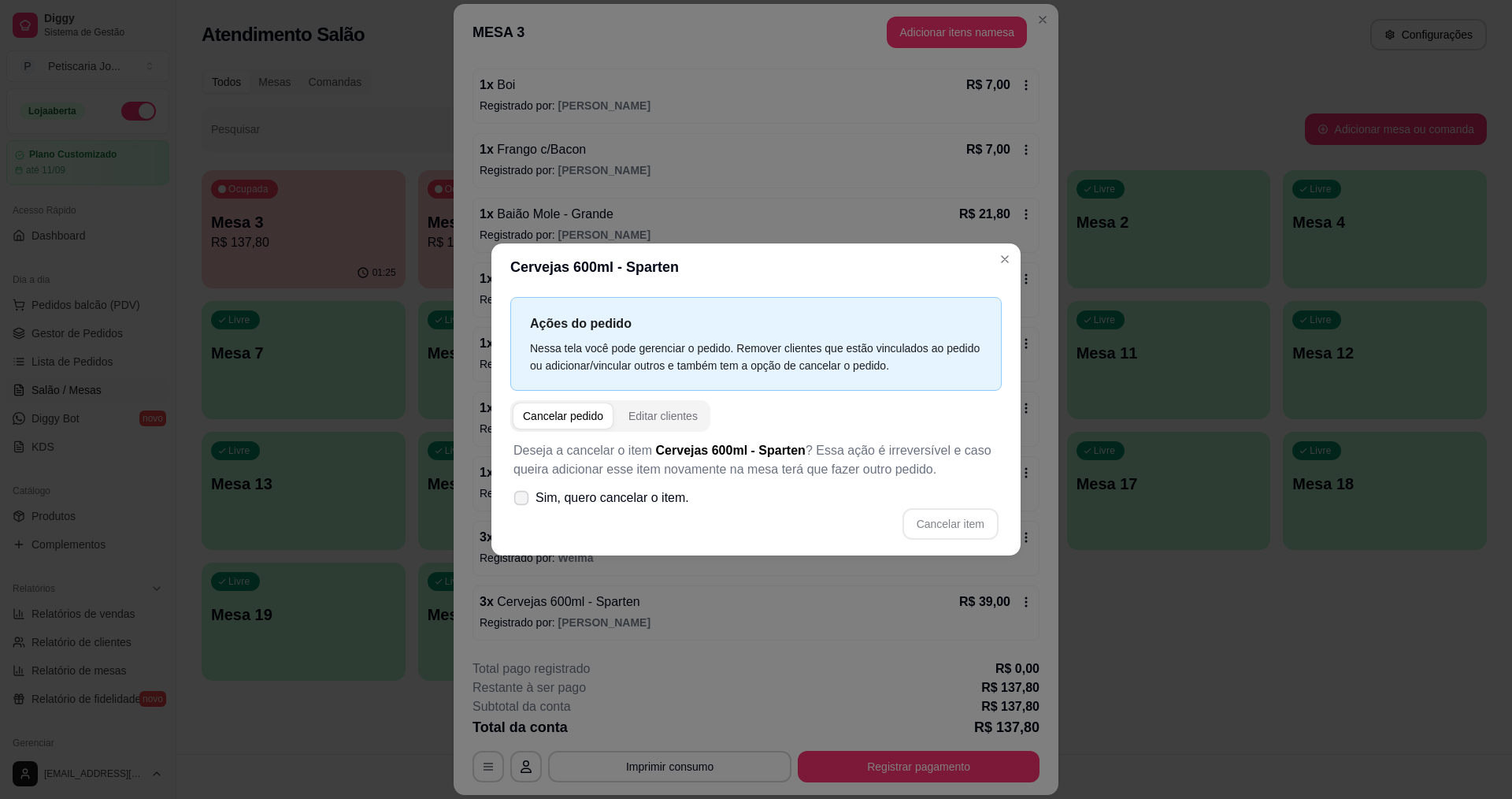
click at [523, 501] on icon at bounding box center [521, 497] width 12 height 9
click at [523, 501] on input "Sim, quero cancelar o item." at bounding box center [518, 506] width 10 height 10
checkbox input "true"
click at [929, 524] on button "Cancelar item" at bounding box center [950, 524] width 96 height 31
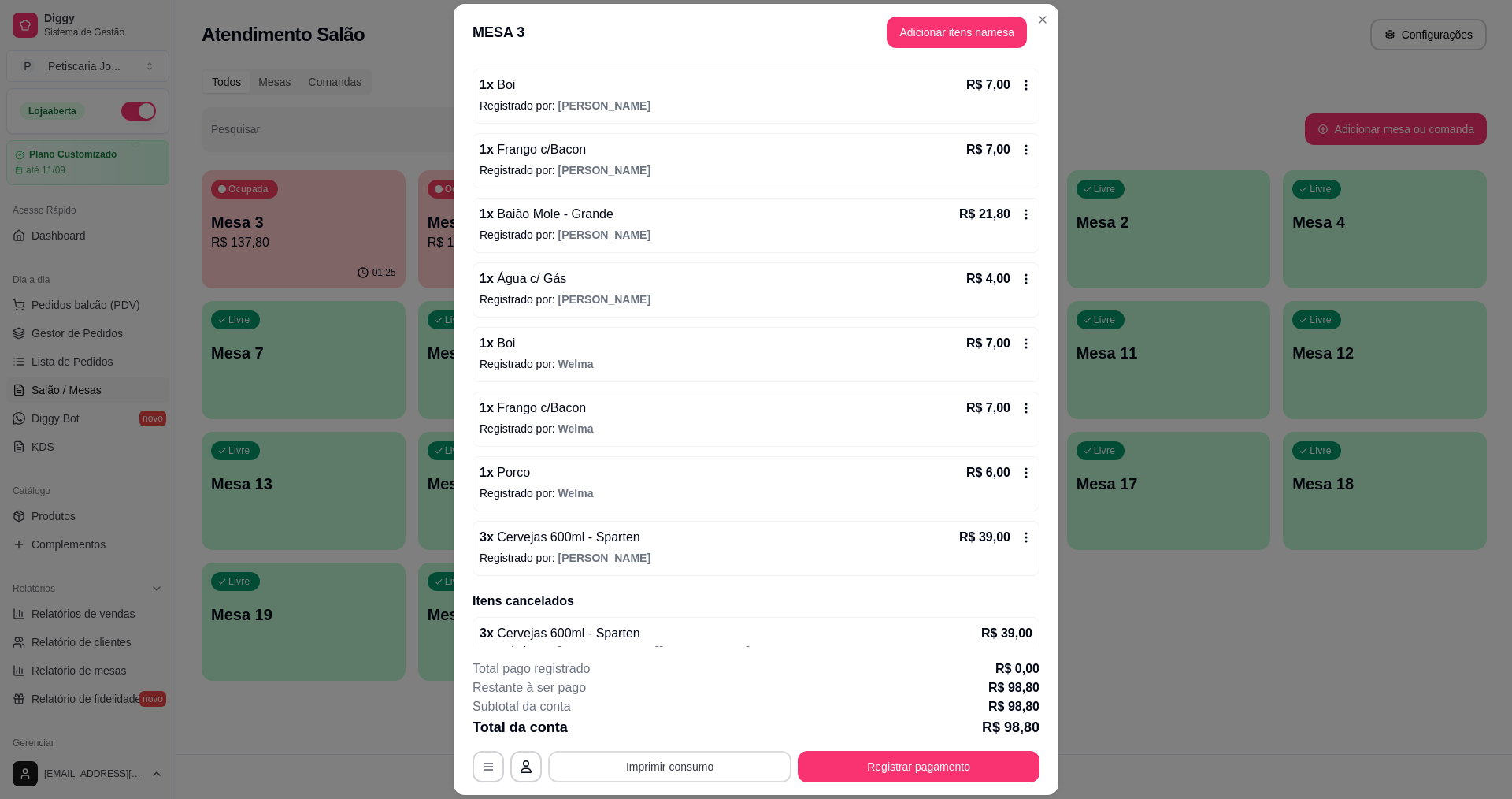
click at [721, 774] on button "Imprimir consumo" at bounding box center [670, 766] width 243 height 31
click at [694, 725] on button "IMPRESSORA" at bounding box center [669, 730] width 114 height 25
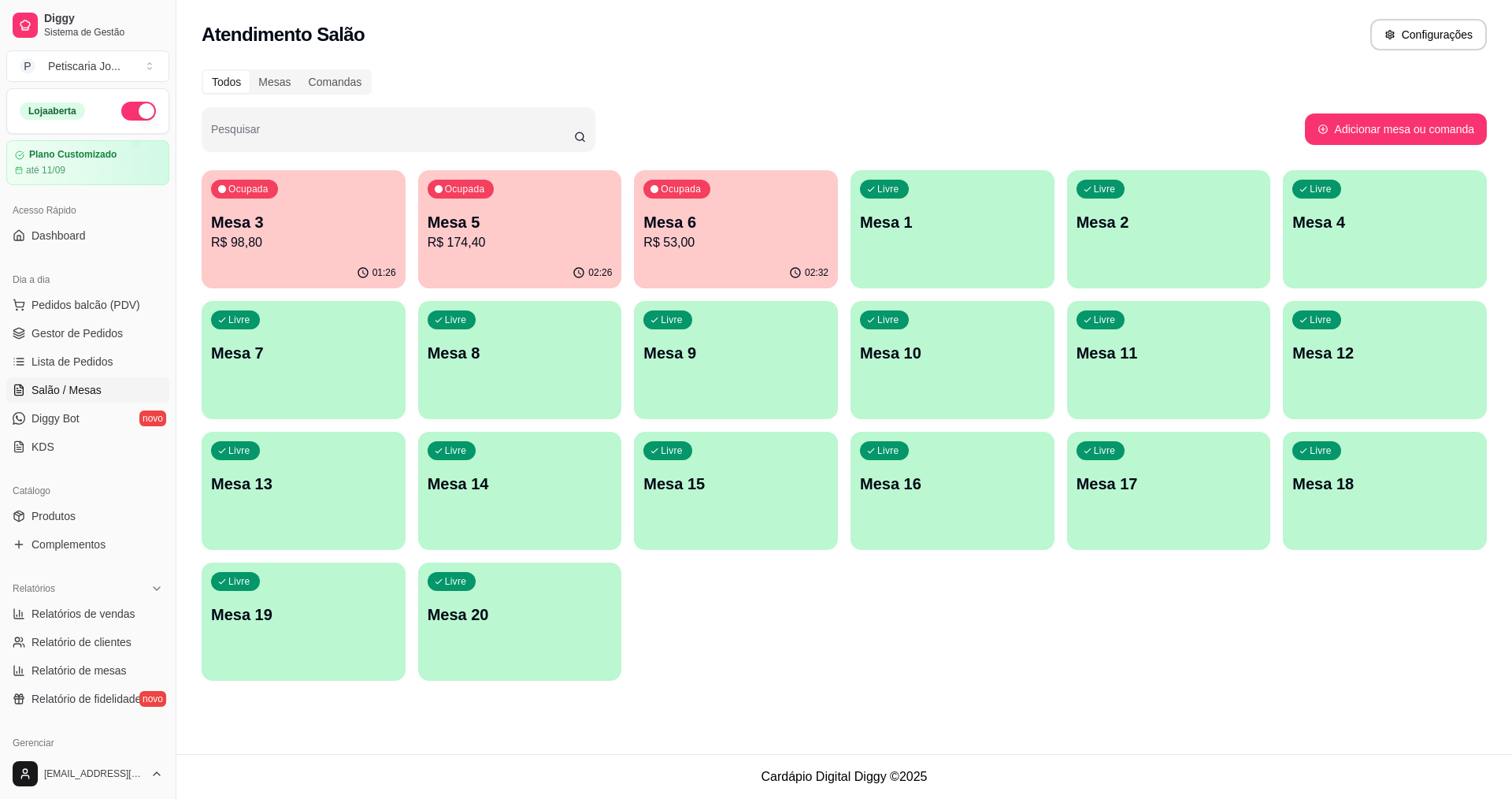
click at [94, 397] on span "Salão / Mesas" at bounding box center [66, 390] width 70 height 16
click at [341, 218] on p "Mesa 3" at bounding box center [304, 223] width 180 height 21
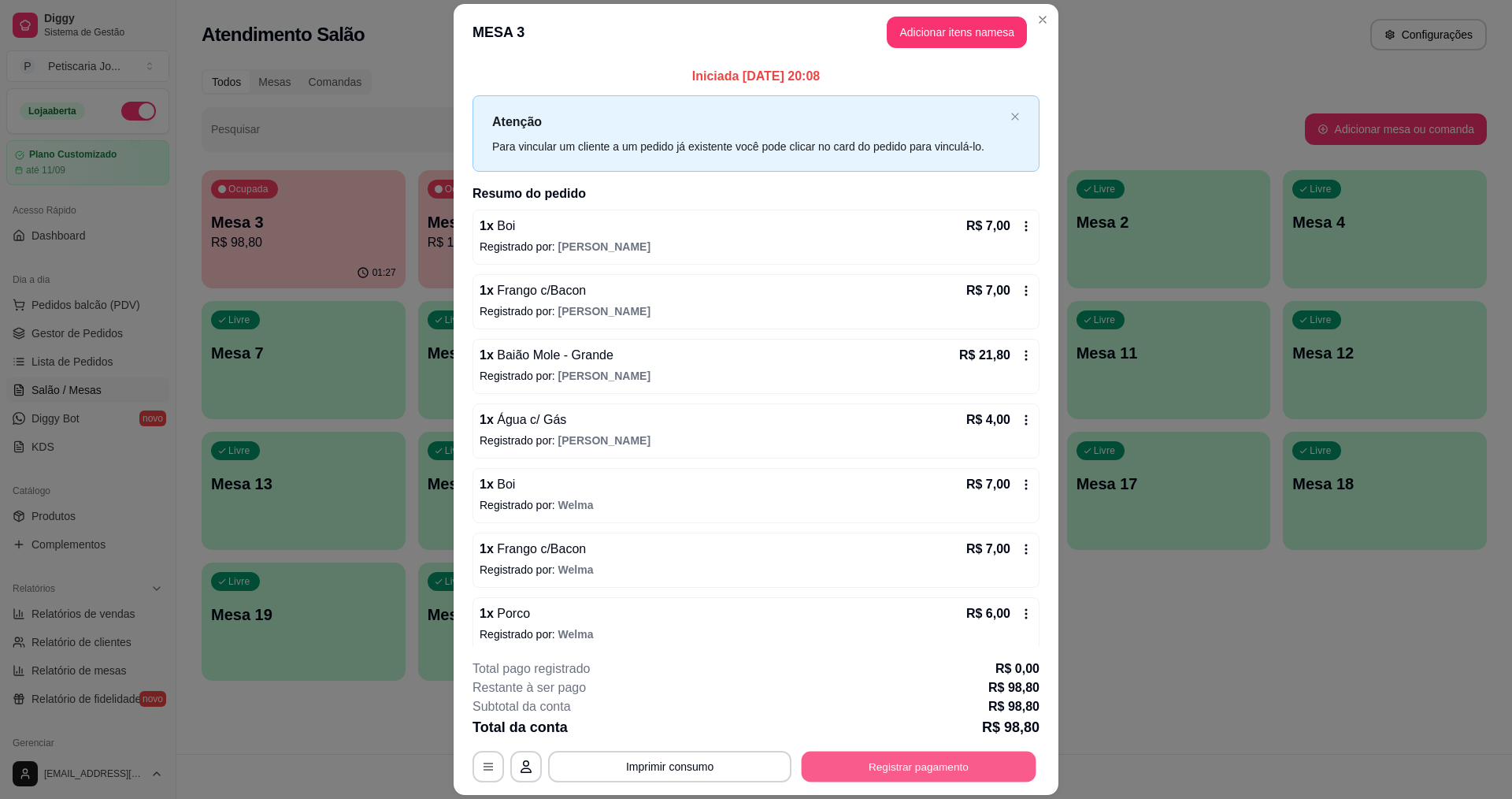
click at [925, 765] on button "Registrar pagamento" at bounding box center [920, 766] width 235 height 30
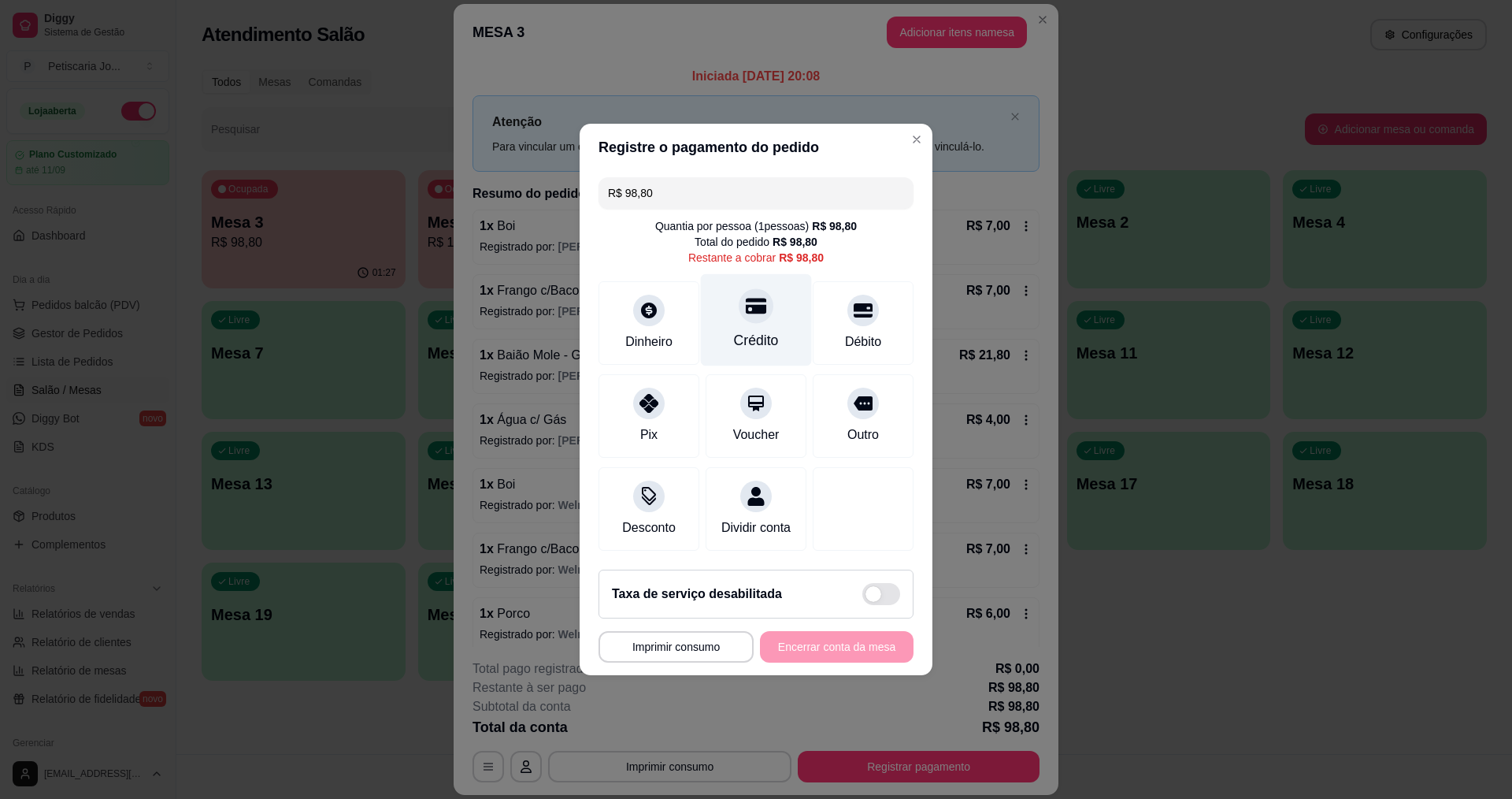
click at [746, 298] on icon at bounding box center [756, 306] width 21 height 16
type input "R$ 0,00"
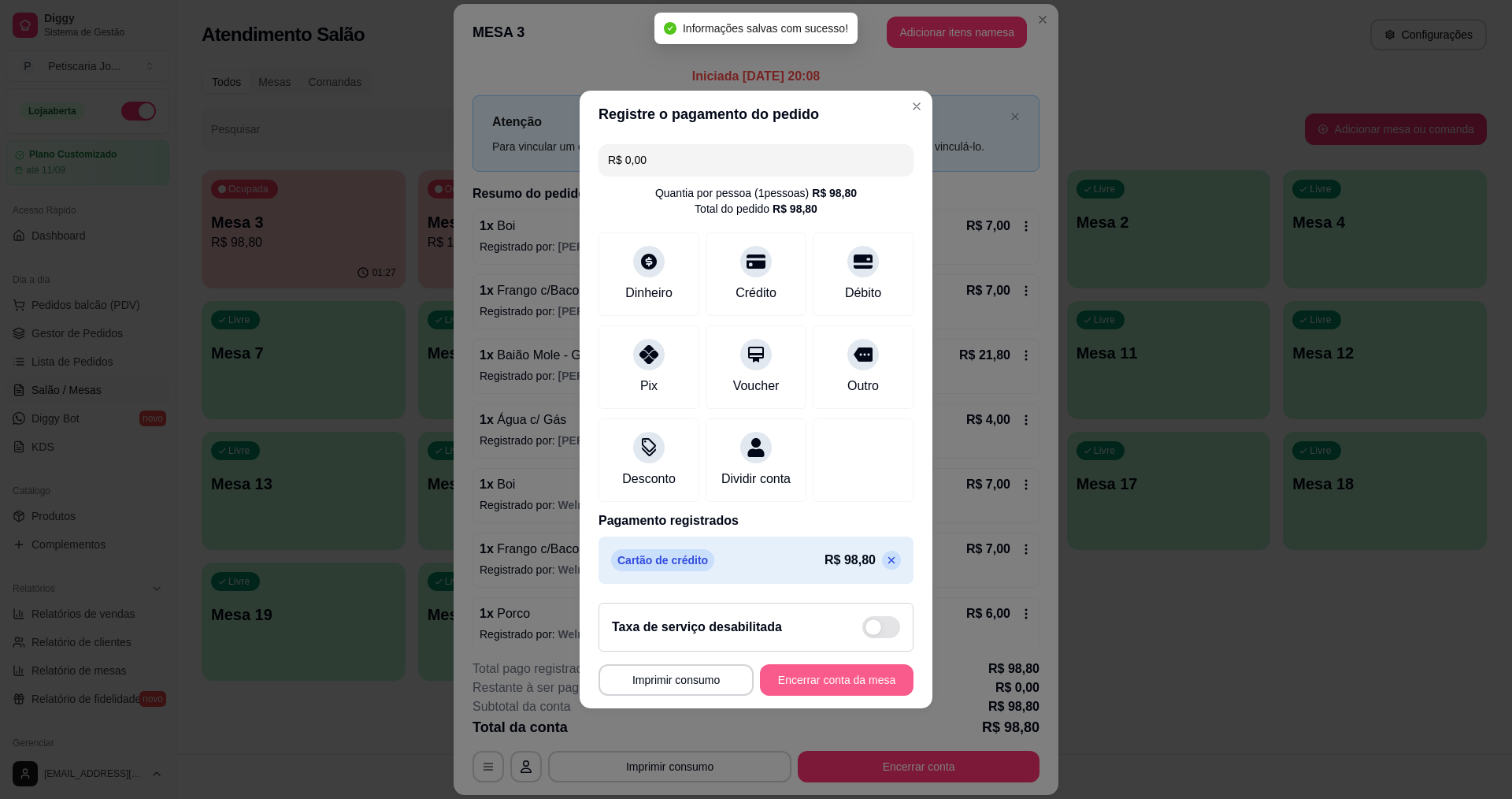
click at [833, 694] on button "Encerrar conta da mesa" at bounding box center [837, 680] width 154 height 31
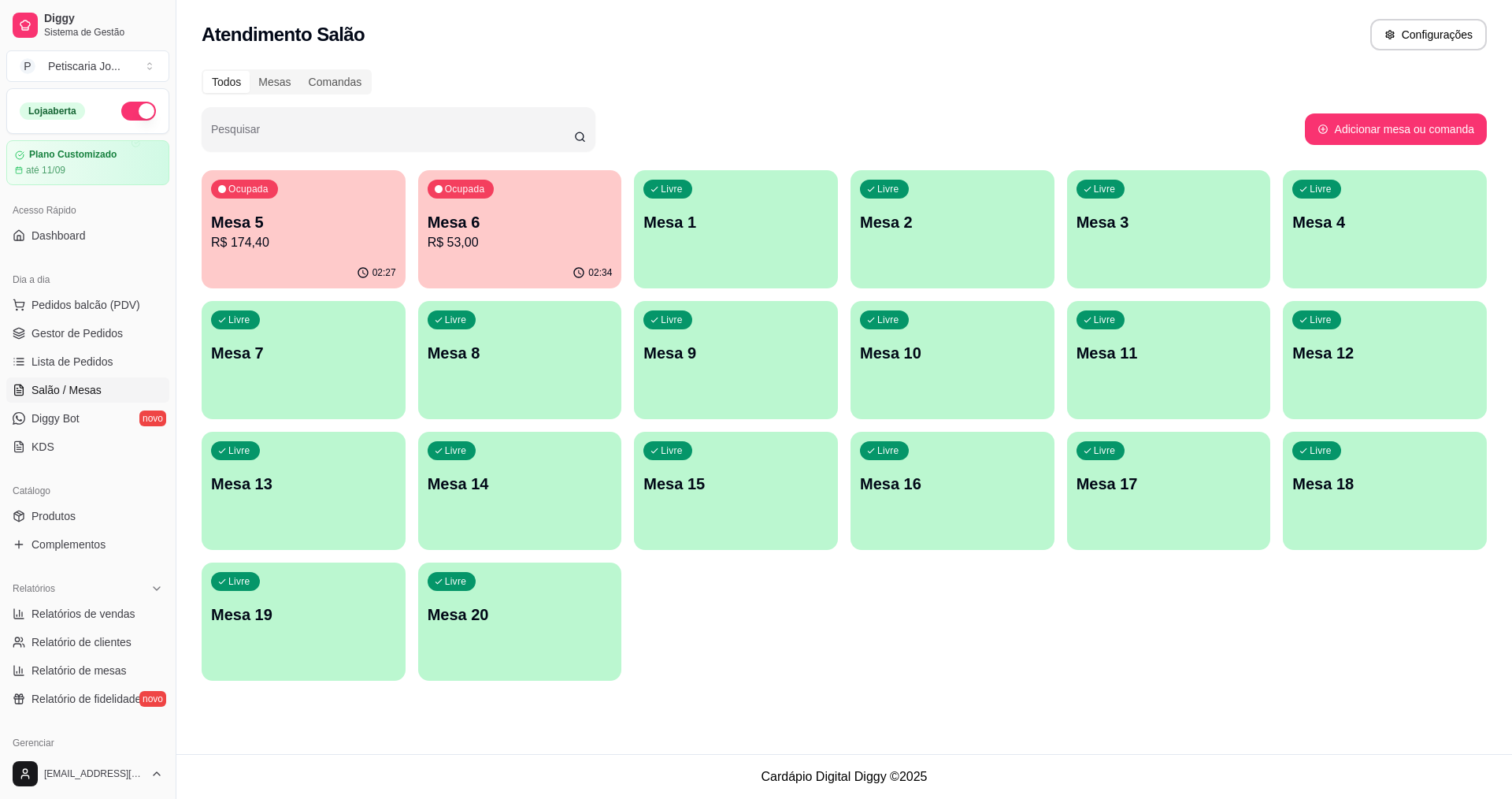
click at [328, 268] on div "02:27" at bounding box center [303, 272] width 204 height 30
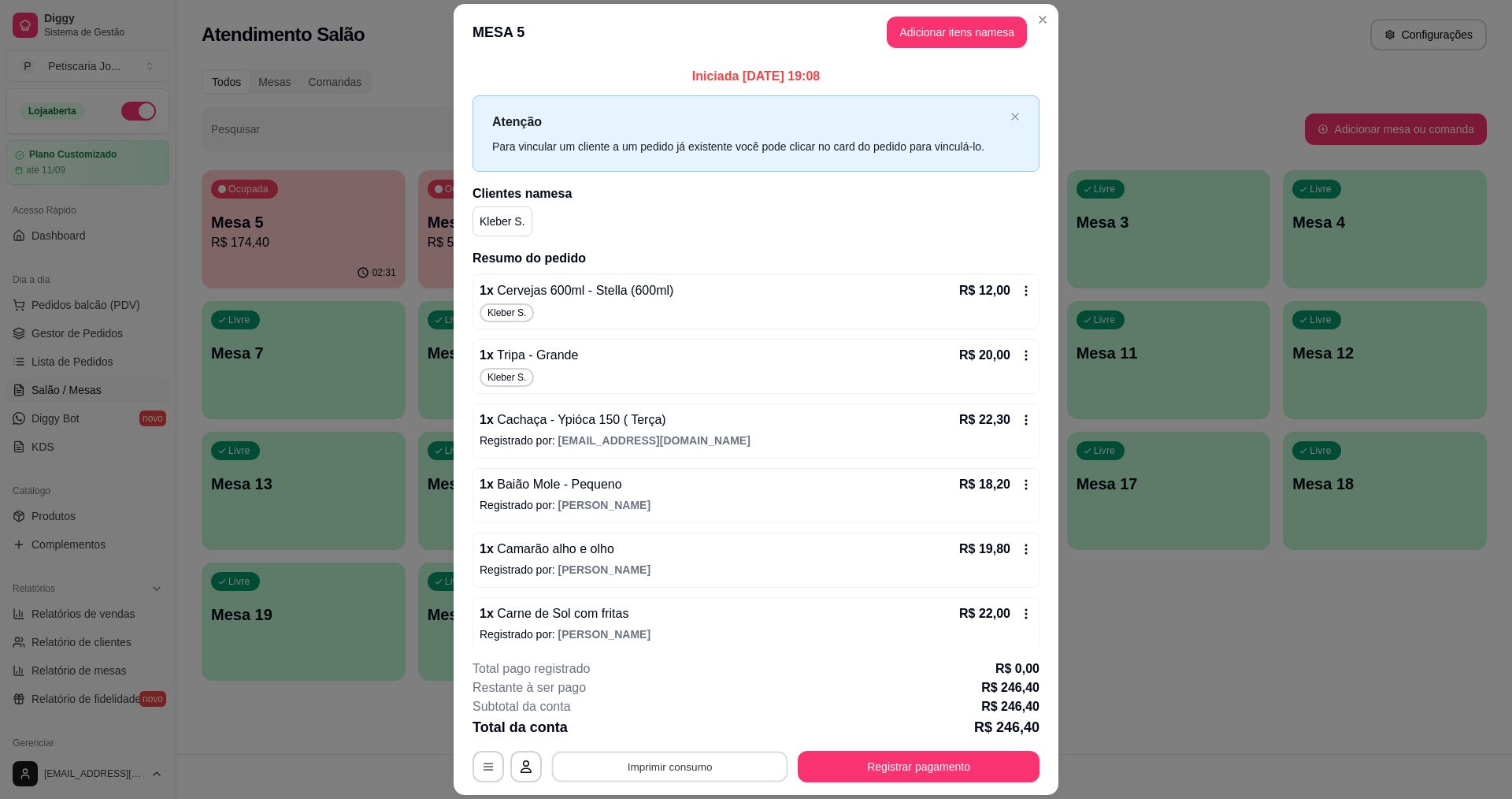
click at [680, 757] on button "Imprimir consumo" at bounding box center [671, 766] width 237 height 30
click at [680, 734] on button "IMPRESSORA" at bounding box center [669, 730] width 110 height 25
click at [957, 772] on button "Registrar pagamento" at bounding box center [919, 766] width 242 height 31
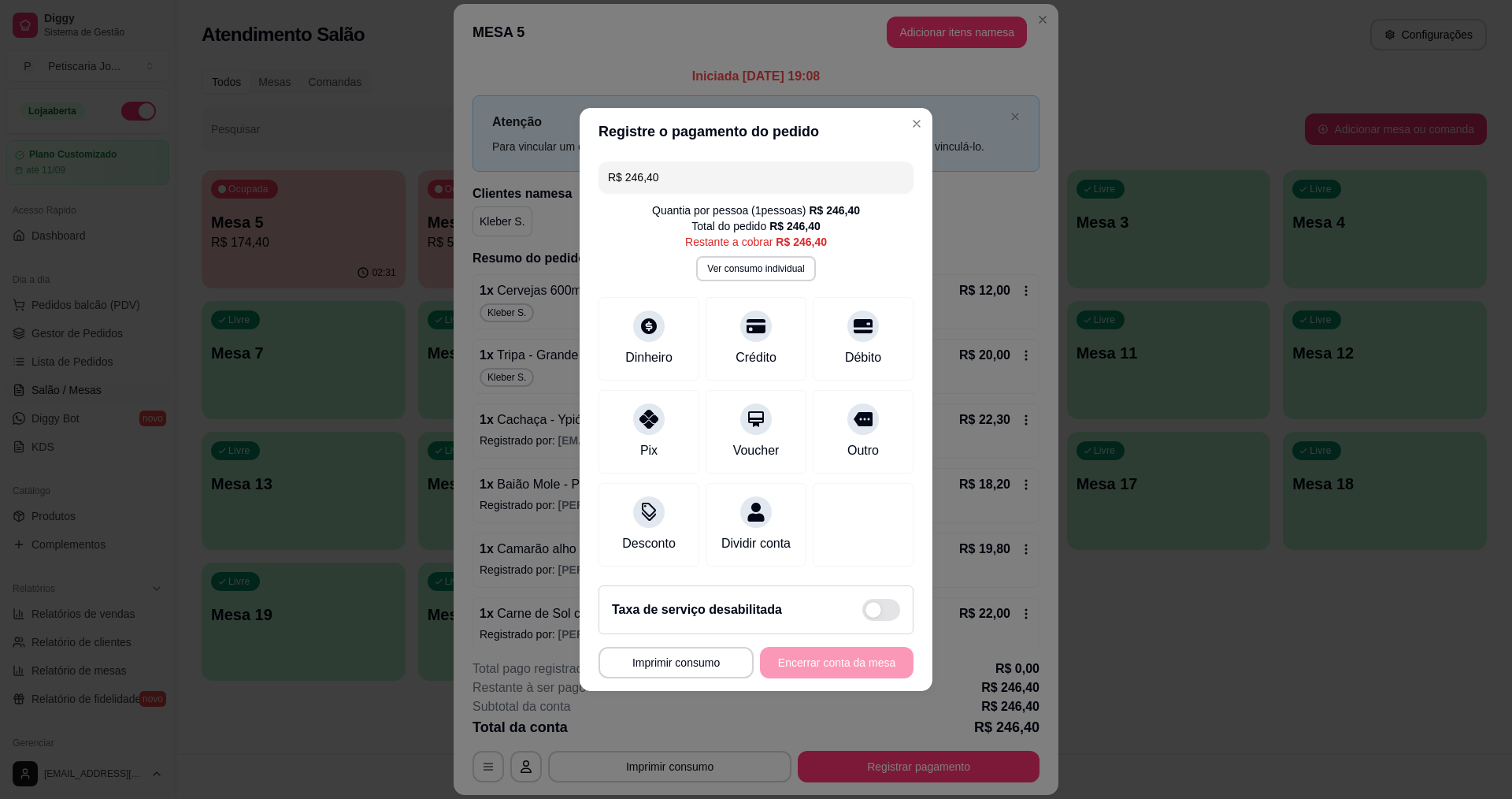
drag, startPoint x: 688, startPoint y: 178, endPoint x: 384, endPoint y: 126, distance: 308.4
click at [384, 126] on div "**********" at bounding box center [756, 400] width 1512 height 799
click at [639, 417] on div at bounding box center [649, 414] width 35 height 35
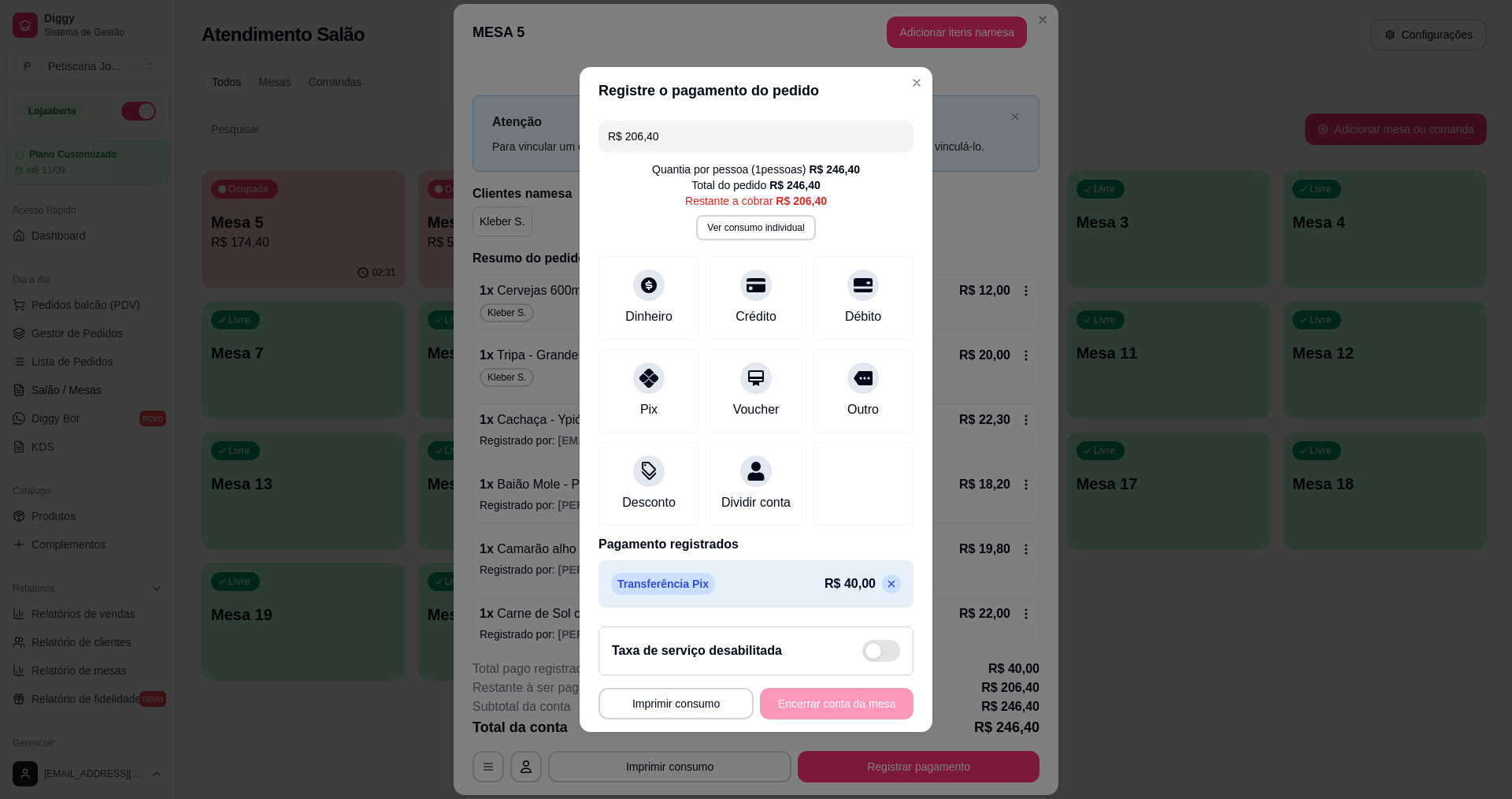
drag, startPoint x: 690, startPoint y: 115, endPoint x: 409, endPoint y: 112, distance: 281.0
click at [410, 113] on div "**********" at bounding box center [756, 400] width 1512 height 799
click at [649, 371] on icon at bounding box center [648, 373] width 21 height 21
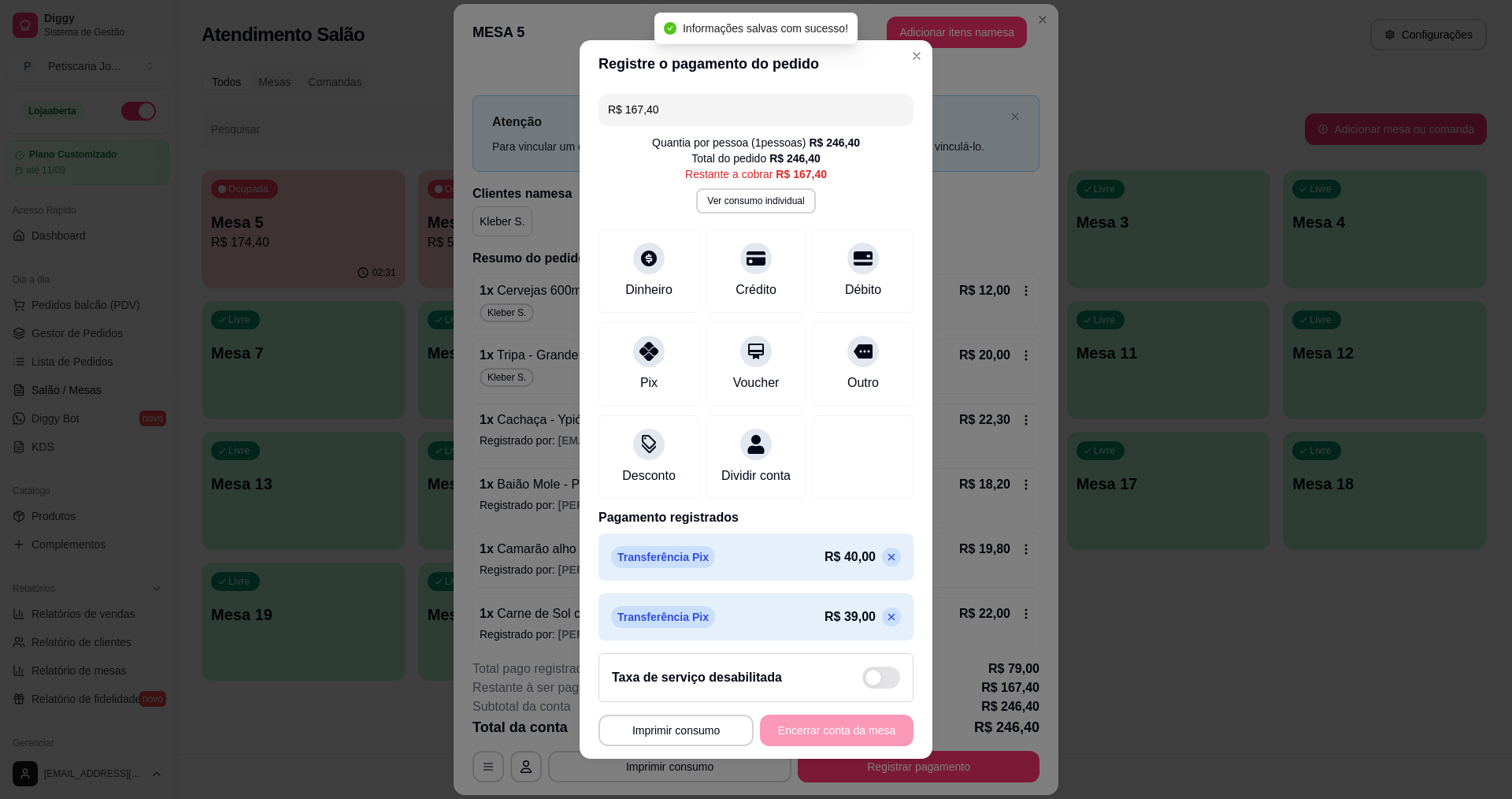
drag, startPoint x: 703, startPoint y: 112, endPoint x: 404, endPoint y: 90, distance: 299.8
click at [404, 90] on div "**********" at bounding box center [756, 400] width 1512 height 799
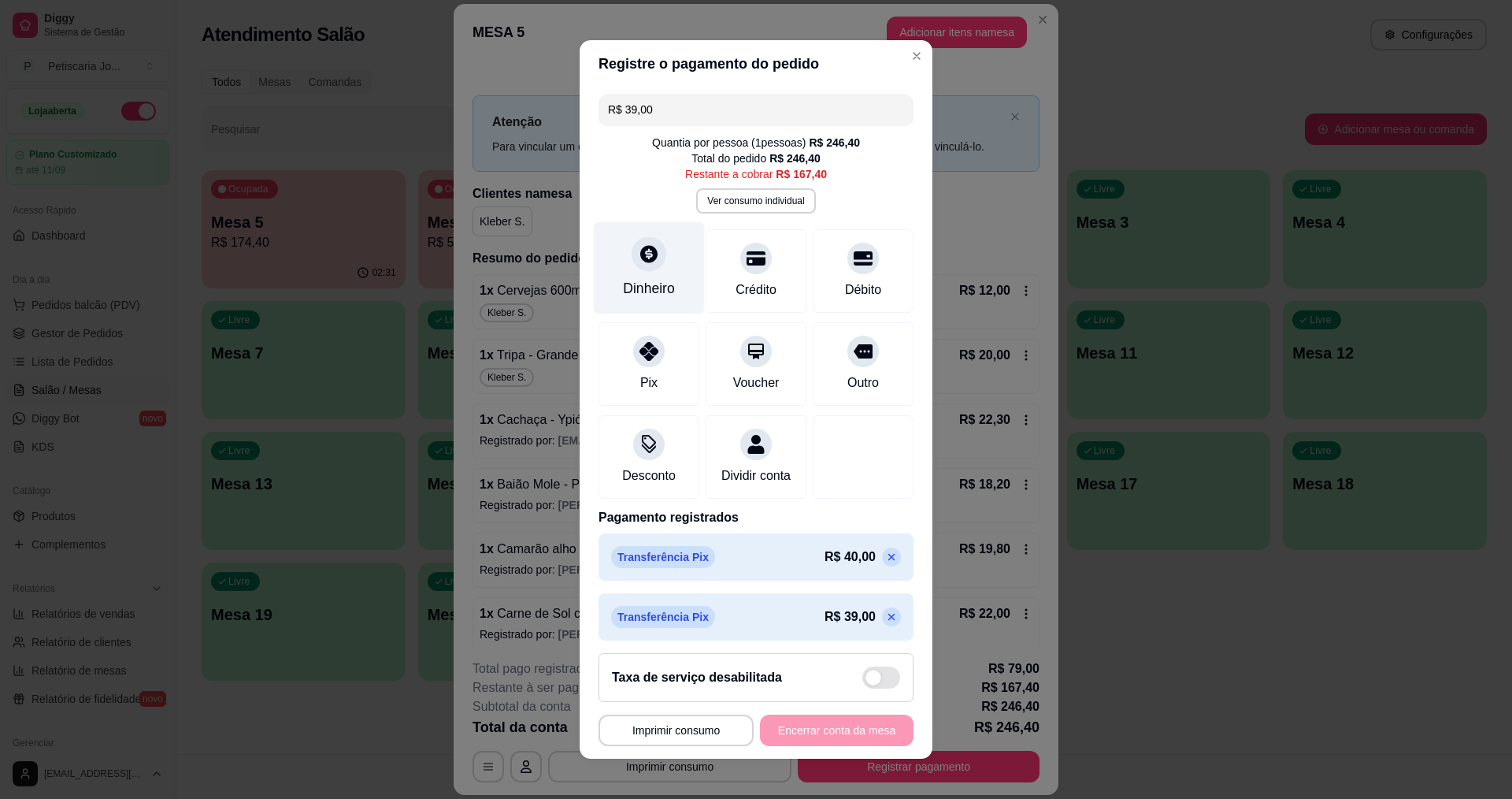
click at [637, 280] on div "Dinheiro" at bounding box center [648, 288] width 52 height 21
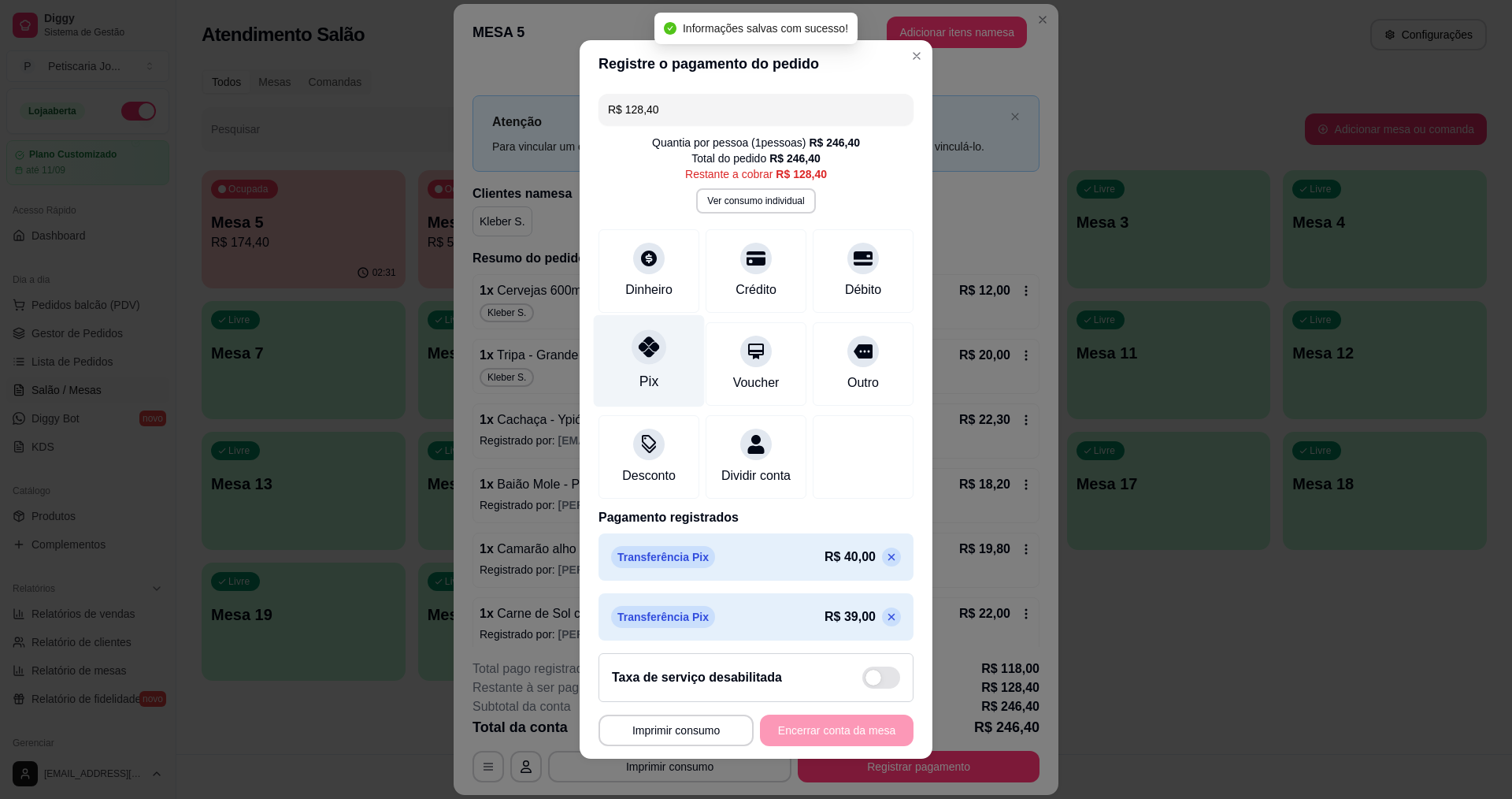
click at [623, 335] on div "Pix" at bounding box center [649, 360] width 111 height 92
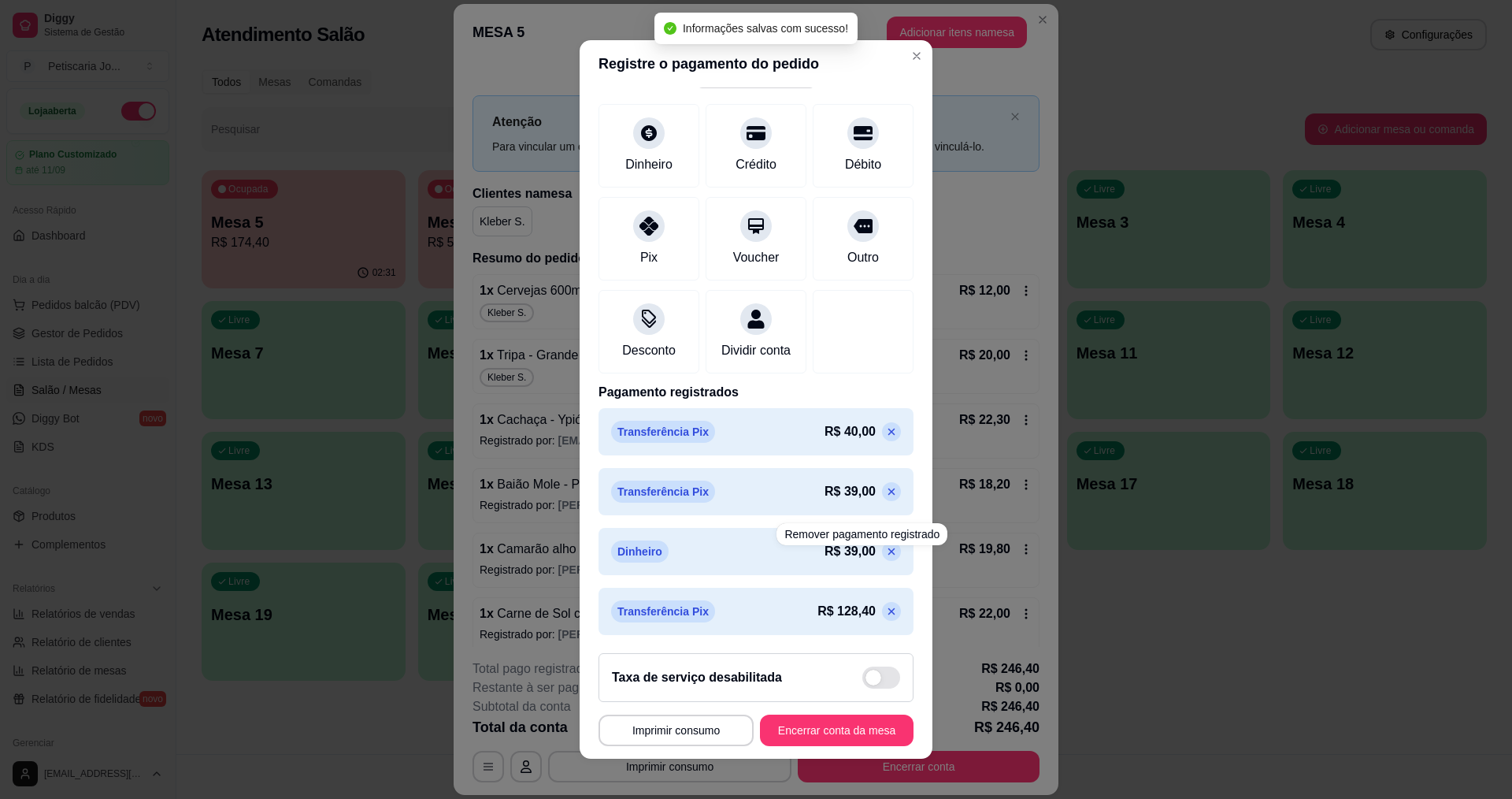
scroll to position [128, 0]
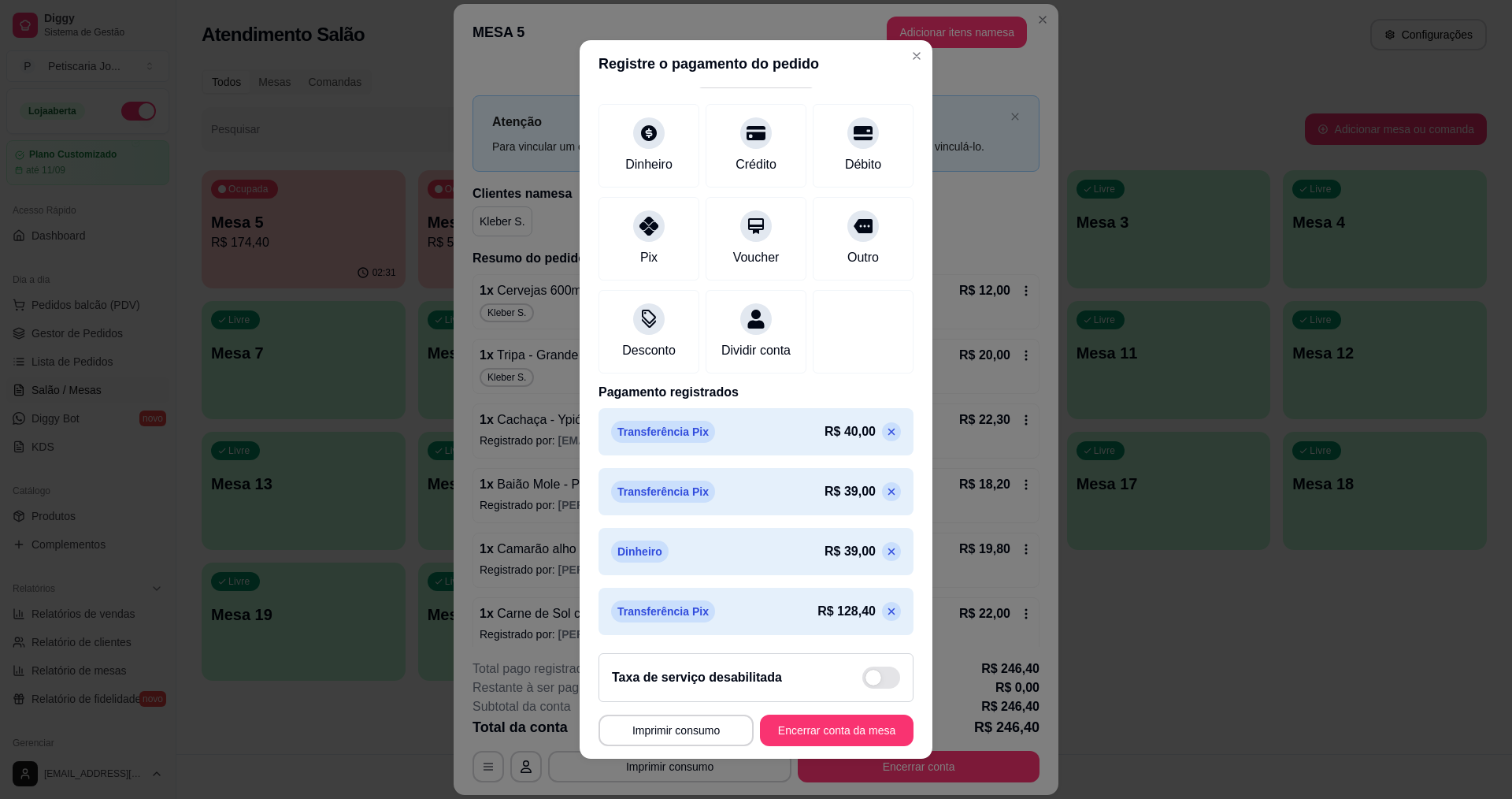
click at [885, 610] on icon at bounding box center [891, 611] width 12 height 12
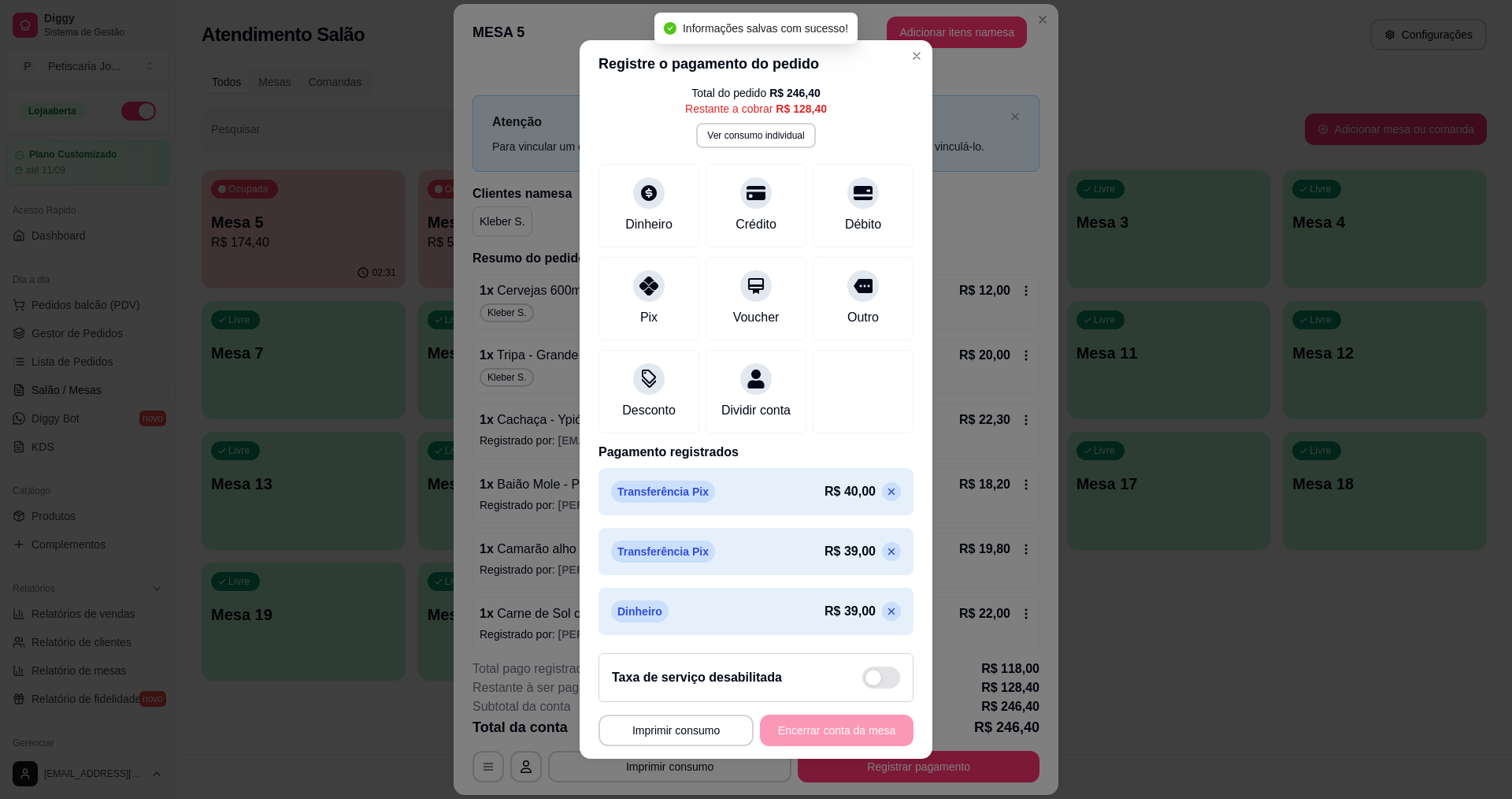
scroll to position [0, 0]
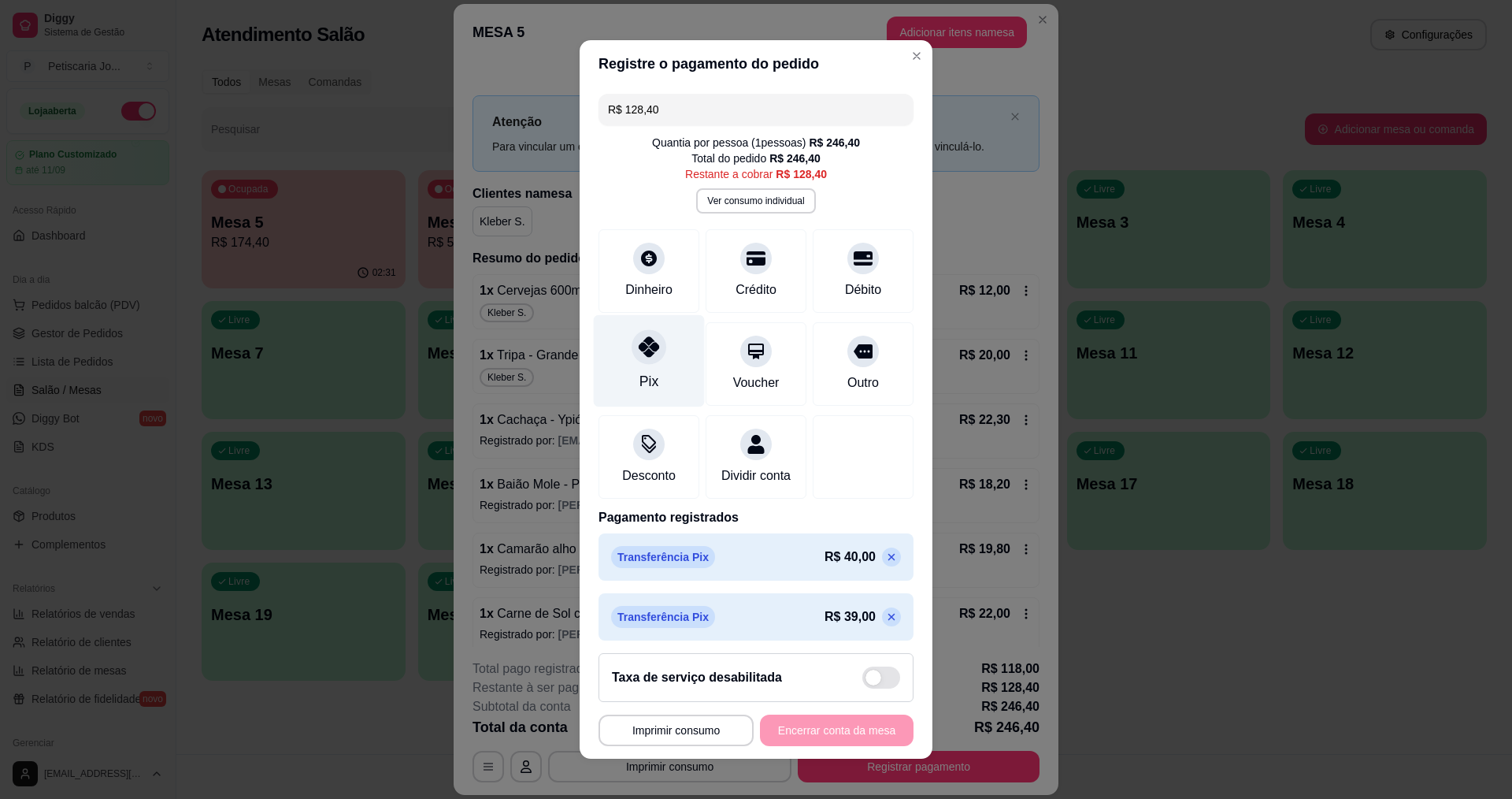
click at [641, 351] on icon at bounding box center [648, 346] width 21 height 21
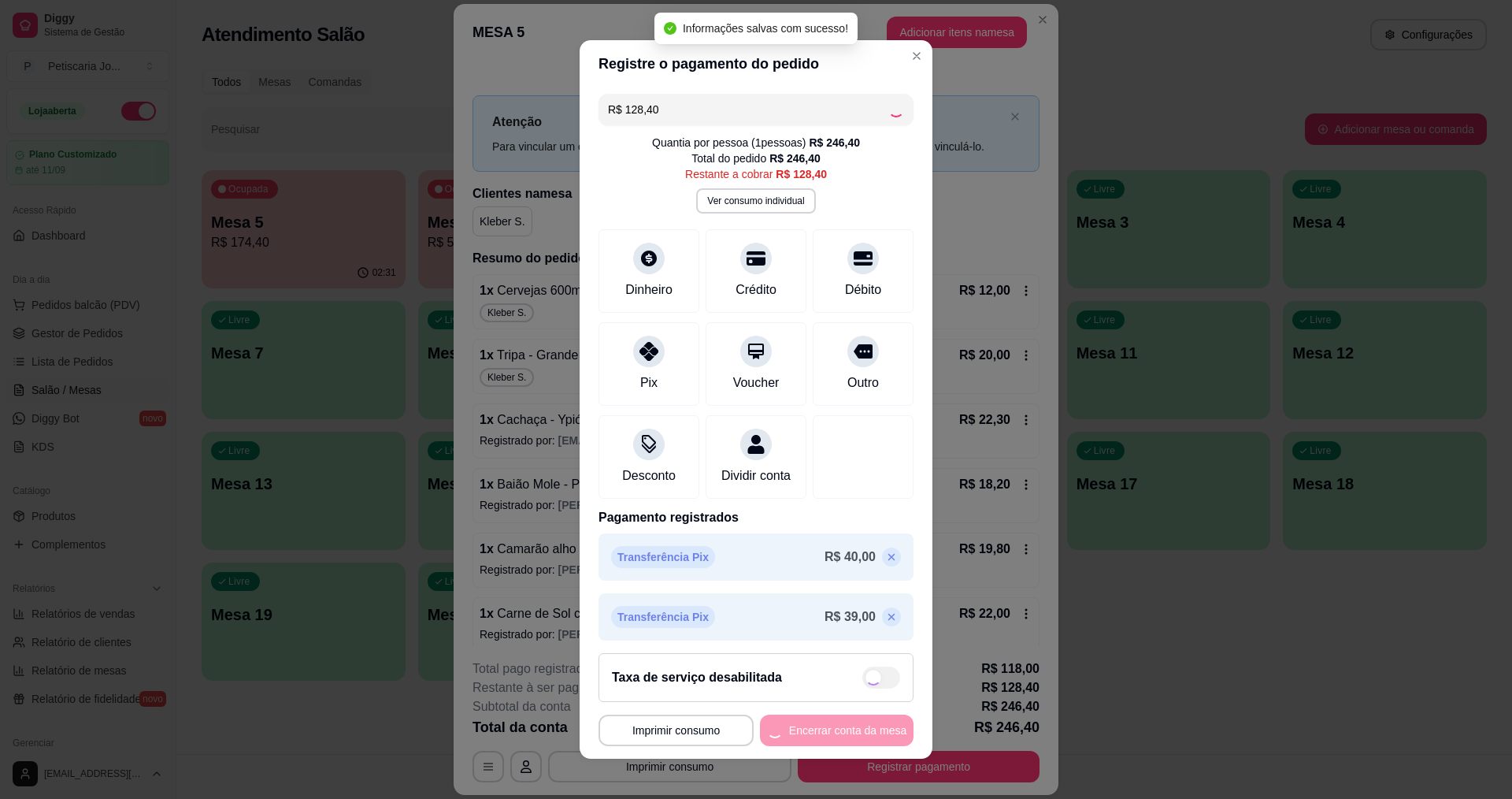
type input "R$ 0,00"
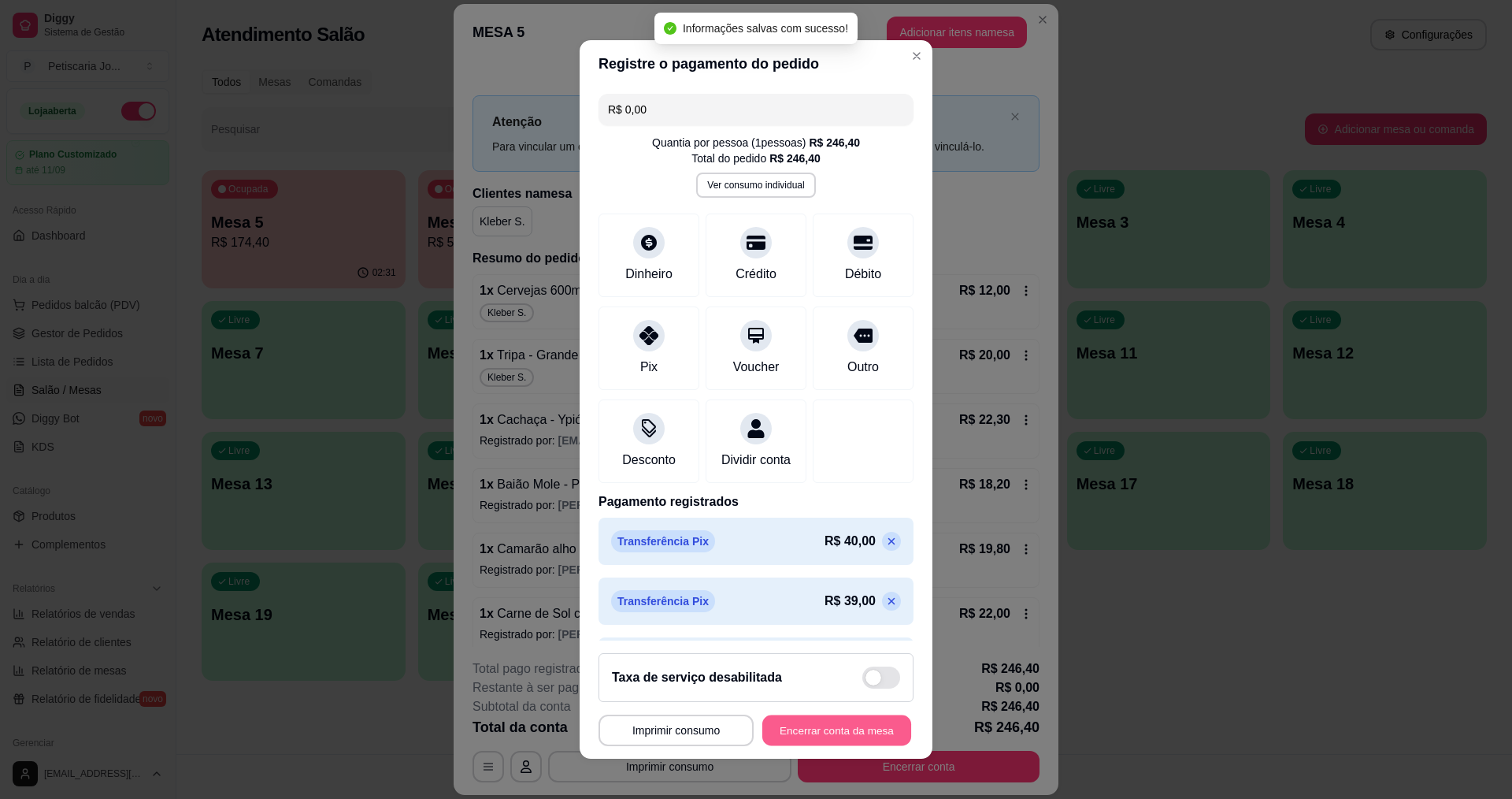
click at [828, 729] on button "Encerrar conta da mesa" at bounding box center [837, 730] width 149 height 30
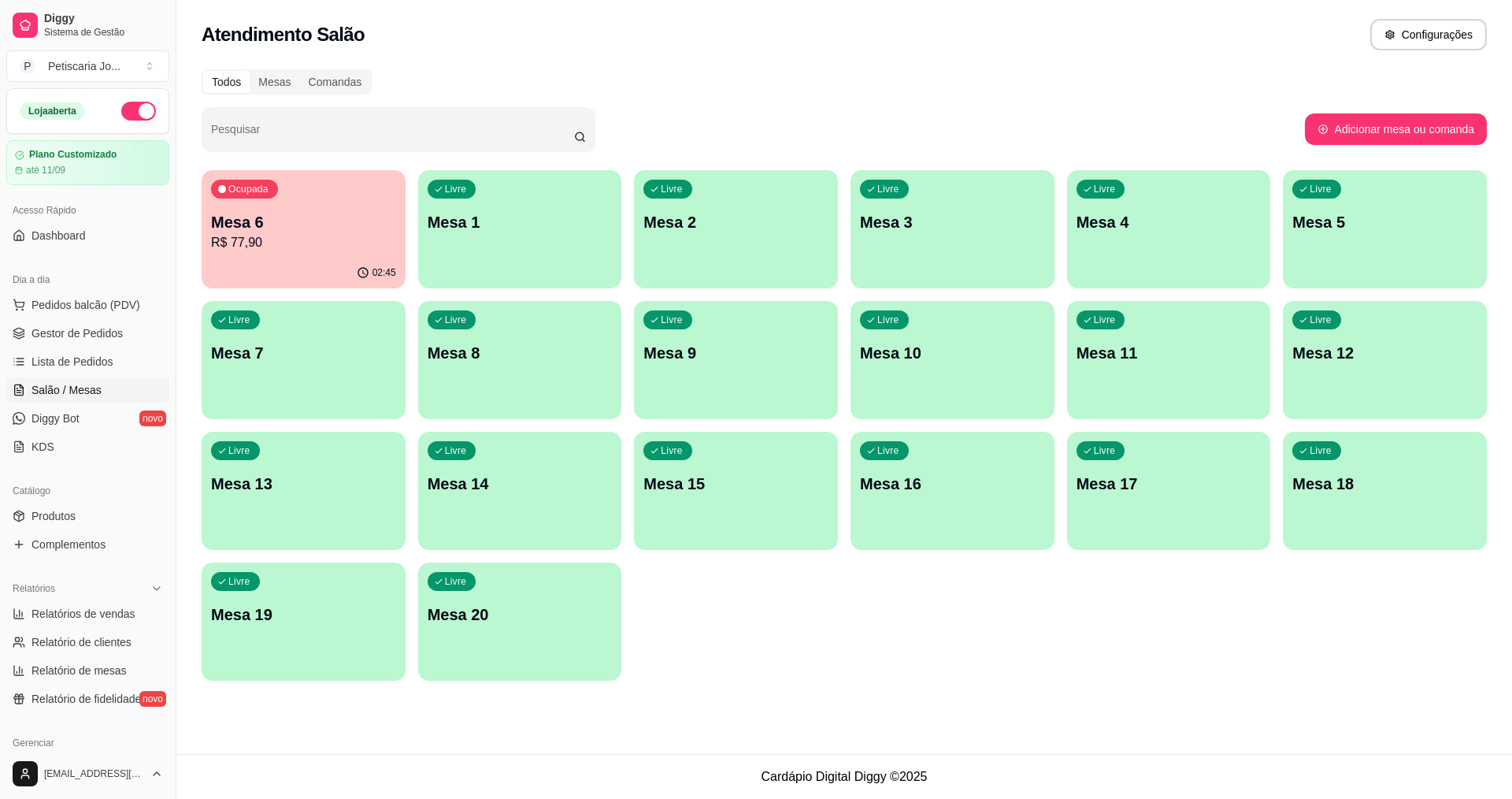
click at [332, 222] on p "Mesa 6" at bounding box center [303, 222] width 185 height 22
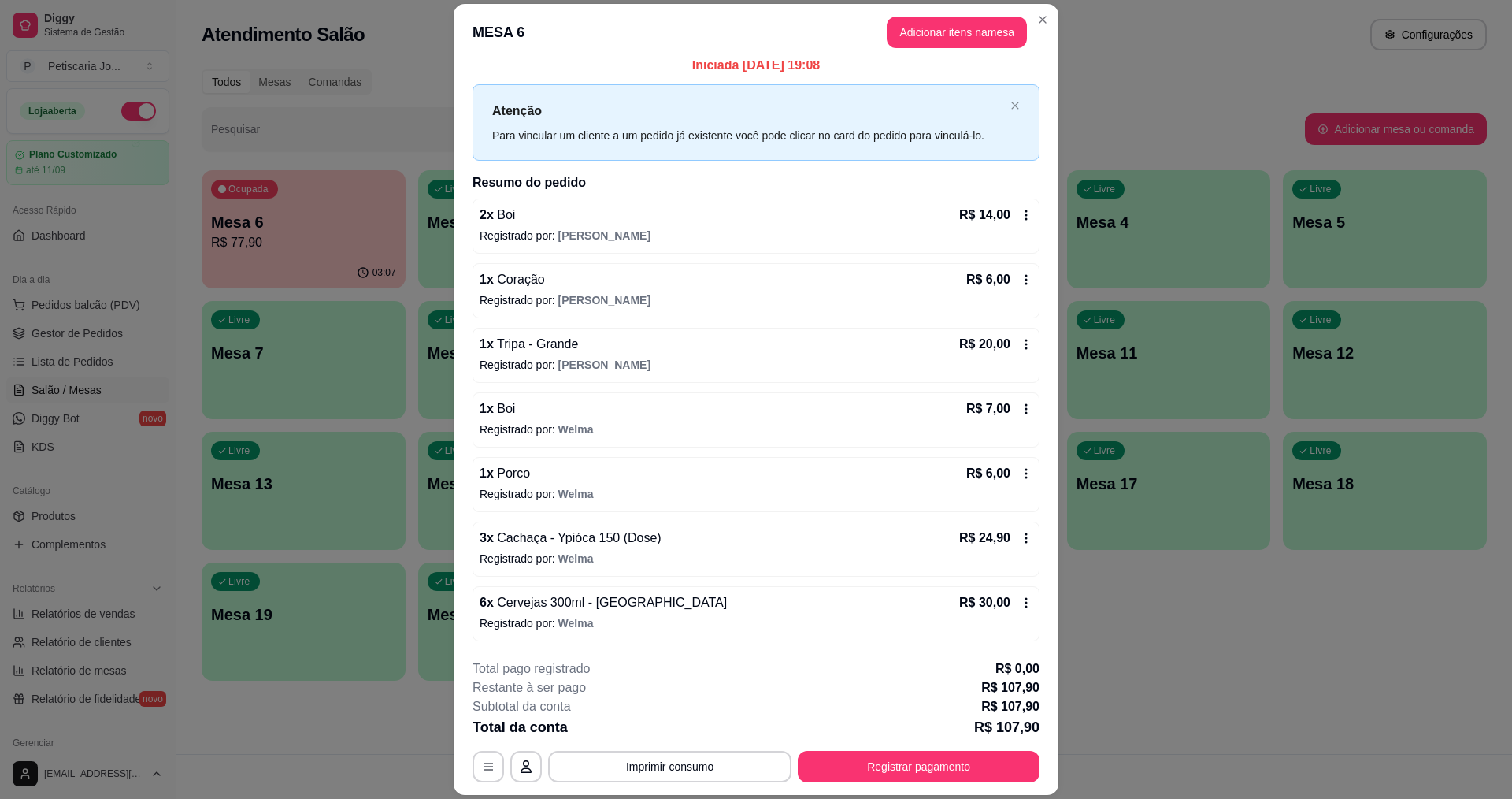
scroll to position [12, 0]
click at [910, 778] on button "Registrar pagamento" at bounding box center [920, 766] width 235 height 30
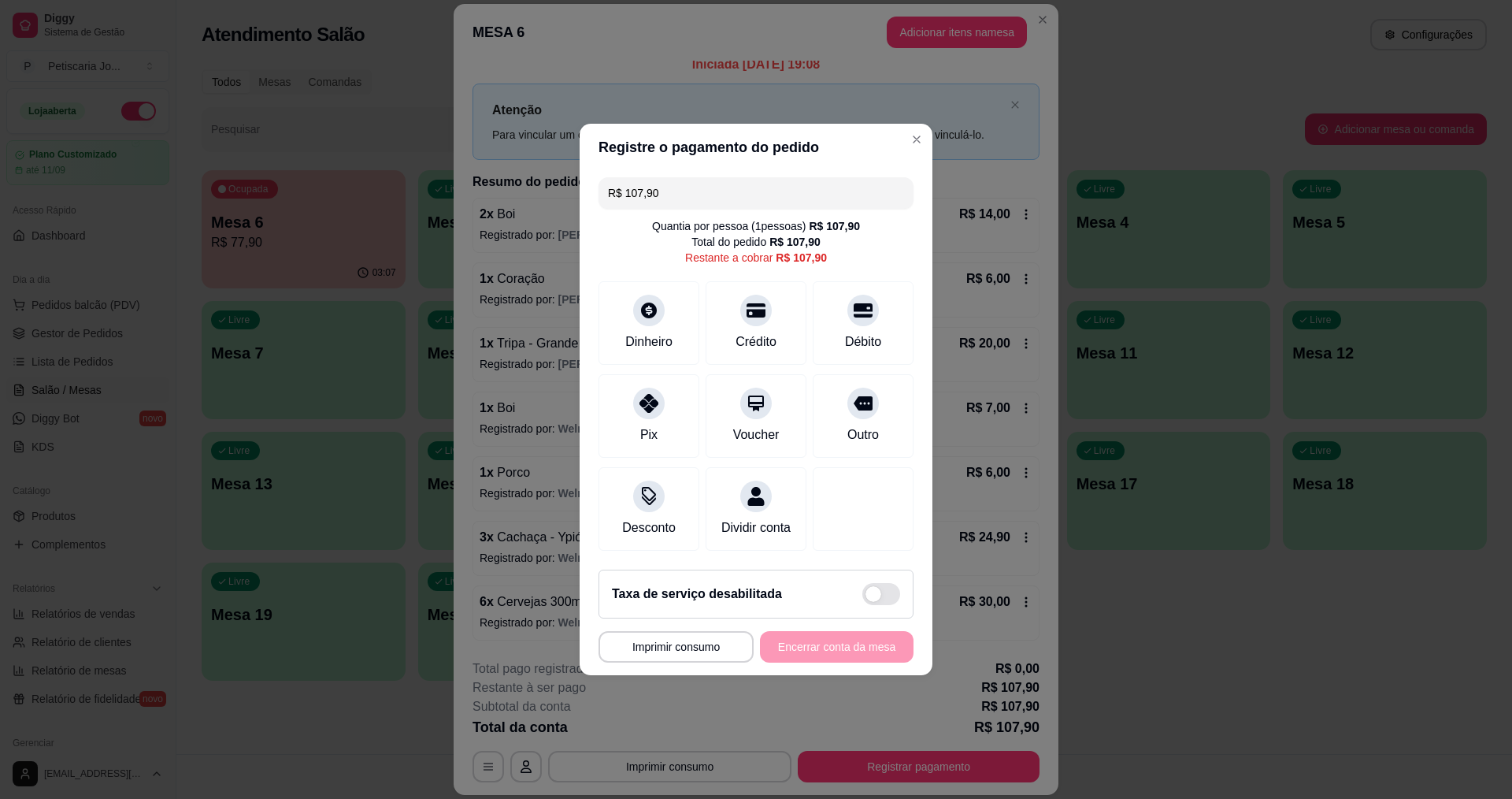
drag, startPoint x: 694, startPoint y: 184, endPoint x: 389, endPoint y: 122, distance: 311.2
click at [389, 123] on div "**********" at bounding box center [756, 400] width 1512 height 799
type input "R$ 30,00"
click at [648, 305] on icon at bounding box center [648, 305] width 17 height 17
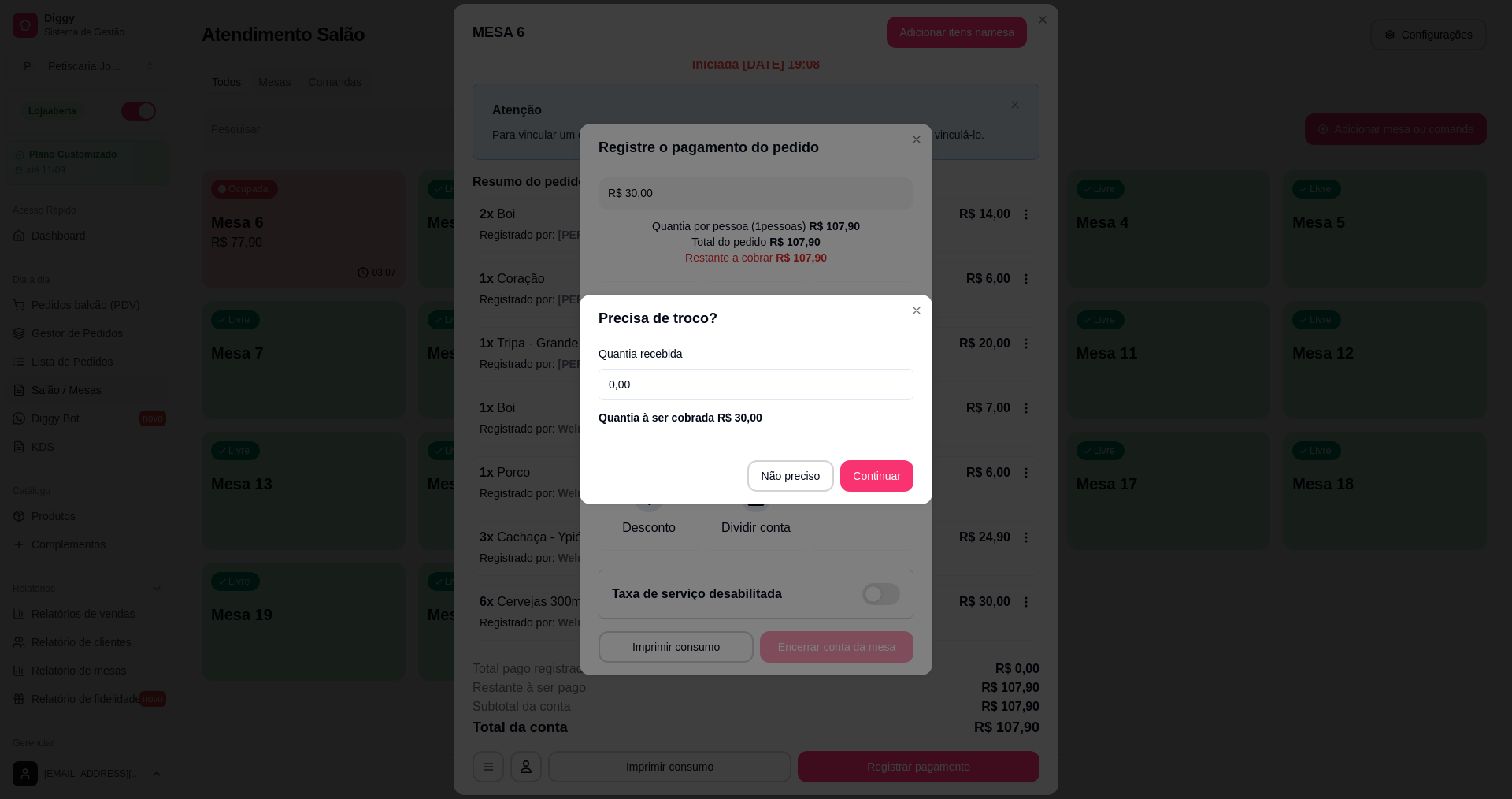
click at [901, 307] on header "Precisa de troco?" at bounding box center [755, 318] width 353 height 48
click at [797, 353] on label "Quantia recebida" at bounding box center [755, 353] width 315 height 11
click at [772, 389] on input "0,00" at bounding box center [755, 385] width 315 height 31
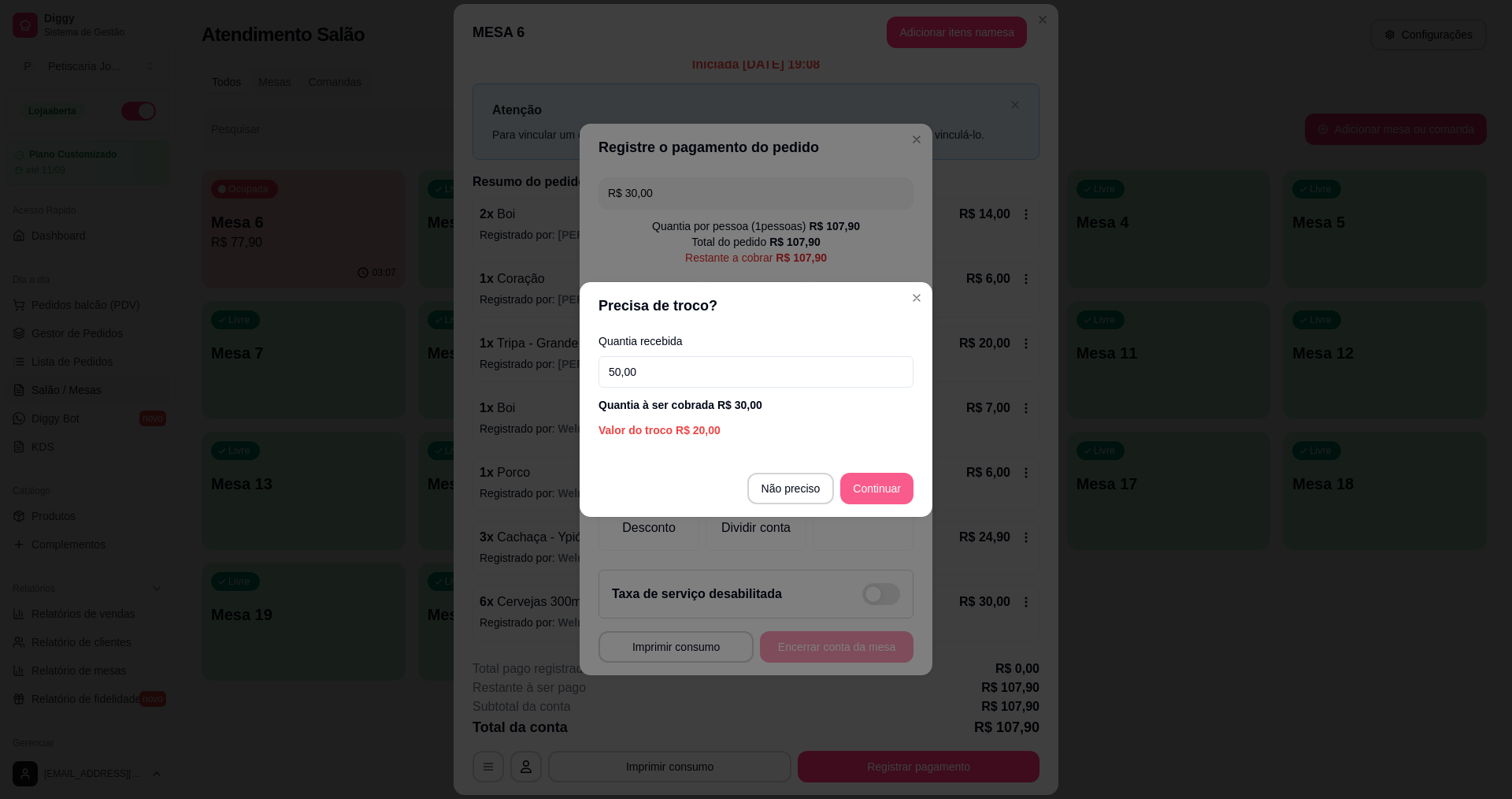
type input "50,00"
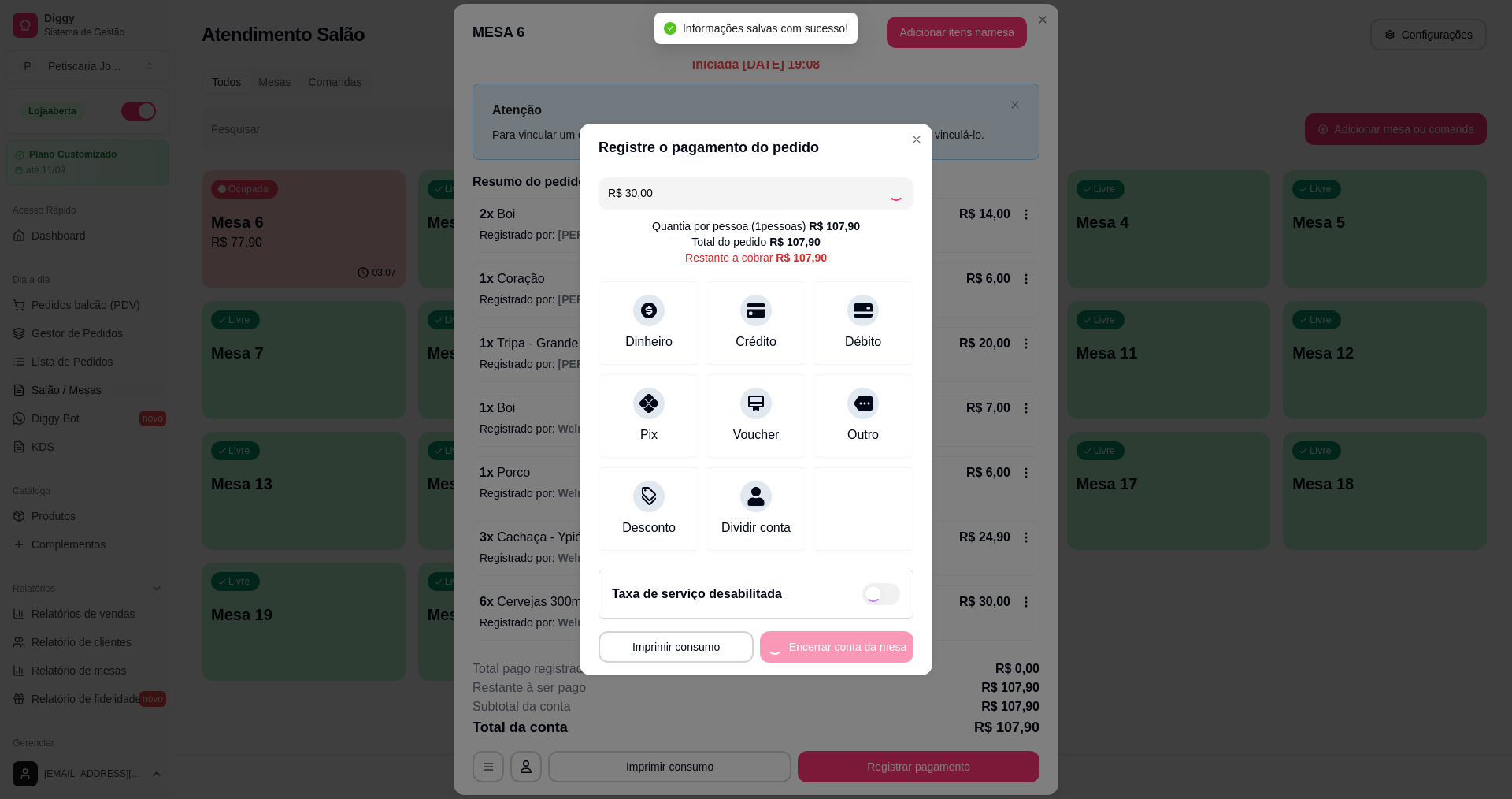
type input "R$ 77,90"
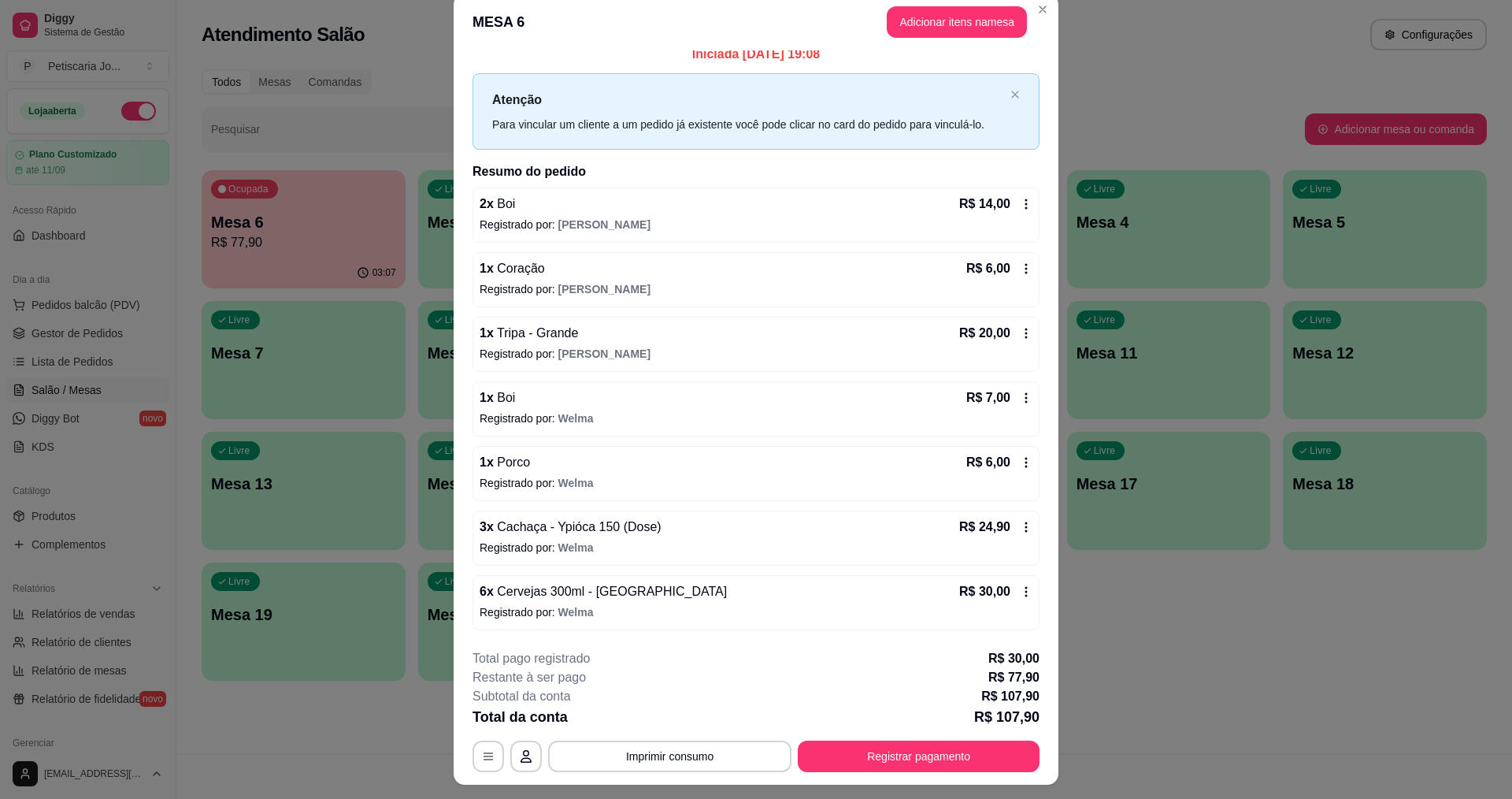
scroll to position [0, 0]
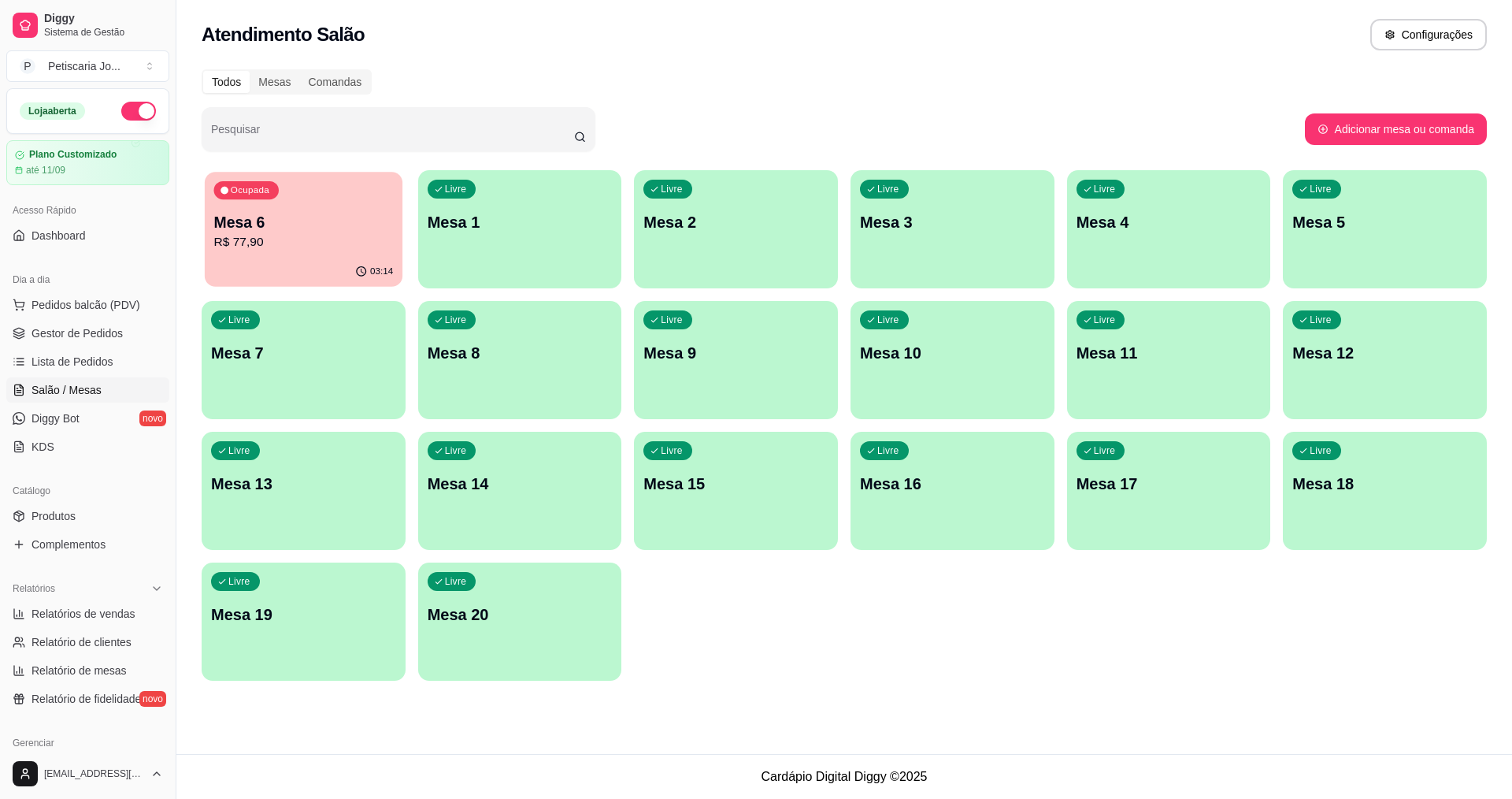
click at [320, 228] on p "Mesa 6" at bounding box center [304, 223] width 180 height 21
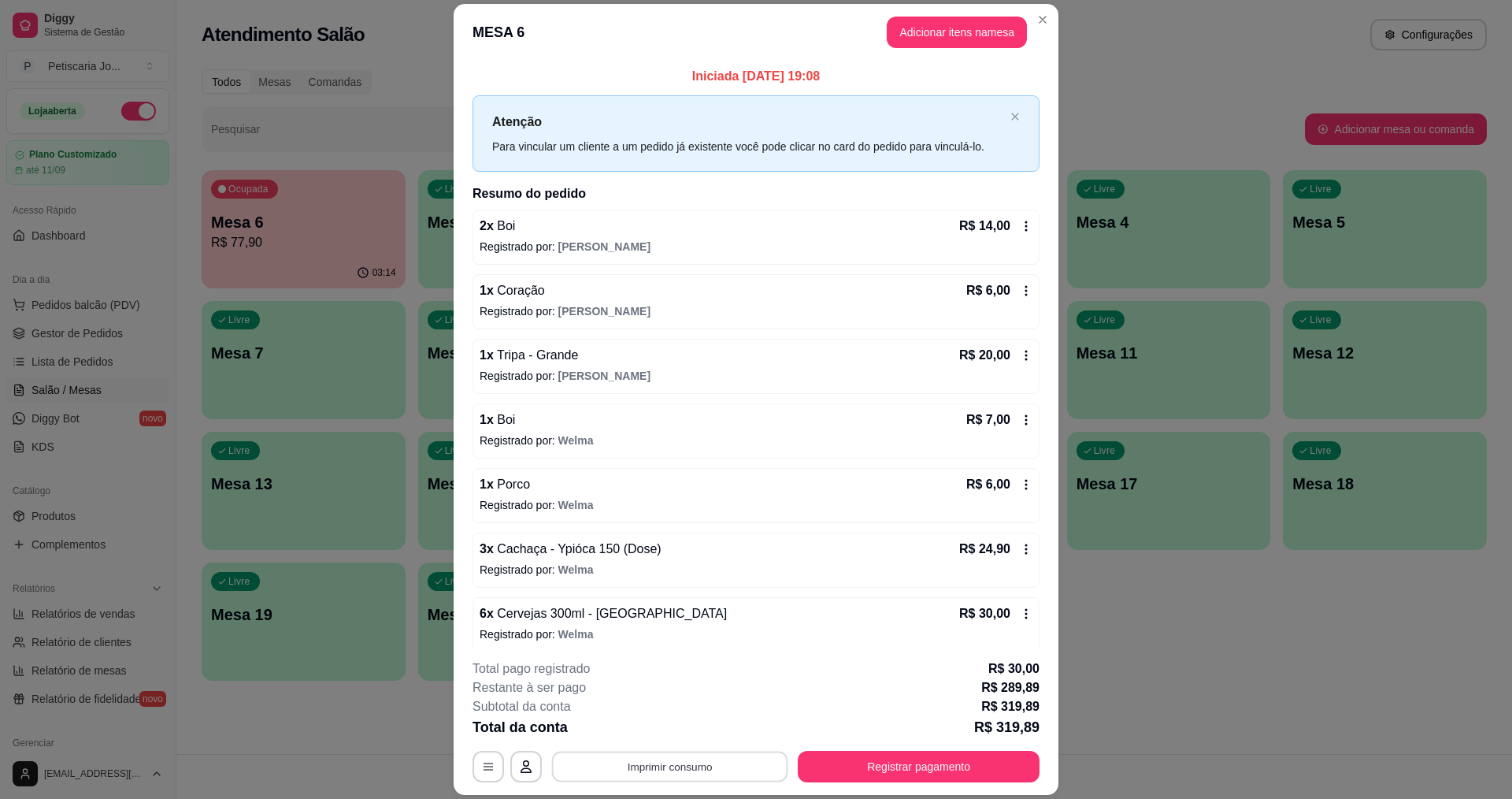
click at [645, 751] on button "Imprimir consumo" at bounding box center [671, 766] width 237 height 30
click at [640, 735] on button "IMPRESSORA" at bounding box center [669, 730] width 110 height 25
click at [917, 767] on button "Registrar pagamento" at bounding box center [919, 766] width 242 height 31
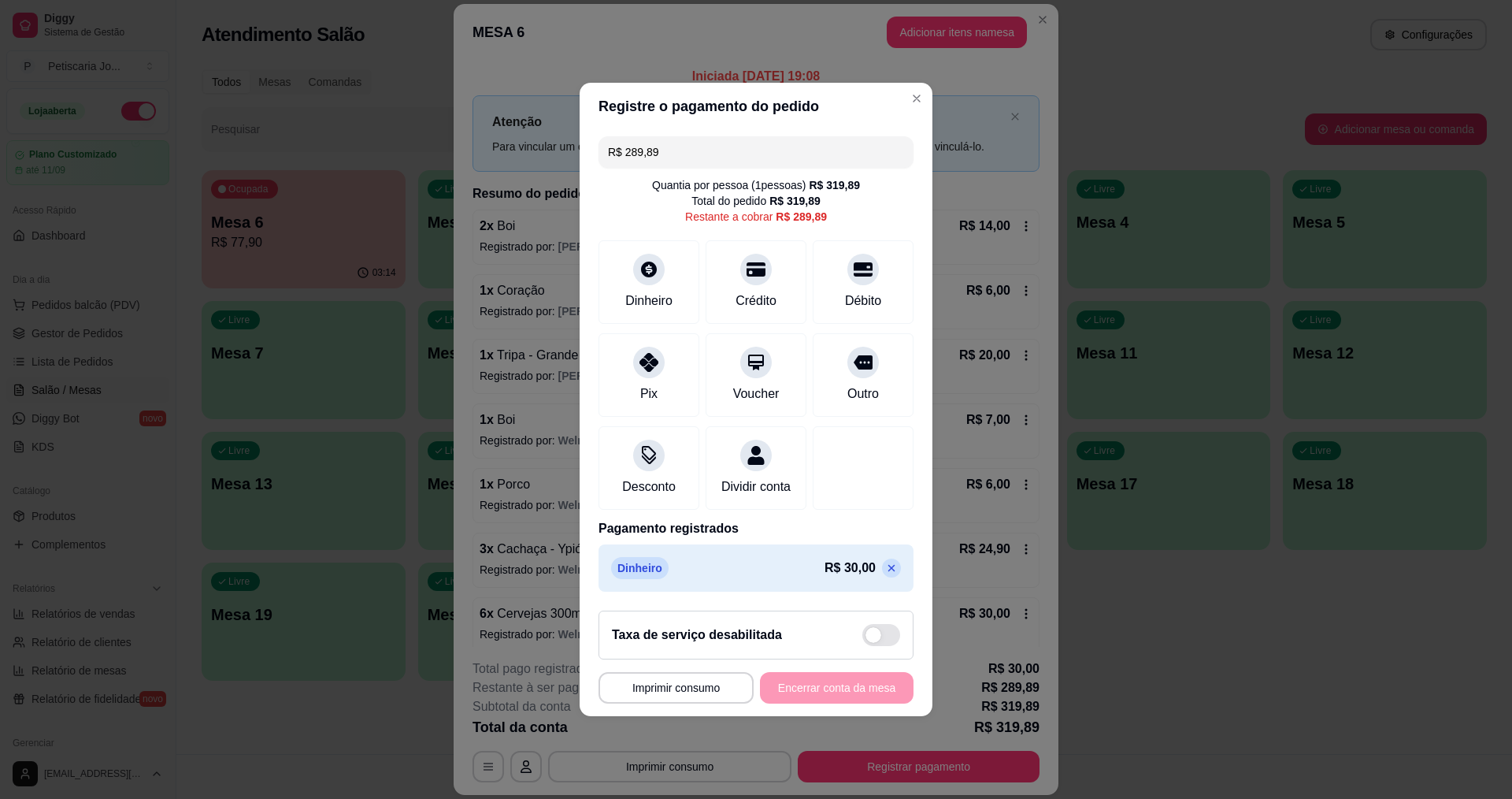
drag, startPoint x: 659, startPoint y: 133, endPoint x: 487, endPoint y: 135, distance: 172.0
click at [487, 135] on div "**********" at bounding box center [756, 400] width 1512 height 799
click at [751, 255] on icon at bounding box center [756, 265] width 21 height 21
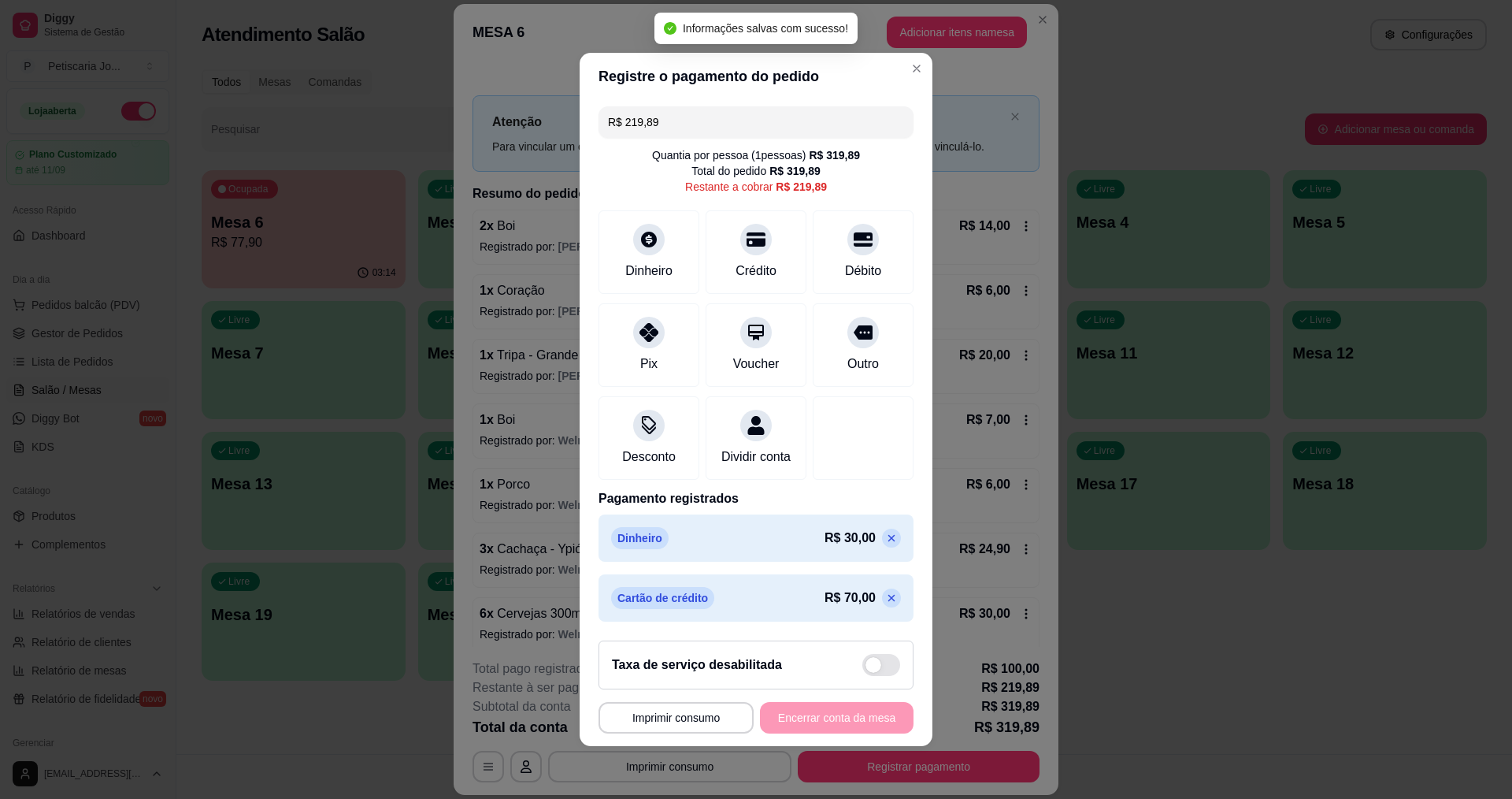
drag, startPoint x: 675, startPoint y: 111, endPoint x: 459, endPoint y: 111, distance: 216.0
click at [459, 111] on div "**********" at bounding box center [756, 400] width 1512 height 799
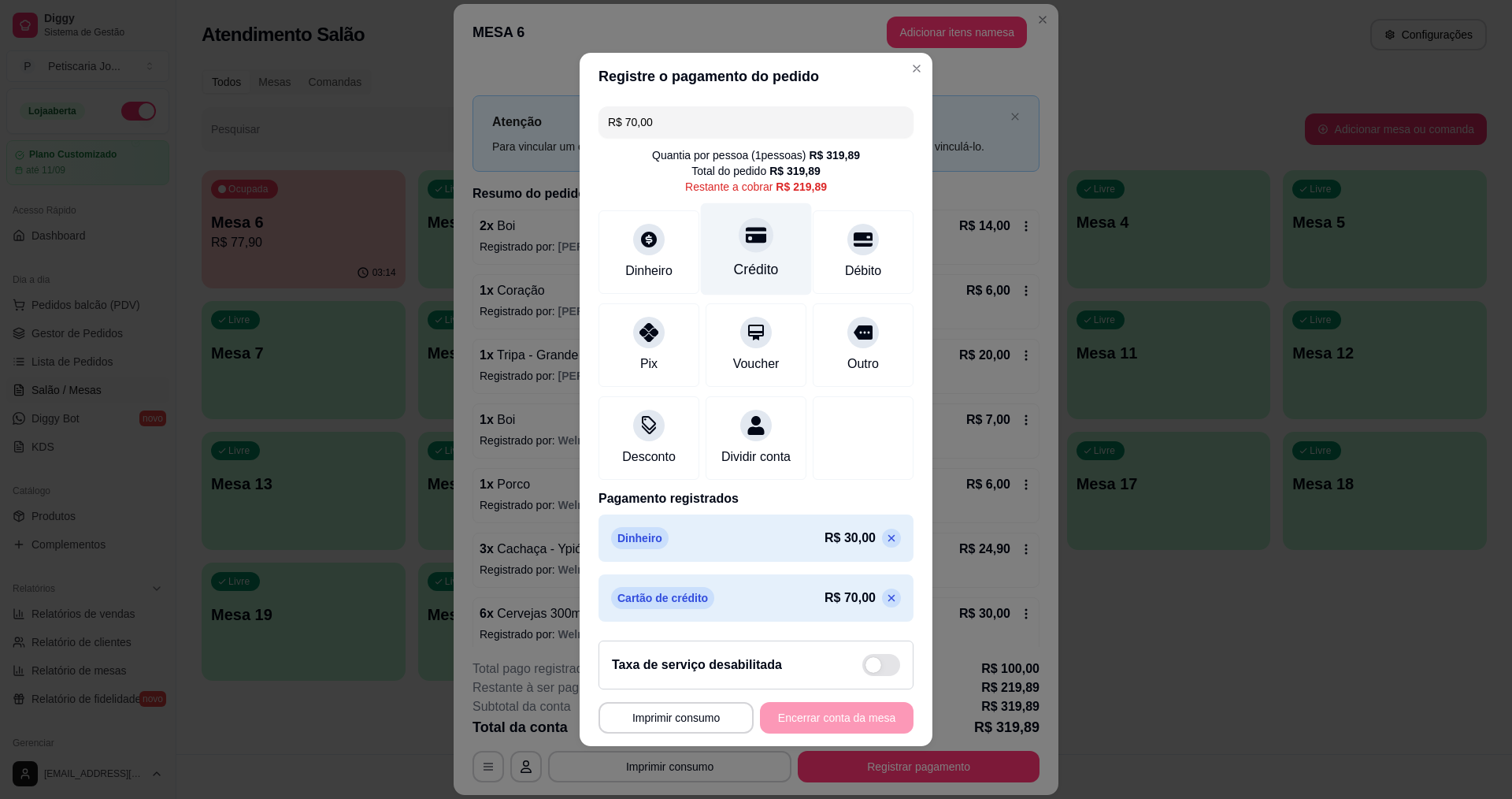
click at [735, 248] on div "Crédito" at bounding box center [756, 249] width 111 height 92
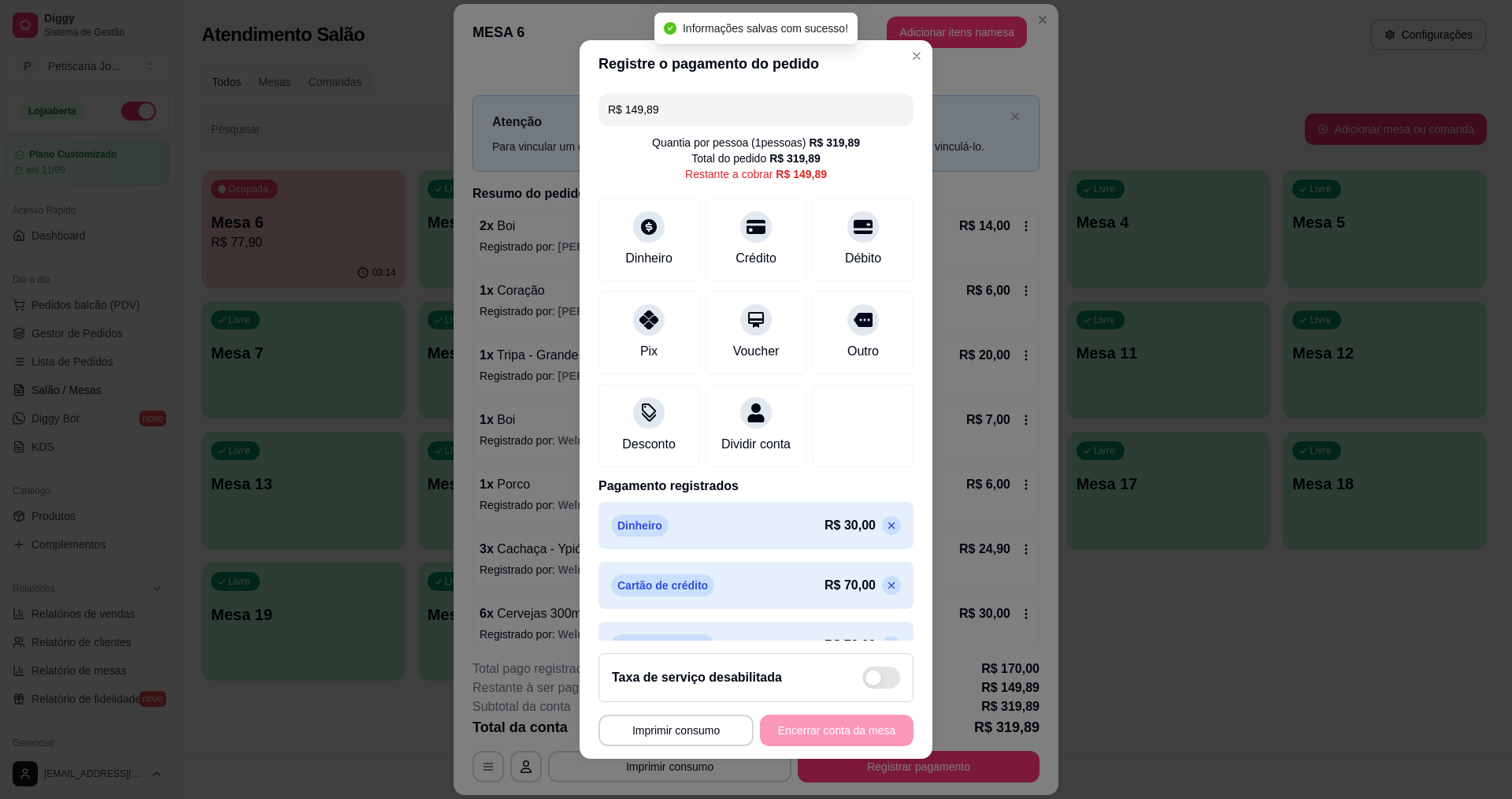
drag, startPoint x: 675, startPoint y: 113, endPoint x: 472, endPoint y: 84, distance: 205.1
click at [472, 84] on div "**********" at bounding box center [756, 400] width 1512 height 799
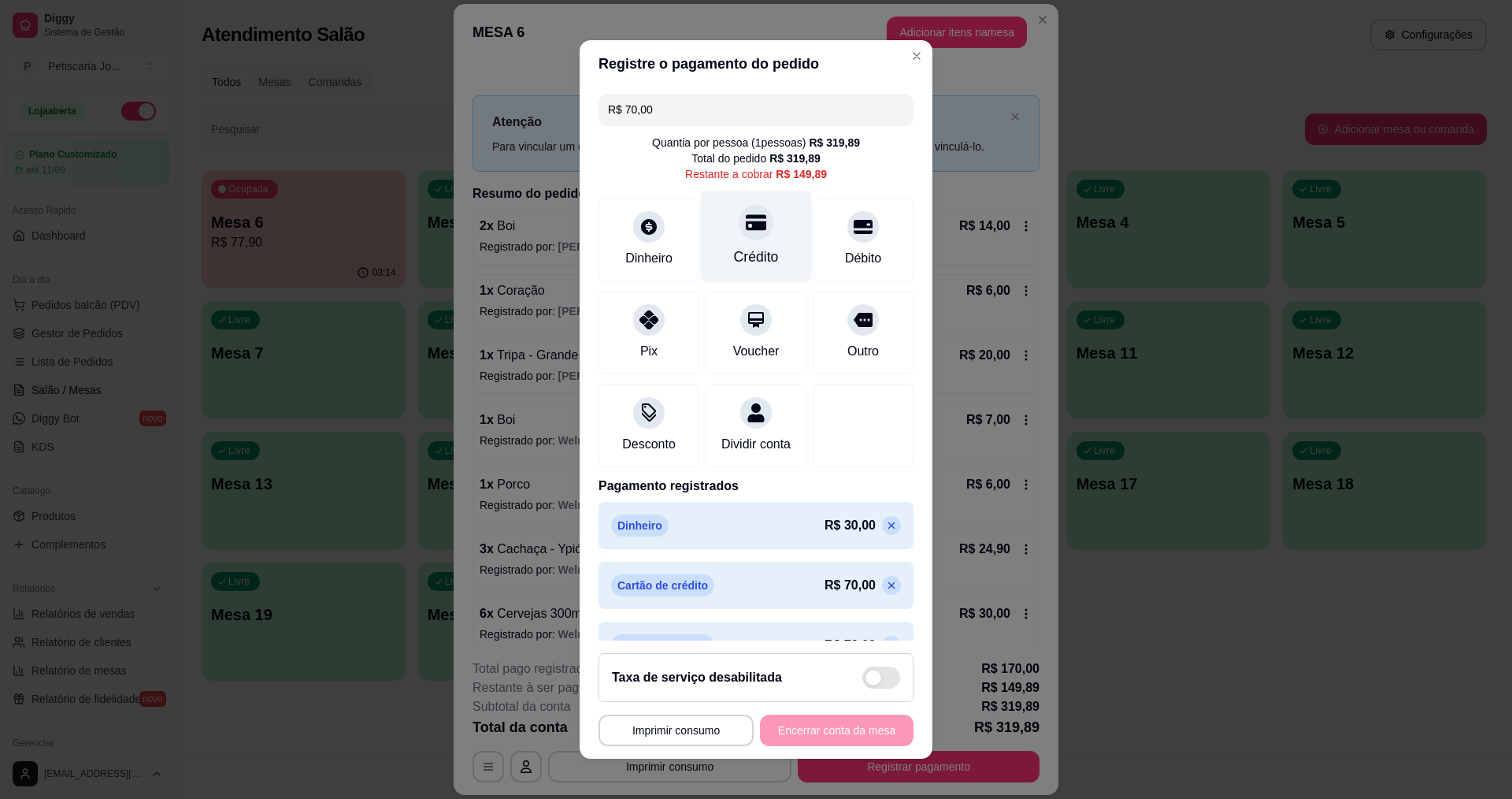
click at [746, 232] on icon at bounding box center [756, 222] width 21 height 21
drag, startPoint x: 715, startPoint y: 114, endPoint x: 560, endPoint y: 99, distance: 155.7
click at [560, 99] on div "**********" at bounding box center [756, 400] width 1512 height 799
click at [638, 321] on icon at bounding box center [648, 315] width 21 height 21
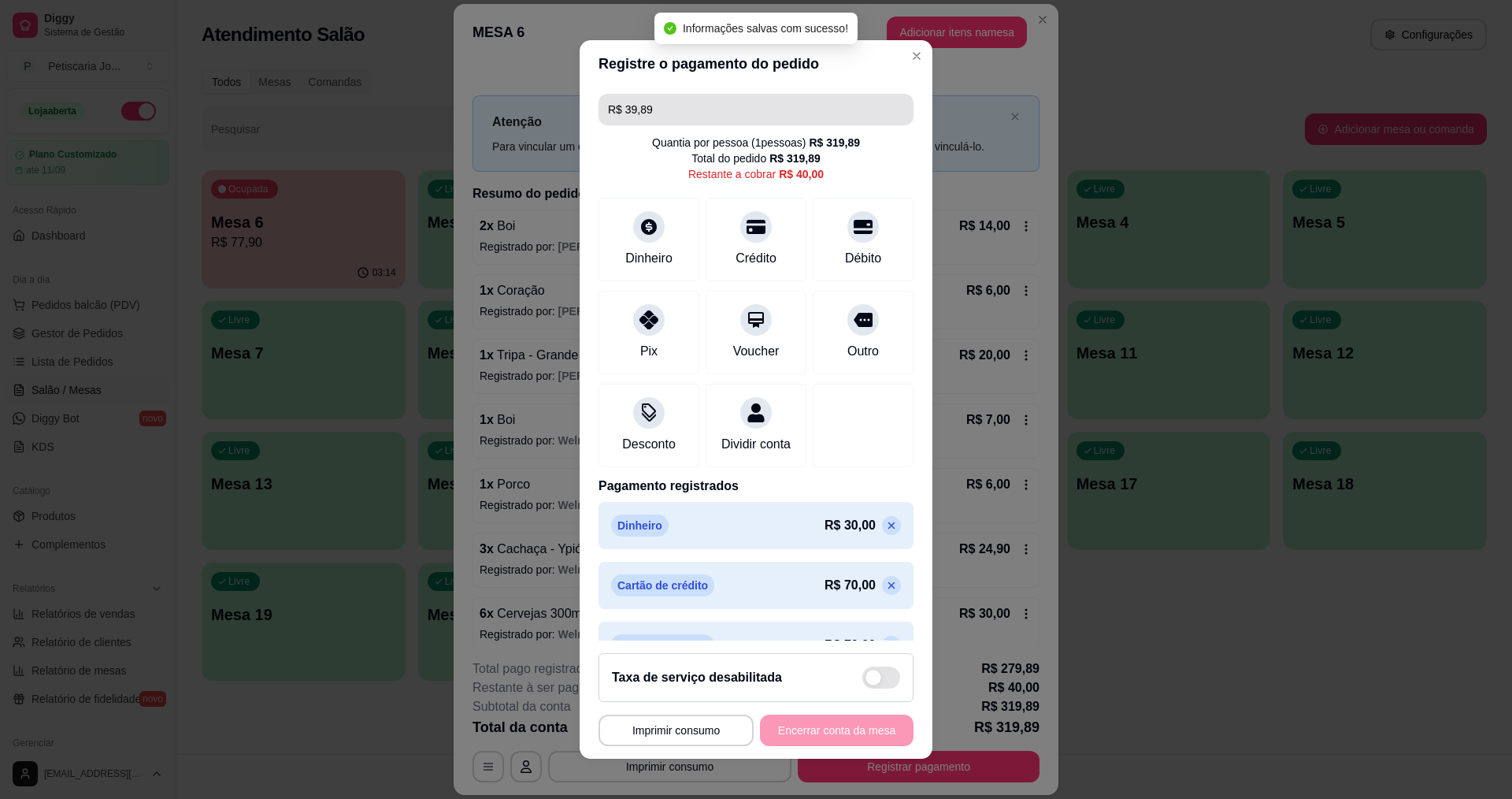
type input "R$ 40,00"
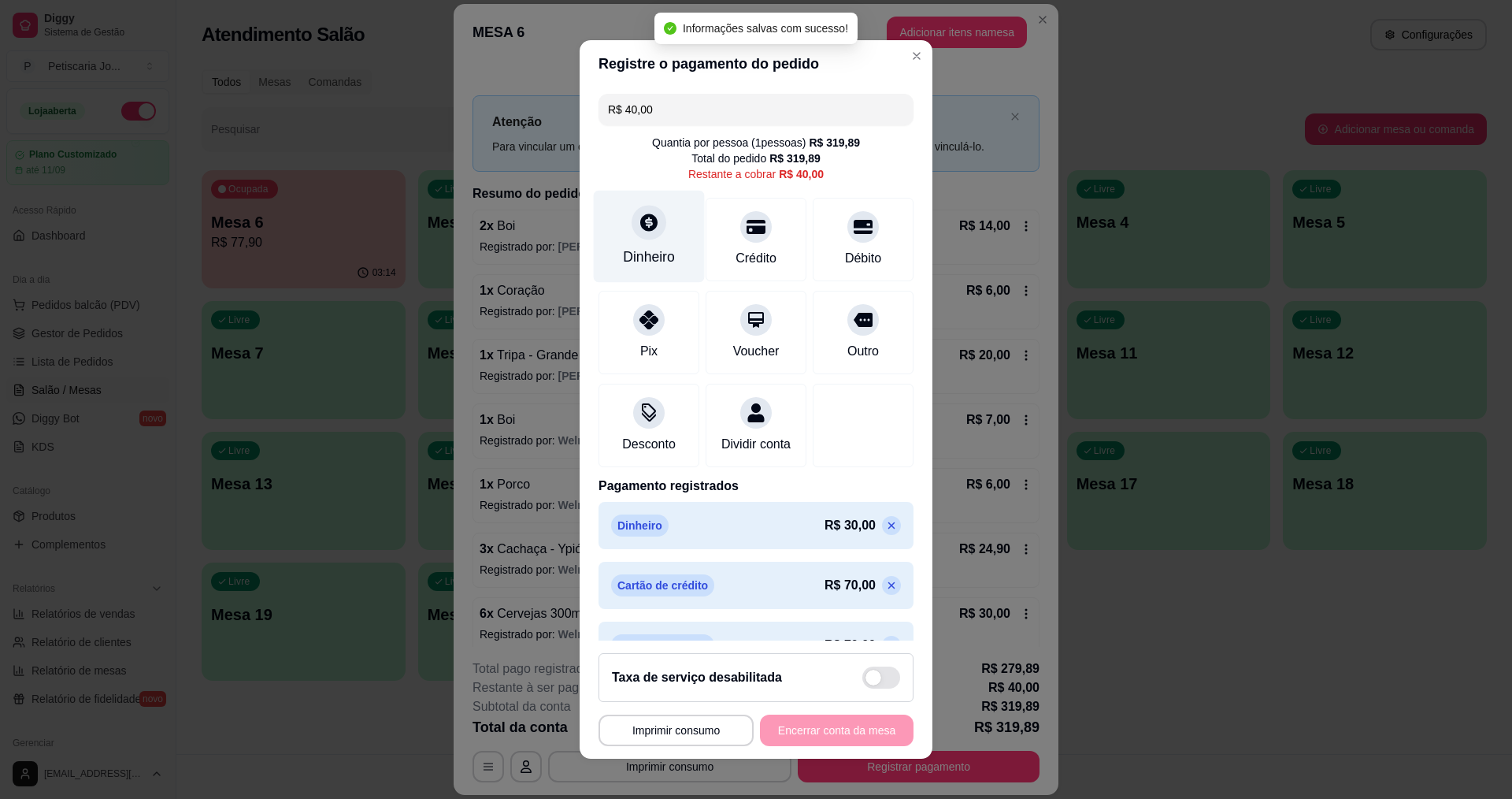
click at [638, 229] on icon at bounding box center [648, 222] width 21 height 21
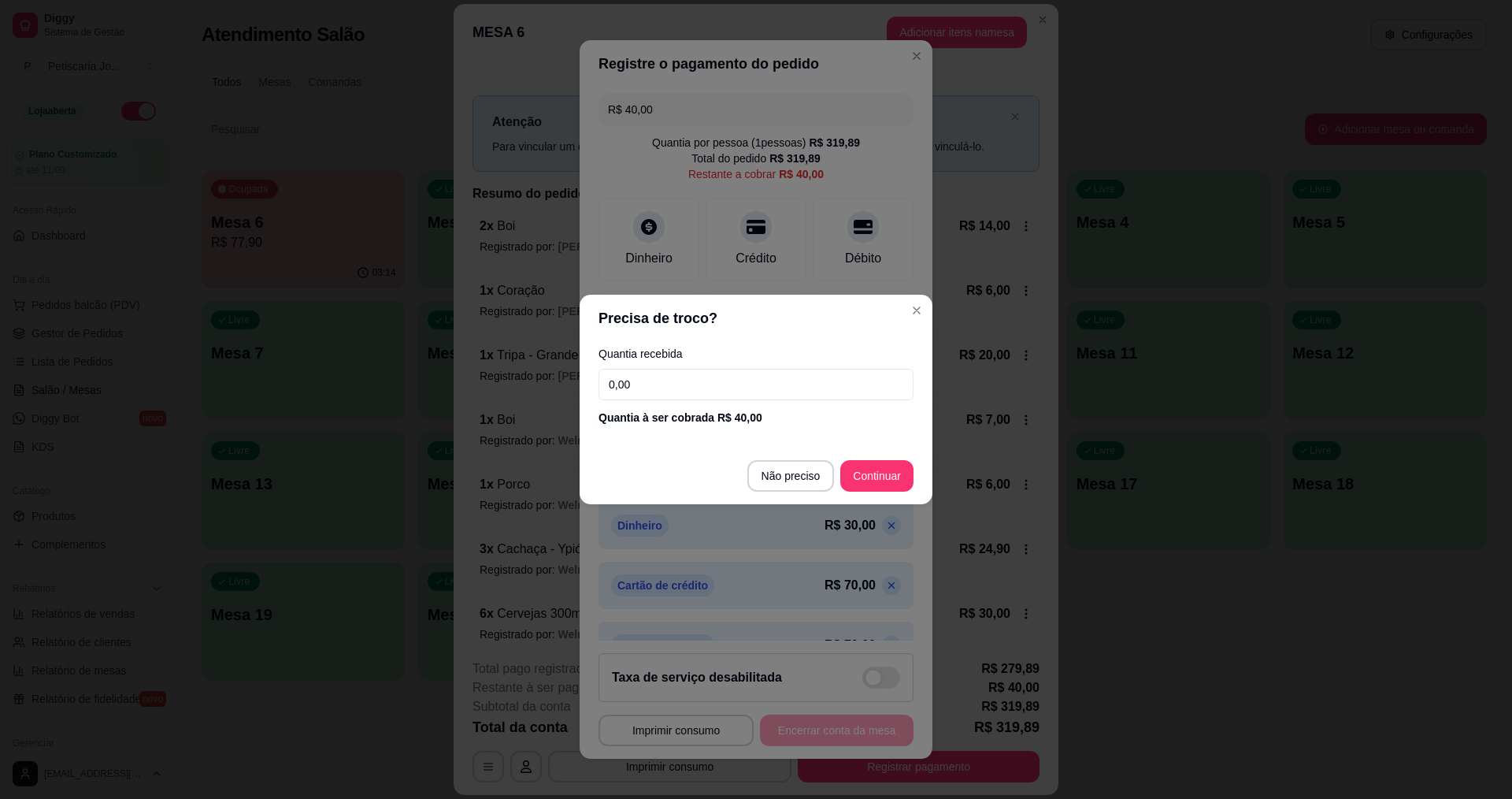
click at [768, 379] on input "0,00" at bounding box center [755, 385] width 315 height 31
type input "40,00"
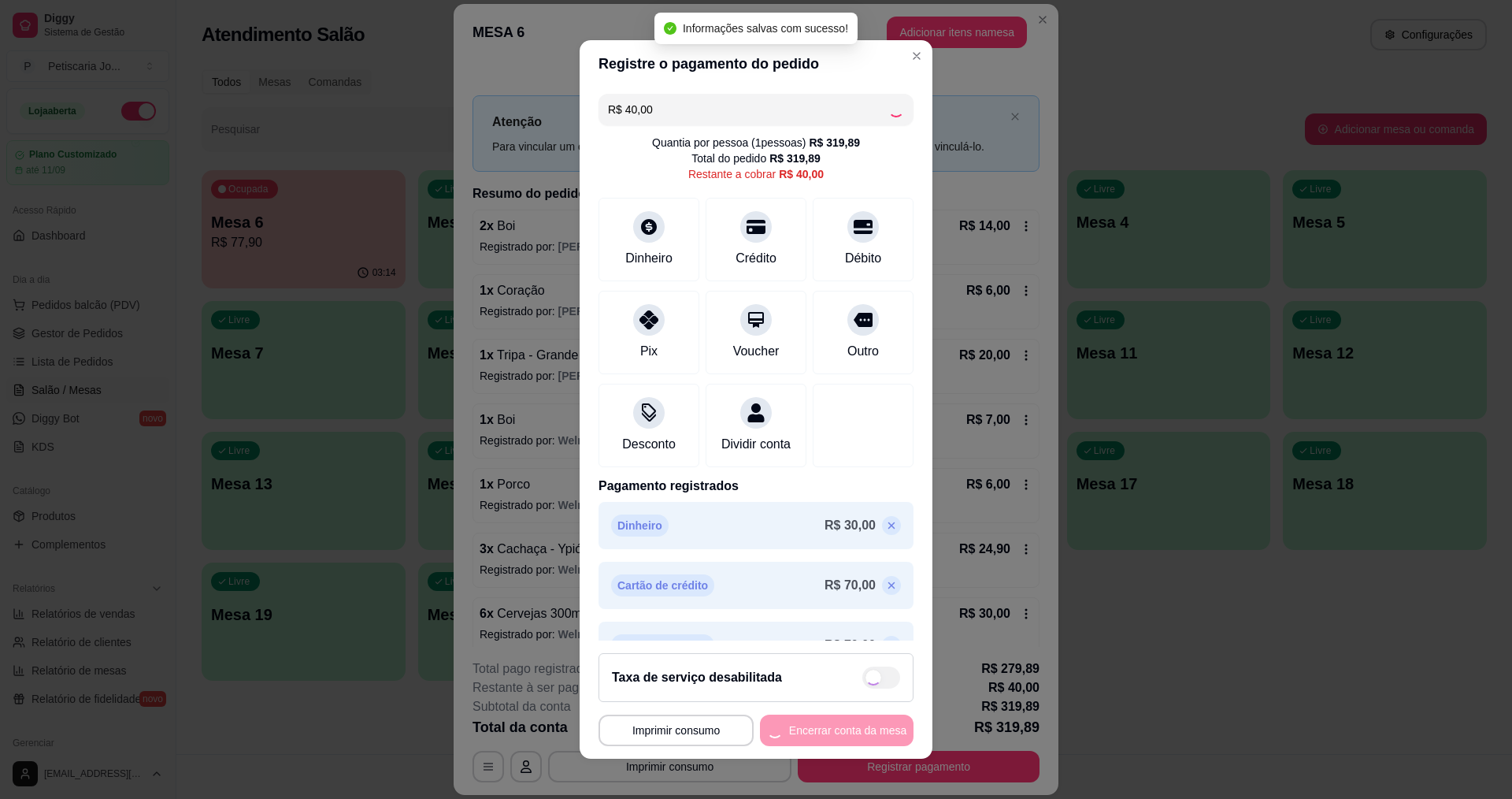
type input "R$ 0,00"
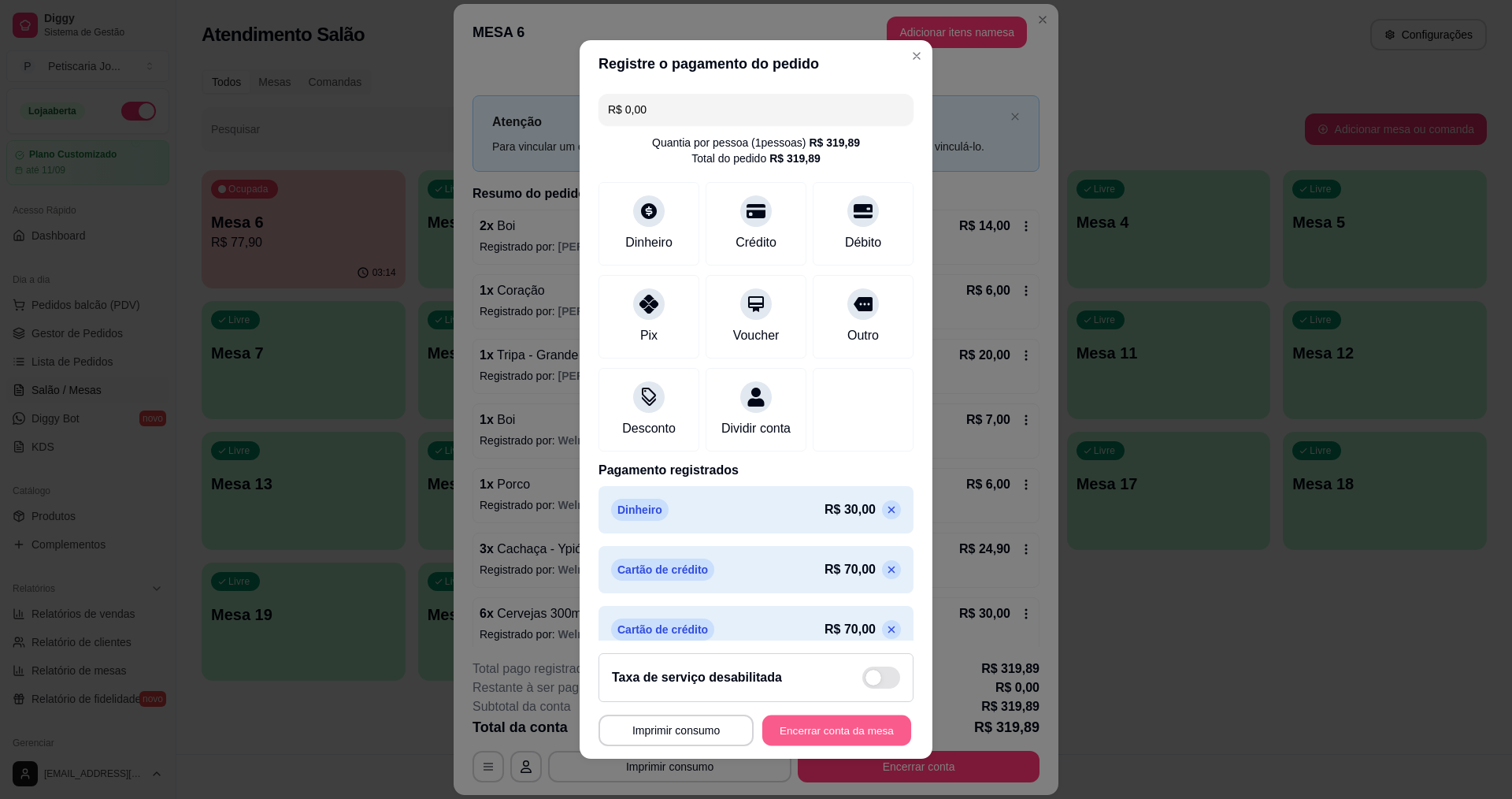
click at [796, 732] on button "Encerrar conta da mesa" at bounding box center [837, 730] width 149 height 30
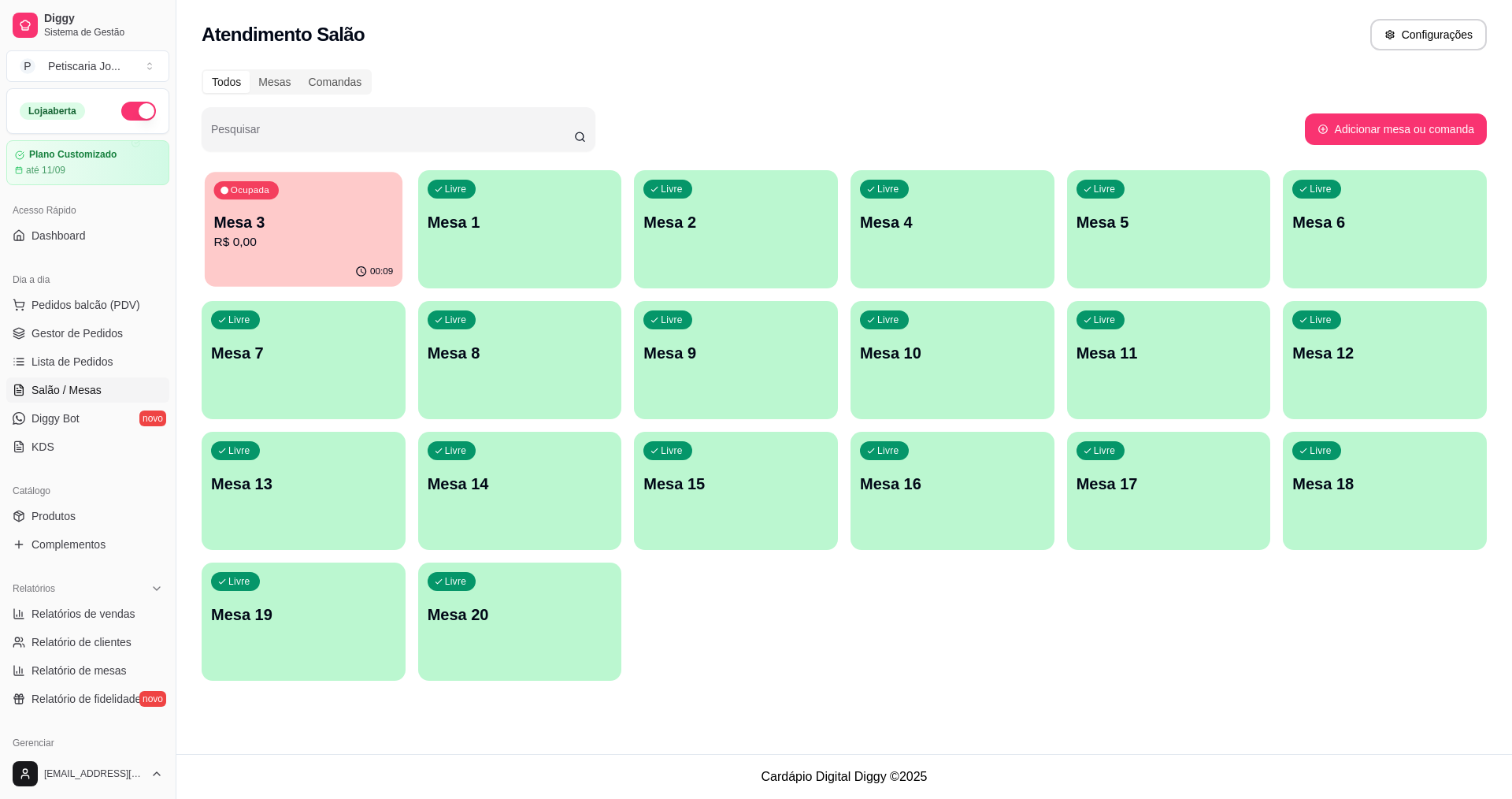
click at [342, 217] on p "Mesa 3" at bounding box center [304, 223] width 180 height 21
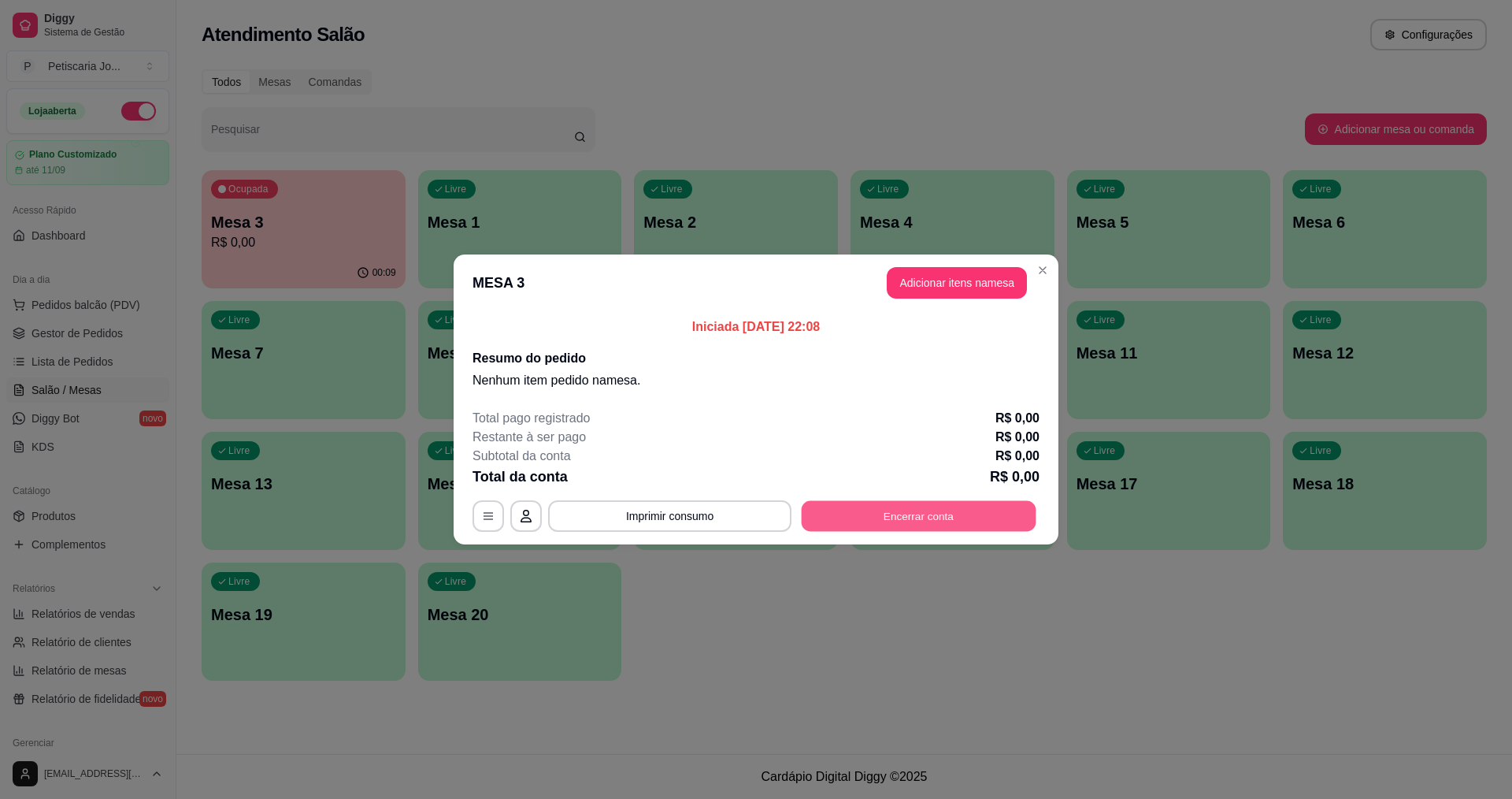
click at [940, 518] on button "Encerrar conta" at bounding box center [920, 516] width 235 height 30
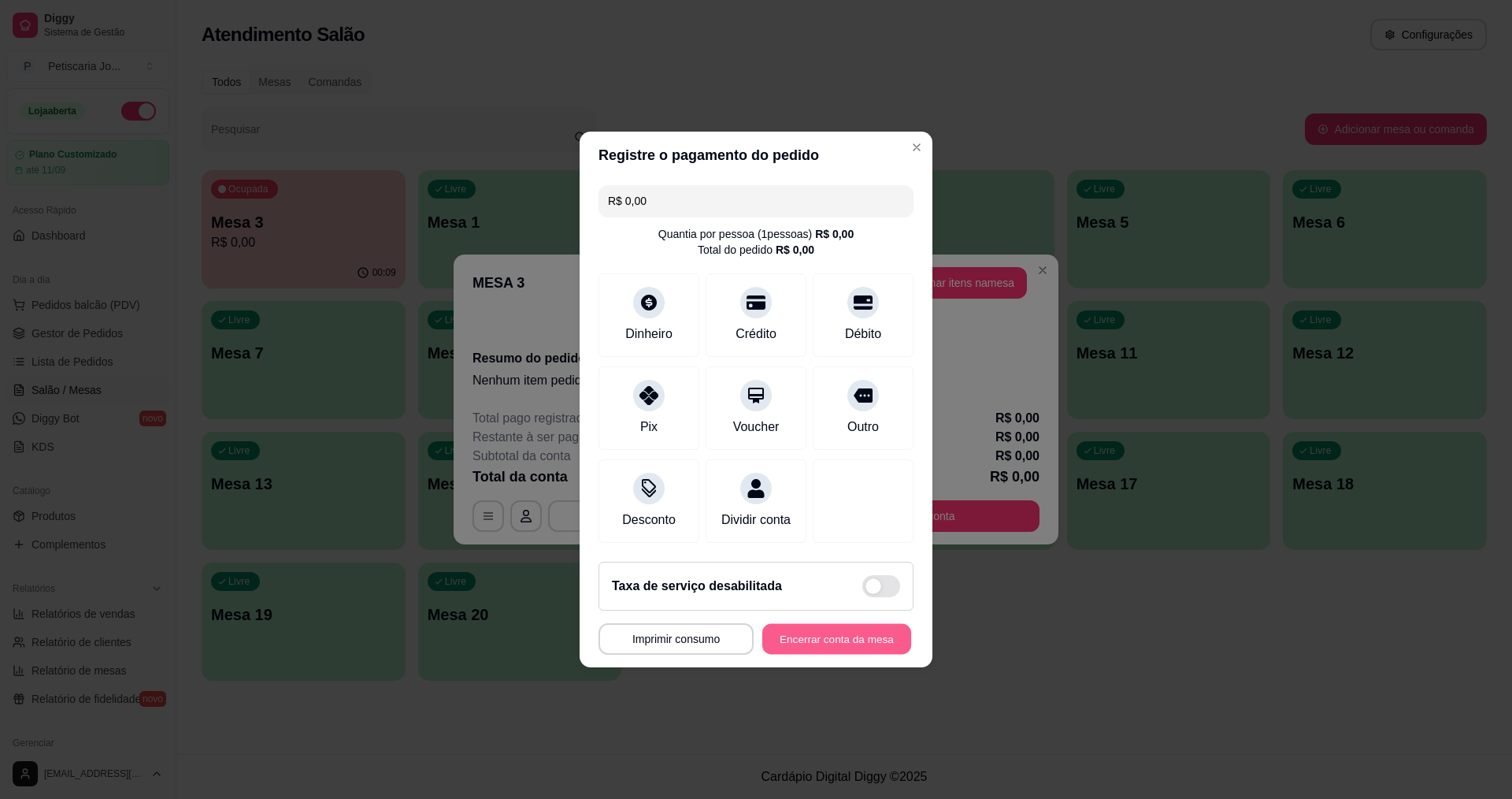
click at [820, 633] on button "Encerrar conta da mesa" at bounding box center [837, 639] width 149 height 30
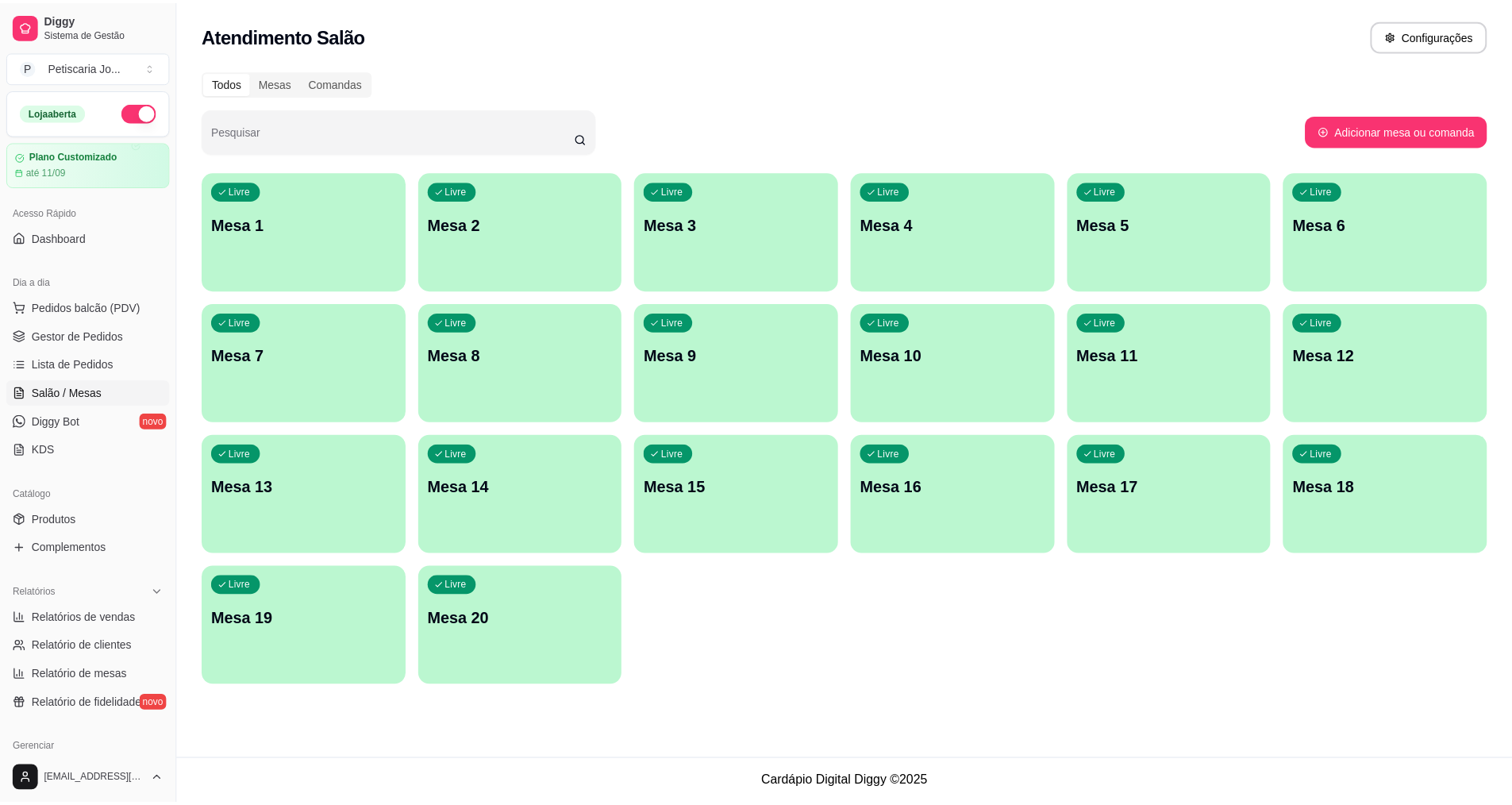
scroll to position [80, 0]
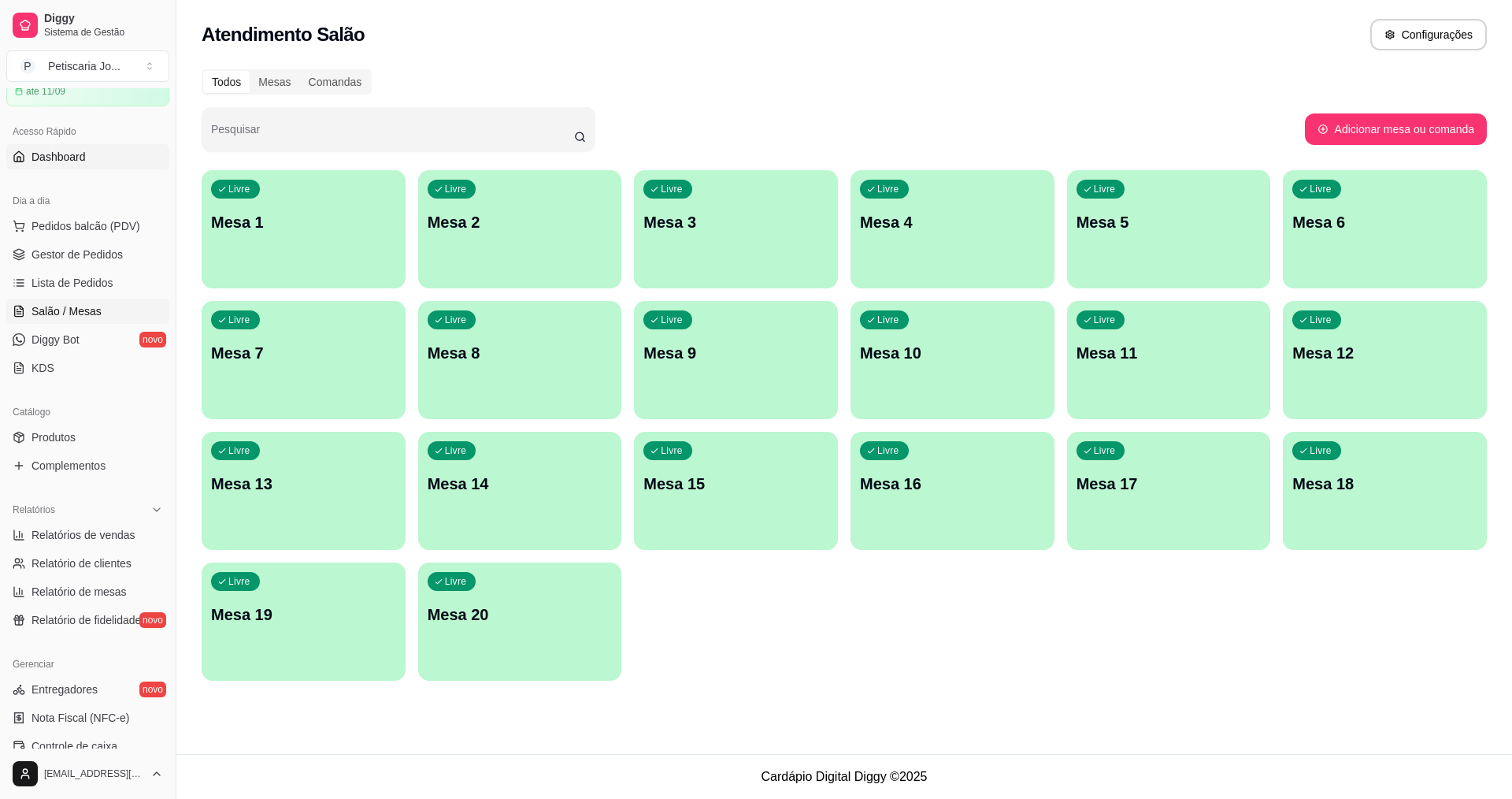
click at [67, 154] on span "Dashboard" at bounding box center [58, 156] width 54 height 16
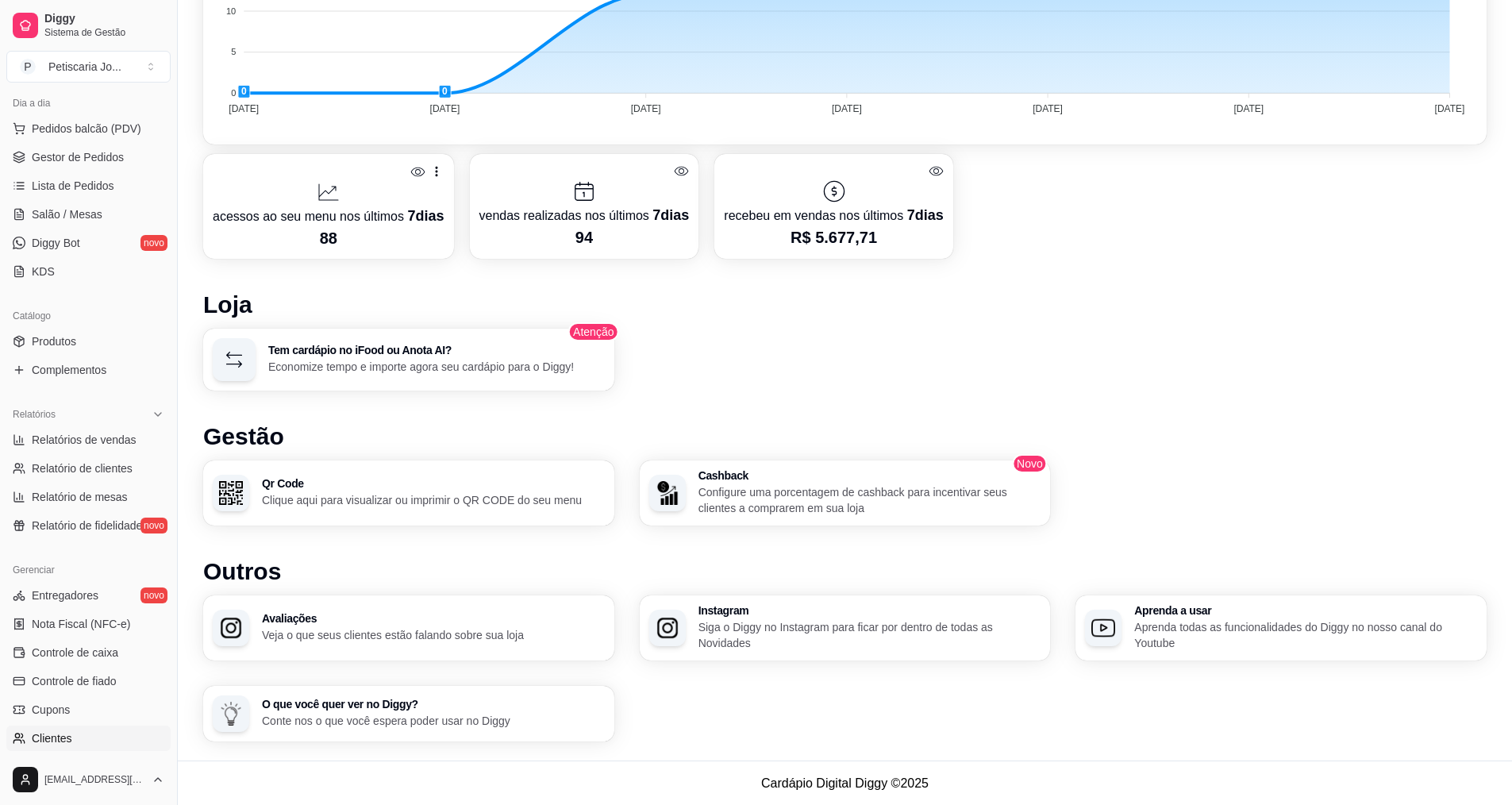
scroll to position [258, 0]
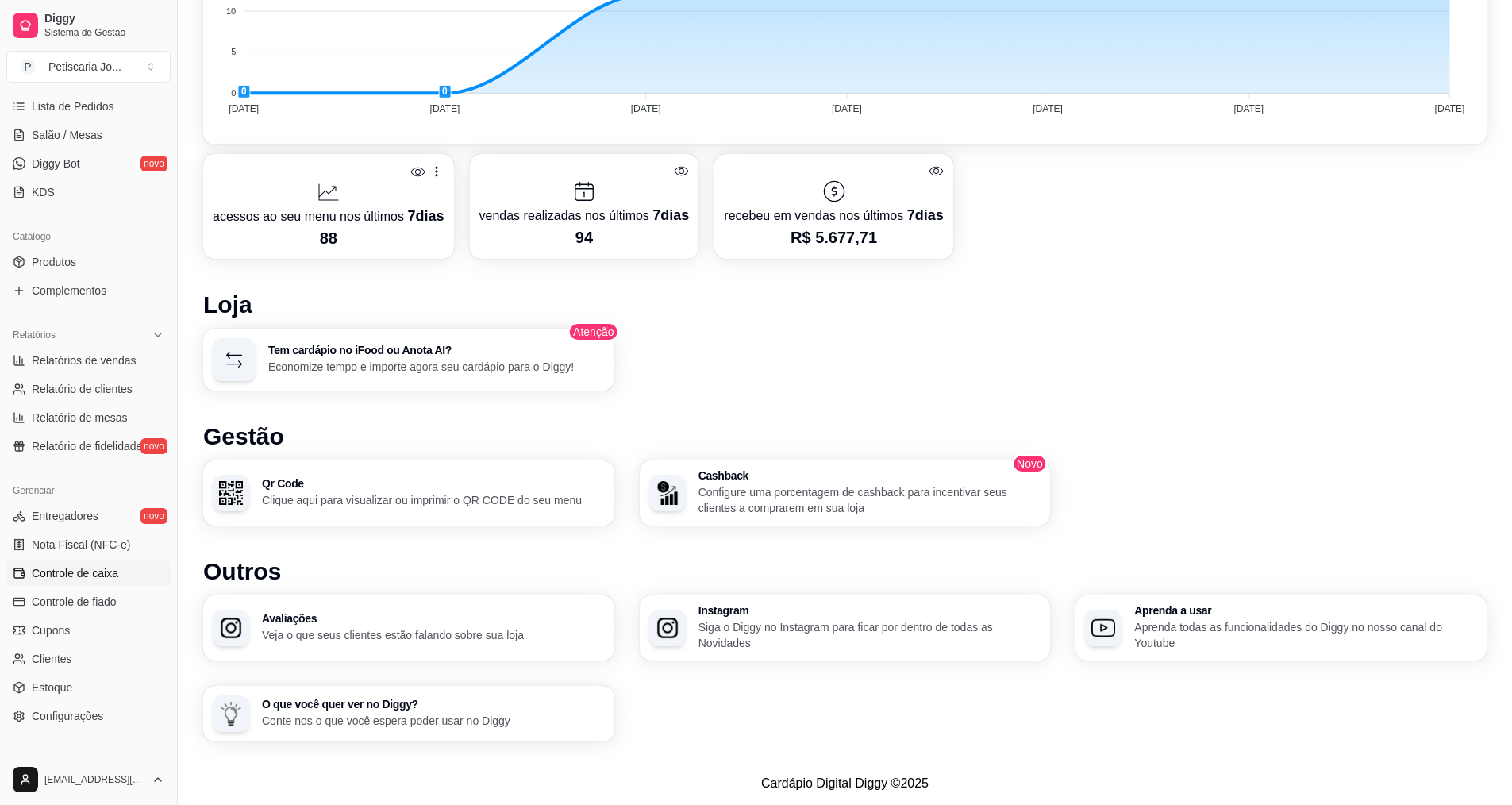
click at [107, 566] on span "Controle de caixa" at bounding box center [75, 572] width 86 height 16
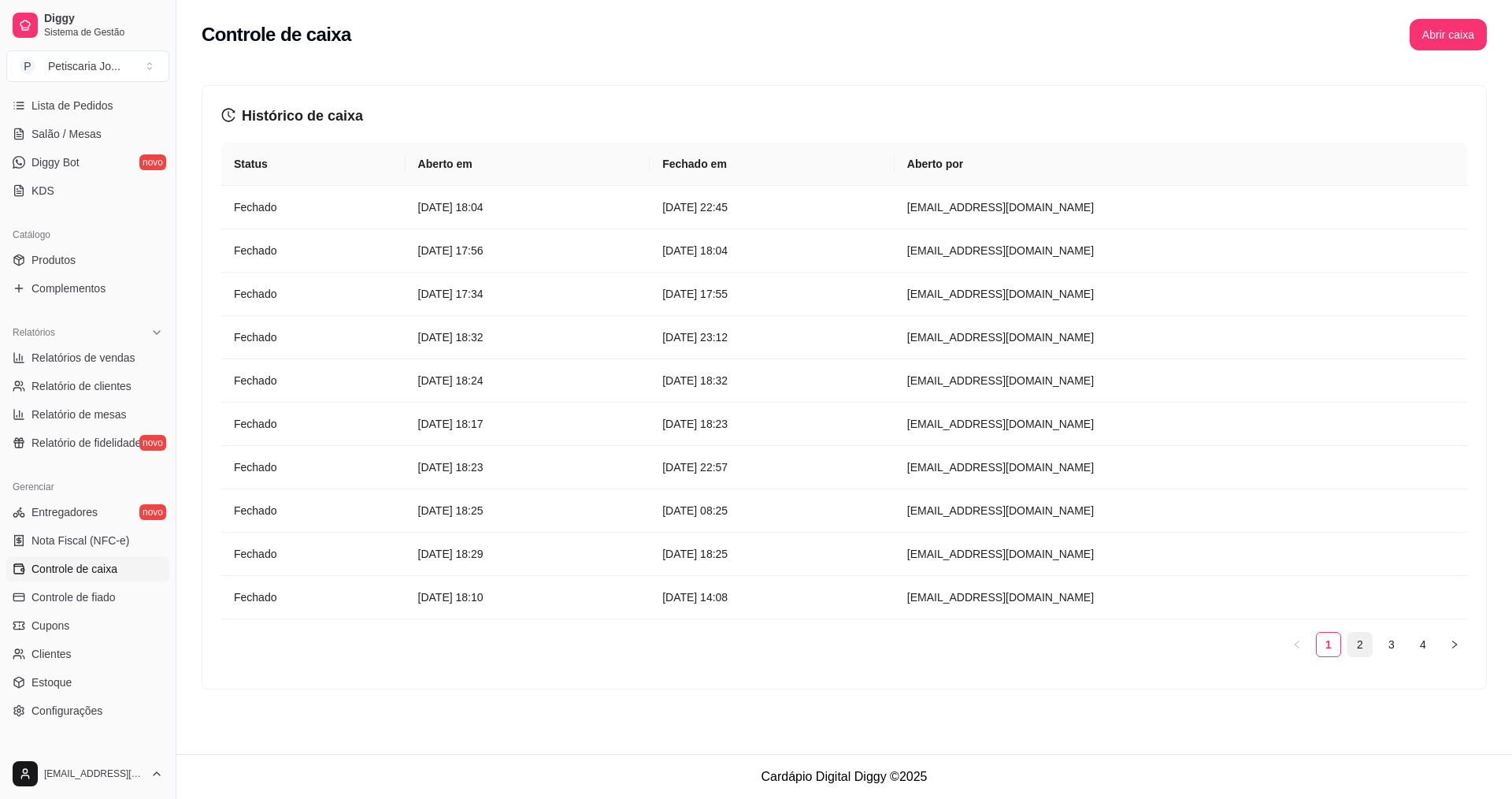
click at [1357, 645] on link "2" at bounding box center [1360, 644] width 24 height 24
click at [1393, 643] on link "3" at bounding box center [1391, 644] width 24 height 24
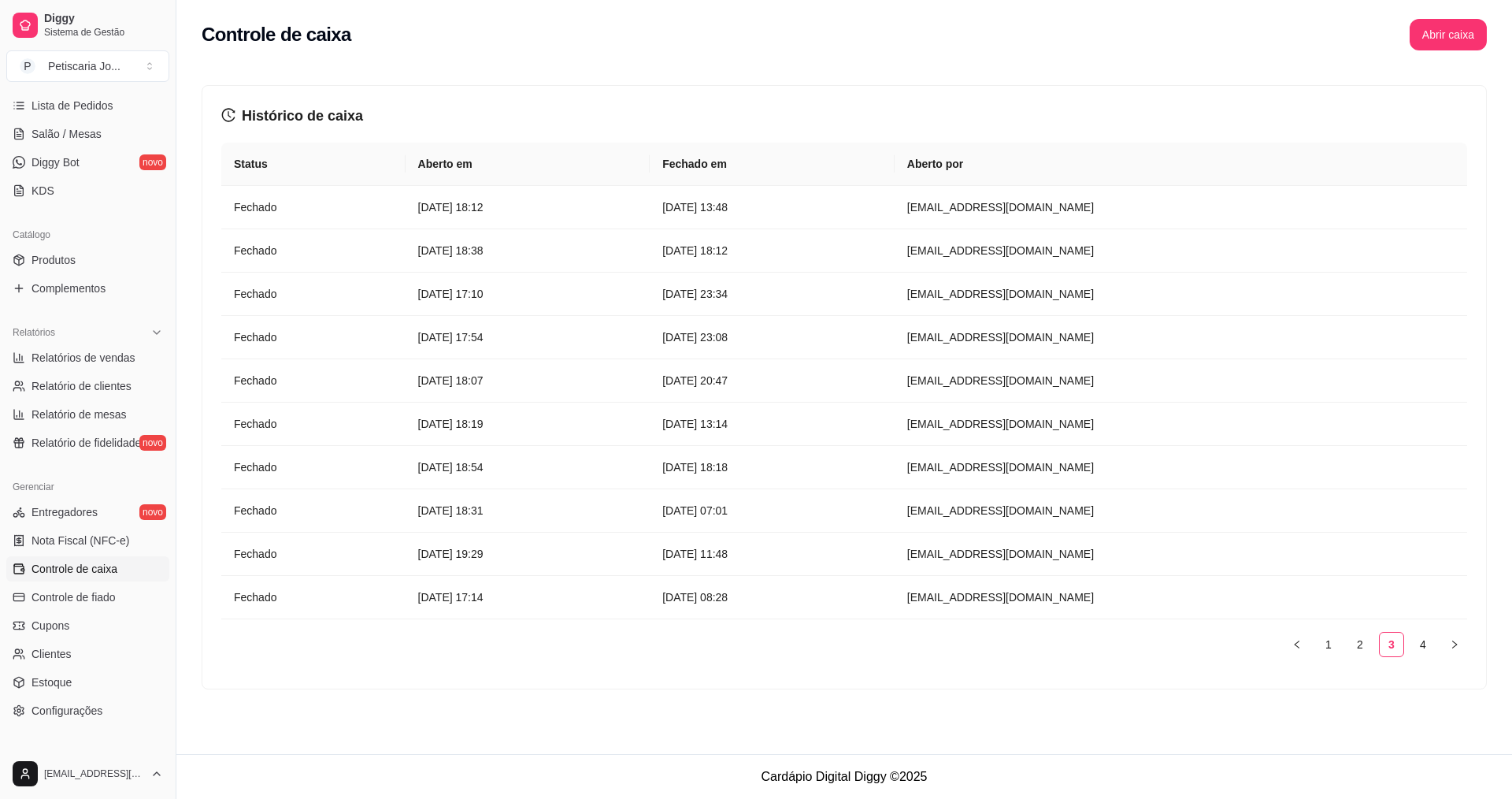
click at [1440, 648] on ul "1 2 3 4" at bounding box center [844, 644] width 1246 height 25
click at [1424, 641] on link "4" at bounding box center [1423, 644] width 24 height 24
